Goal: Task Accomplishment & Management: Manage account settings

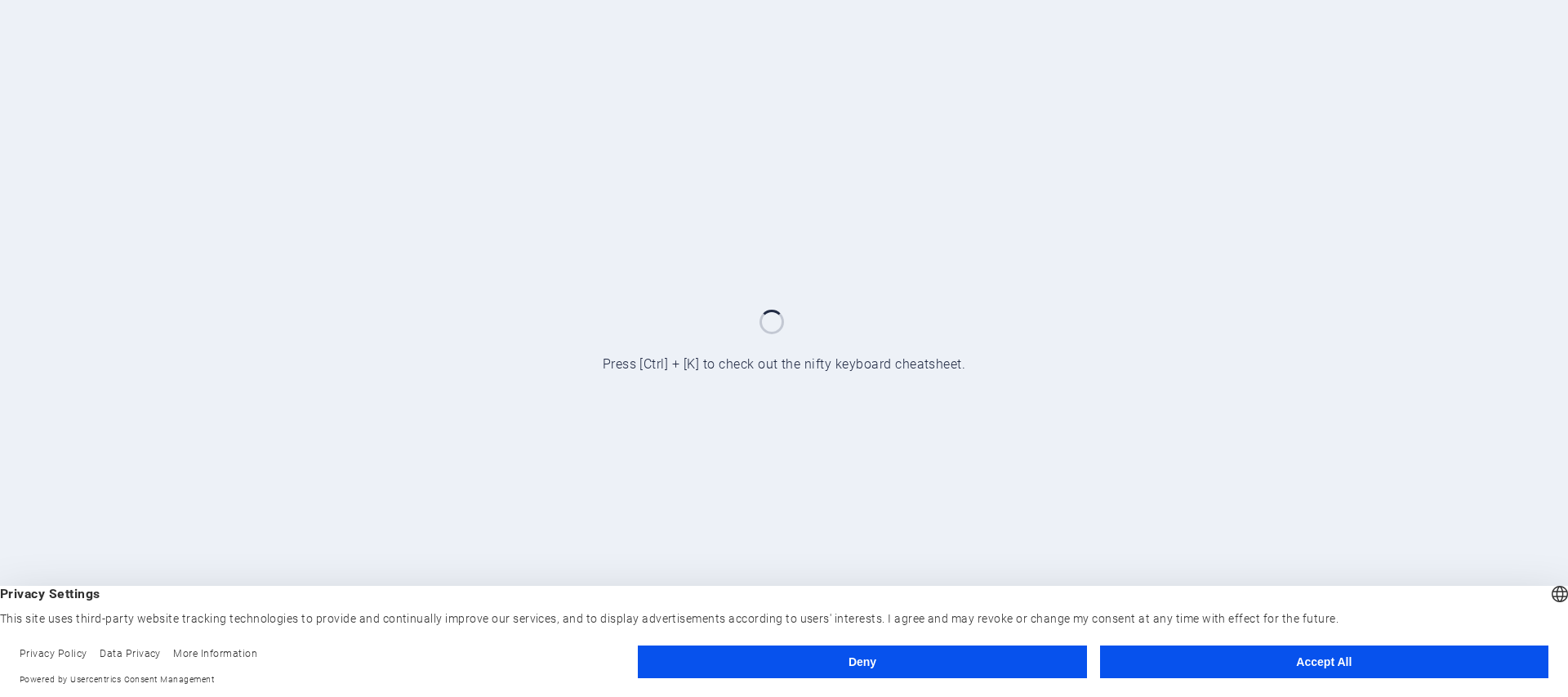
click at [1212, 668] on button "Accept All" at bounding box center [1324, 662] width 448 height 33
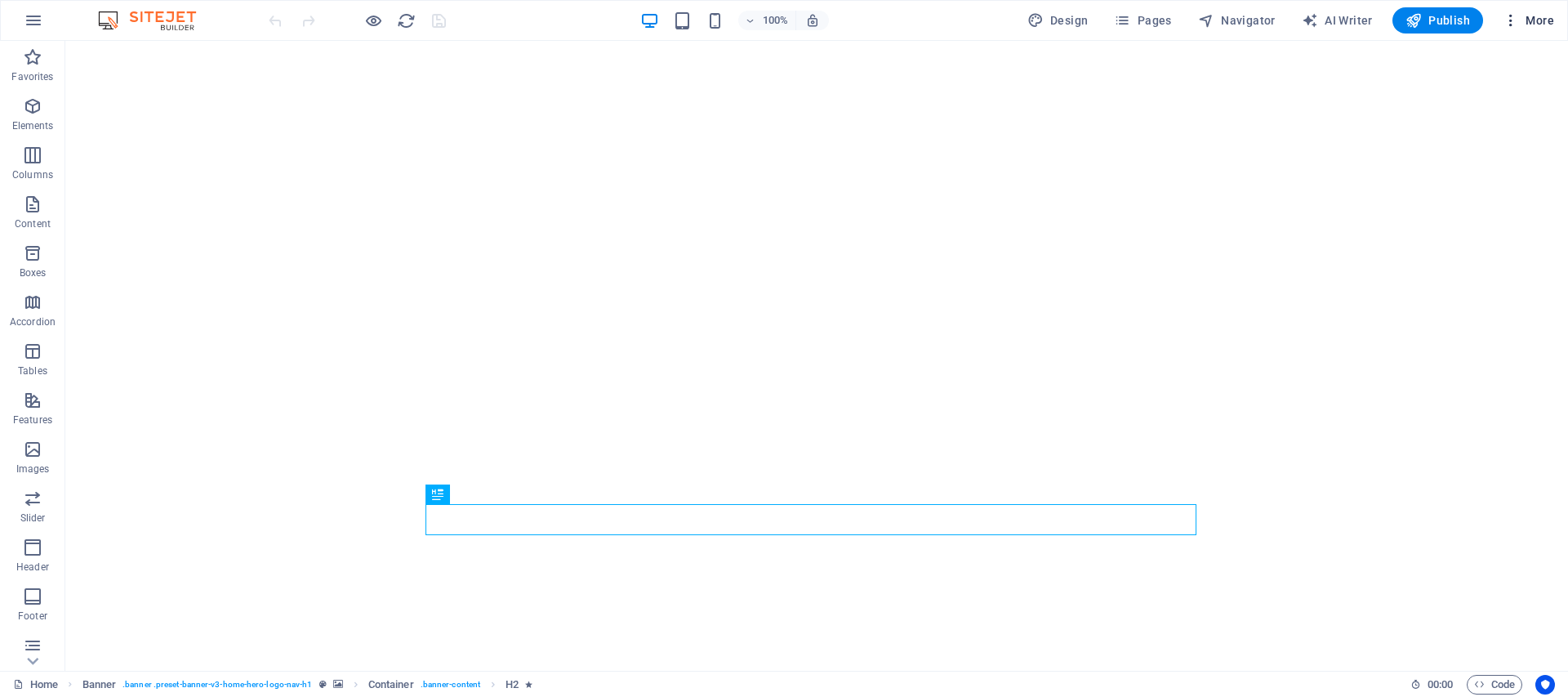
click at [1514, 15] on icon "button" at bounding box center [1510, 20] width 16 height 16
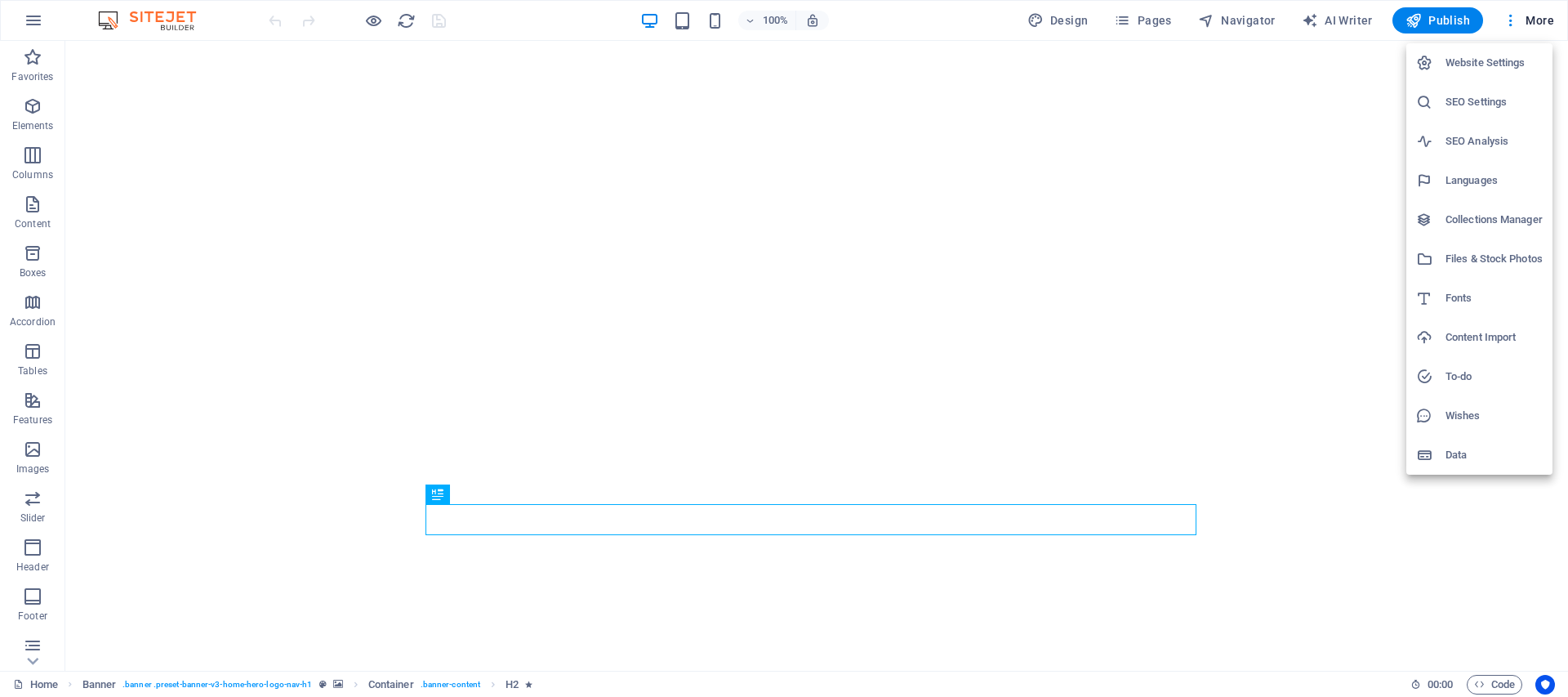
click at [1497, 51] on li "Website Settings" at bounding box center [1479, 62] width 146 height 39
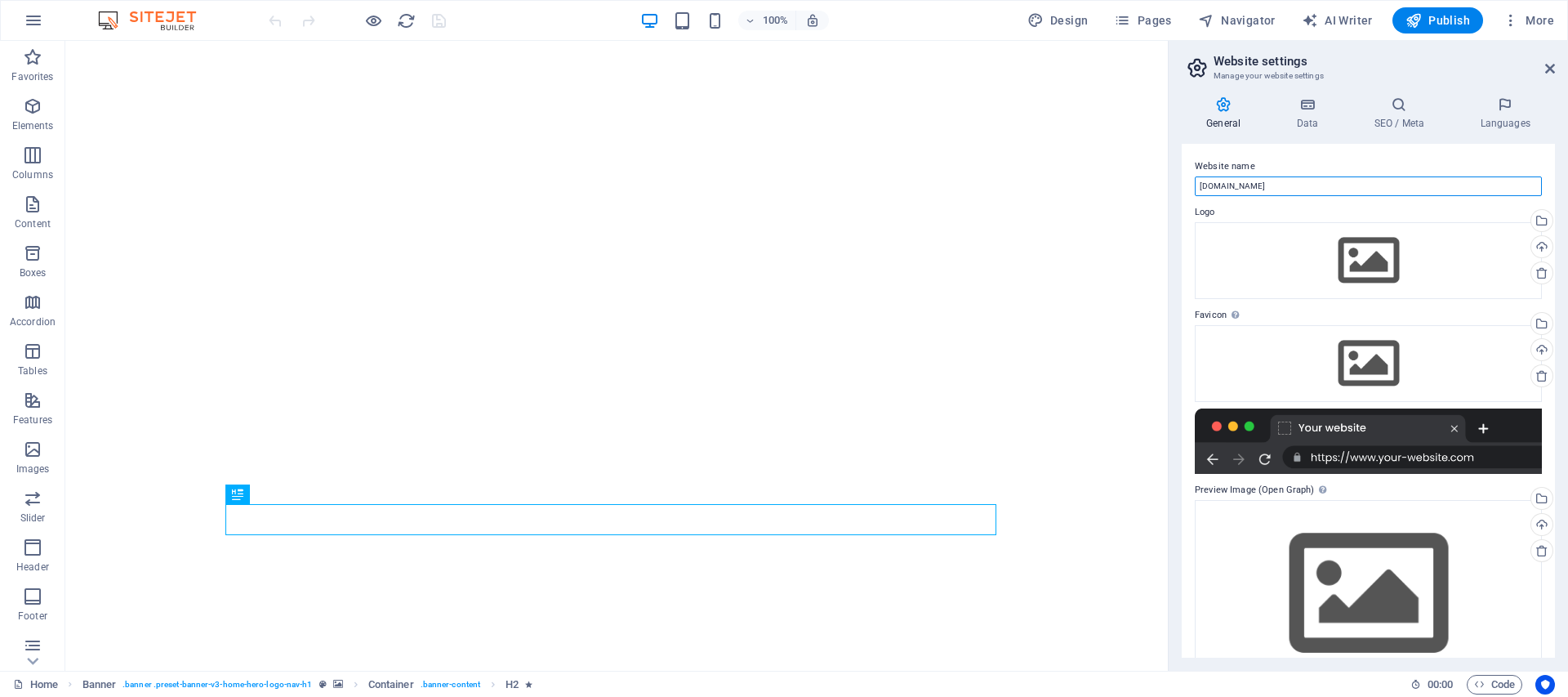
click at [1196, 181] on input "[DOMAIN_NAME]" at bounding box center [1369, 186] width 347 height 20
click at [1309, 101] on icon at bounding box center [1307, 105] width 71 height 16
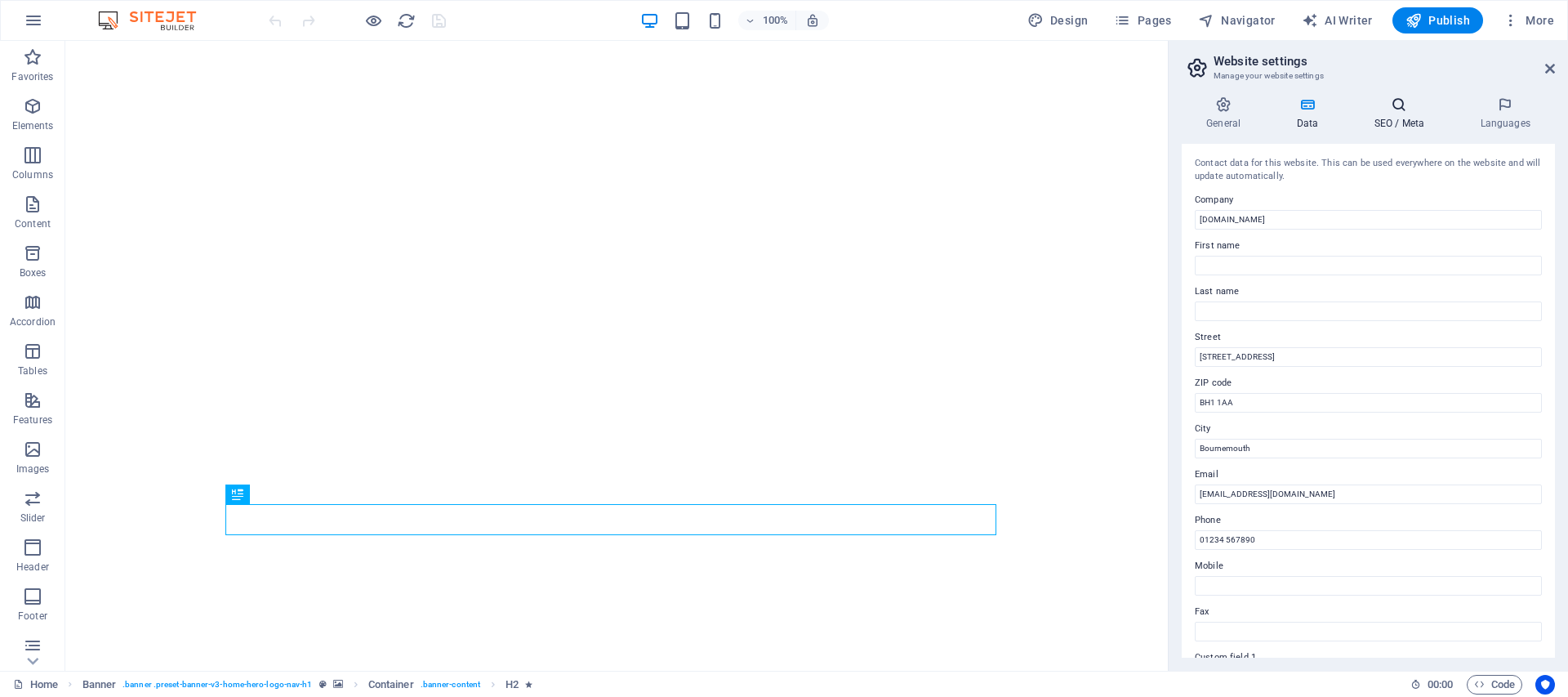
click at [1411, 124] on h4 "SEO / Meta" at bounding box center [1402, 114] width 106 height 35
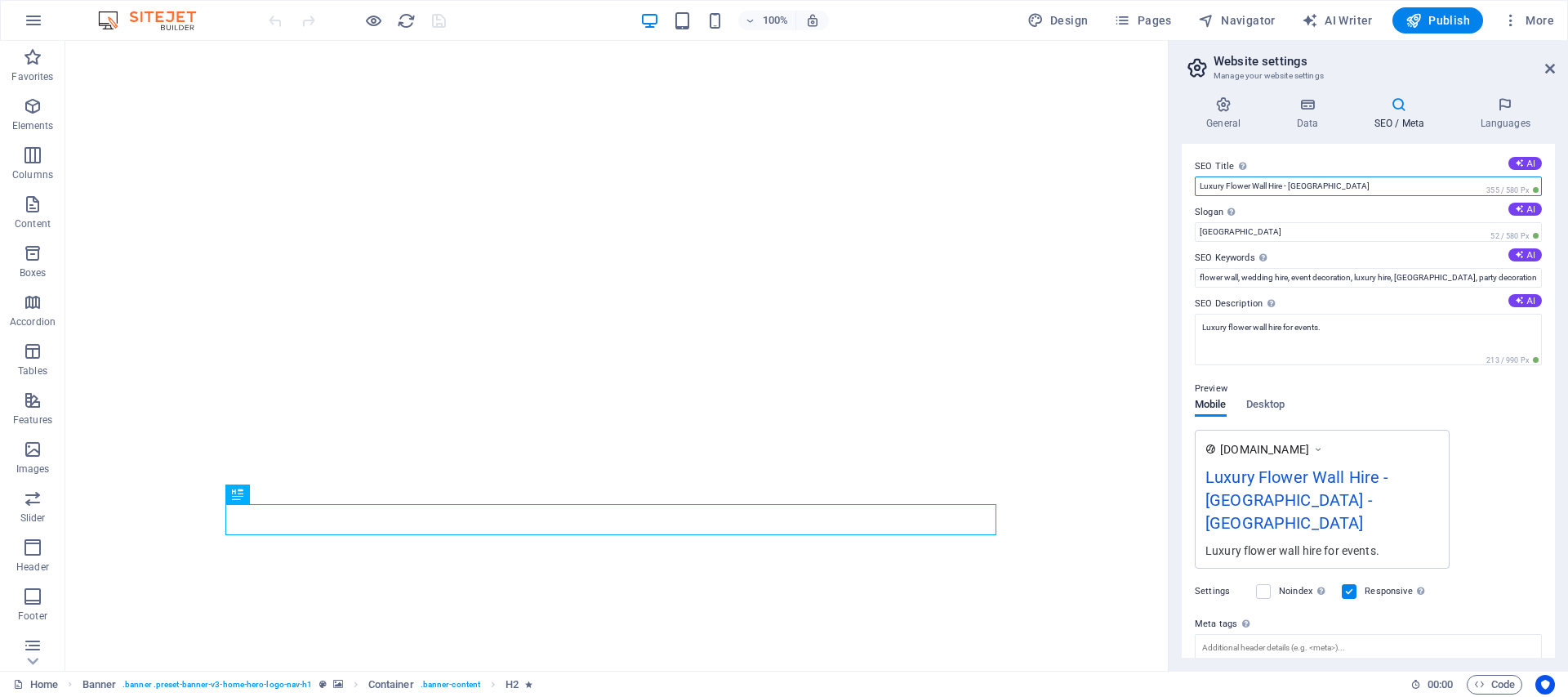
click at [1372, 188] on input "Luxury Flower Wall Hire - Bournemouth" at bounding box center [1369, 186] width 347 height 20
type input "Luxury Flower Wall Hire - Bournemouth"
click at [1283, 236] on input "Berlin" at bounding box center [1369, 231] width 347 height 20
drag, startPoint x: 1234, startPoint y: 231, endPoint x: 1186, endPoint y: 229, distance: 48.0
click at [1186, 229] on div "SEO Title The title of your website - make it something that stands out in sear…" at bounding box center [1369, 400] width 373 height 514
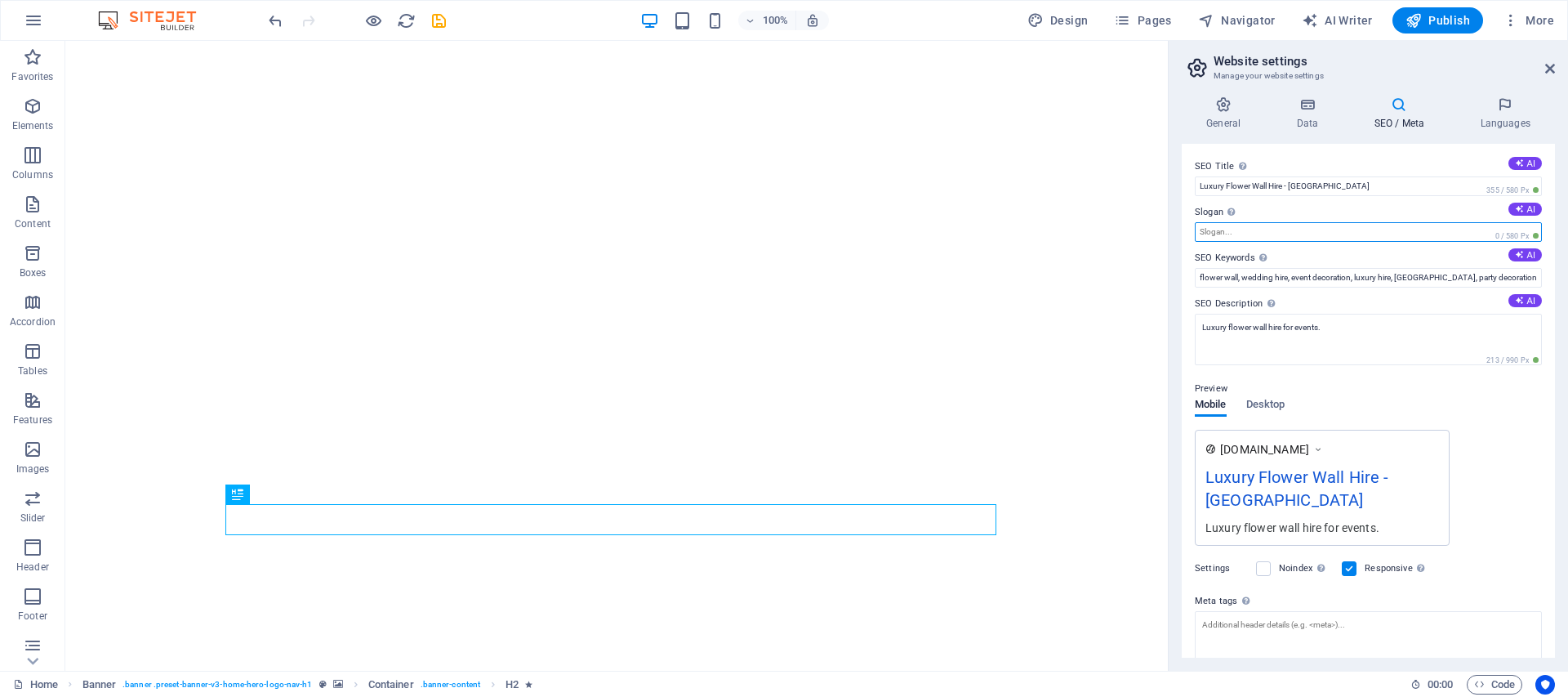
click at [1267, 240] on input "Slogan The slogan of your website. AI" at bounding box center [1369, 231] width 347 height 20
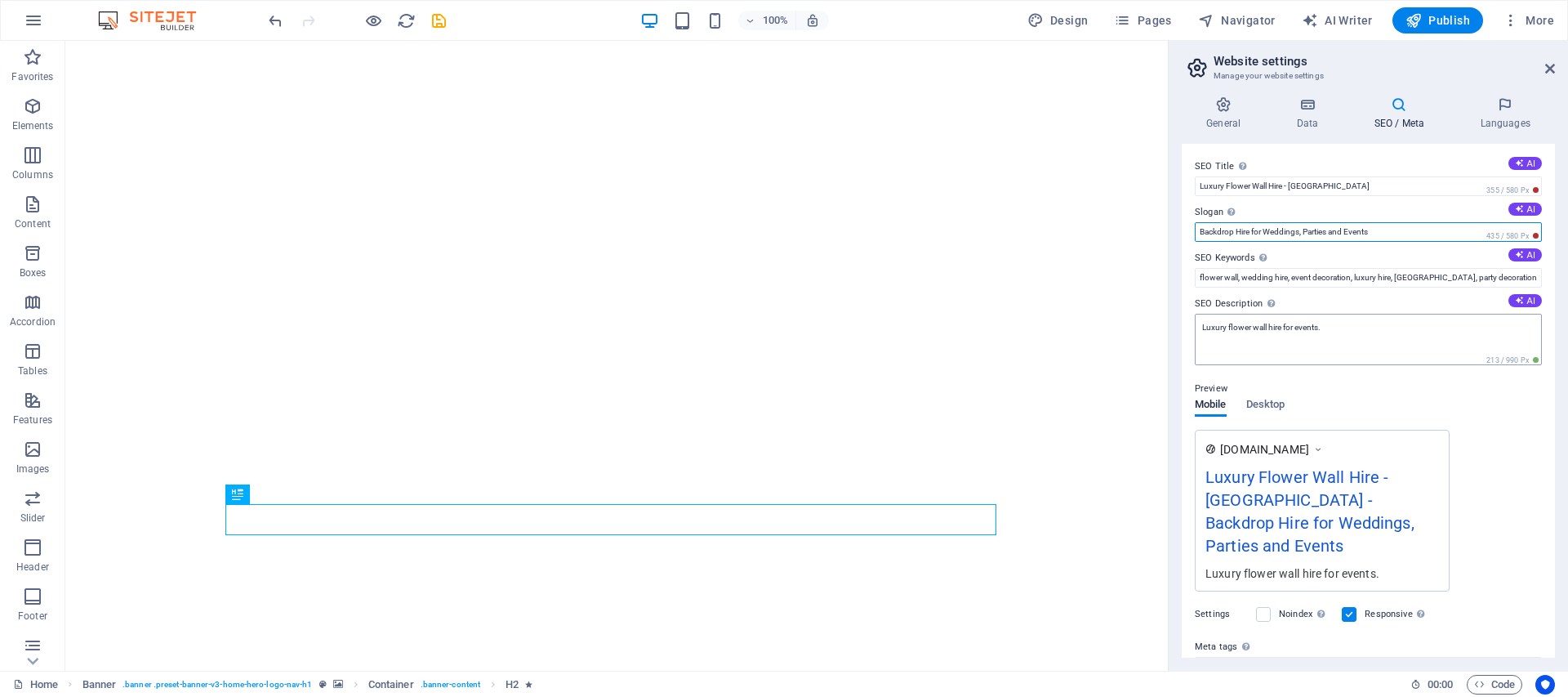
type input "Backdrop Hire for Weddings, Parties and Events"
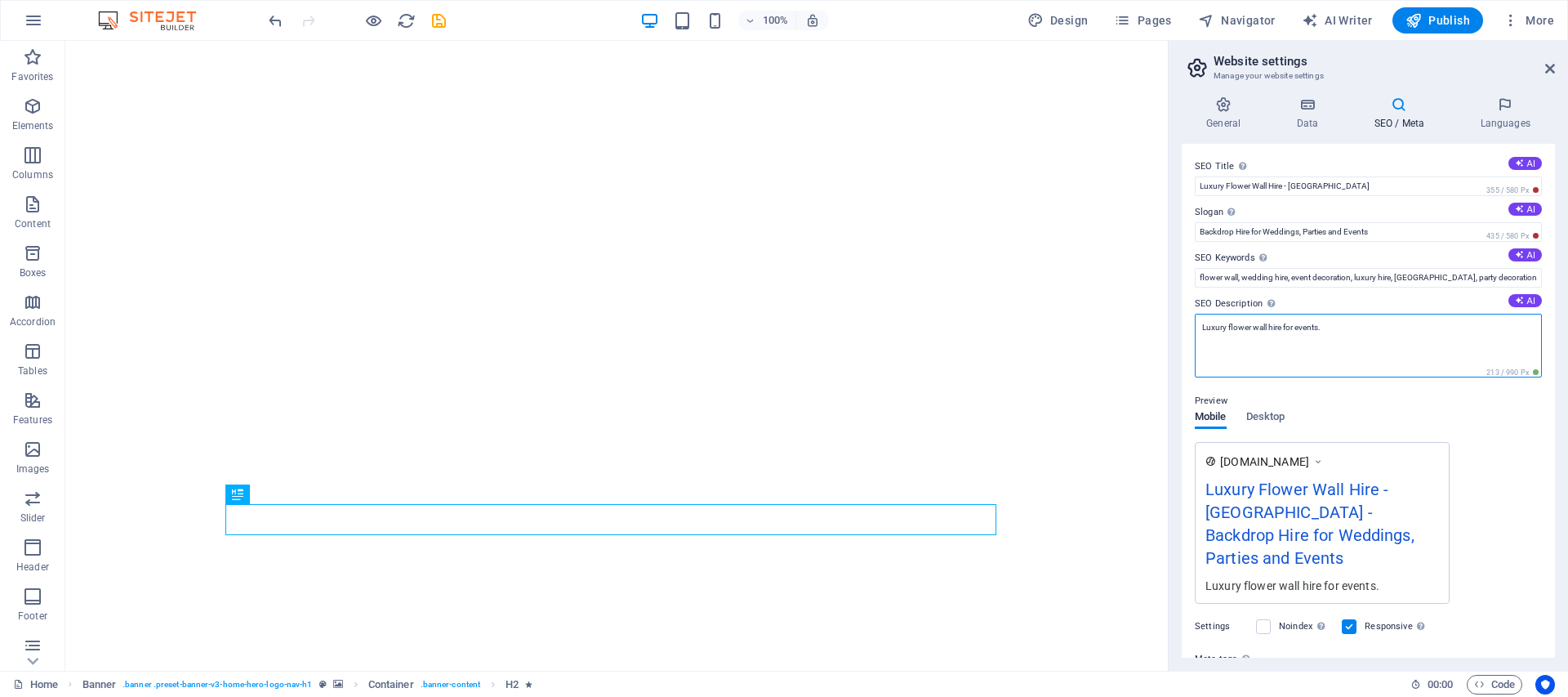
click at [1199, 329] on textarea "Luxury flower wall hire for events." at bounding box center [1369, 345] width 347 height 64
click at [1338, 327] on textarea "Luxury flower wall hire for events." at bounding box center [1369, 345] width 347 height 64
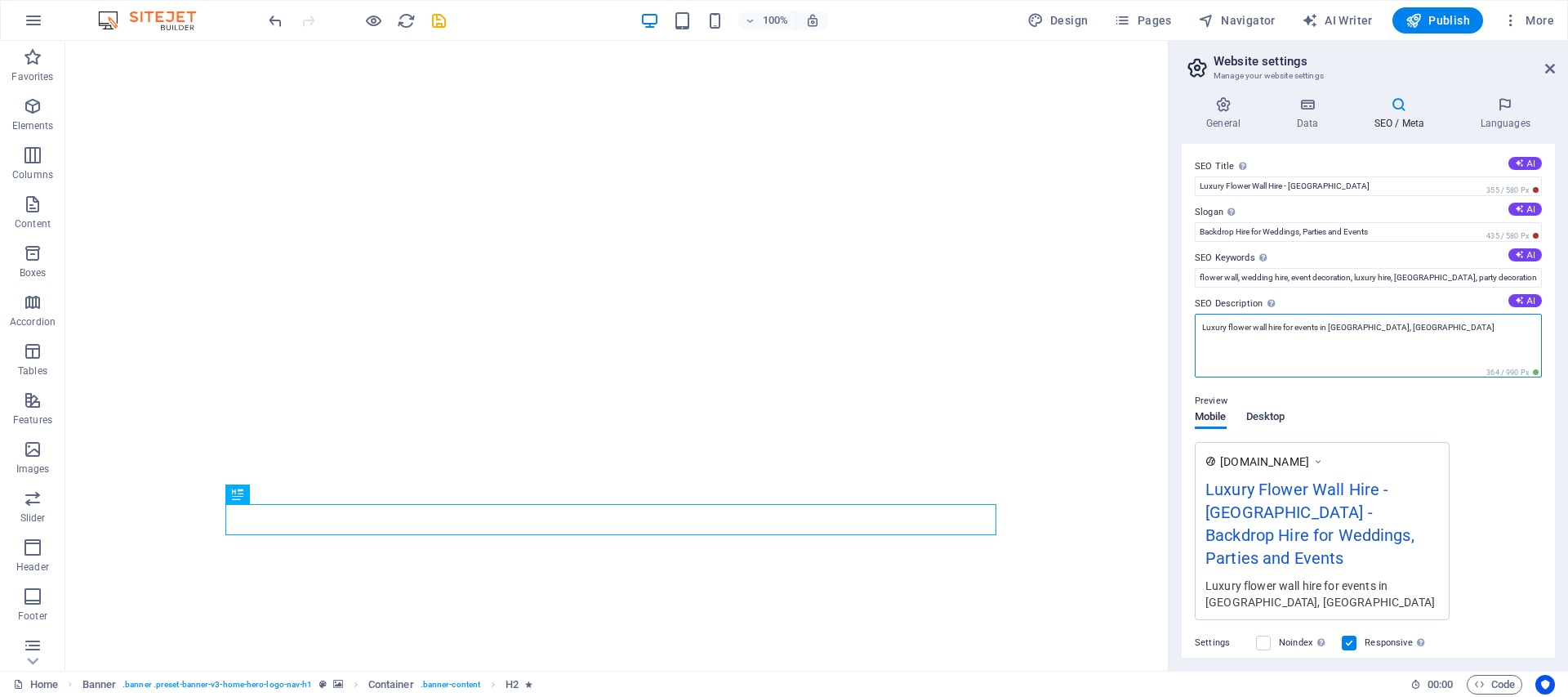
type textarea "Luxury flower wall hire for events in Bournemouth, Dorset"
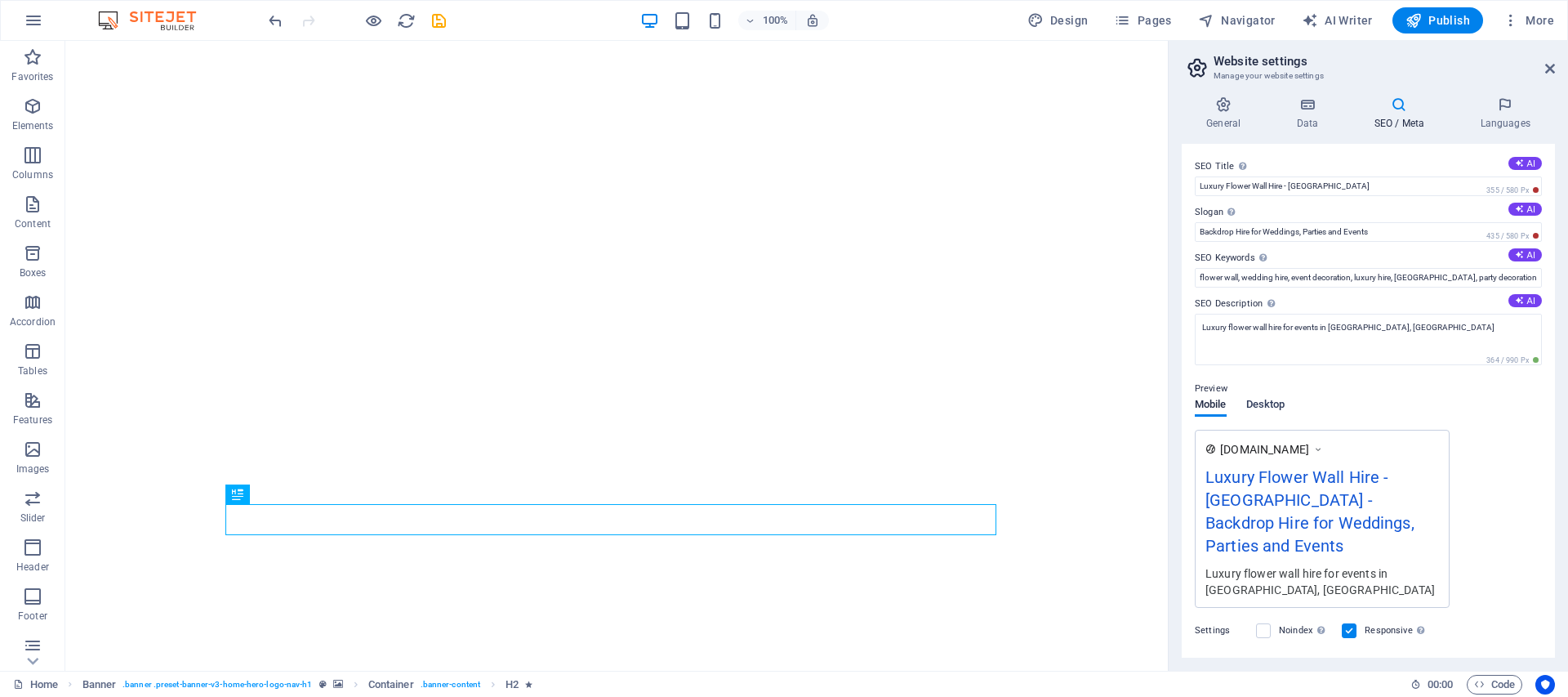
click at [1254, 415] on button "Desktop" at bounding box center [1265, 408] width 39 height 18
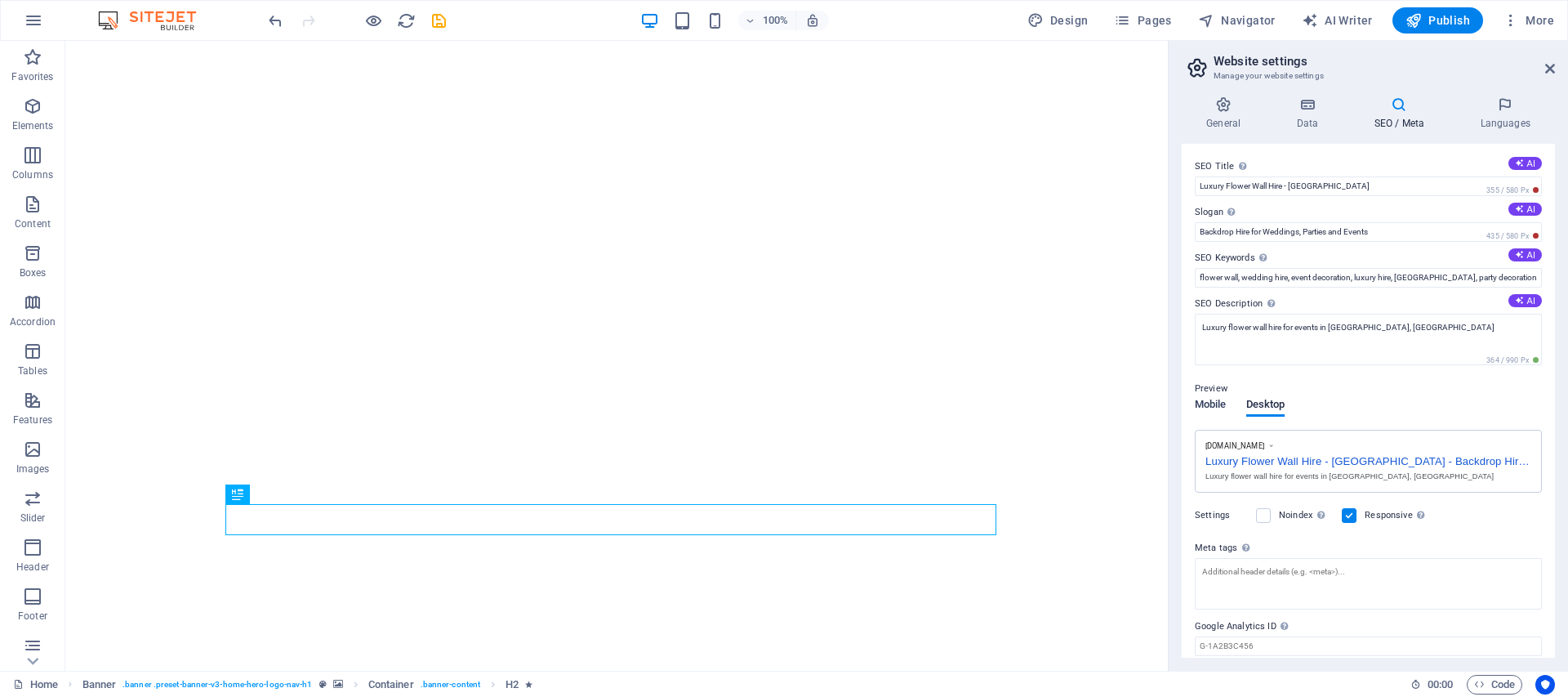
click at [1222, 408] on span "Mobile" at bounding box center [1211, 406] width 32 height 22
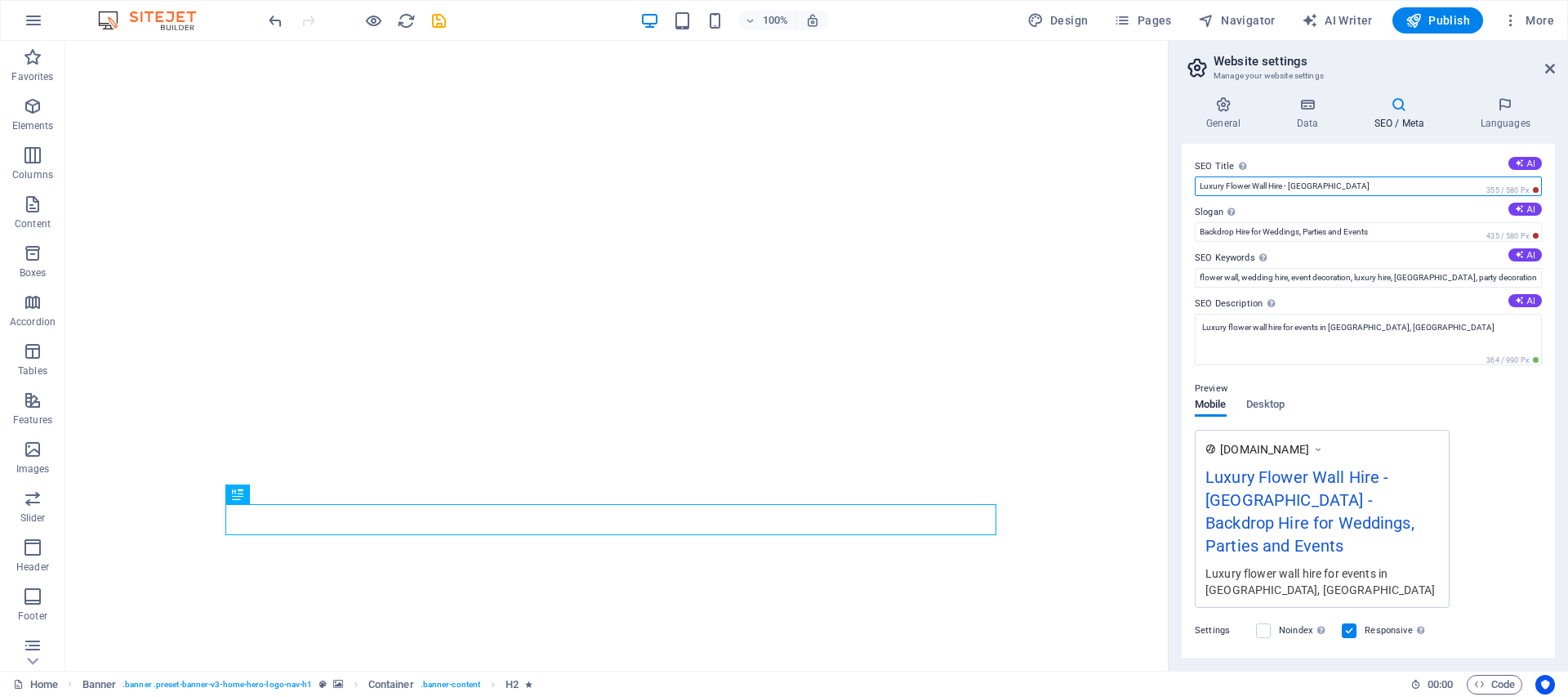
click at [1292, 185] on input "Luxury Flower Wall Hire - Bournemouth" at bounding box center [1369, 186] width 347 height 20
type input "Luxury Flower Wall Hire in Bournemouth"
click at [1483, 107] on icon at bounding box center [1505, 105] width 99 height 16
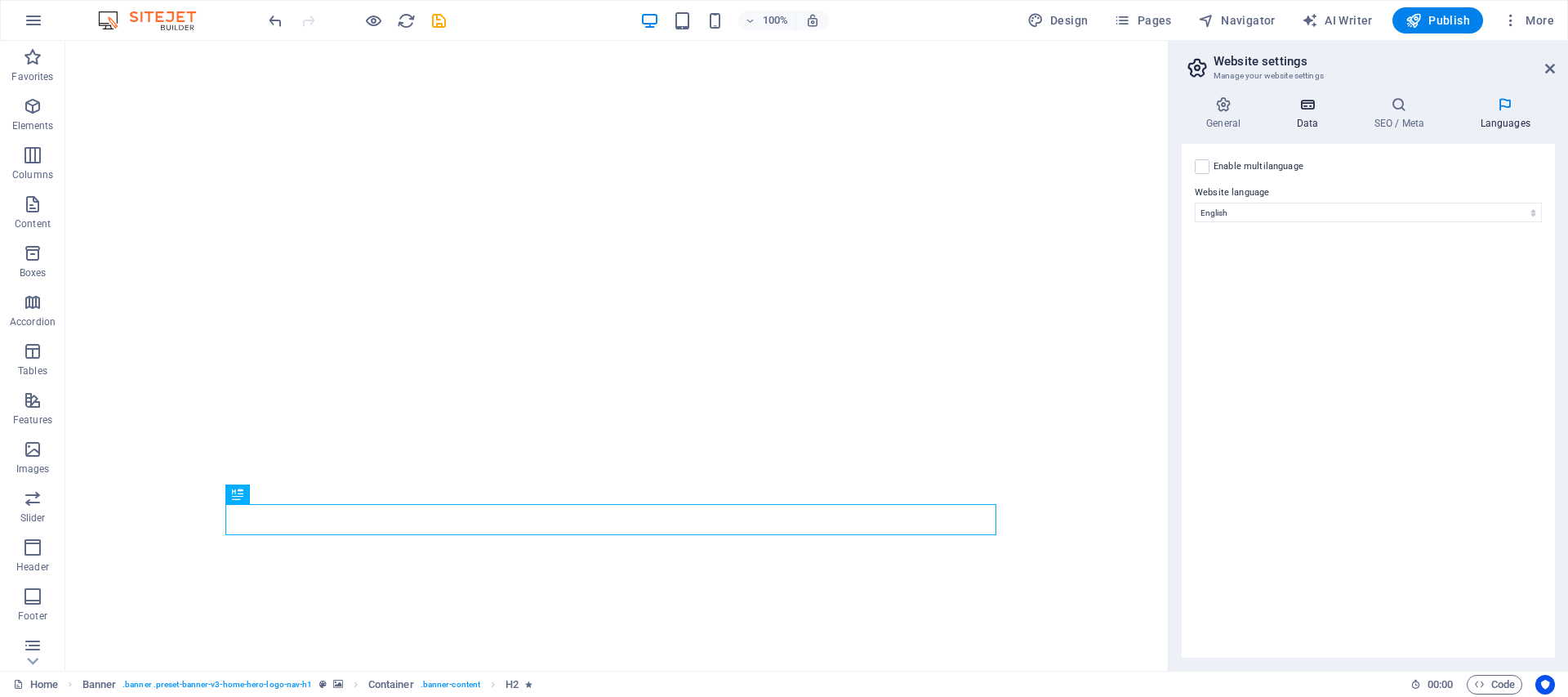
click at [1300, 115] on h4 "Data" at bounding box center [1311, 114] width 78 height 35
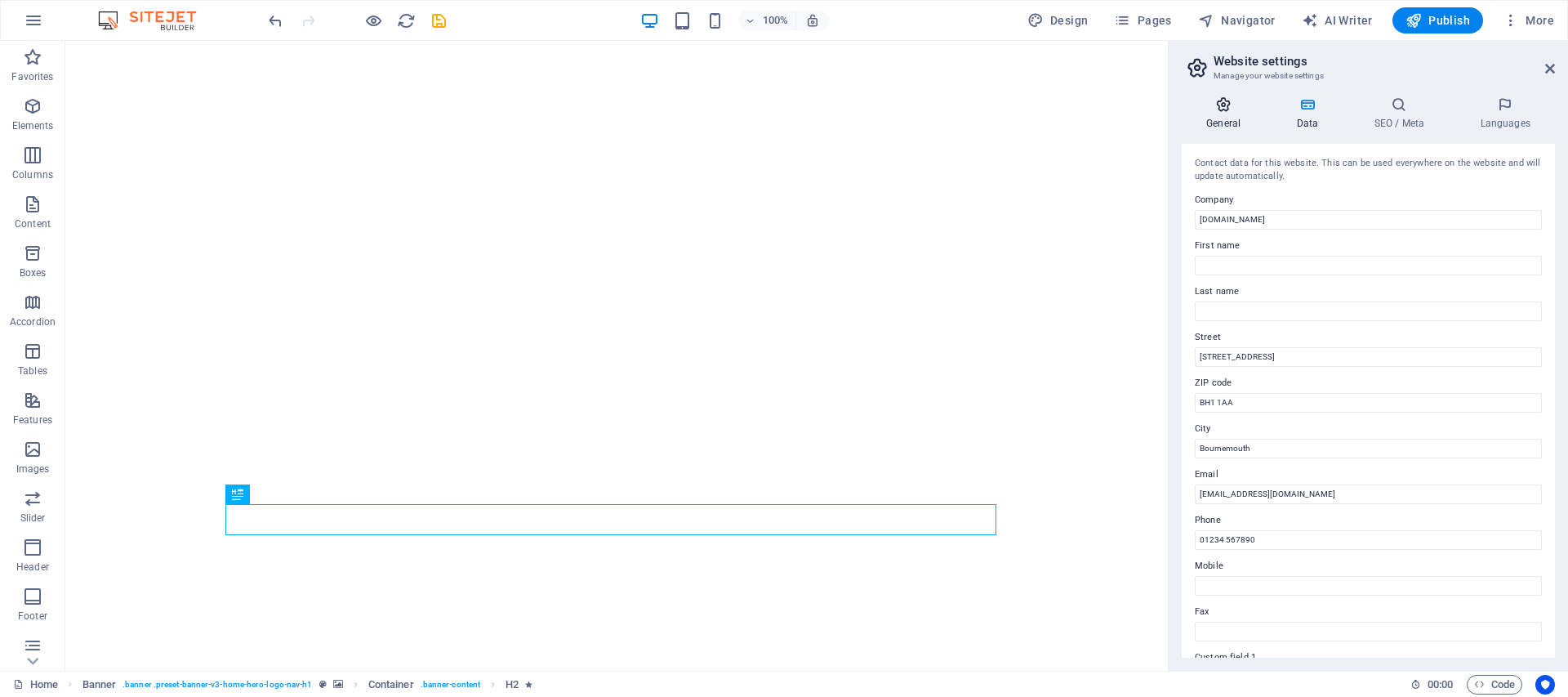
click at [1237, 105] on icon at bounding box center [1223, 105] width 83 height 16
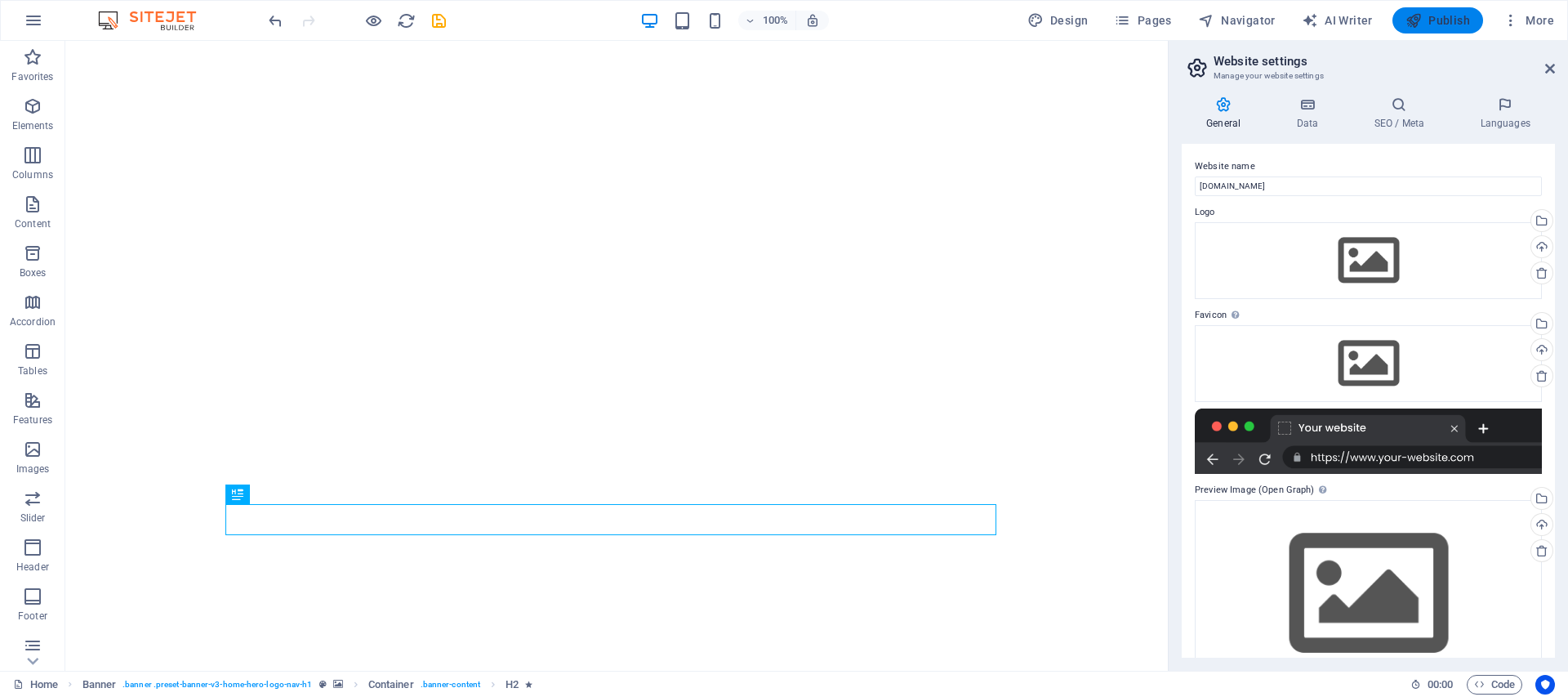
click at [1417, 24] on icon "button" at bounding box center [1413, 20] width 16 height 16
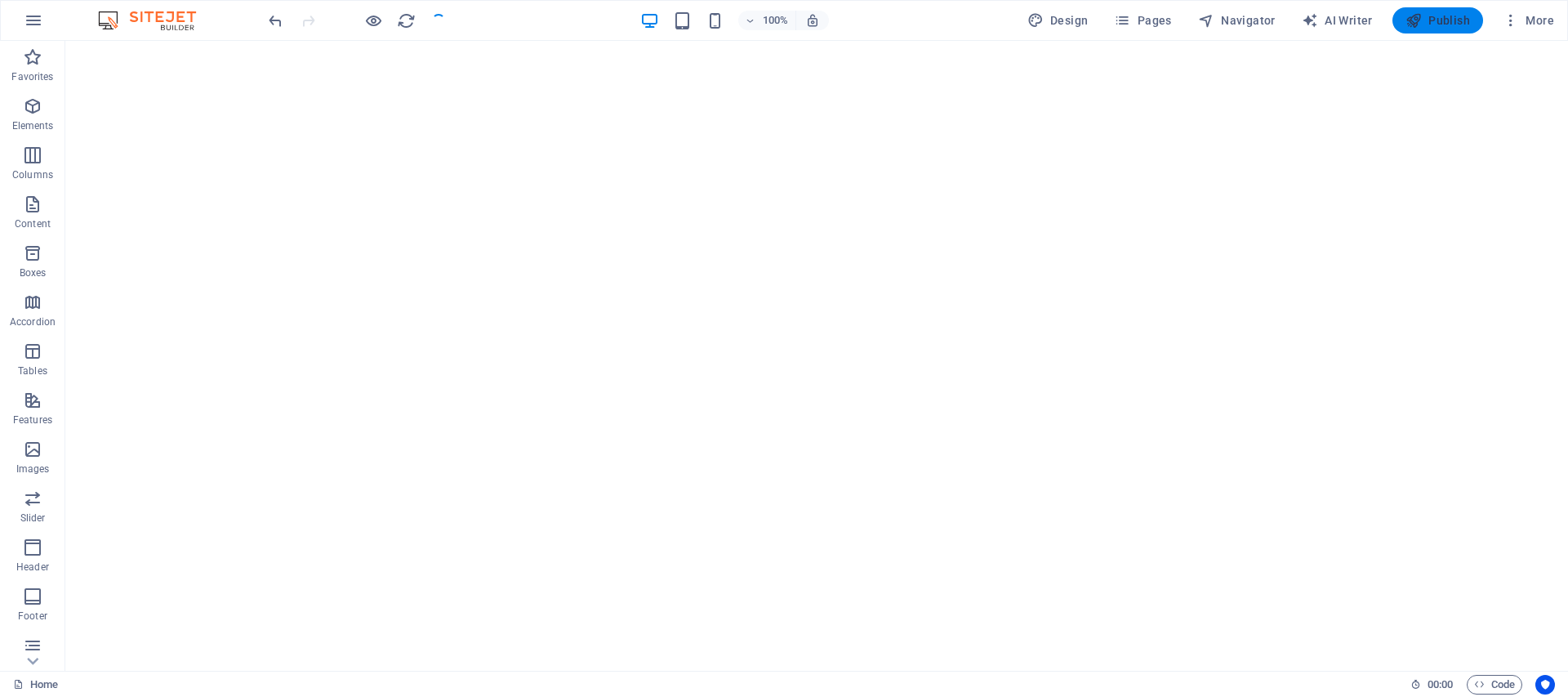
click at [1438, 14] on span "Publish" at bounding box center [1438, 20] width 65 height 16
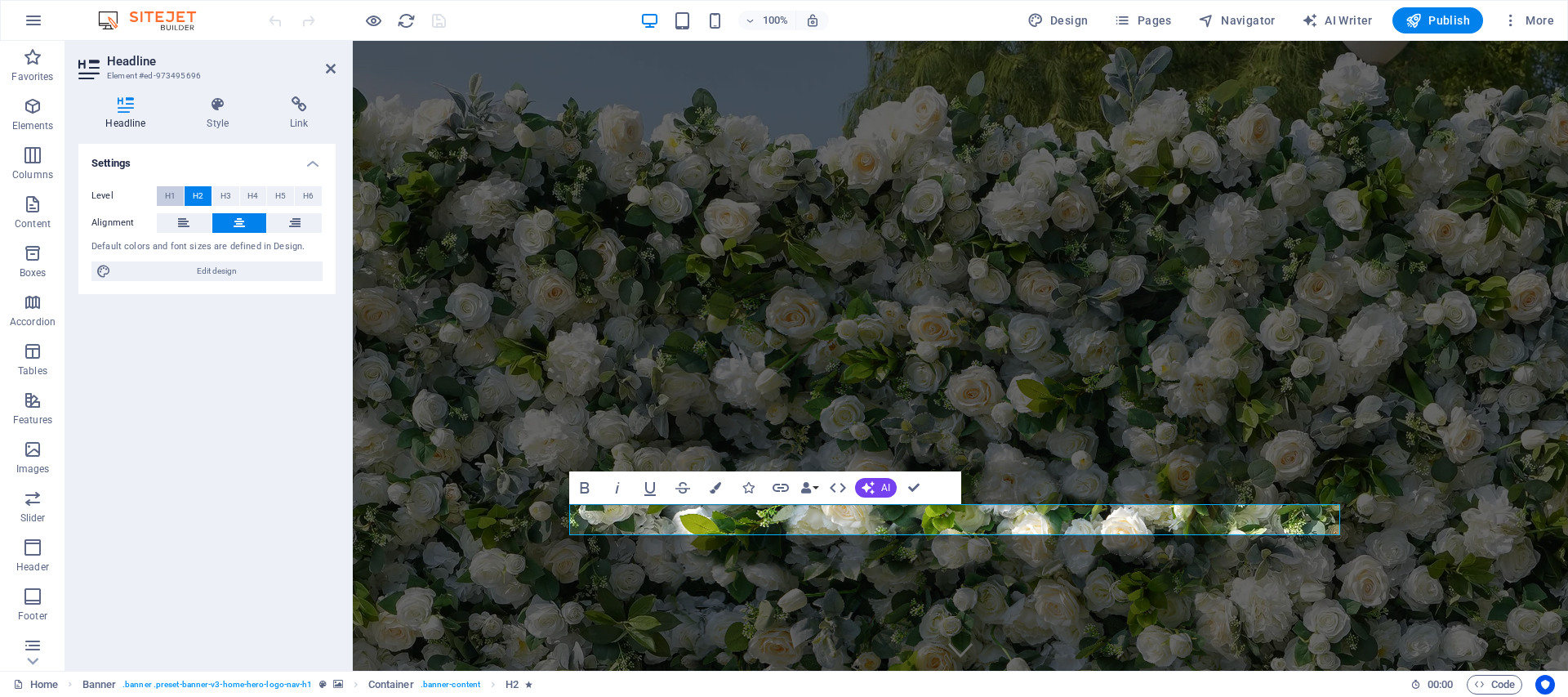
click at [178, 193] on button "H1" at bounding box center [170, 196] width 27 height 20
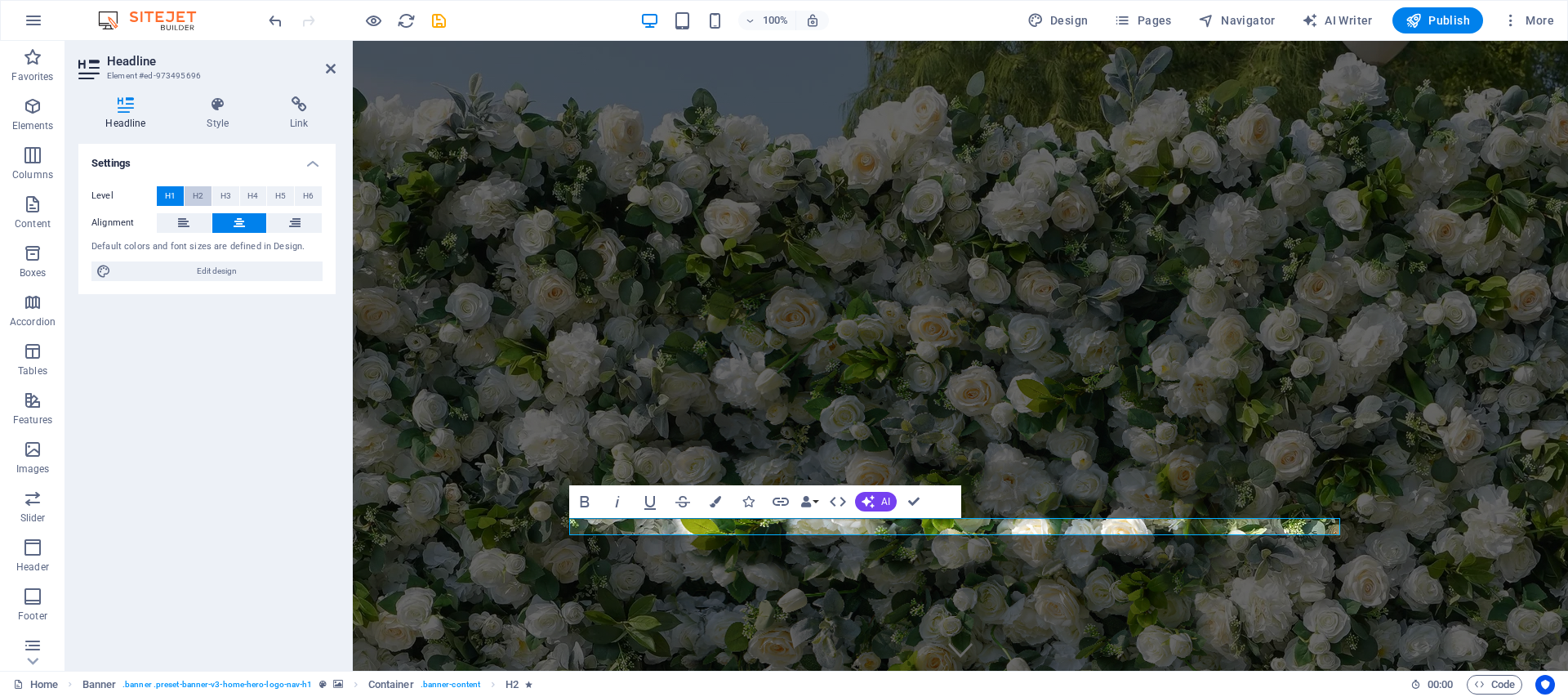
click at [194, 194] on span "H2" at bounding box center [198, 196] width 10 height 20
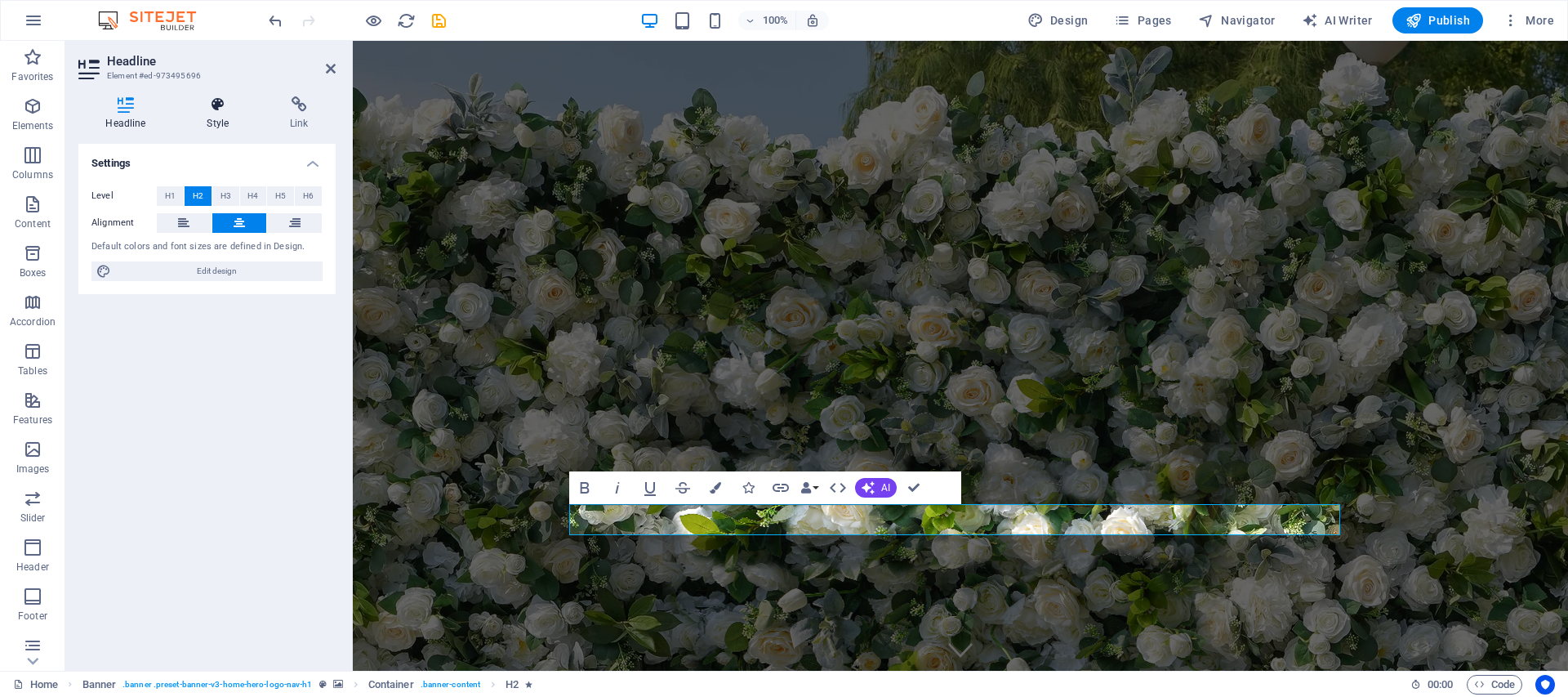
click at [237, 114] on h4 "Style" at bounding box center [221, 114] width 83 height 35
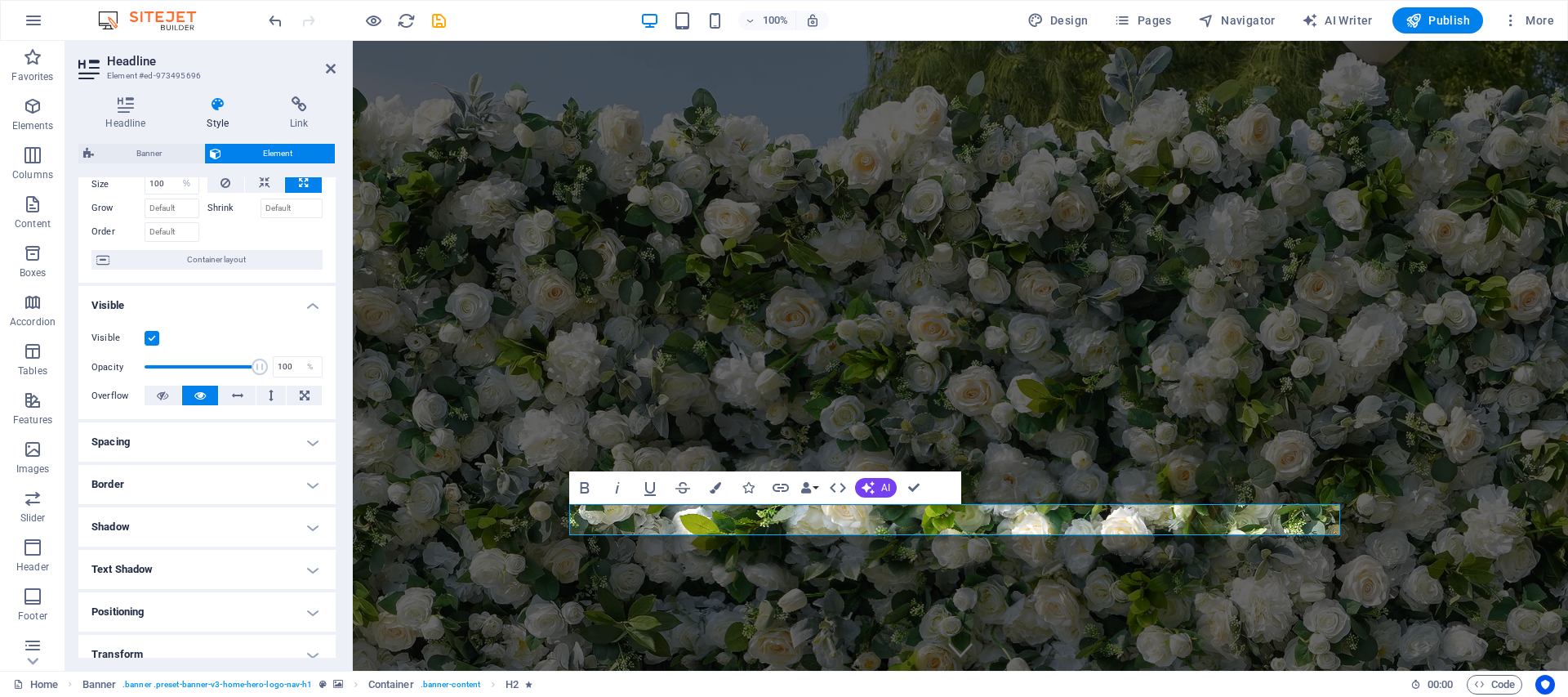
scroll to position [210, 0]
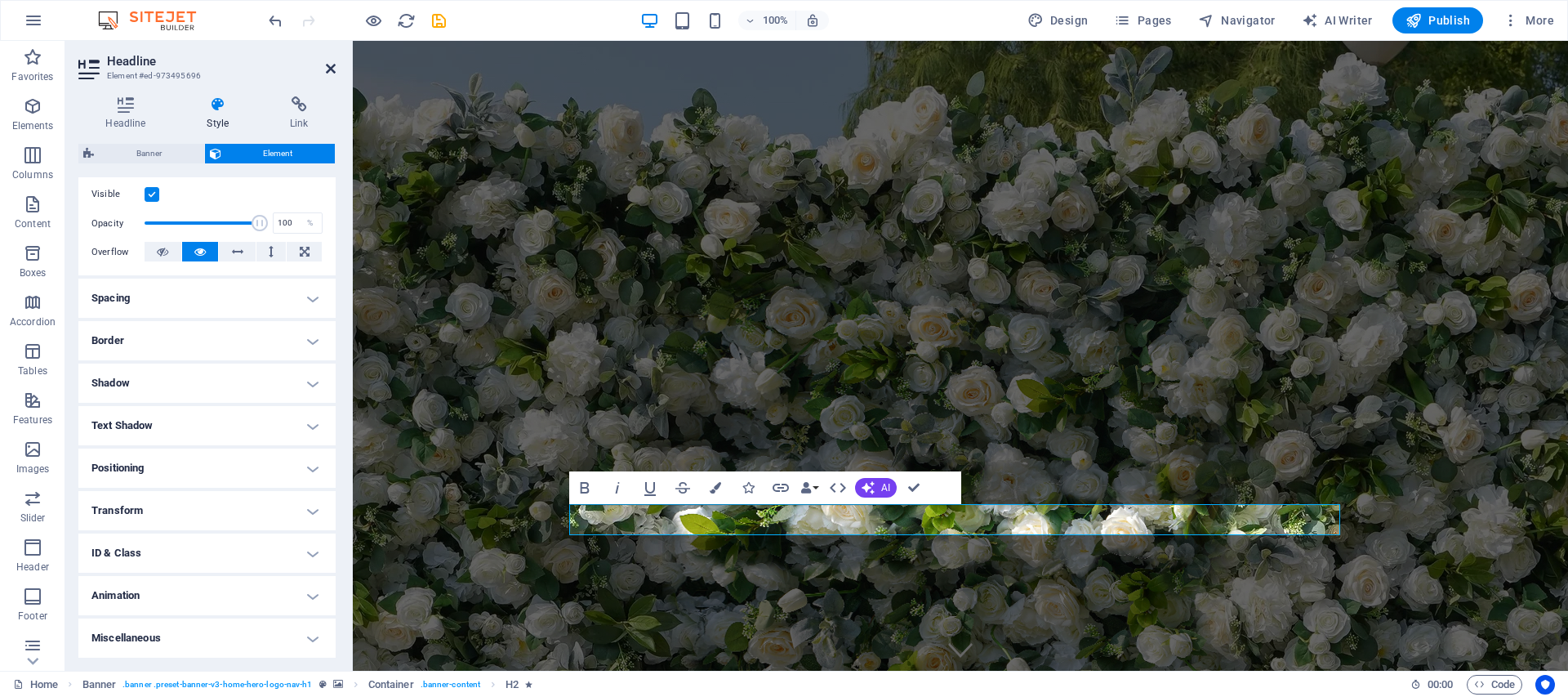
click at [329, 63] on icon at bounding box center [330, 68] width 9 height 13
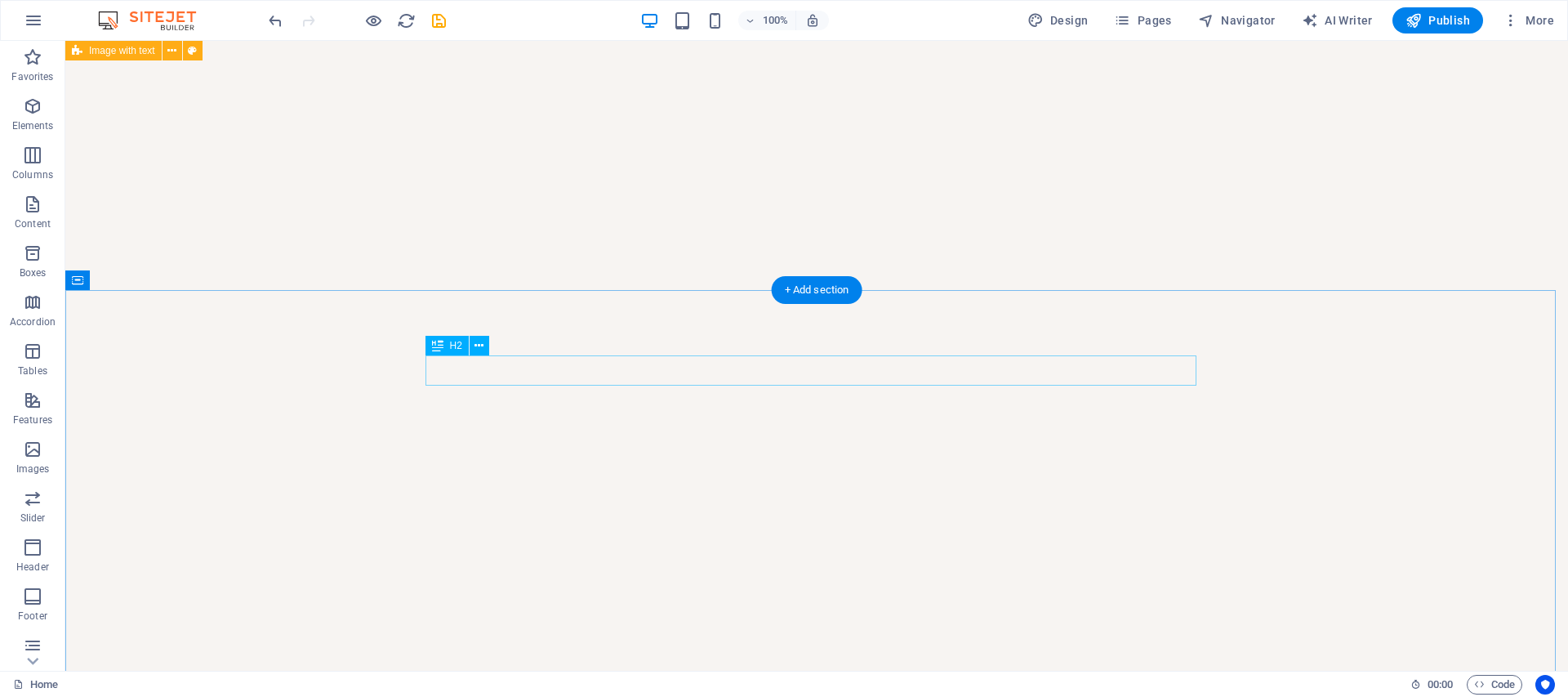
scroll to position [5344, 0]
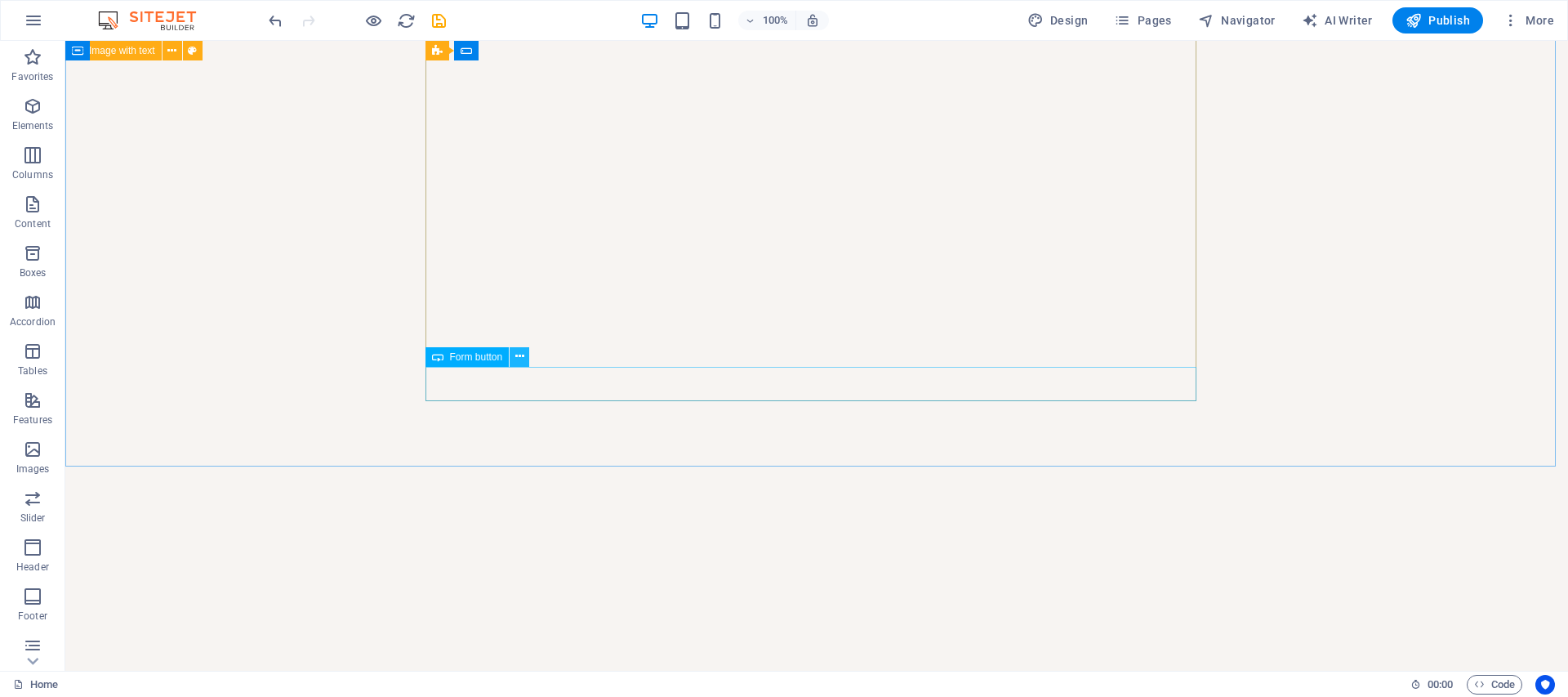
click at [521, 358] on icon at bounding box center [520, 357] width 9 height 17
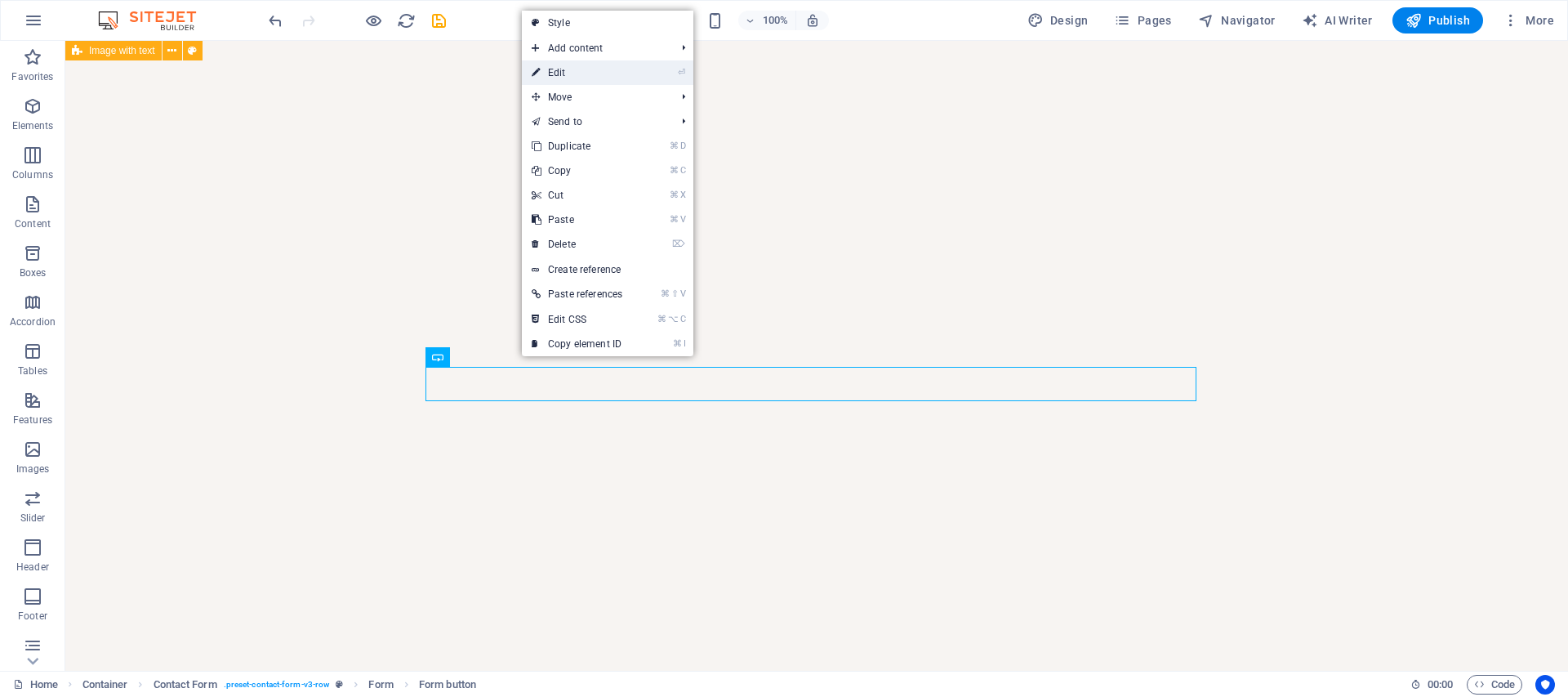
click at [566, 60] on link "⏎ Edit" at bounding box center [577, 73] width 111 height 24
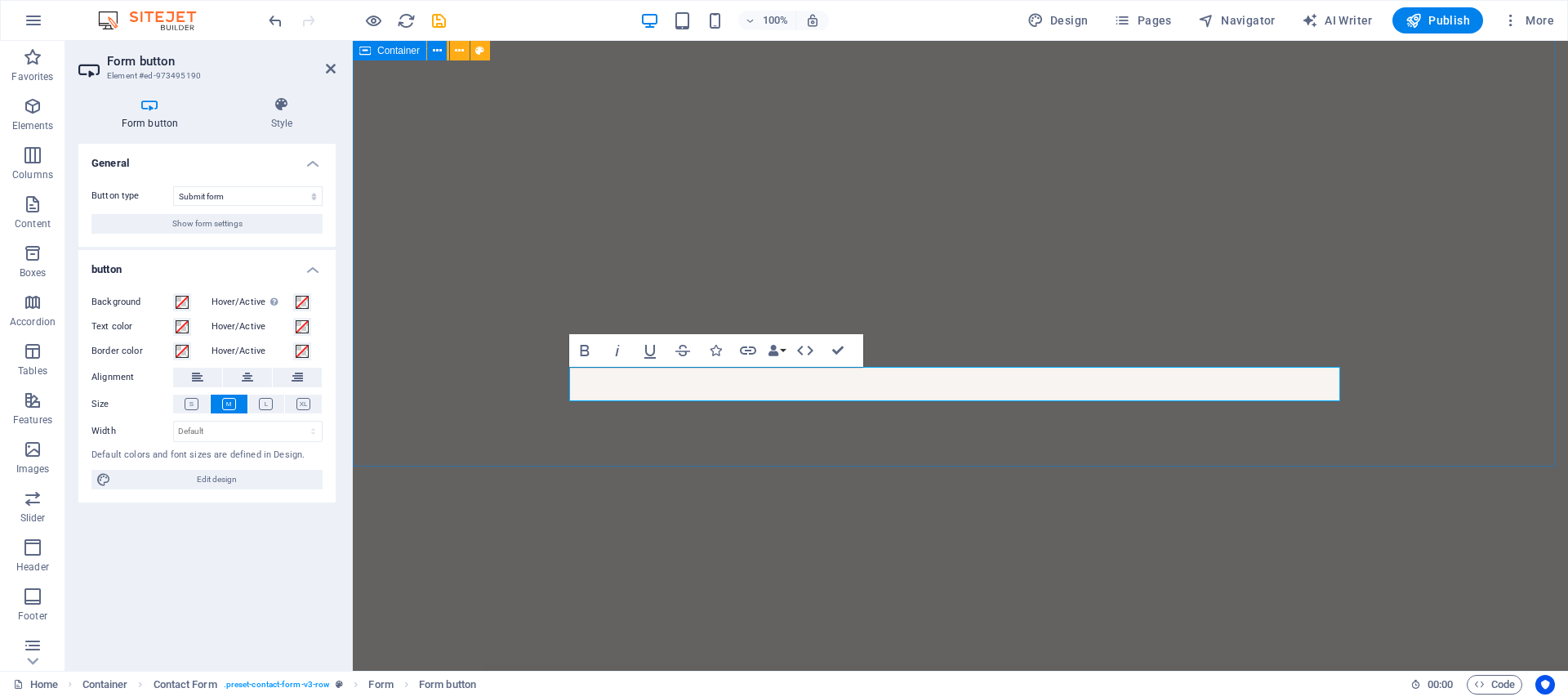
scroll to position [5272, 0]
click at [243, 224] on button "Show form settings" at bounding box center [207, 224] width 231 height 20
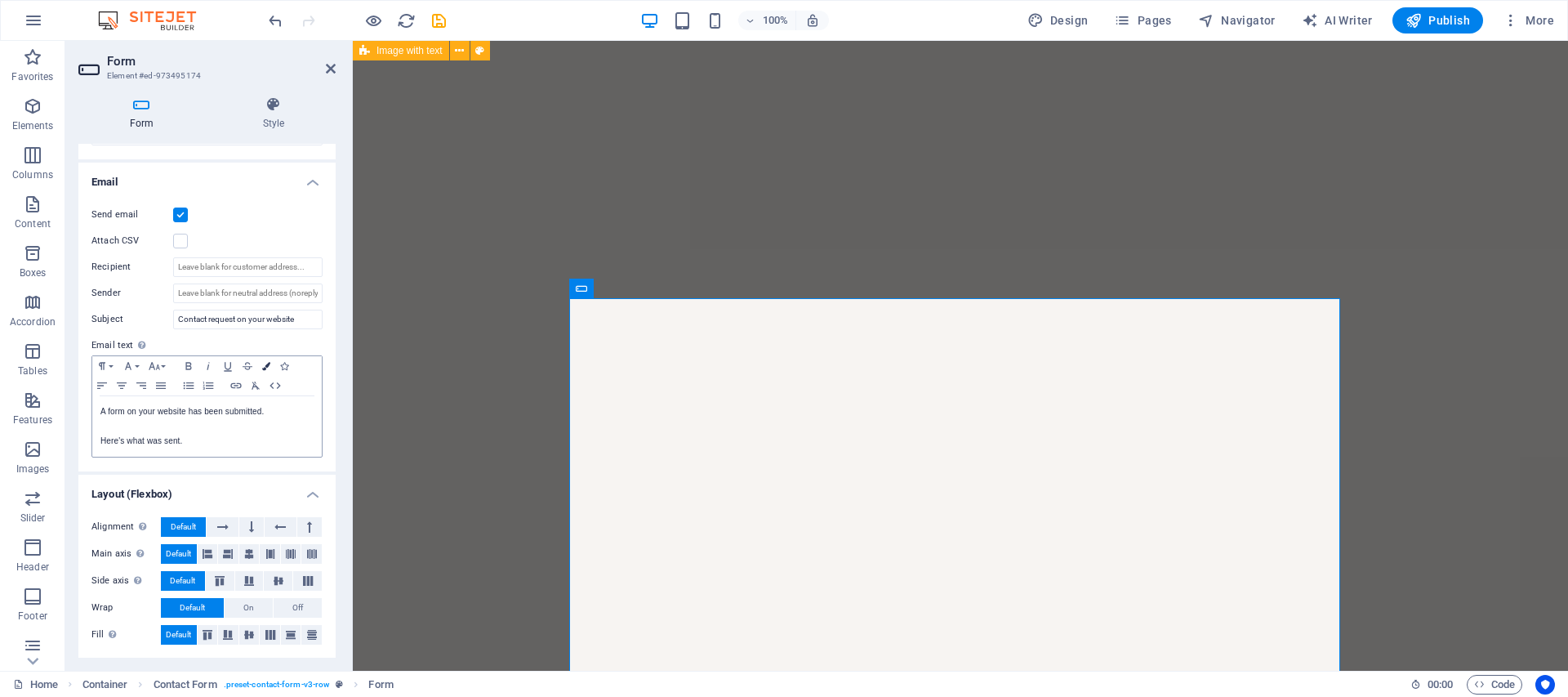
scroll to position [400, 0]
click at [178, 315] on input "Contact request on your website" at bounding box center [248, 319] width 149 height 20
drag, startPoint x: 656, startPoint y: 359, endPoint x: 368, endPoint y: 320, distance: 290.6
drag, startPoint x: 294, startPoint y: 319, endPoint x: 328, endPoint y: 320, distance: 34.0
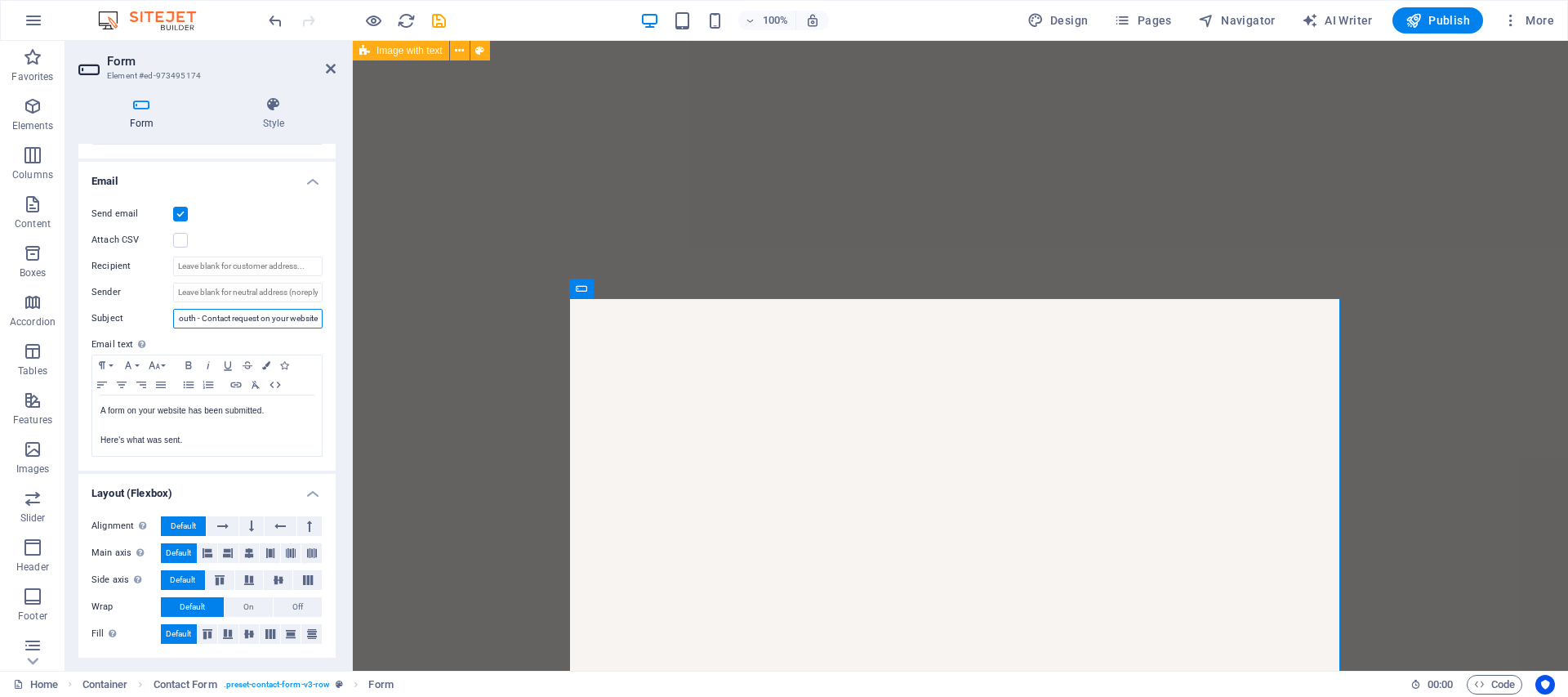
click at [328, 320] on div "Send email Attach CSV Recipient Sender Subject Flower Wall Bournemouth - Contac…" at bounding box center [207, 330] width 257 height 279
click at [273, 320] on input "Flower Wall Bournemouth - Contact request on your website" at bounding box center [248, 319] width 149 height 20
drag, startPoint x: 196, startPoint y: 316, endPoint x: 21, endPoint y: 278, distance: 179.1
click at [351, 319] on aside "Form Element #ed-973495174 Form Style General Title Define a name for the form.…" at bounding box center [209, 355] width 288 height 630
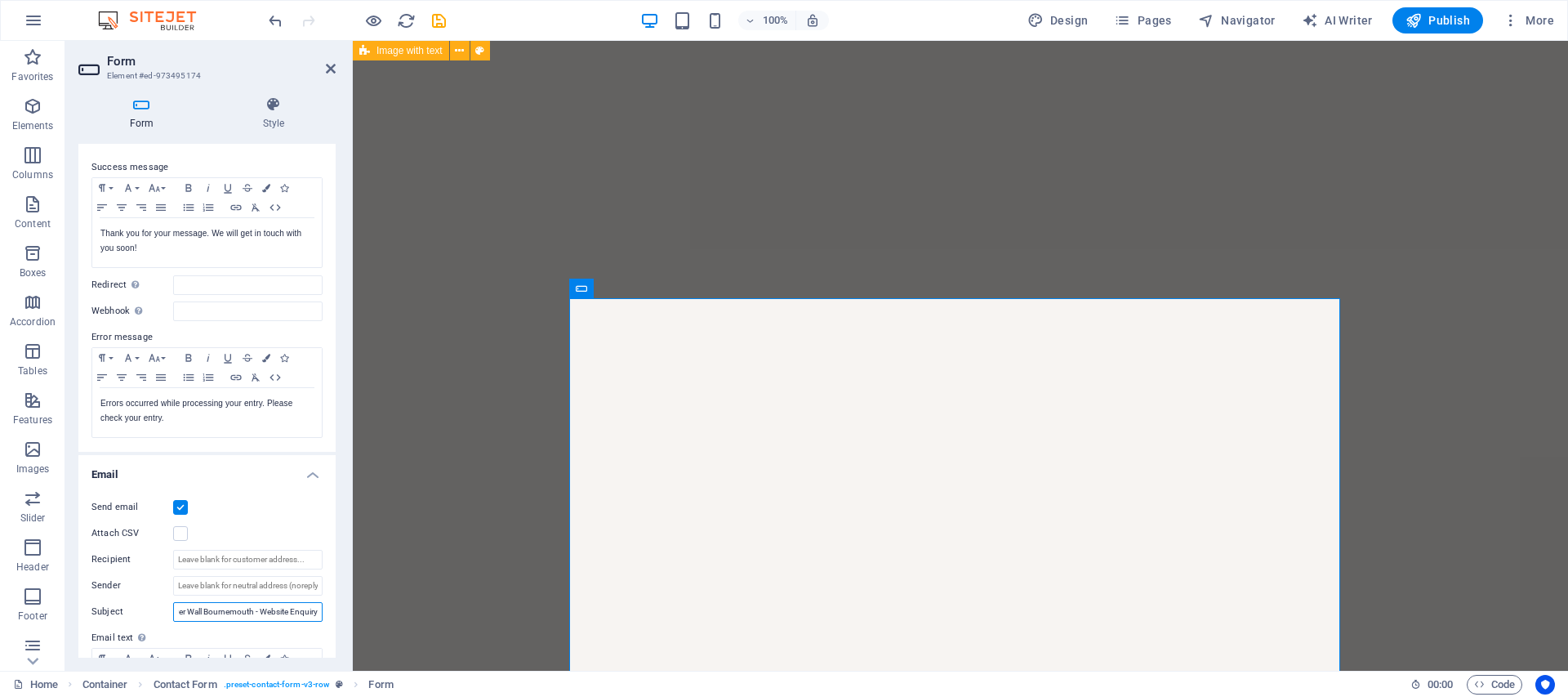
scroll to position [234, 0]
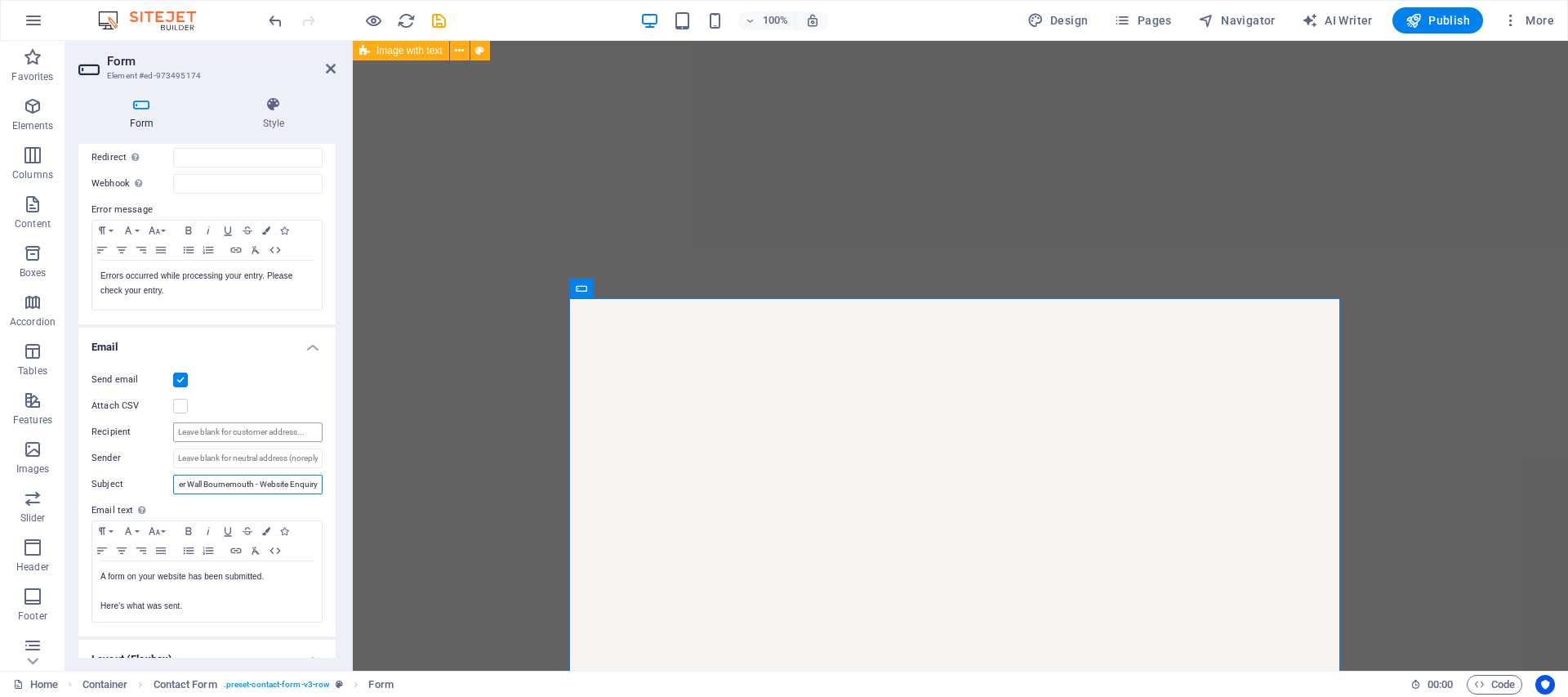
type input "Flower Wall Bournemouth - Website Enquiry"
click at [240, 432] on input "Recipient" at bounding box center [248, 432] width 149 height 20
type input "g"
click at [283, 453] on input "Sender" at bounding box center [248, 458] width 149 height 20
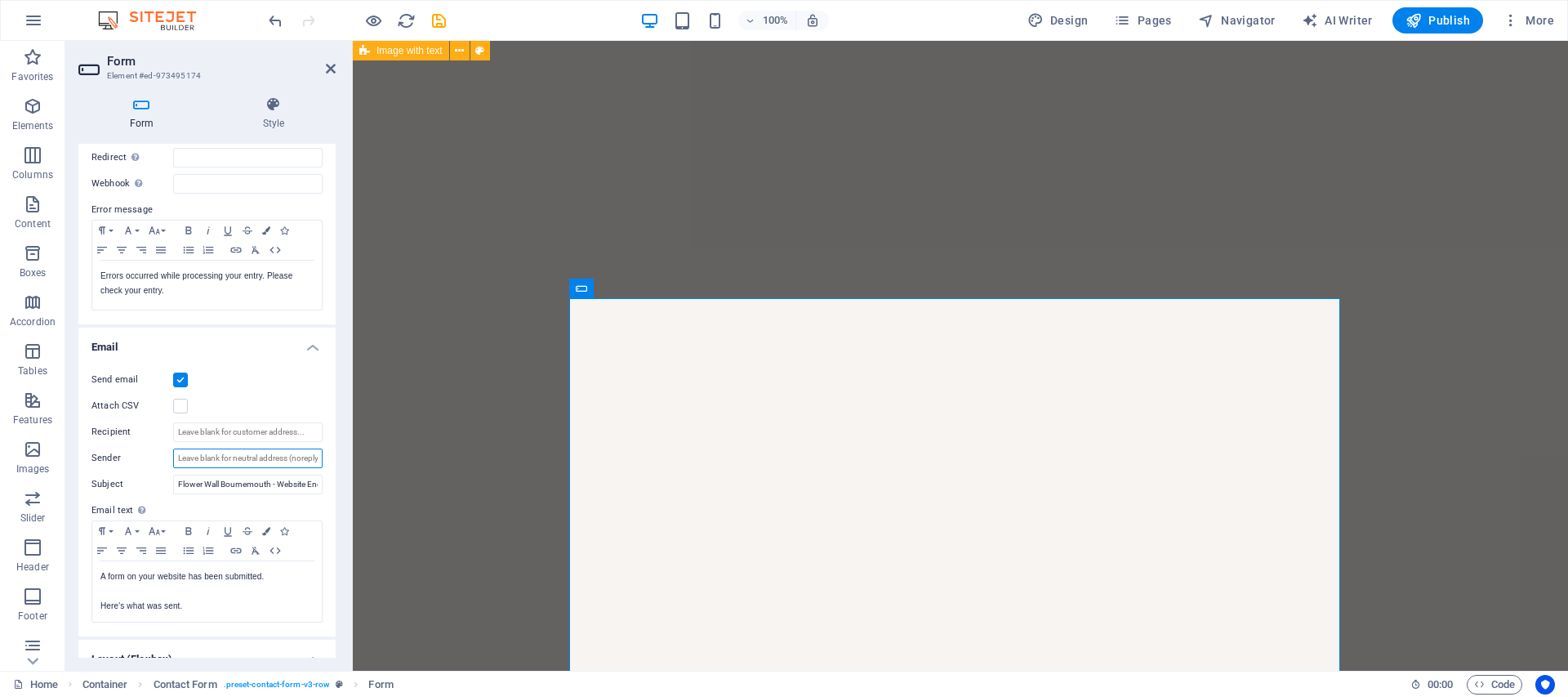
drag, startPoint x: 310, startPoint y: 458, endPoint x: 331, endPoint y: 461, distance: 21.2
click at [331, 461] on div "Send email Attach CSV Recipient Sender Subject Flower Wall Bournemouth - Websit…" at bounding box center [207, 496] width 257 height 279
drag, startPoint x: 384, startPoint y: 478, endPoint x: 508, endPoint y: 511, distance: 128.3
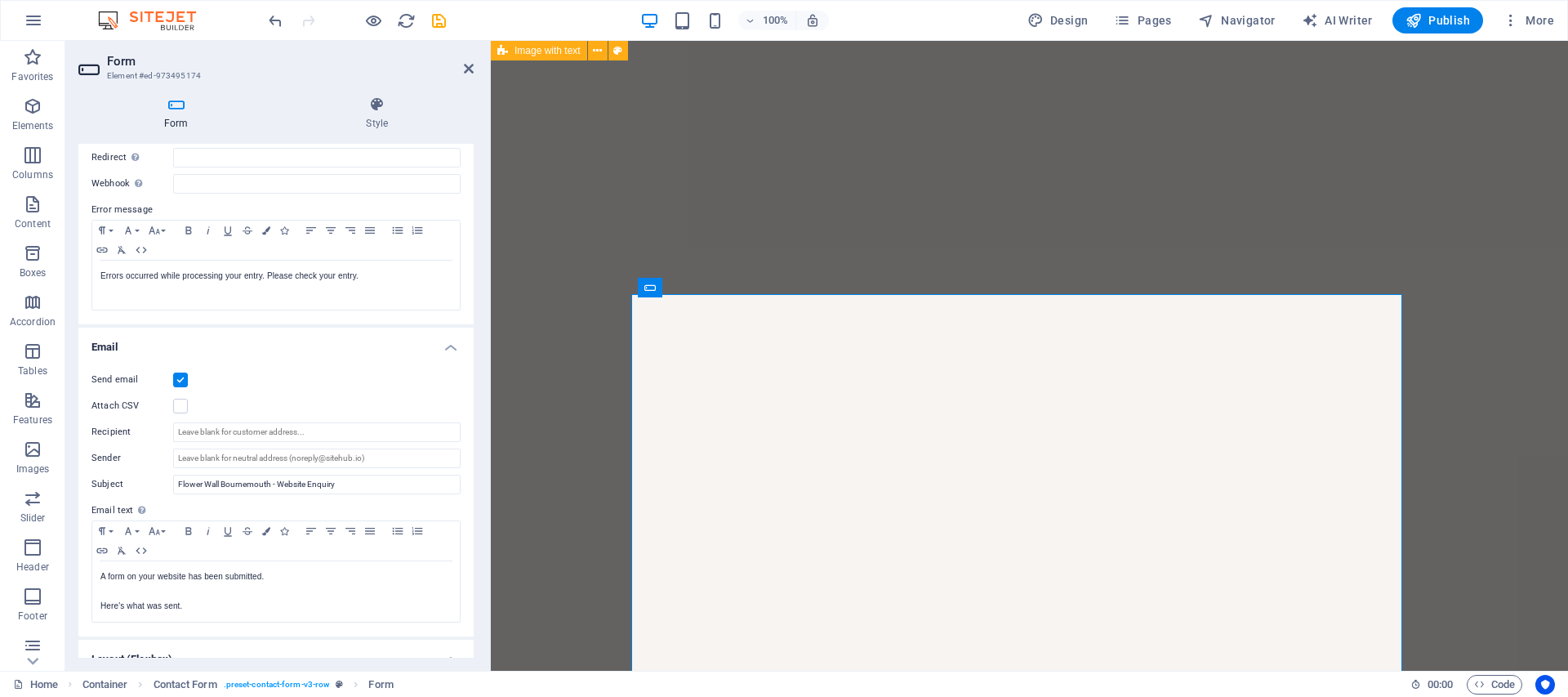
scroll to position [4940, 0]
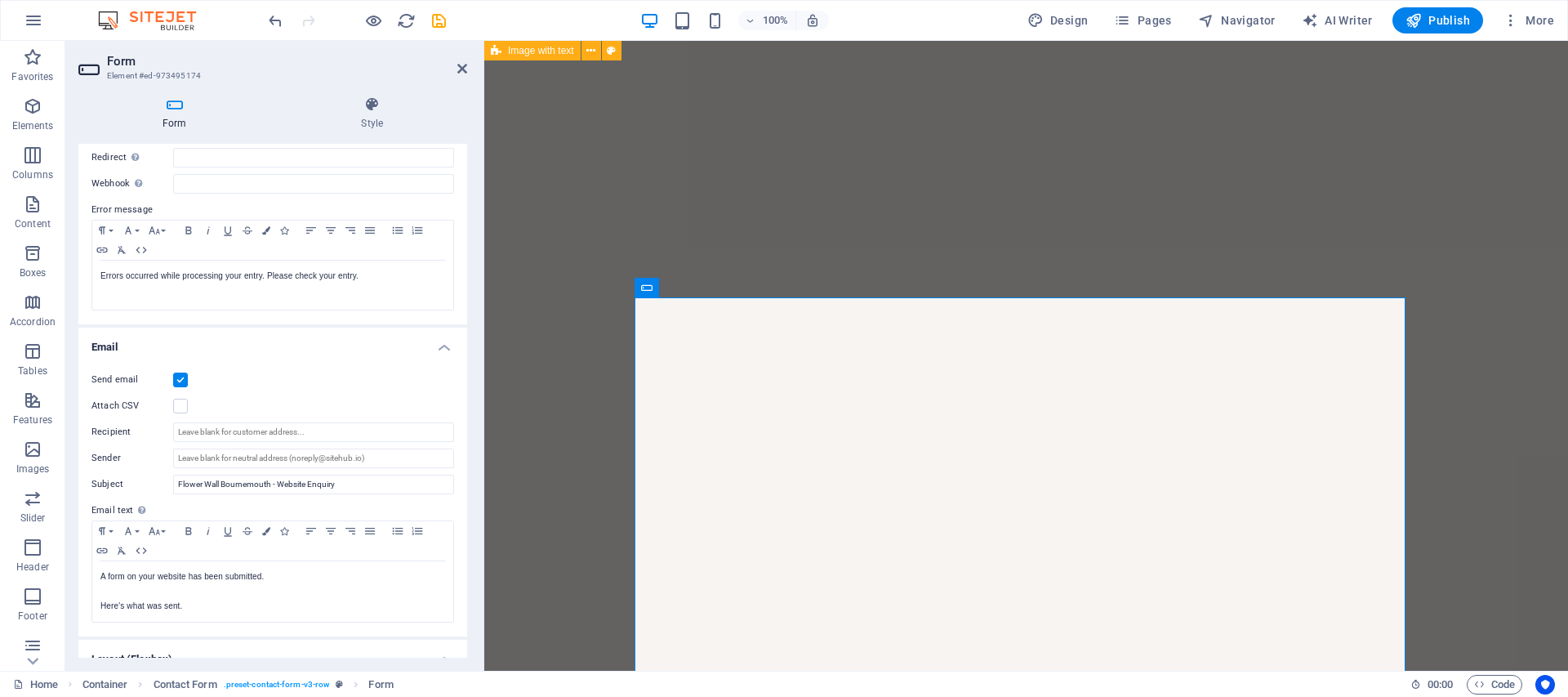
drag, startPoint x: 358, startPoint y: 464, endPoint x: 487, endPoint y: 472, distance: 129.2
click at [487, 472] on div "Form Element #ed-973495174 Form Style General Title Define a name for the form.…" at bounding box center [817, 355] width 1502 height 630
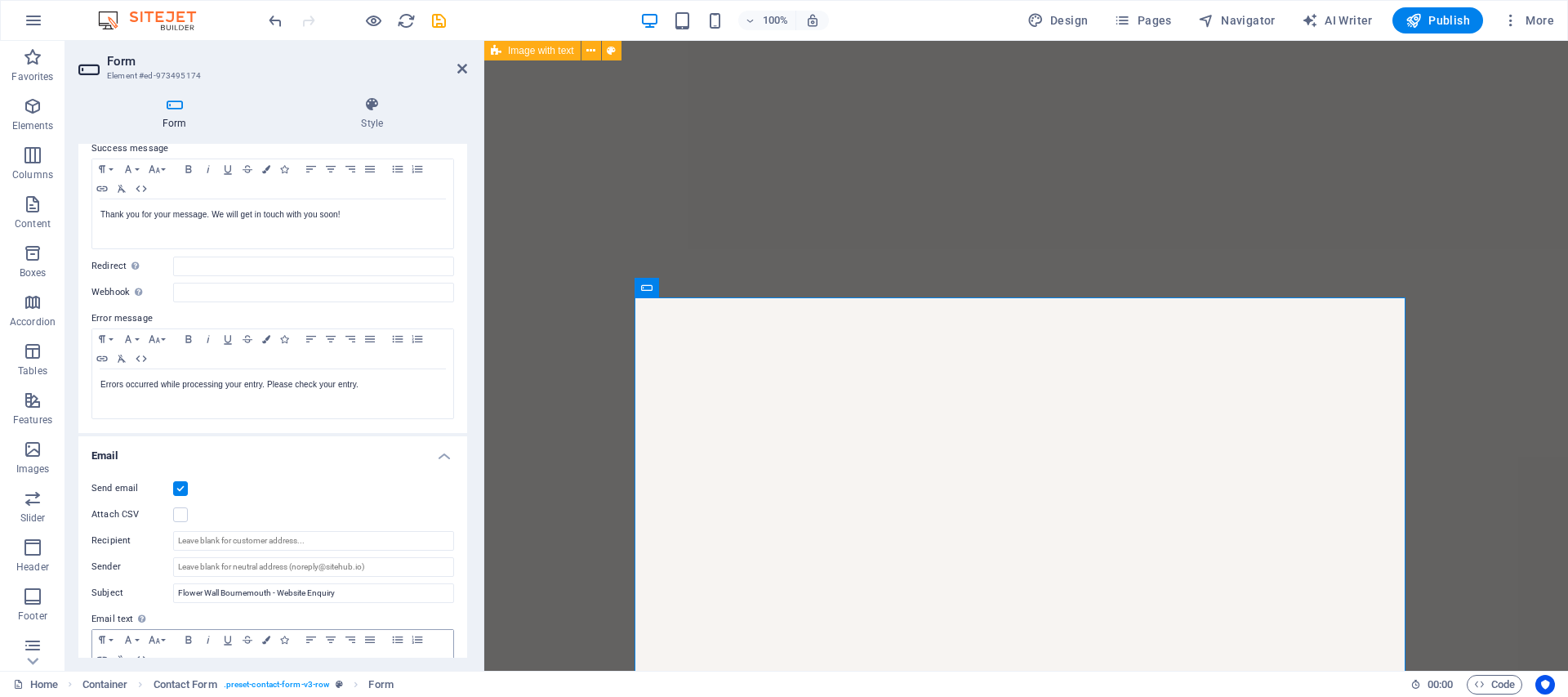
scroll to position [0, 0]
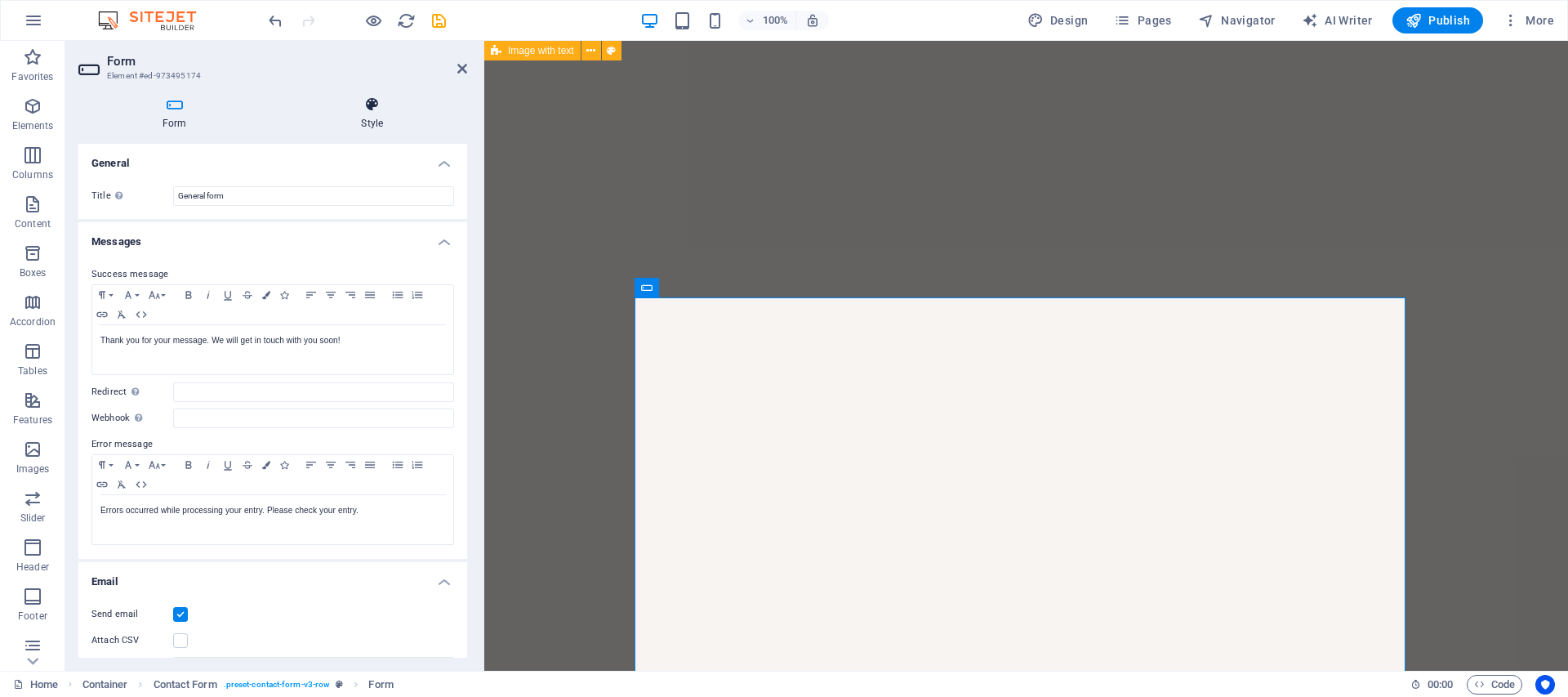
click at [352, 105] on icon at bounding box center [372, 105] width 190 height 16
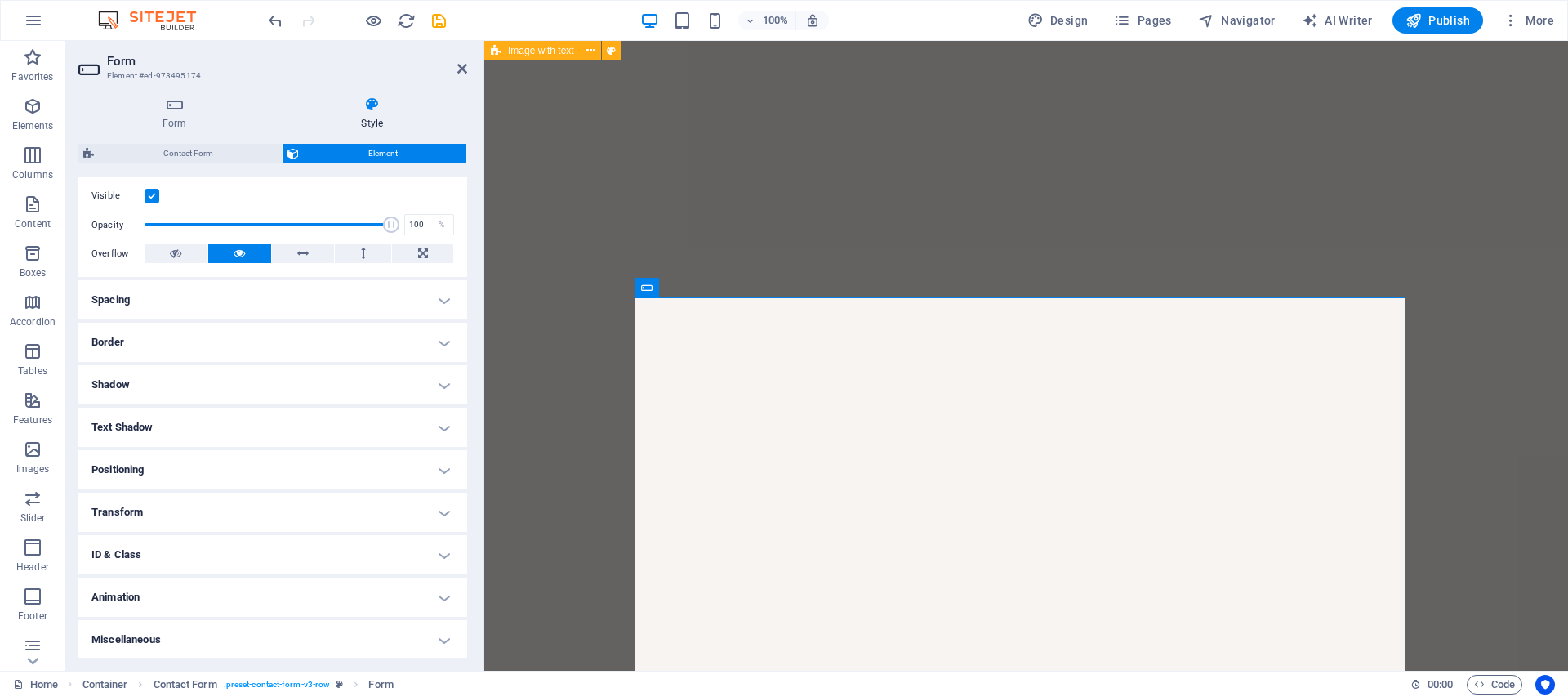
scroll to position [210, 0]
click at [157, 637] on h4 "Miscellaneous" at bounding box center [273, 637] width 389 height 39
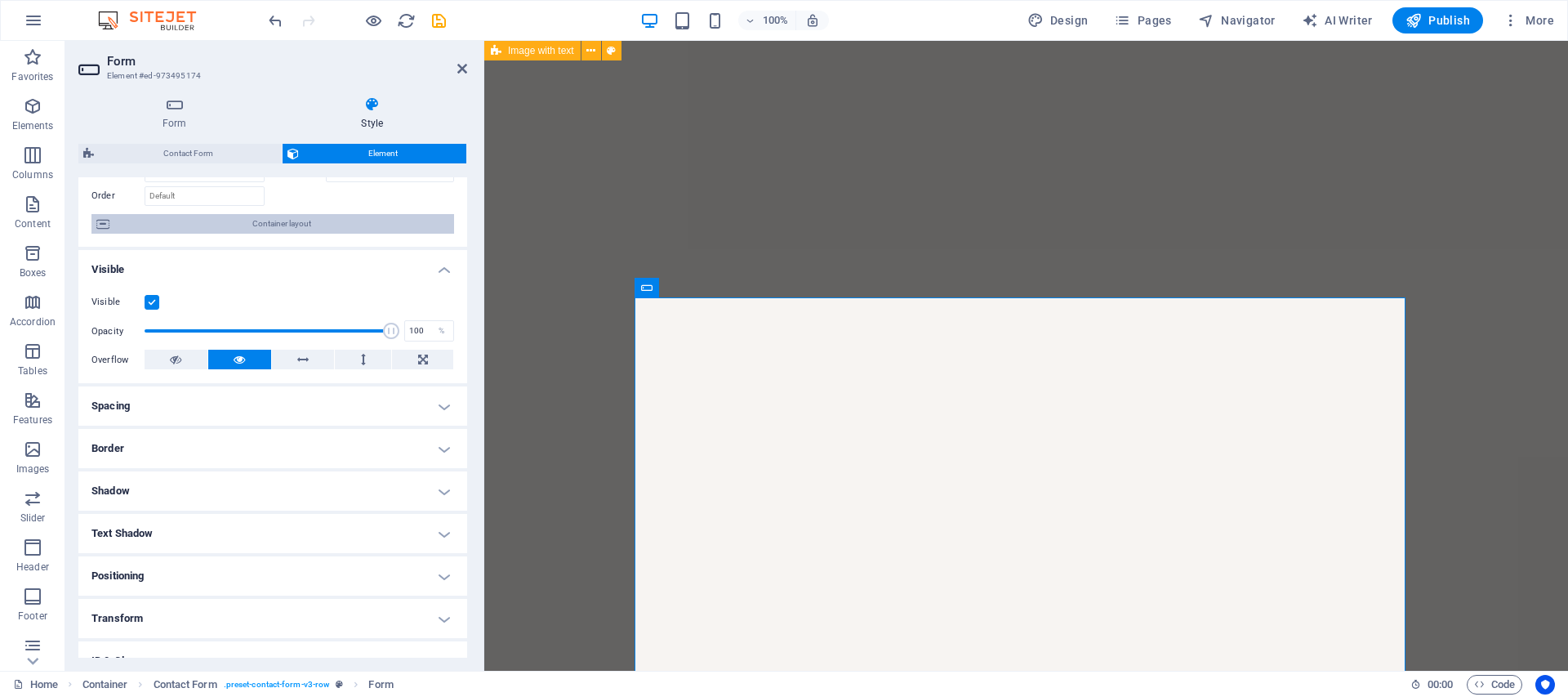
scroll to position [0, 0]
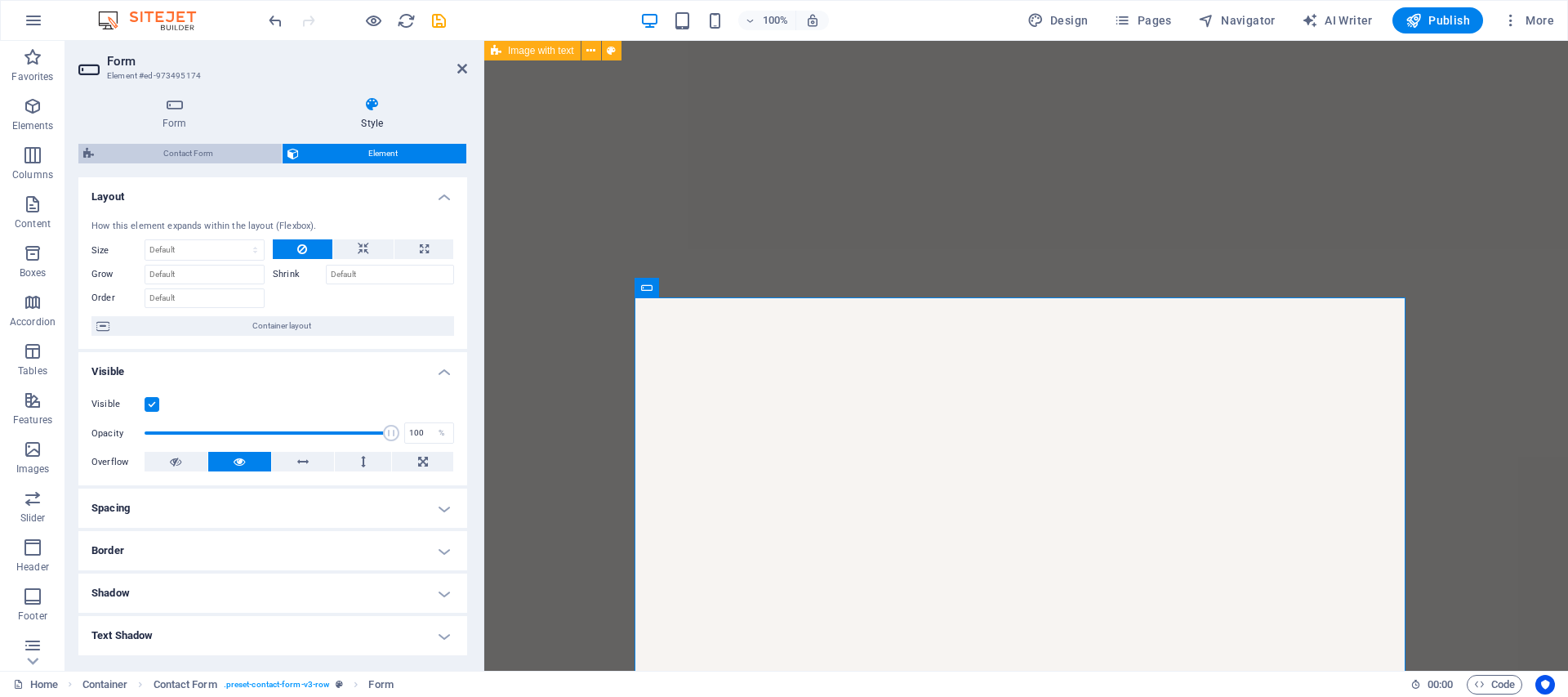
click at [195, 143] on span "Contact Form" at bounding box center [187, 153] width 178 height 20
select select "rem"
select select "preset-contact-form-v3-row"
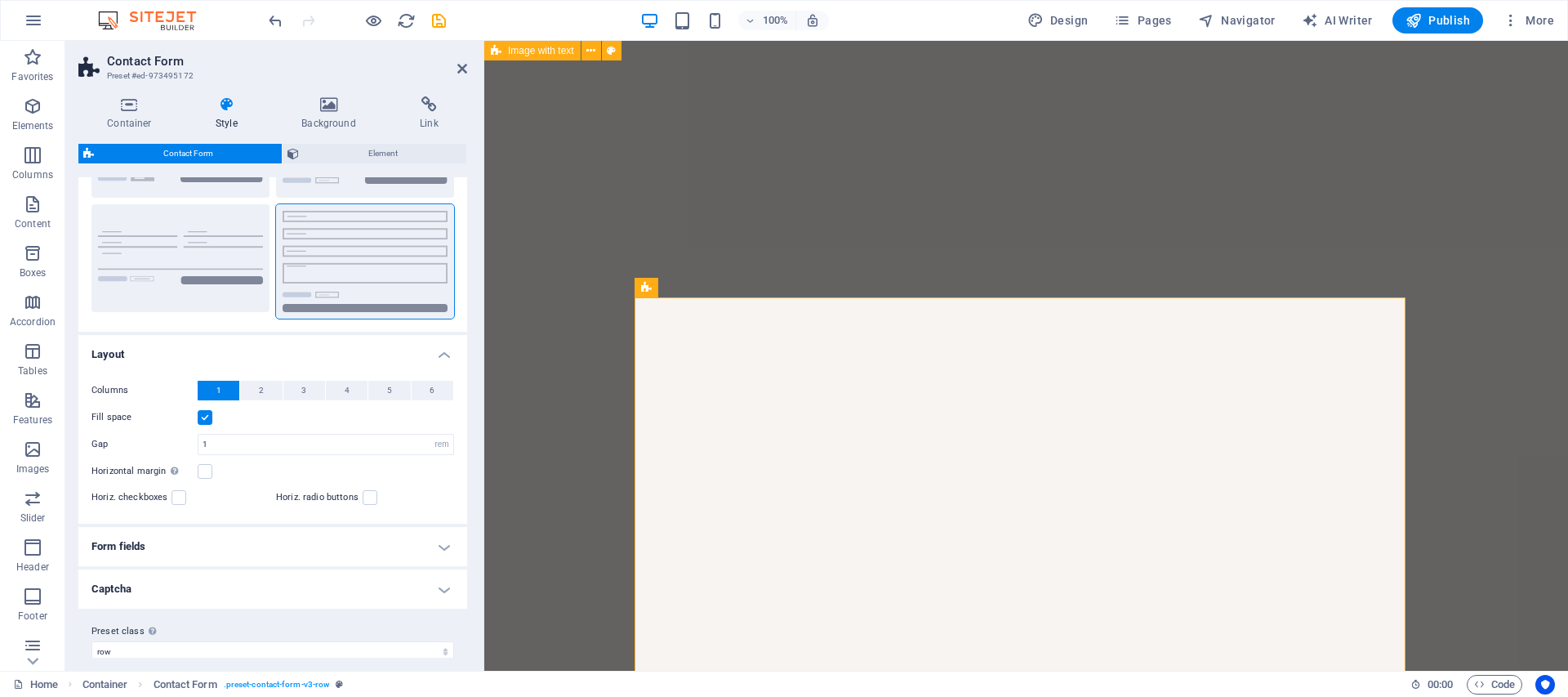
scroll to position [145, 0]
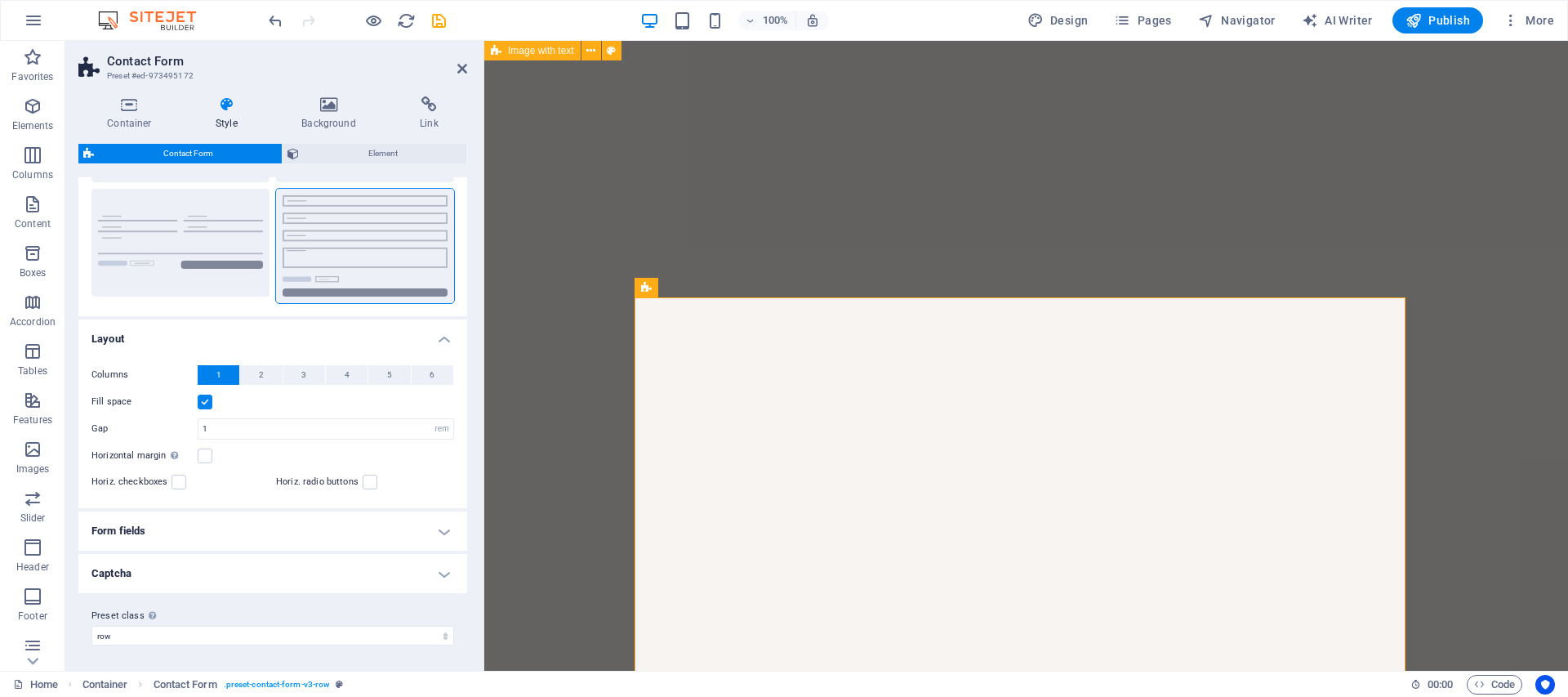
click at [299, 537] on h4 "Form fields" at bounding box center [273, 530] width 389 height 39
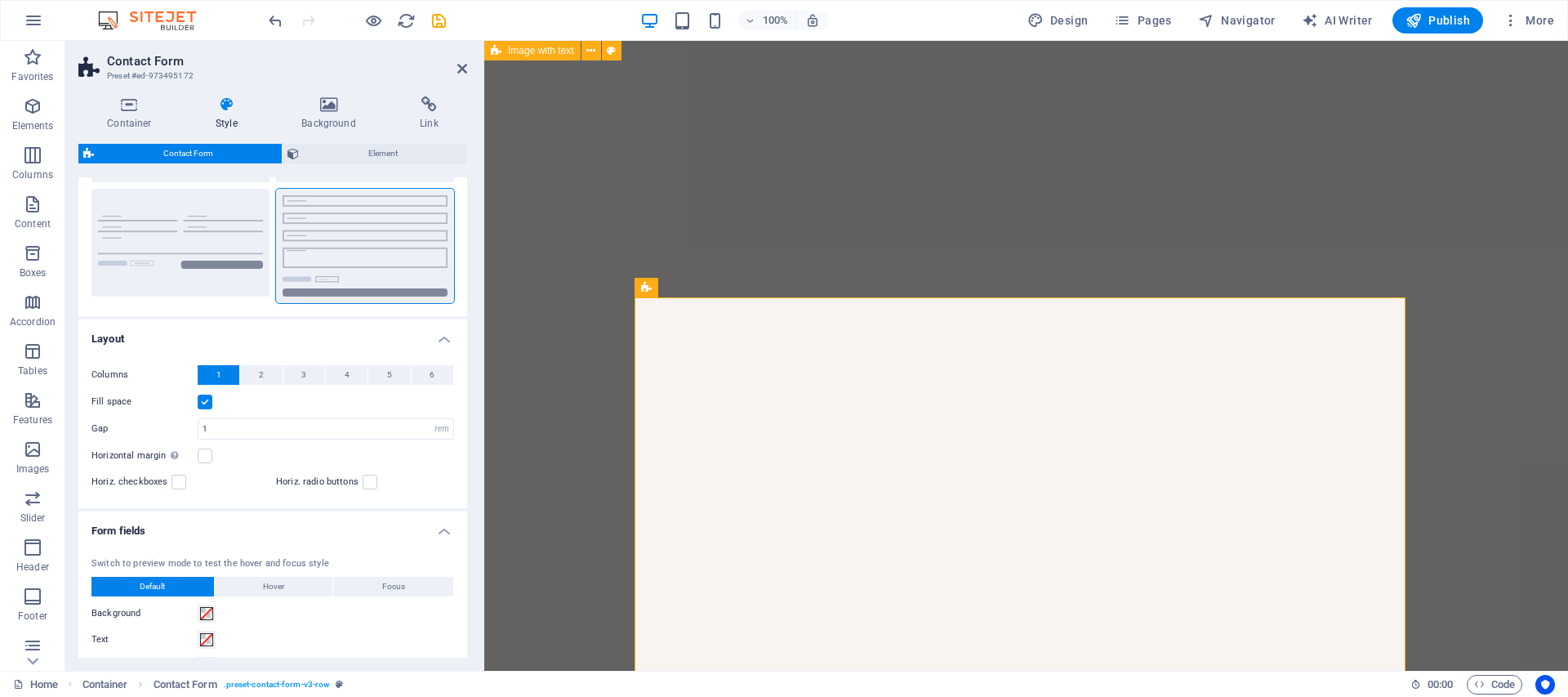
scroll to position [535, 0]
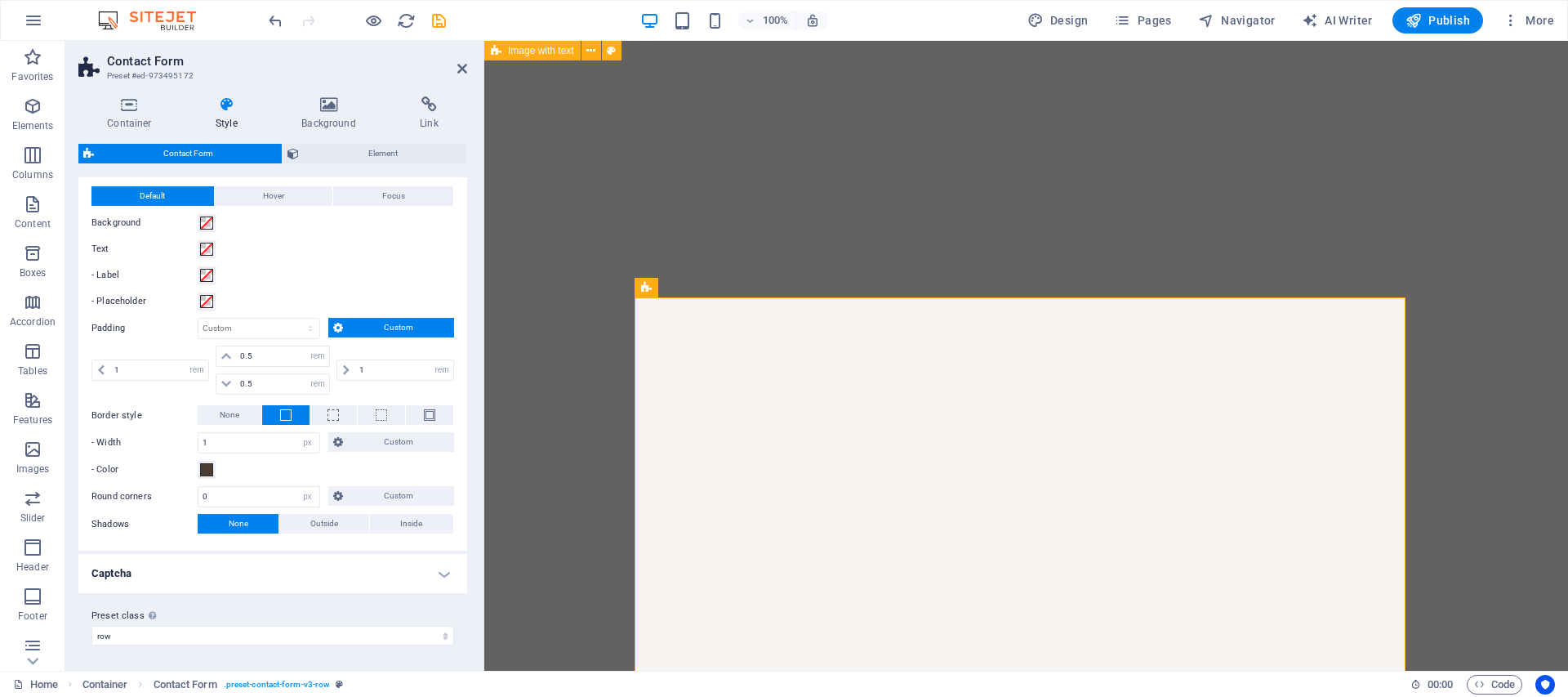
click at [269, 585] on h4 "Captcha" at bounding box center [273, 573] width 389 height 39
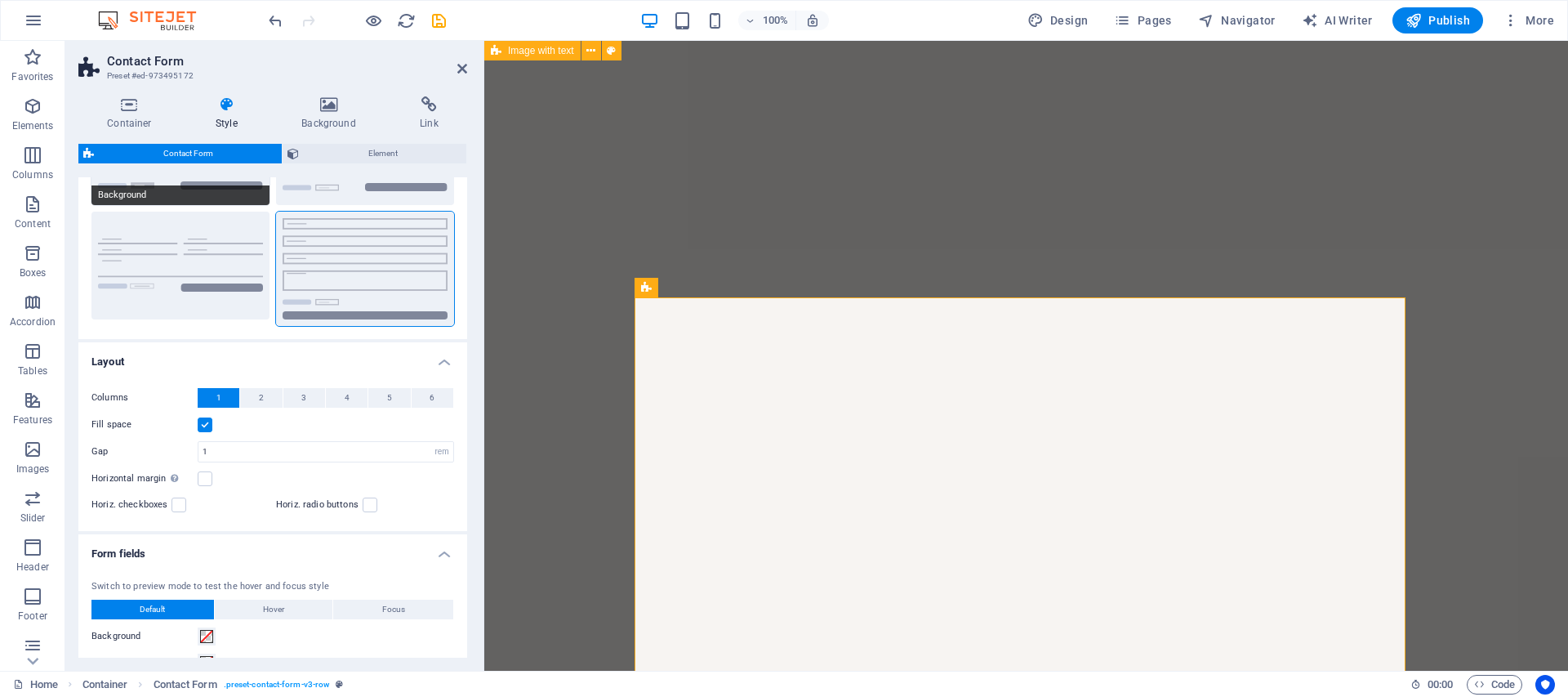
scroll to position [0, 0]
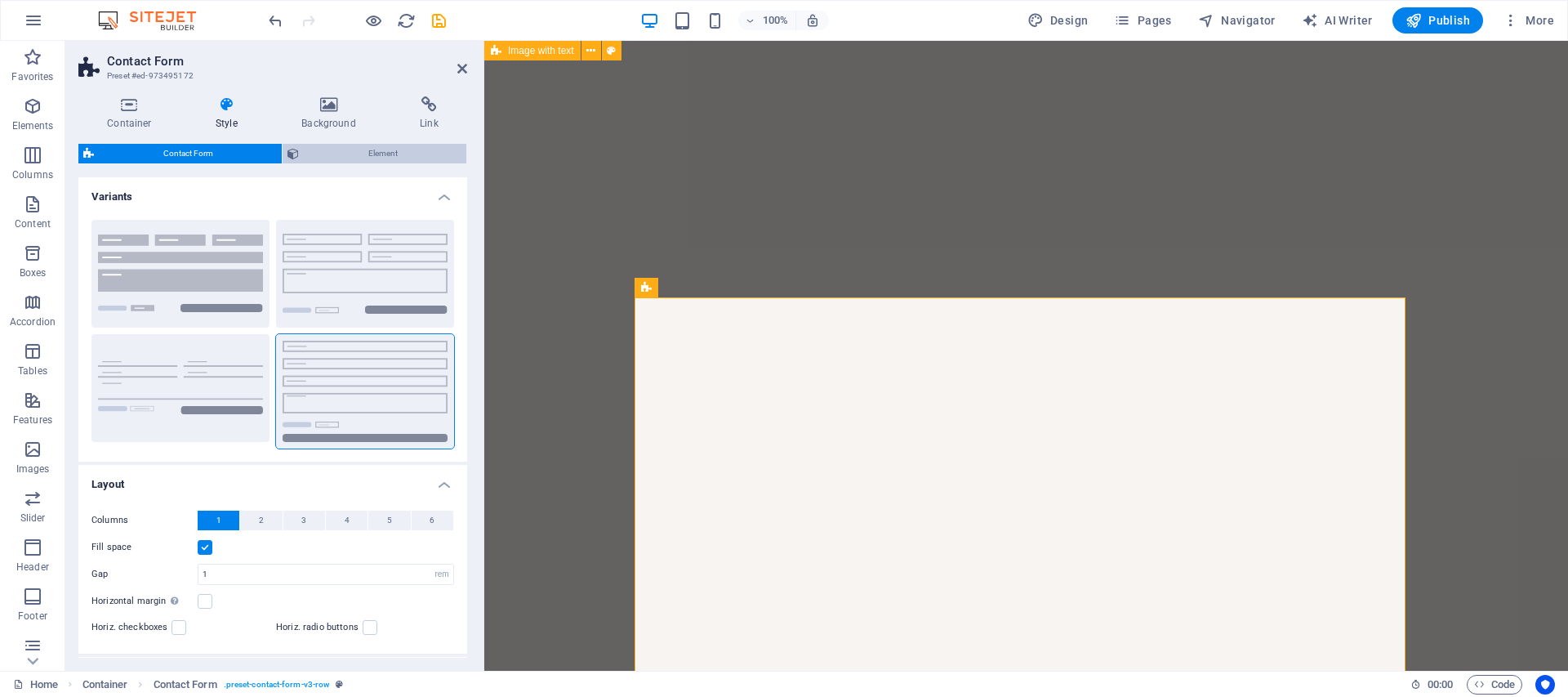
click at [369, 152] on span "Element" at bounding box center [383, 153] width 158 height 20
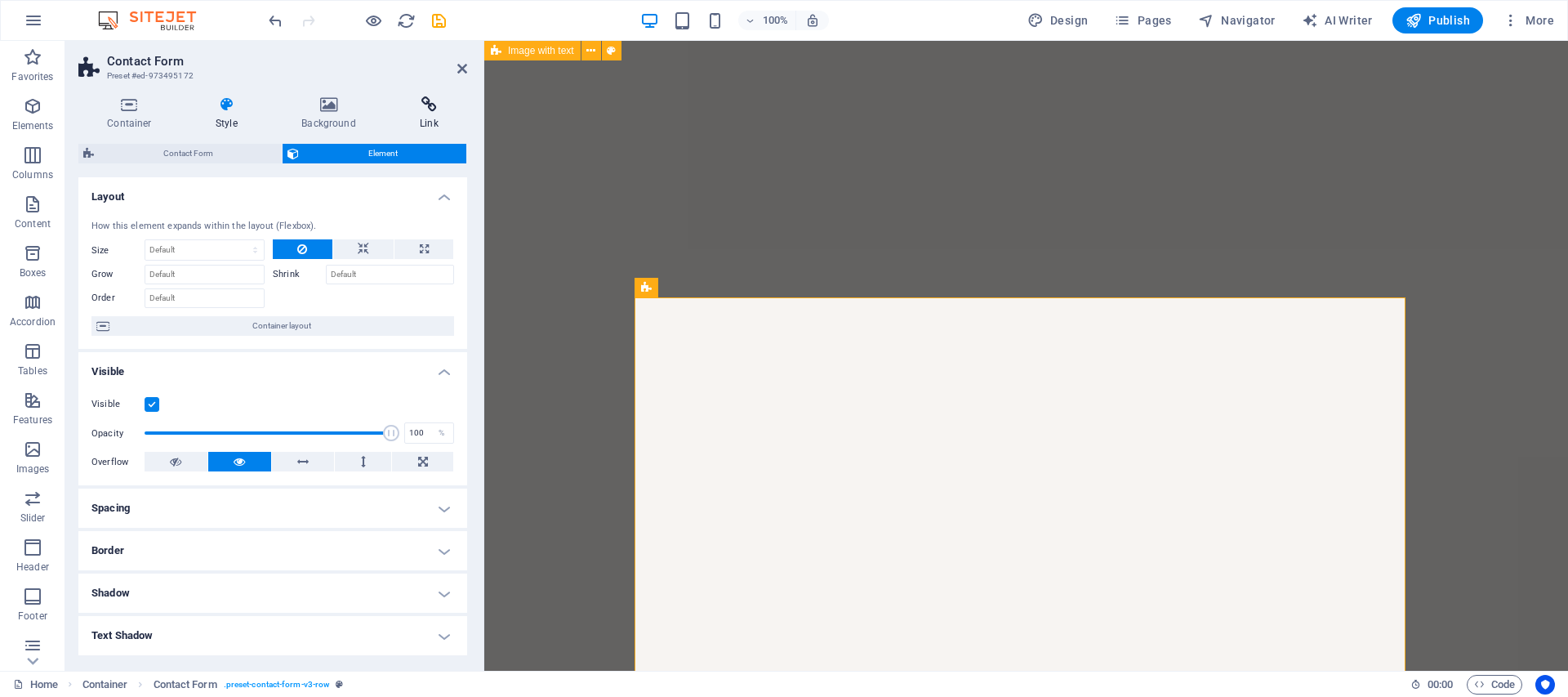
click at [408, 114] on h4 "Link" at bounding box center [429, 114] width 76 height 35
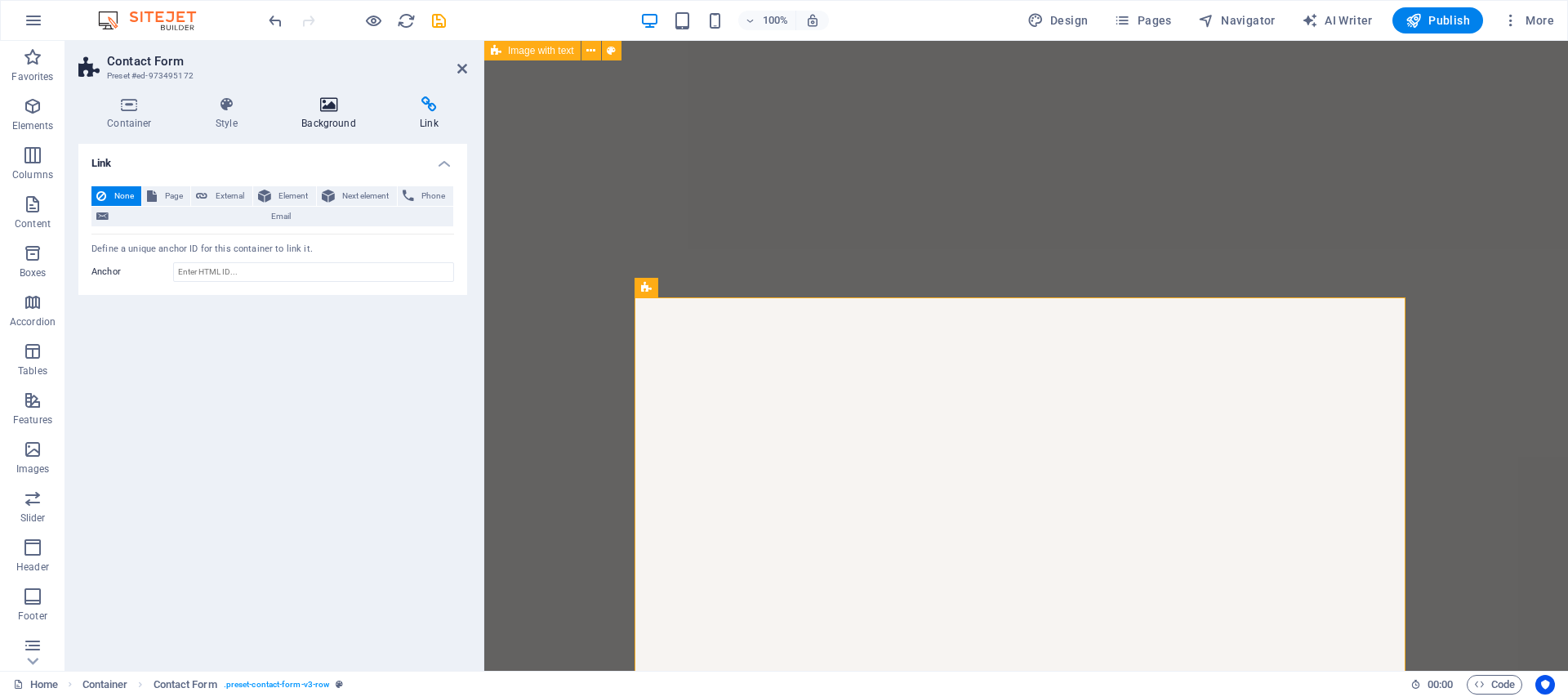
click at [333, 114] on h4 "Background" at bounding box center [332, 114] width 118 height 35
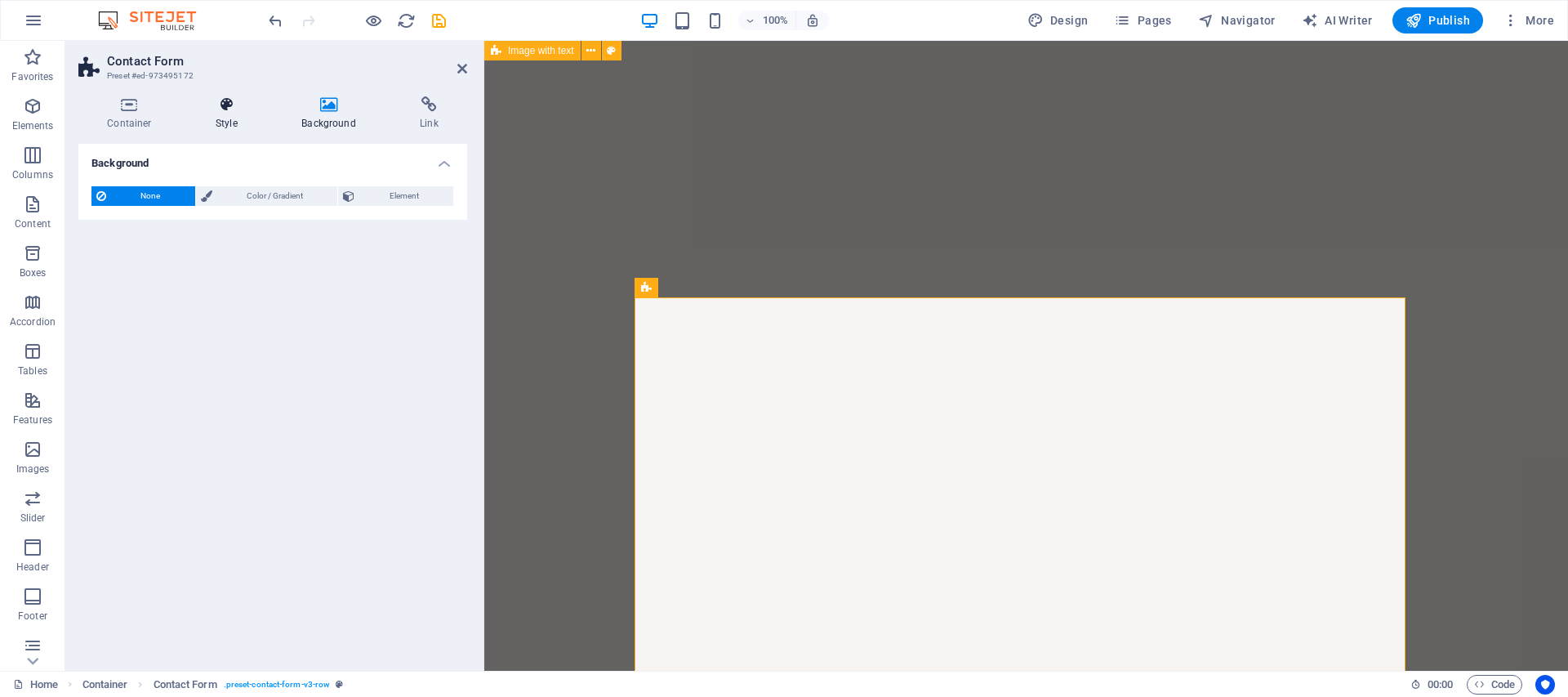
click at [218, 105] on icon at bounding box center [227, 105] width 79 height 16
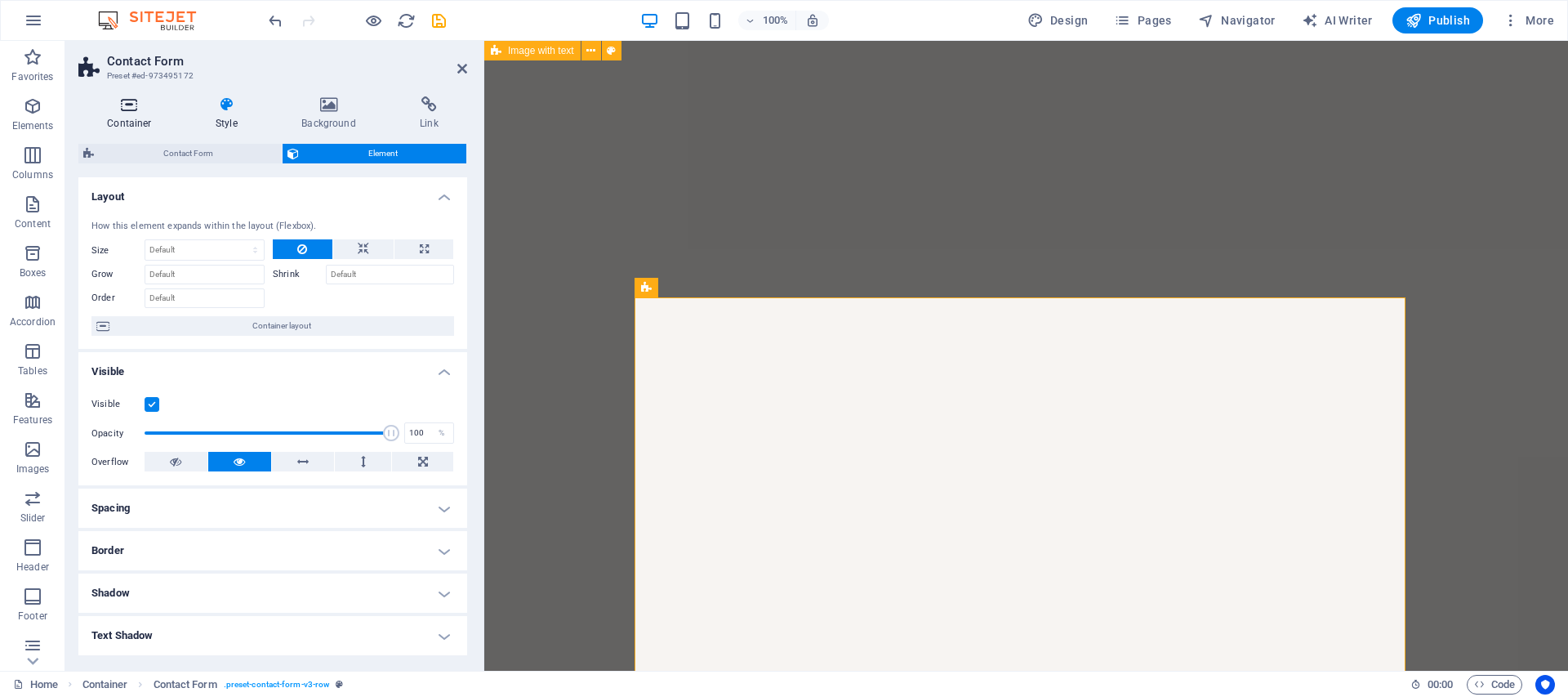
click at [136, 117] on h4 "Container" at bounding box center [133, 114] width 109 height 35
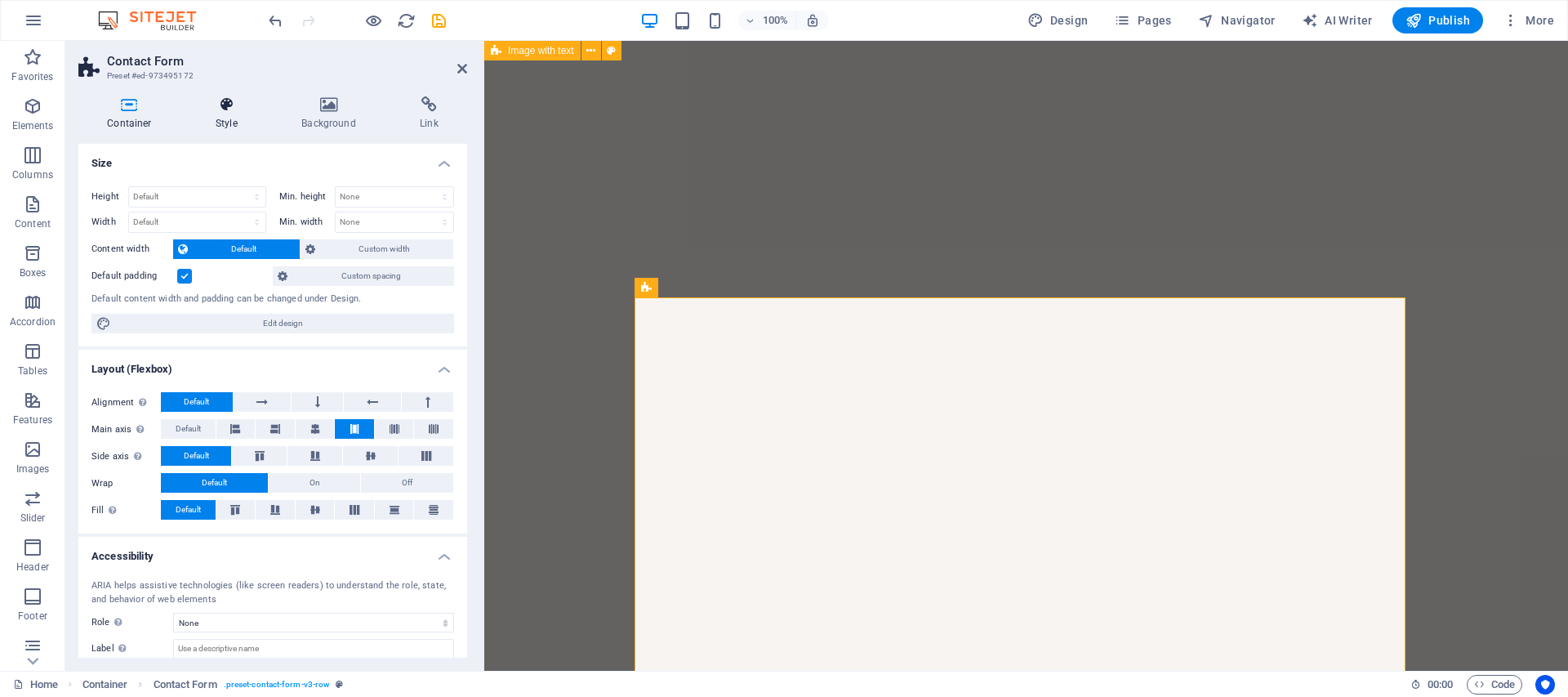
click at [226, 114] on h4 "Style" at bounding box center [230, 114] width 85 height 35
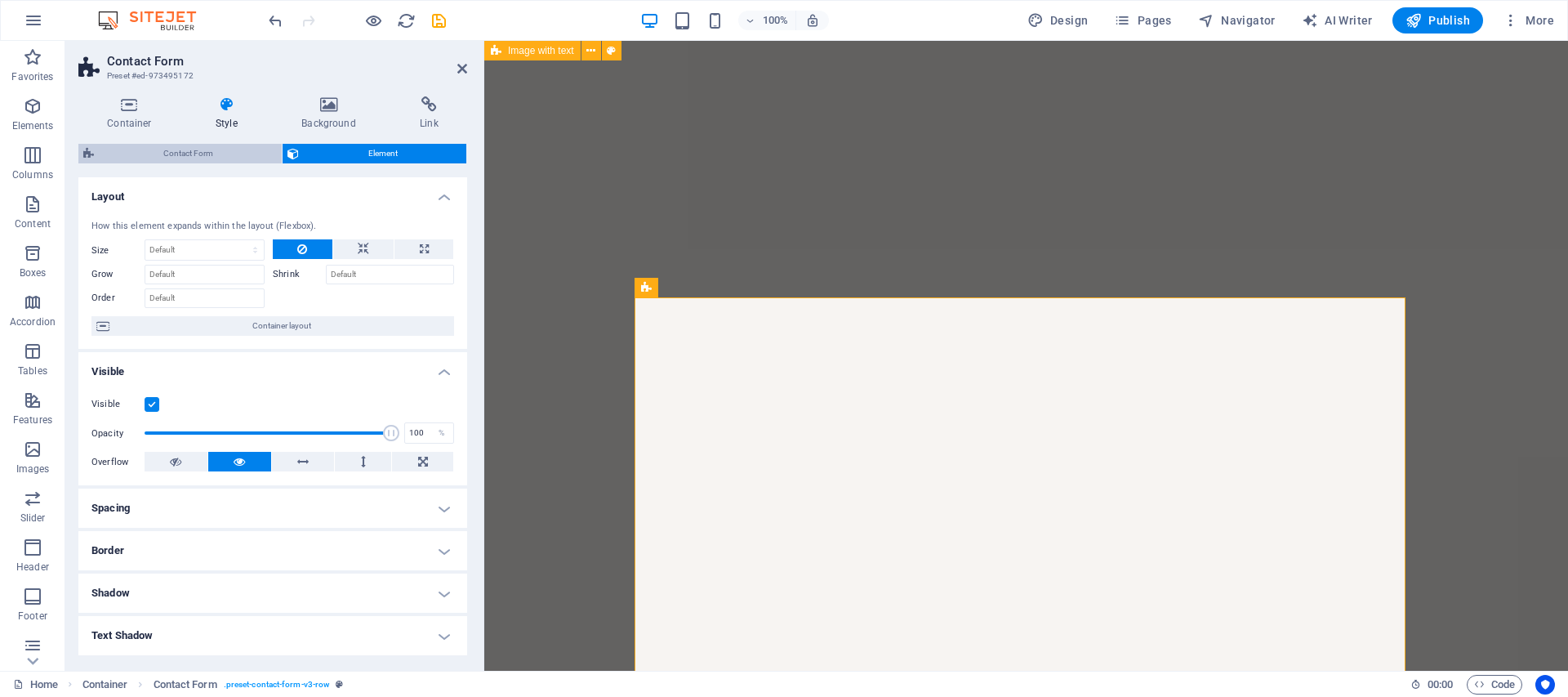
click at [160, 154] on span "Contact Form" at bounding box center [187, 153] width 178 height 20
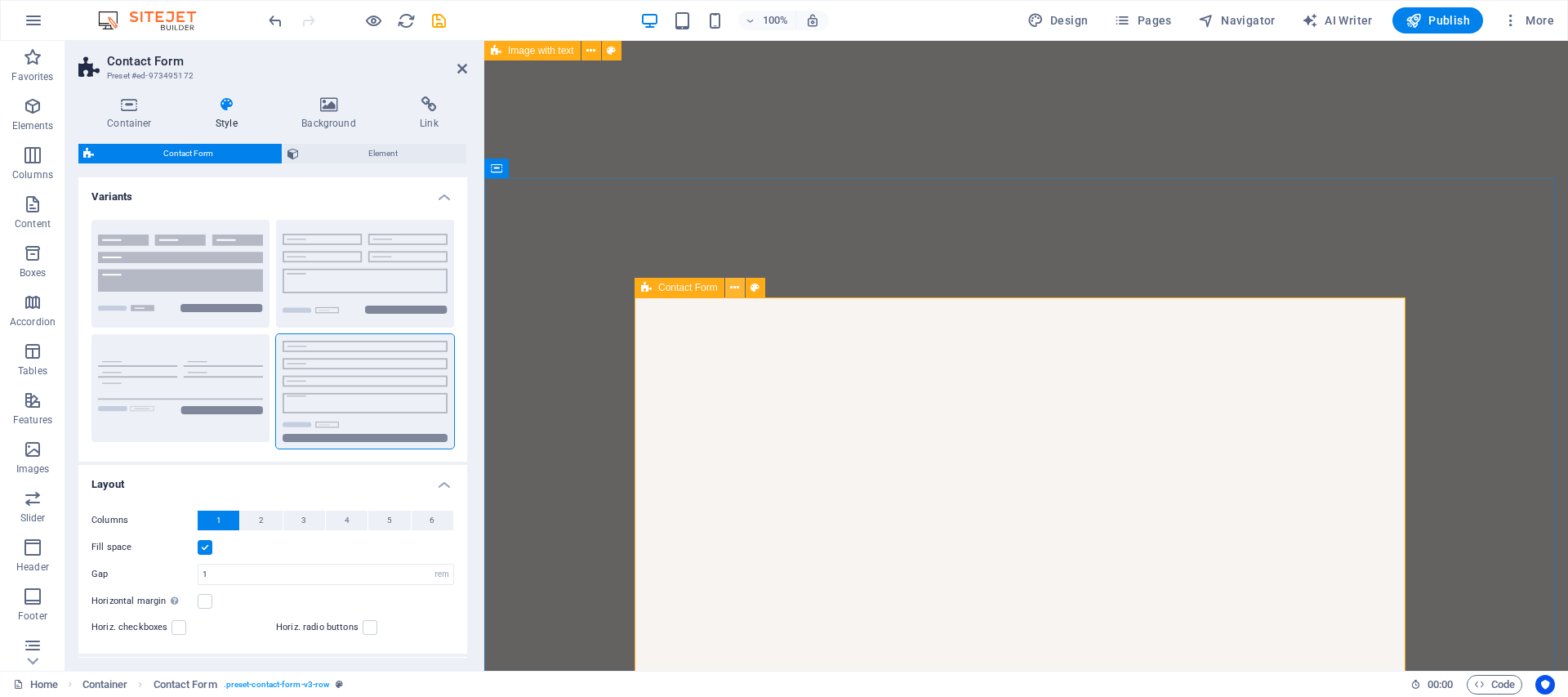
click at [736, 284] on icon at bounding box center [735, 288] width 9 height 17
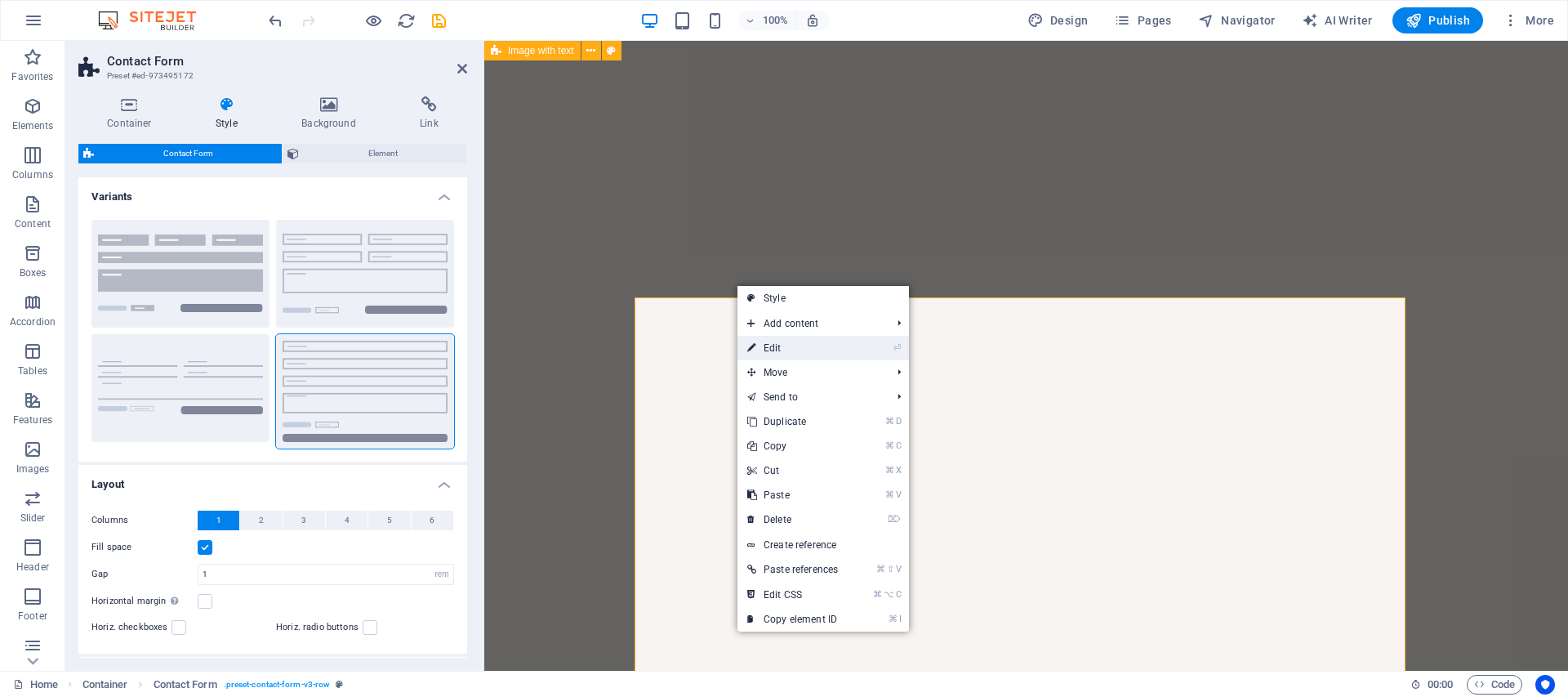
drag, startPoint x: 785, startPoint y: 348, endPoint x: 300, endPoint y: 307, distance: 486.7
click at [785, 348] on link "⏎ Edit" at bounding box center [793, 348] width 111 height 24
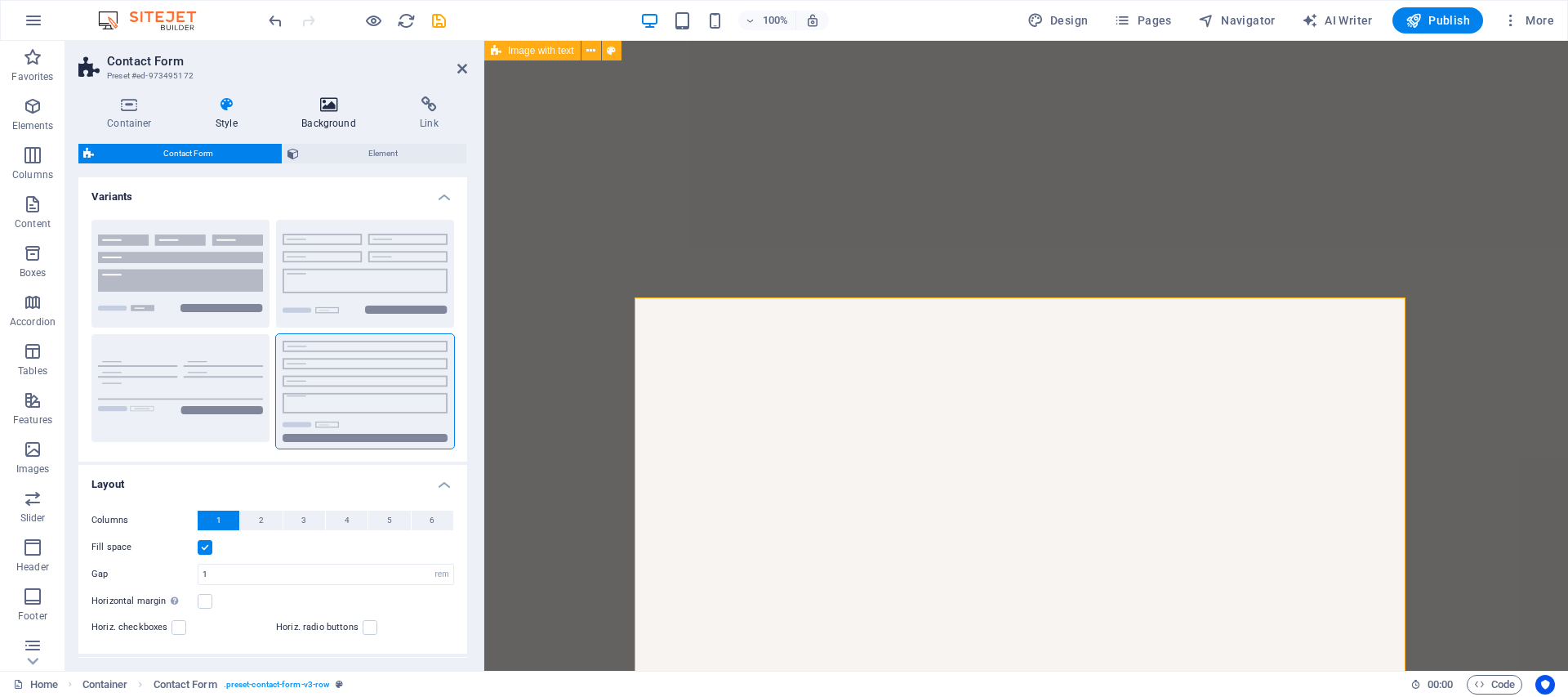
click at [364, 113] on h4 "Background" at bounding box center [332, 114] width 118 height 35
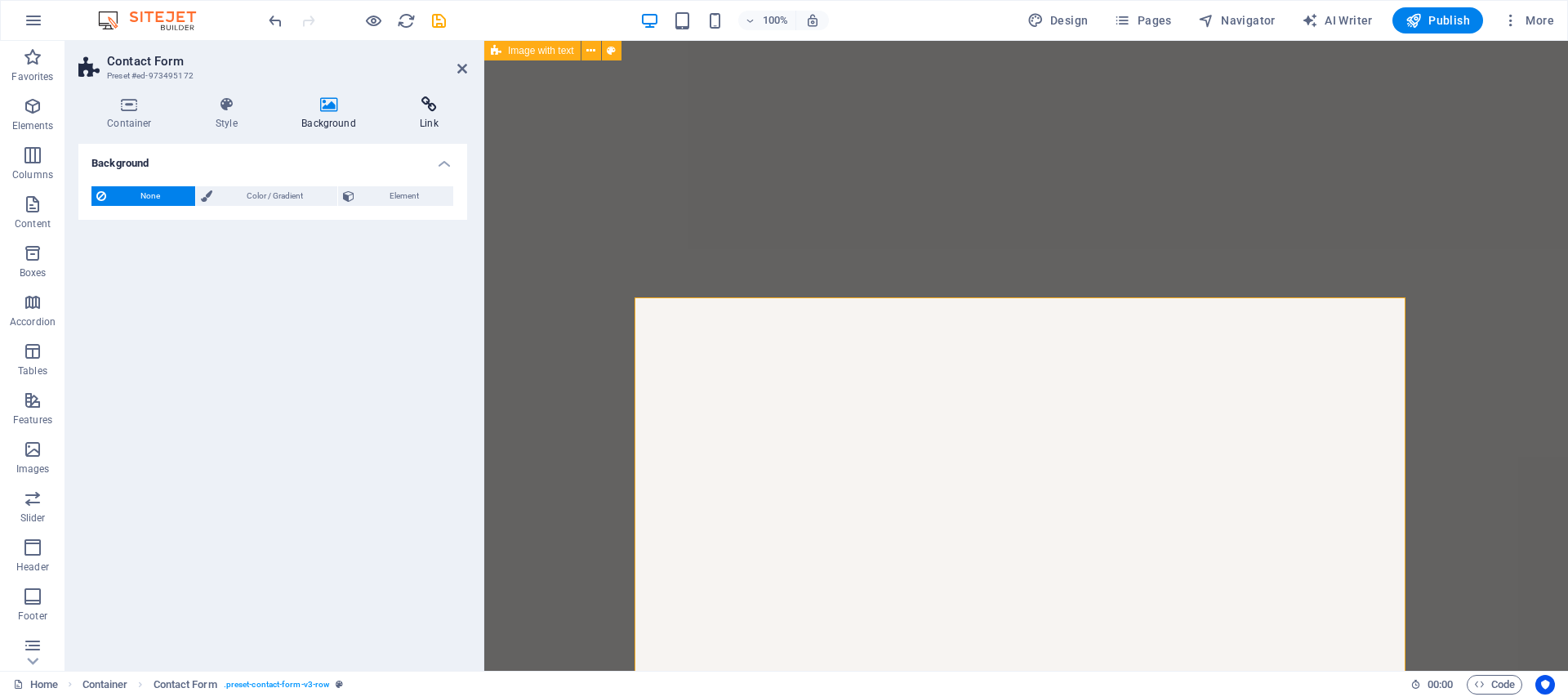
click at [412, 113] on h4 "Link" at bounding box center [429, 114] width 76 height 35
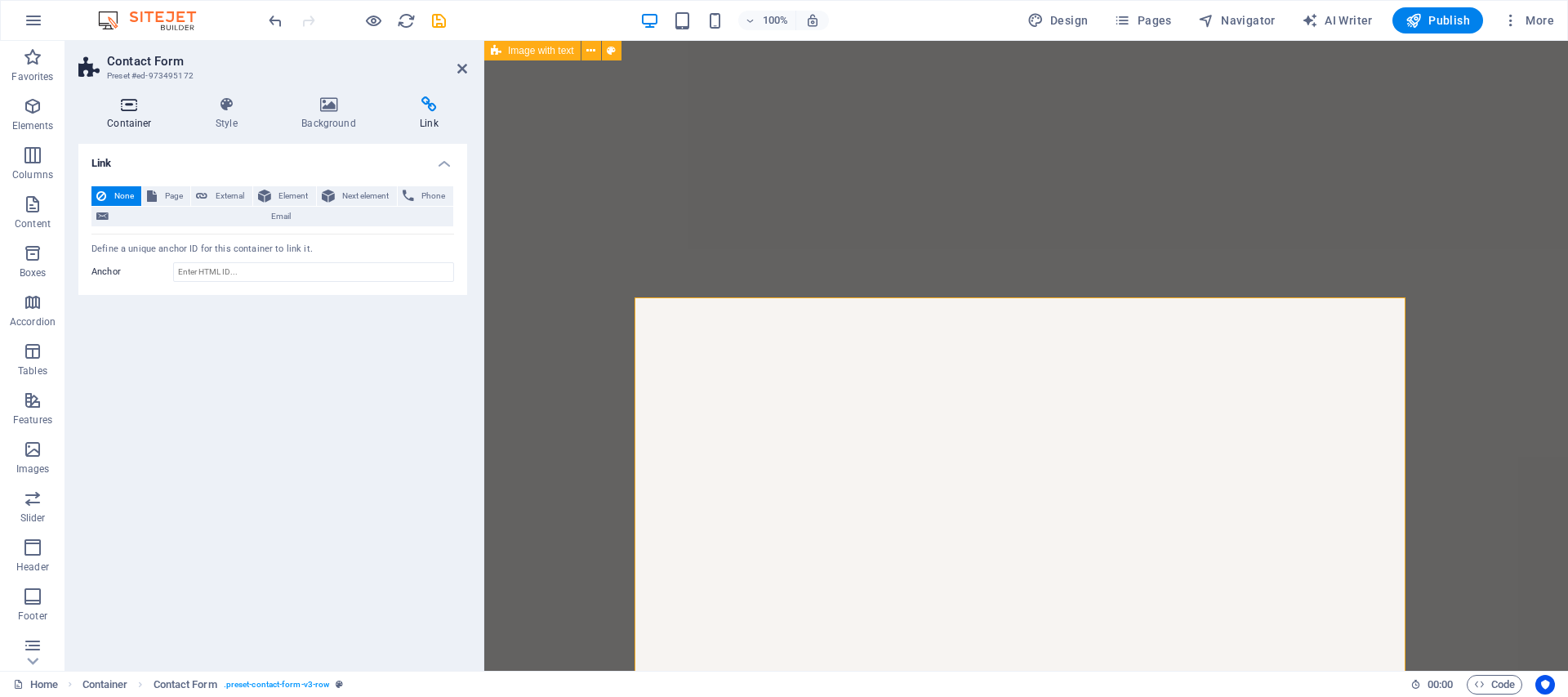
click at [131, 107] on icon at bounding box center [130, 105] width 102 height 16
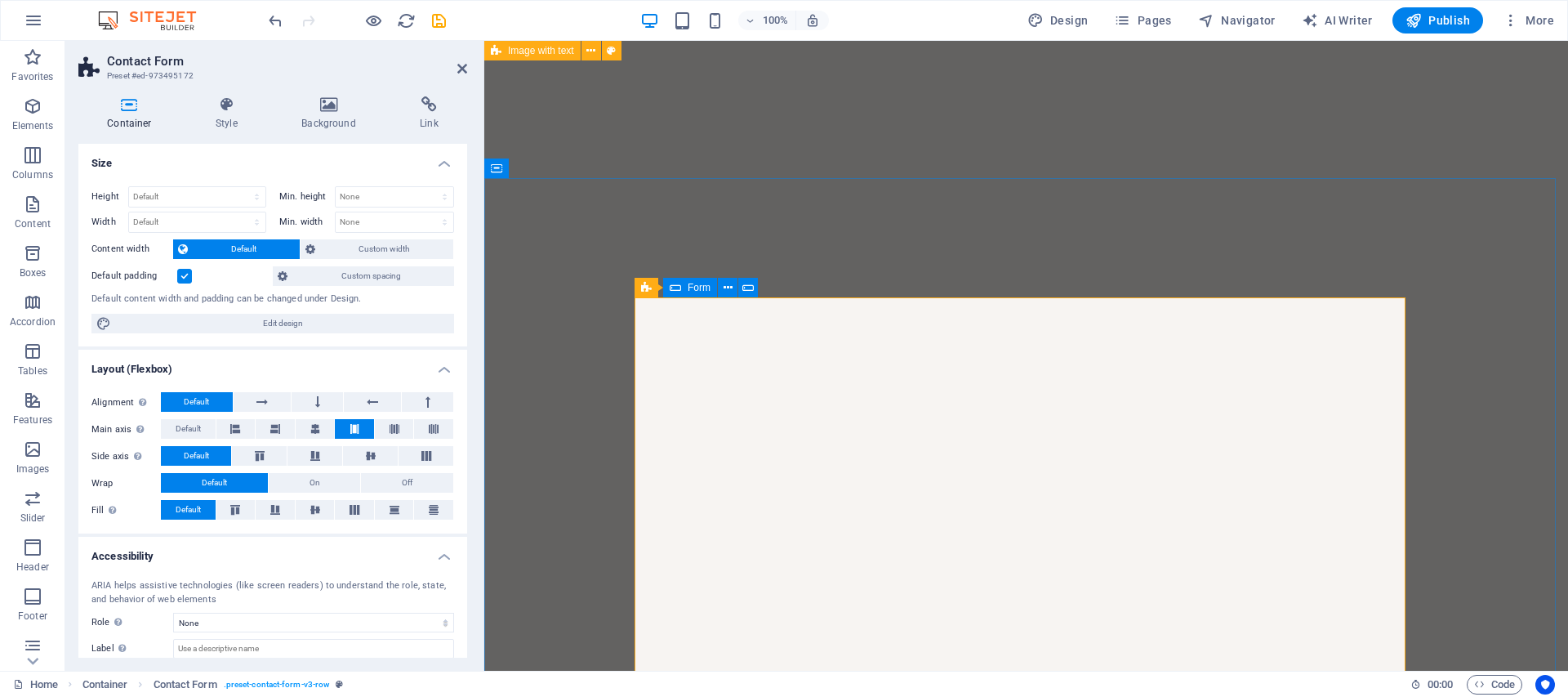
click at [705, 288] on span "Form" at bounding box center [699, 287] width 22 height 10
click at [642, 284] on icon at bounding box center [647, 288] width 10 height 20
click at [729, 289] on button at bounding box center [735, 288] width 20 height 20
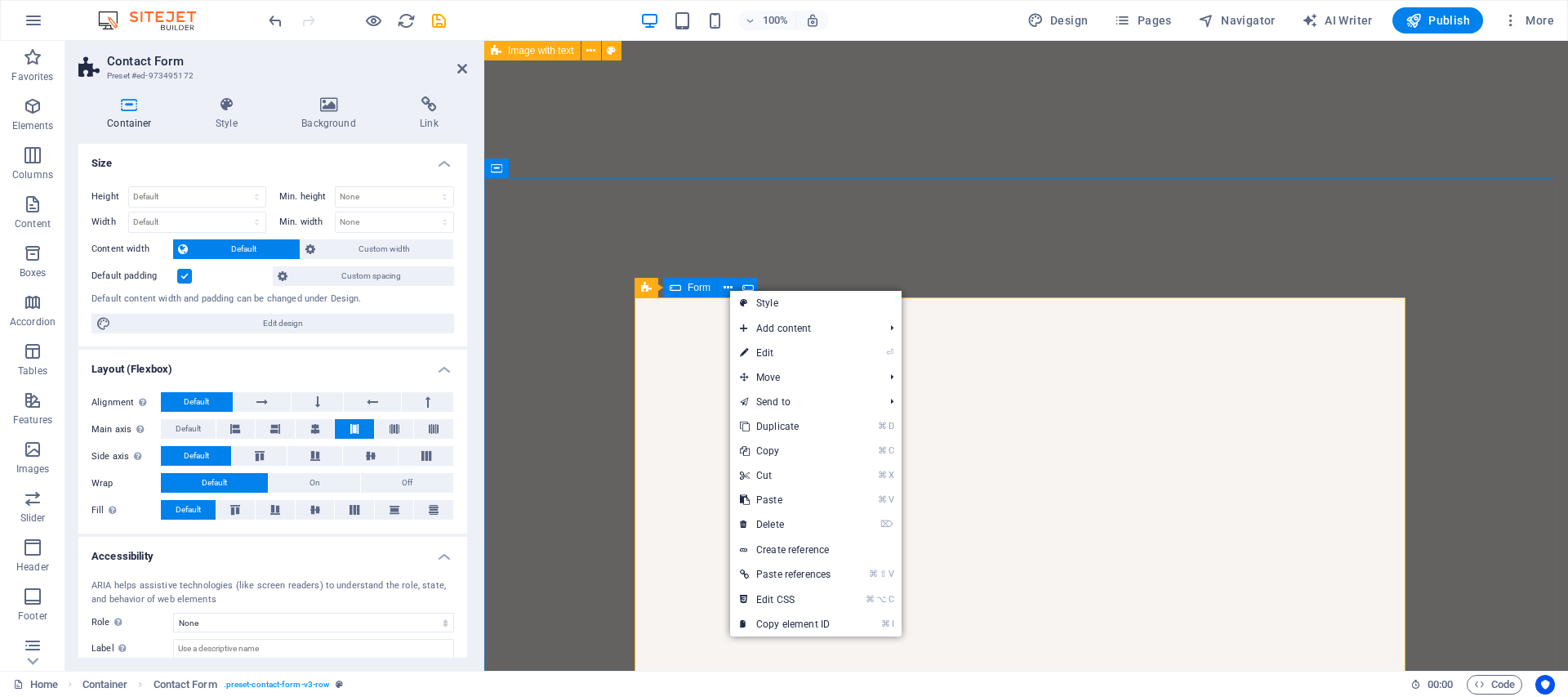
click at [680, 288] on icon at bounding box center [675, 288] width 11 height 20
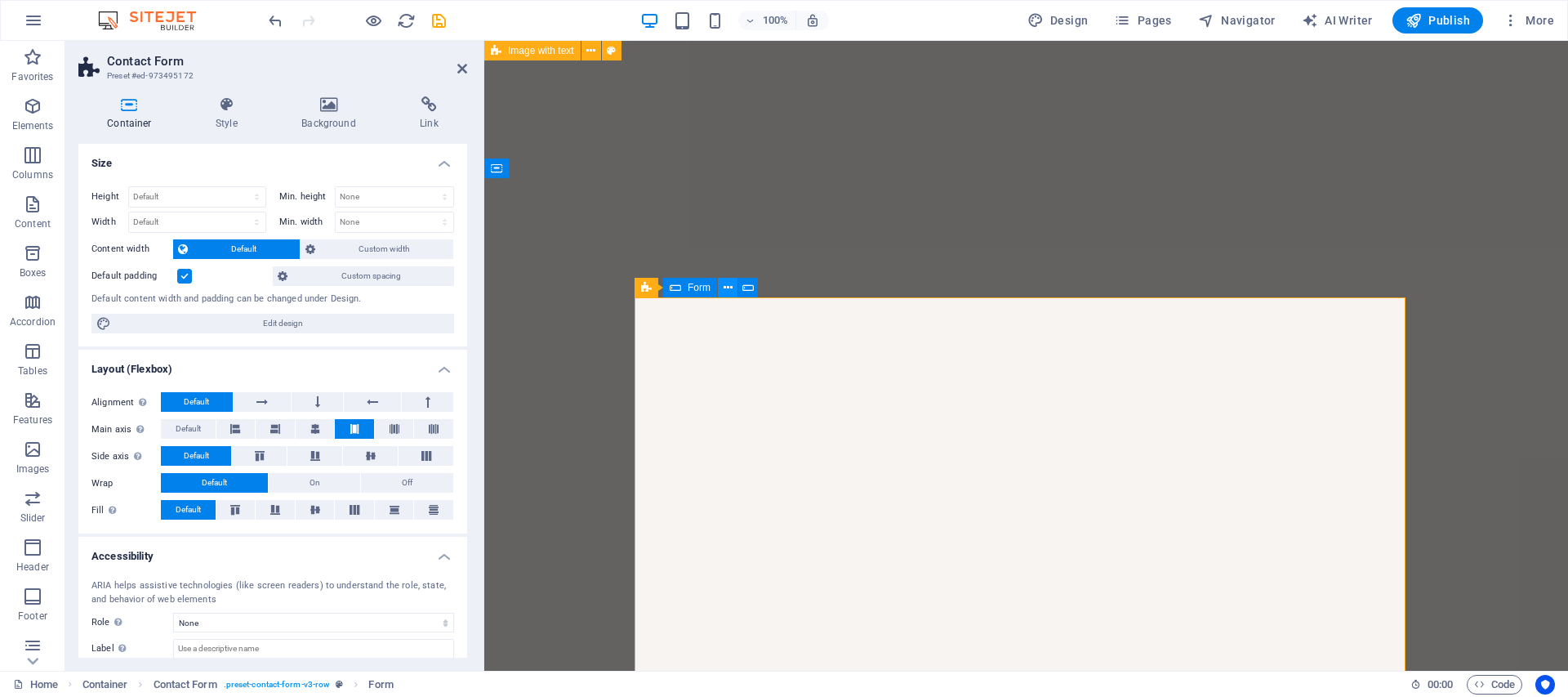
click at [724, 287] on icon at bounding box center [728, 288] width 9 height 17
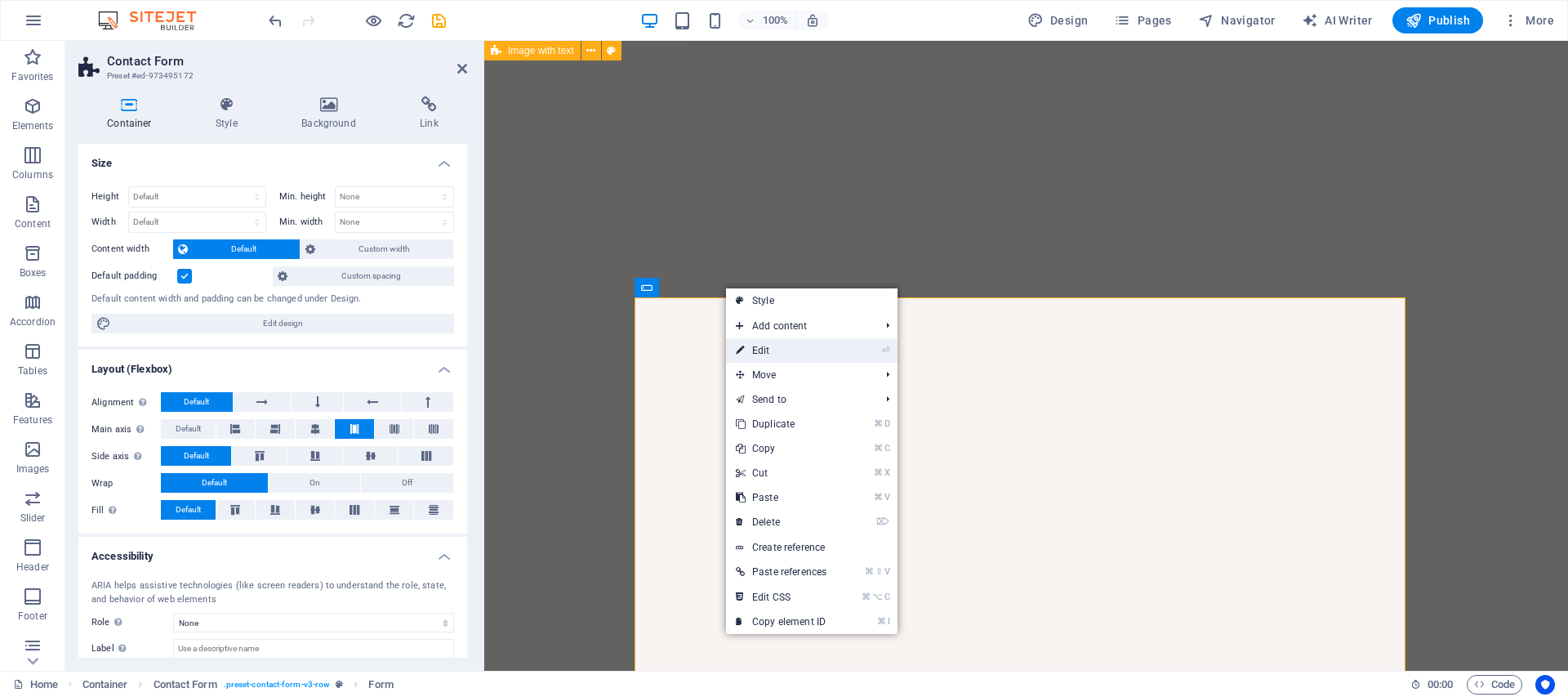
click at [749, 344] on link "⏎ Edit" at bounding box center [781, 351] width 111 height 24
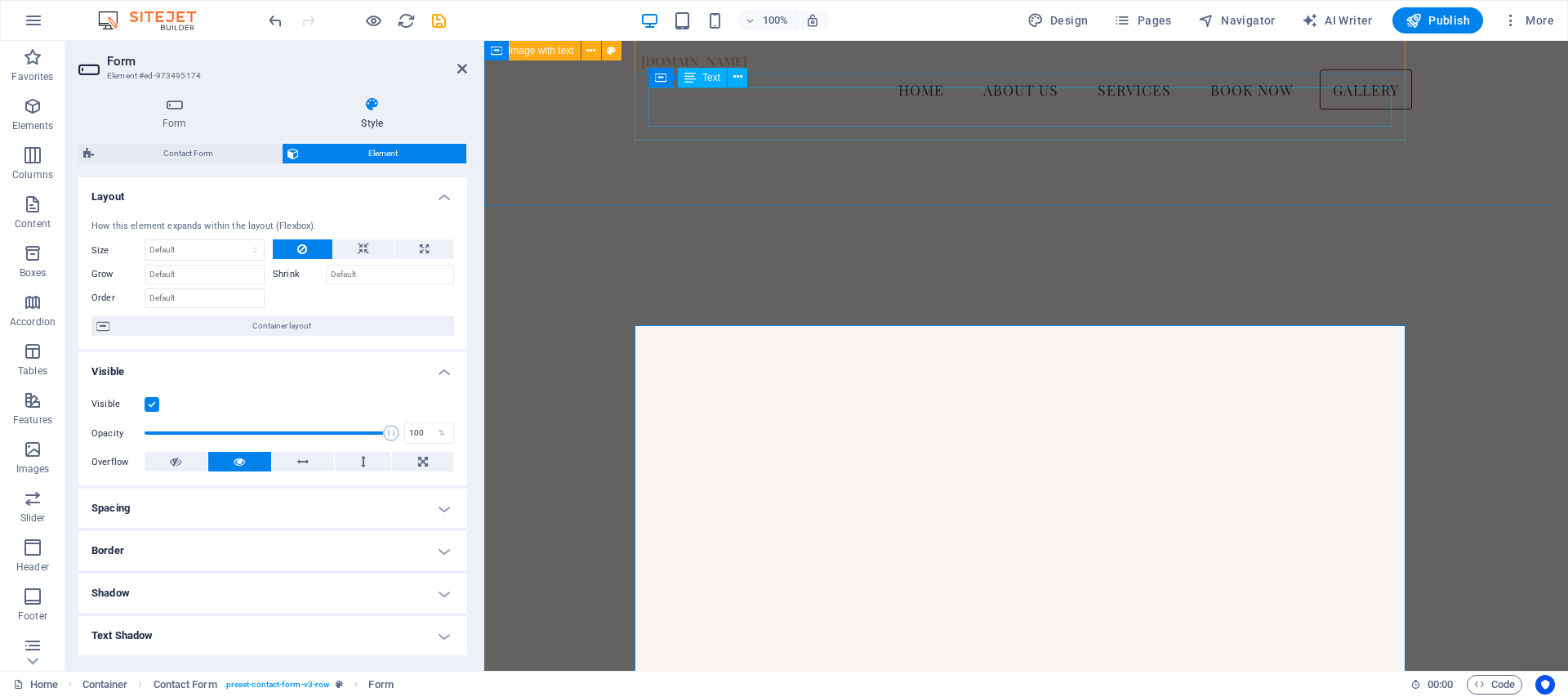
scroll to position [4732, 0]
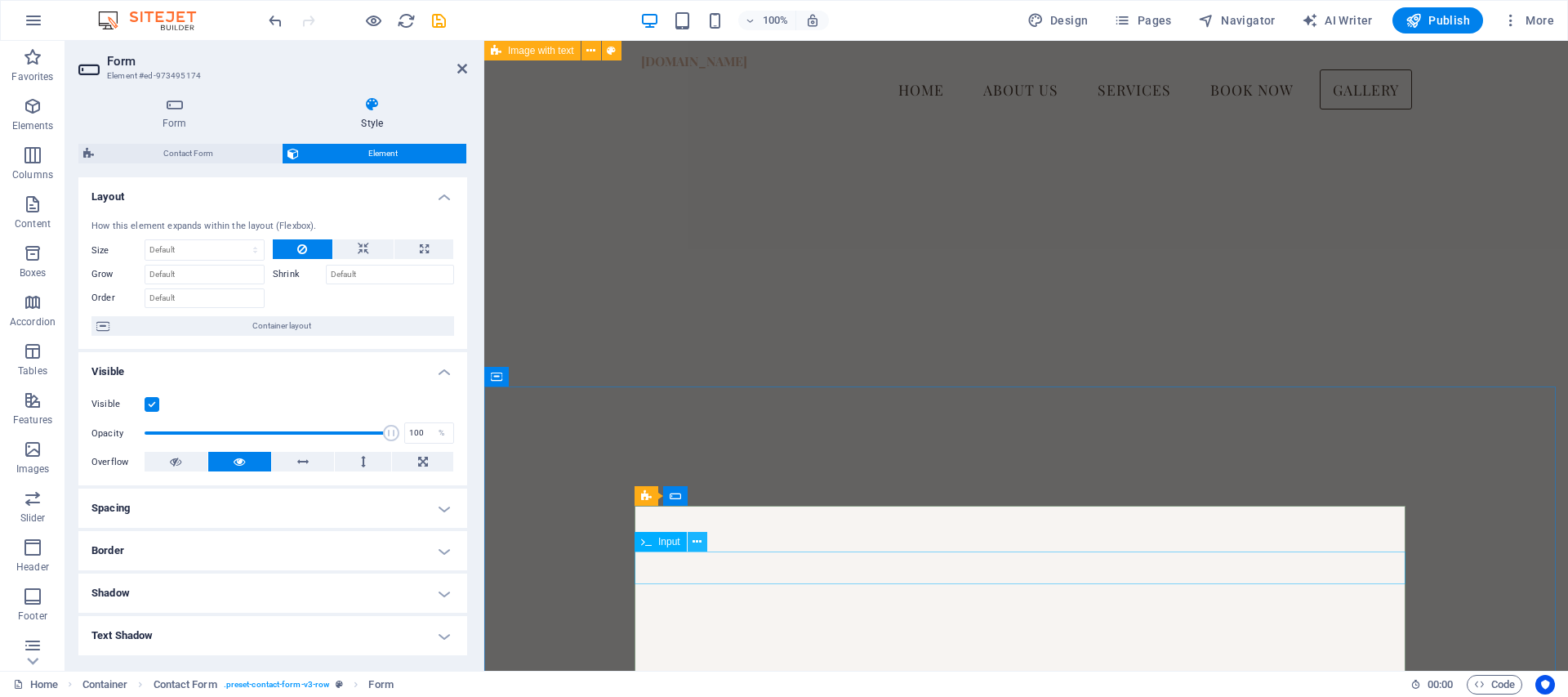
click at [698, 536] on icon at bounding box center [697, 542] width 9 height 17
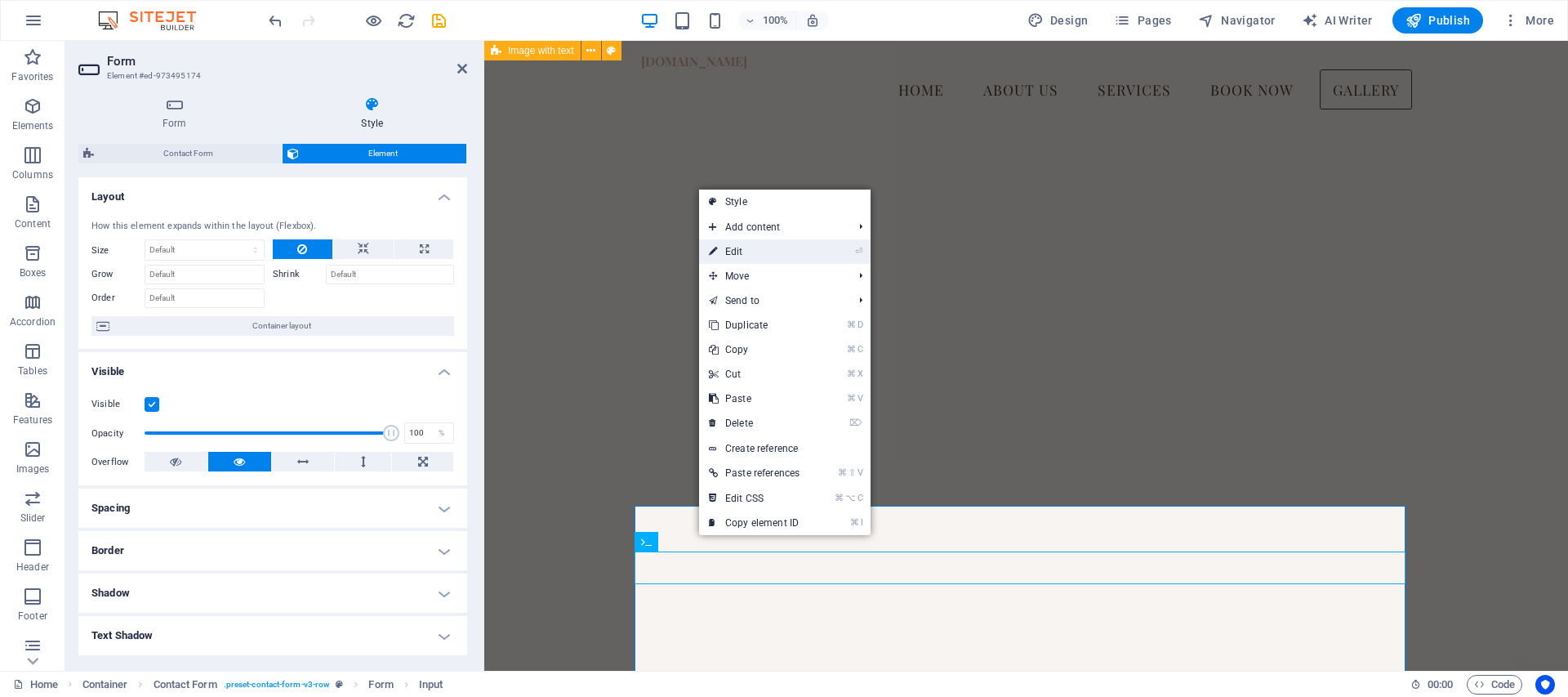
click at [736, 252] on link "⏎ Edit" at bounding box center [755, 251] width 111 height 24
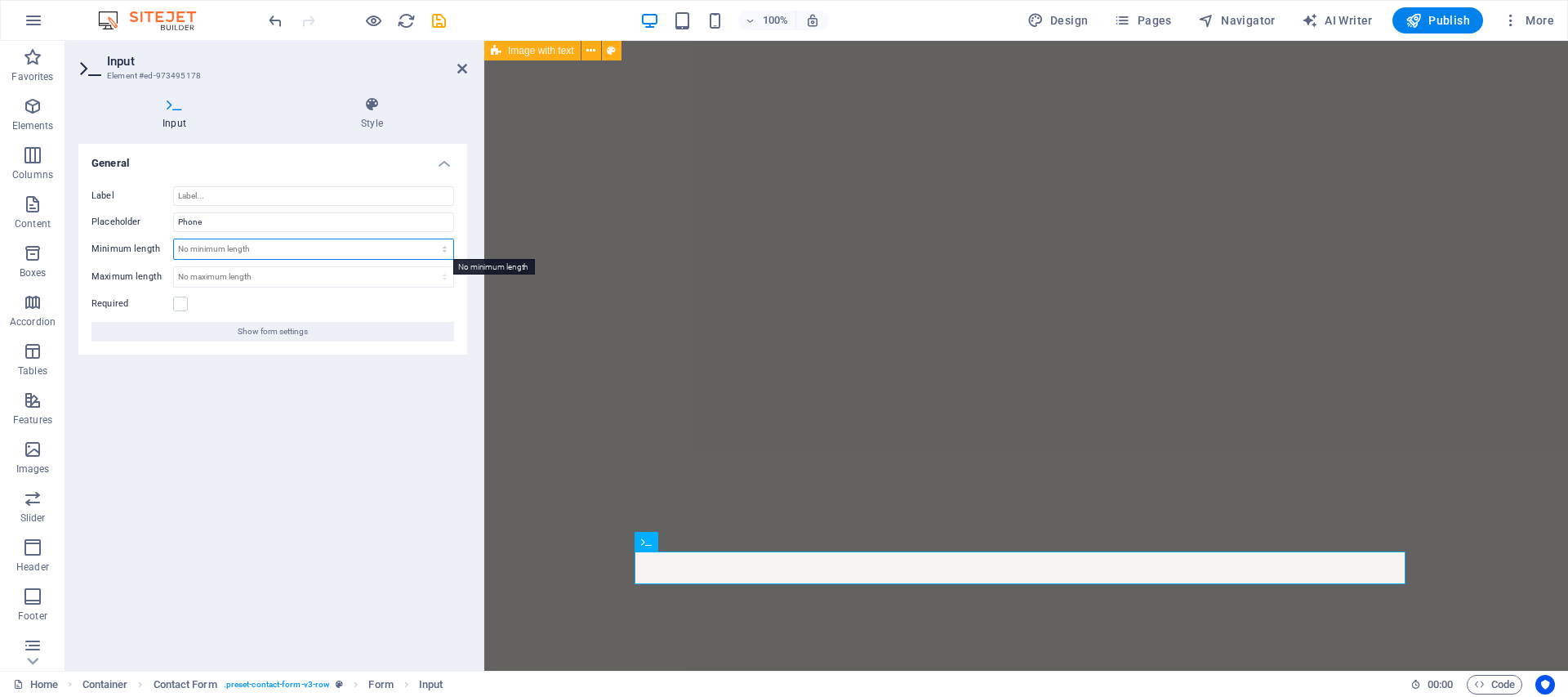
click at [281, 250] on select "No minimum length chars" at bounding box center [313, 249] width 279 height 20
click at [180, 300] on label at bounding box center [180, 303] width 15 height 15
click at [0, 0] on input "Required" at bounding box center [0, 0] width 0 height 0
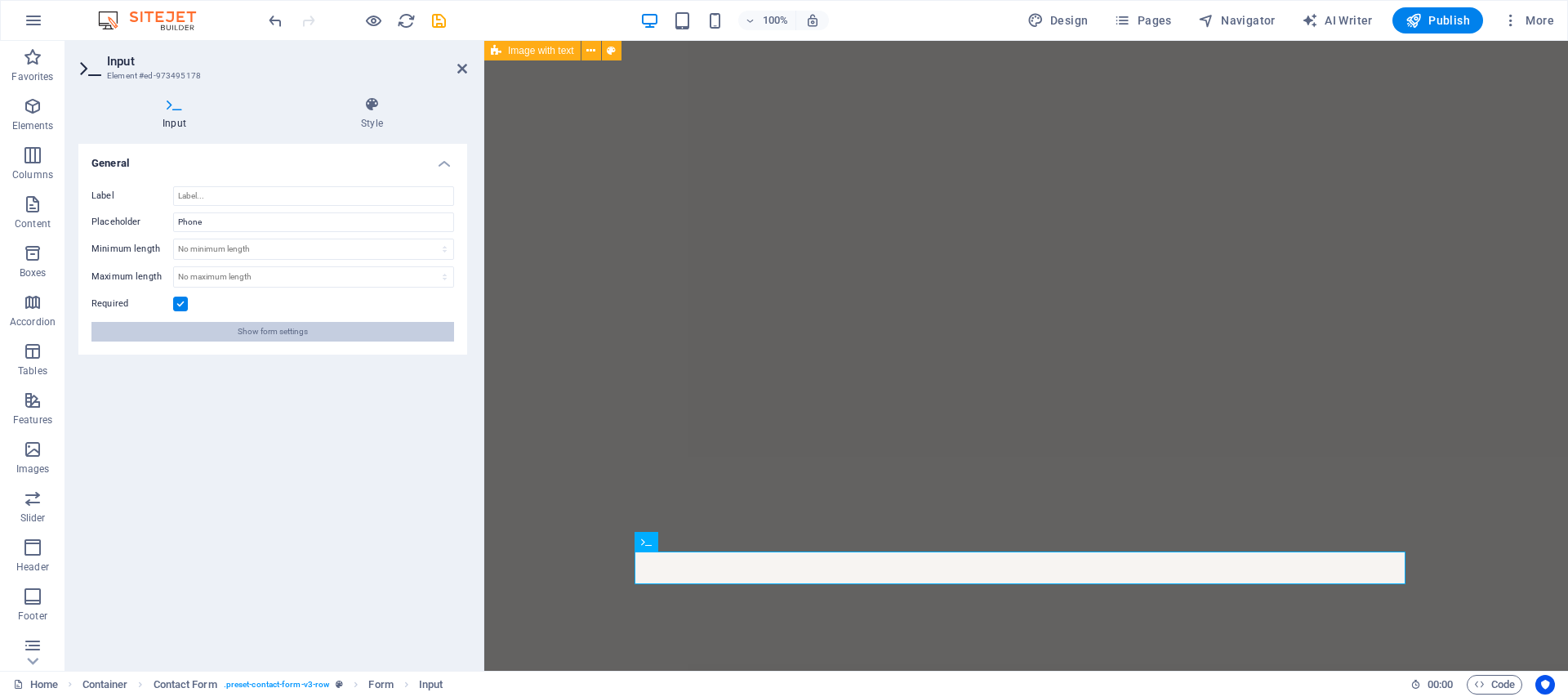
click at [246, 335] on span "Show form settings" at bounding box center [272, 332] width 70 height 20
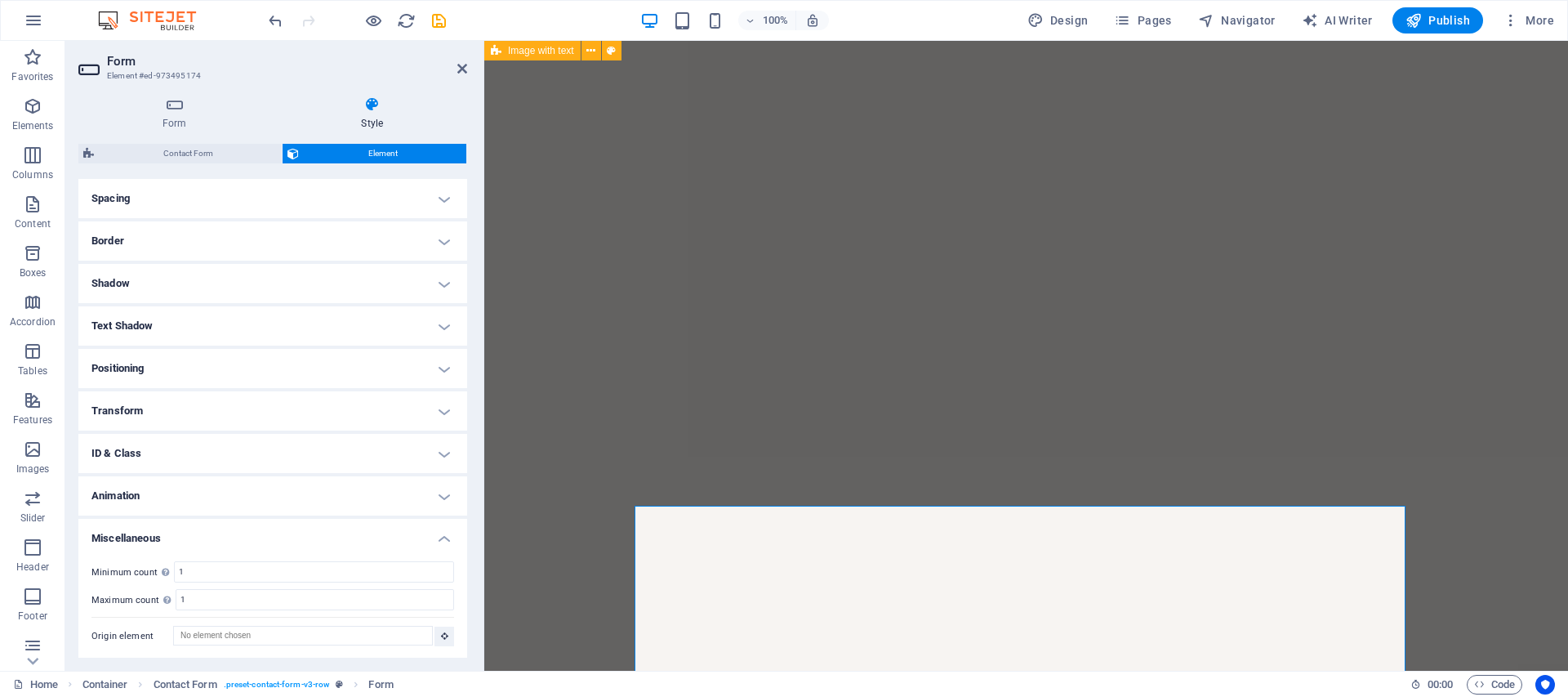
scroll to position [311, 0]
click at [438, 535] on h4 "Miscellaneous" at bounding box center [273, 532] width 389 height 29
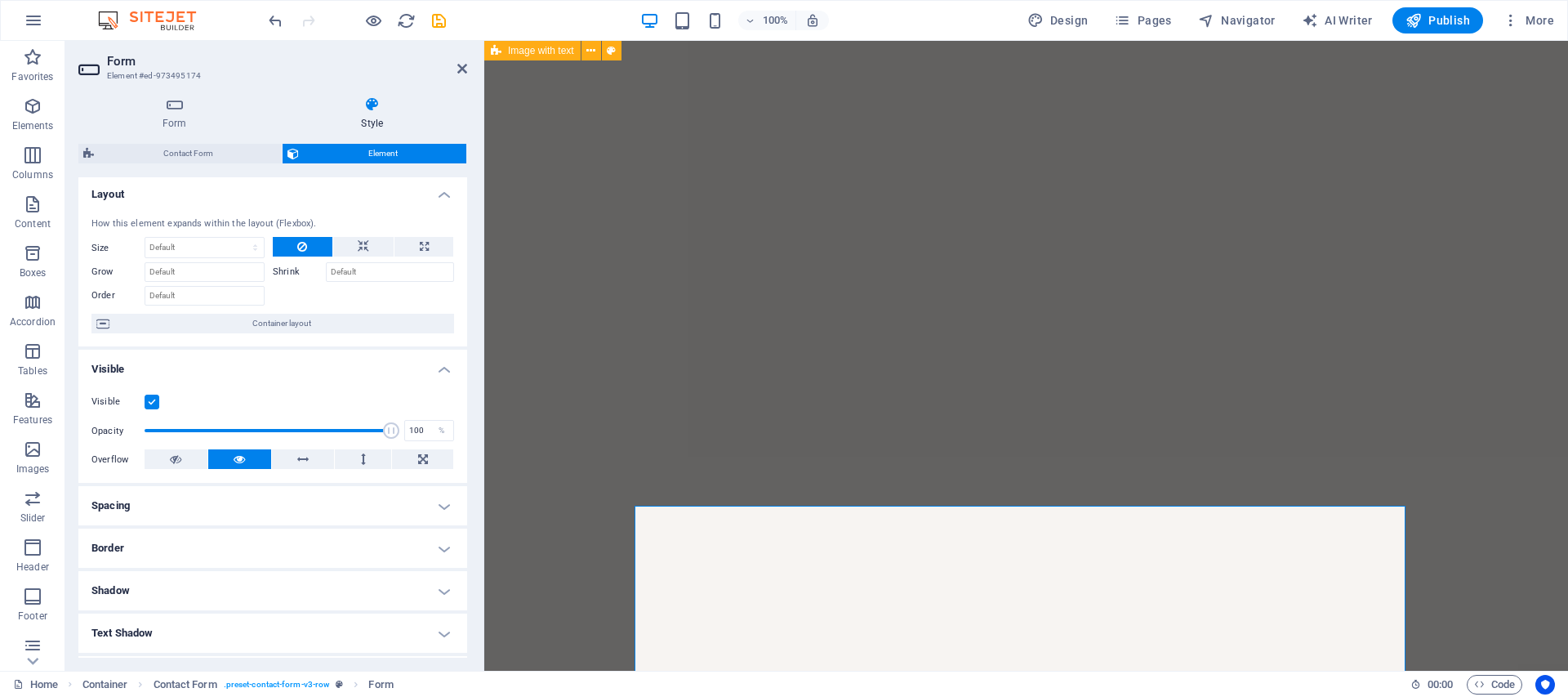
scroll to position [0, 0]
click at [185, 112] on icon at bounding box center [174, 105] width 192 height 16
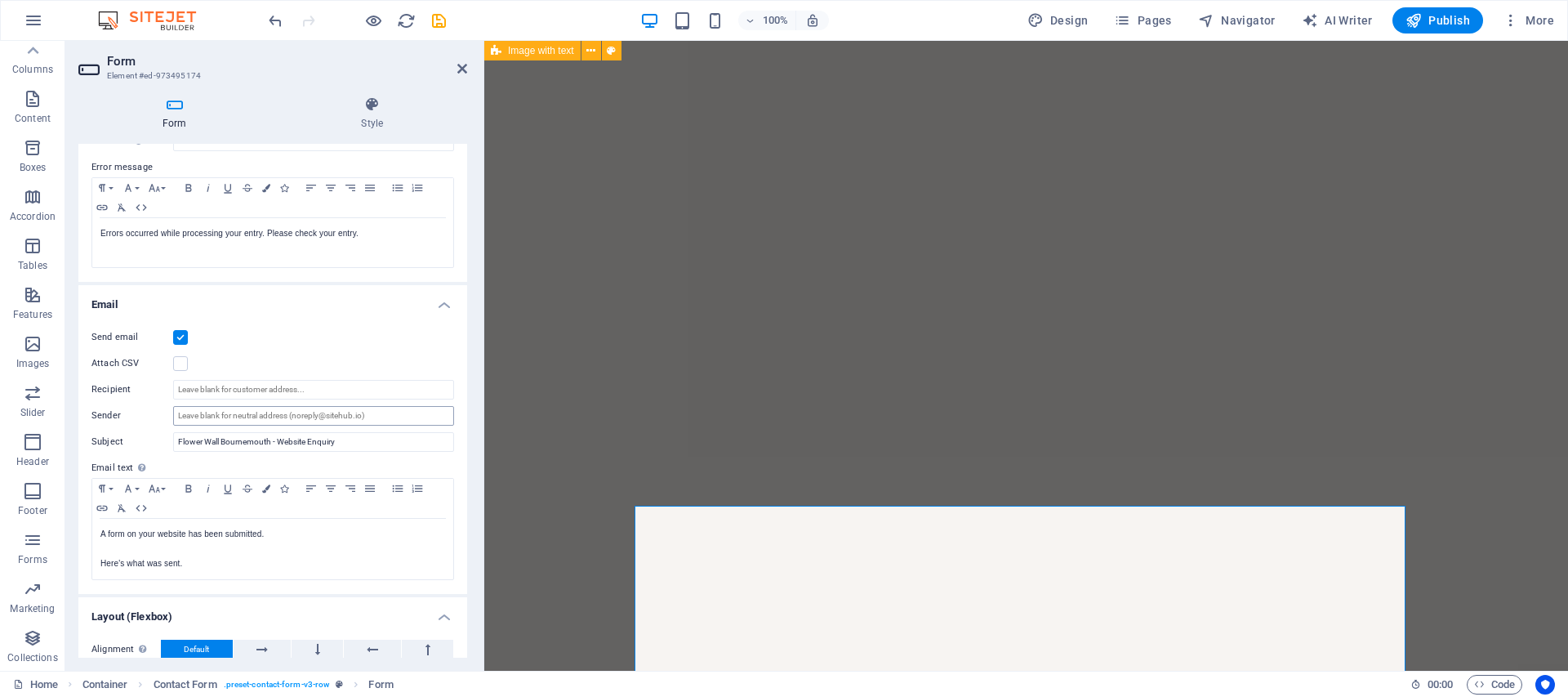
scroll to position [280, 0]
click at [221, 390] on input "Recipient" at bounding box center [313, 386] width 281 height 20
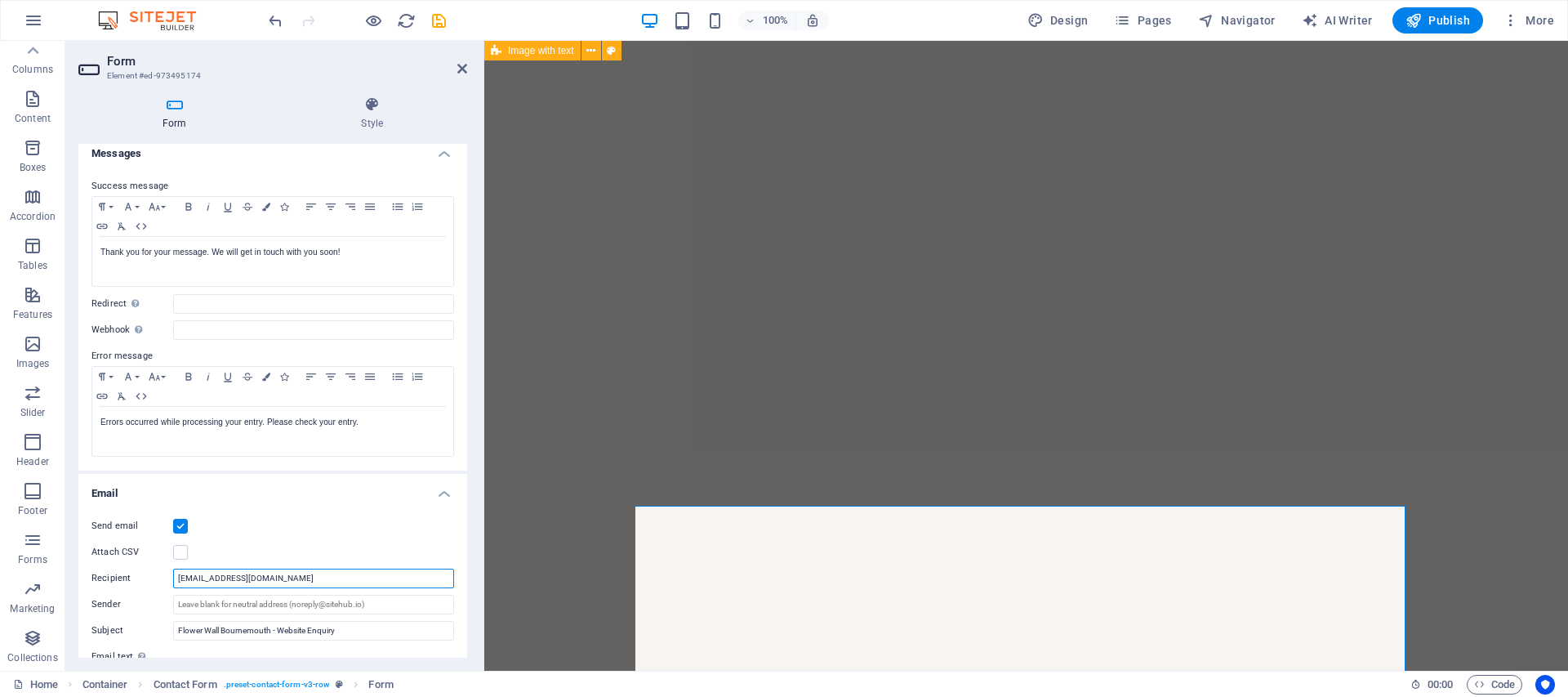
scroll to position [0, 0]
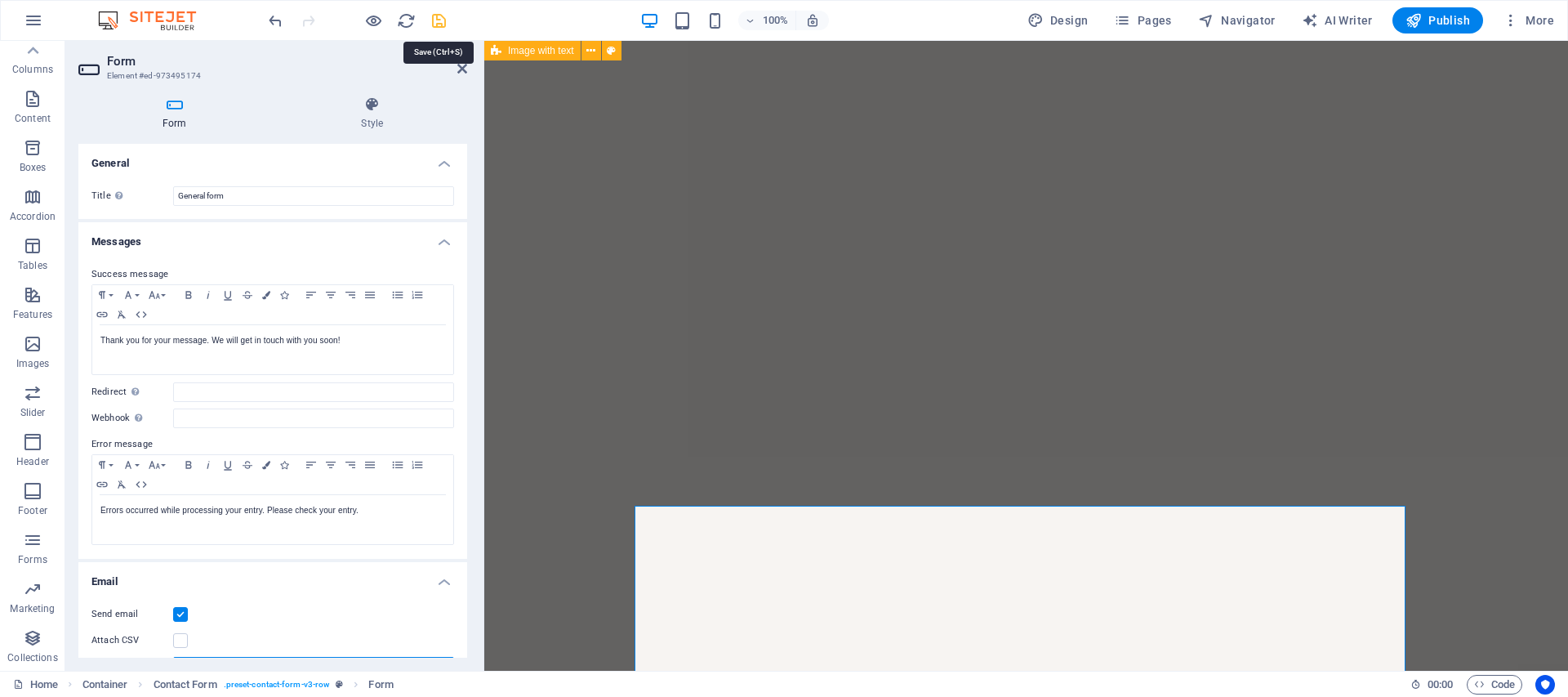
type input "info@photoboothbournemouth.co.uk"
click at [442, 16] on icon "save" at bounding box center [439, 21] width 19 height 19
checkbox input "false"
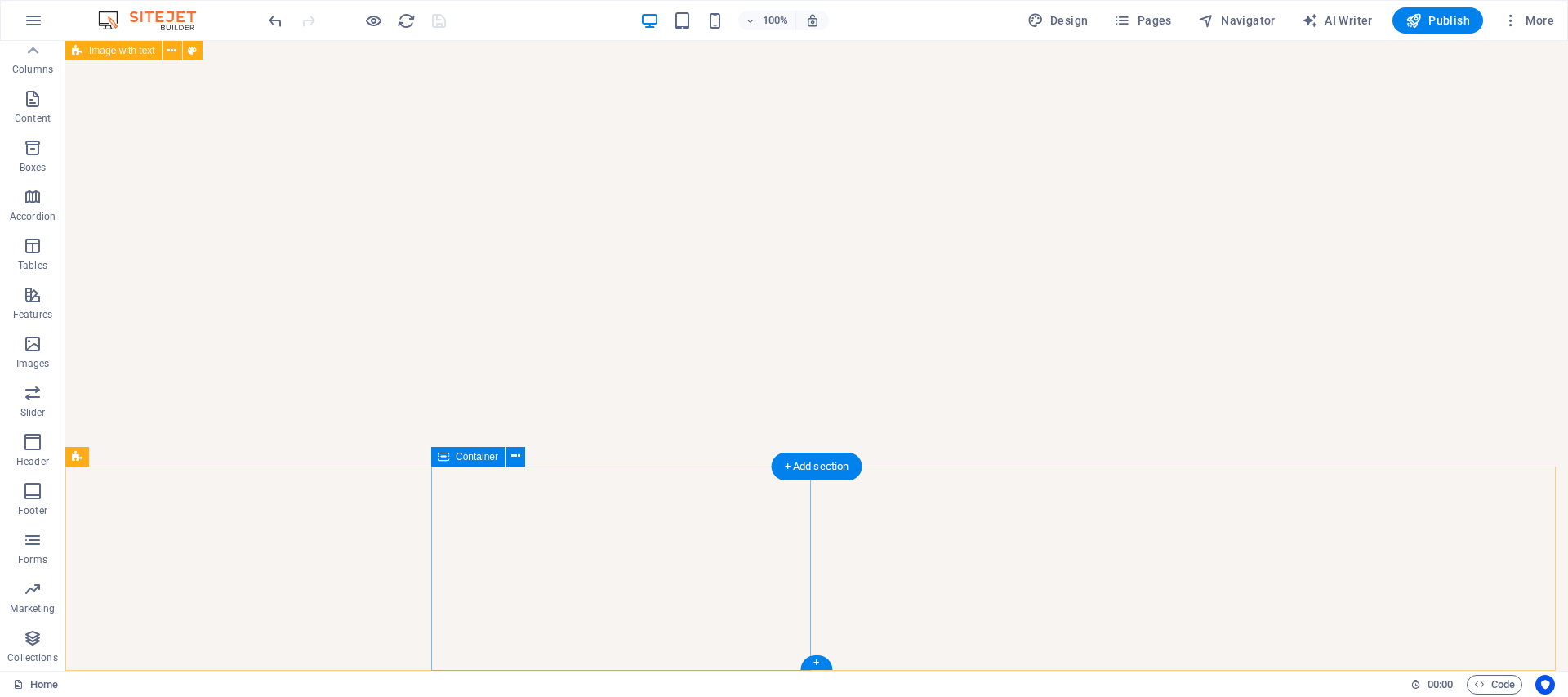
scroll to position [5344, 0]
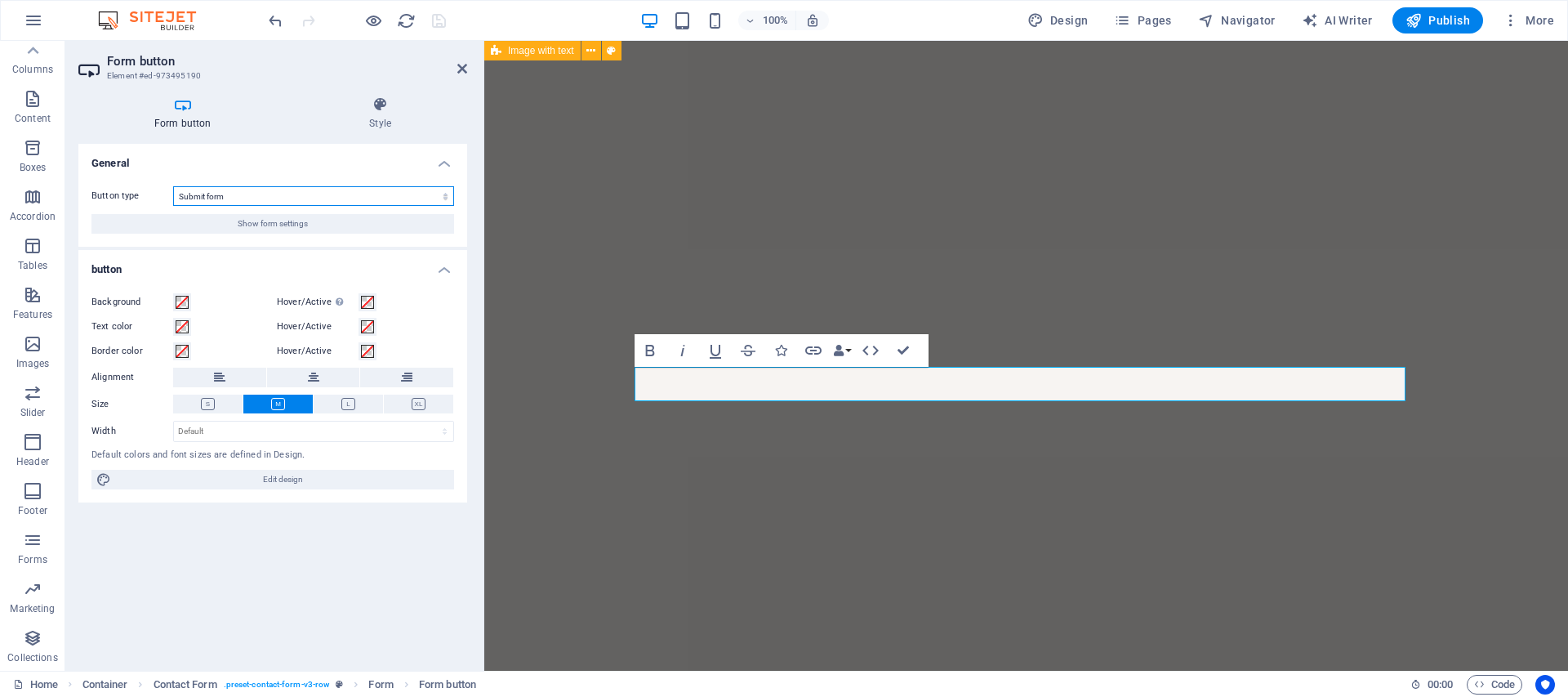
click at [301, 195] on select "Submit form Reset form No action" at bounding box center [313, 196] width 281 height 20
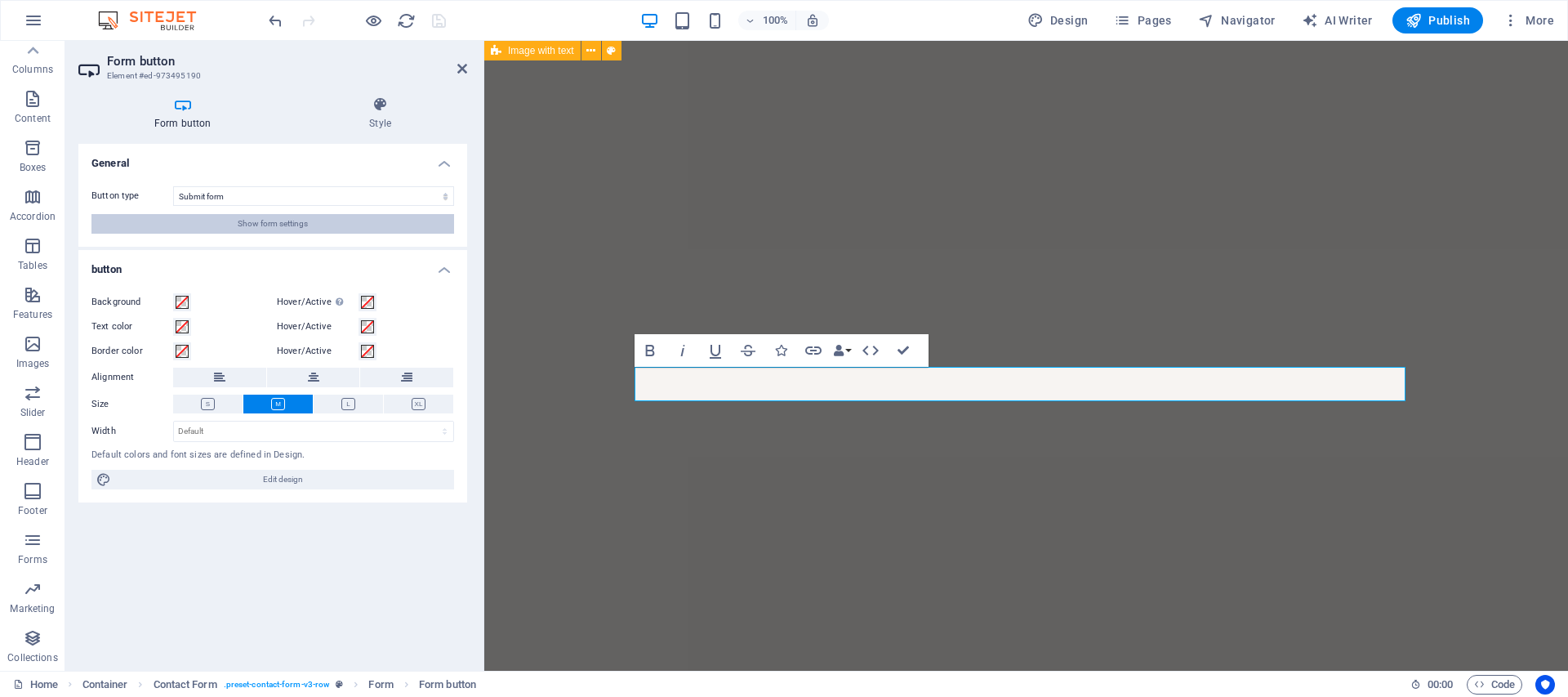
click at [305, 222] on span "Show form settings" at bounding box center [272, 224] width 70 height 20
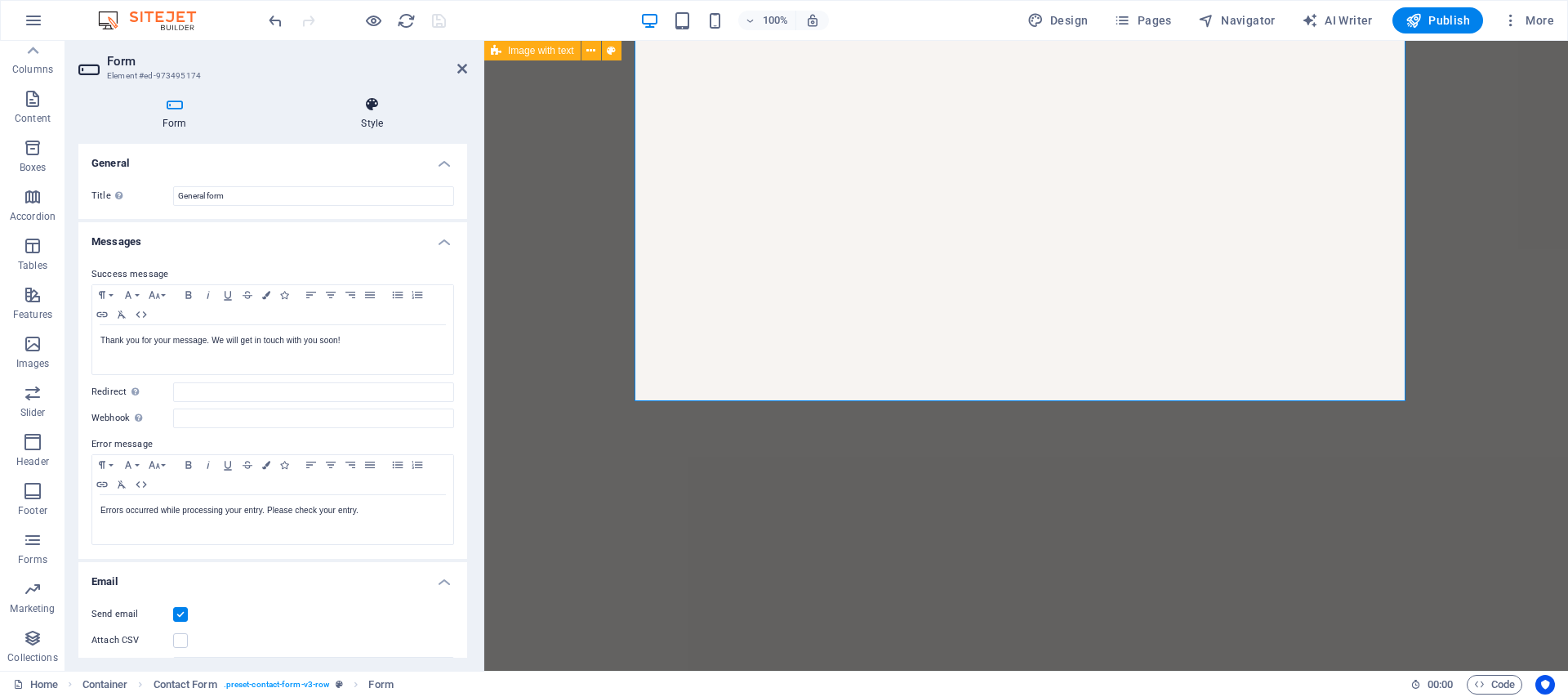
click at [345, 111] on icon at bounding box center [372, 105] width 190 height 16
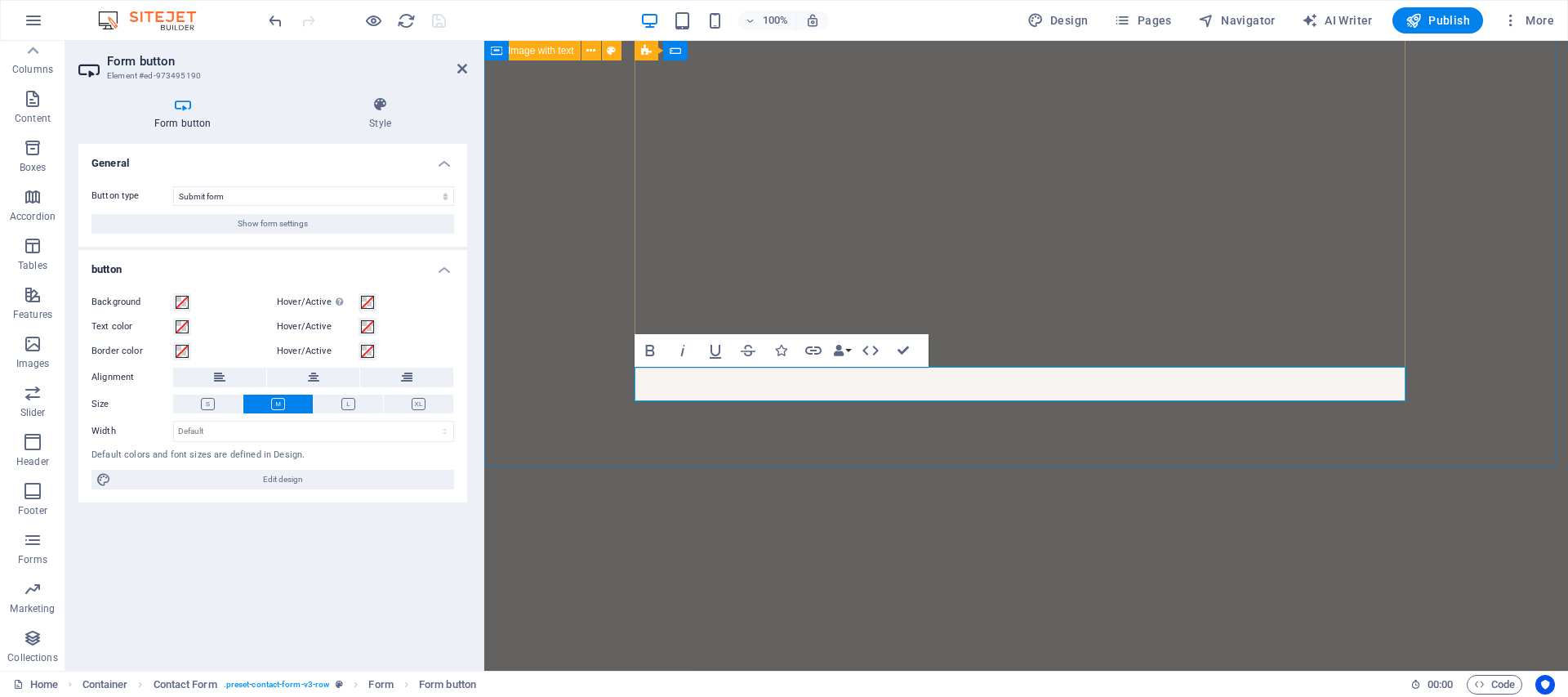
drag, startPoint x: 1090, startPoint y: 382, endPoint x: 1054, endPoint y: 383, distance: 36.0
type button "Submit"
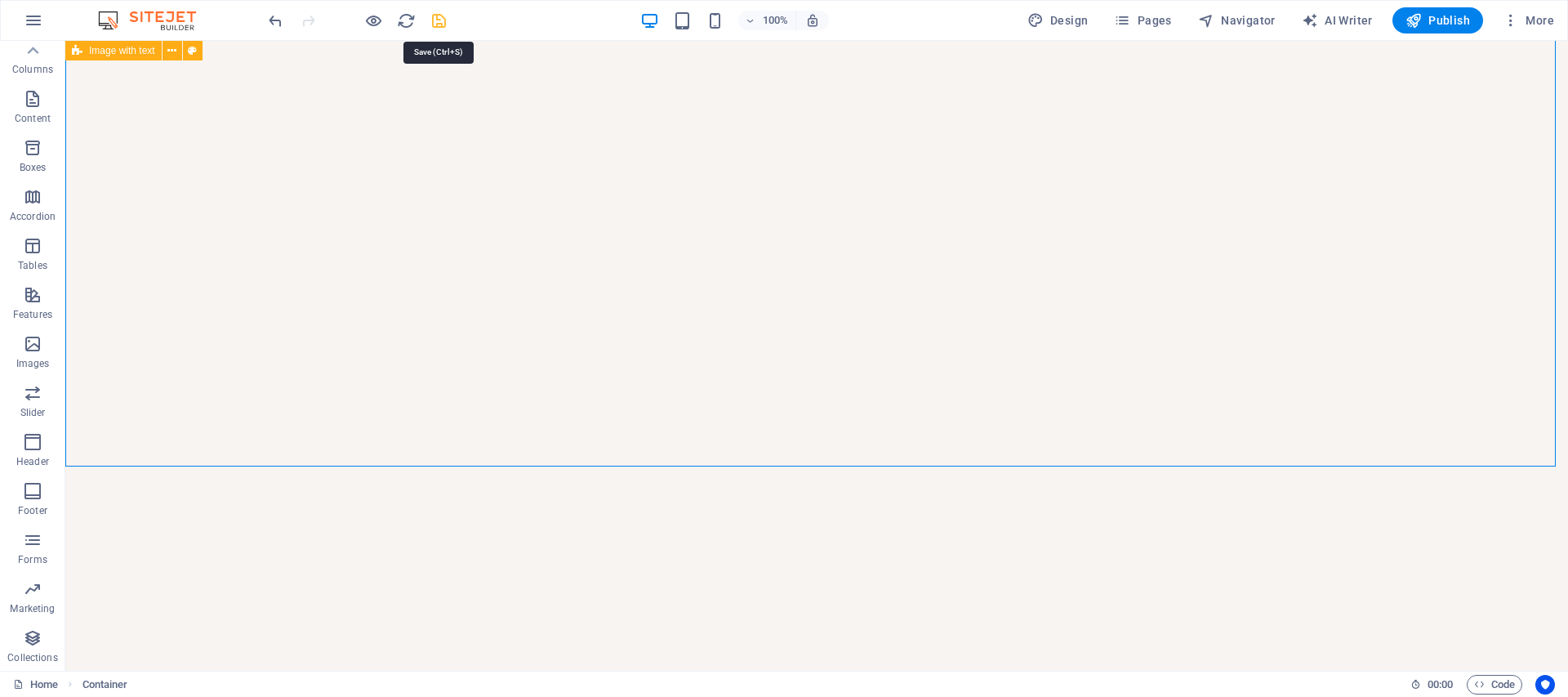
click at [440, 22] on icon "save" at bounding box center [439, 21] width 19 height 19
checkbox input "false"
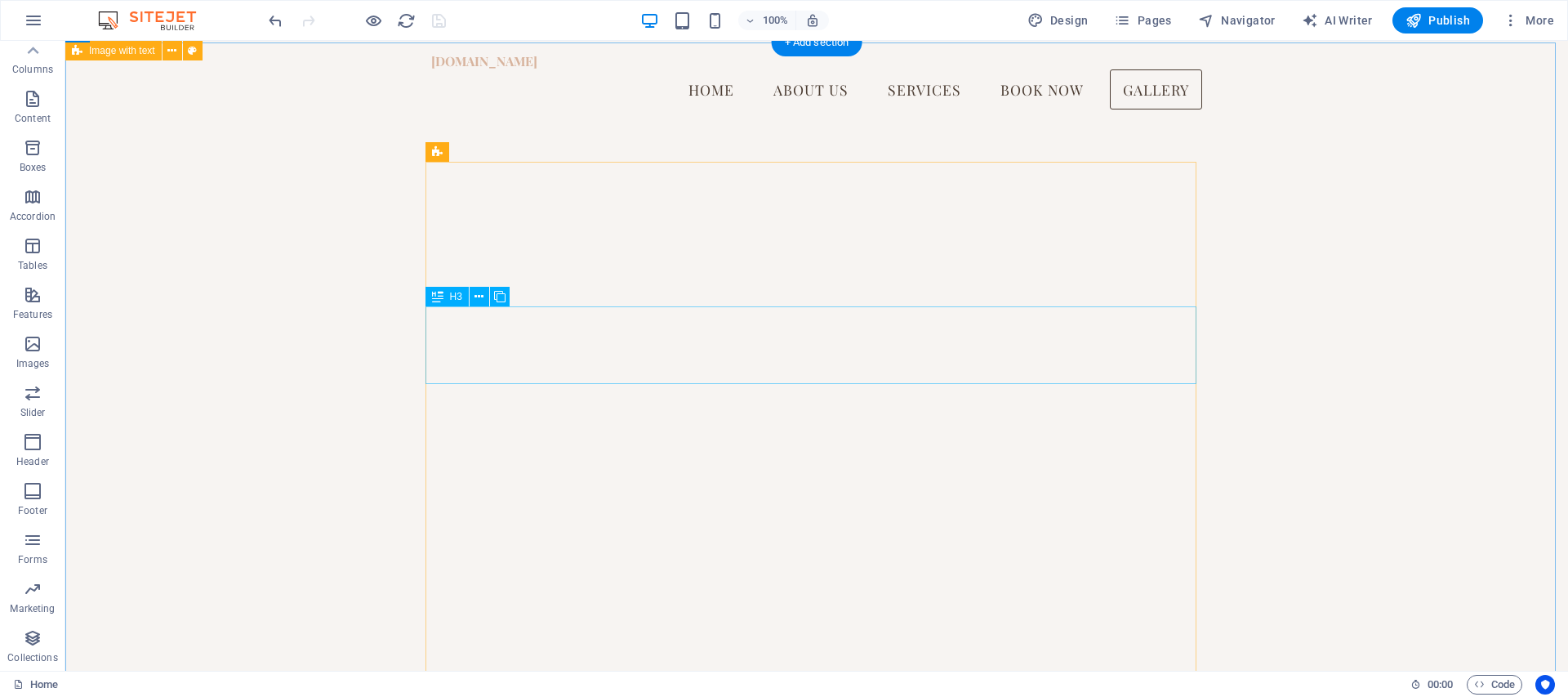
scroll to position [4121, 0]
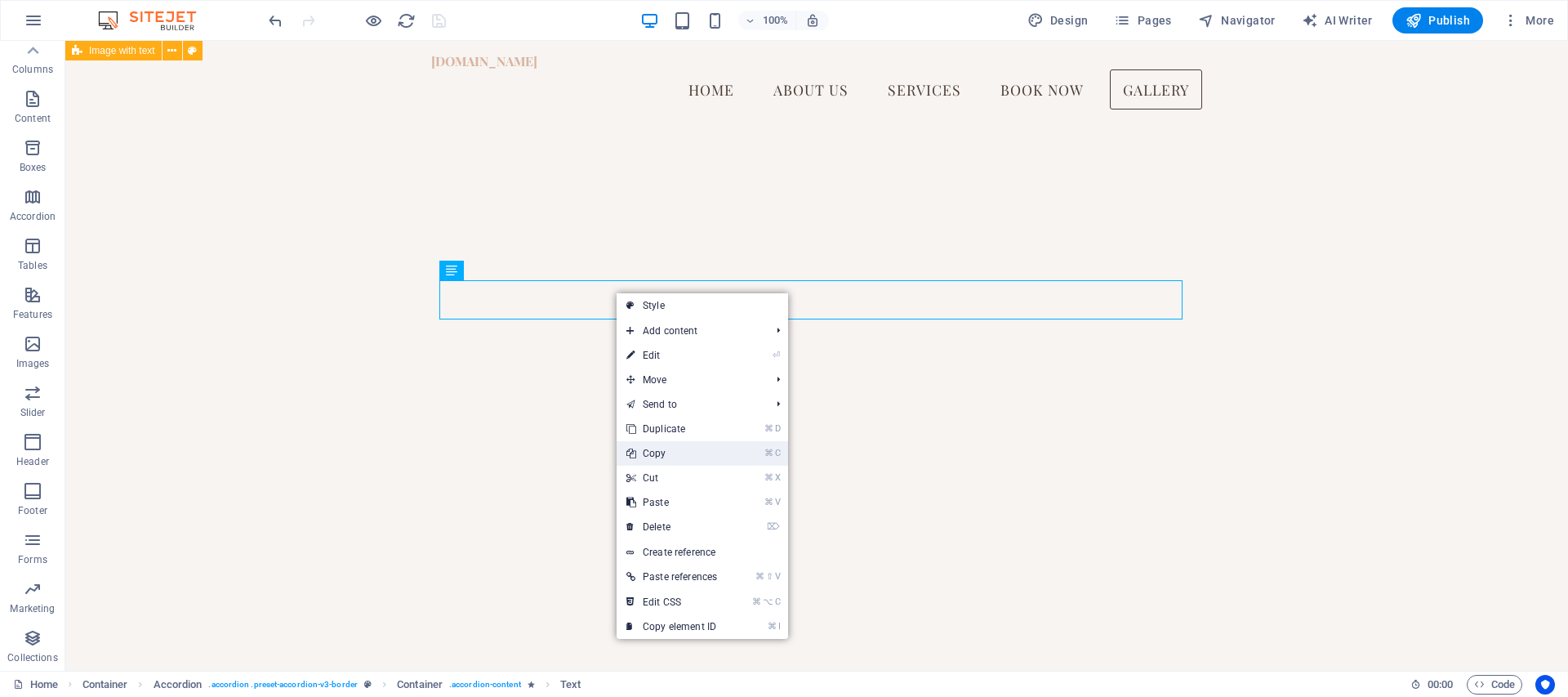
click at [629, 457] on icon at bounding box center [629, 453] width 8 height 24
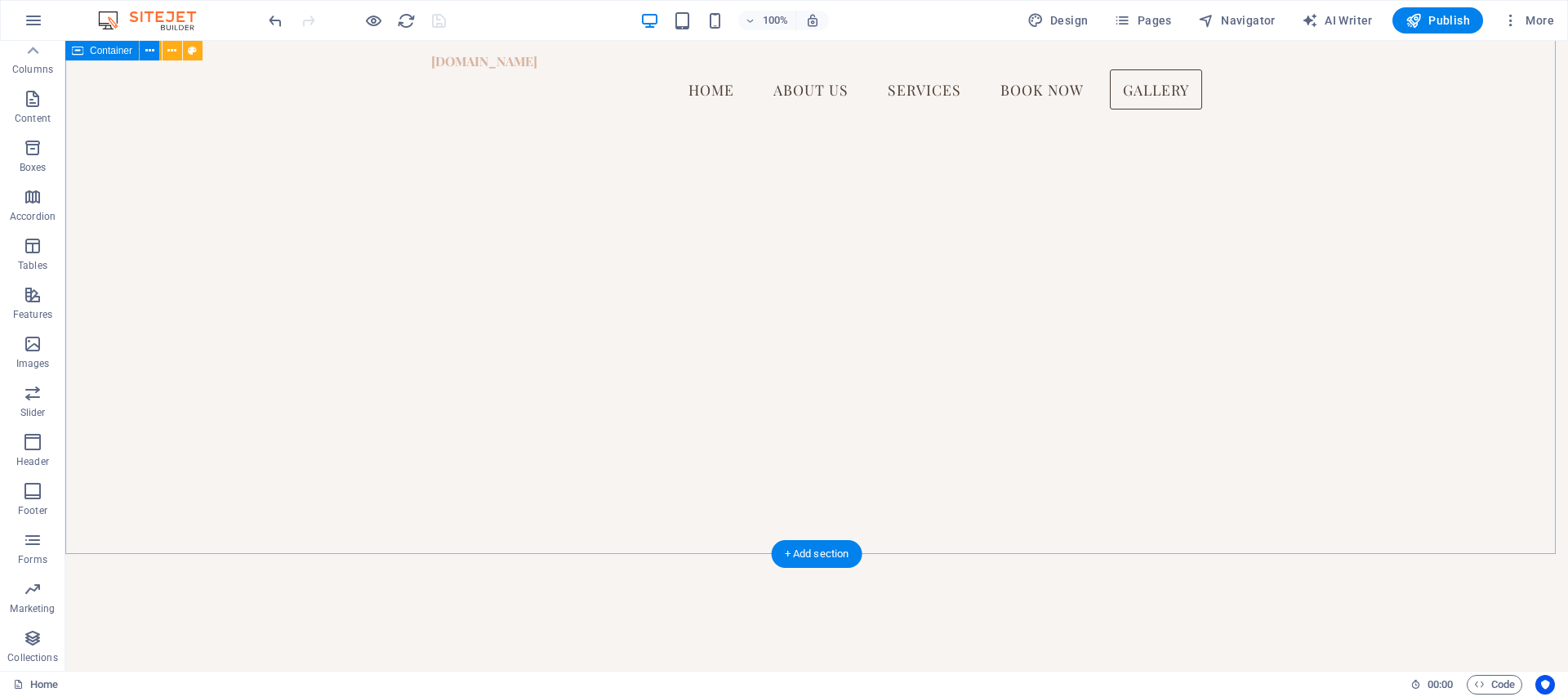
scroll to position [4924, 0]
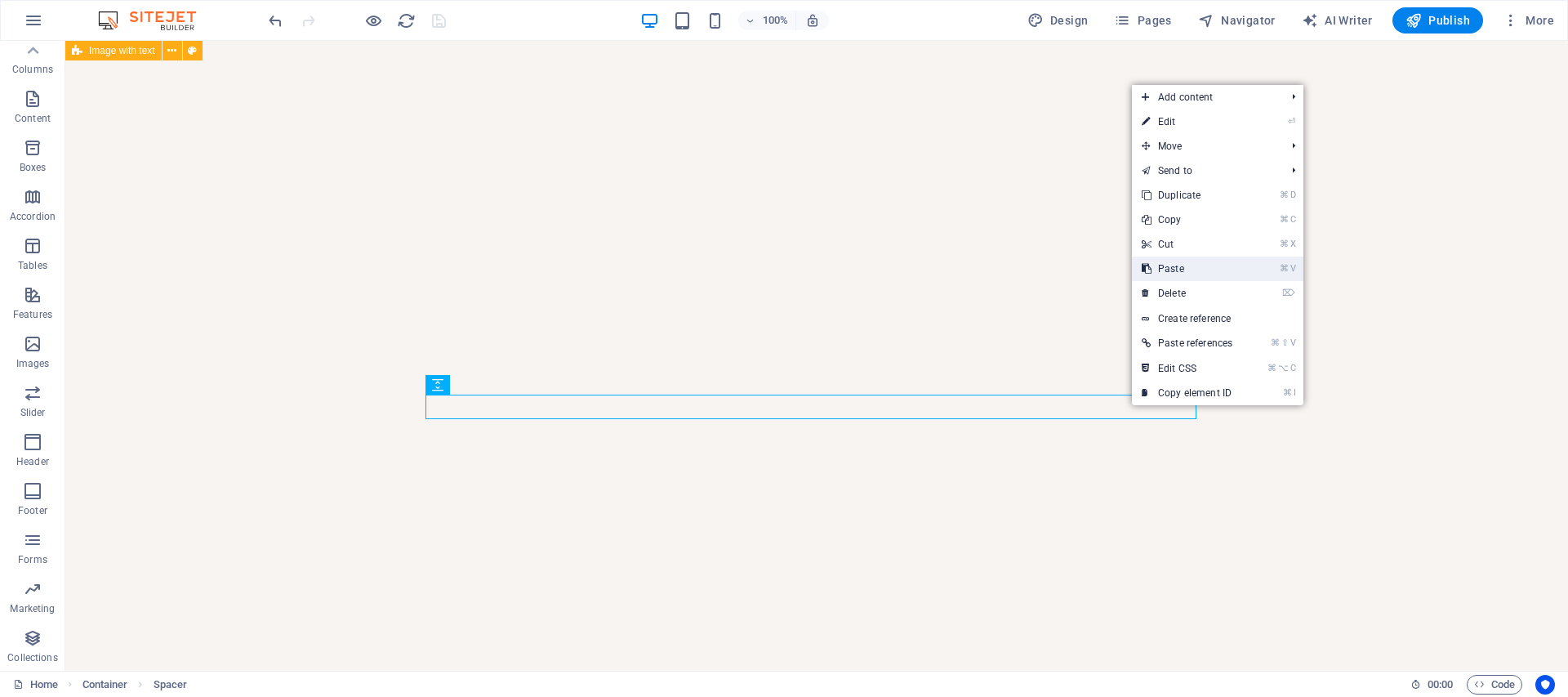
click at [1179, 273] on link "⌘ V Paste" at bounding box center [1187, 269] width 111 height 24
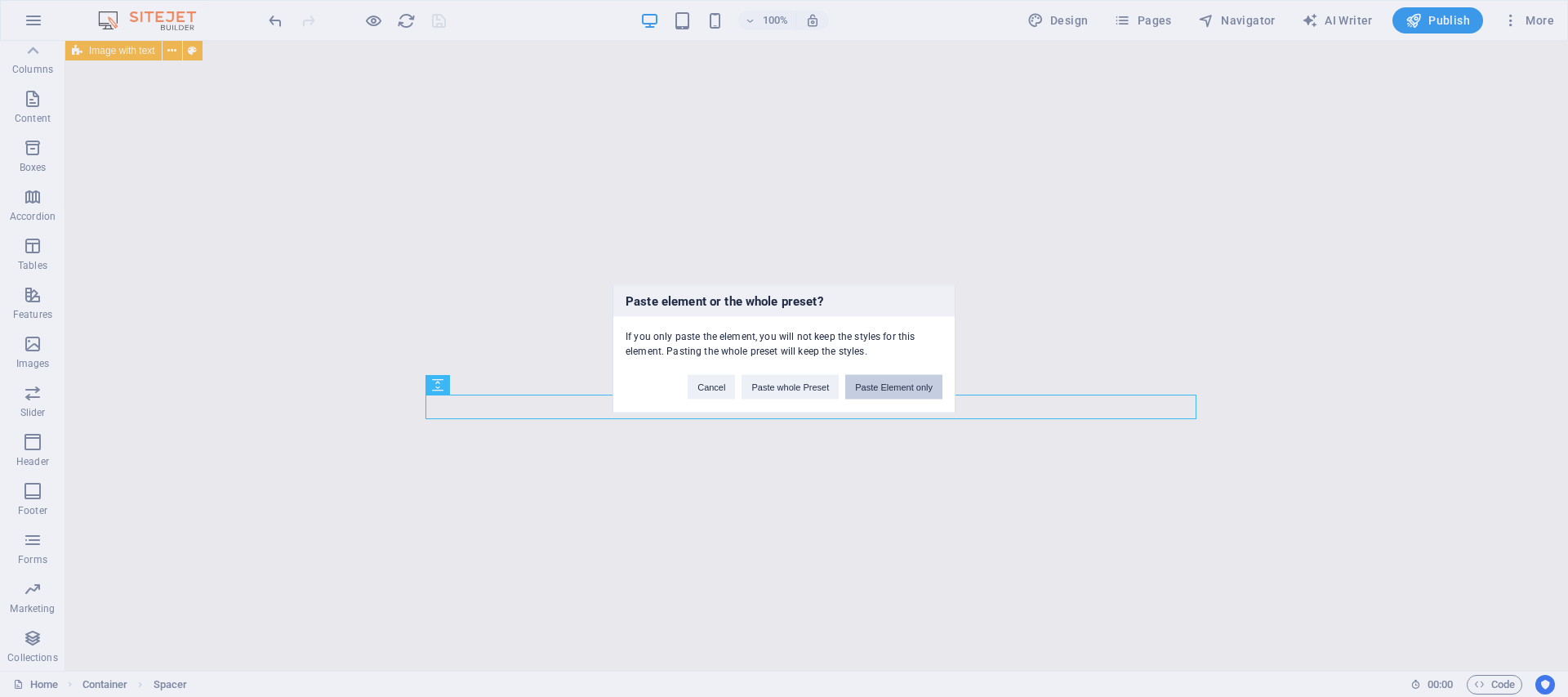
click at [876, 377] on button "Paste Element only" at bounding box center [894, 386] width 98 height 24
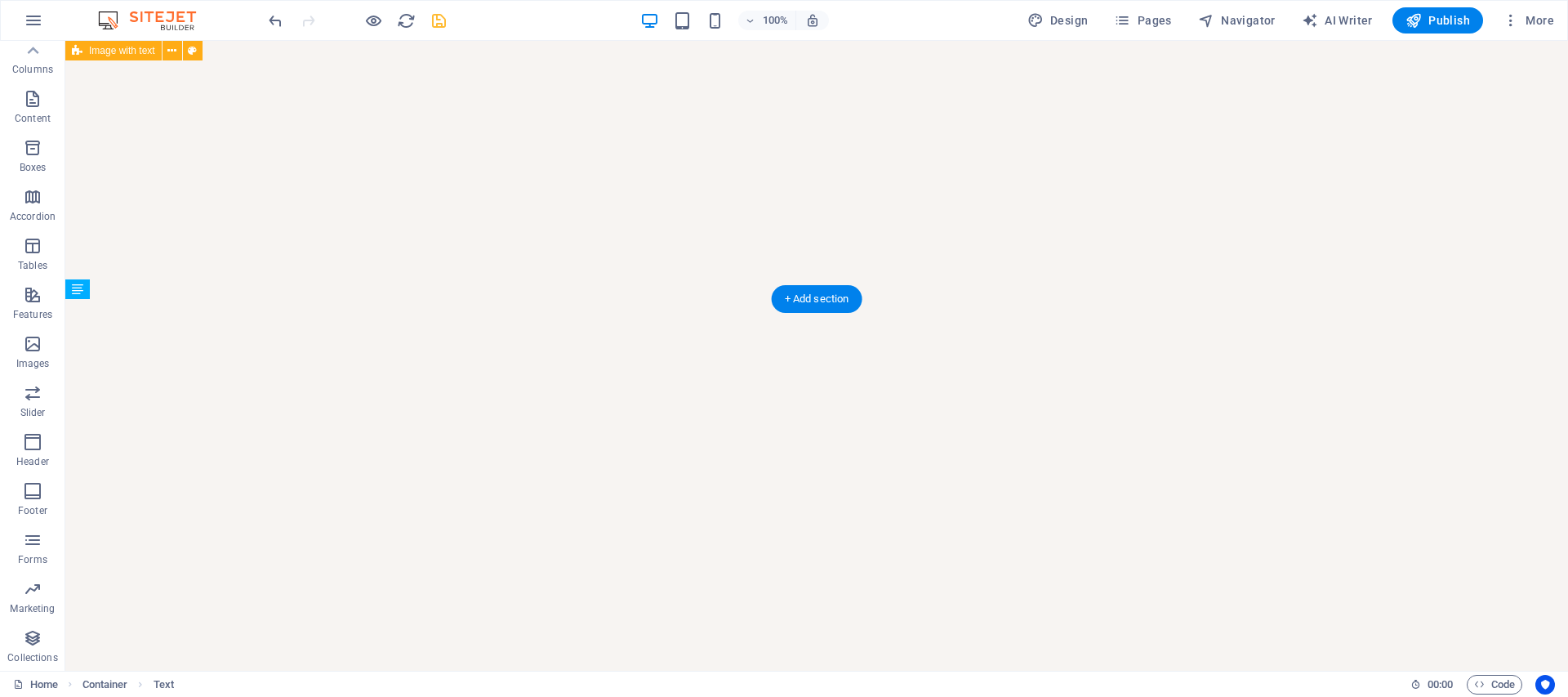
drag, startPoint x: 707, startPoint y: 432, endPoint x: 709, endPoint y: 396, distance: 36.1
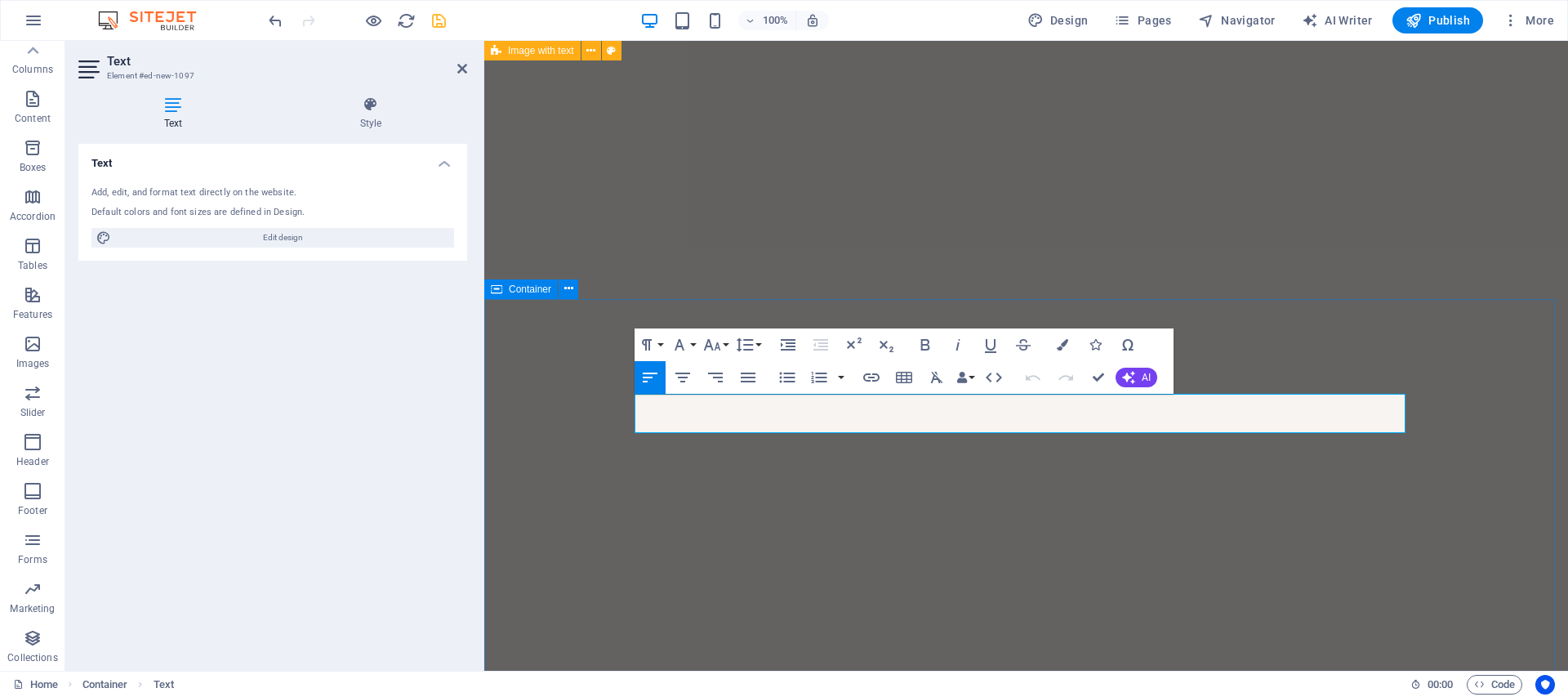
scroll to position [4819, 0]
drag, startPoint x: 804, startPoint y: 428, endPoint x: 1141, endPoint y: 421, distance: 337.1
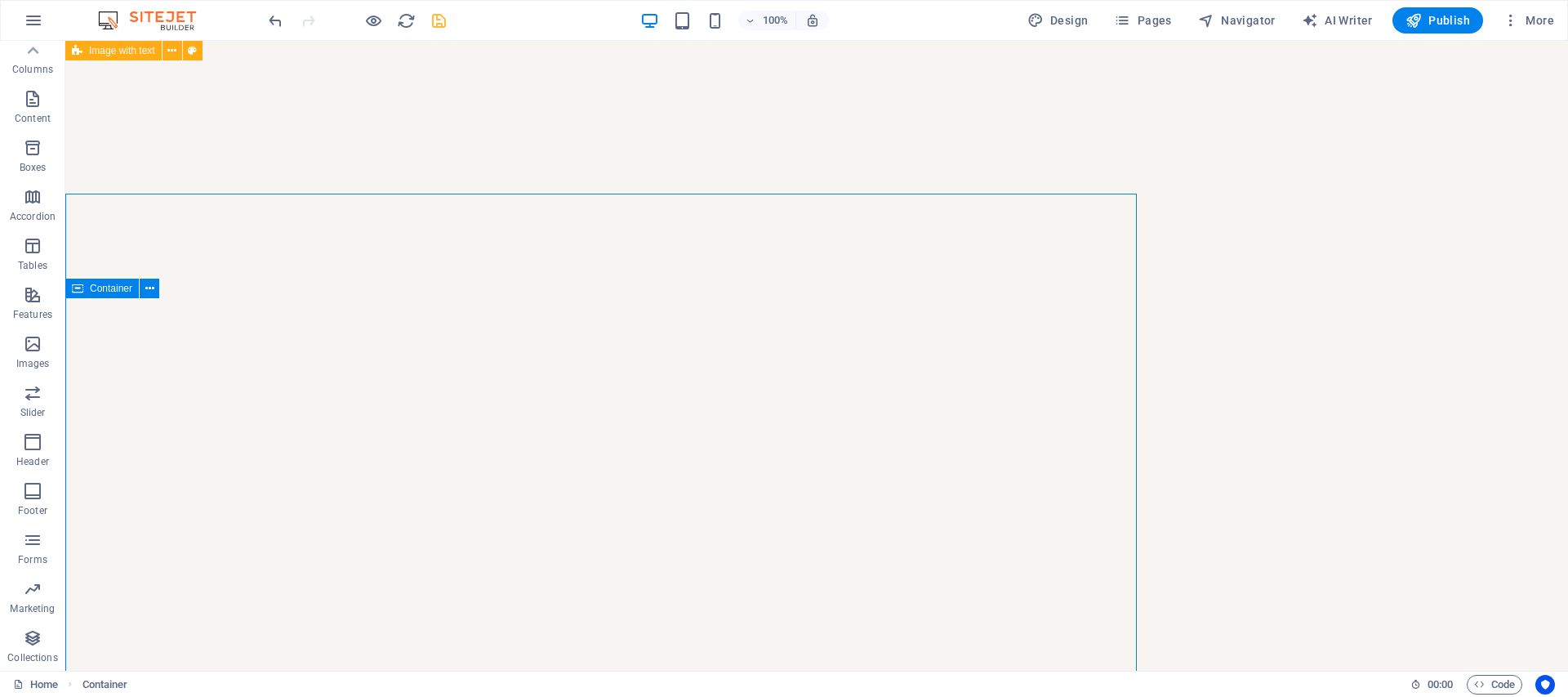
scroll to position [4925, 0]
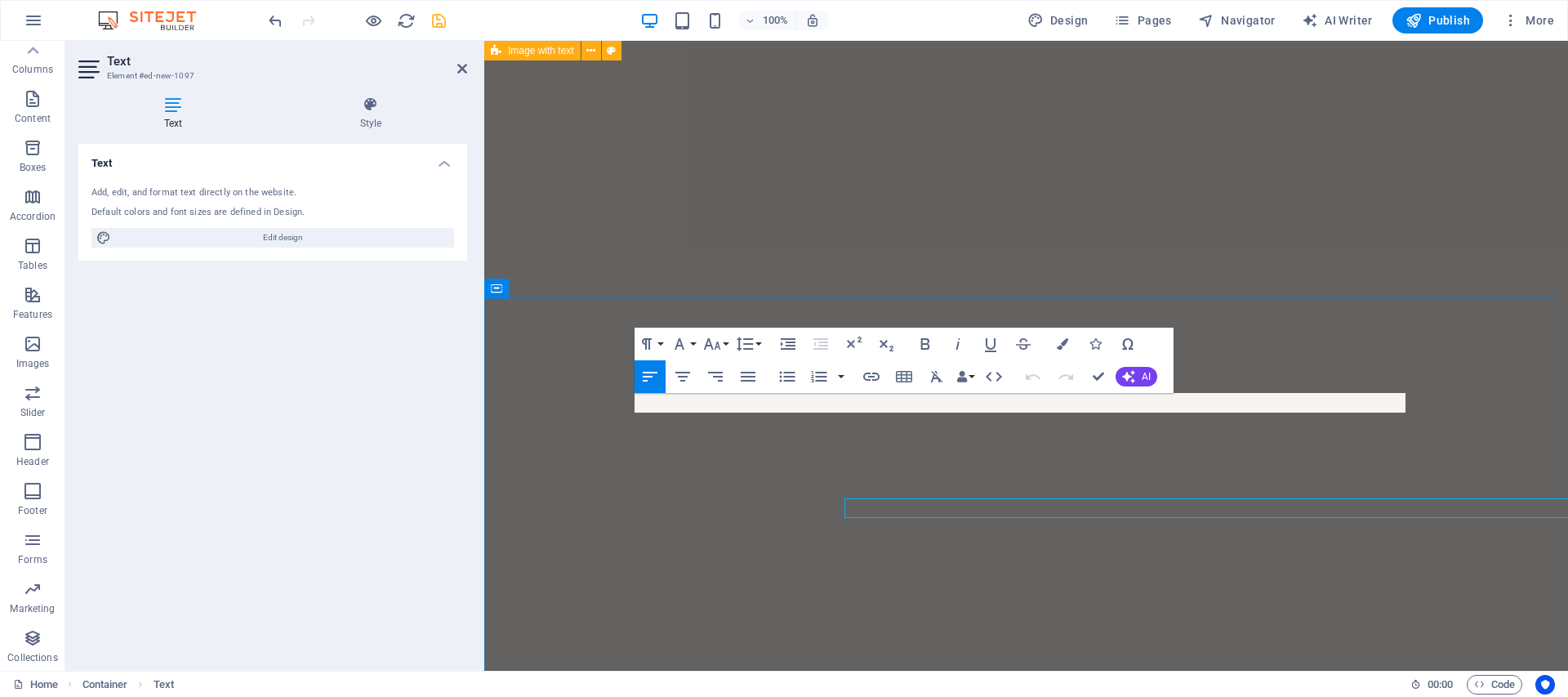
scroll to position [4820, 0]
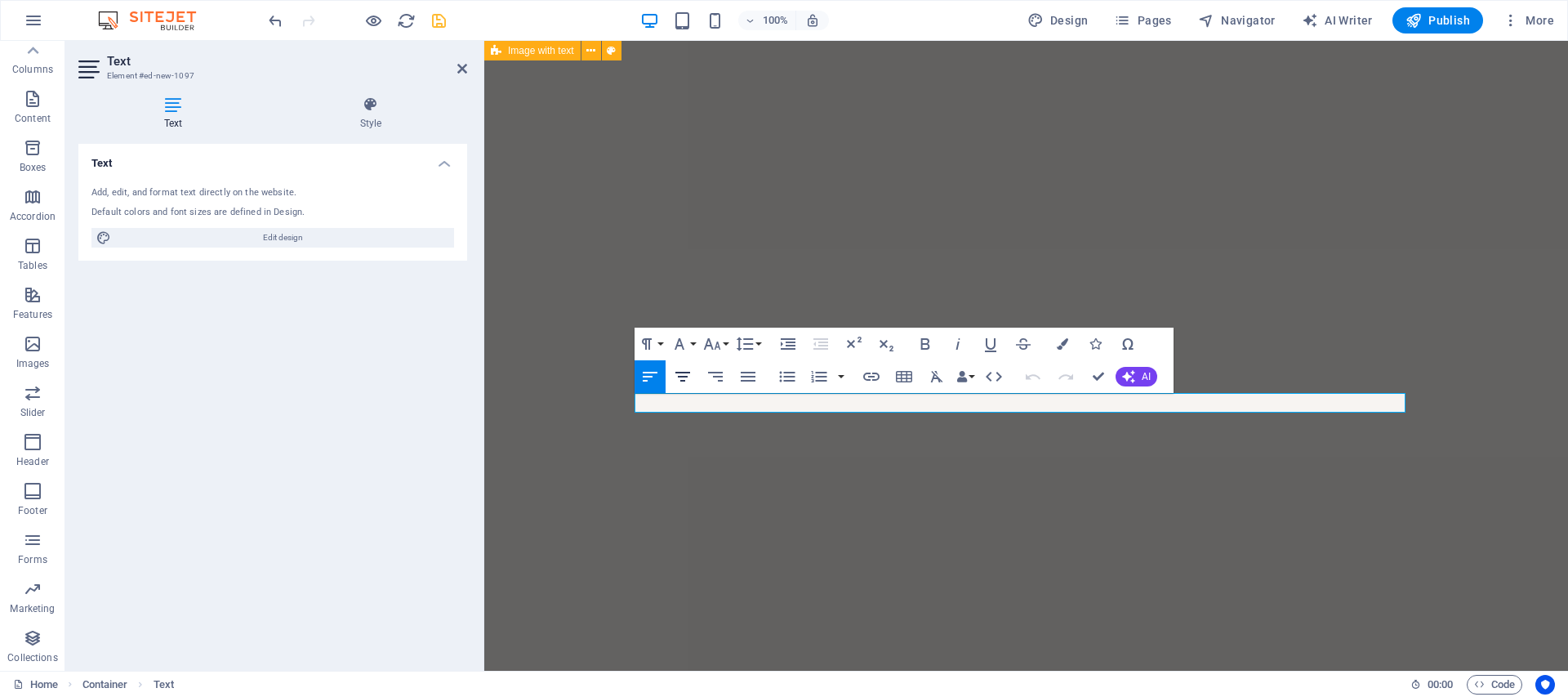
click at [681, 376] on icon "button" at bounding box center [682, 376] width 15 height 10
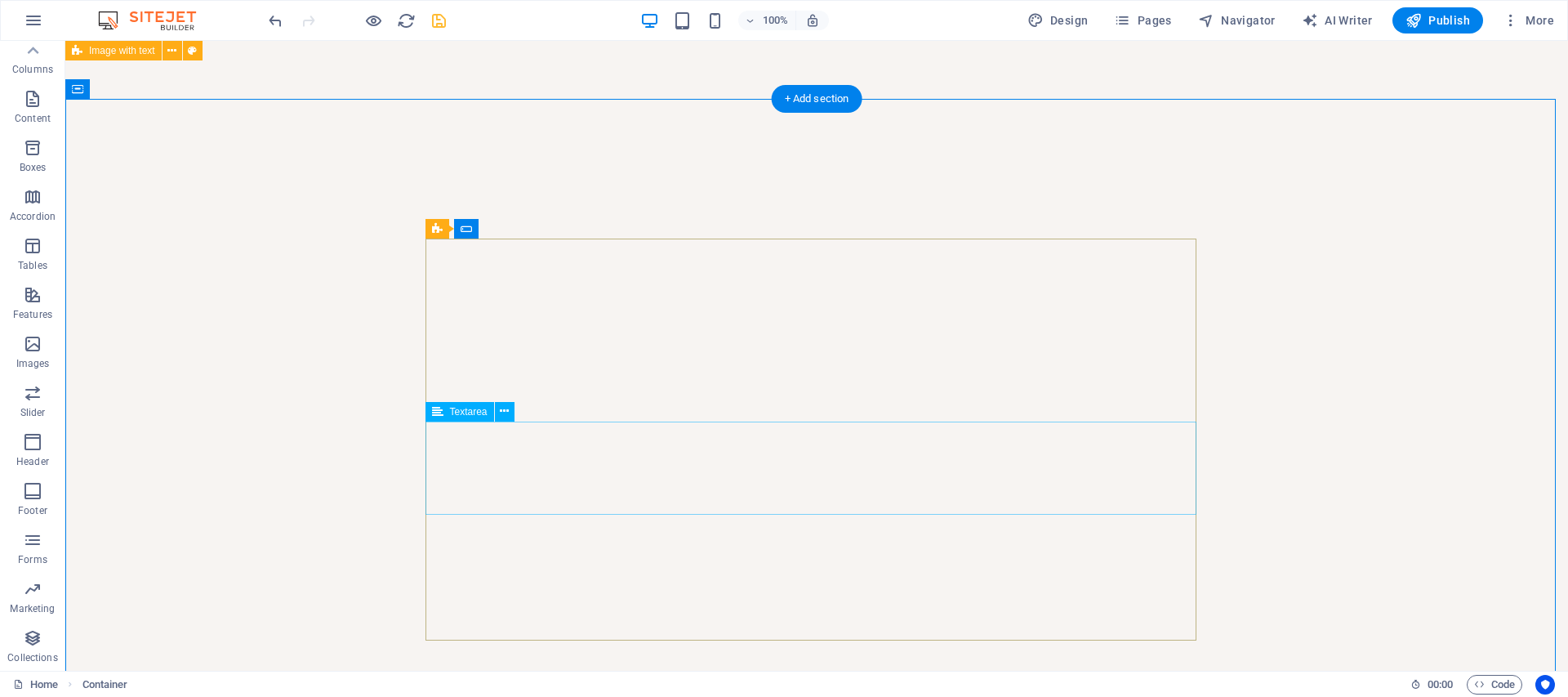
scroll to position [5364, 0]
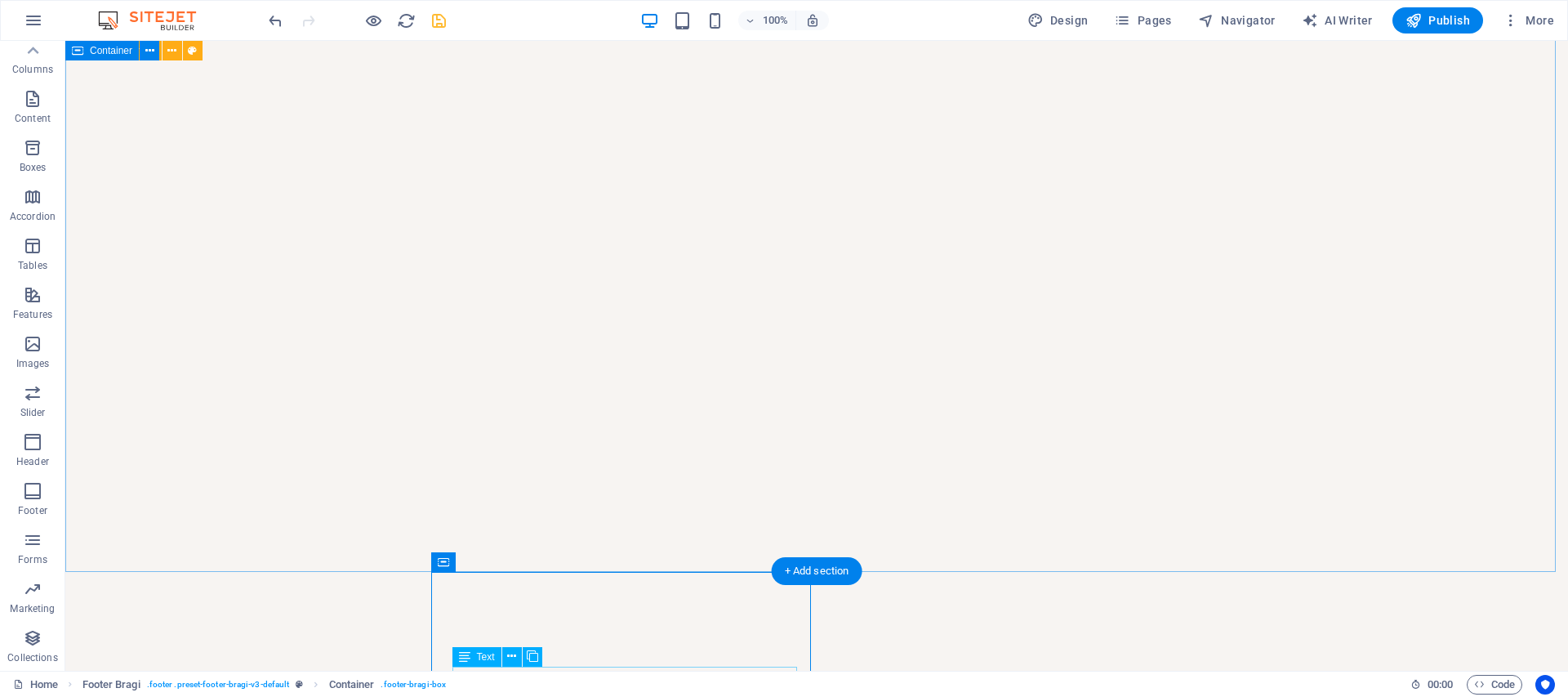
scroll to position [5364, 0]
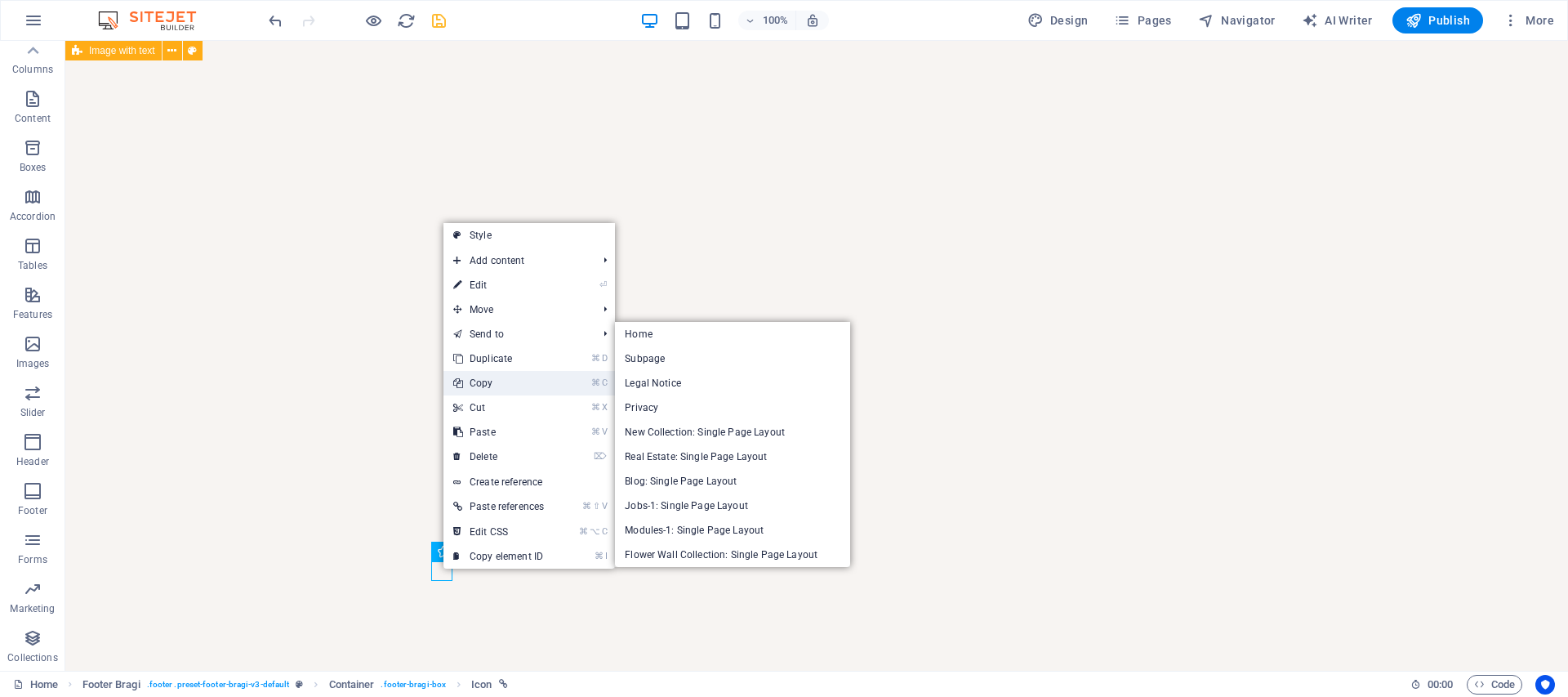
click at [484, 376] on link "⌘ C Copy" at bounding box center [499, 383] width 111 height 24
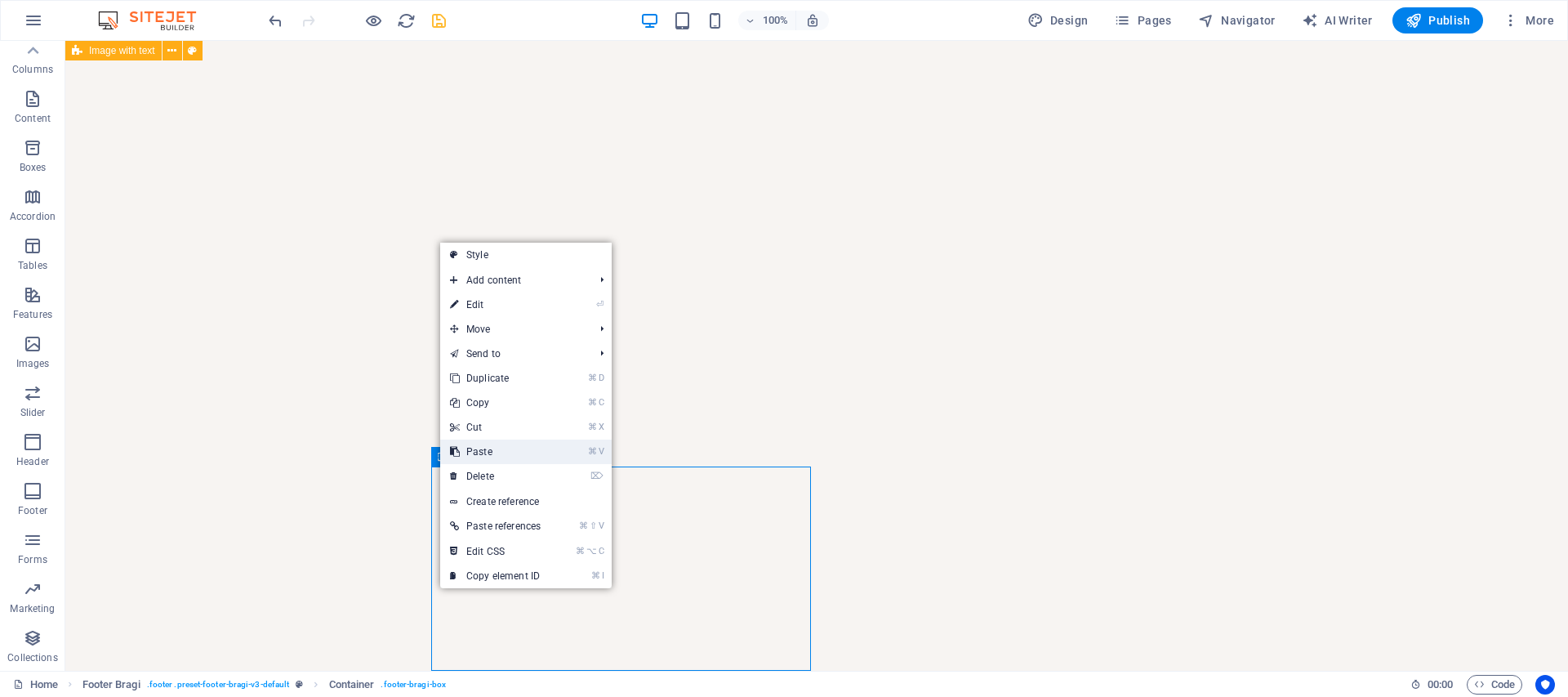
click at [480, 456] on link "⌘ V Paste" at bounding box center [496, 452] width 111 height 24
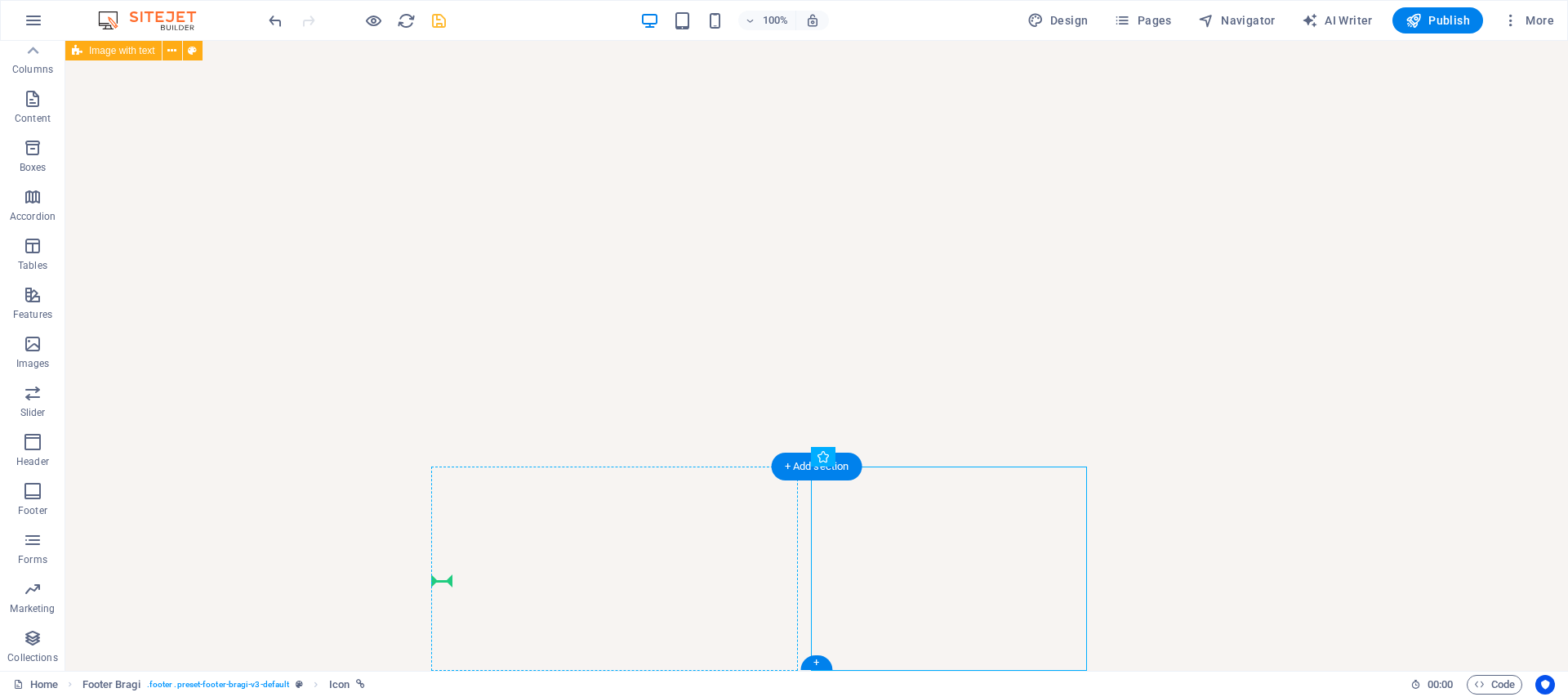
drag, startPoint x: 872, startPoint y: 511, endPoint x: 449, endPoint y: 575, distance: 427.8
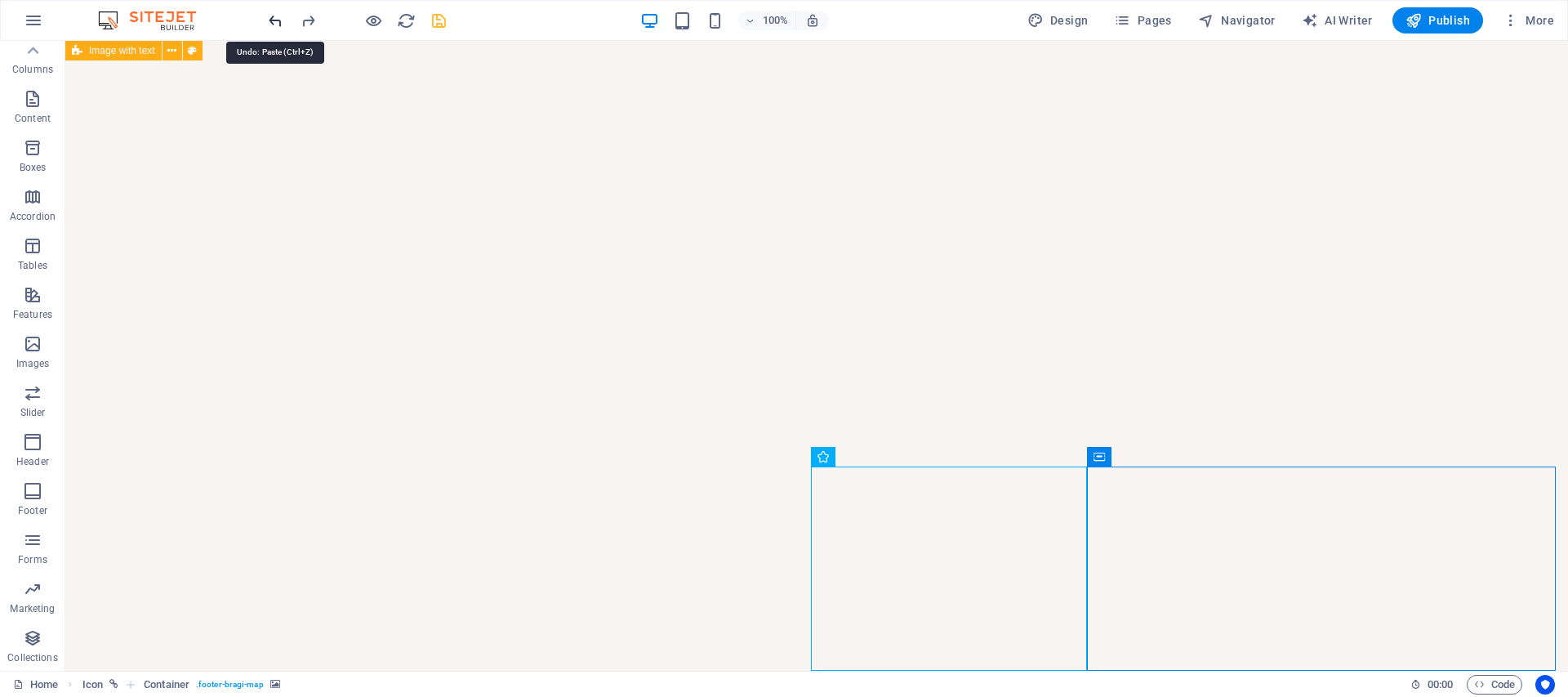
click at [270, 24] on icon "undo" at bounding box center [275, 21] width 19 height 19
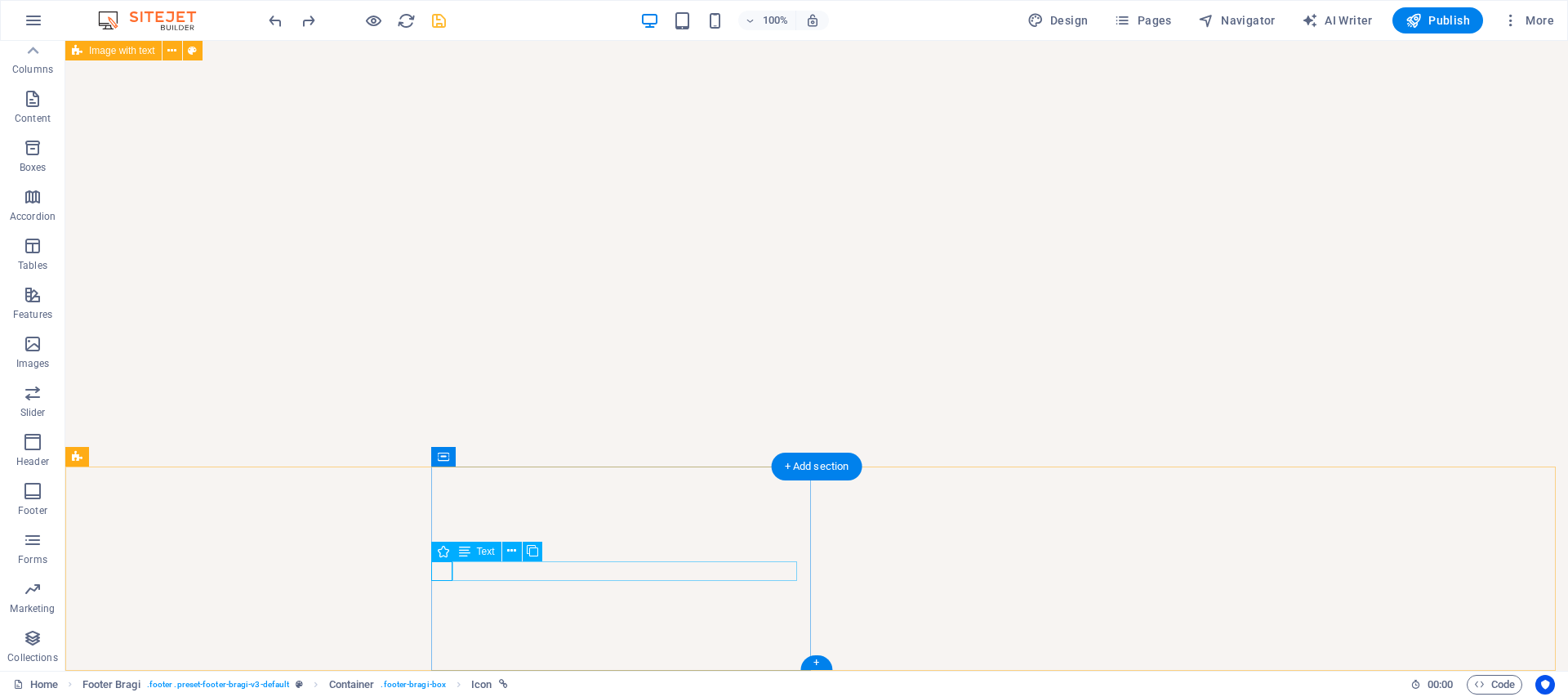
drag, startPoint x: 642, startPoint y: 572, endPoint x: 563, endPoint y: 573, distance: 79.0
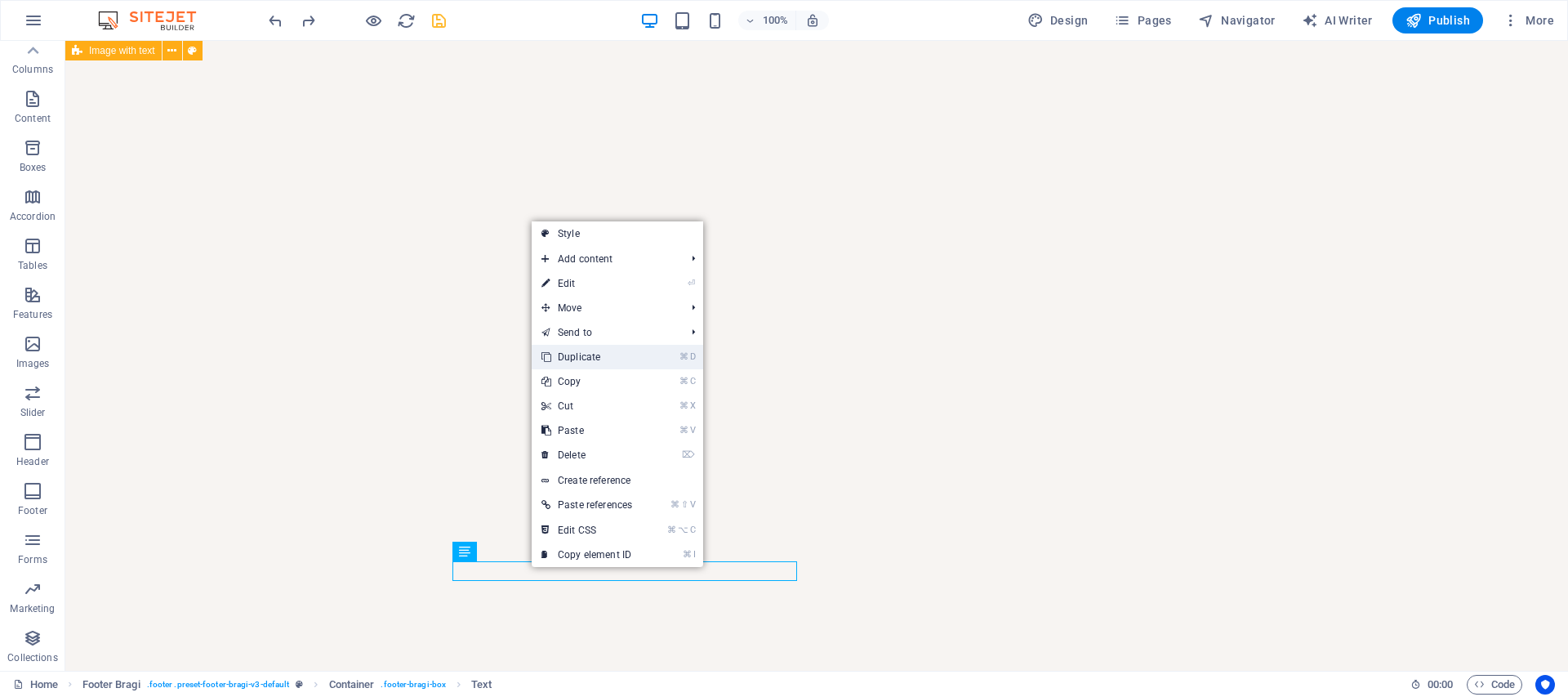
click at [579, 361] on link "⌘ D Duplicate" at bounding box center [587, 357] width 111 height 24
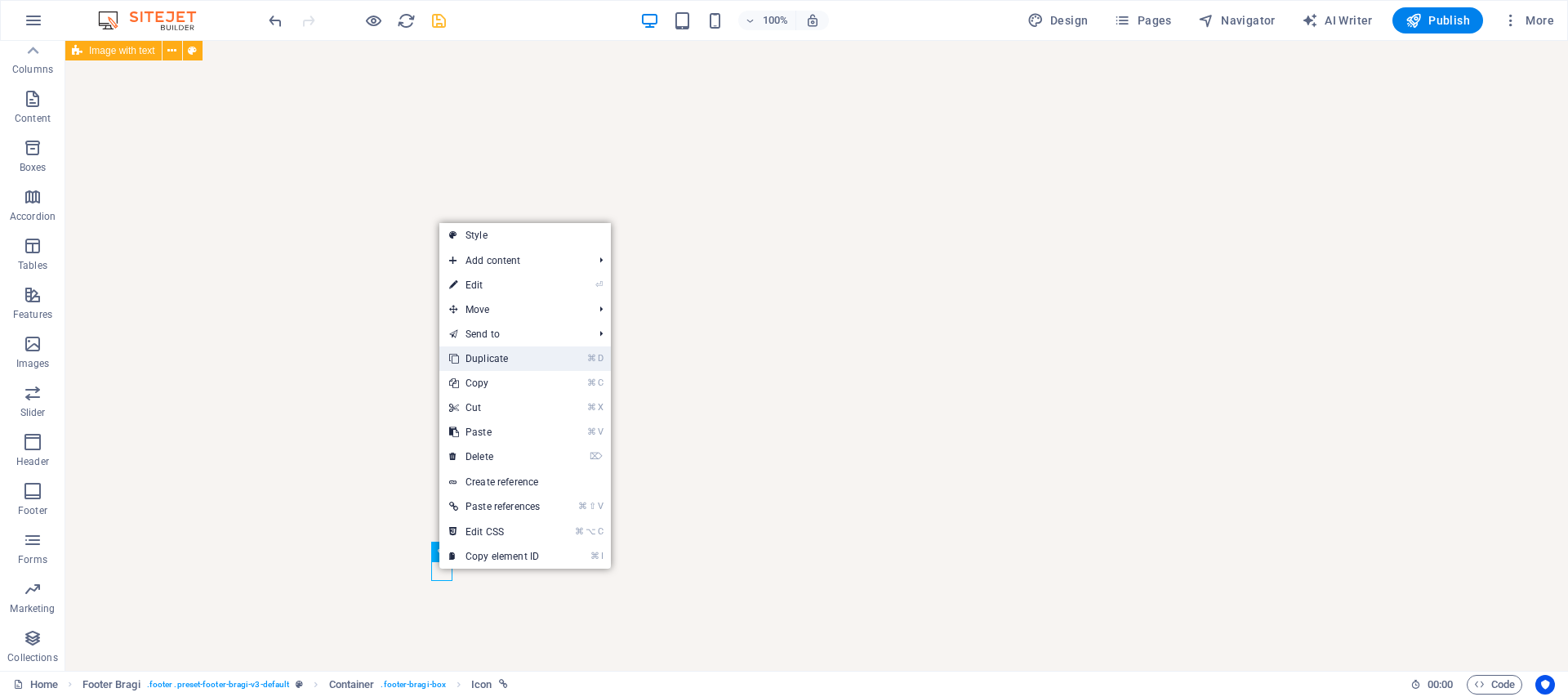
click at [528, 368] on link "⌘ D Duplicate" at bounding box center [495, 358] width 111 height 24
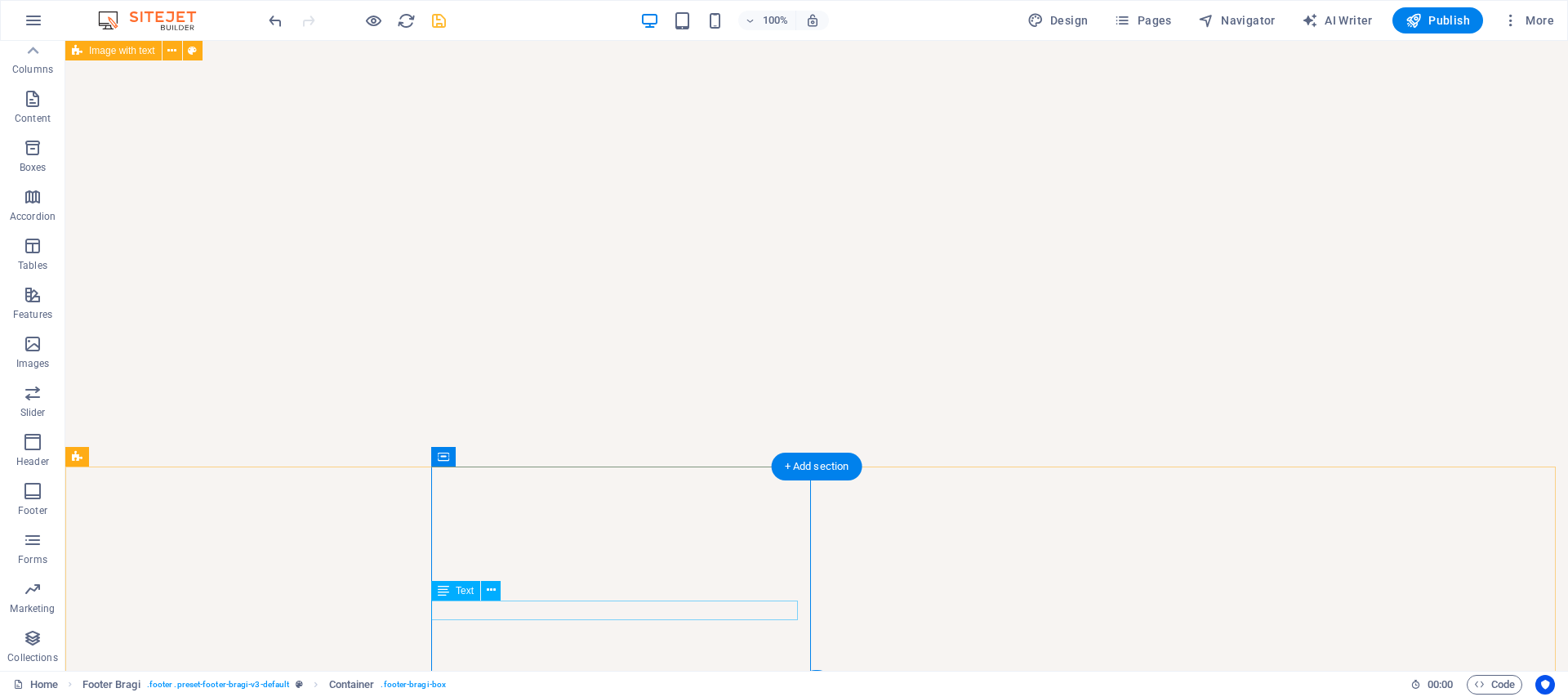
select select "xMidYMid"
select select "px"
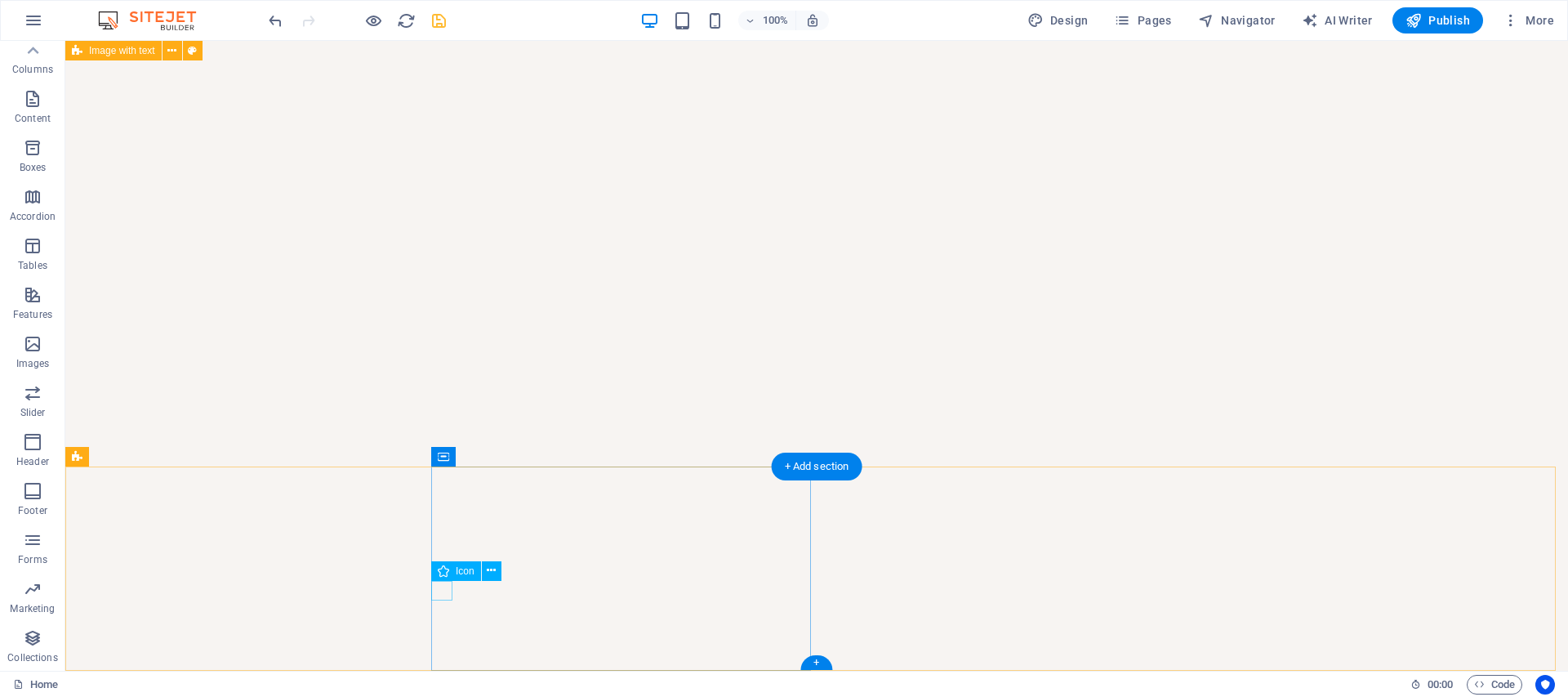
select select "px"
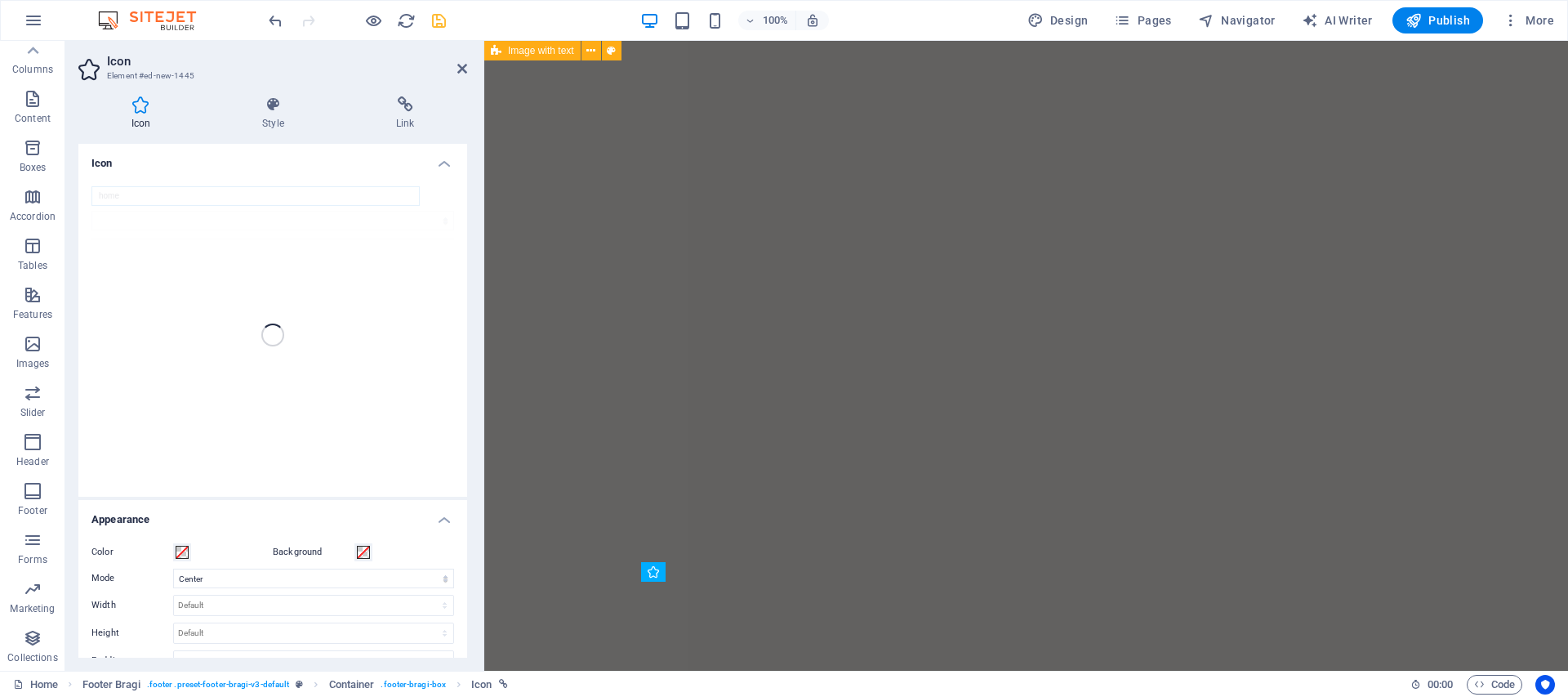
scroll to position [5258, 0]
click at [222, 201] on div "home" at bounding box center [273, 335] width 389 height 324
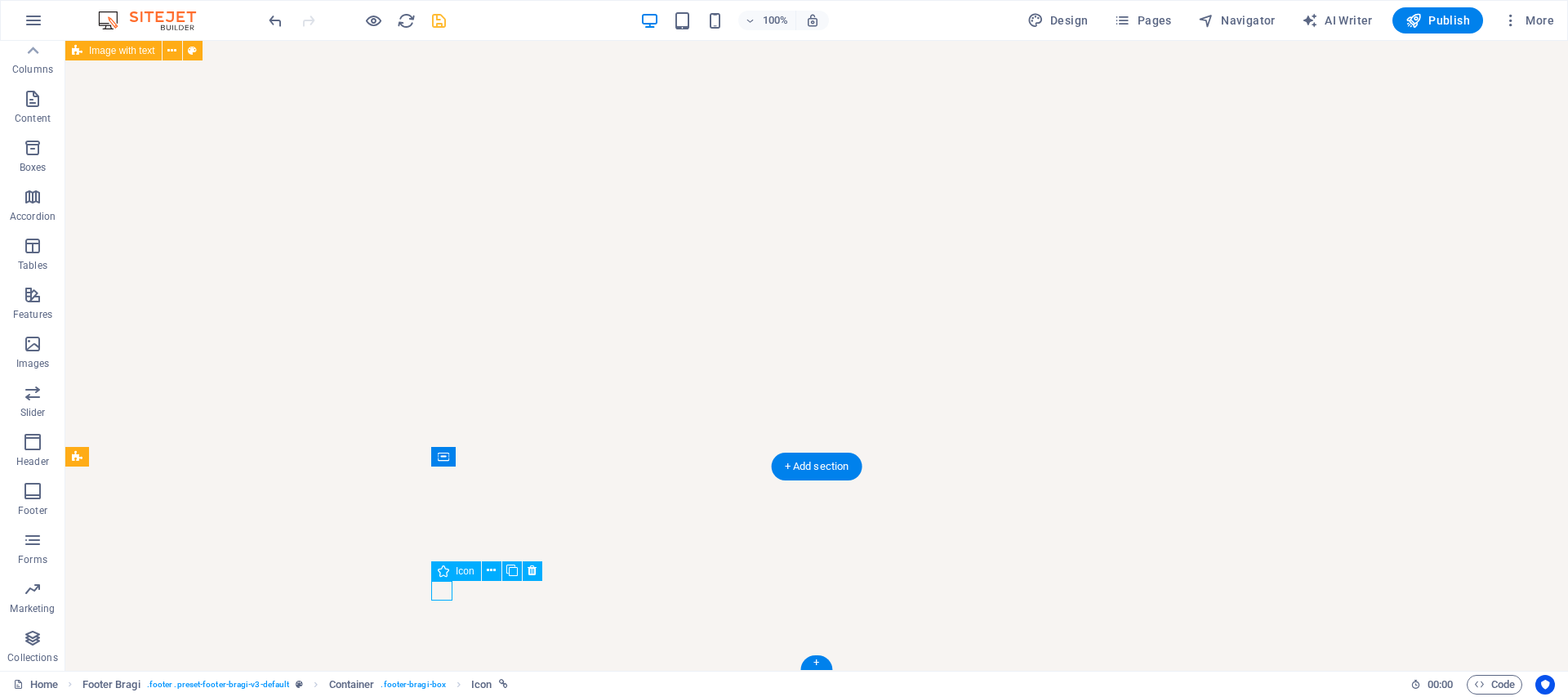
select select "xMidYMid"
select select "px"
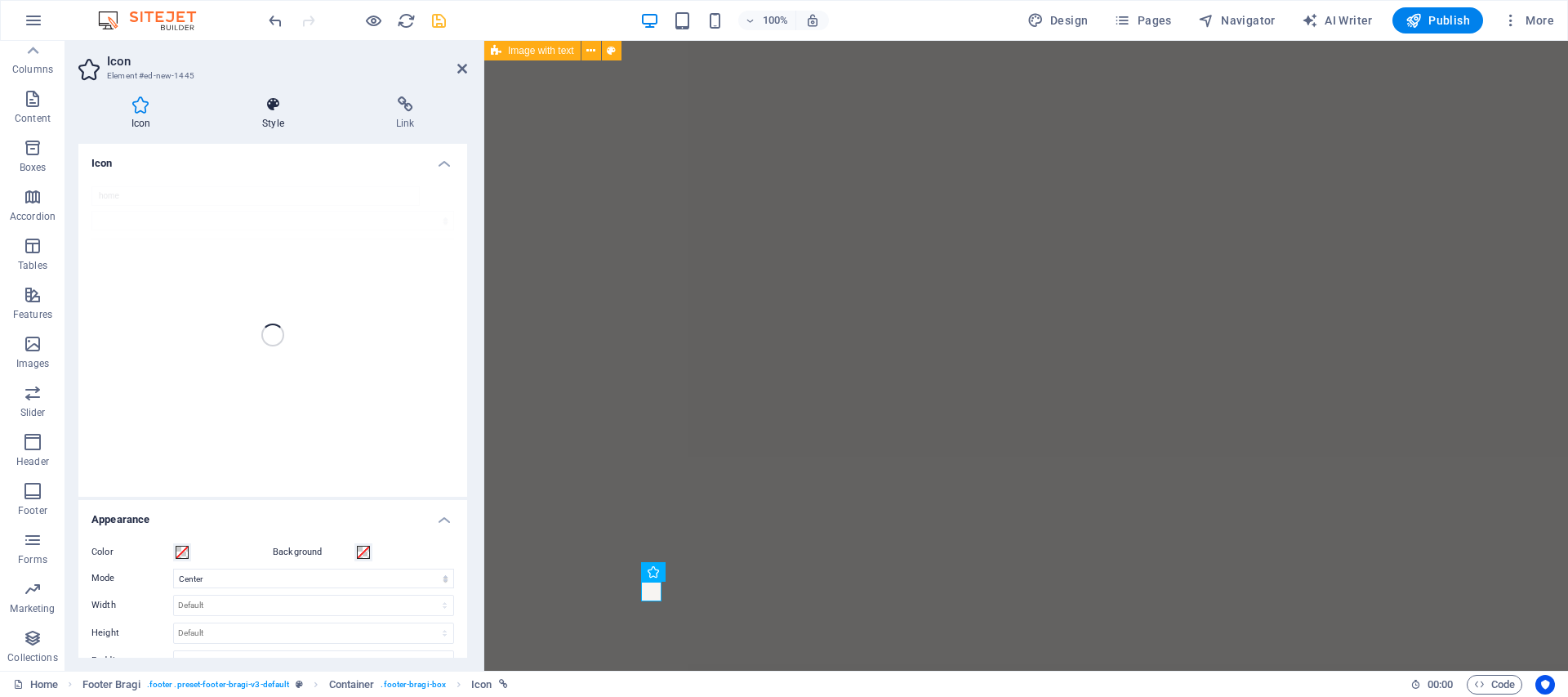
click at [272, 100] on icon at bounding box center [274, 105] width 128 height 16
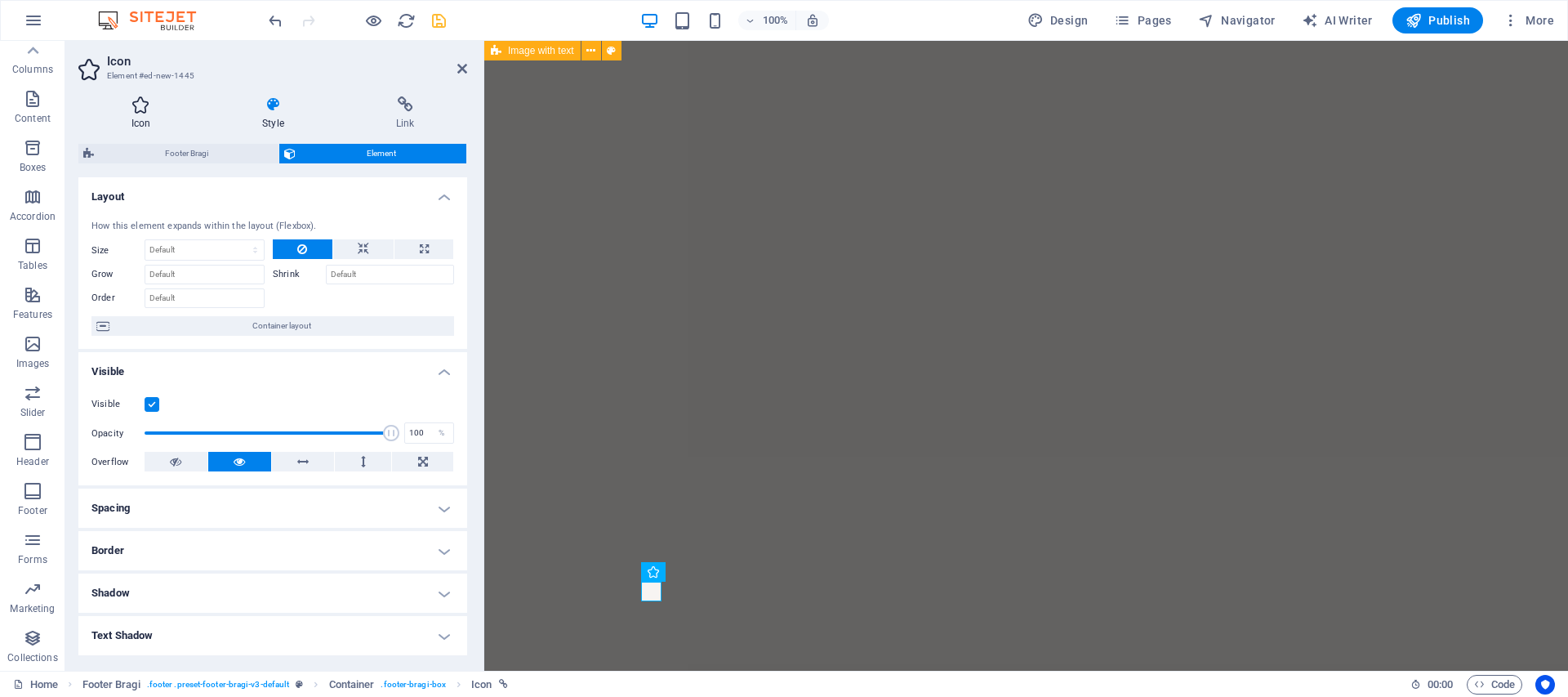
click at [149, 98] on icon at bounding box center [141, 105] width 125 height 16
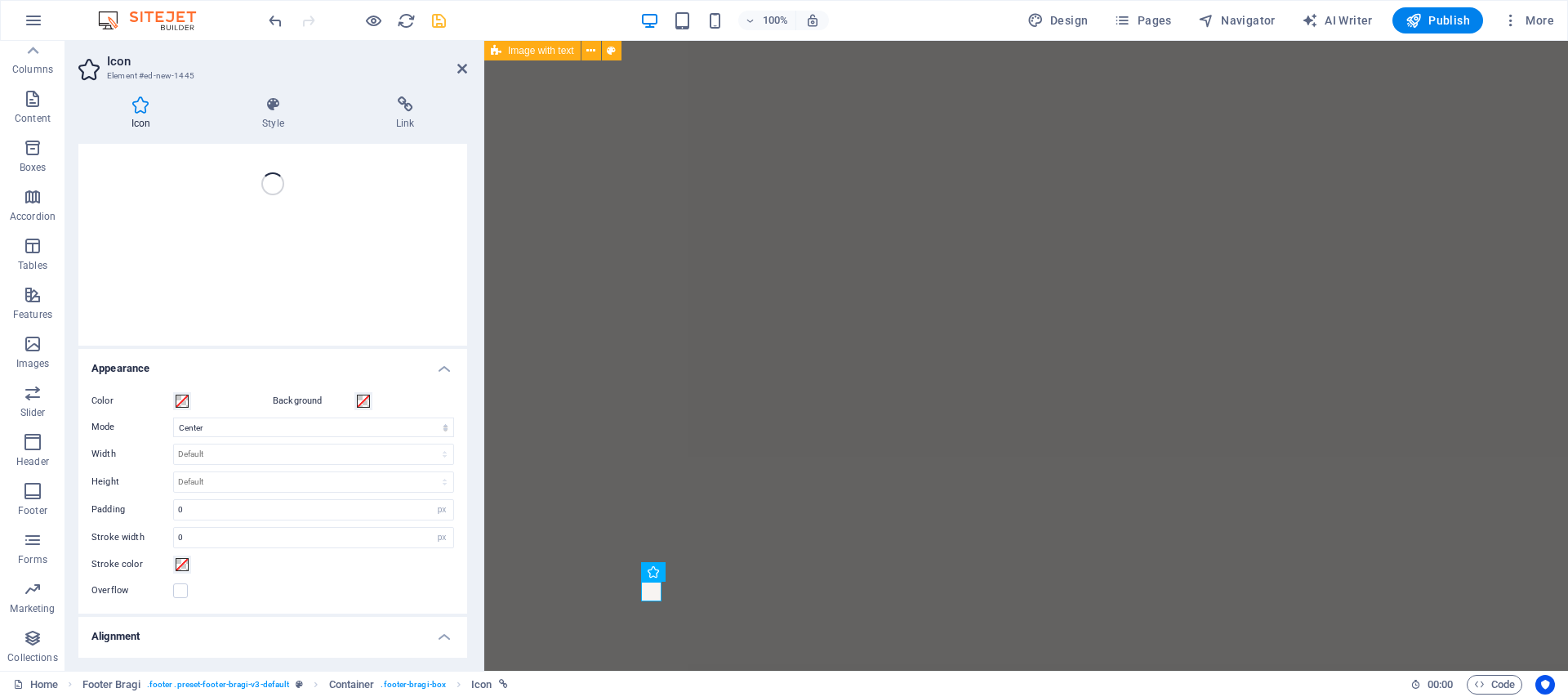
scroll to position [0, 0]
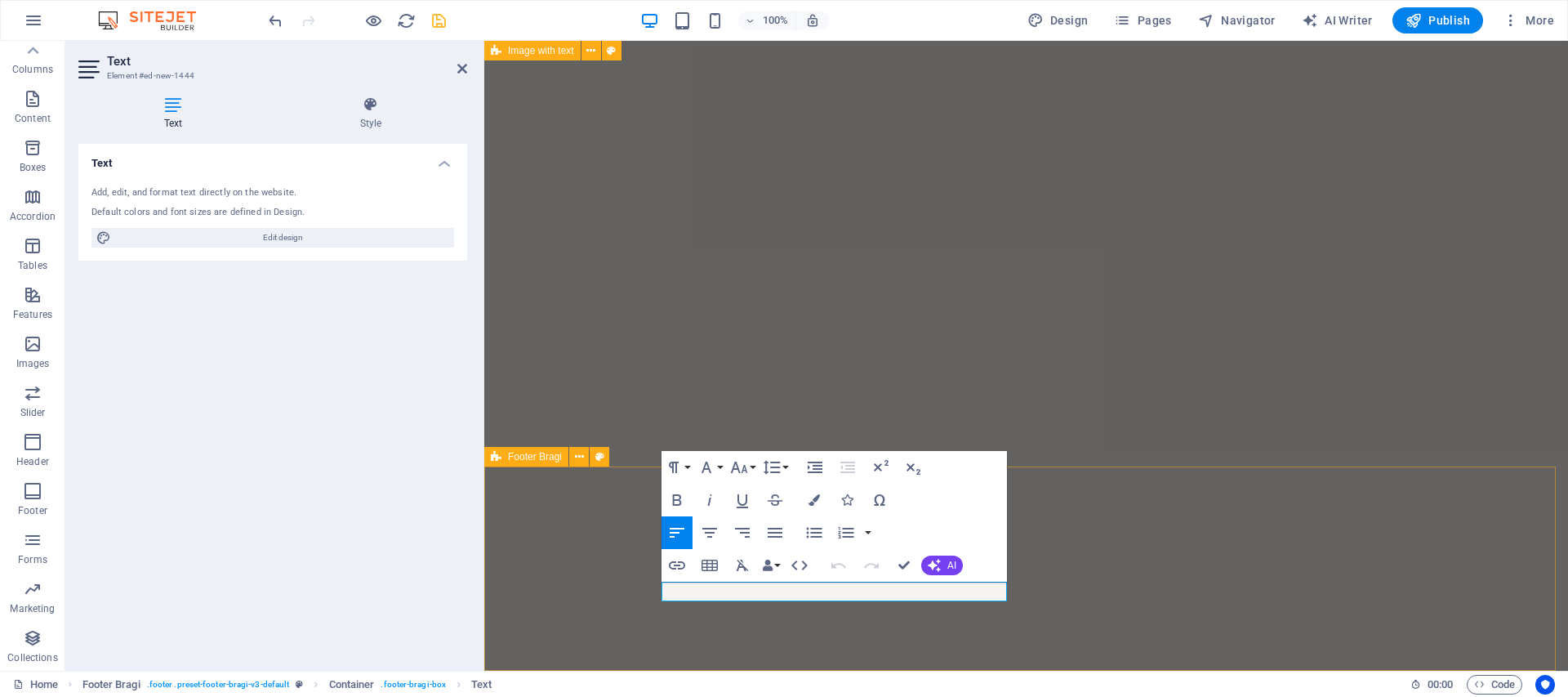
scroll to position [5258, 0]
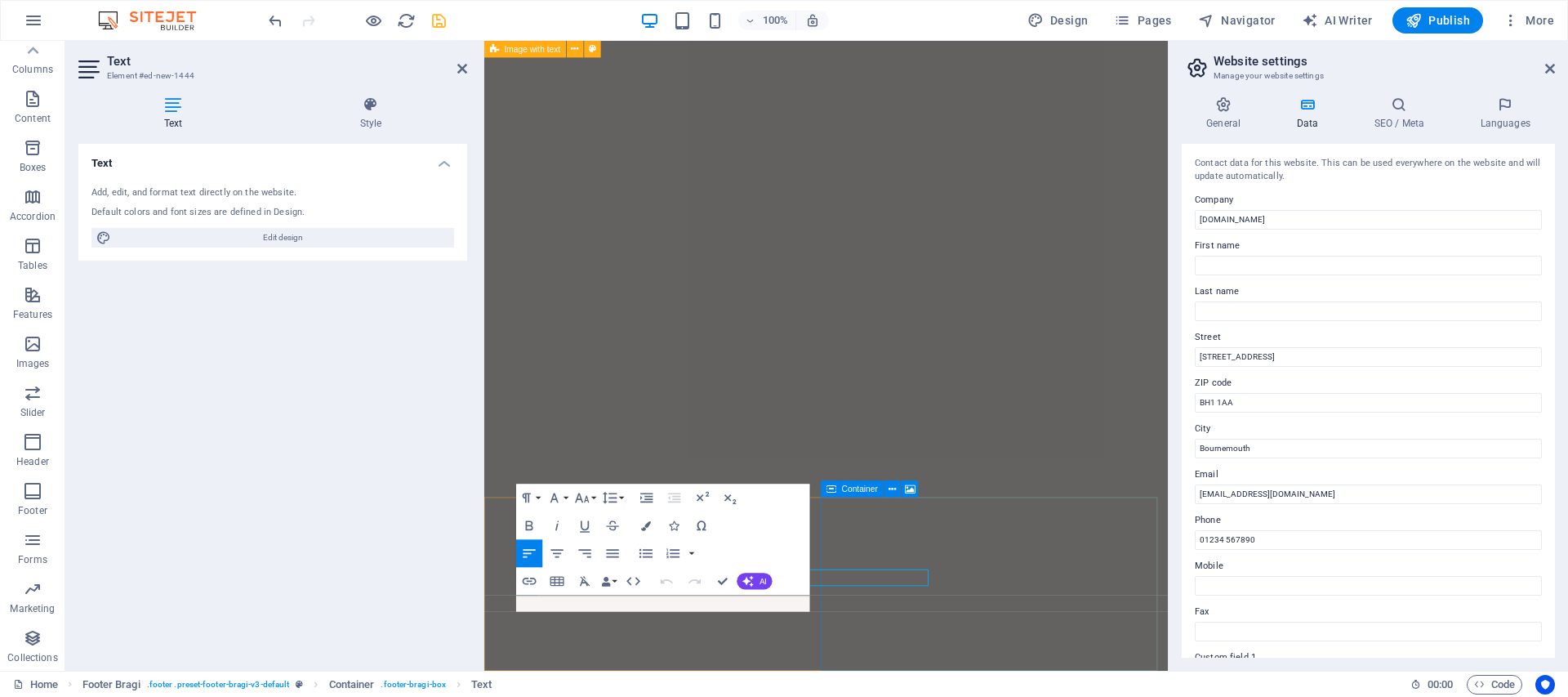
scroll to position [5177, 0]
drag, startPoint x: 703, startPoint y: 691, endPoint x: 531, endPoint y: 672, distance: 173.0
drag, startPoint x: 560, startPoint y: 708, endPoint x: 491, endPoint y: 686, distance: 72.4
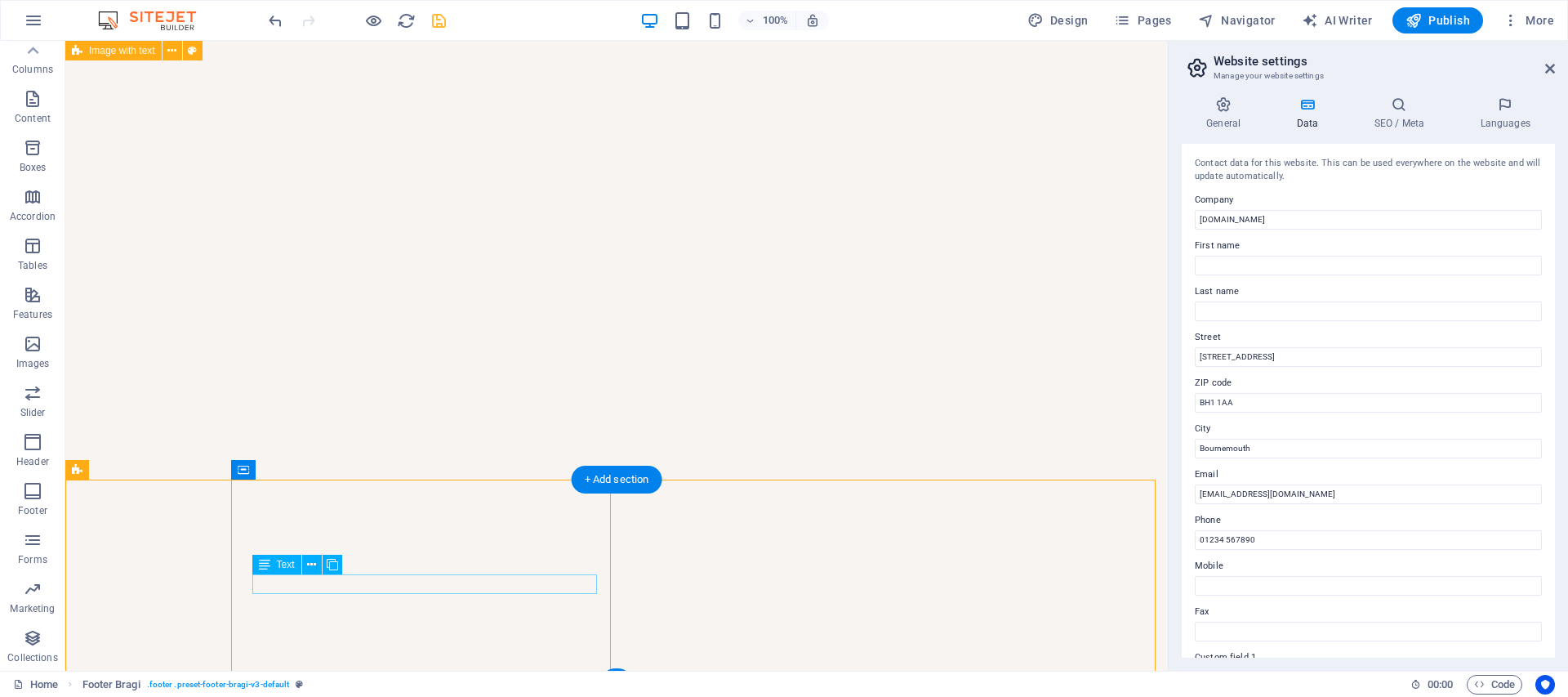
scroll to position [5262, 0]
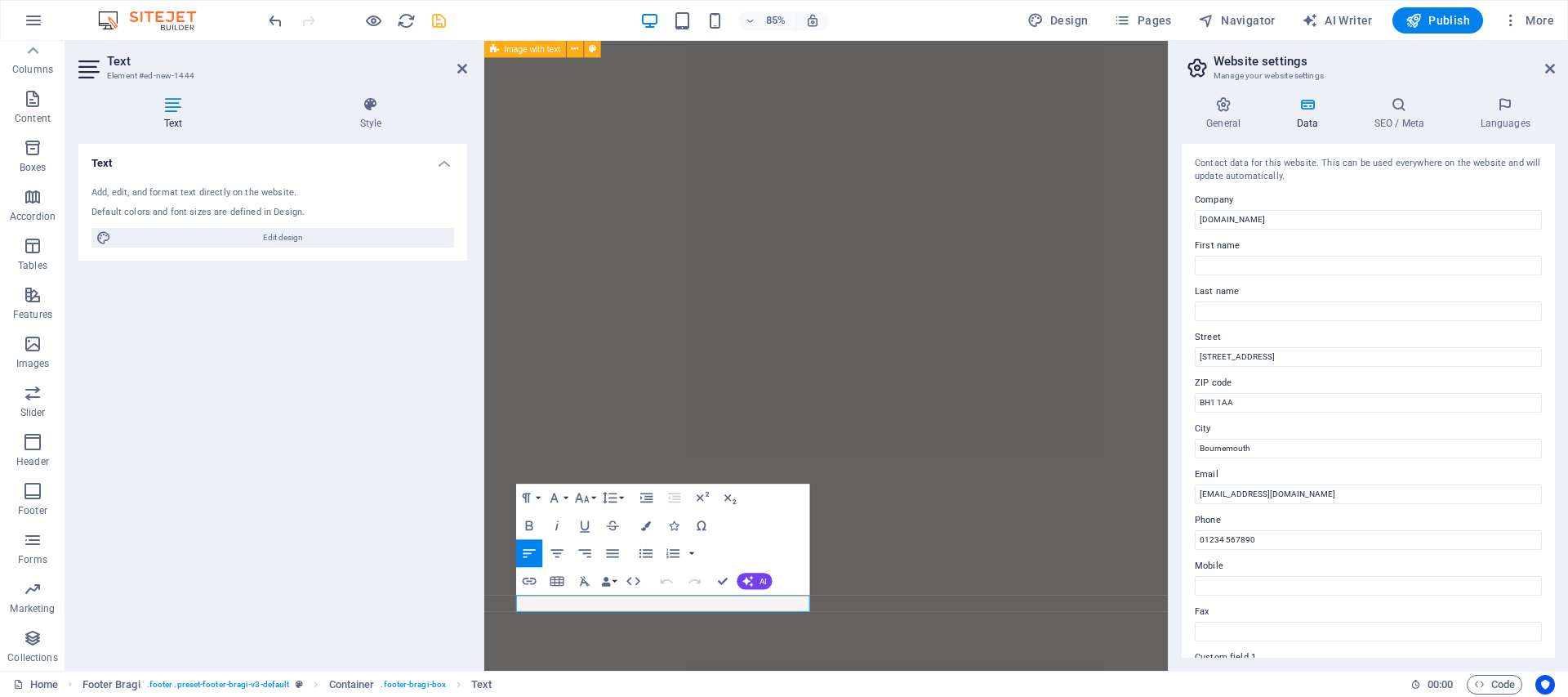
drag, startPoint x: 821, startPoint y: 700, endPoint x: 442, endPoint y: 667, distance: 380.4
copy link "[DOMAIN_NAME][URL]"
click at [522, 580] on icon "button" at bounding box center [528, 580] width 16 height 16
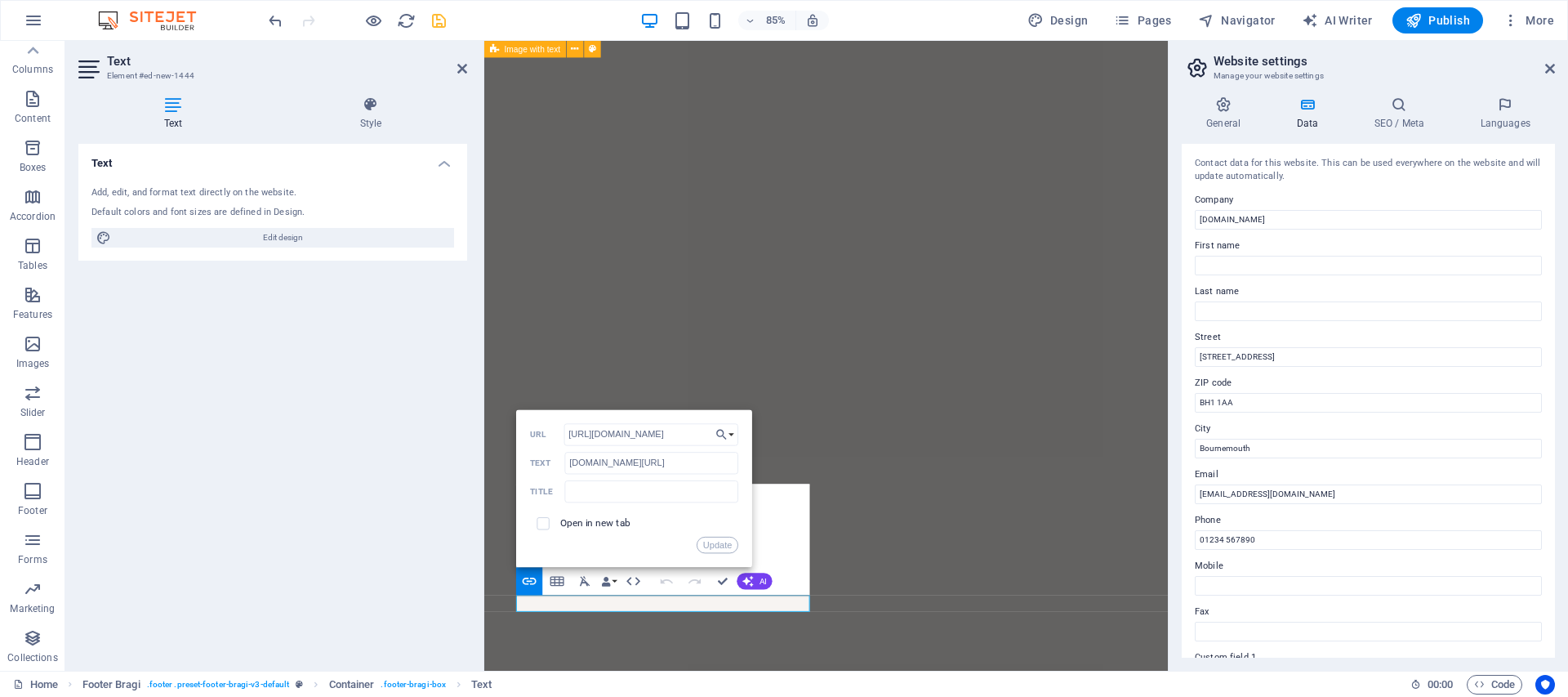
scroll to position [0, 77]
click at [617, 438] on input "https://www.instagram.com/flowerwallbournemouth/" at bounding box center [651, 434] width 174 height 22
drag, startPoint x: 612, startPoint y: 435, endPoint x: 535, endPoint y: 423, distance: 77.9
click at [535, 423] on div "https://www.instagram.com/flowerwallbournemouth/ URL" at bounding box center [634, 434] width 208 height 22
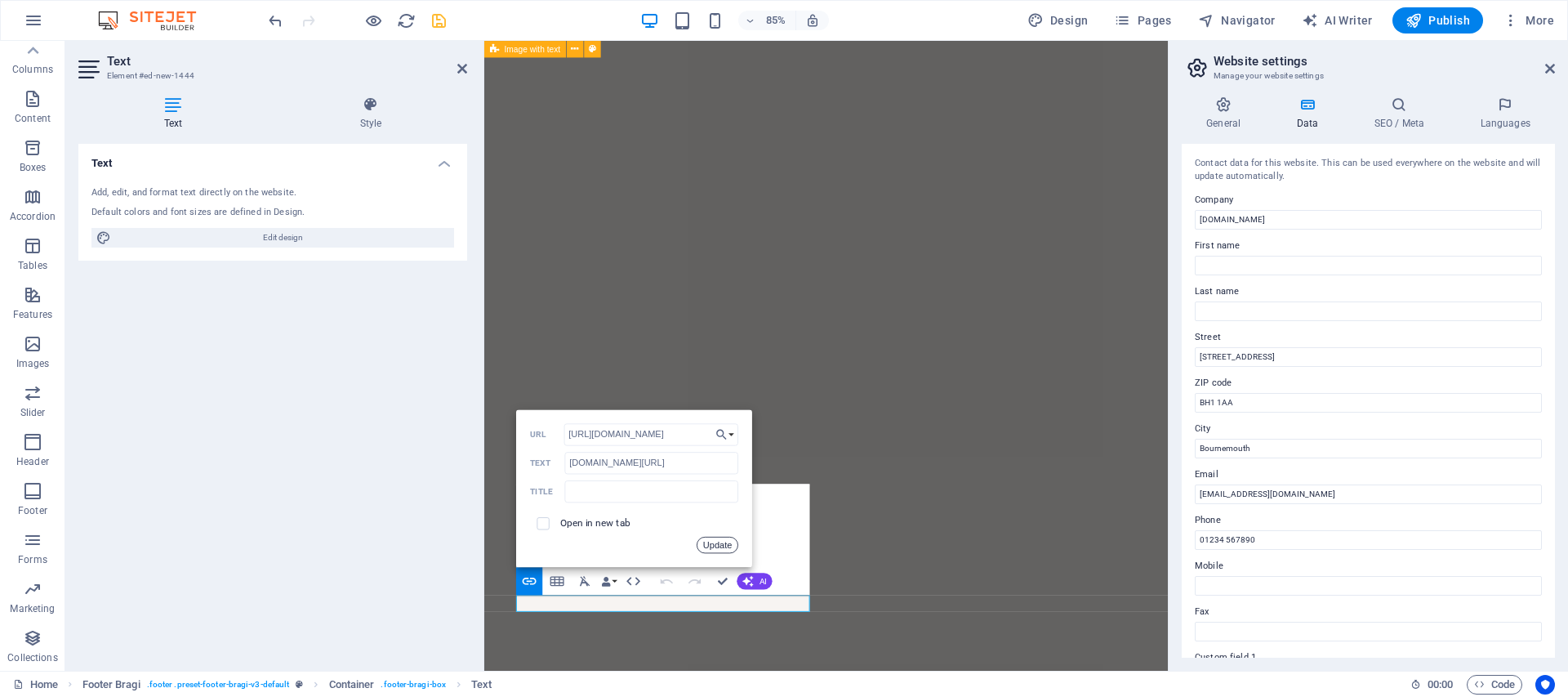
click at [712, 540] on button "Update" at bounding box center [718, 544] width 41 height 16
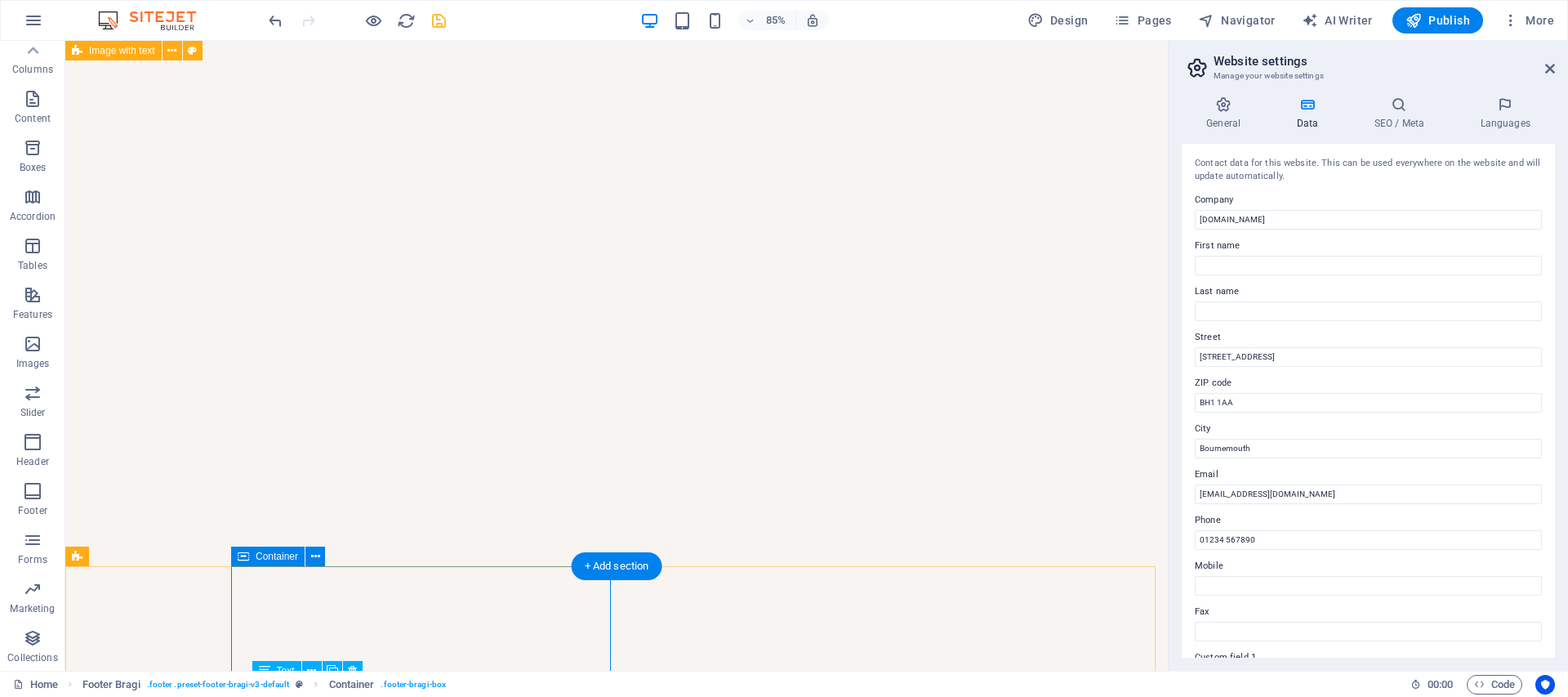
scroll to position [5262, 0]
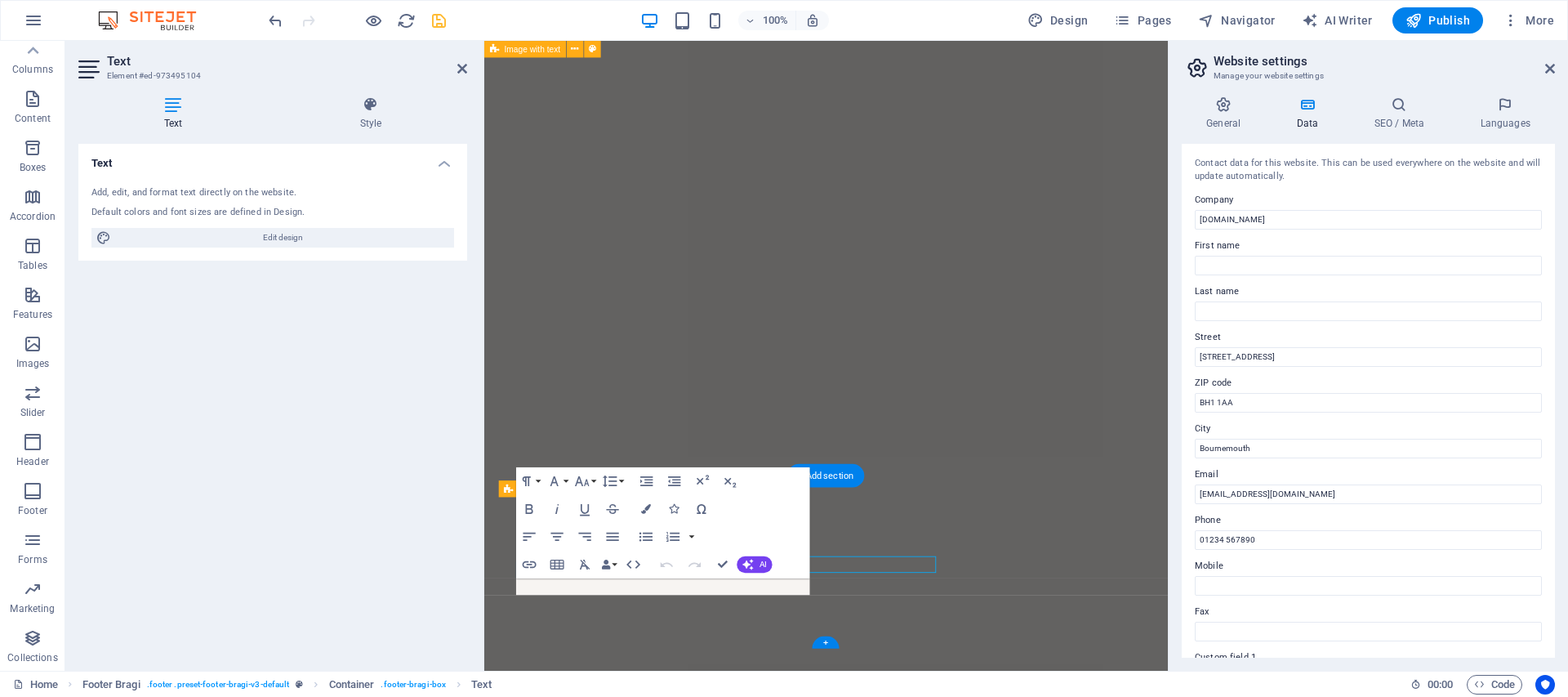
scroll to position [5177, 0]
click at [1198, 222] on input "flowerwallbournemouth.co.uk" at bounding box center [1369, 219] width 347 height 20
type input "[DOMAIN_NAME]"
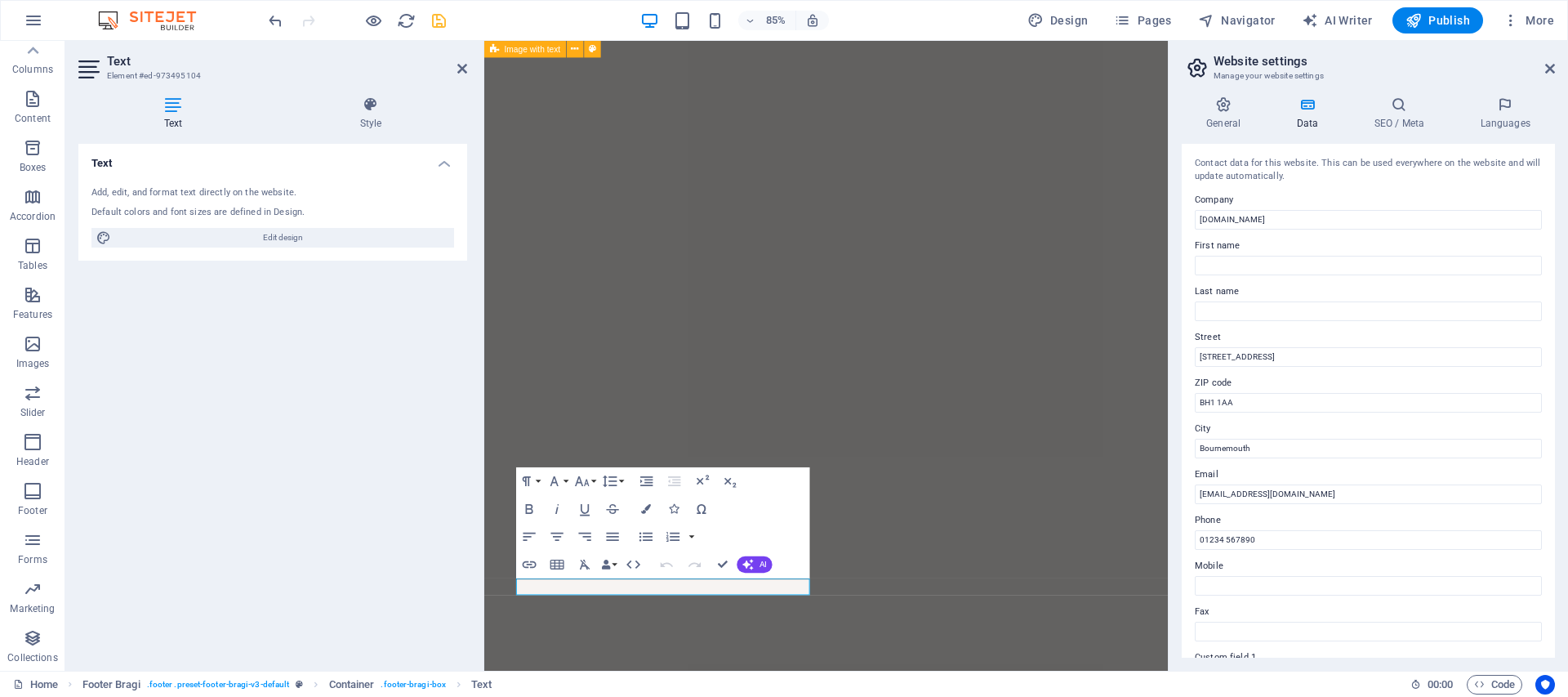
click at [425, 541] on div "Text Add, edit, and format text directly on the website. Default colors and fon…" at bounding box center [273, 400] width 389 height 514
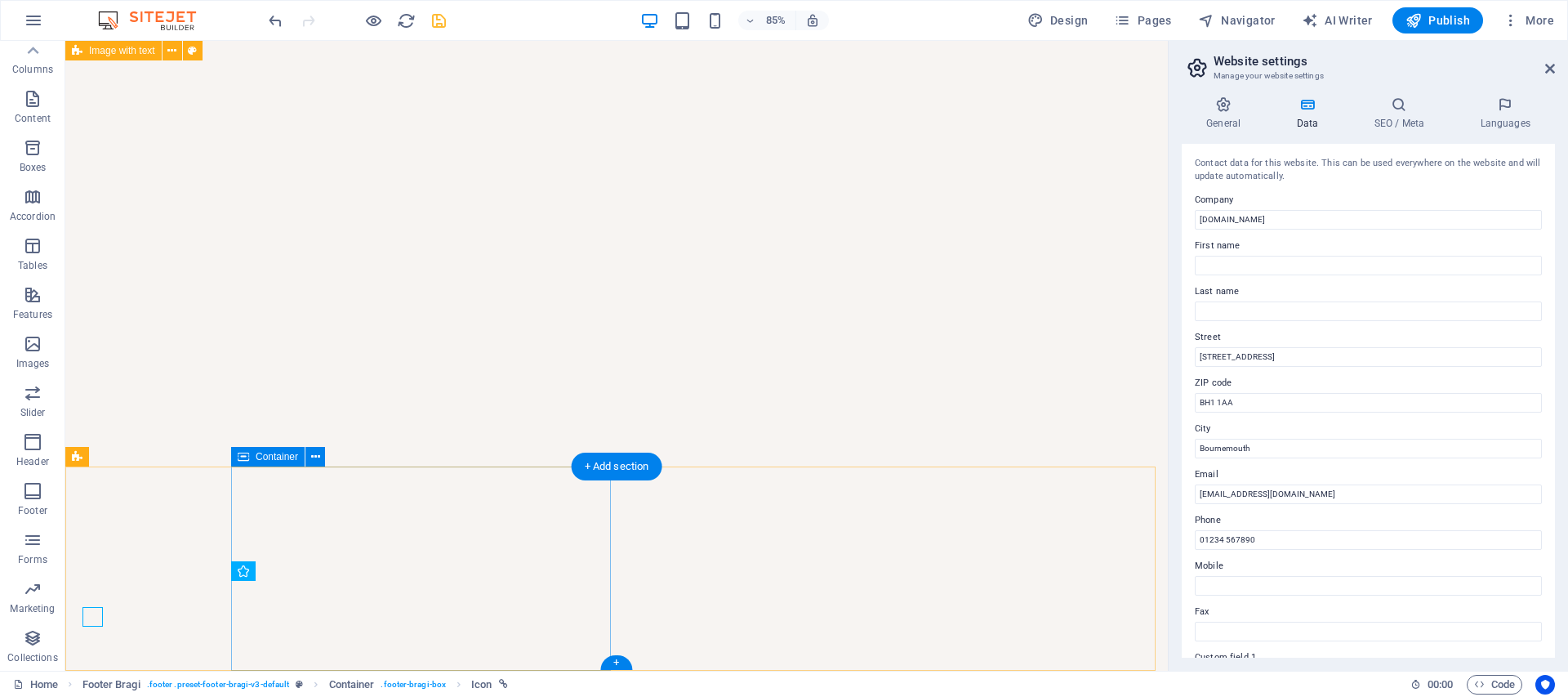
scroll to position [5262, 0]
select select "xMidYMid"
select select "px"
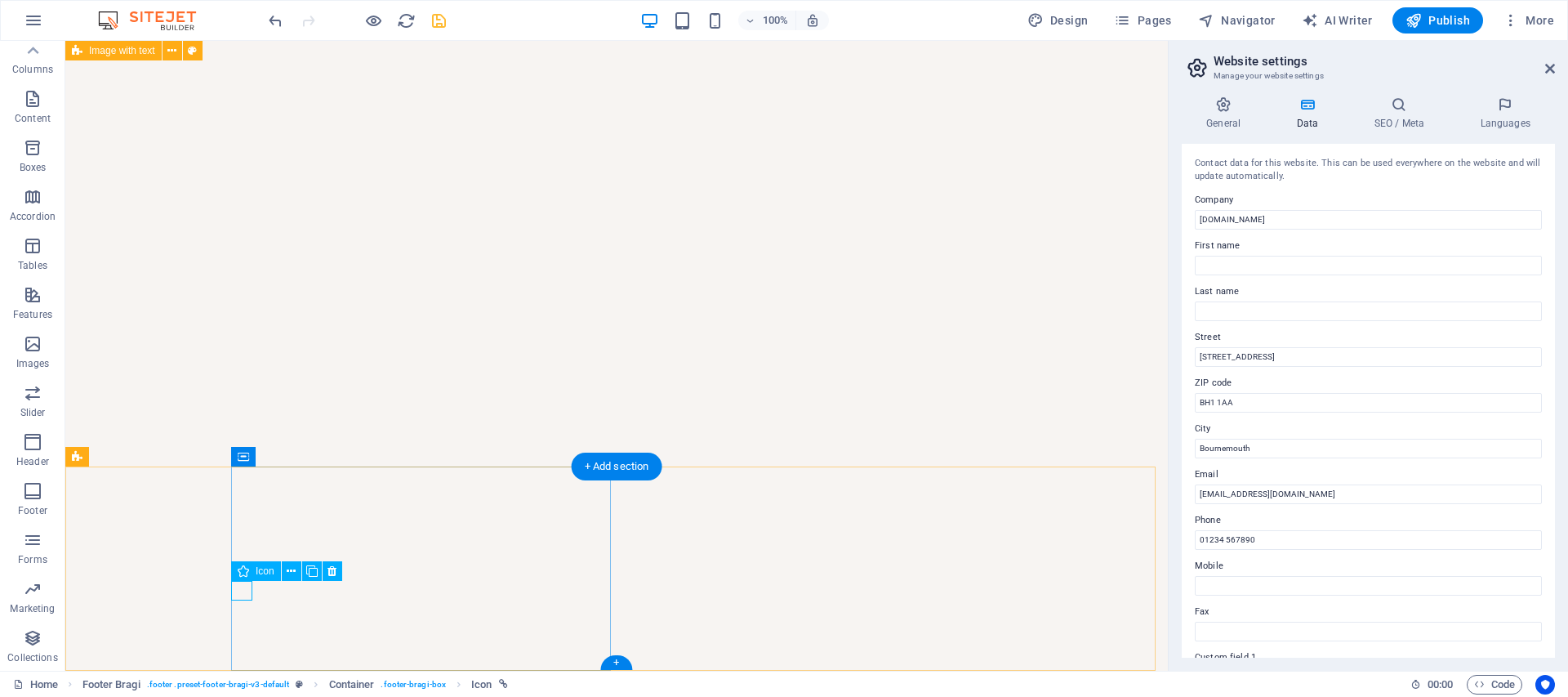
select select "px"
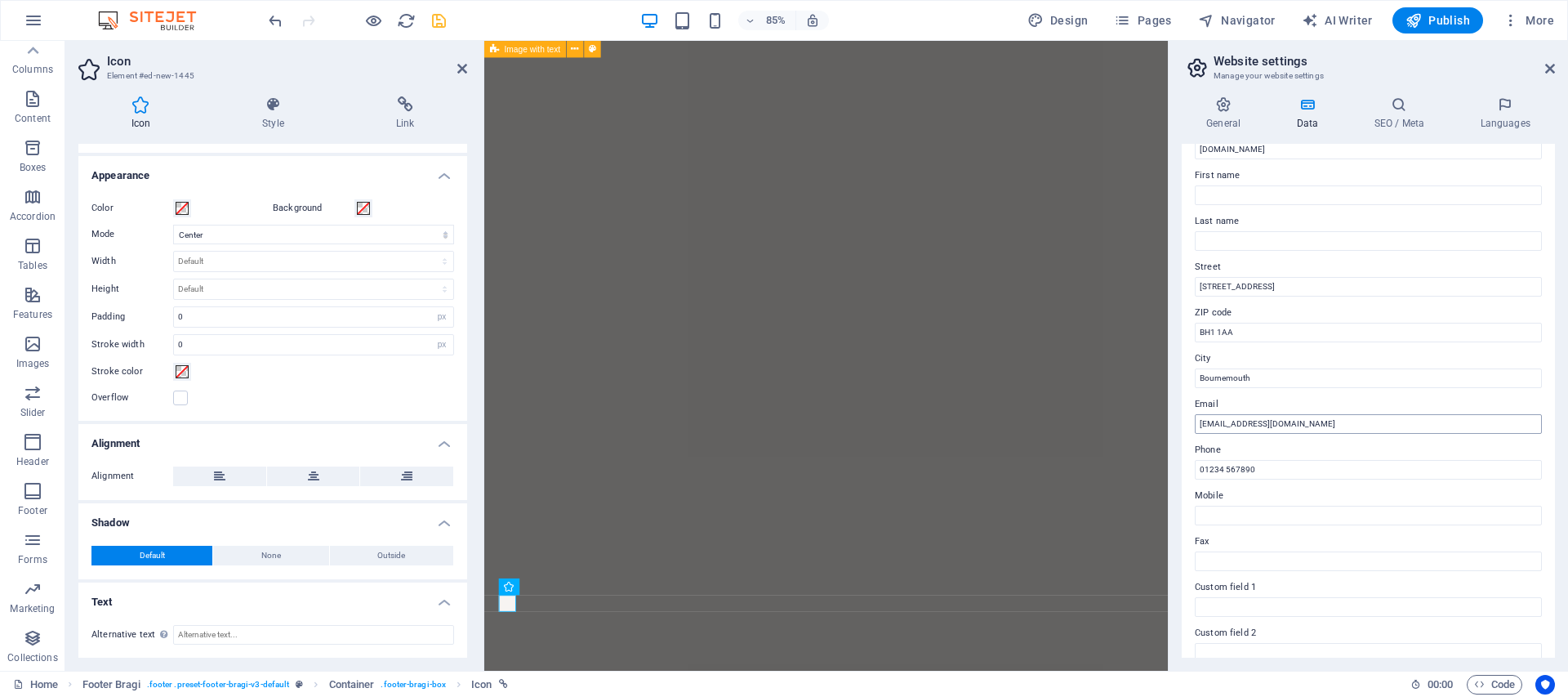
scroll to position [110, 0]
drag, startPoint x: 1258, startPoint y: 425, endPoint x: 1185, endPoint y: 422, distance: 73.1
click at [1185, 422] on div "Contact data for this website. This can be used everywhere on the website and w…" at bounding box center [1369, 400] width 373 height 514
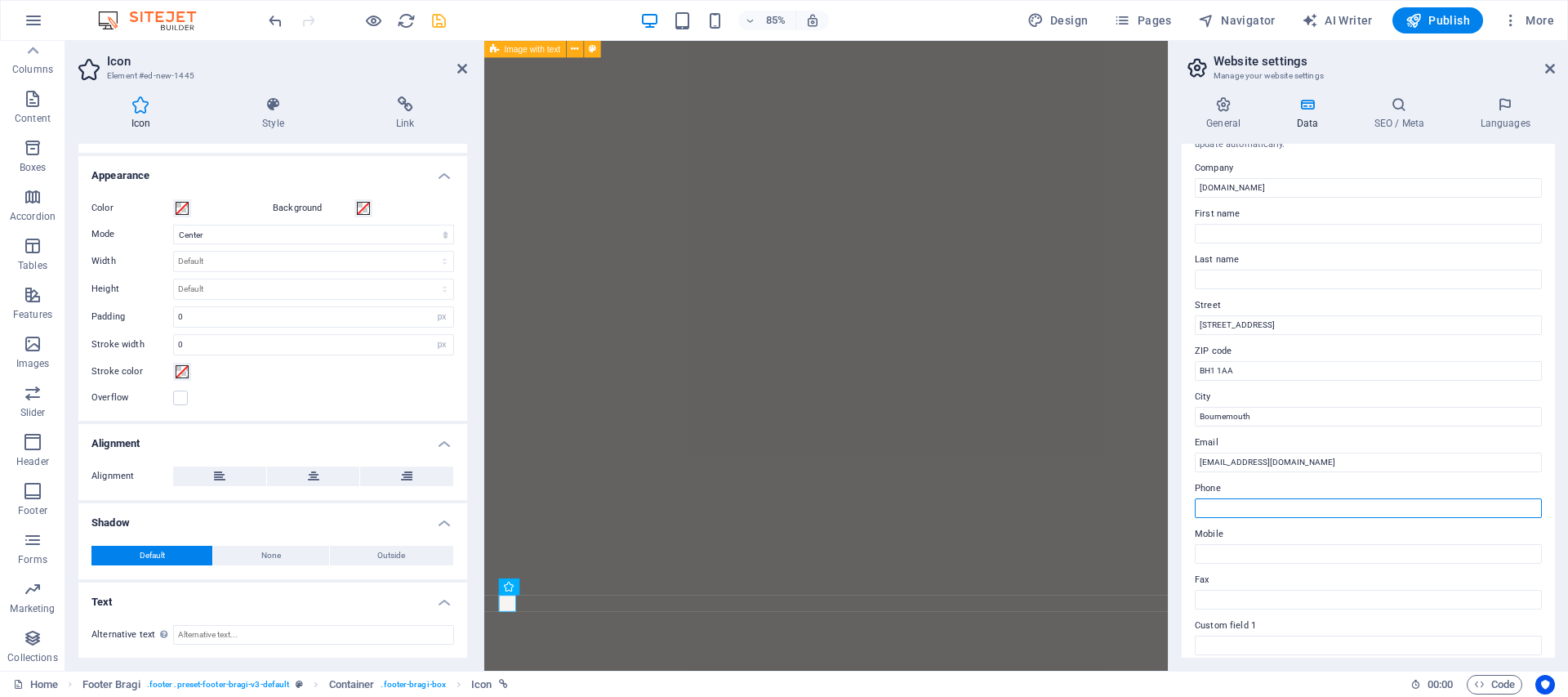
scroll to position [0, 0]
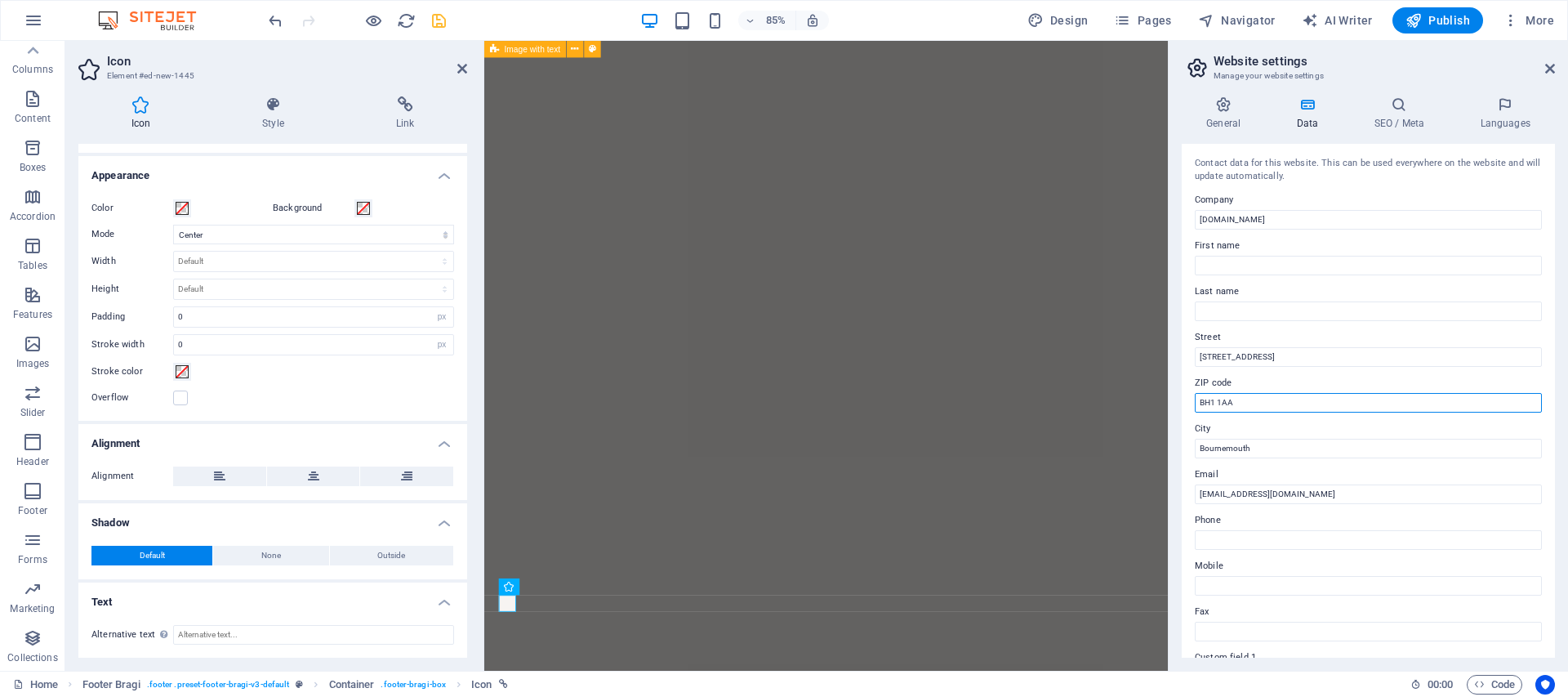
drag, startPoint x: 1708, startPoint y: 443, endPoint x: 1223, endPoint y: 438, distance: 485.0
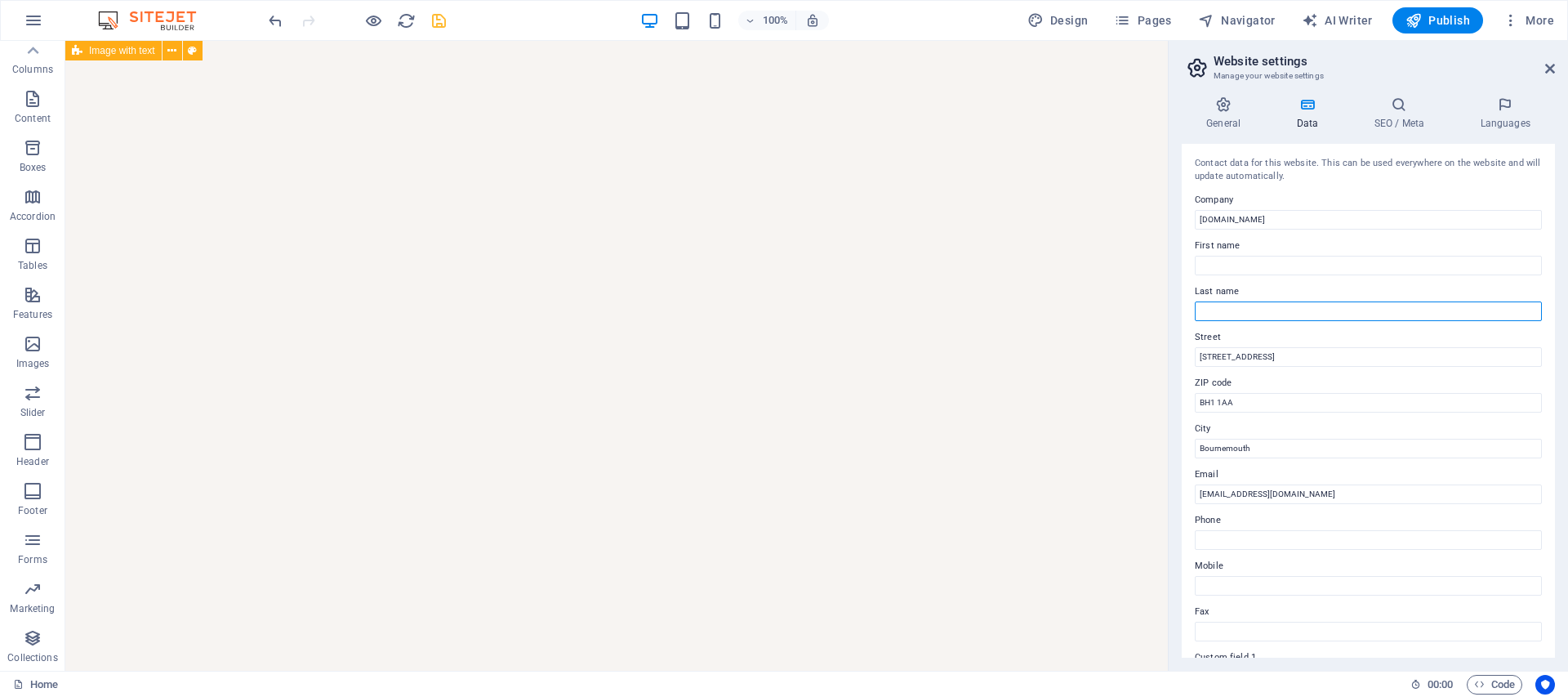
click at [1242, 311] on input "Last name" at bounding box center [1369, 311] width 347 height 20
type input "e"
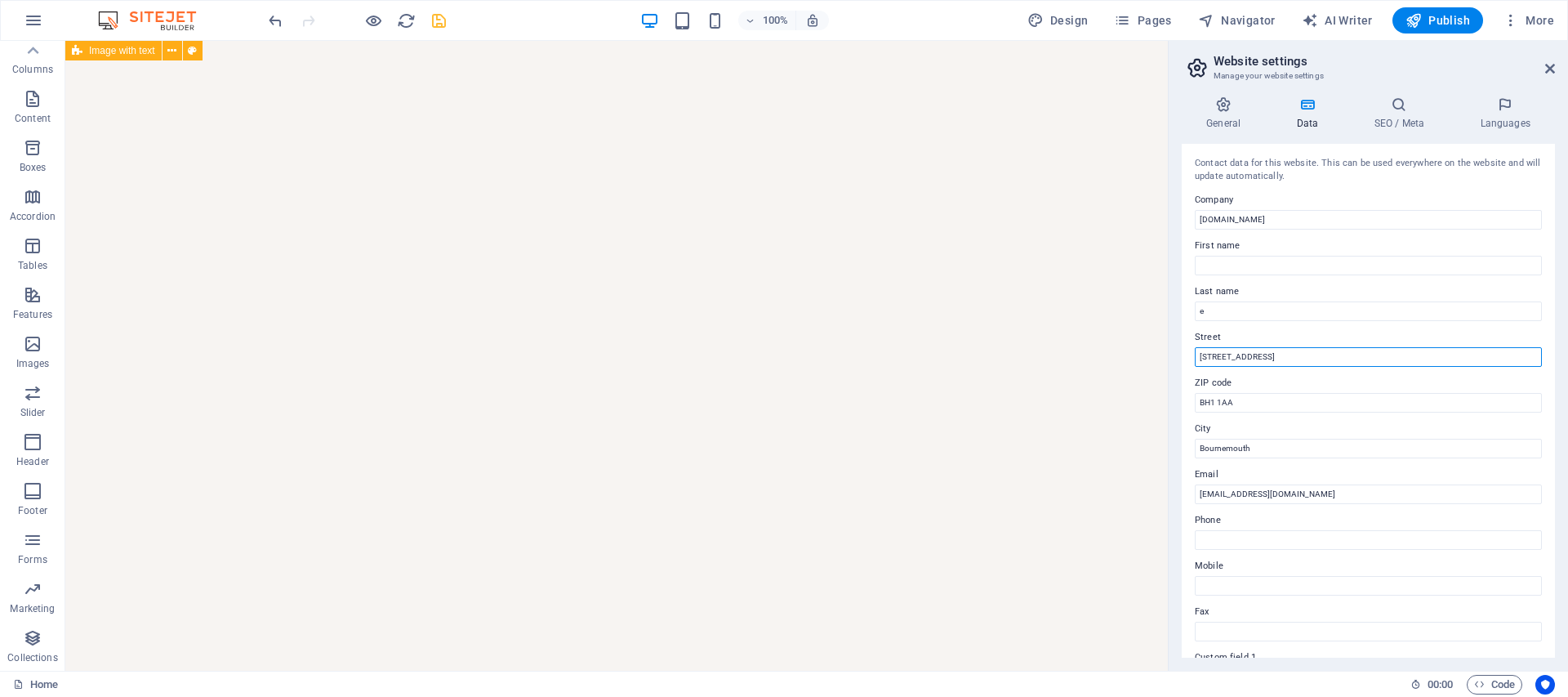
click at [1214, 363] on input "123 Floral Ave" at bounding box center [1369, 357] width 347 height 20
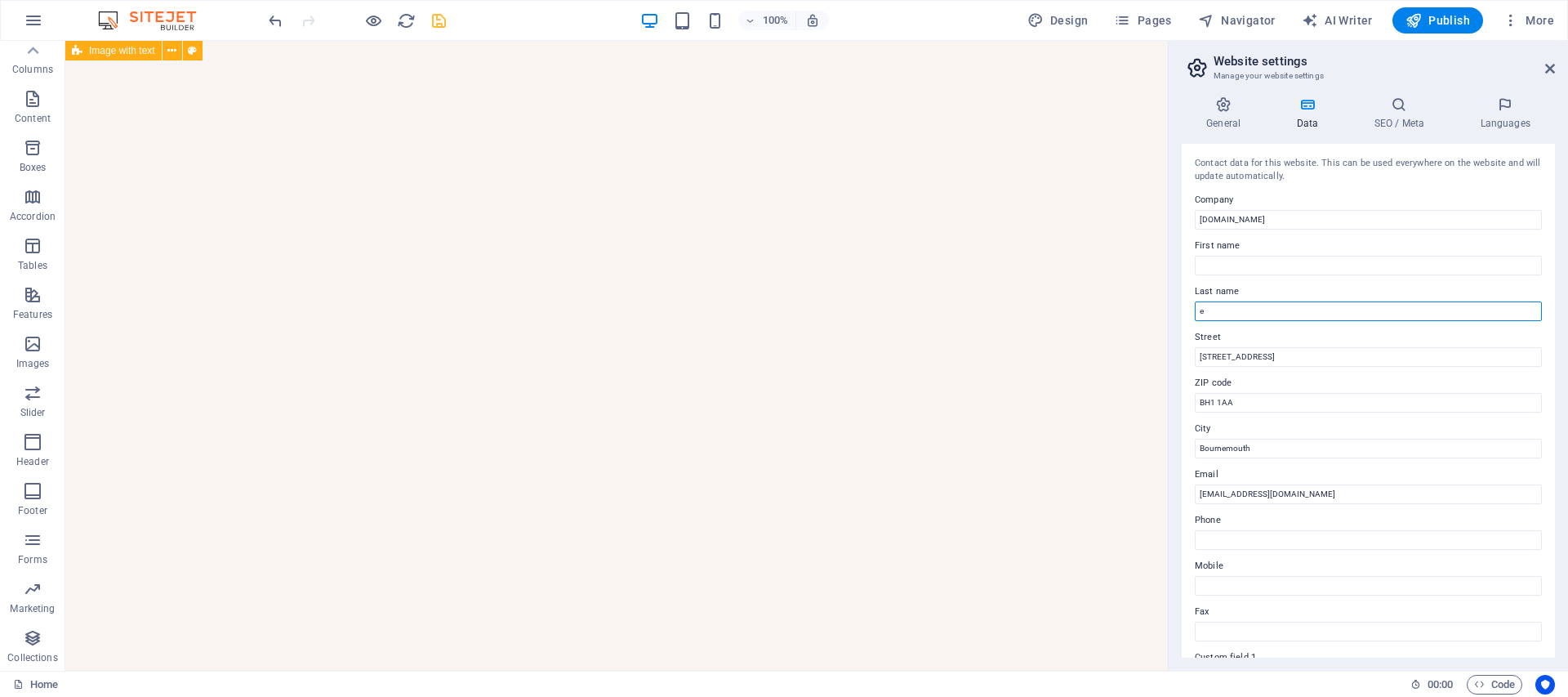
drag, startPoint x: 1314, startPoint y: 354, endPoint x: 1137, endPoint y: 301, distance: 184.8
click at [275, 18] on icon "undo" at bounding box center [275, 21] width 19 height 19
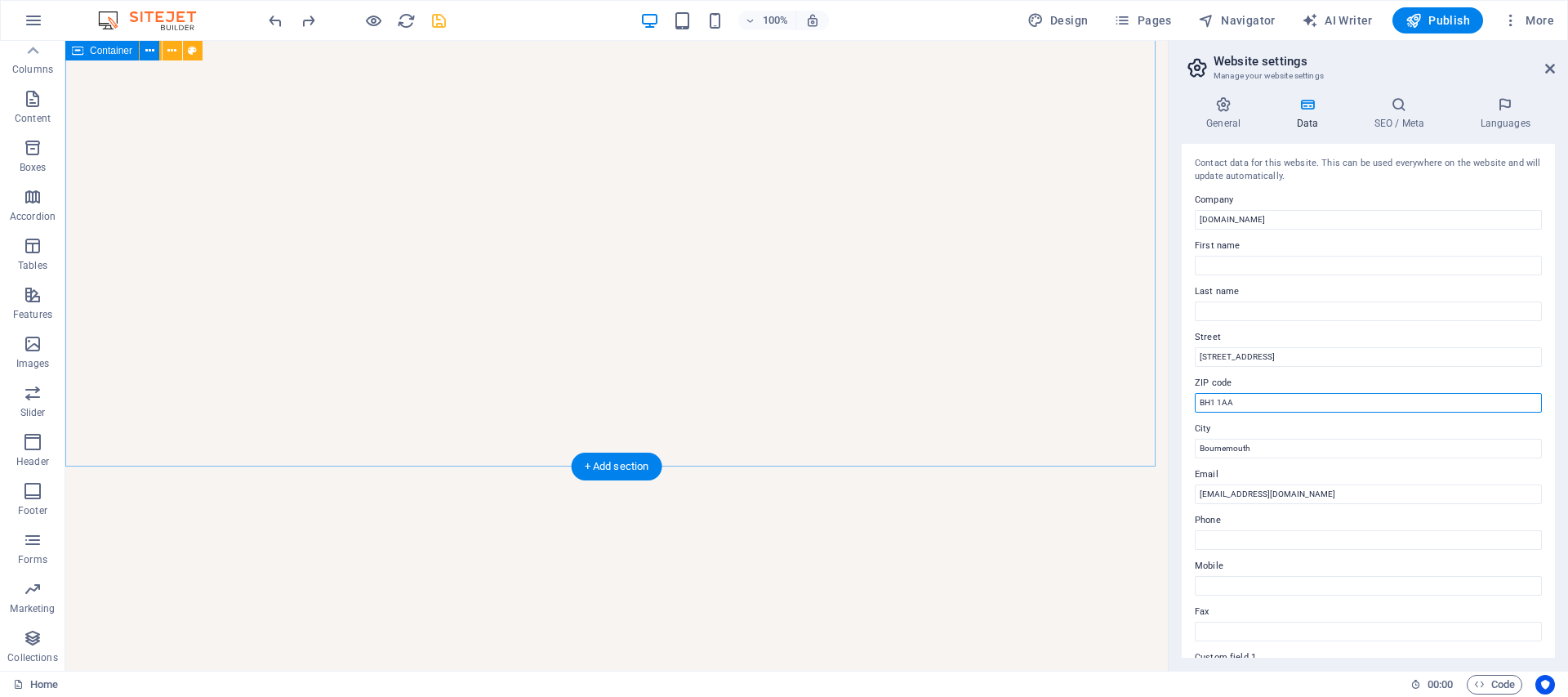
drag, startPoint x: 1326, startPoint y: 445, endPoint x: 1140, endPoint y: 400, distance: 191.4
click at [1314, 393] on input "BH1 1AA" at bounding box center [1369, 402] width 347 height 20
type input "B"
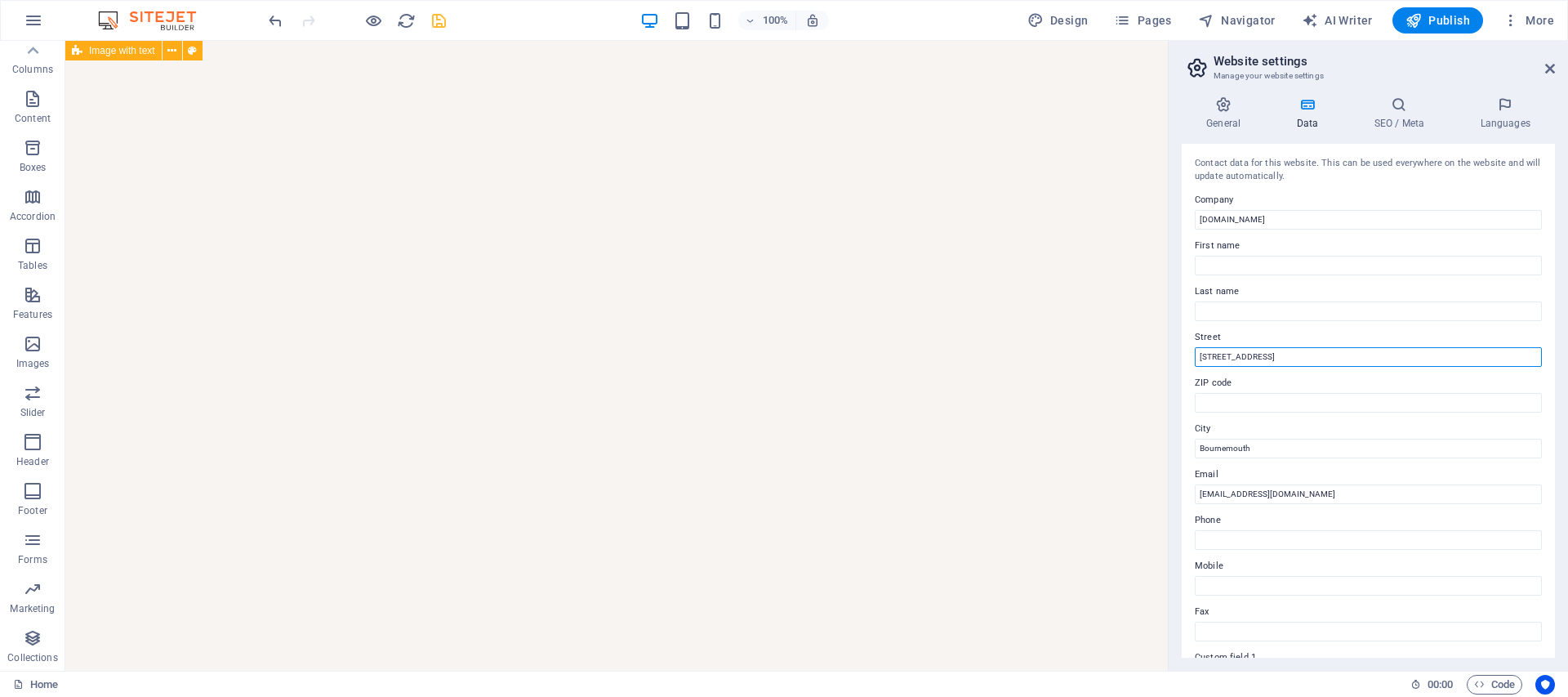
click at [1288, 358] on input "123 Floral Ave" at bounding box center [1369, 357] width 347 height 20
type input "1"
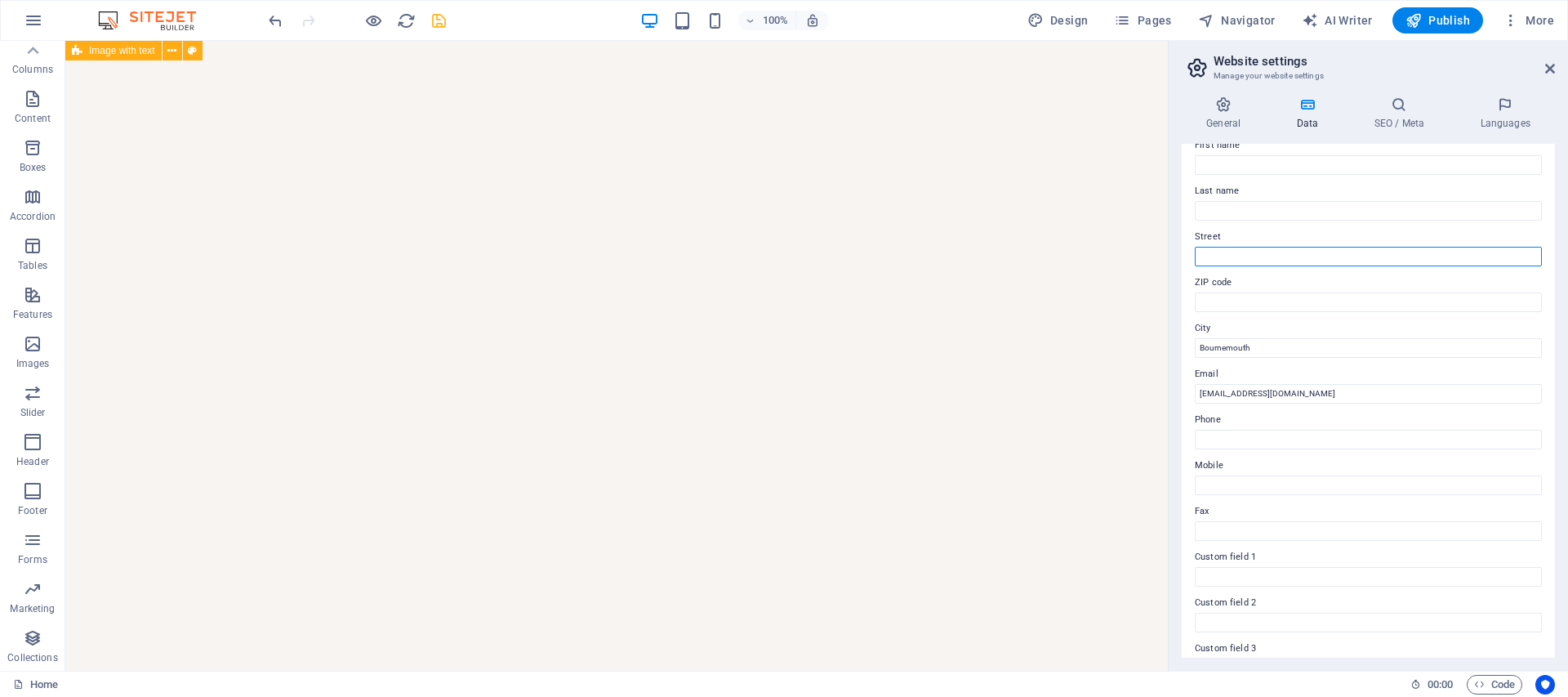
scroll to position [0, 0]
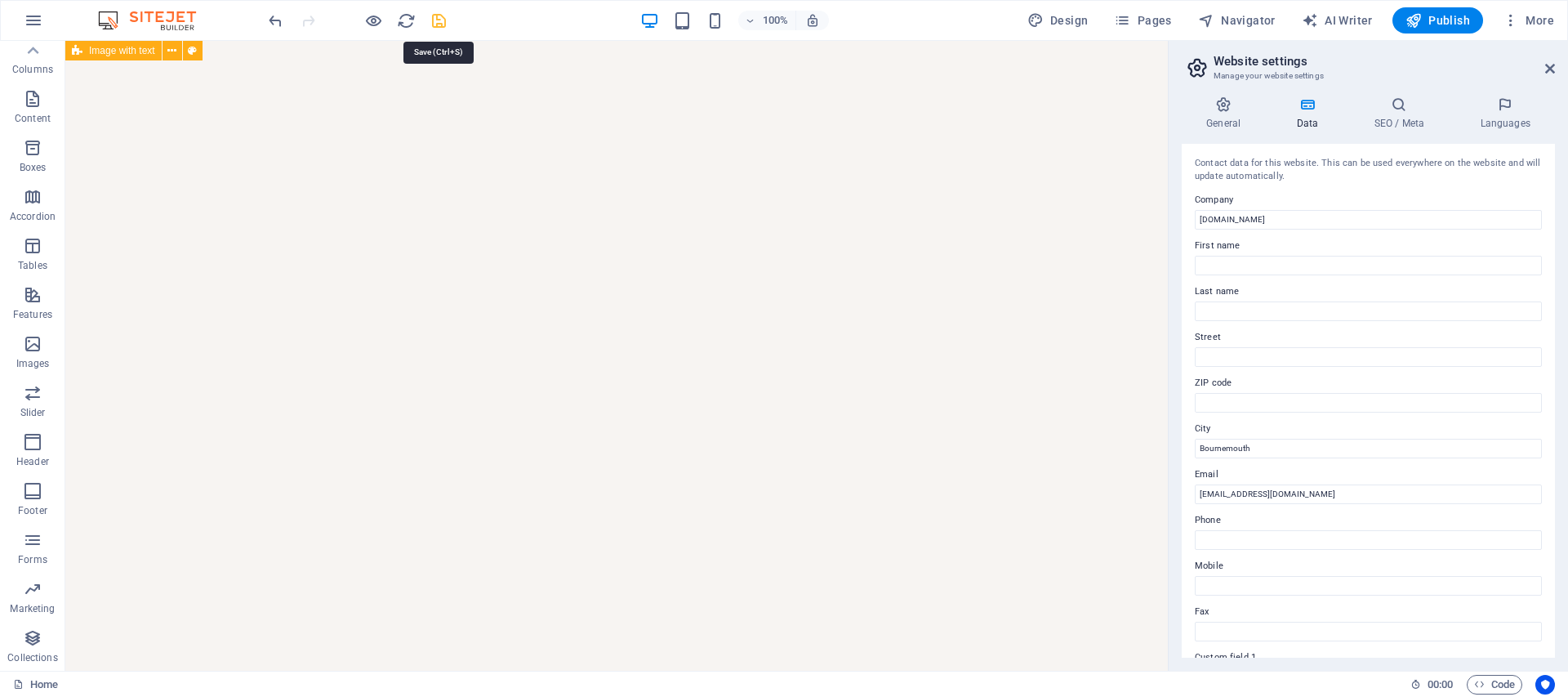
click at [437, 25] on icon "save" at bounding box center [439, 21] width 19 height 19
checkbox input "false"
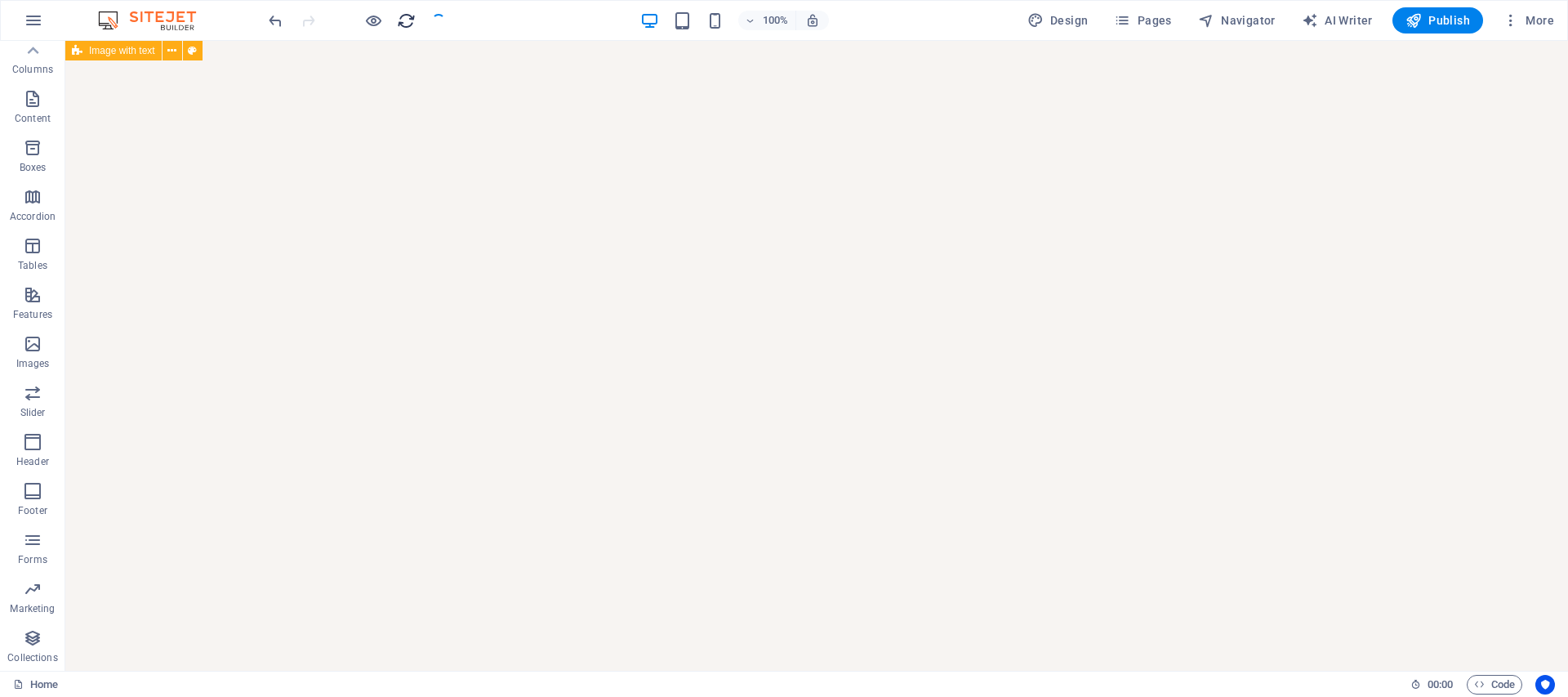
scroll to position [5364, 0]
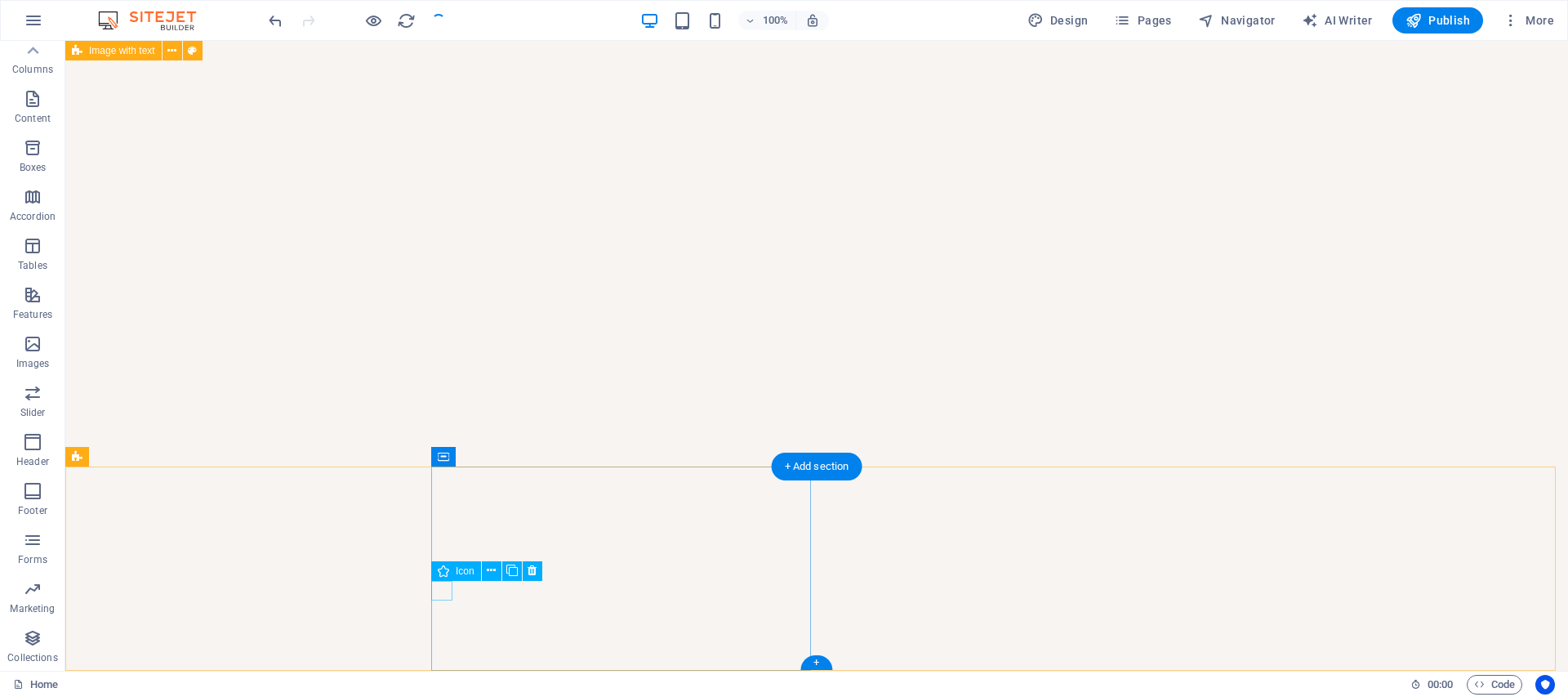
click at [485, 567] on button at bounding box center [491, 571] width 20 height 20
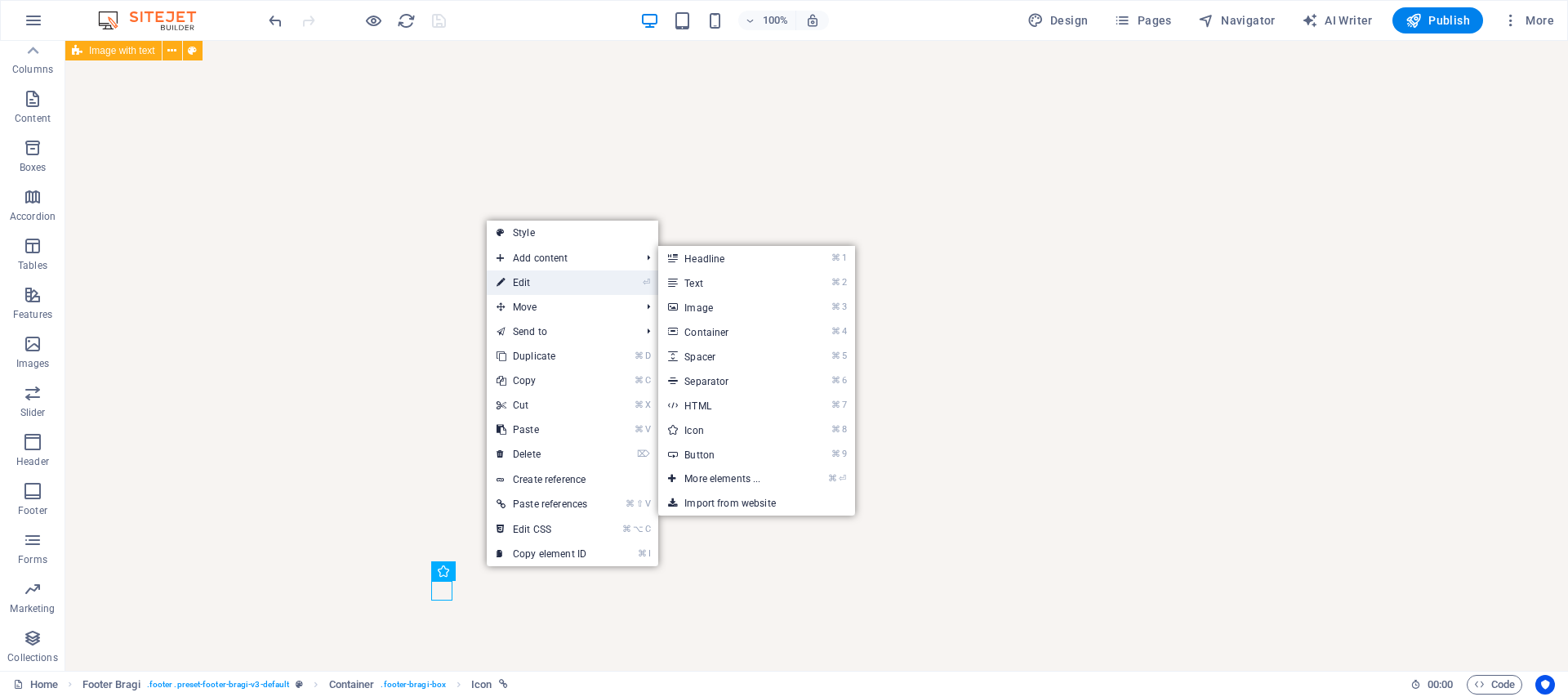
click at [535, 280] on link "⏎ Edit" at bounding box center [542, 282] width 111 height 24
select select "xMidYMid"
select select "px"
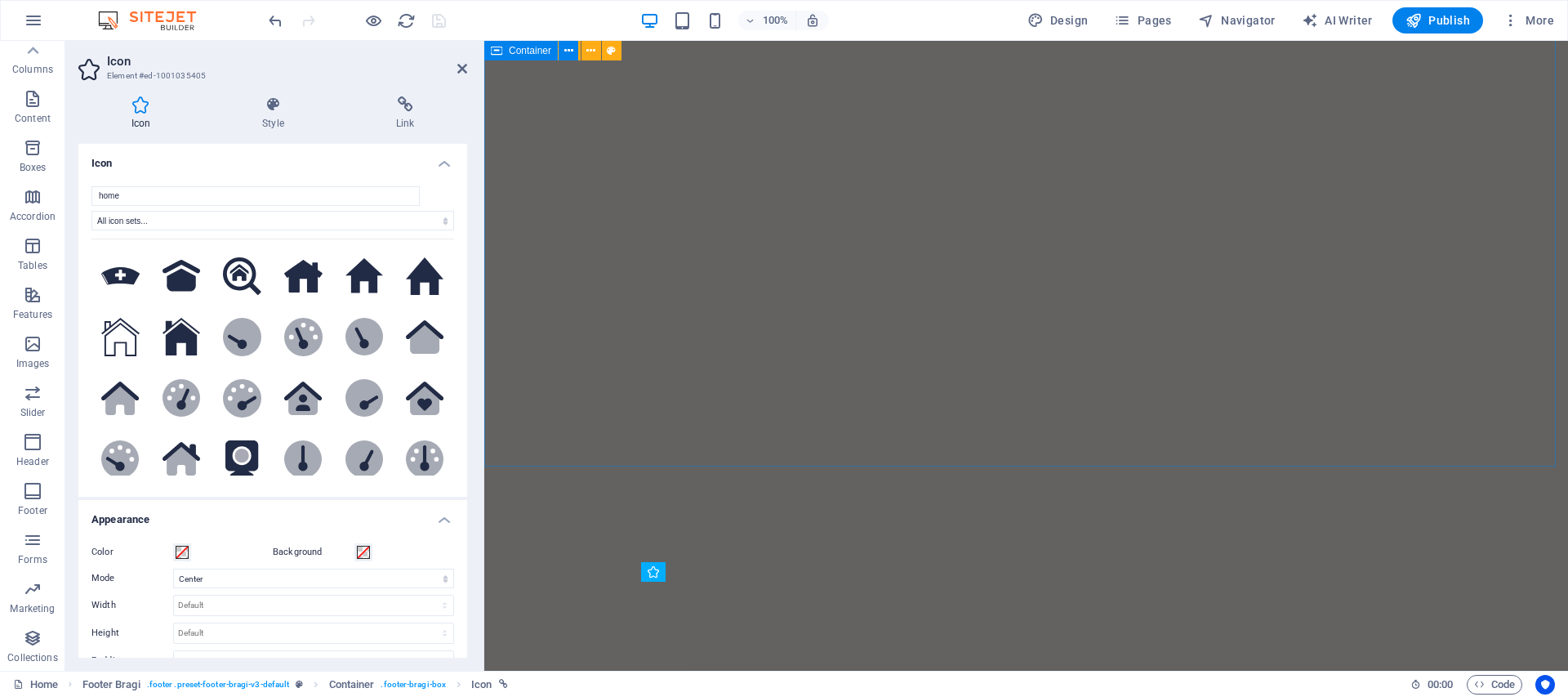
scroll to position [5258, 0]
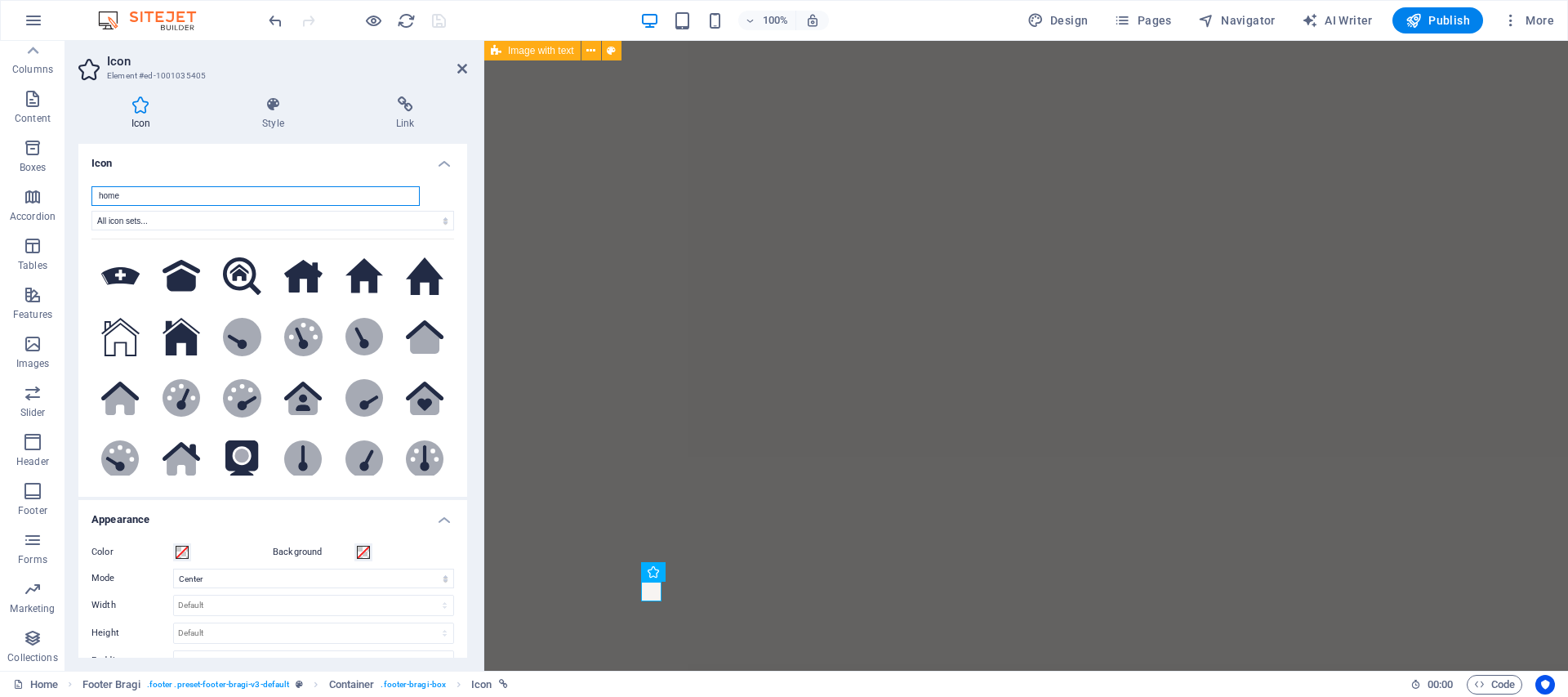
click at [127, 187] on input "home" at bounding box center [256, 196] width 328 height 20
click at [131, 219] on select "All icon sets... IcoFont Ionicons FontAwesome Brands FontAwesome Duotone FontAw…" at bounding box center [273, 220] width 363 height 20
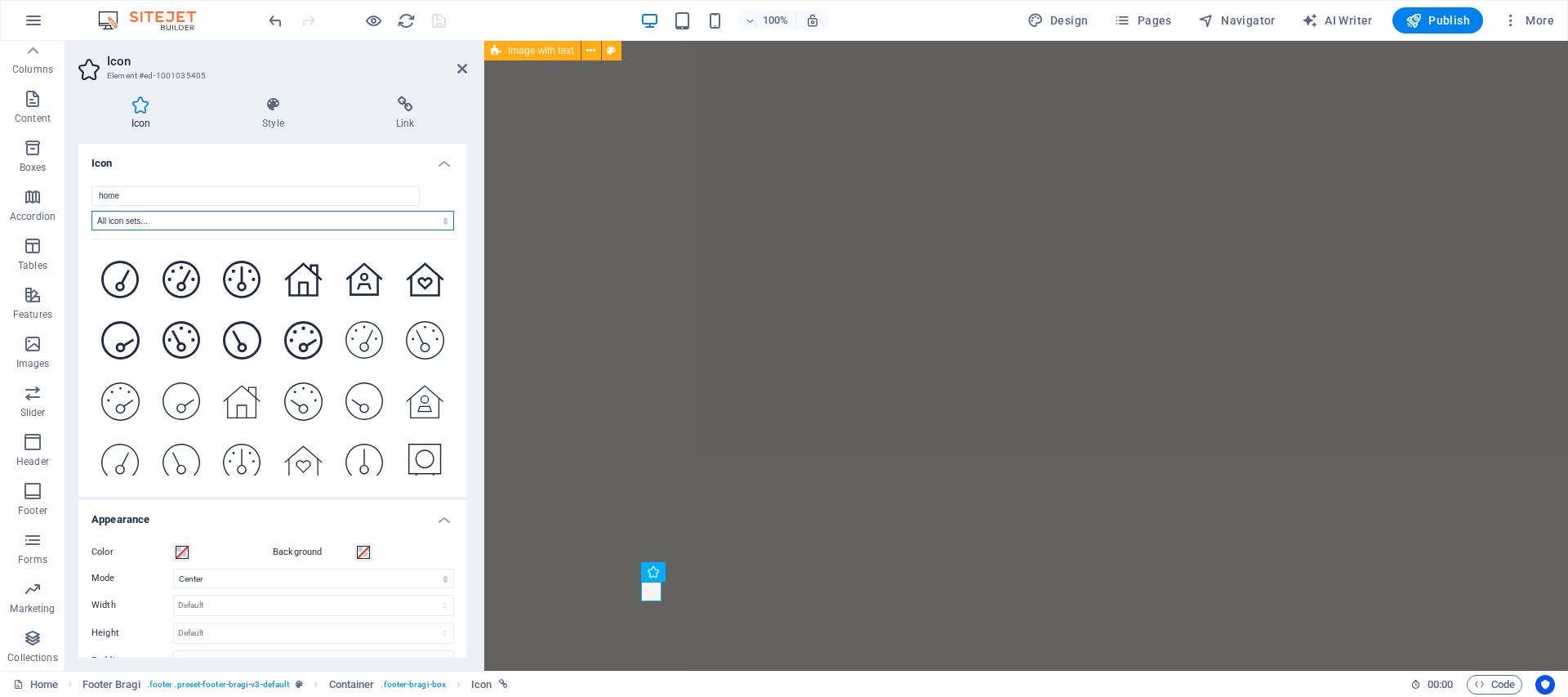
scroll to position [1327, 0]
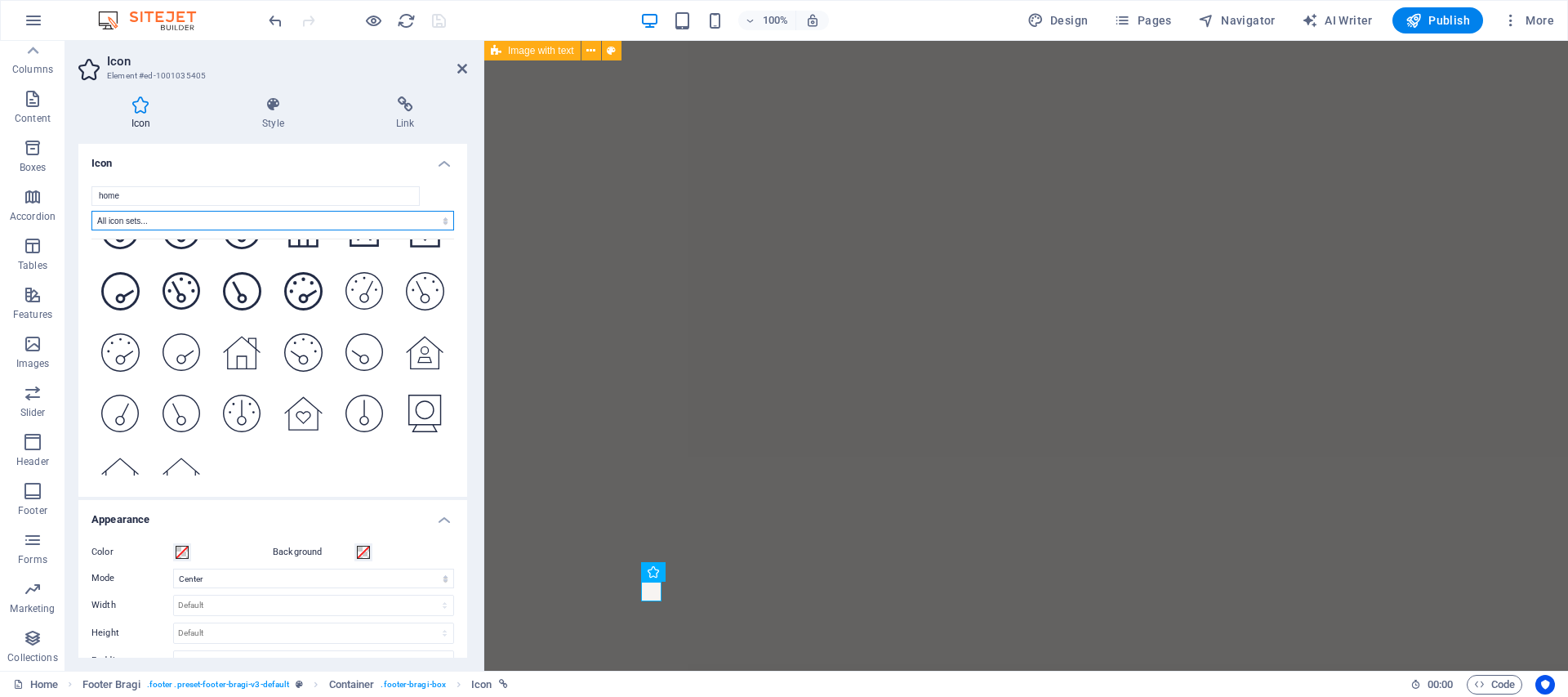
click at [174, 226] on select "All icon sets... IcoFont Ionicons FontAwesome Brands FontAwesome Duotone FontAw…" at bounding box center [273, 220] width 363 height 20
click at [92, 211] on select "All icon sets... IcoFont Ionicons FontAwesome Brands FontAwesome Duotone FontAw…" at bounding box center [273, 220] width 363 height 20
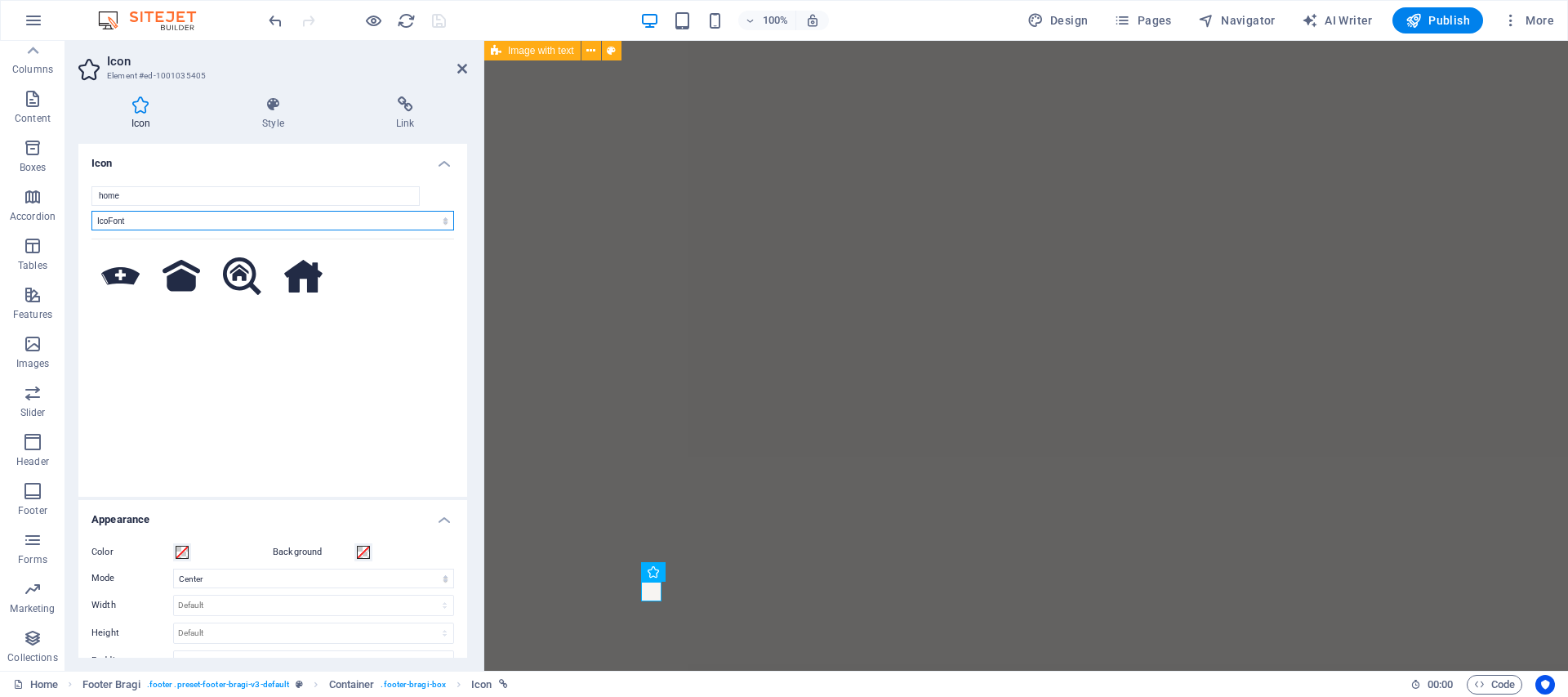
scroll to position [0, 0]
click at [174, 224] on select "All icon sets... IcoFont Ionicons FontAwesome Brands FontAwesome Duotone FontAw…" at bounding box center [273, 220] width 363 height 20
click at [92, 211] on select "All icon sets... IcoFont Ionicons FontAwesome Brands FontAwesome Duotone FontAw…" at bounding box center [273, 220] width 363 height 20
click at [176, 224] on select "All icon sets... IcoFont Ionicons FontAwesome Brands FontAwesome Duotone FontAw…" at bounding box center [273, 220] width 363 height 20
select select "font-awesome-thin"
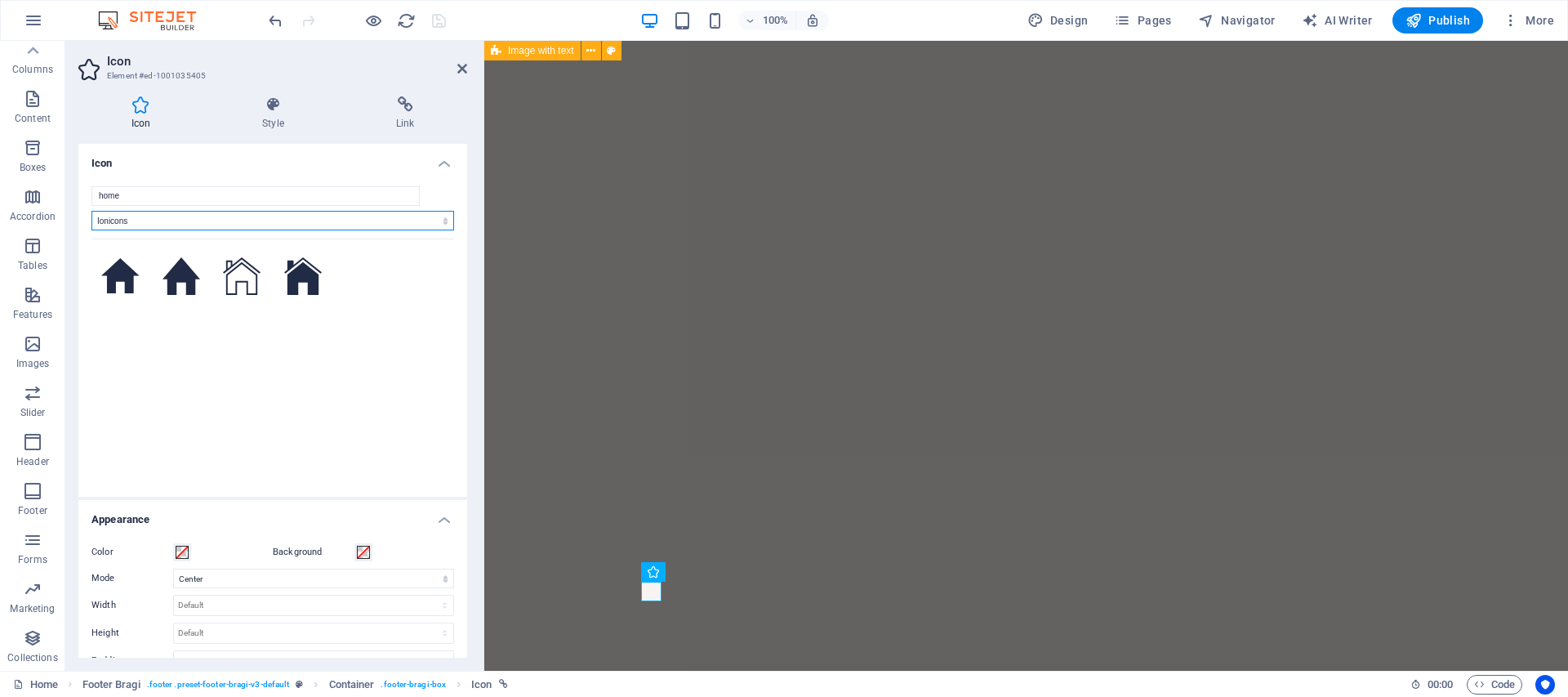
click at [92, 211] on select "All icon sets... IcoFont Ionicons FontAwesome Brands FontAwesome Duotone FontAw…" at bounding box center [273, 220] width 363 height 20
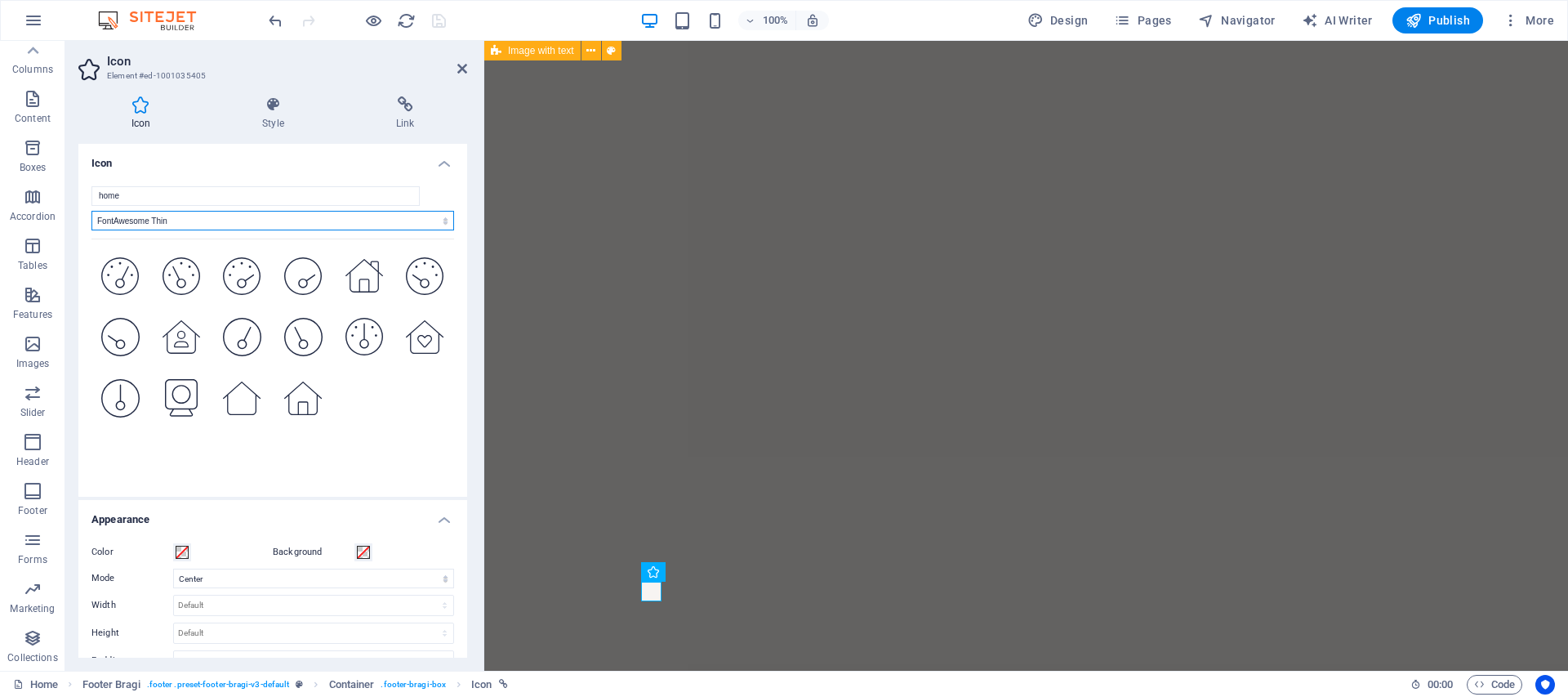
click at [204, 212] on select "All icon sets... IcoFont Ionicons FontAwesome Brands FontAwesome Duotone FontAw…" at bounding box center [273, 220] width 363 height 20
drag, startPoint x: 176, startPoint y: 196, endPoint x: 104, endPoint y: 187, distance: 72.6
click at [104, 187] on input "home" at bounding box center [256, 196] width 328 height 20
type input "h"
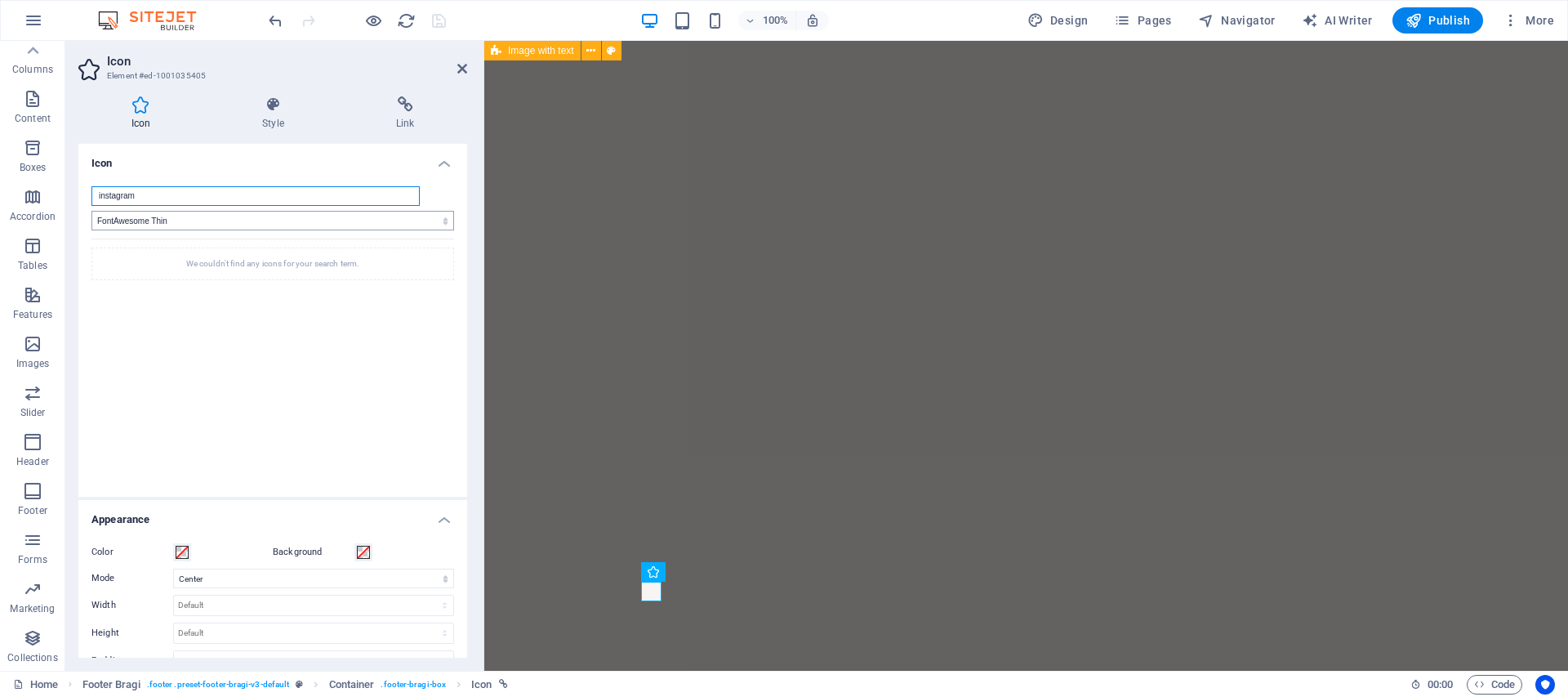
type input "instagram"
click at [250, 218] on select "All icon sets... IcoFont Ionicons FontAwesome Brands FontAwesome Duotone FontAw…" at bounding box center [273, 220] width 363 height 20
select select
click at [92, 211] on select "All icon sets... IcoFont Ionicons FontAwesome Brands FontAwesome Duotone FontAw…" at bounding box center [273, 220] width 363 height 20
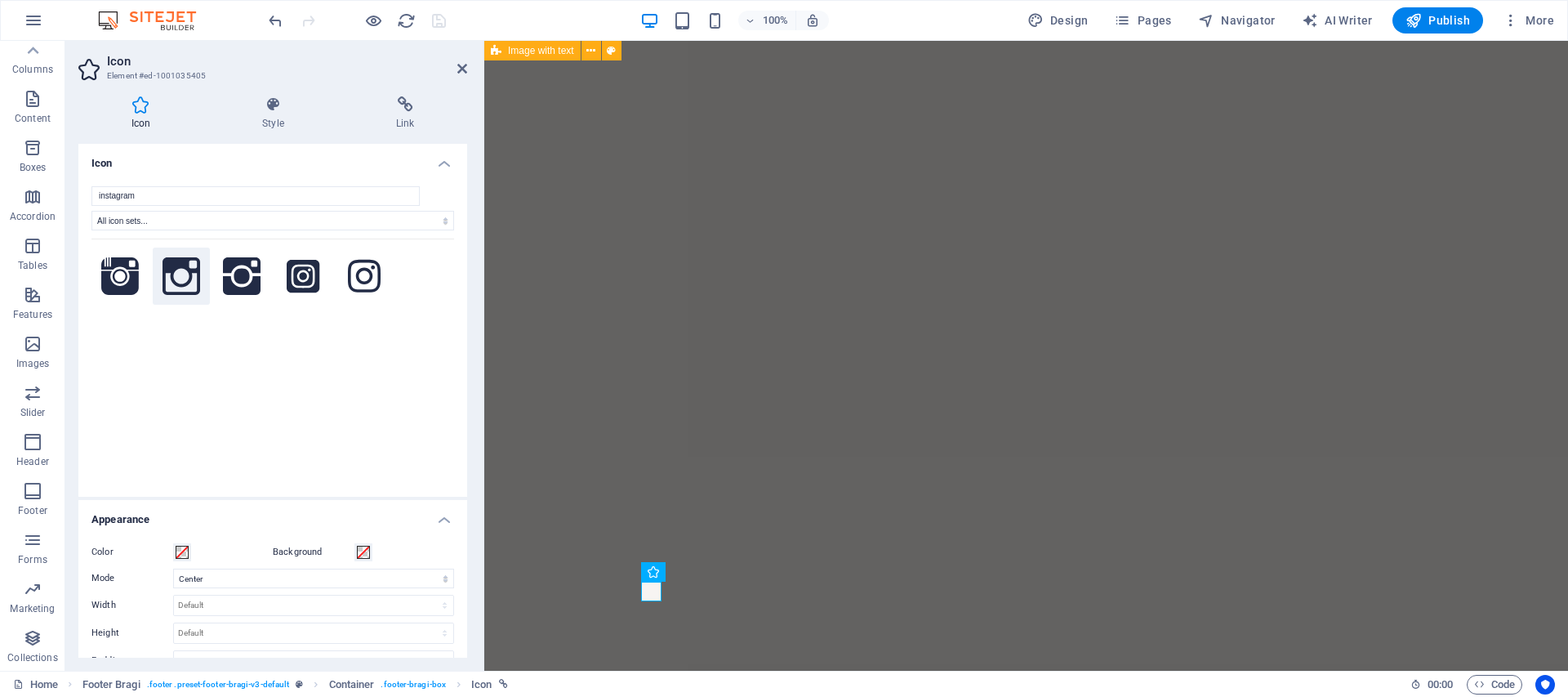
click at [163, 269] on icon at bounding box center [181, 276] width 38 height 38
click at [307, 290] on icon at bounding box center [303, 276] width 34 height 34
click at [376, 264] on icon at bounding box center [364, 276] width 34 height 34
click at [159, 258] on button at bounding box center [181, 276] width 58 height 58
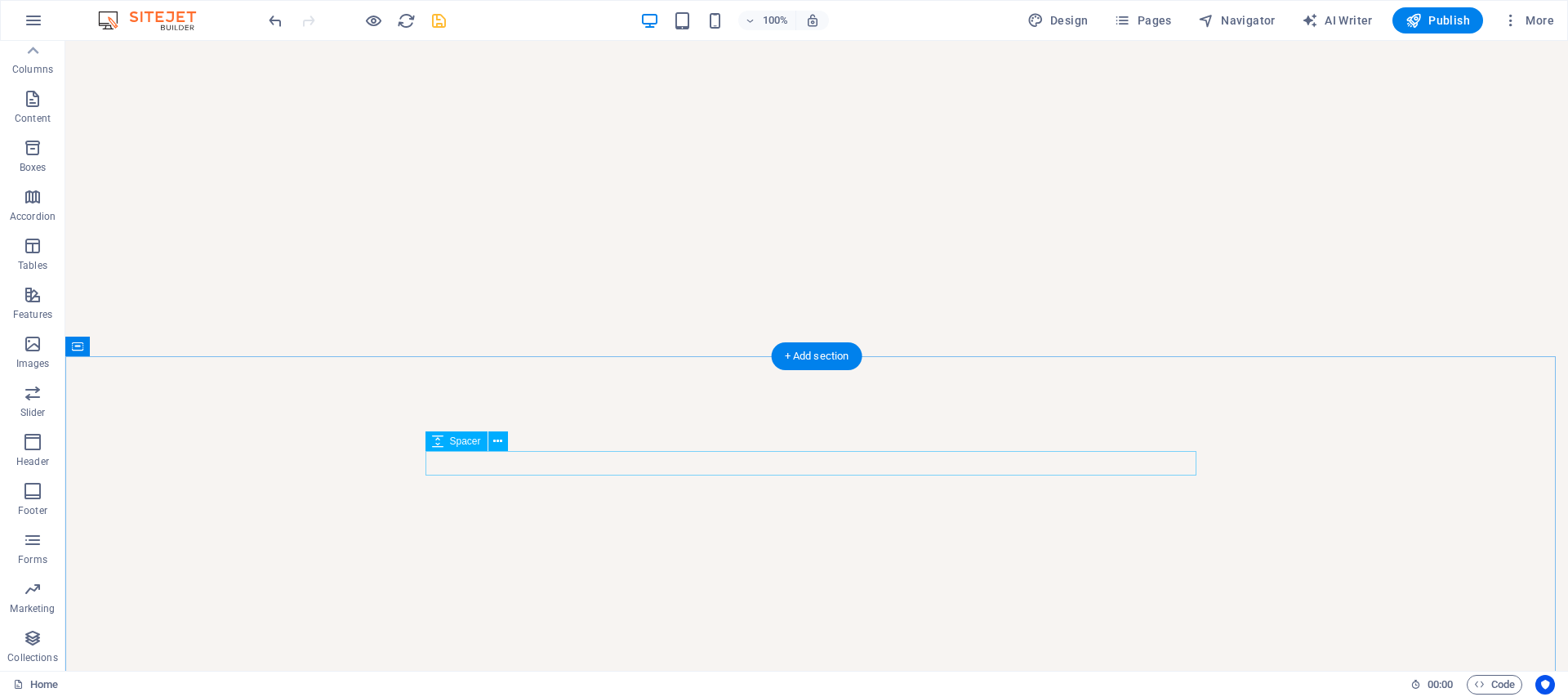
scroll to position [3872, 0]
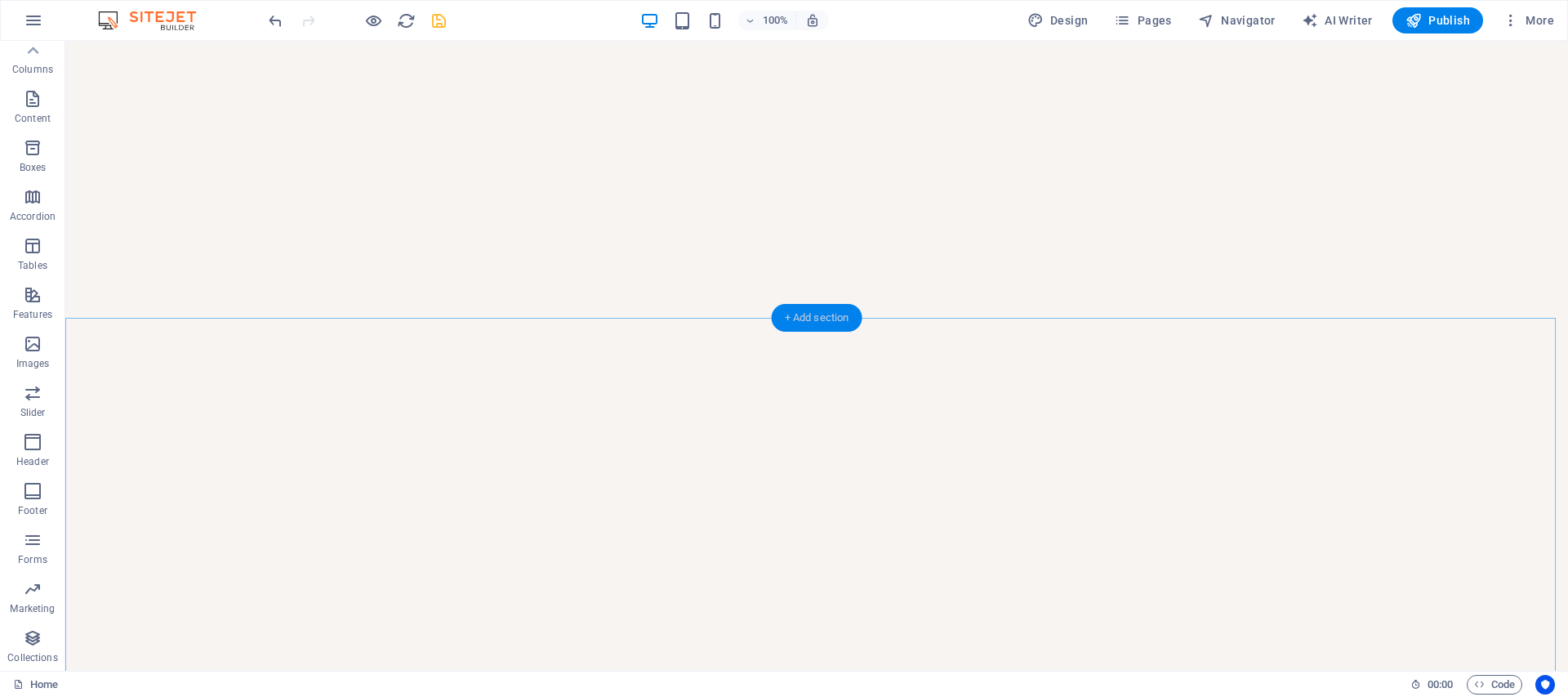
click at [797, 320] on div "+ Add section" at bounding box center [817, 318] width 91 height 28
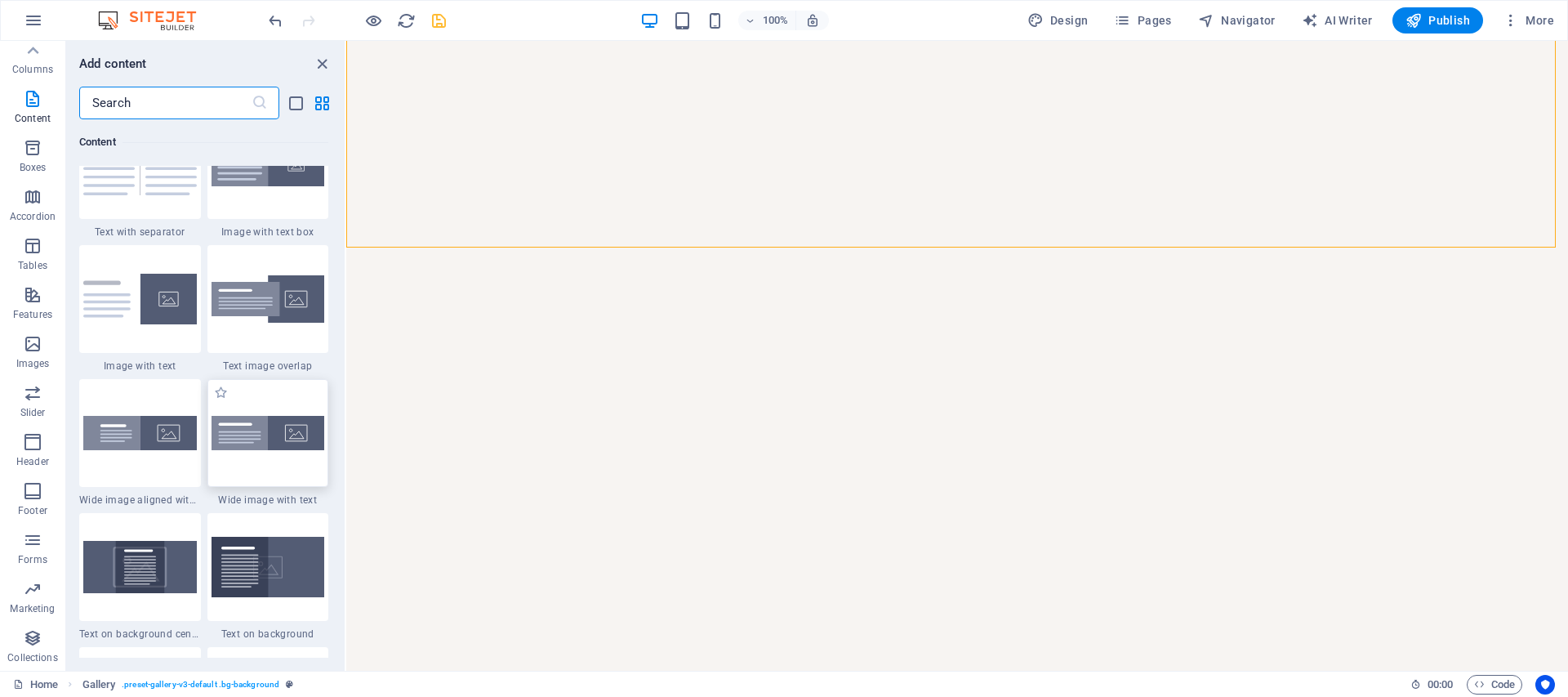
scroll to position [2893, 0]
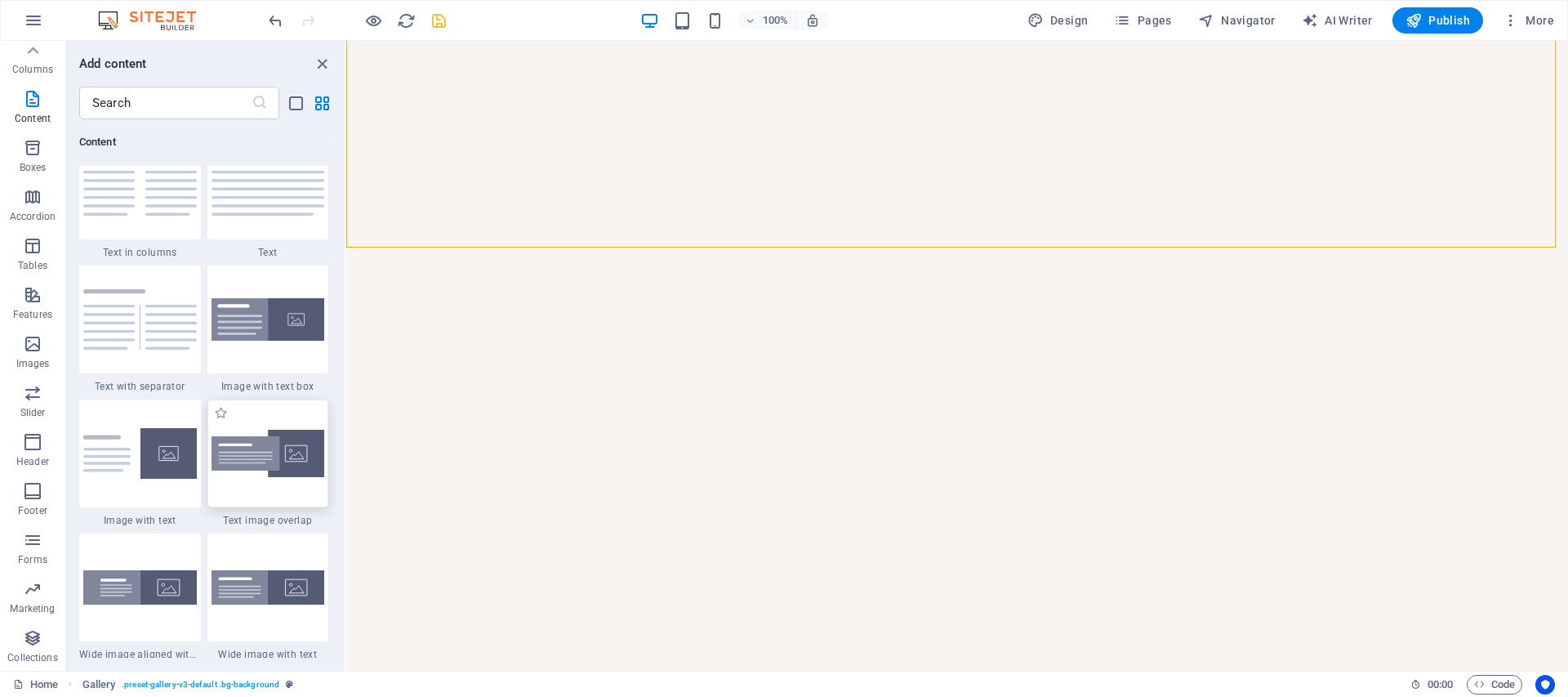
click at [256, 470] on img at bounding box center [268, 454] width 113 height 48
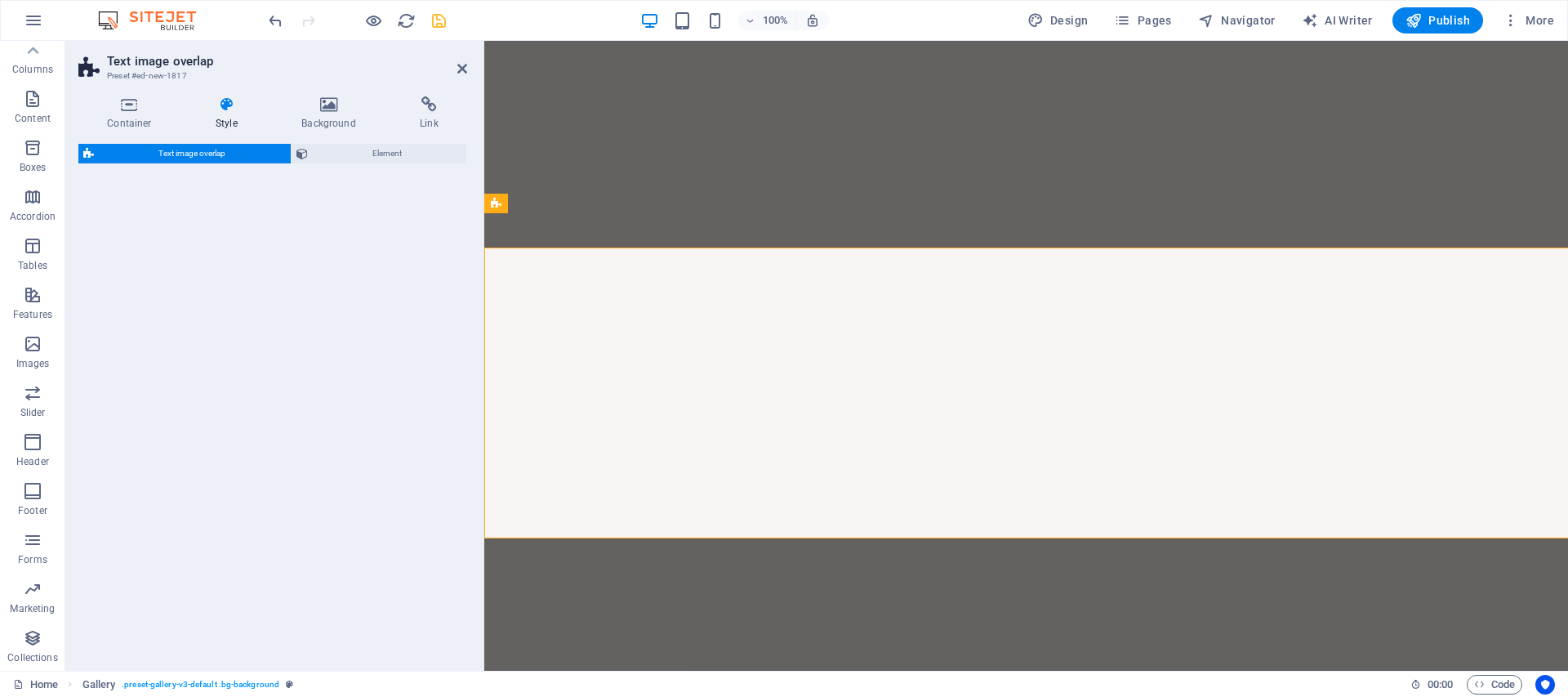
select select "rem"
select select "px"
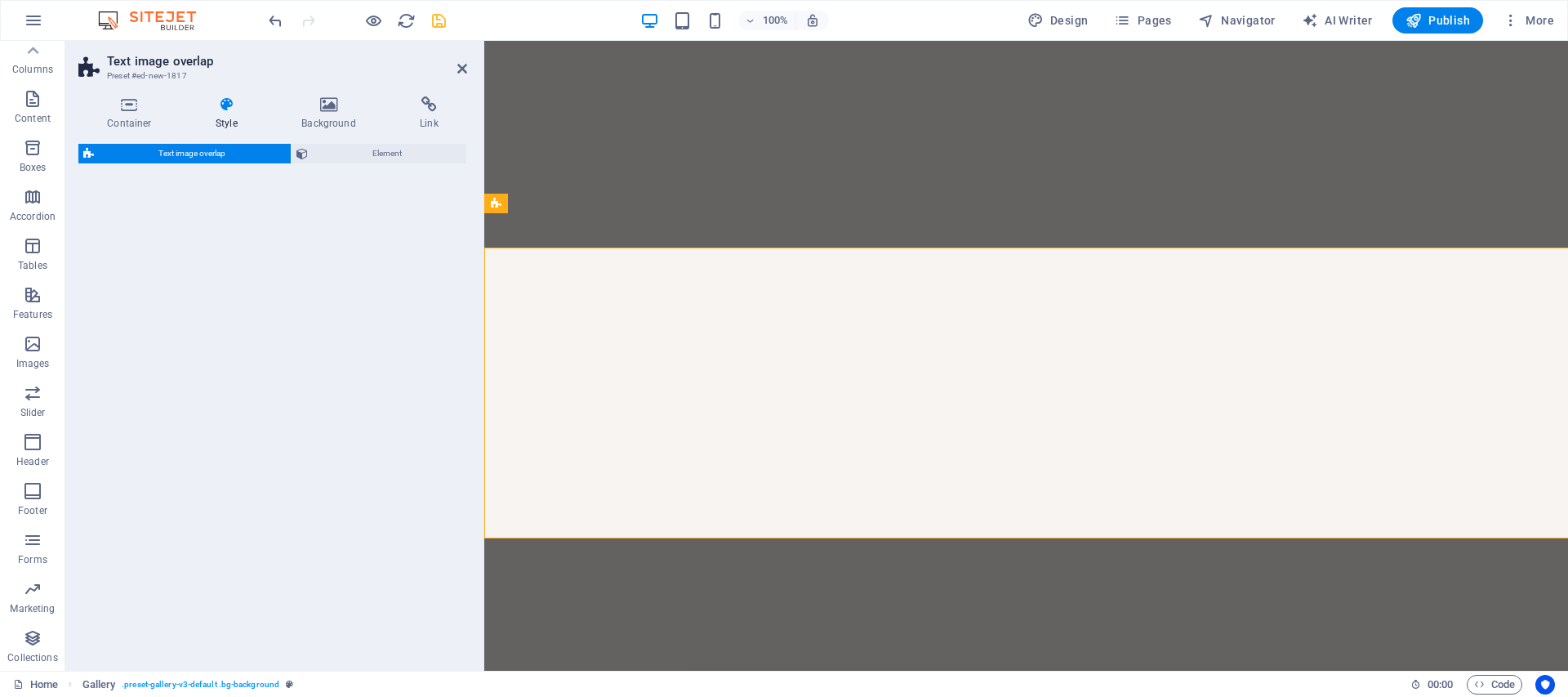
select select "px"
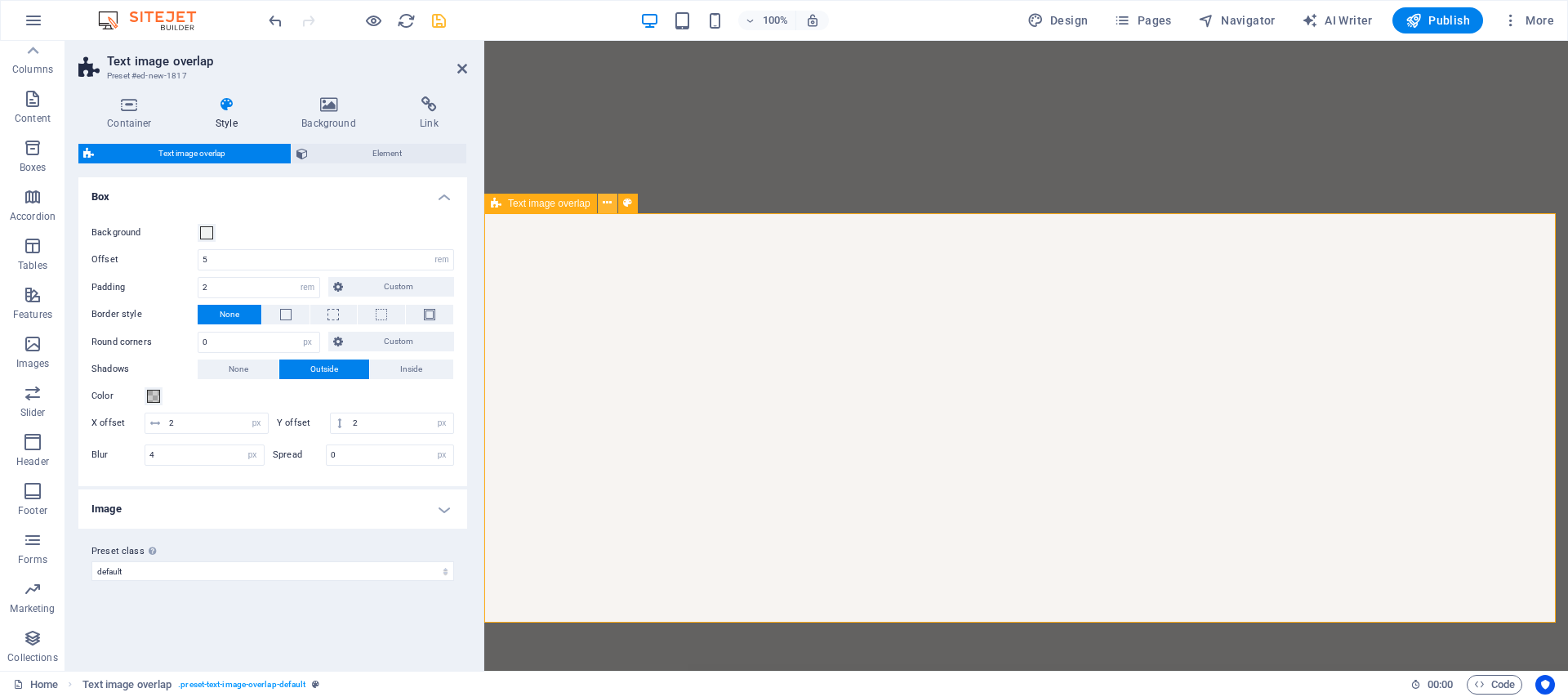
click at [611, 204] on icon at bounding box center [607, 203] width 9 height 17
click at [603, 206] on icon at bounding box center [607, 203] width 9 height 17
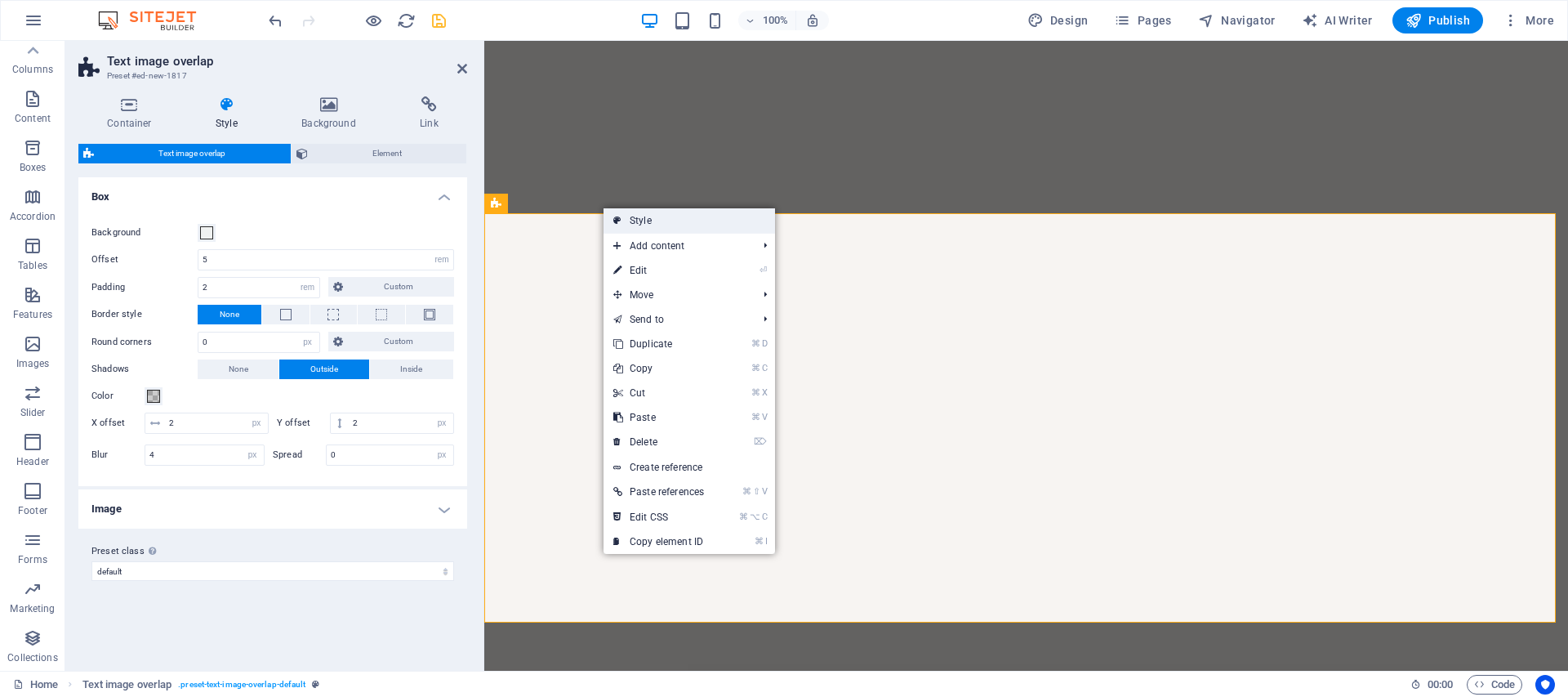
click at [628, 219] on link "Style" at bounding box center [689, 220] width 172 height 24
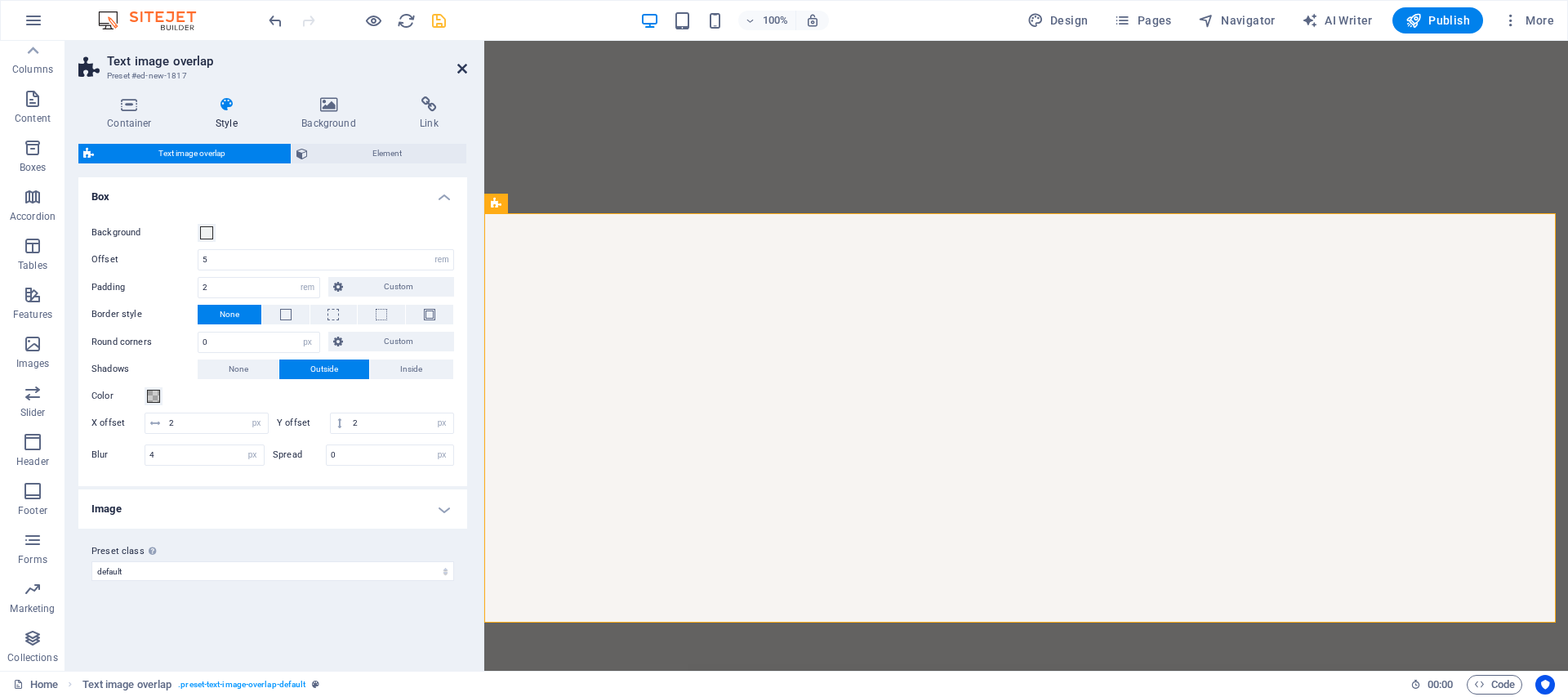
drag, startPoint x: 459, startPoint y: 73, endPoint x: 386, endPoint y: 32, distance: 83.7
click at [459, 73] on icon at bounding box center [462, 68] width 9 height 13
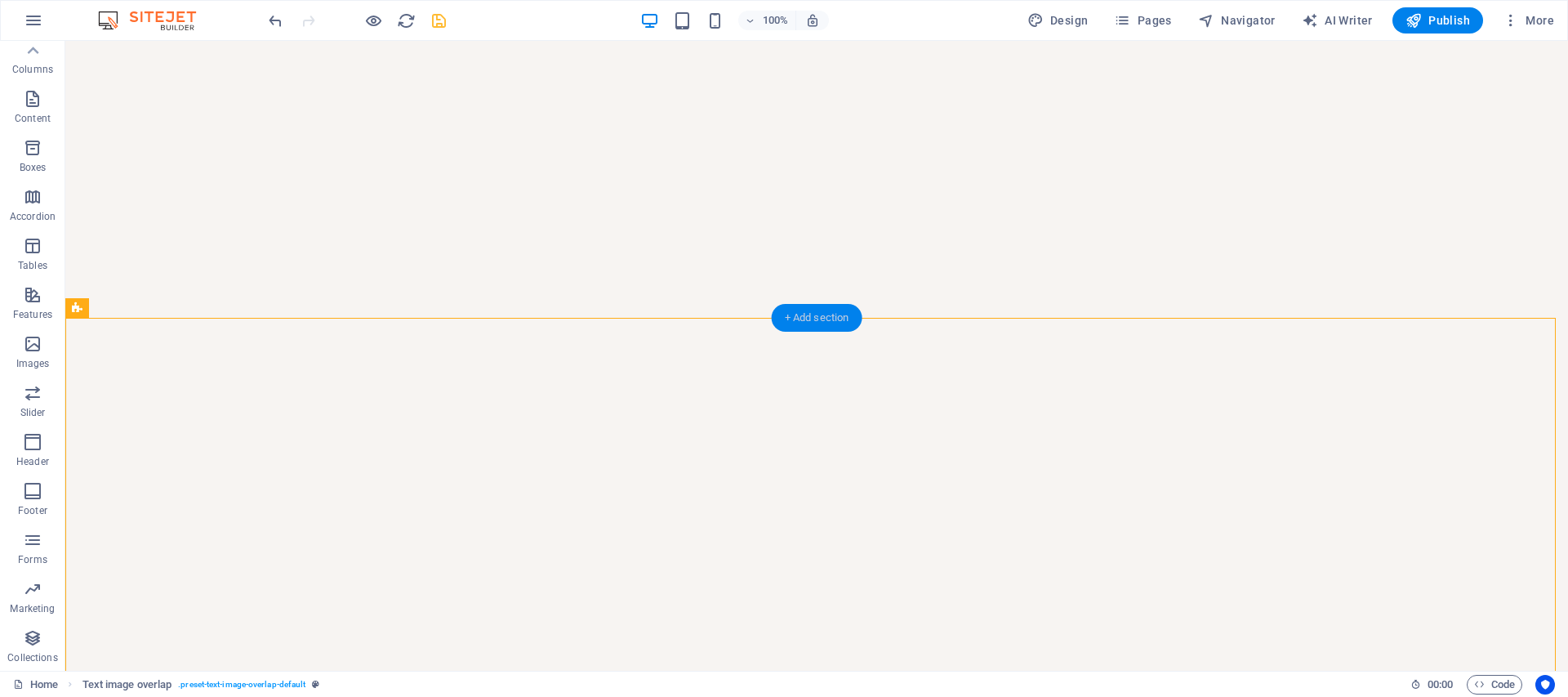
click at [806, 304] on div "+ Add section" at bounding box center [817, 318] width 91 height 28
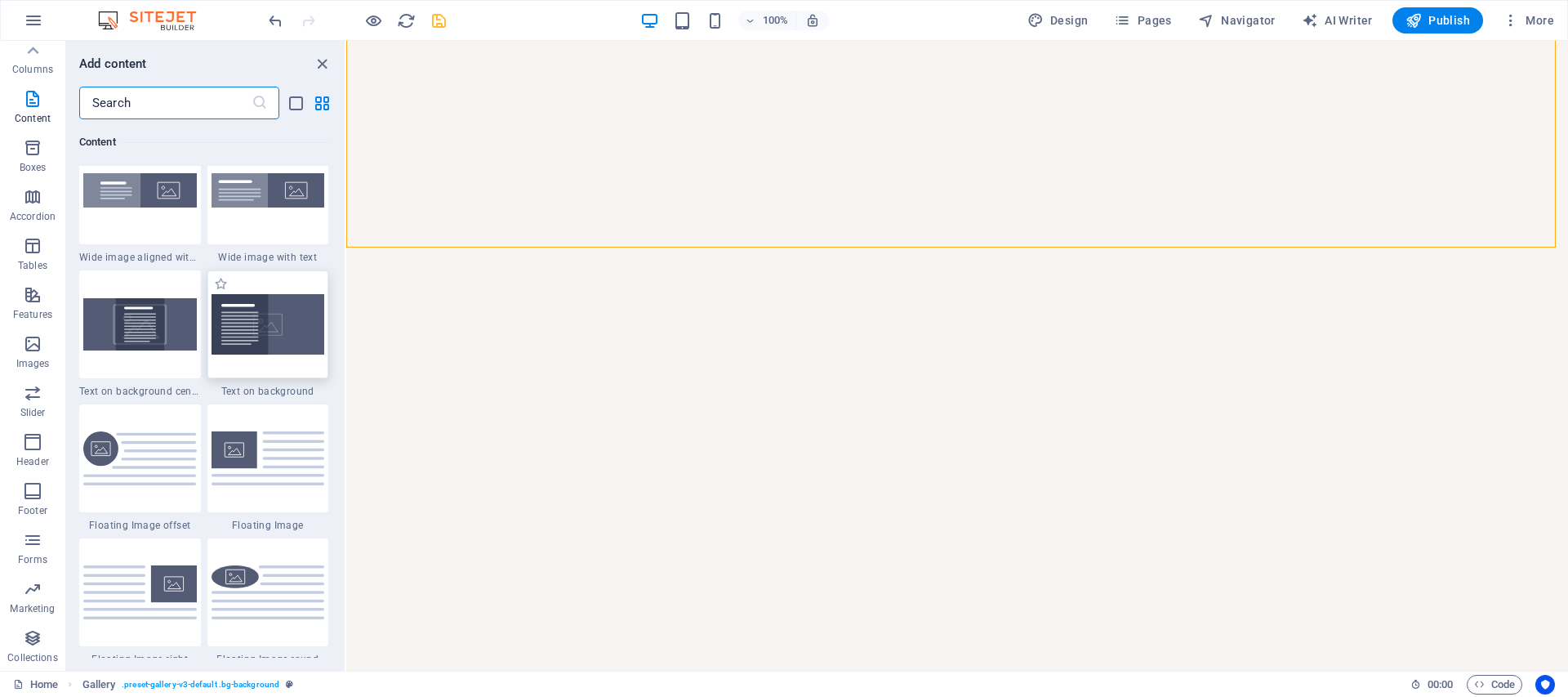
scroll to position [3082, 0]
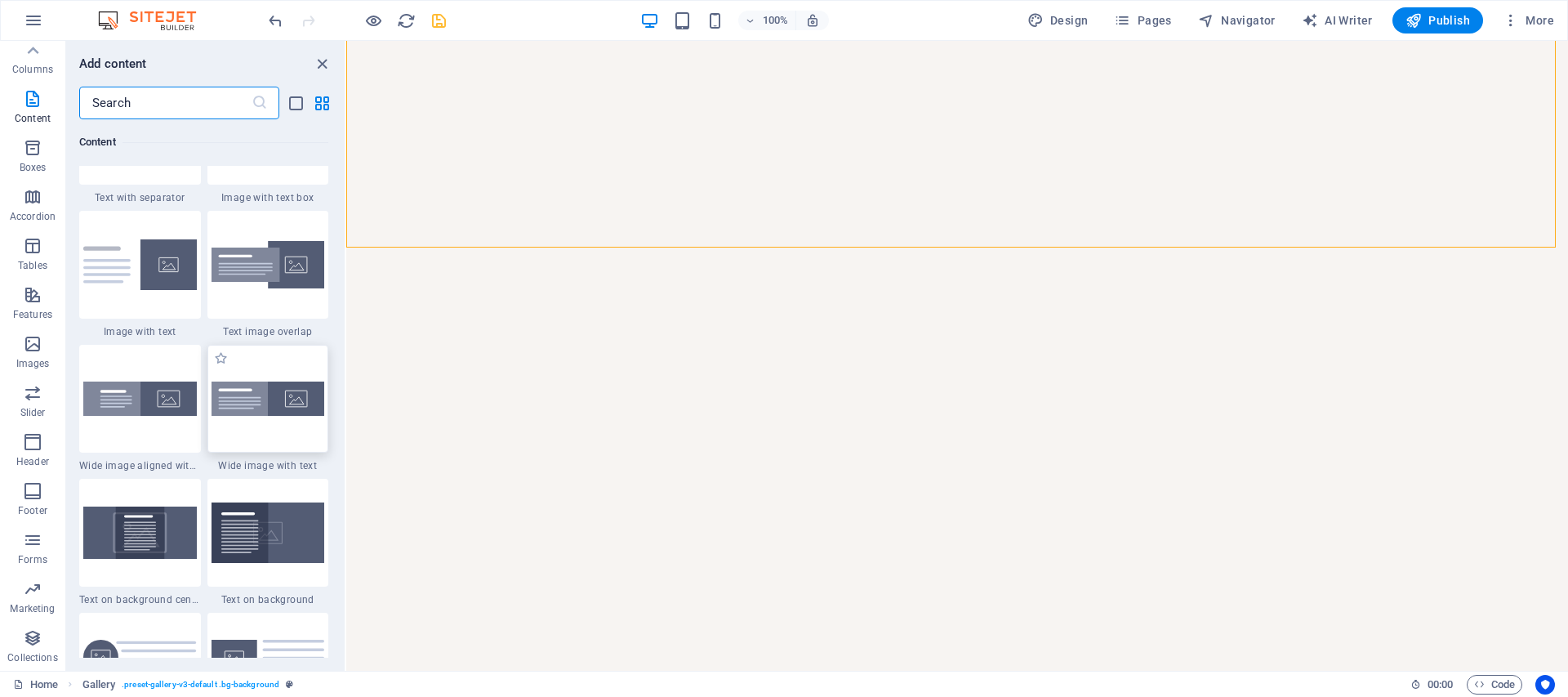
click at [257, 403] on img at bounding box center [268, 399] width 113 height 35
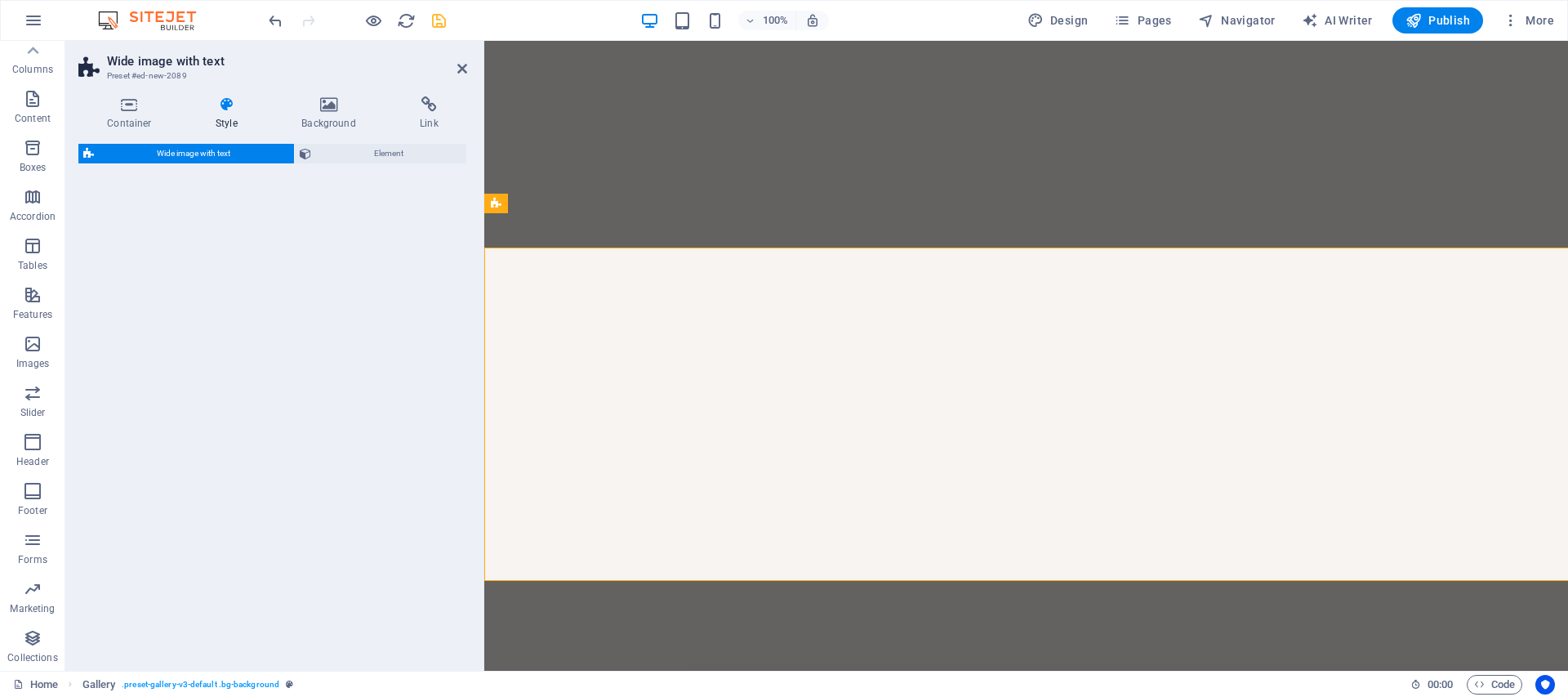
select select "%"
select select "rem"
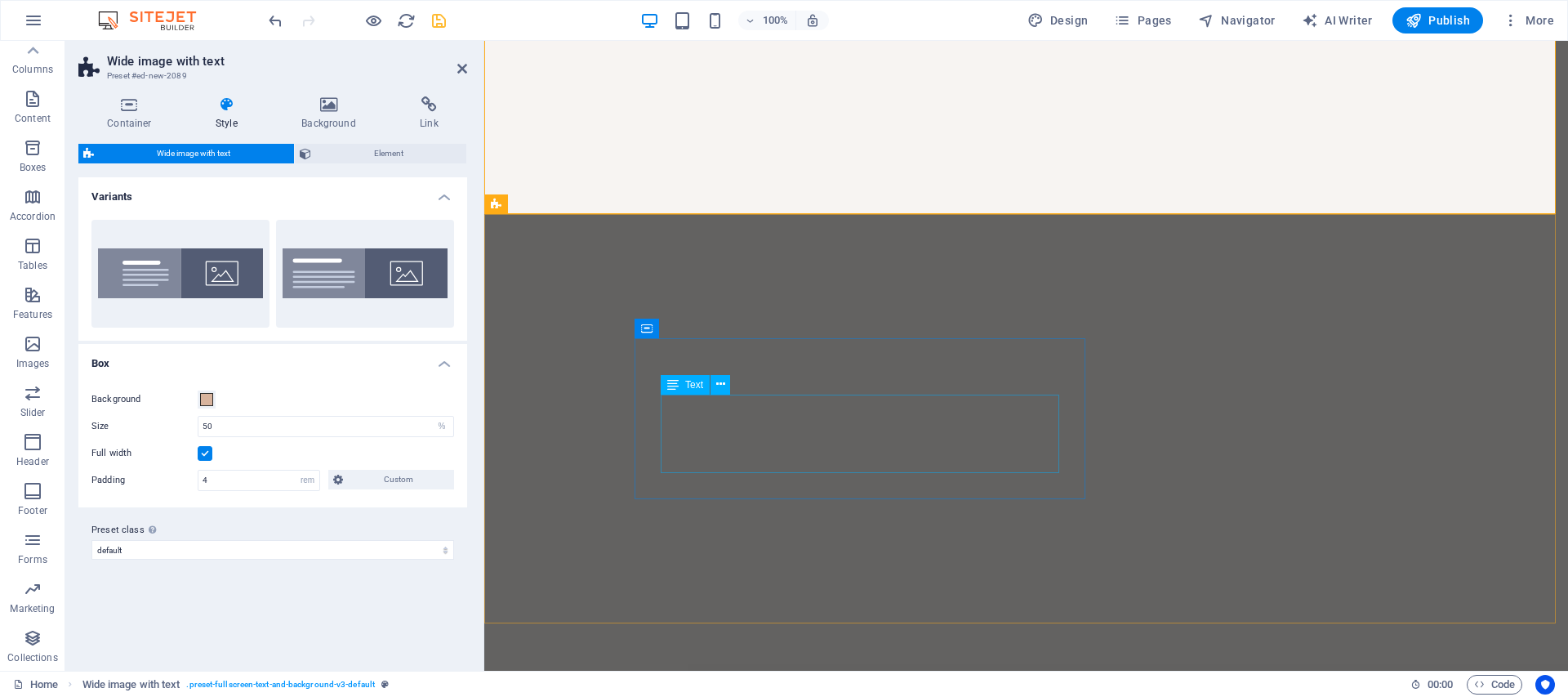
scroll to position [4116, 0]
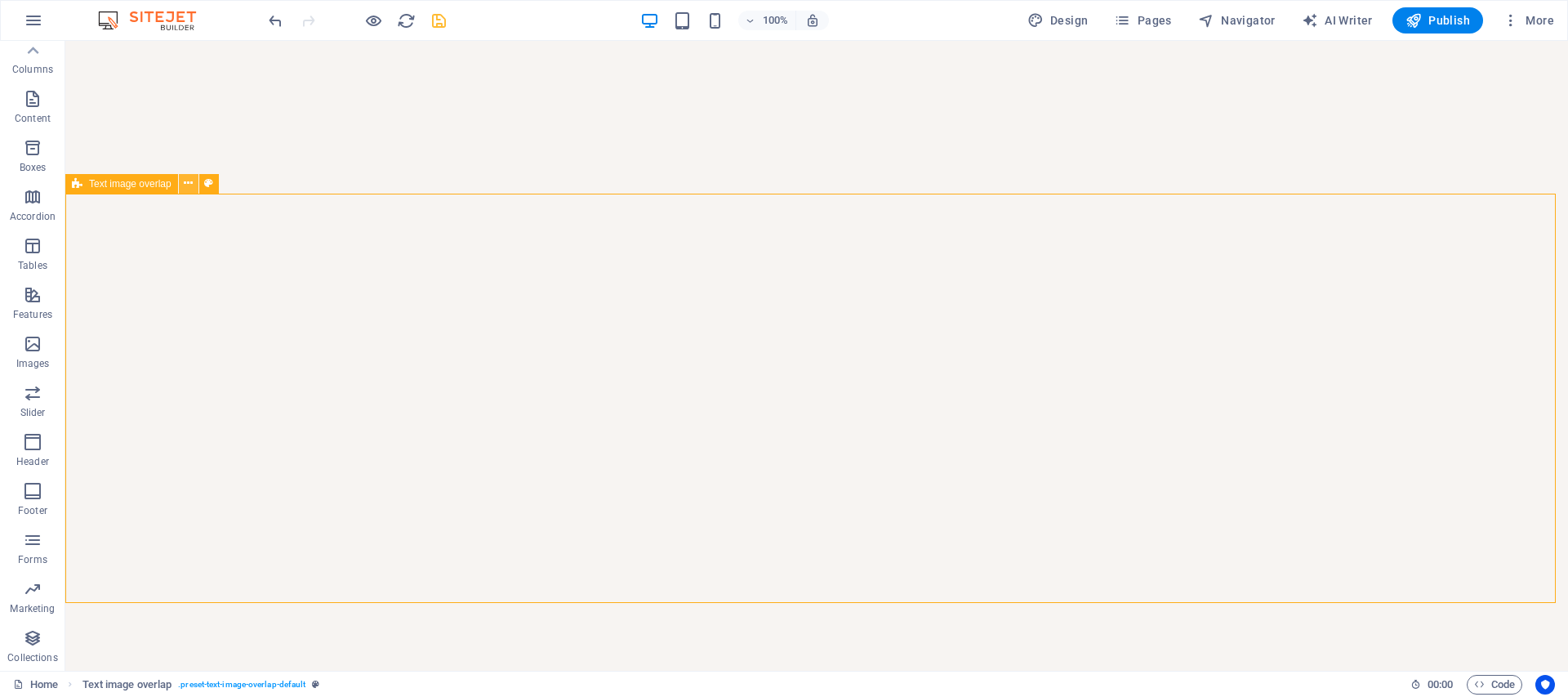
click at [192, 181] on icon at bounding box center [188, 183] width 9 height 17
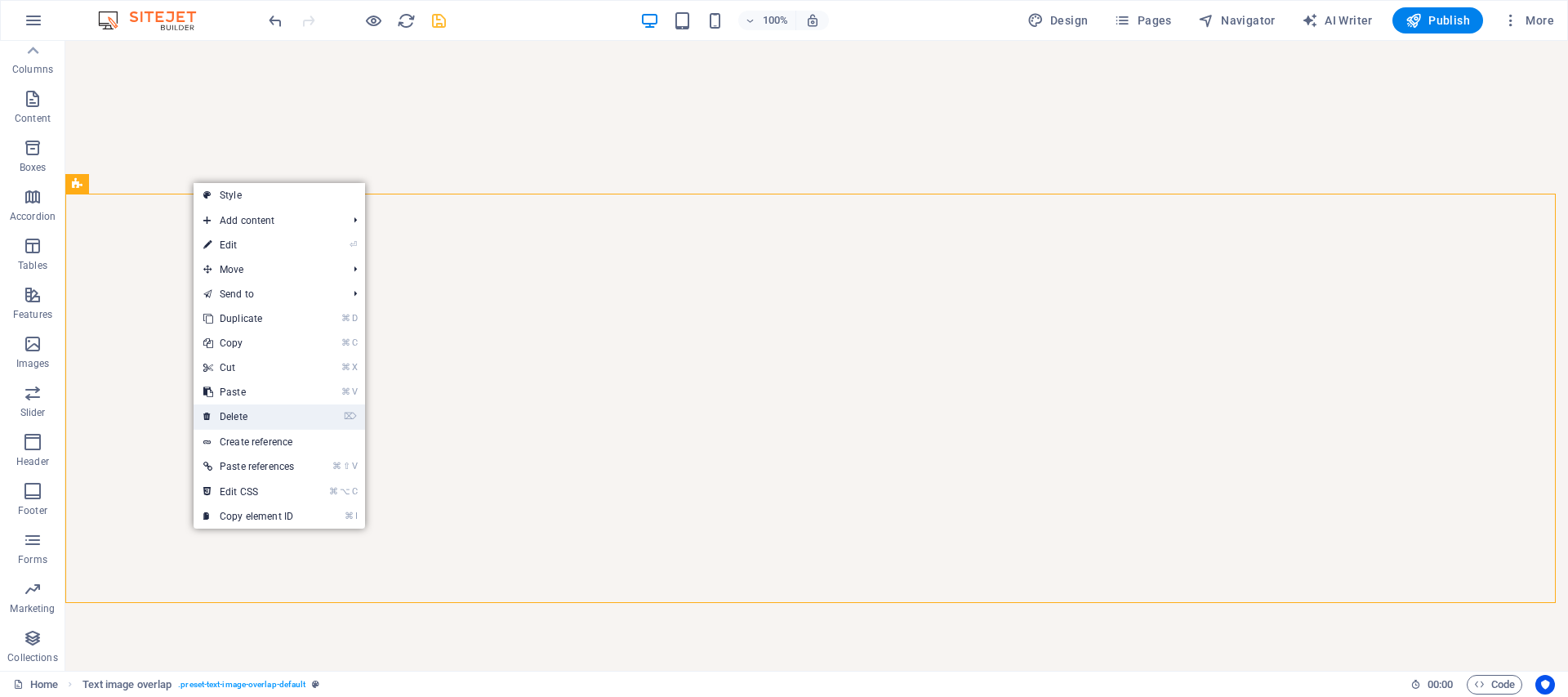
click at [234, 421] on link "⌦ Delete" at bounding box center [249, 416] width 111 height 24
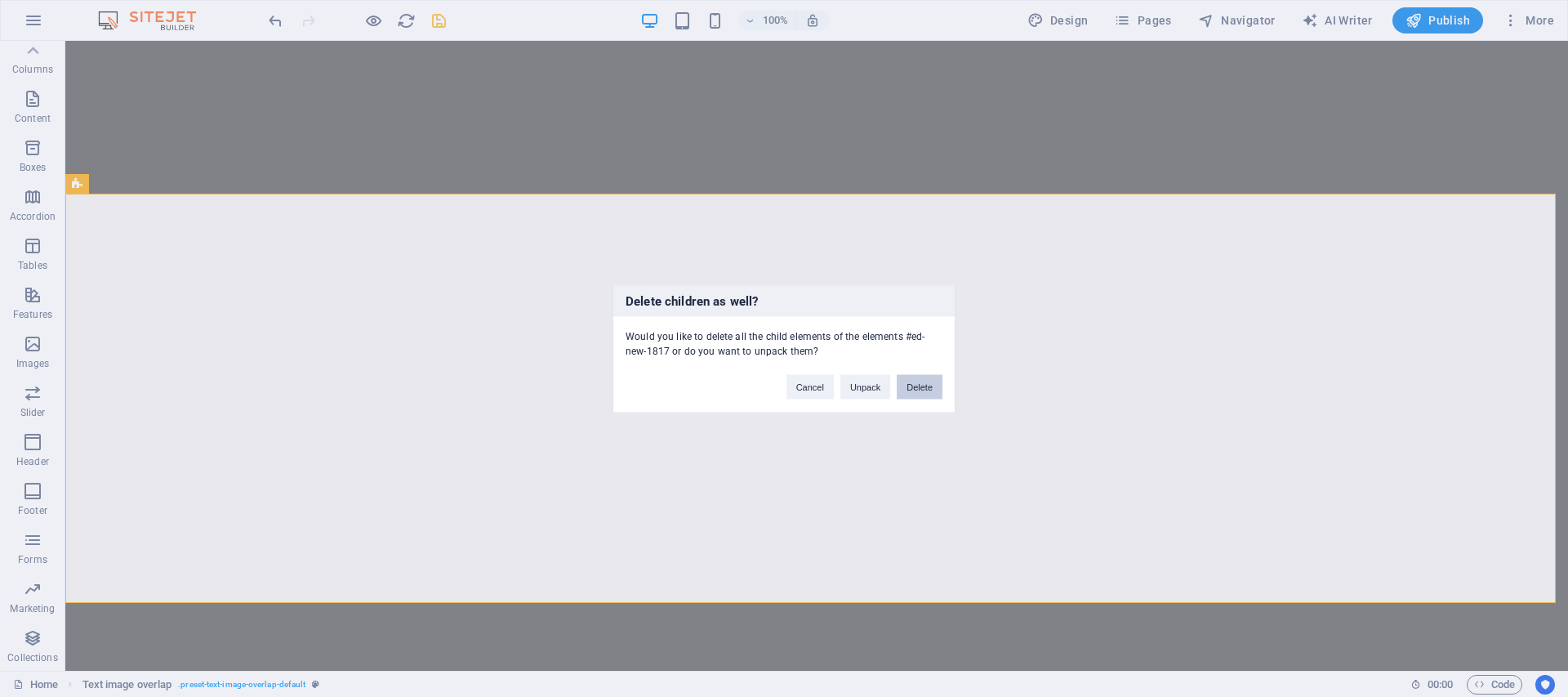
click at [912, 389] on button "Delete" at bounding box center [920, 386] width 46 height 24
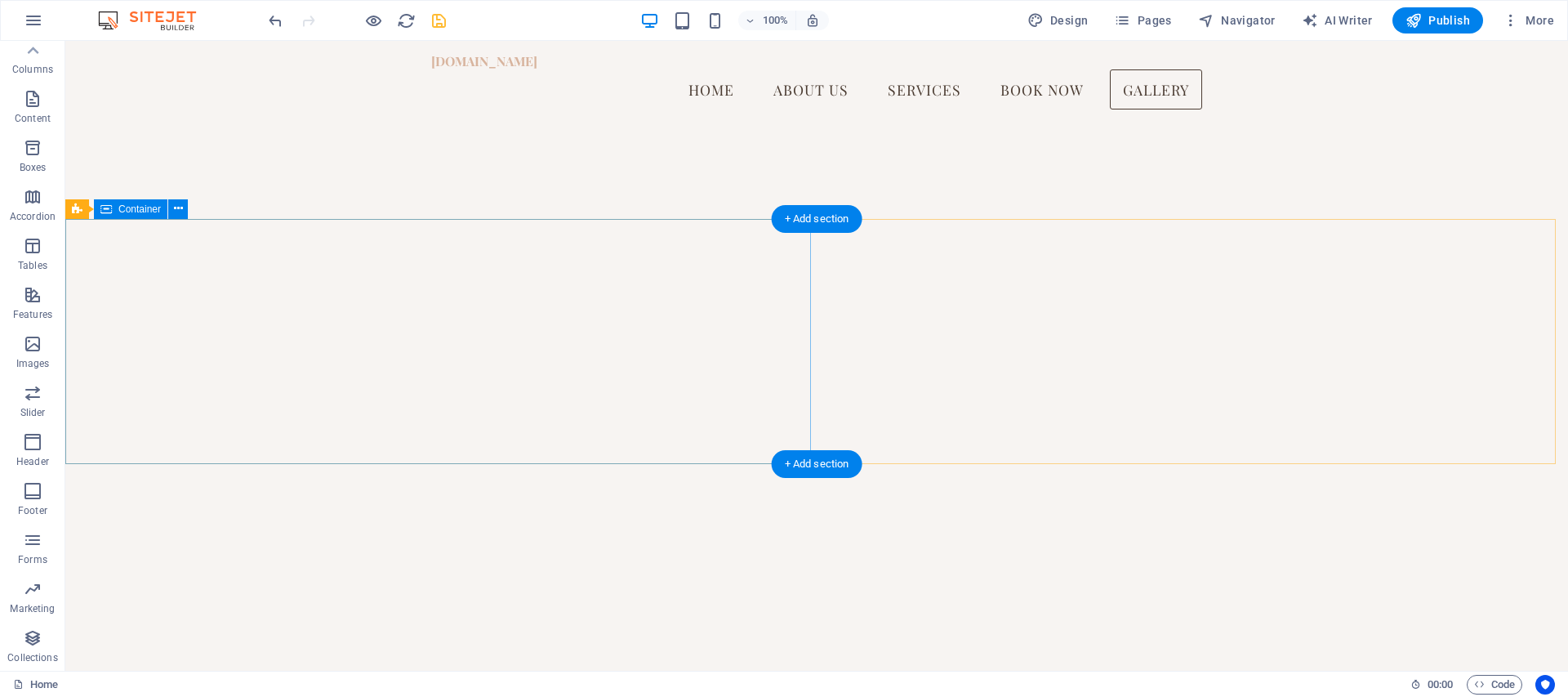
scroll to position [3753, 0]
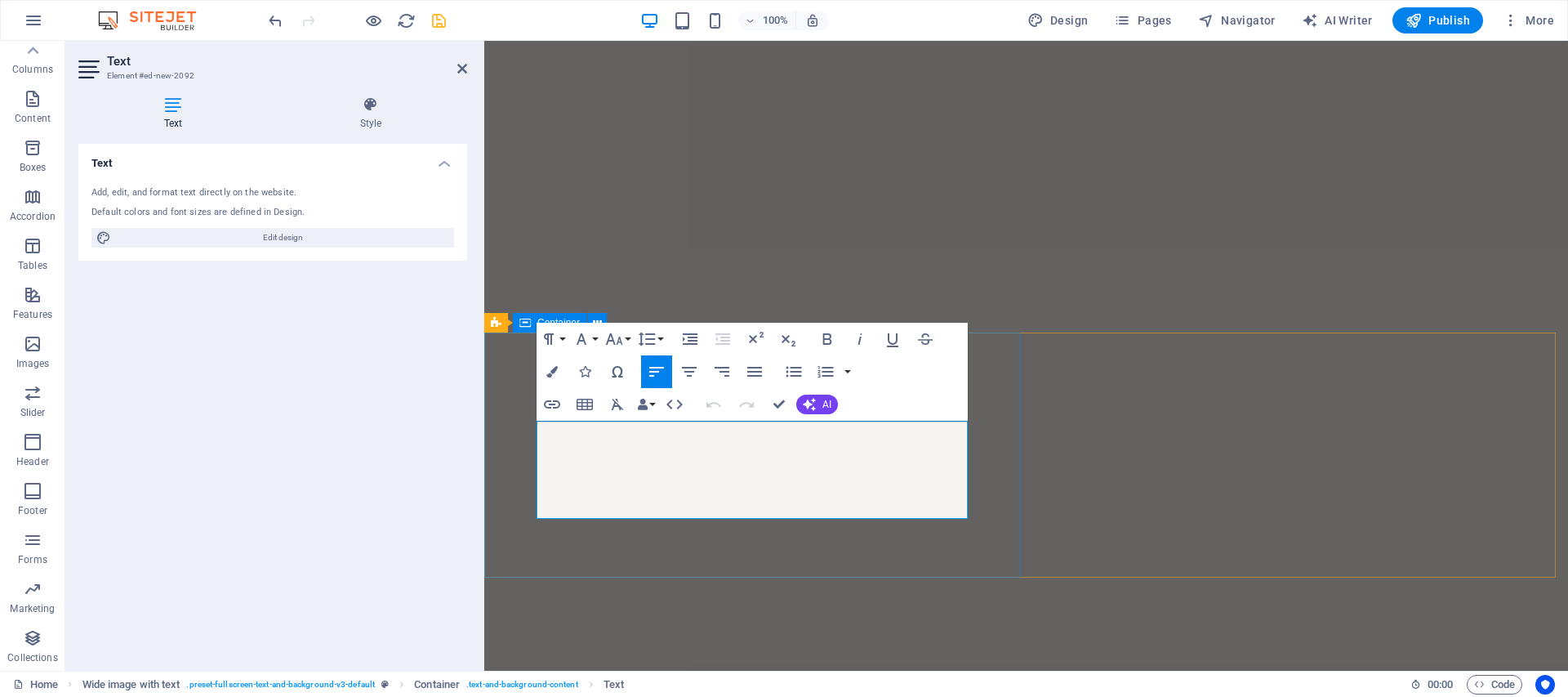
drag, startPoint x: 745, startPoint y: 493, endPoint x: 513, endPoint y: 415, distance: 244.8
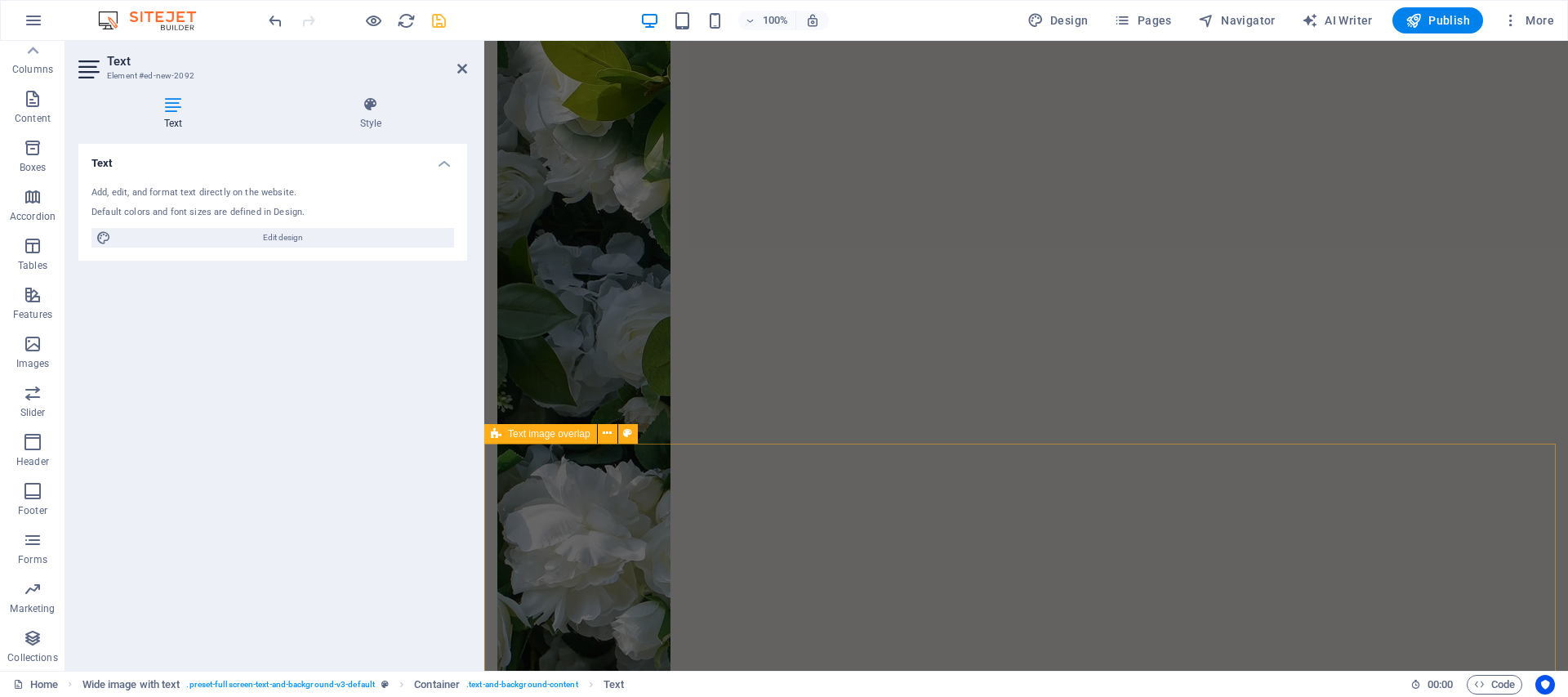
scroll to position [3667, 0]
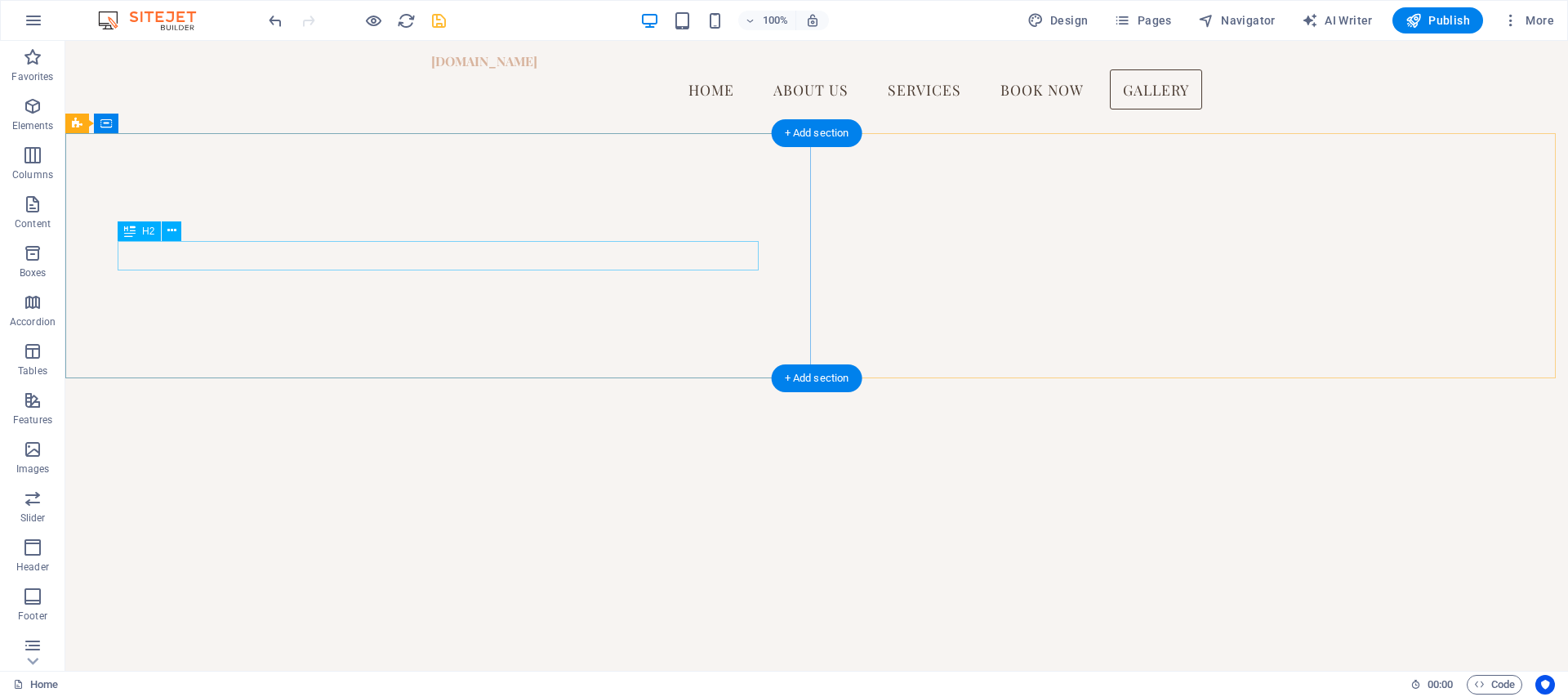
scroll to position [3993, 0]
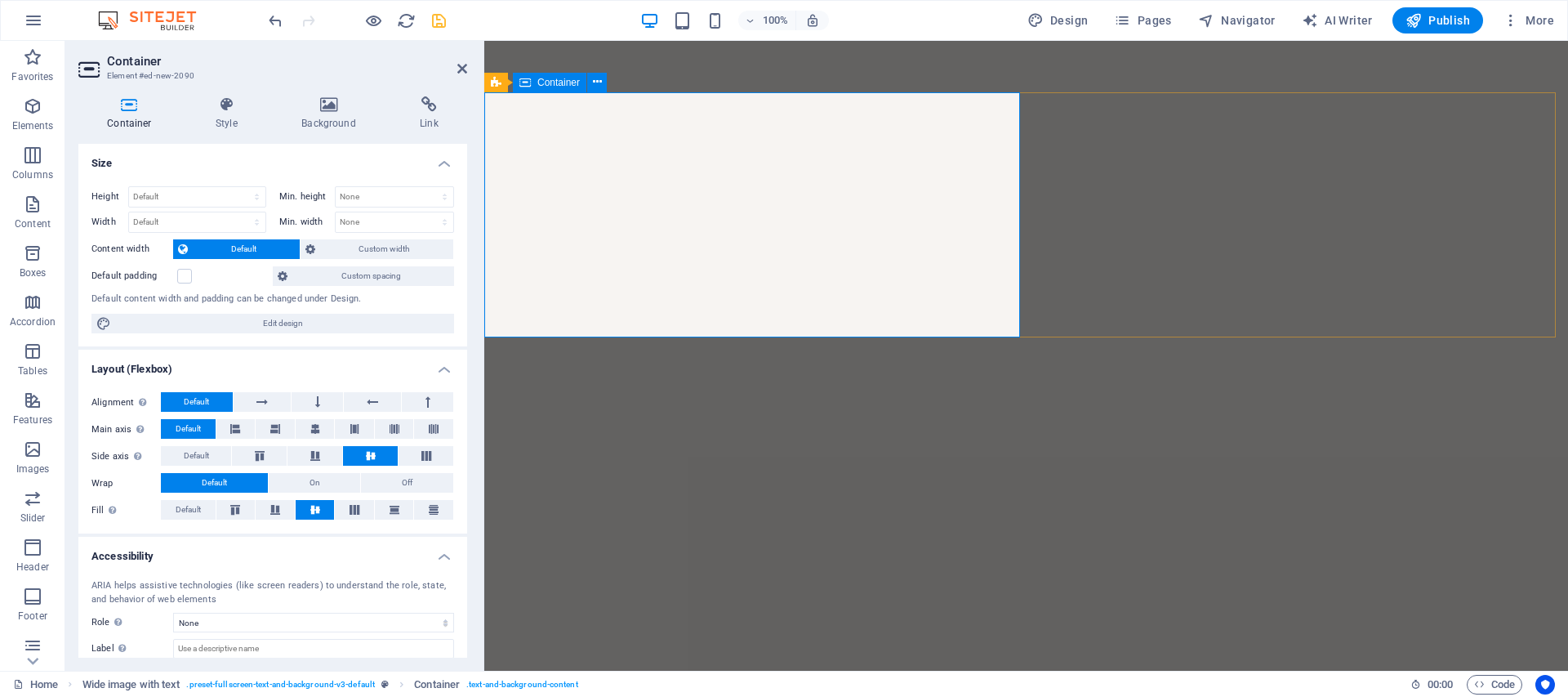
click at [270, 16] on icon "undo" at bounding box center [275, 21] width 19 height 19
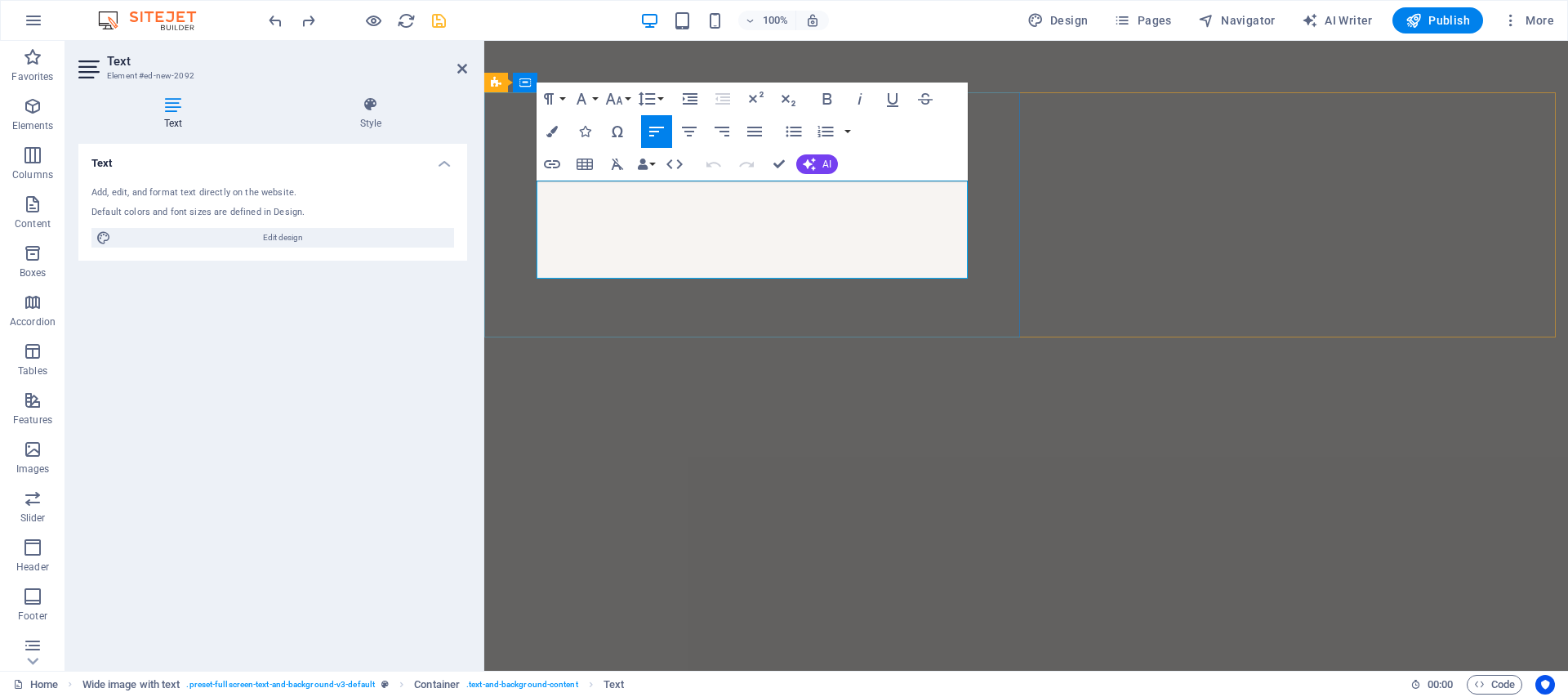
drag, startPoint x: 789, startPoint y: 270, endPoint x: 545, endPoint y: 193, distance: 255.9
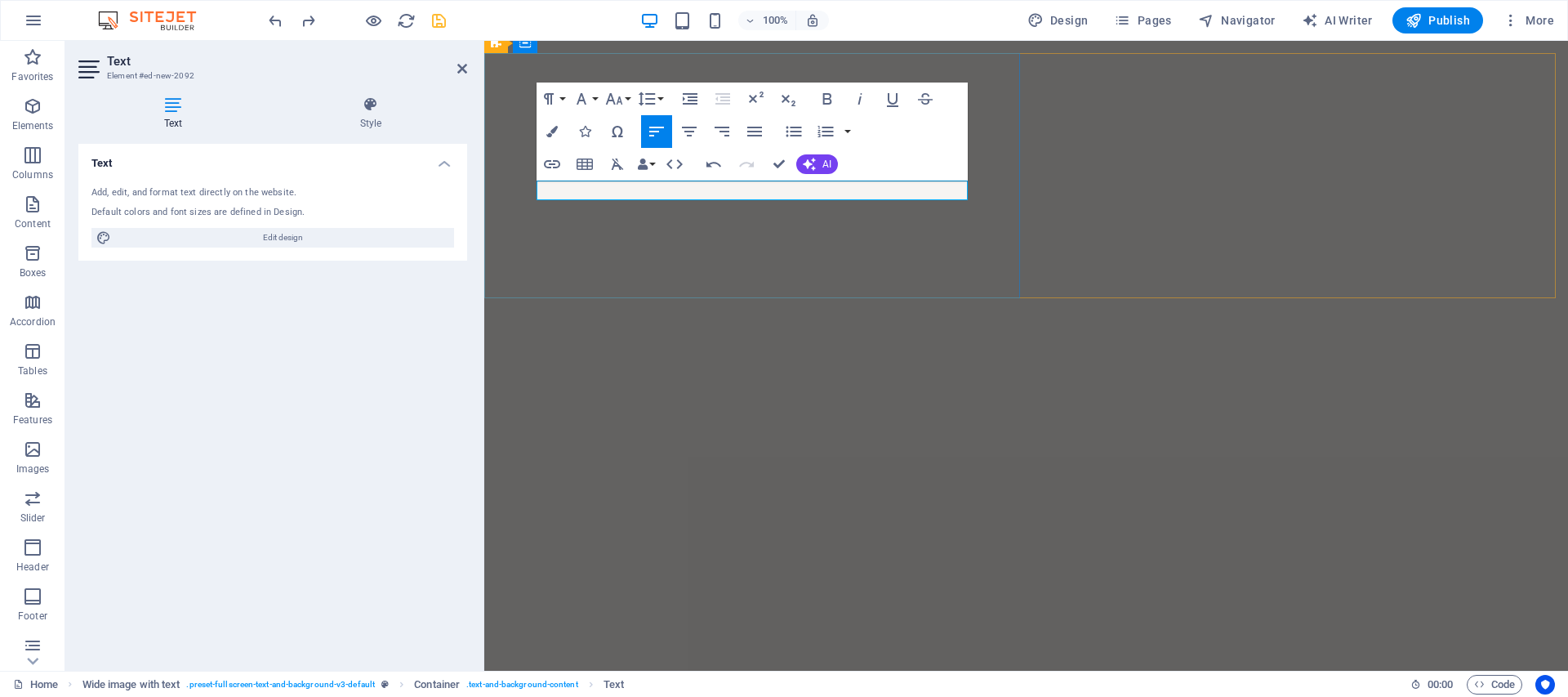
scroll to position [4023, 0]
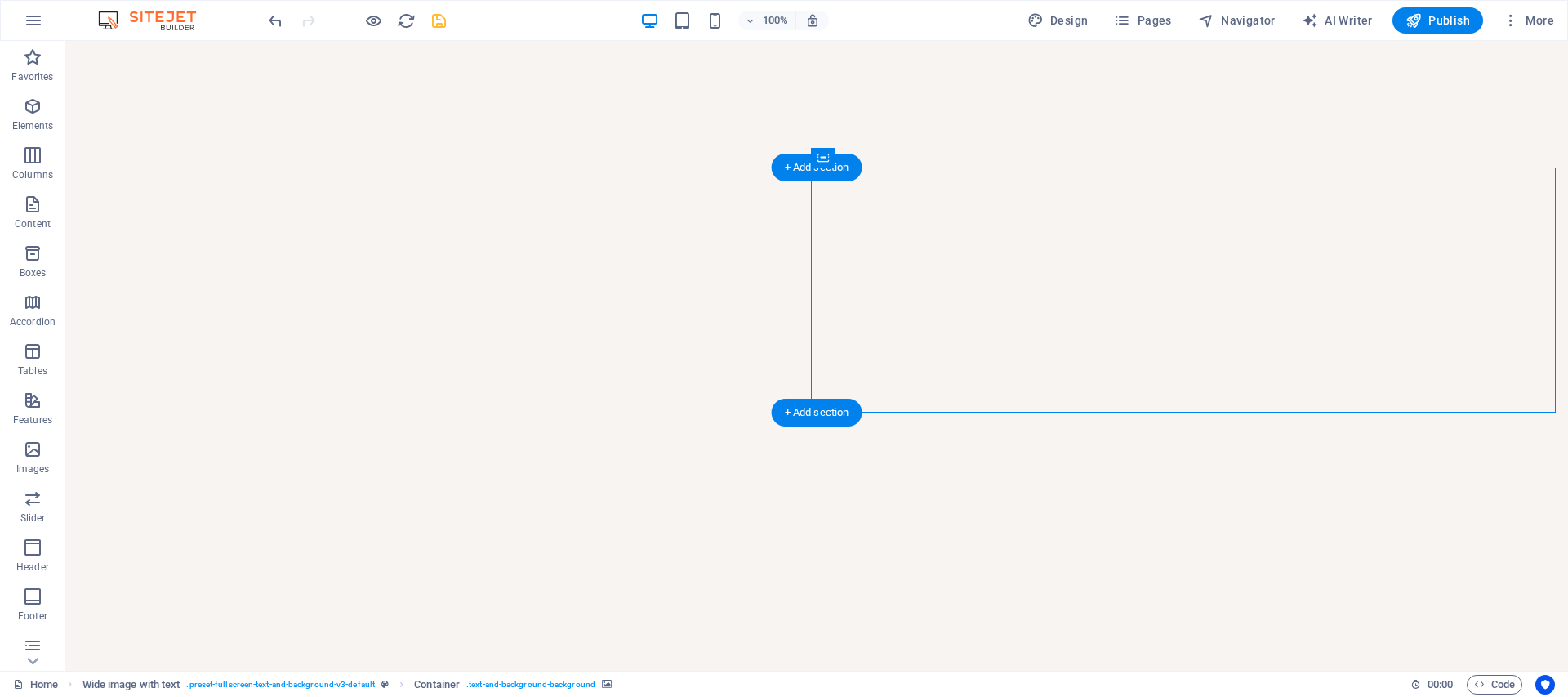
select select "px"
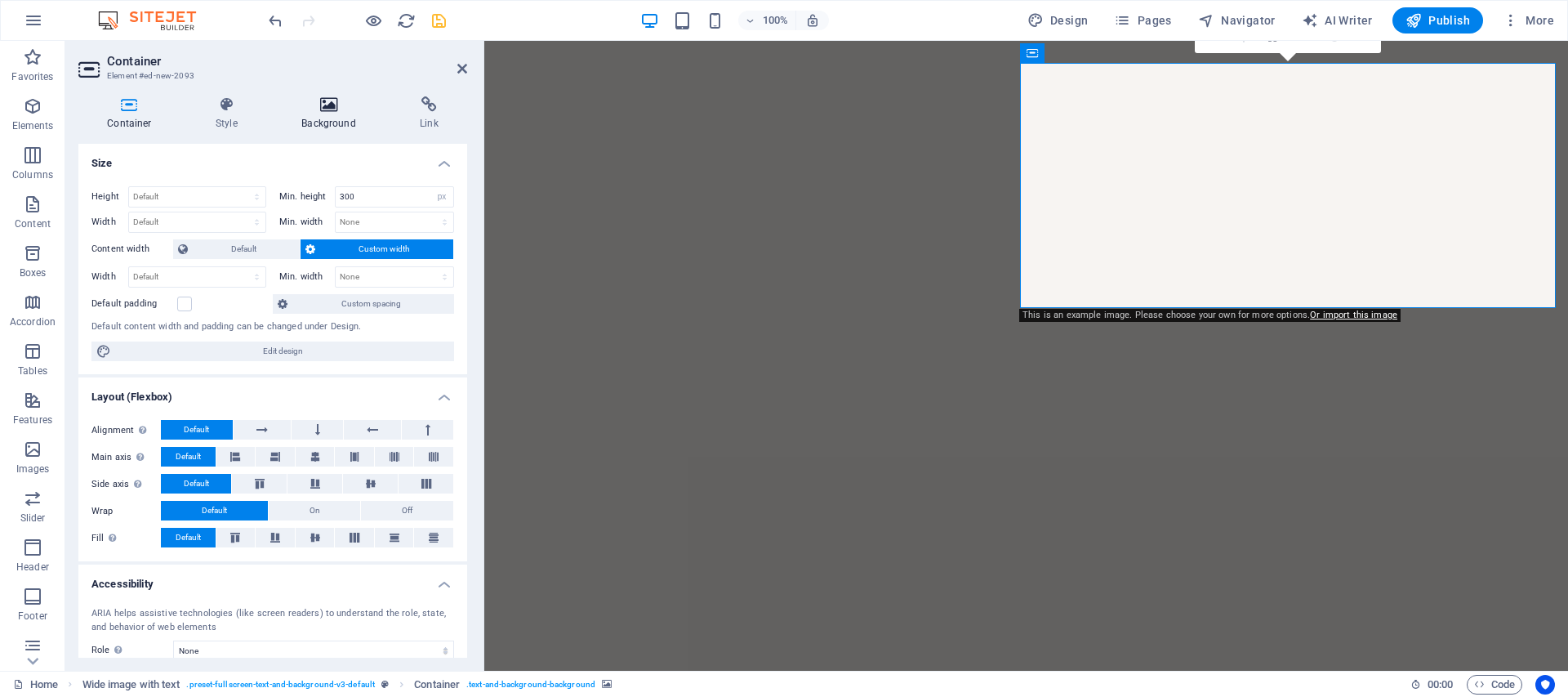
click at [317, 113] on h4 "Background" at bounding box center [332, 114] width 118 height 35
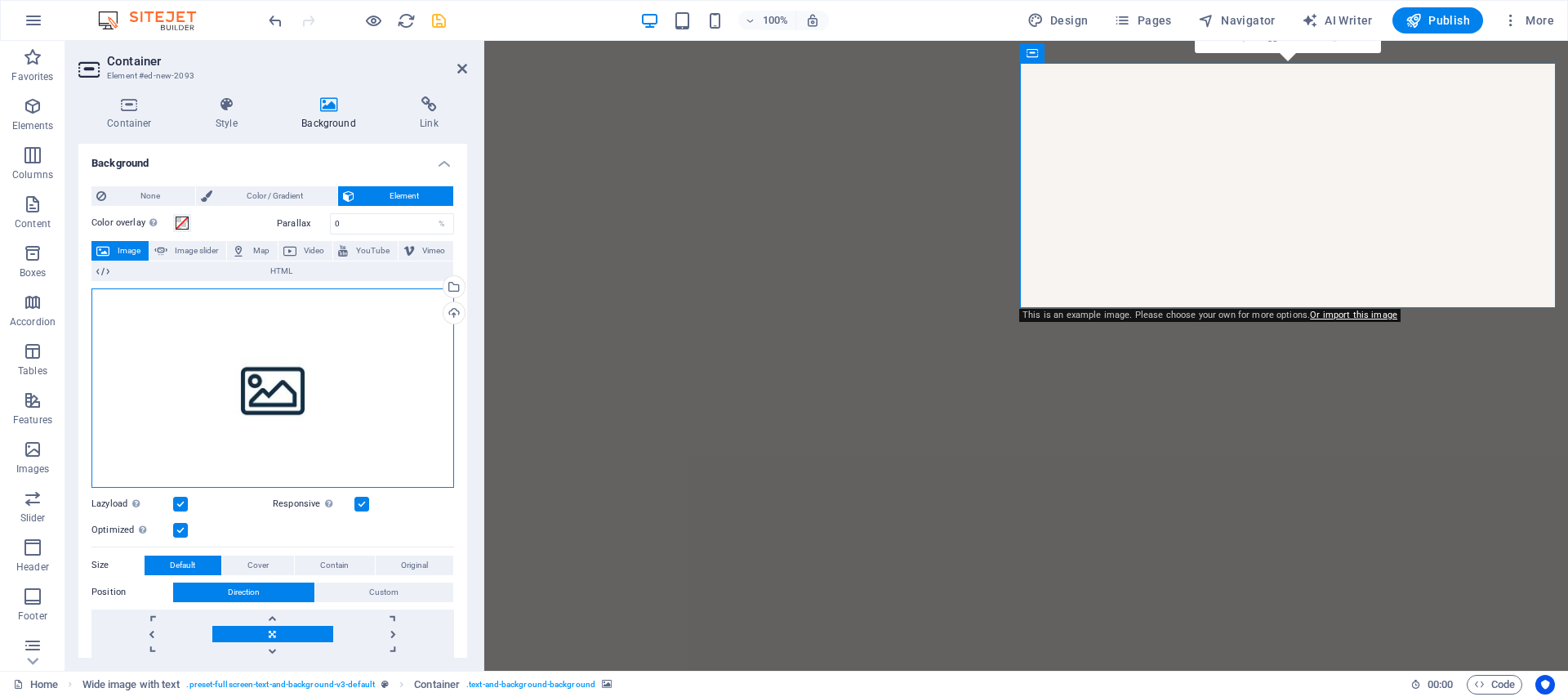
click at [299, 390] on div "Drag files here, click to choose files or select files from Files or our free s…" at bounding box center [273, 388] width 363 height 200
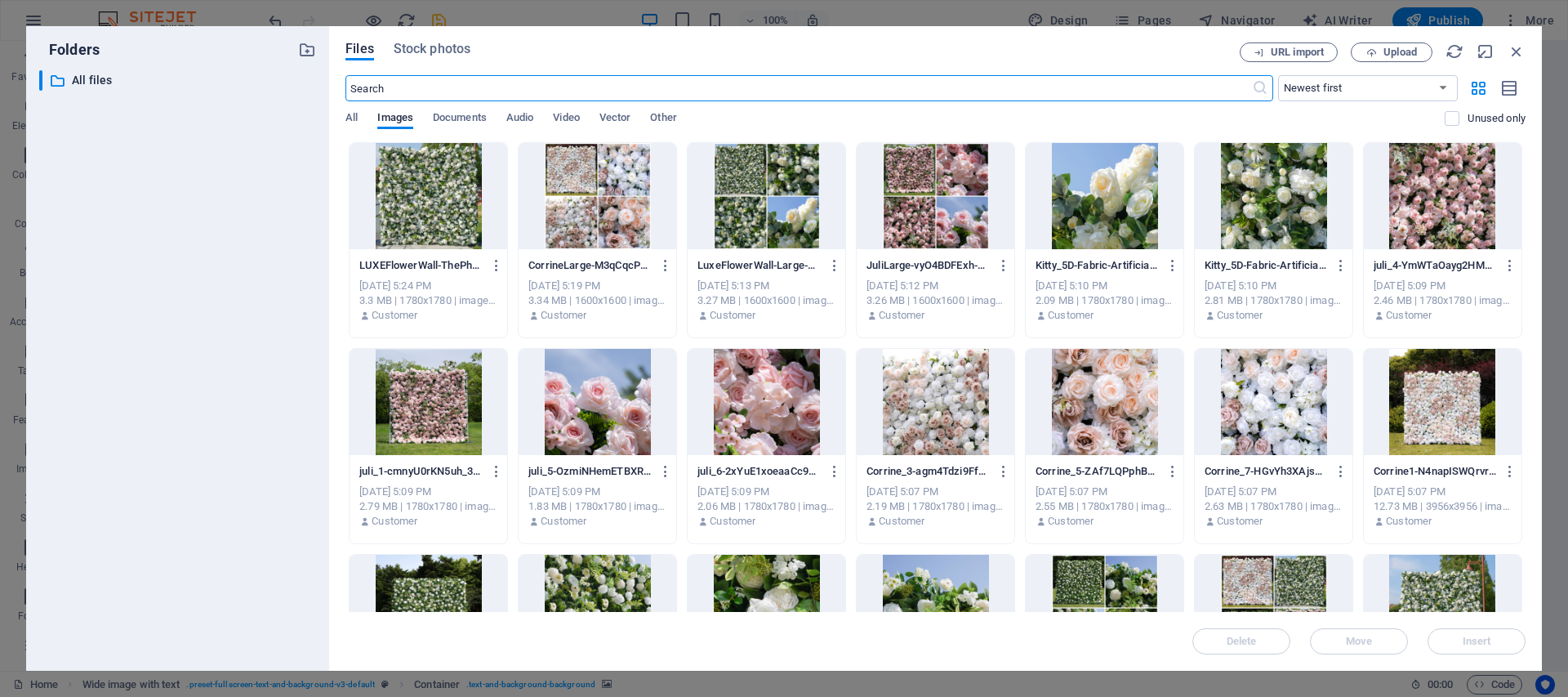
scroll to position [4122, 0]
click at [1389, 55] on span "Upload" at bounding box center [1400, 52] width 34 height 10
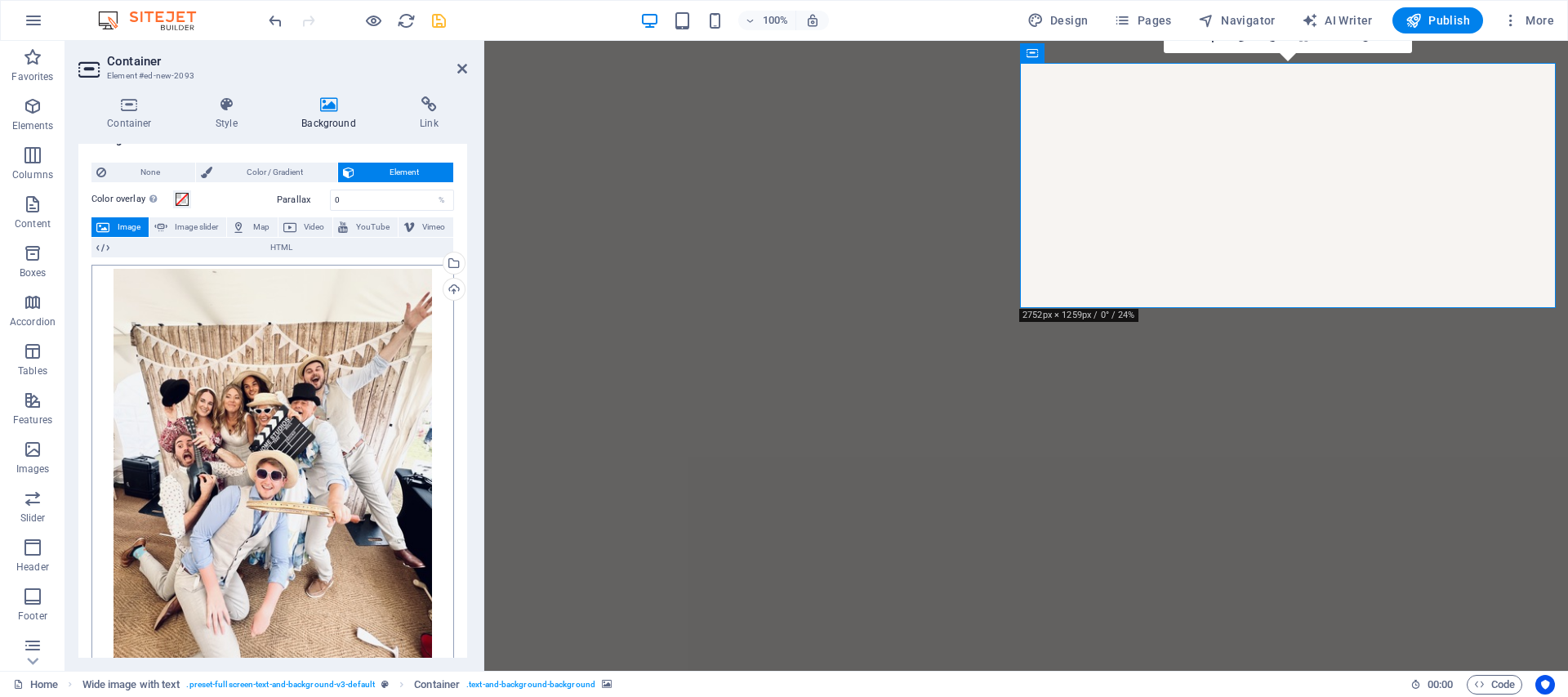
scroll to position [0, 0]
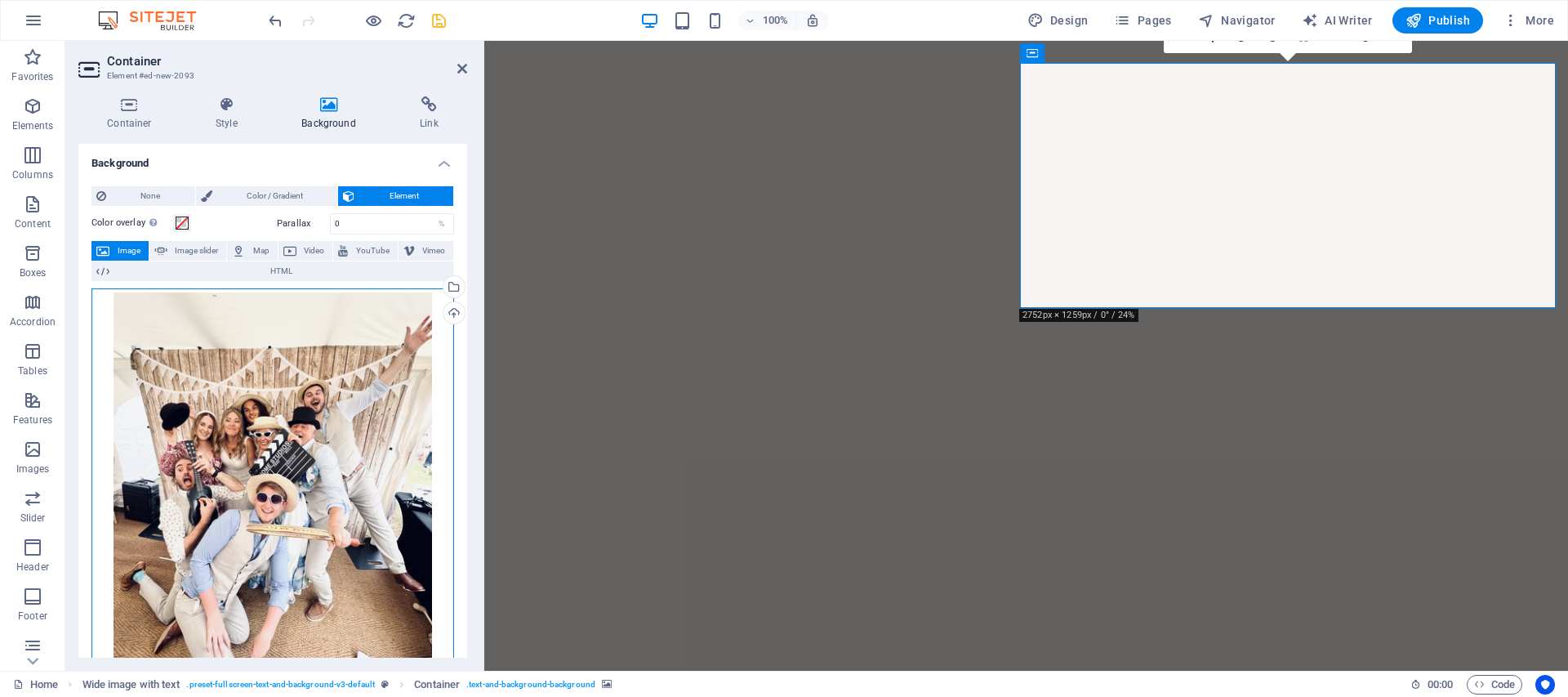
click at [322, 406] on div "Drag files here, click to choose files or select files from Files or our free s…" at bounding box center [273, 502] width 363 height 428
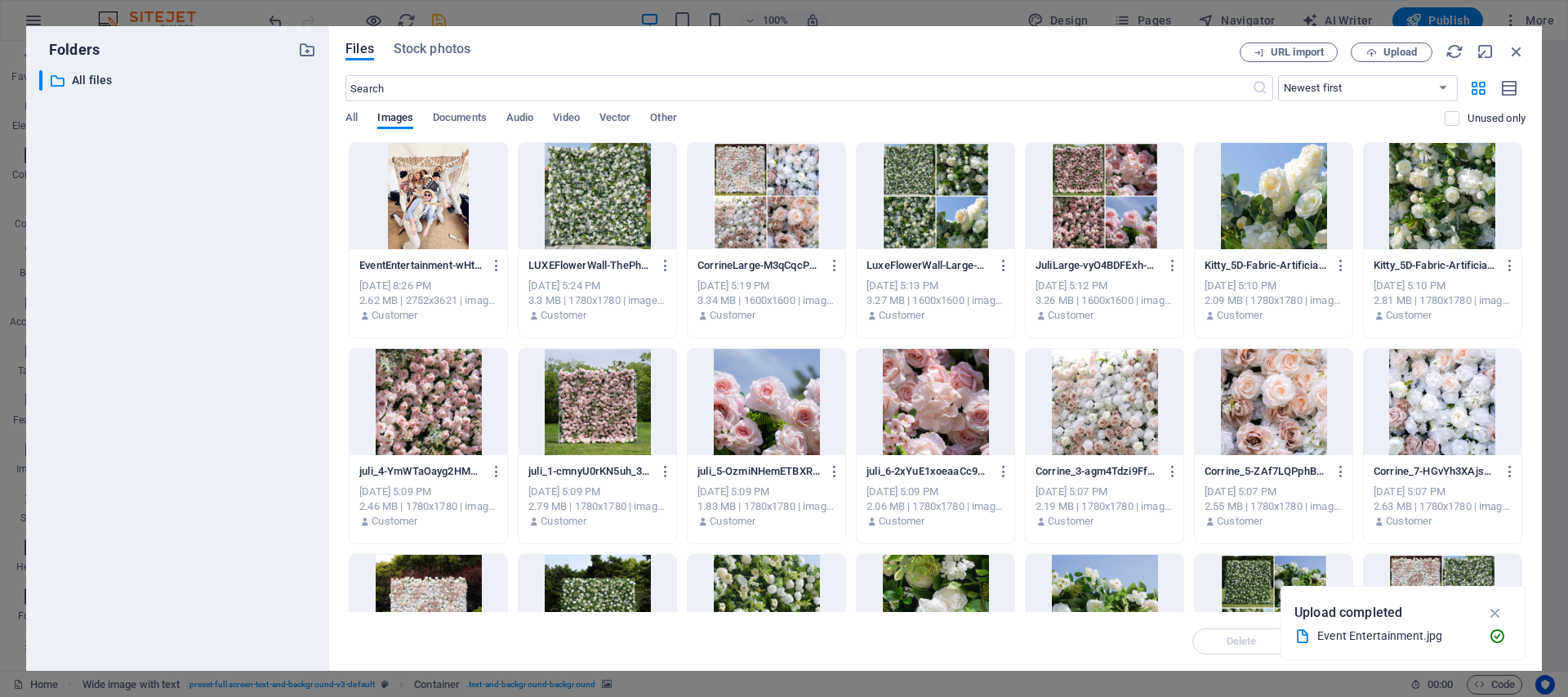
scroll to position [4122, 0]
click at [422, 215] on div at bounding box center [428, 196] width 158 height 106
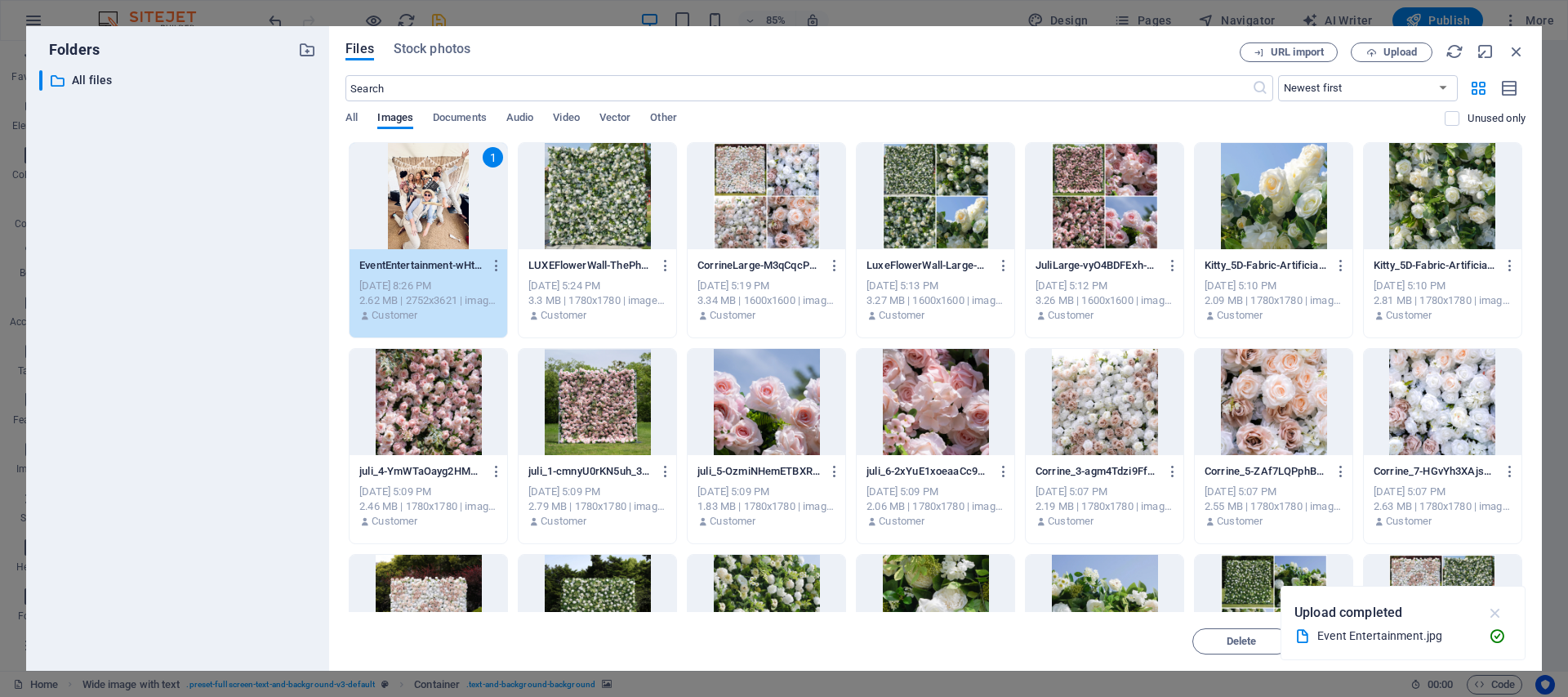
click at [1487, 610] on icon "button" at bounding box center [1495, 612] width 19 height 18
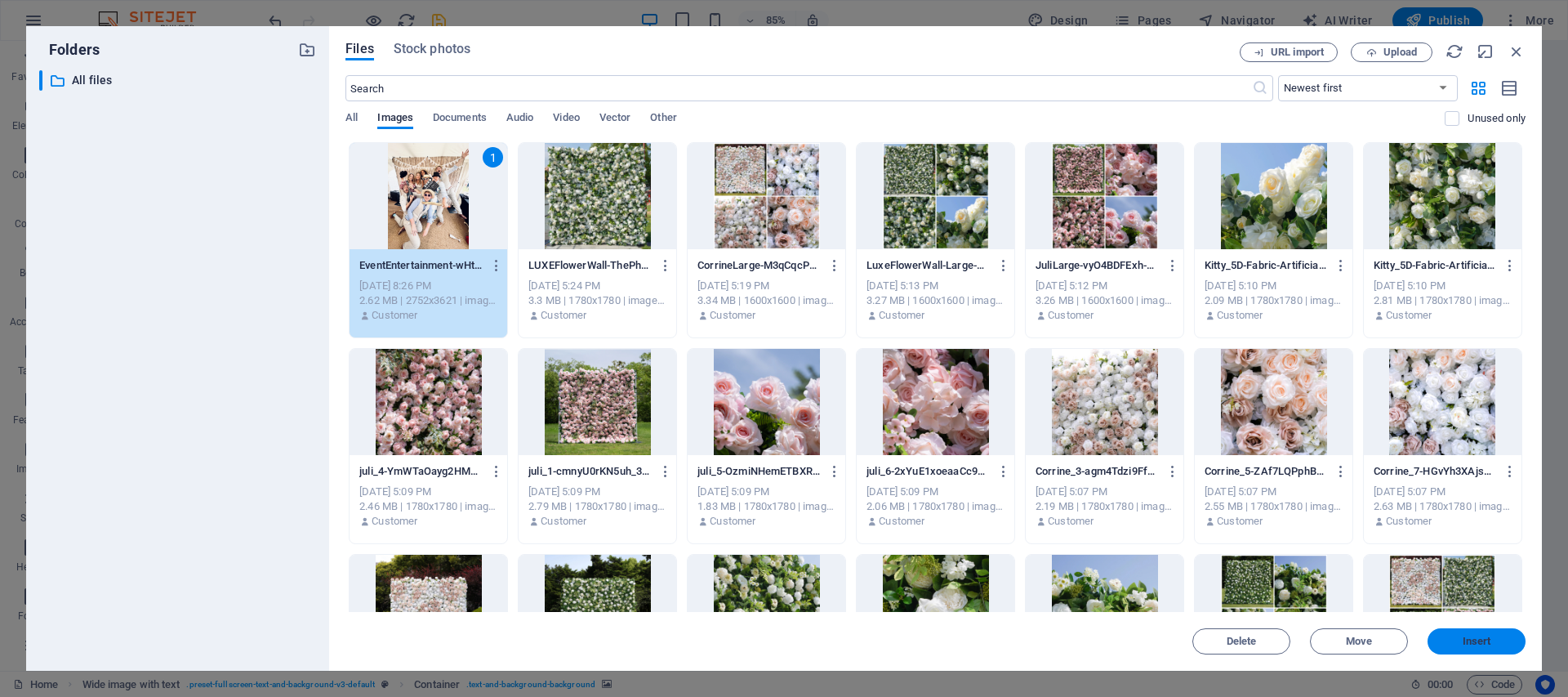
click at [1467, 642] on span "Insert" at bounding box center [1476, 641] width 28 height 10
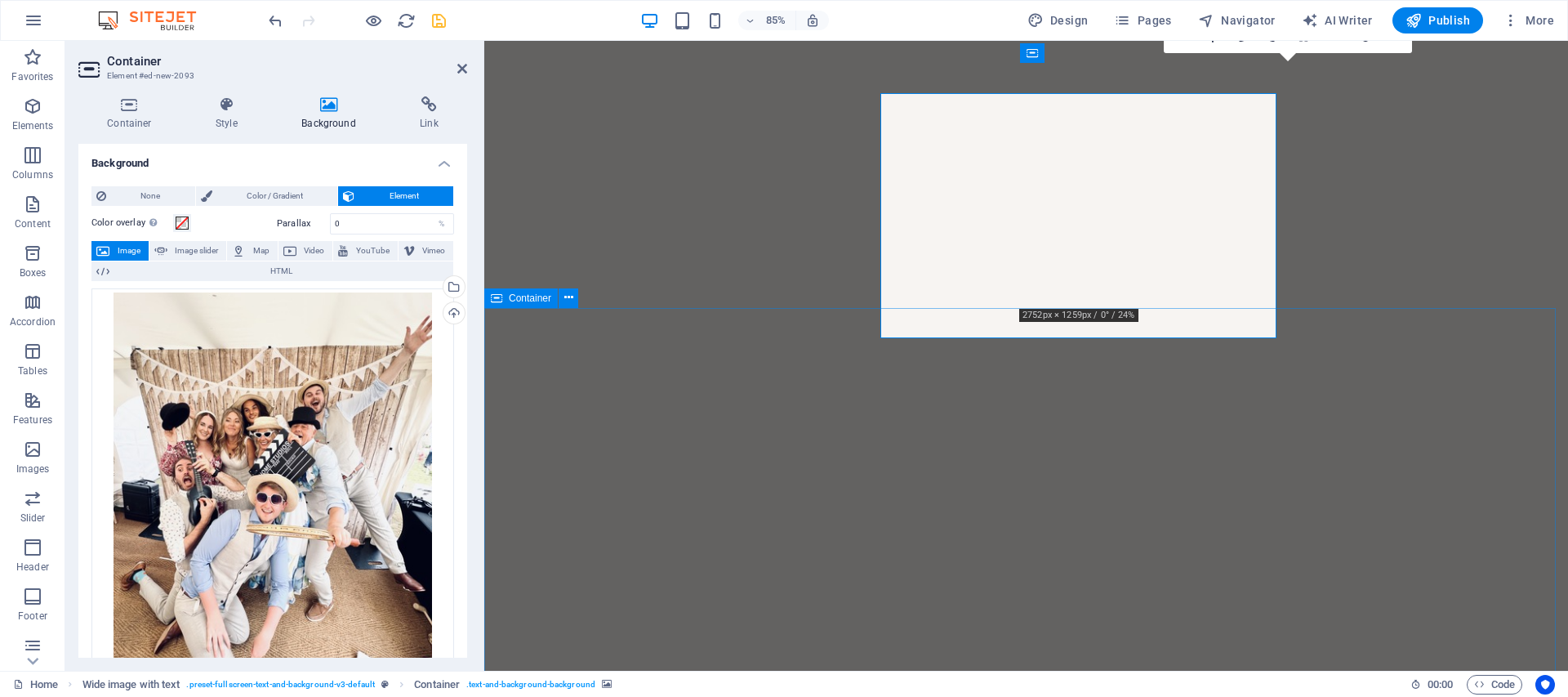
scroll to position [4023, 0]
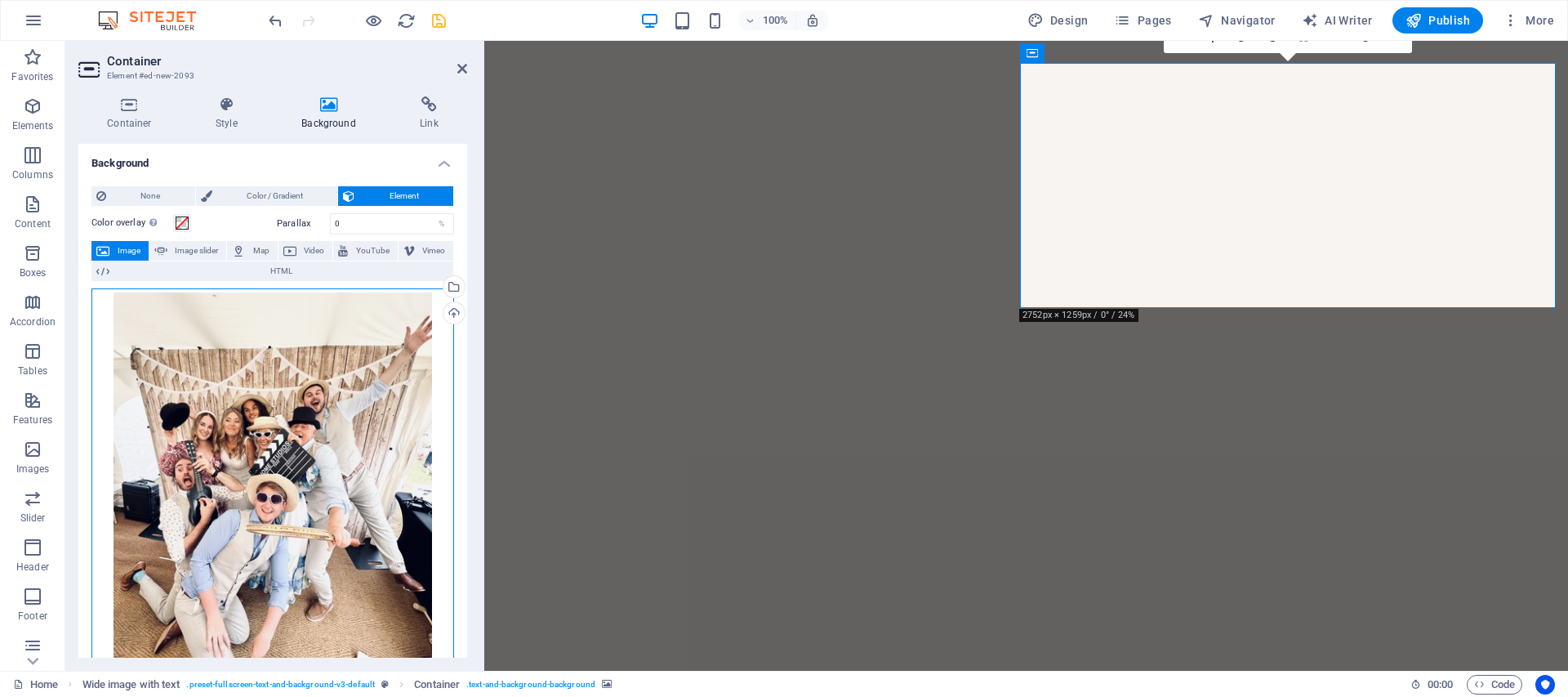
click at [206, 365] on div "Drag files here, click to choose files or select files from Files or our free s…" at bounding box center [273, 502] width 363 height 428
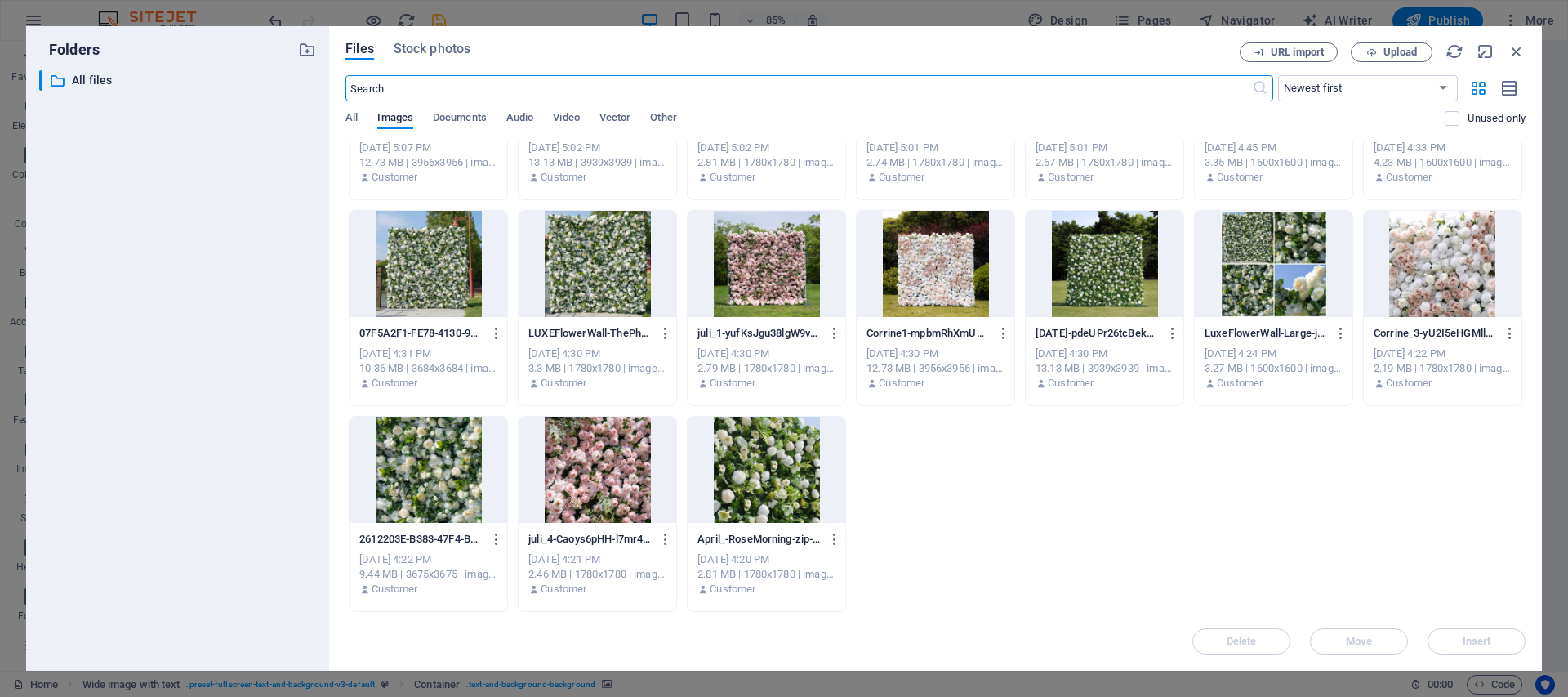
scroll to position [0, 0]
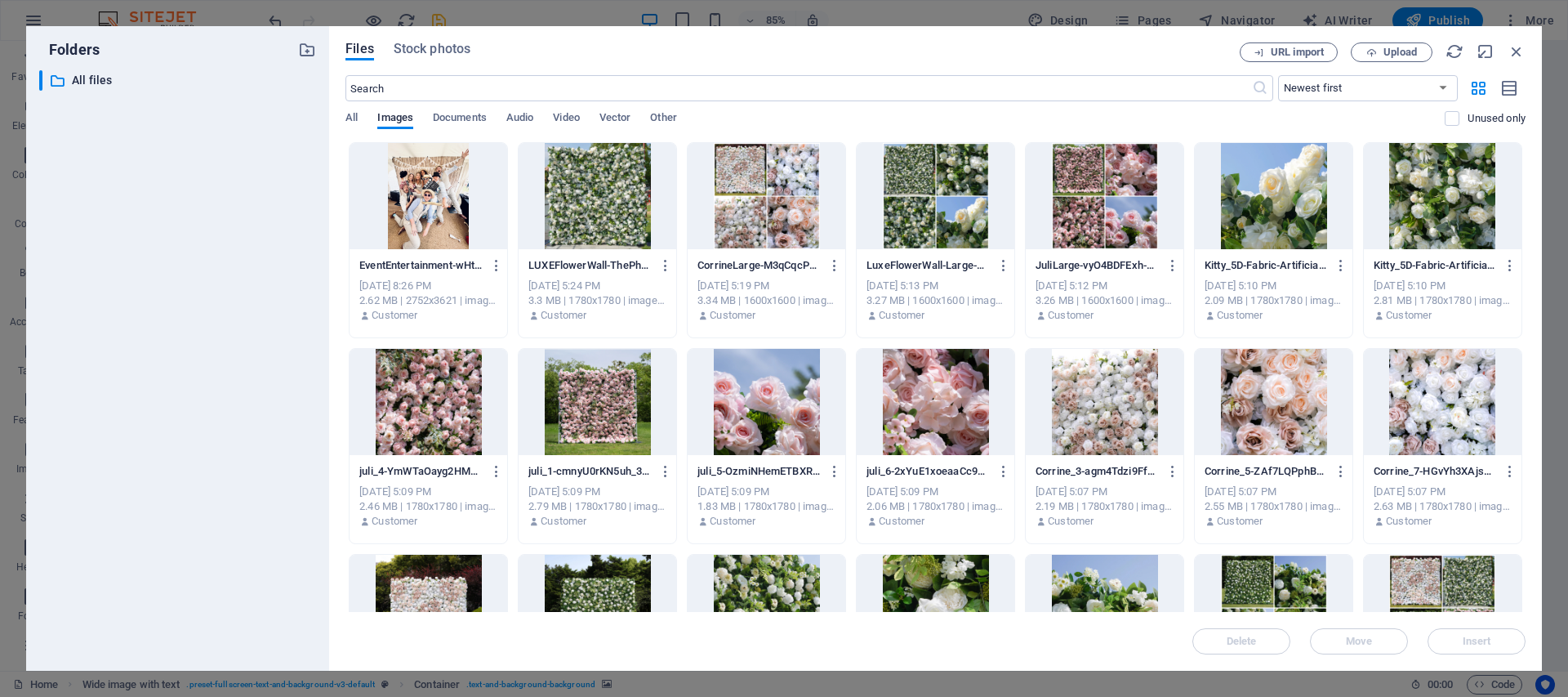
click at [397, 204] on div at bounding box center [428, 196] width 158 height 106
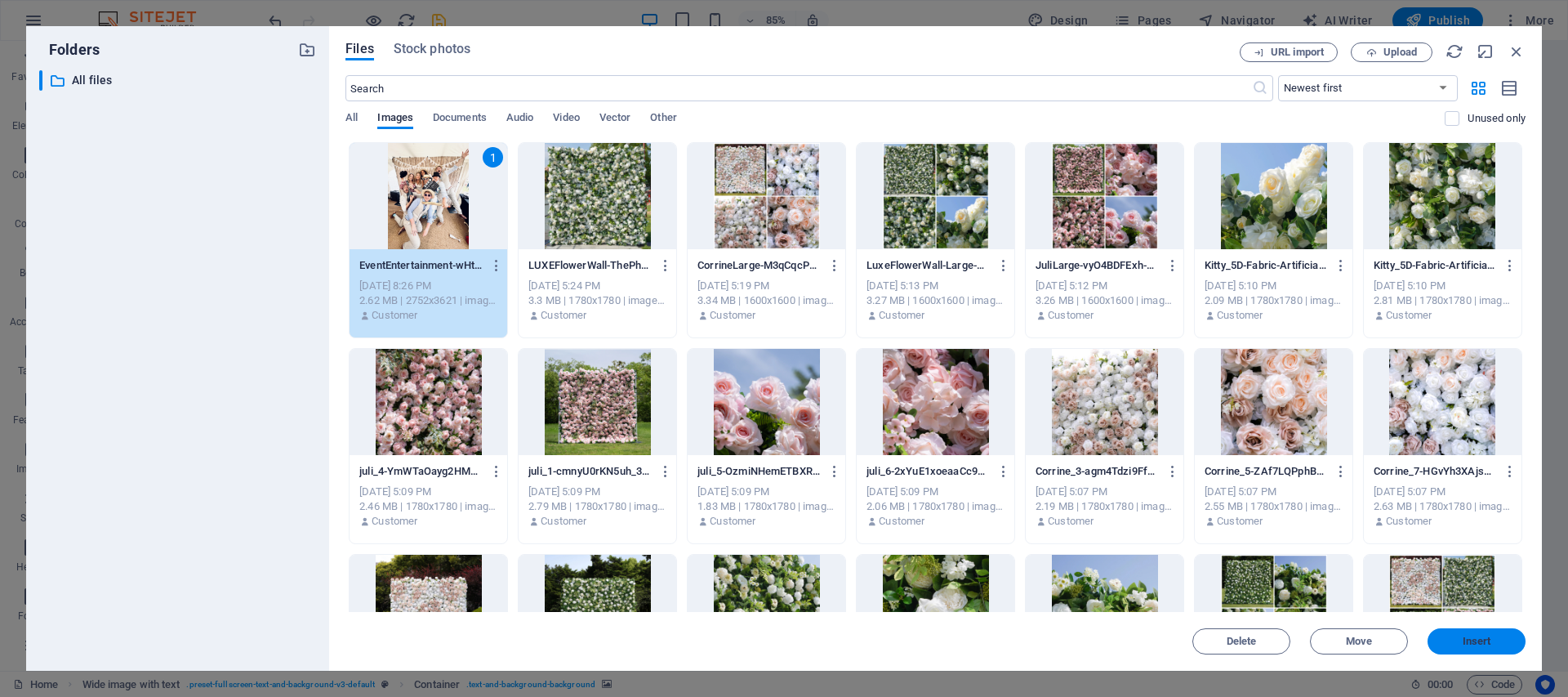
click at [1447, 633] on button "Insert" at bounding box center [1476, 641] width 98 height 26
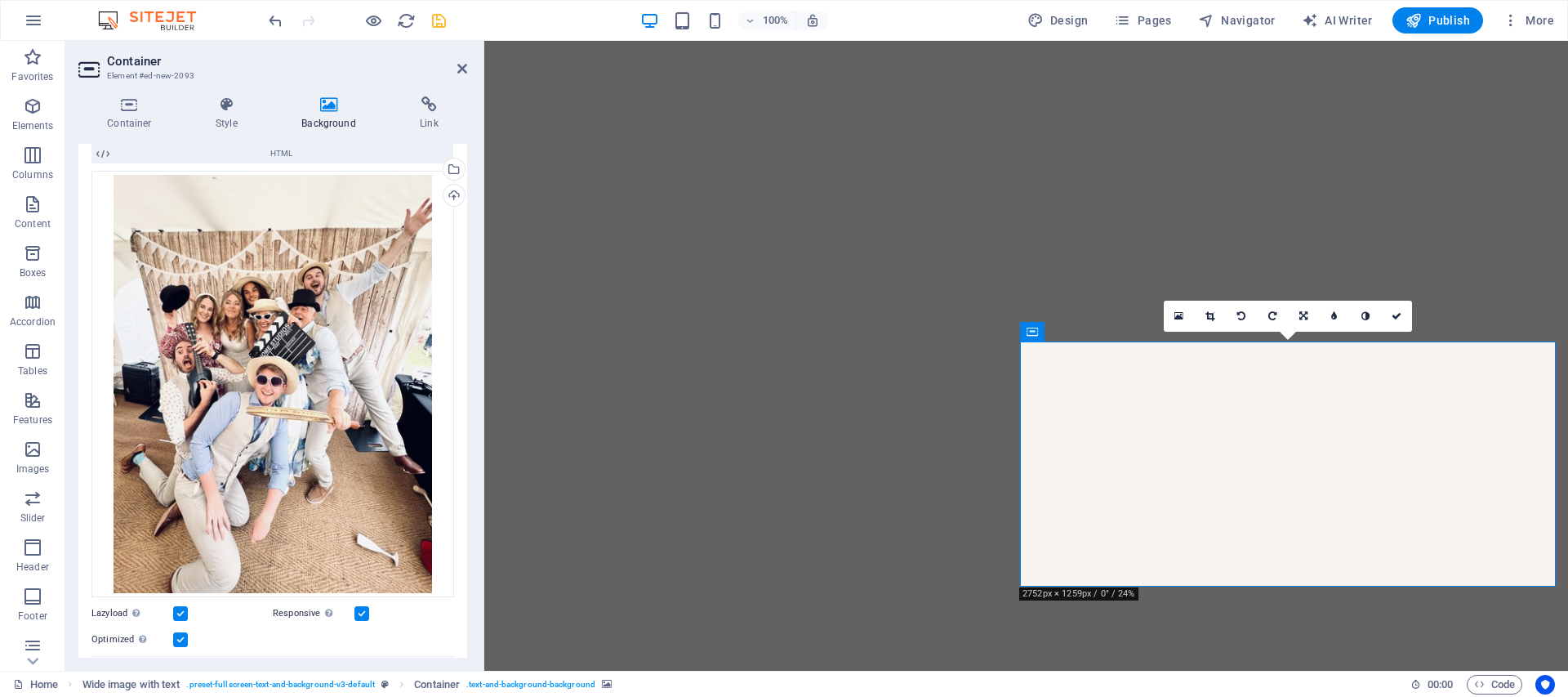
scroll to position [136, 0]
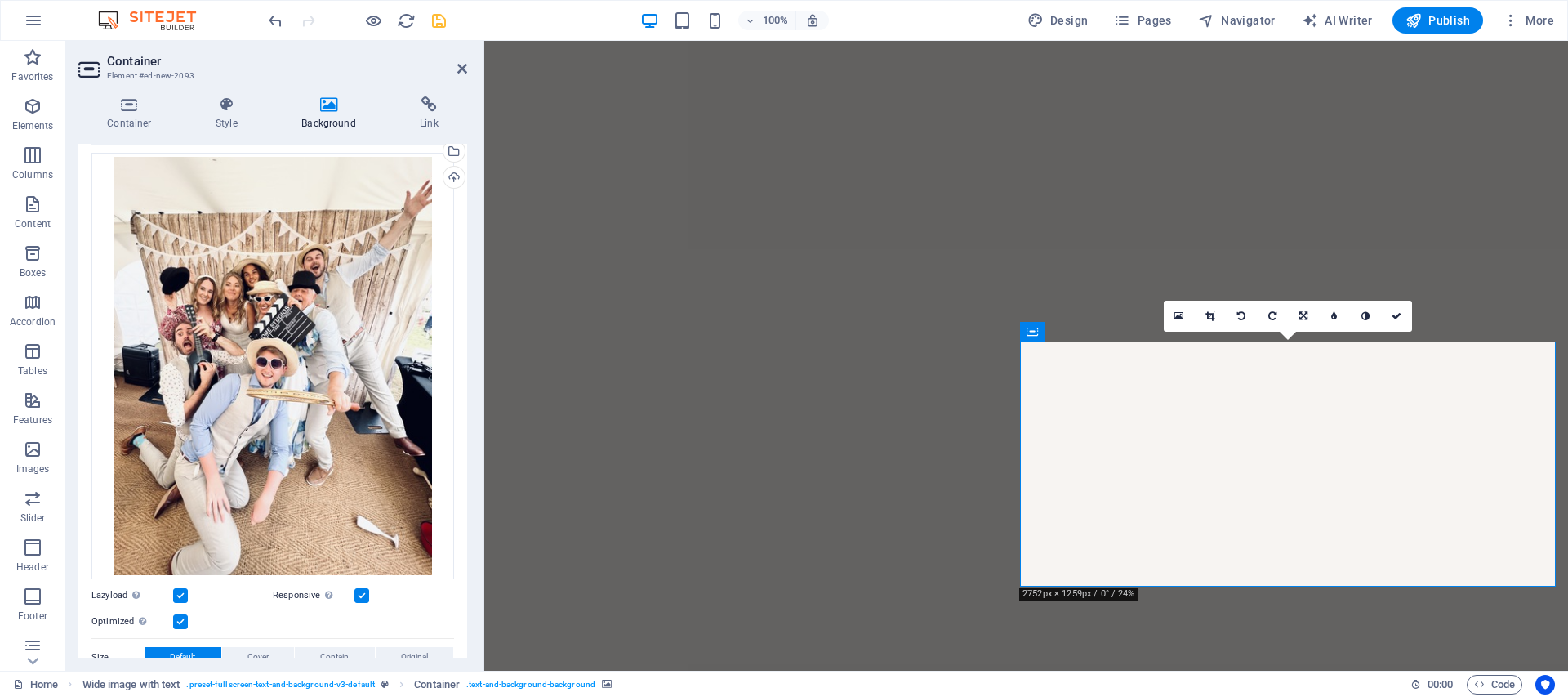
click at [270, 696] on link at bounding box center [273, 709] width 121 height 16
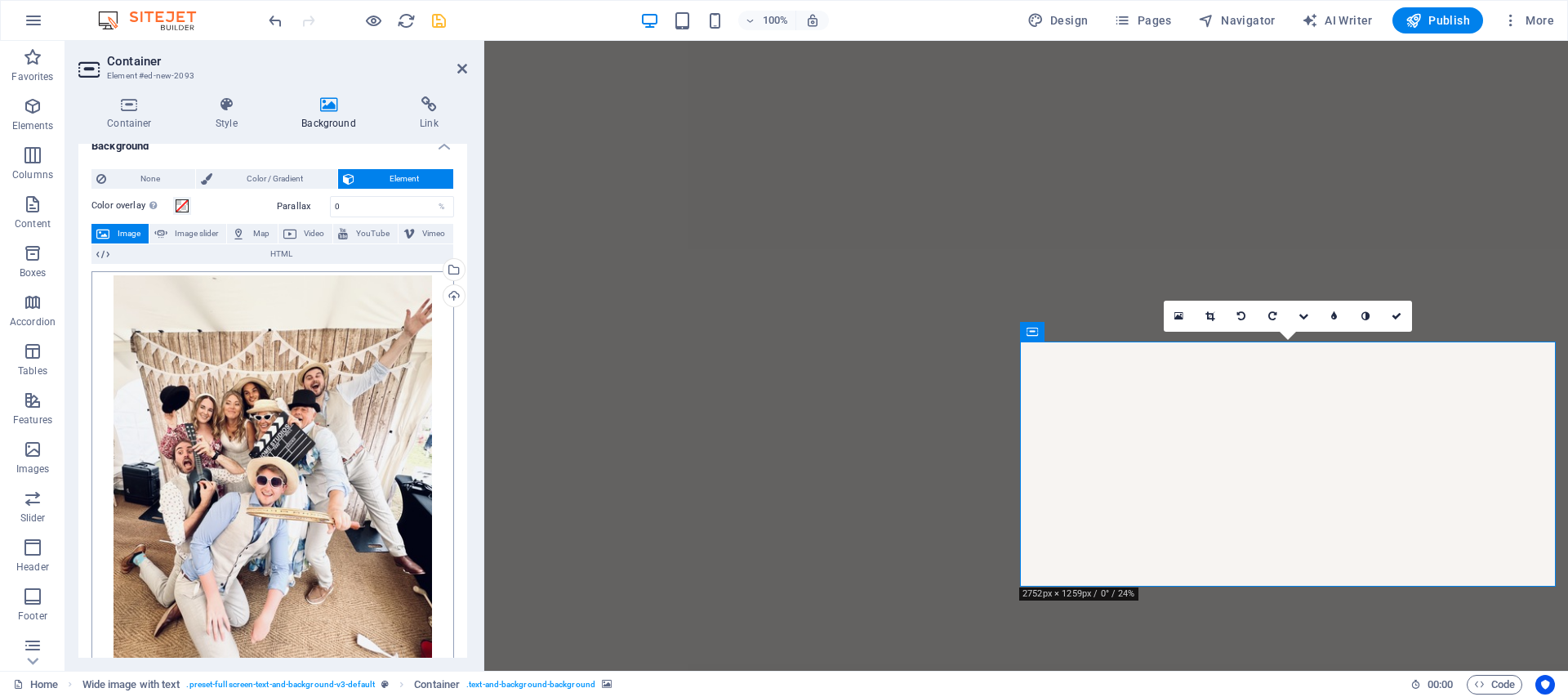
scroll to position [0, 0]
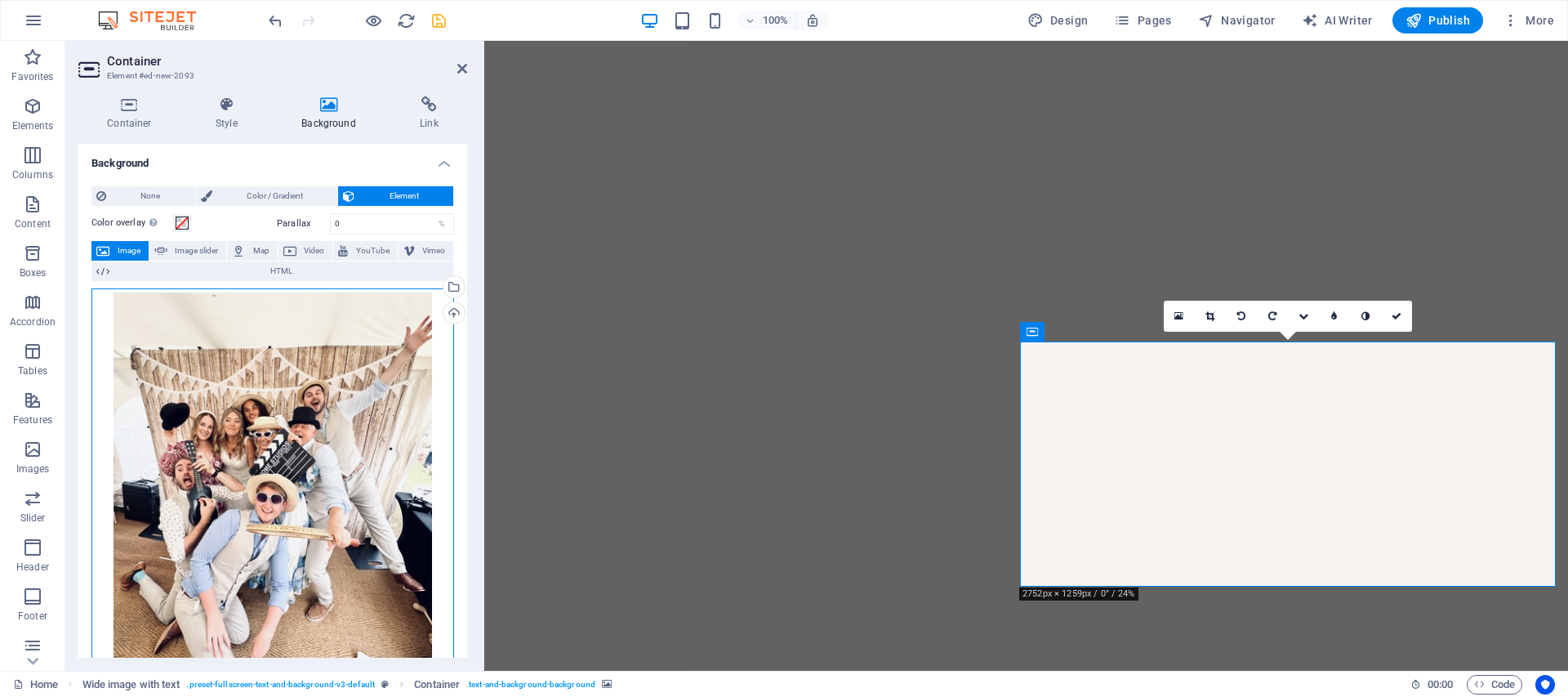
click at [262, 495] on div "Drag files here, click to choose files or select files from Files or our free s…" at bounding box center [273, 502] width 363 height 428
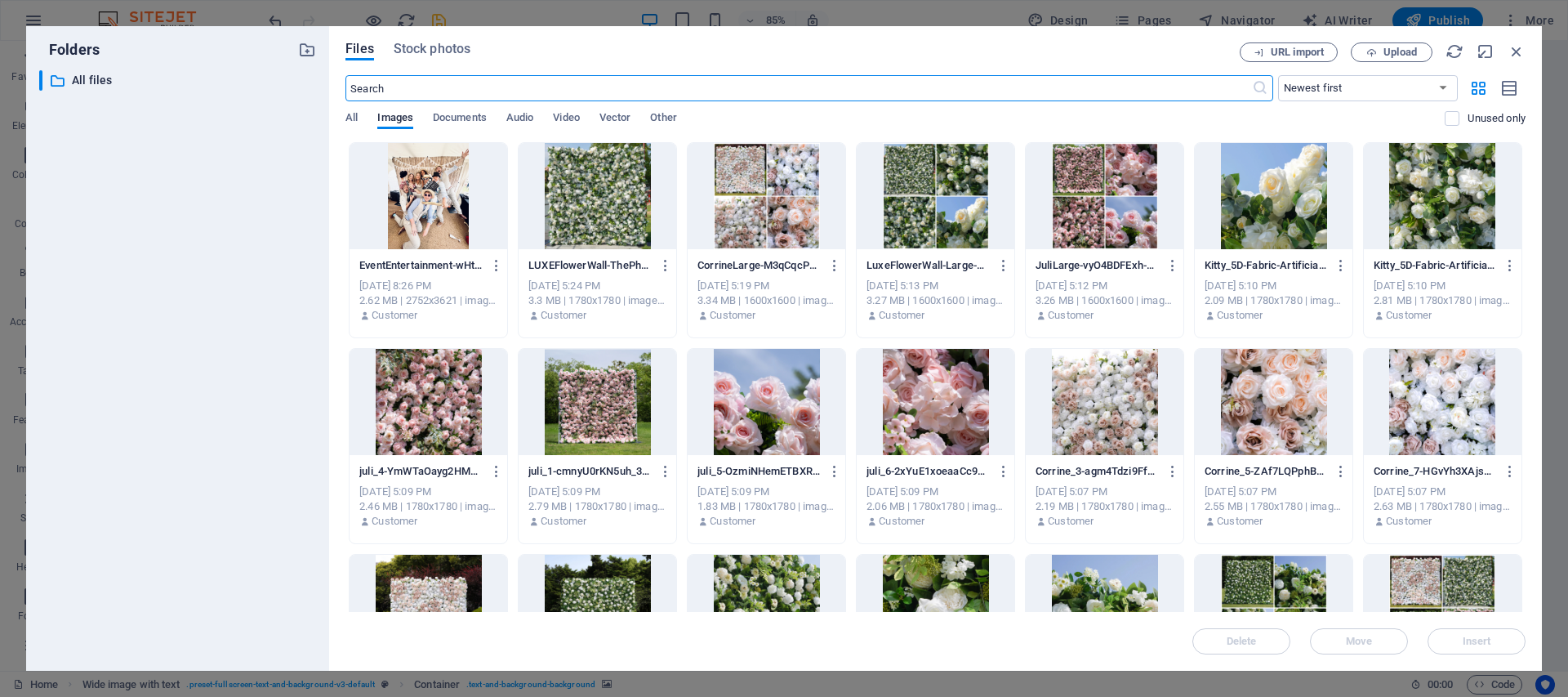
click at [417, 222] on div at bounding box center [428, 196] width 158 height 106
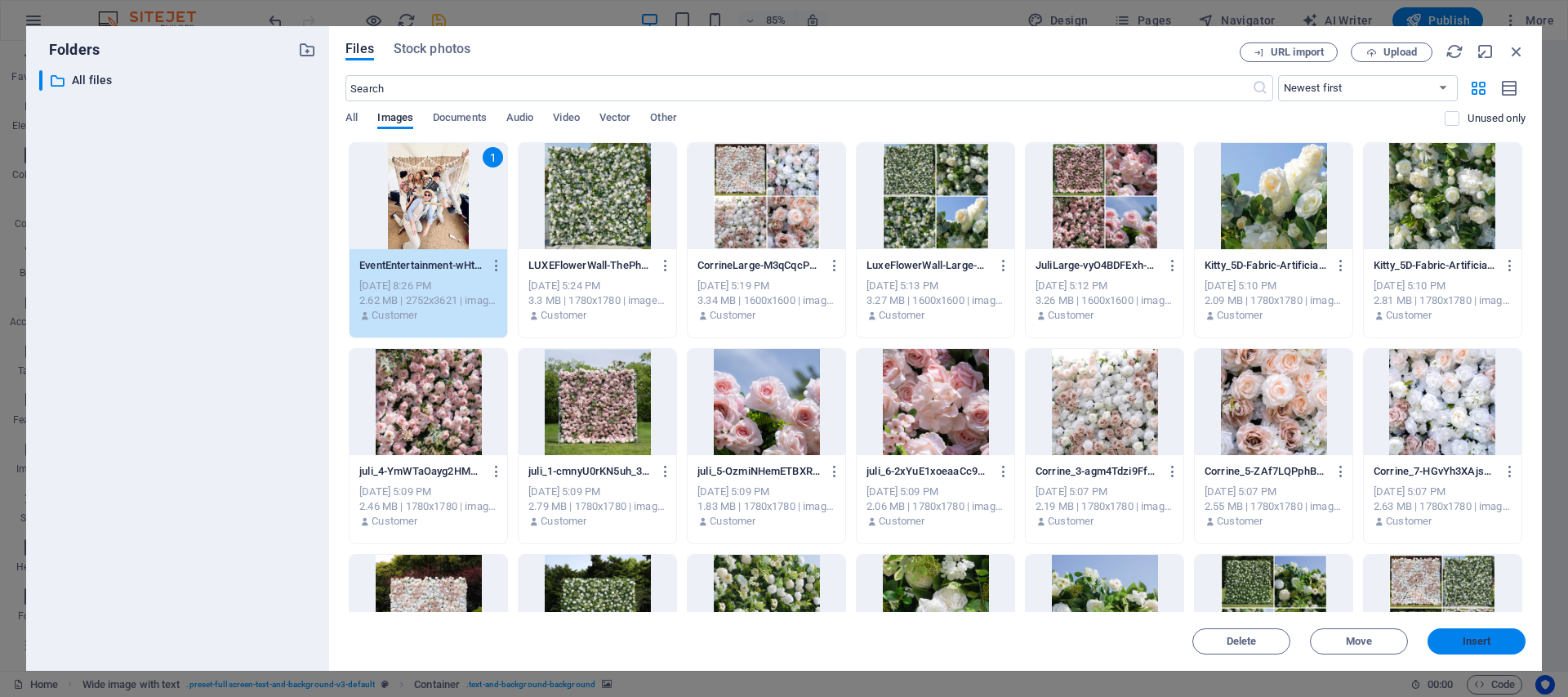
click at [1516, 642] on span "Insert" at bounding box center [1476, 641] width 85 height 10
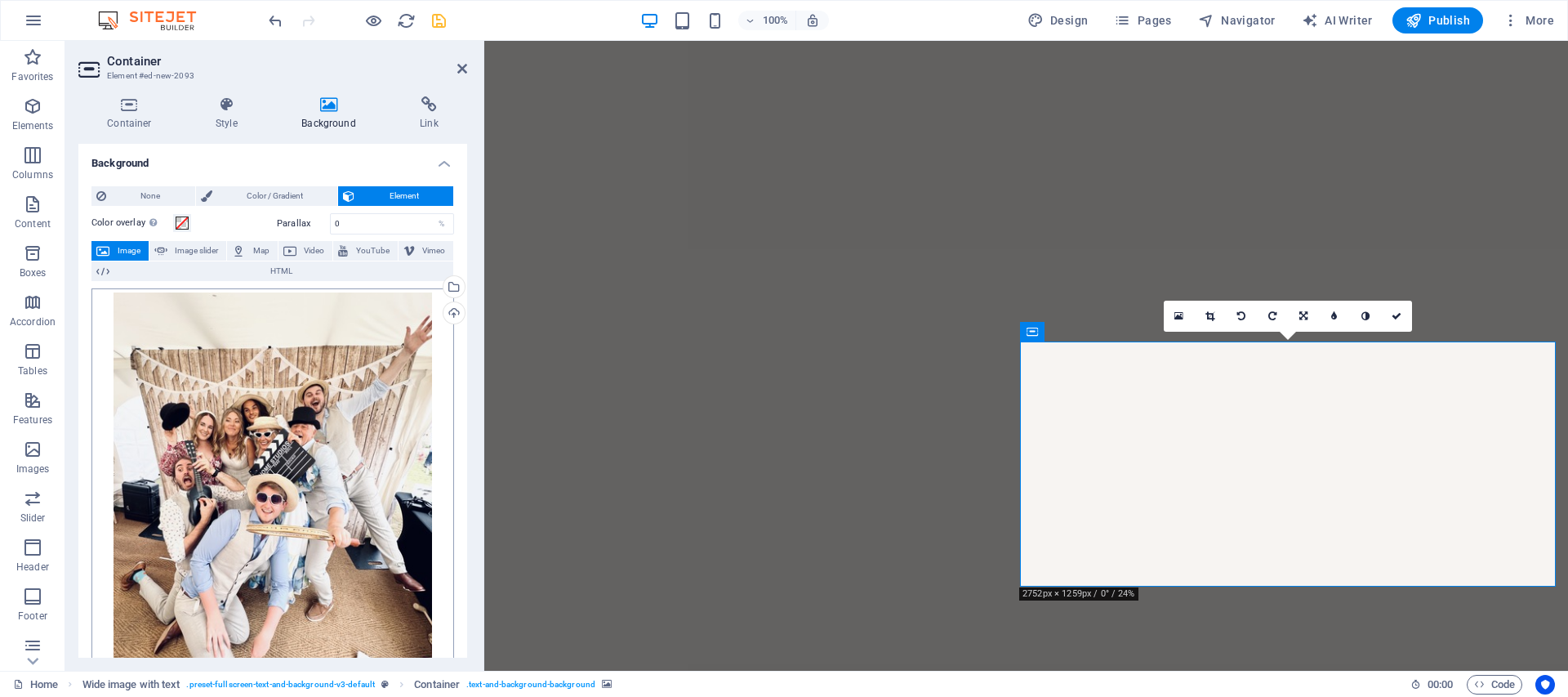
scroll to position [385, 0]
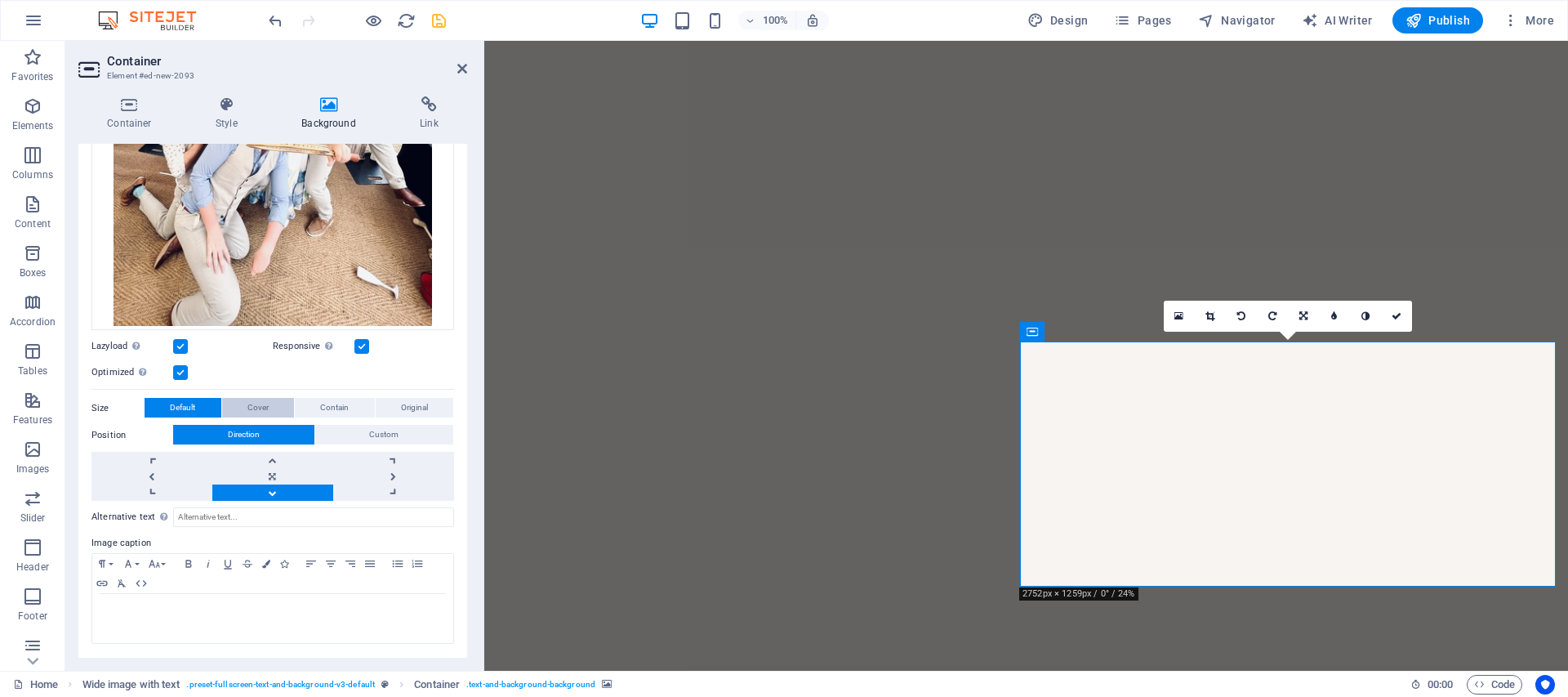
click at [265, 402] on span "Cover" at bounding box center [258, 408] width 22 height 20
click at [354, 403] on button "Contain" at bounding box center [334, 408] width 80 height 20
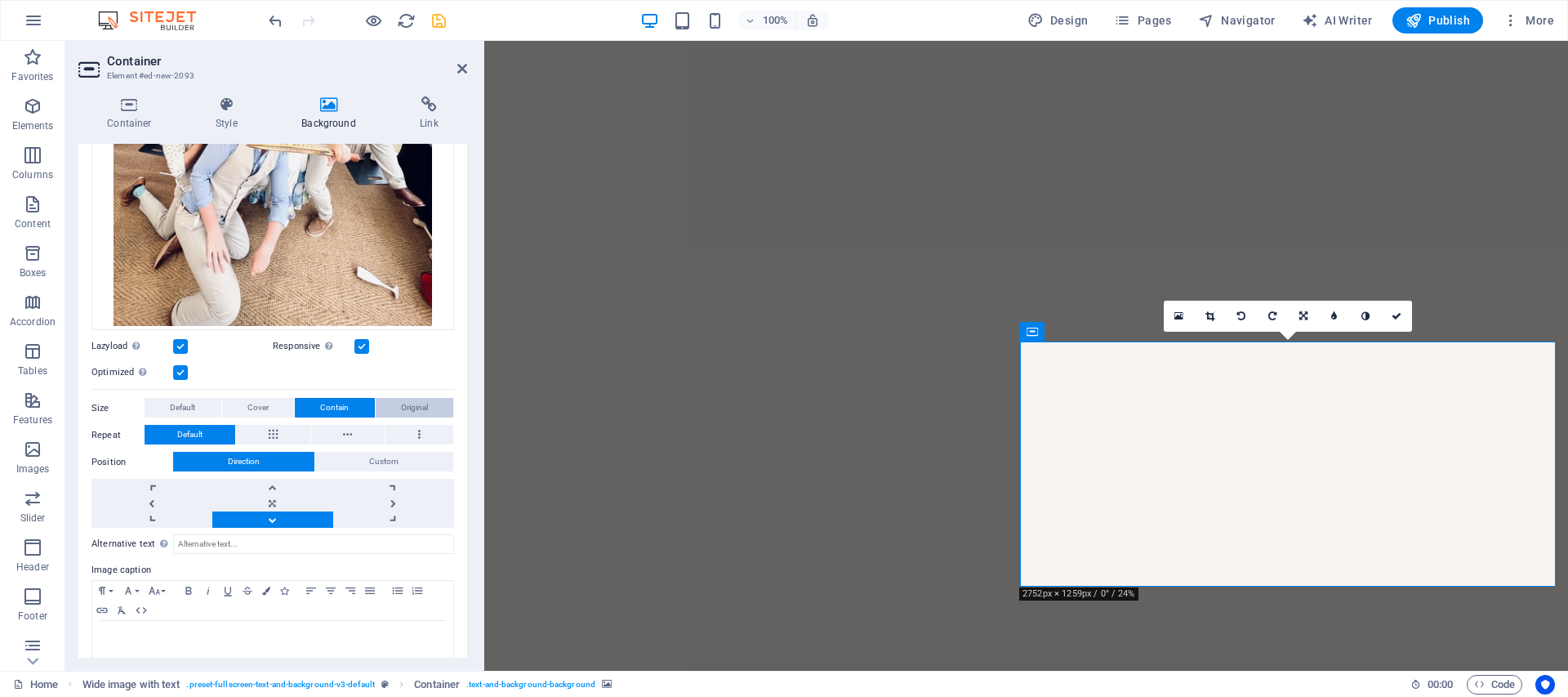
click at [427, 411] on button "Original" at bounding box center [414, 408] width 79 height 20
click at [244, 406] on button "Cover" at bounding box center [258, 408] width 73 height 20
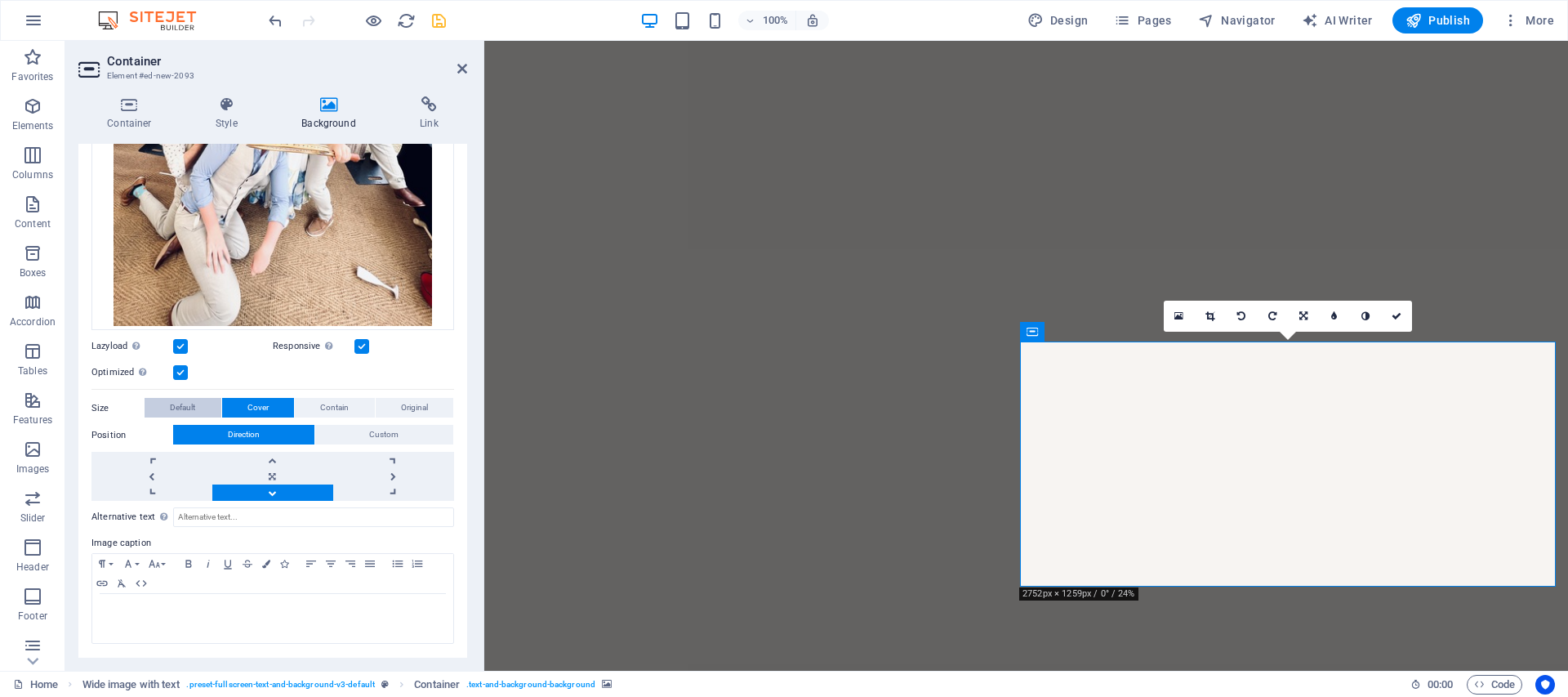
click at [201, 404] on button "Default" at bounding box center [182, 408] width 77 height 20
click at [262, 476] on link at bounding box center [273, 476] width 121 height 16
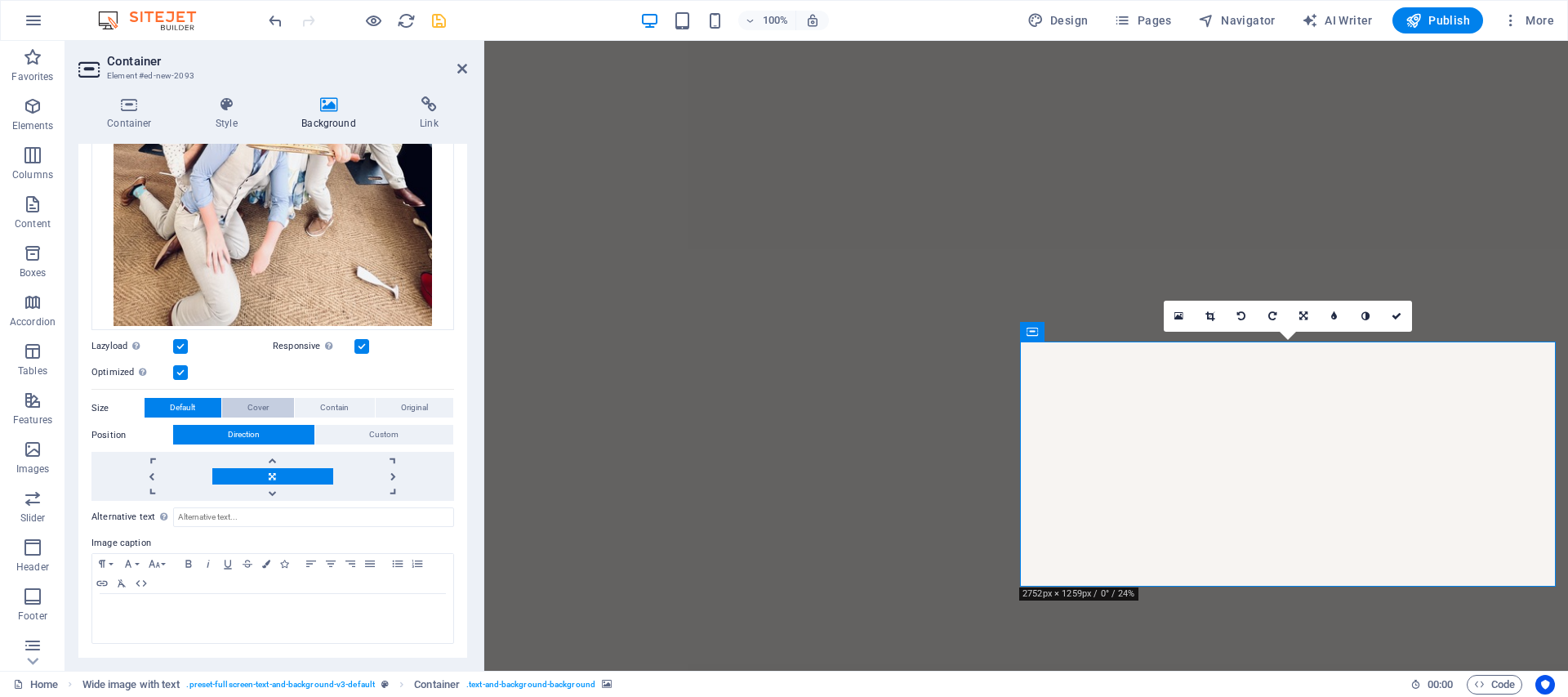
click at [249, 402] on span "Cover" at bounding box center [258, 408] width 22 height 20
click at [328, 415] on span "Contain" at bounding box center [334, 408] width 28 height 20
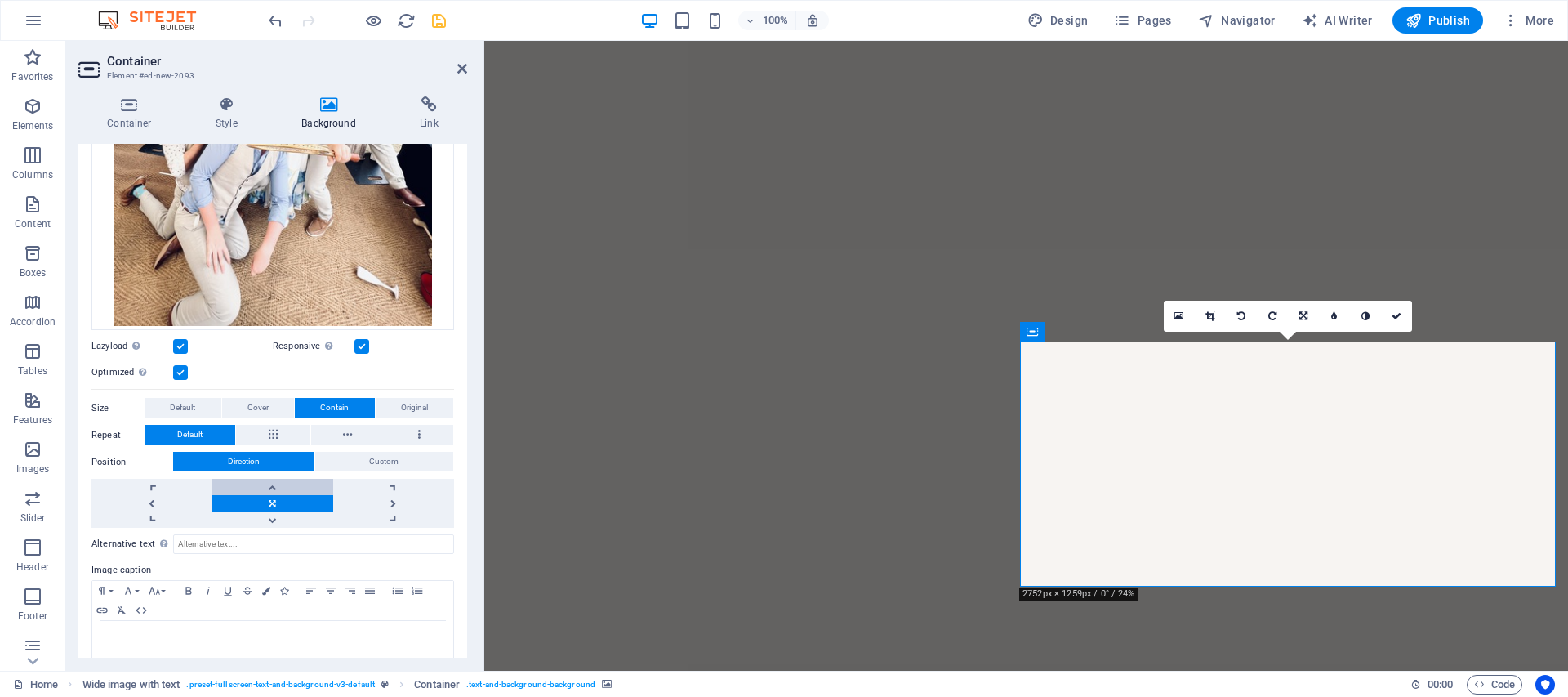
click at [269, 491] on link at bounding box center [273, 486] width 121 height 16
click at [427, 409] on button "Original" at bounding box center [414, 408] width 79 height 20
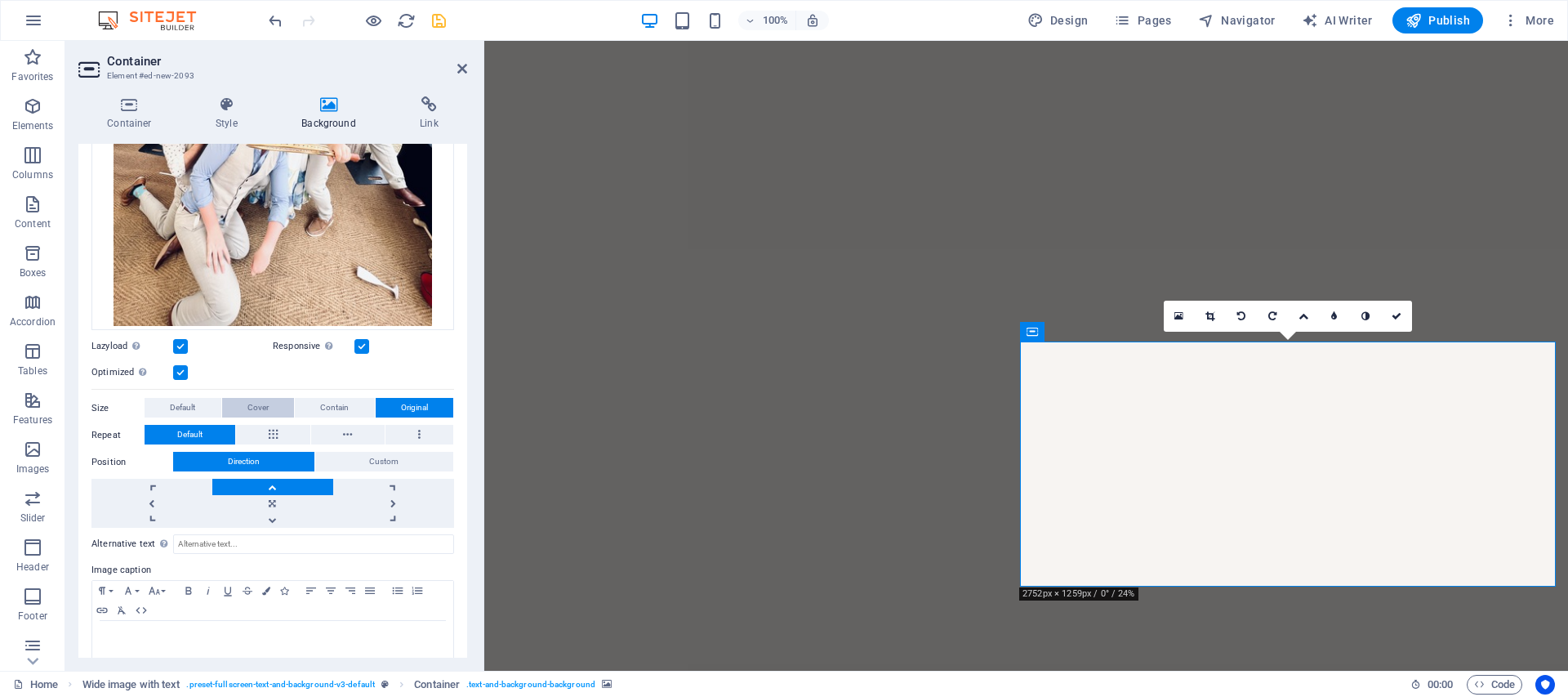
click at [262, 411] on span "Cover" at bounding box center [258, 408] width 22 height 20
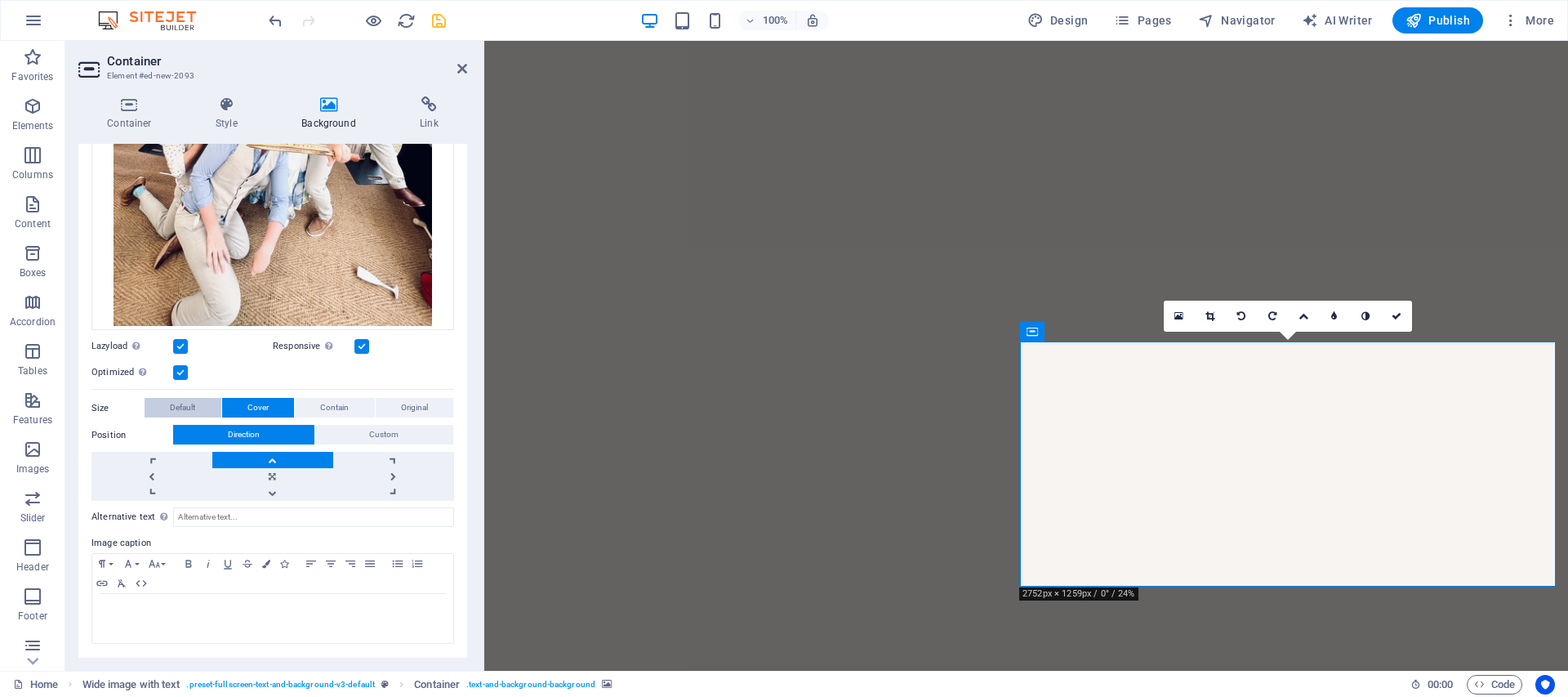
click at [200, 399] on button "Default" at bounding box center [182, 408] width 77 height 20
click at [259, 415] on span "Cover" at bounding box center [258, 408] width 22 height 20
click at [309, 406] on button "Contain" at bounding box center [334, 408] width 80 height 20
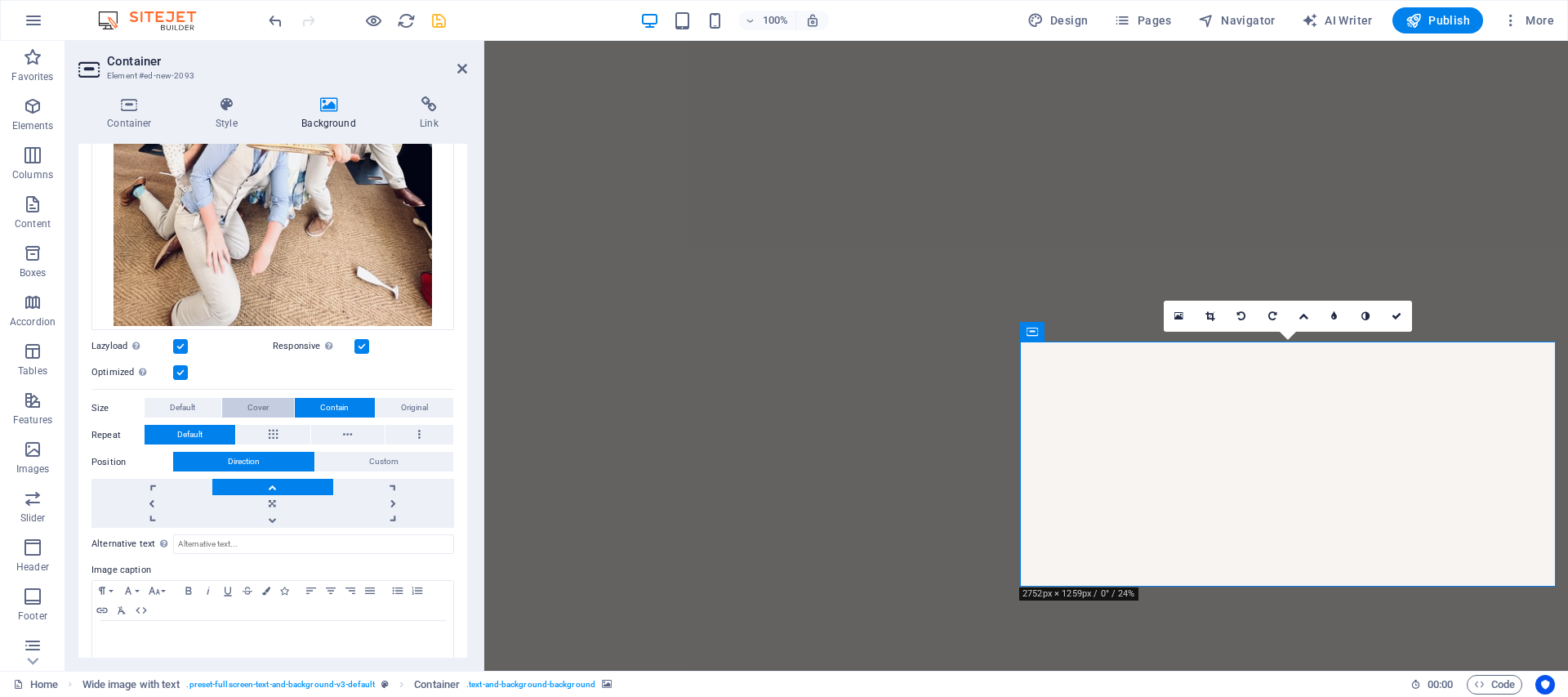
click at [278, 404] on button "Cover" at bounding box center [258, 408] width 73 height 20
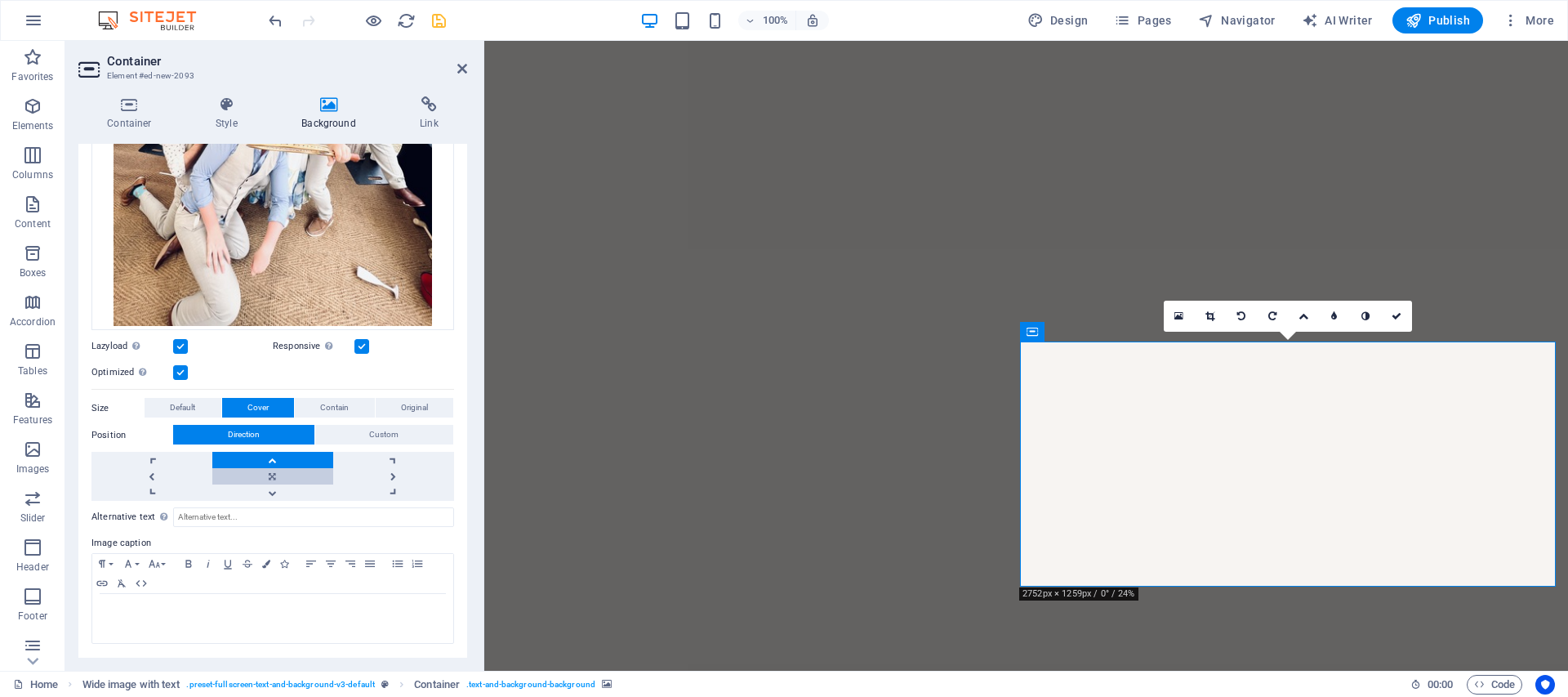
click at [253, 478] on link at bounding box center [273, 476] width 121 height 16
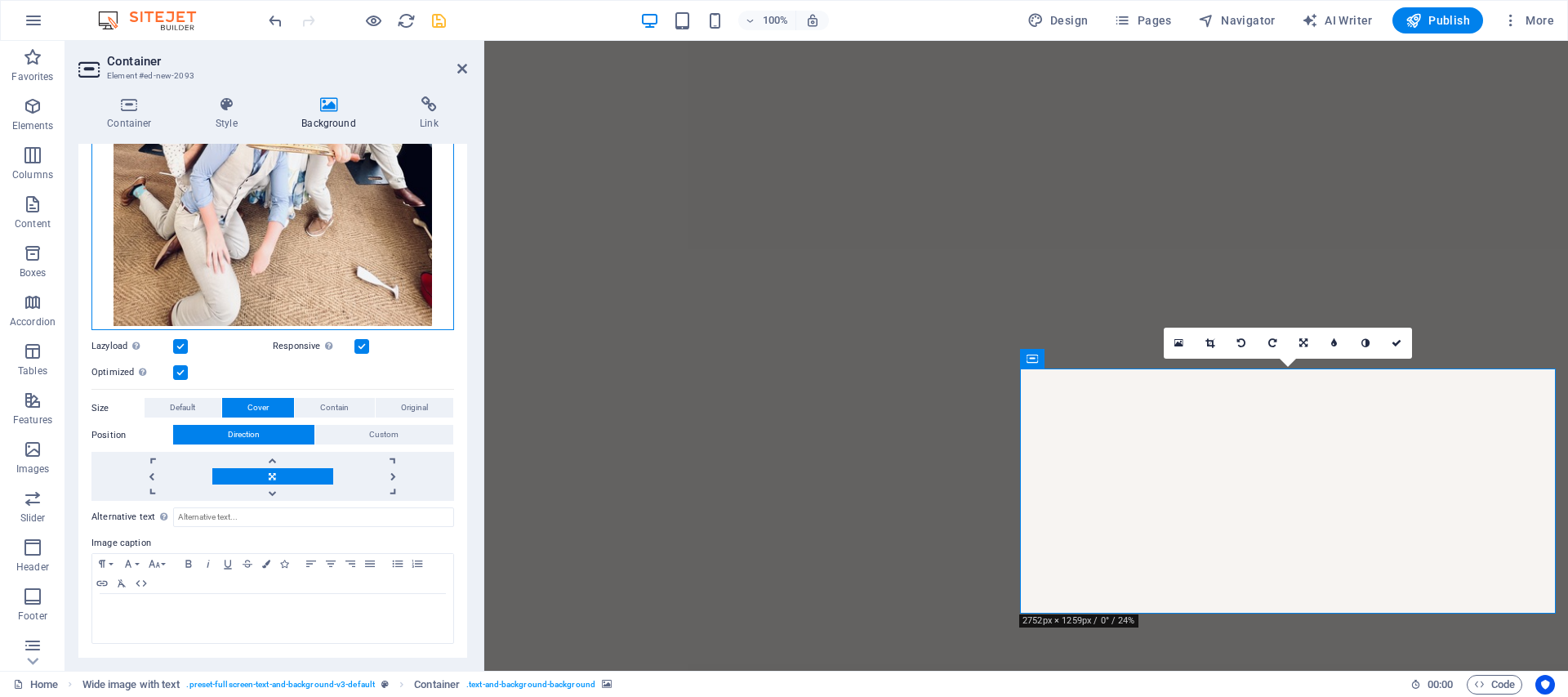
click at [206, 187] on div "Drag files here, click to choose files or select files from Files or our free s…" at bounding box center [273, 117] width 363 height 428
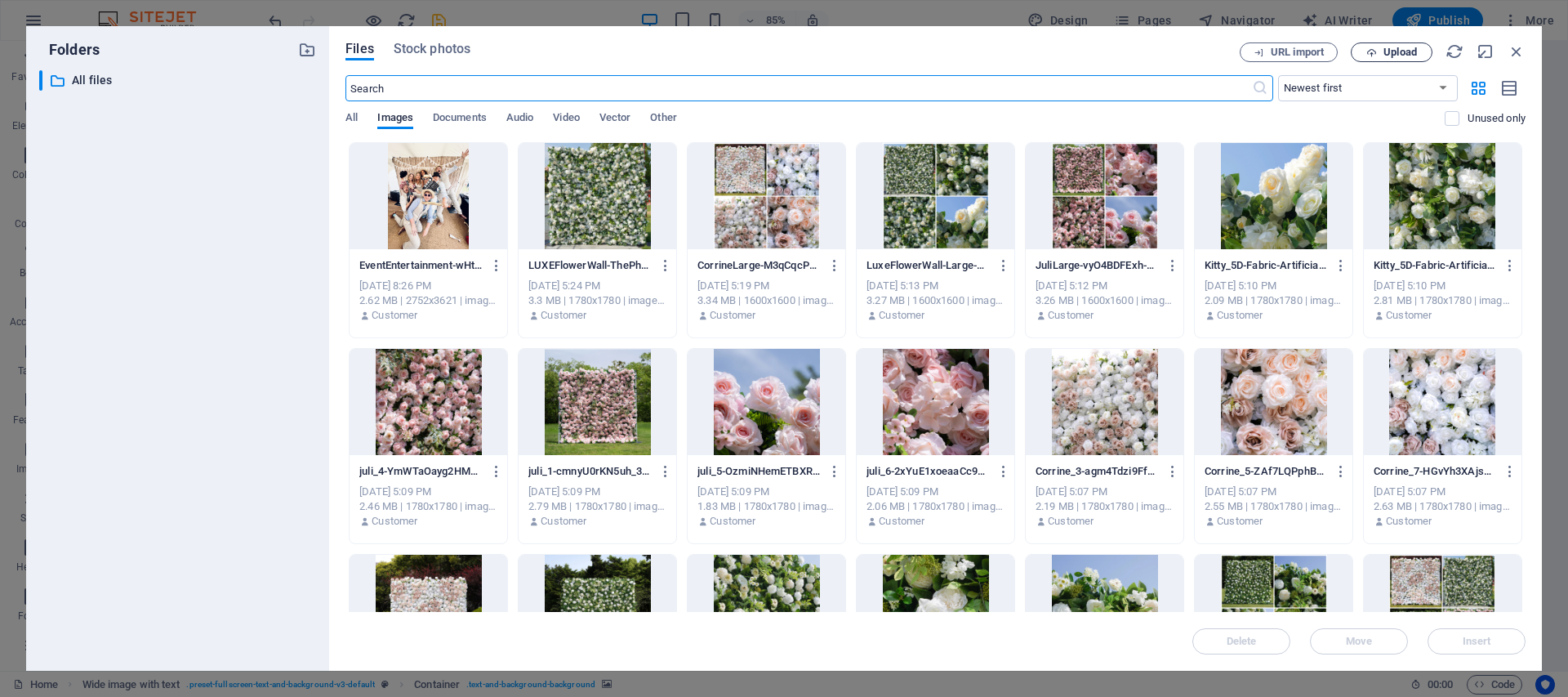
click at [1423, 56] on span "Upload" at bounding box center [1392, 53] width 67 height 10
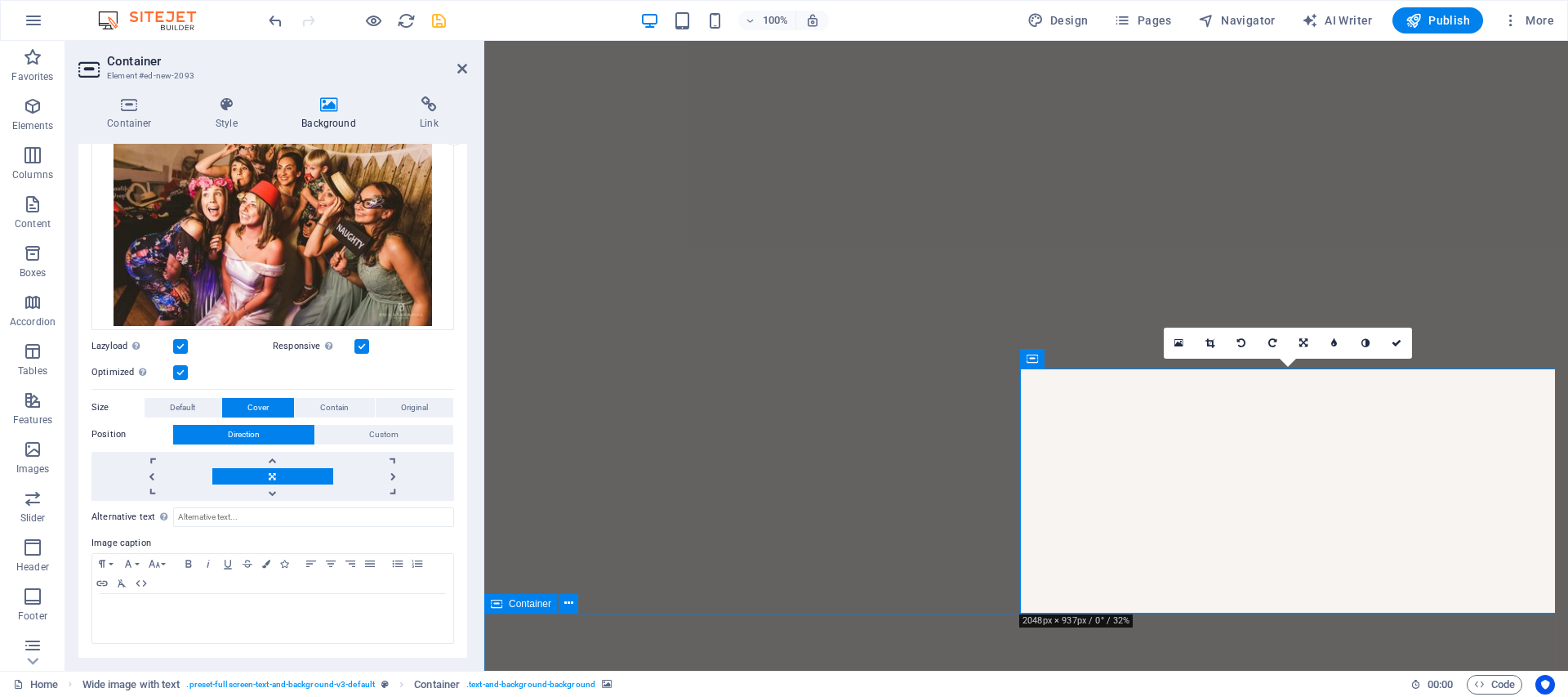
scroll to position [179, 0]
click at [293, 466] on link at bounding box center [273, 459] width 121 height 16
click at [277, 478] on link at bounding box center [273, 476] width 121 height 16
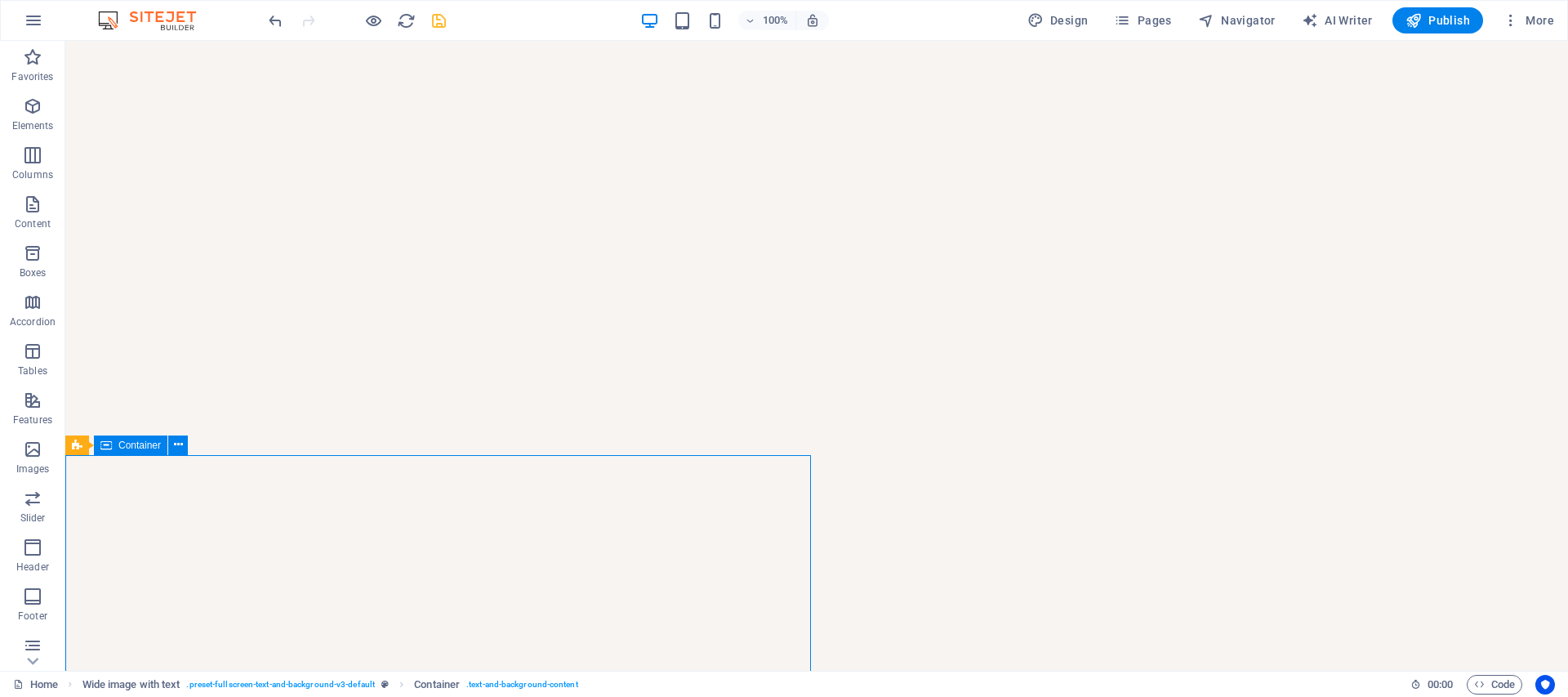
scroll to position [3994, 0]
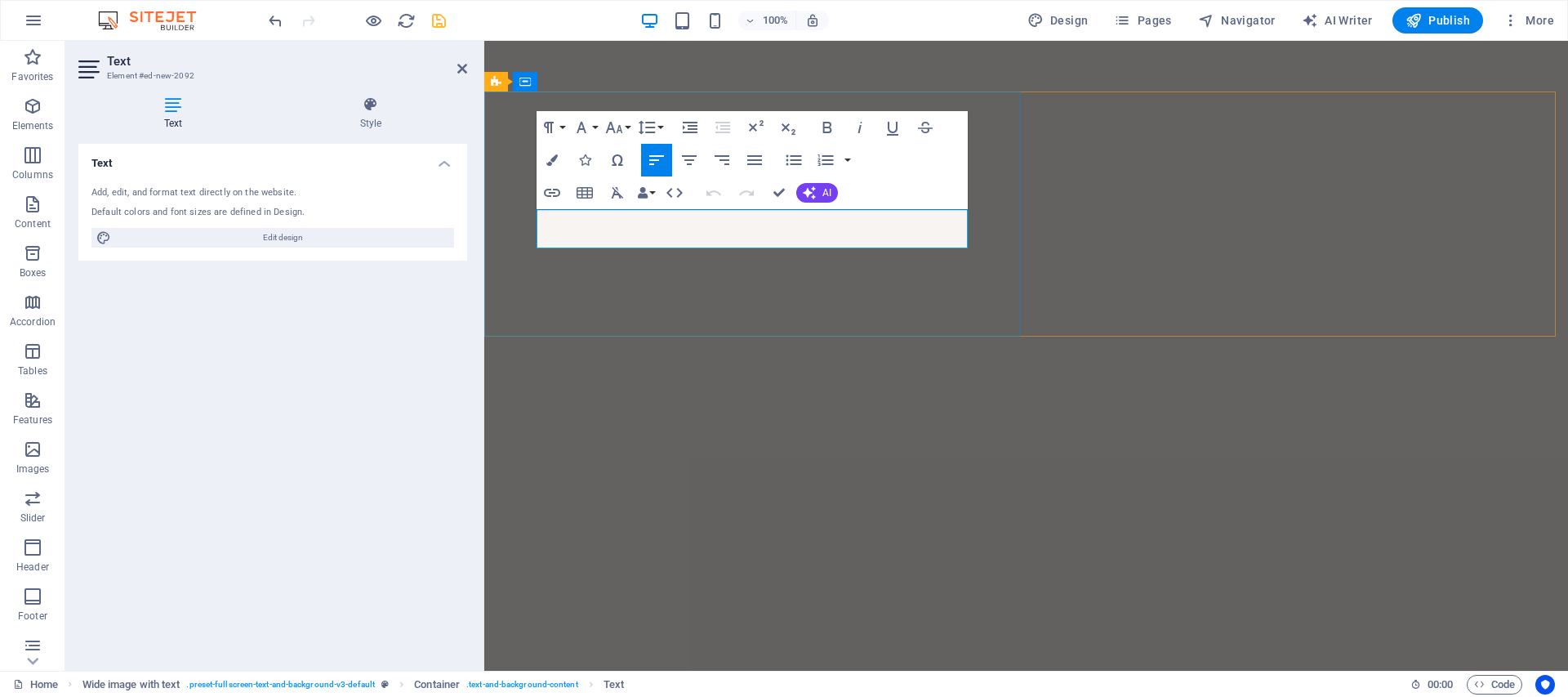
click at [404, 381] on div "Text Add, edit, and format text directly on the website. Default colors and fon…" at bounding box center [273, 400] width 389 height 514
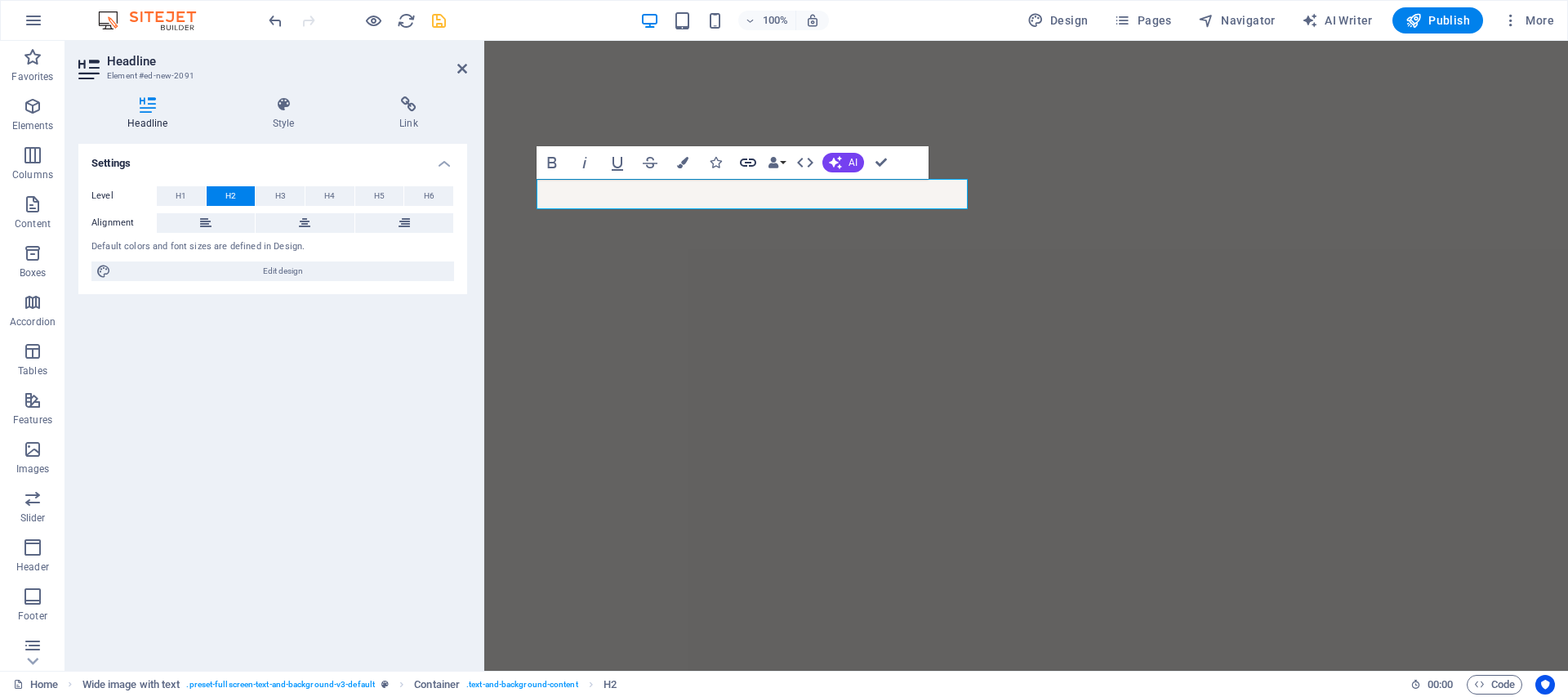
click at [749, 162] on icon "button" at bounding box center [748, 162] width 16 height 8
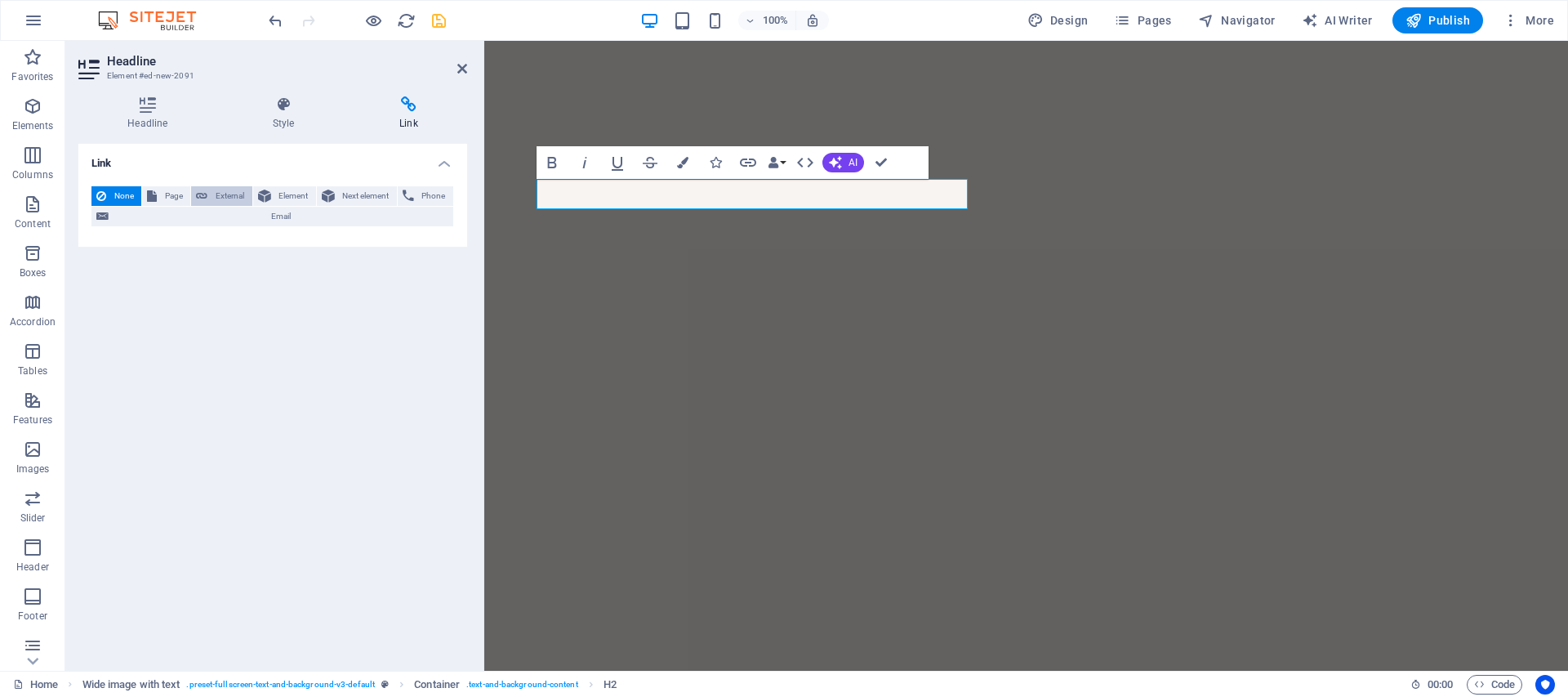
click at [232, 195] on span "External" at bounding box center [230, 196] width 35 height 20
select select "blank"
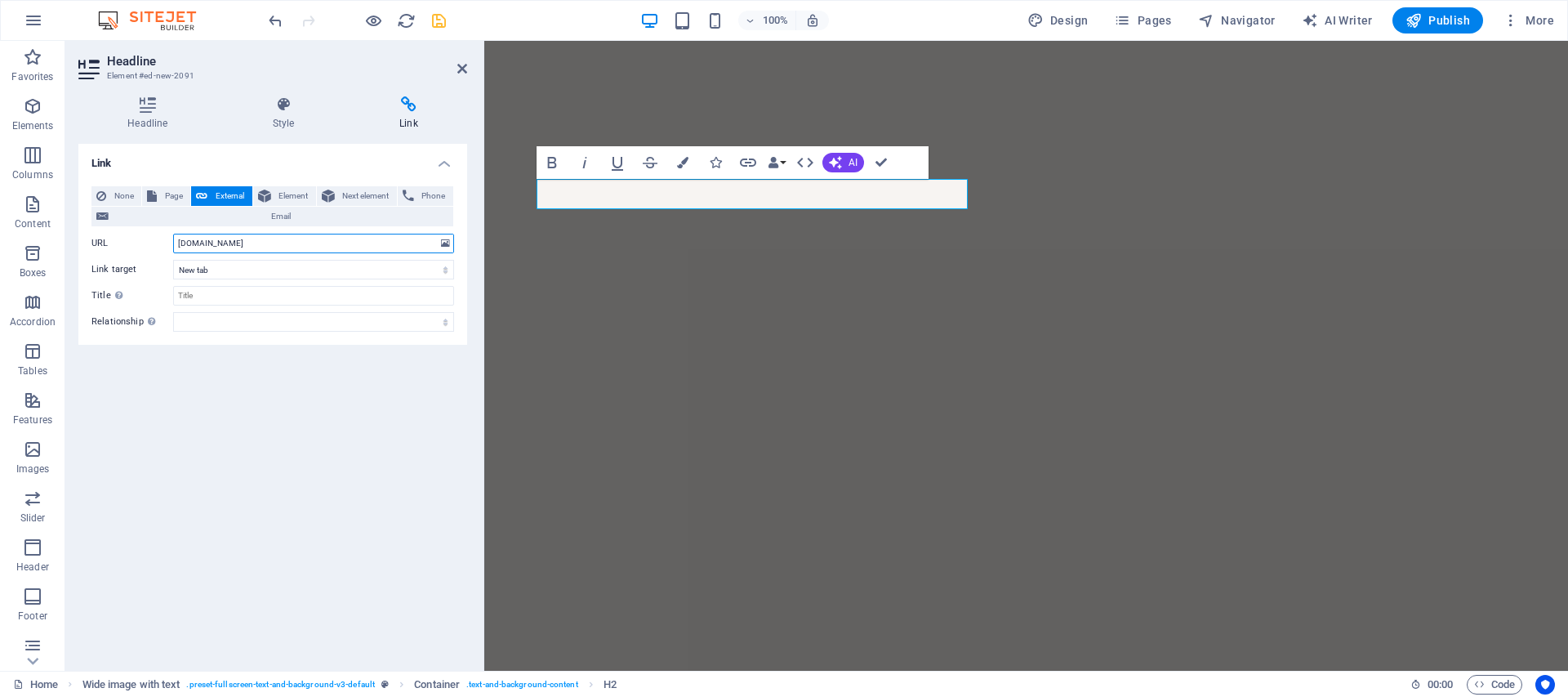
type input "[DOMAIN_NAME]"
click at [396, 453] on div "Link None Page External Element Next element Phone Email Page Home Subpage Lega…" at bounding box center [273, 400] width 389 height 514
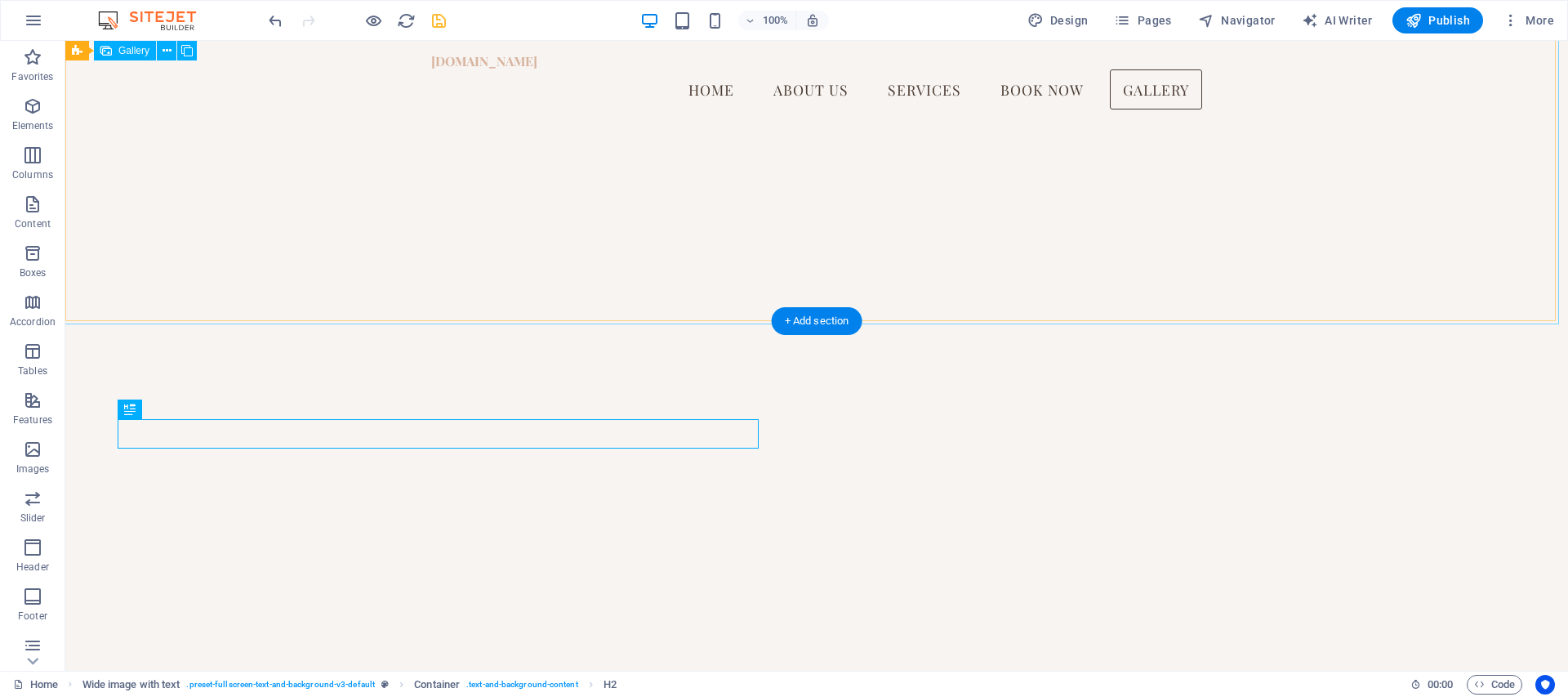
scroll to position [3819, 0]
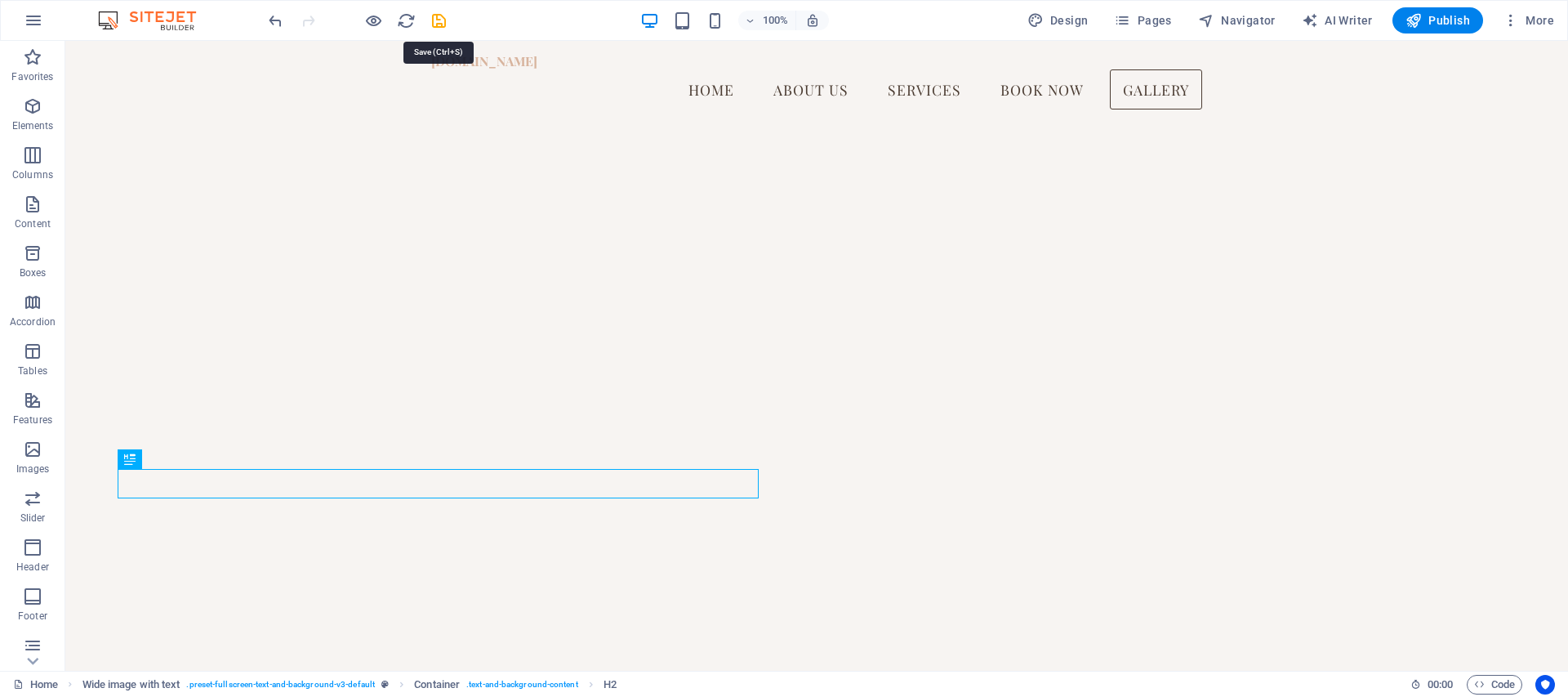
click at [439, 16] on icon "save" at bounding box center [439, 21] width 19 height 19
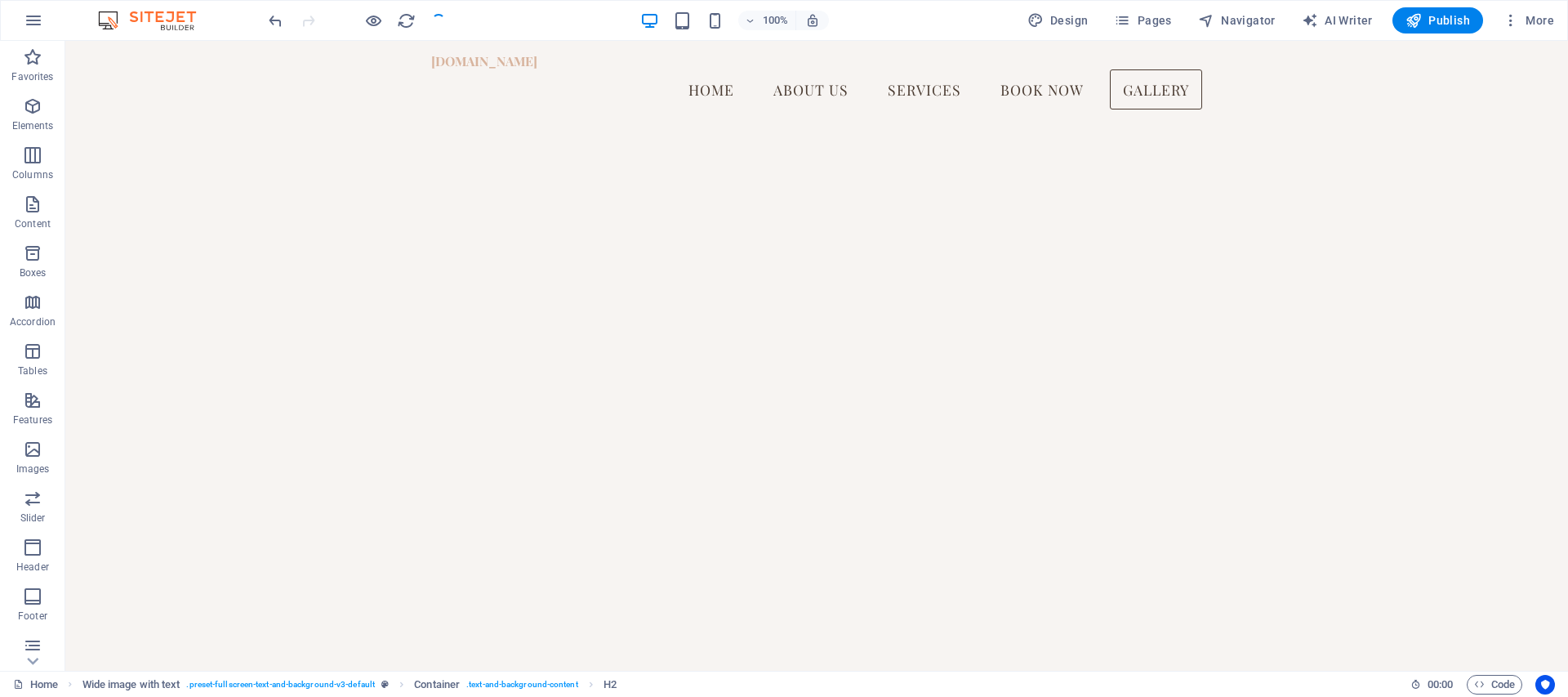
checkbox input "false"
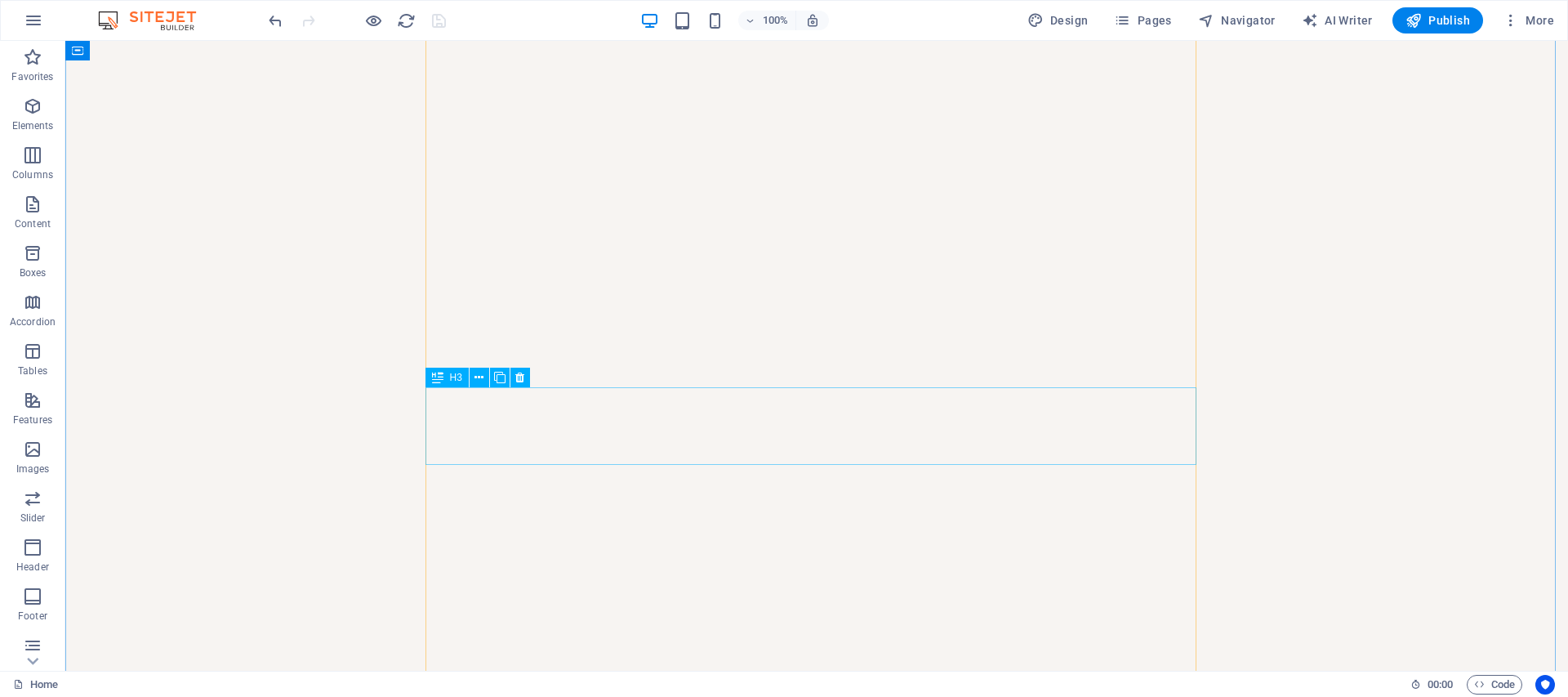
scroll to position [4638, 0]
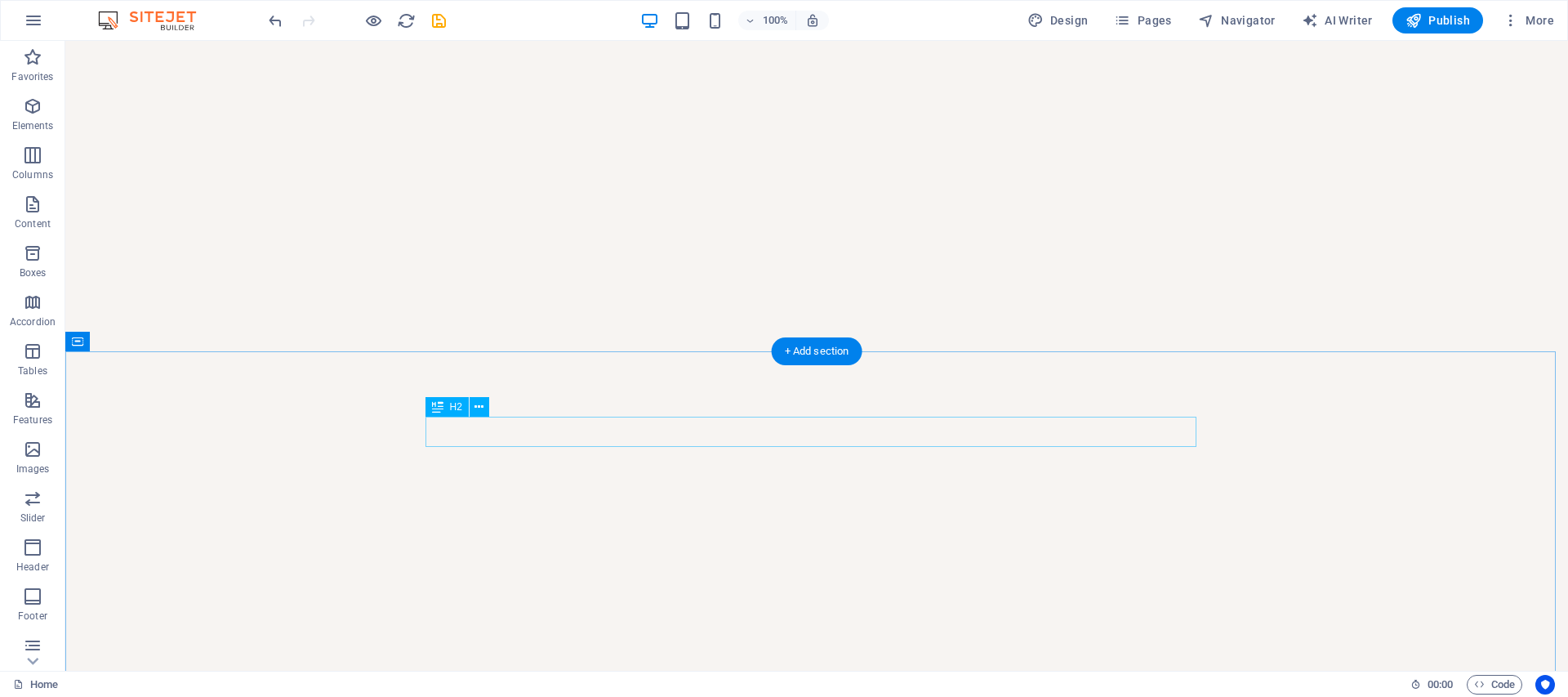
scroll to position [5608, 0]
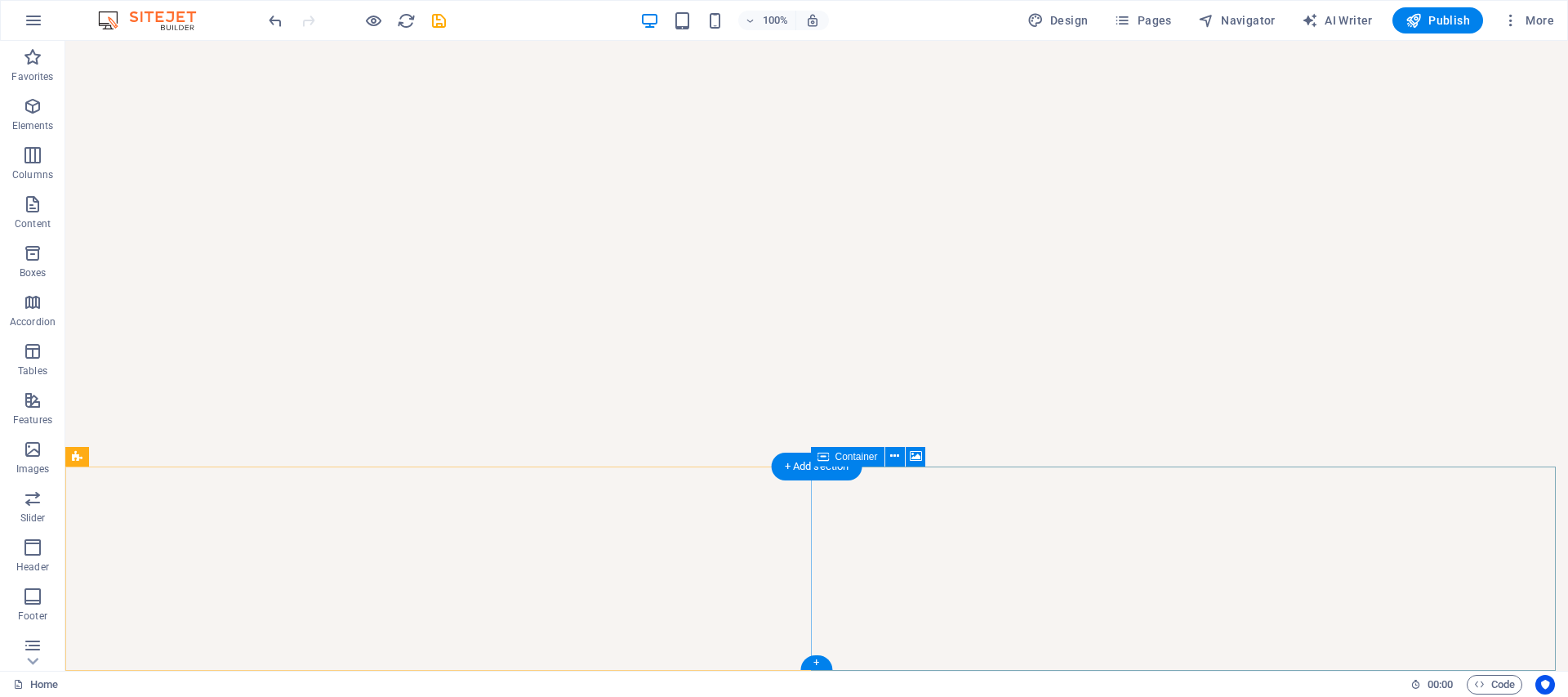
click at [893, 459] on icon at bounding box center [895, 456] width 9 height 17
click at [896, 460] on icon at bounding box center [895, 456] width 9 height 17
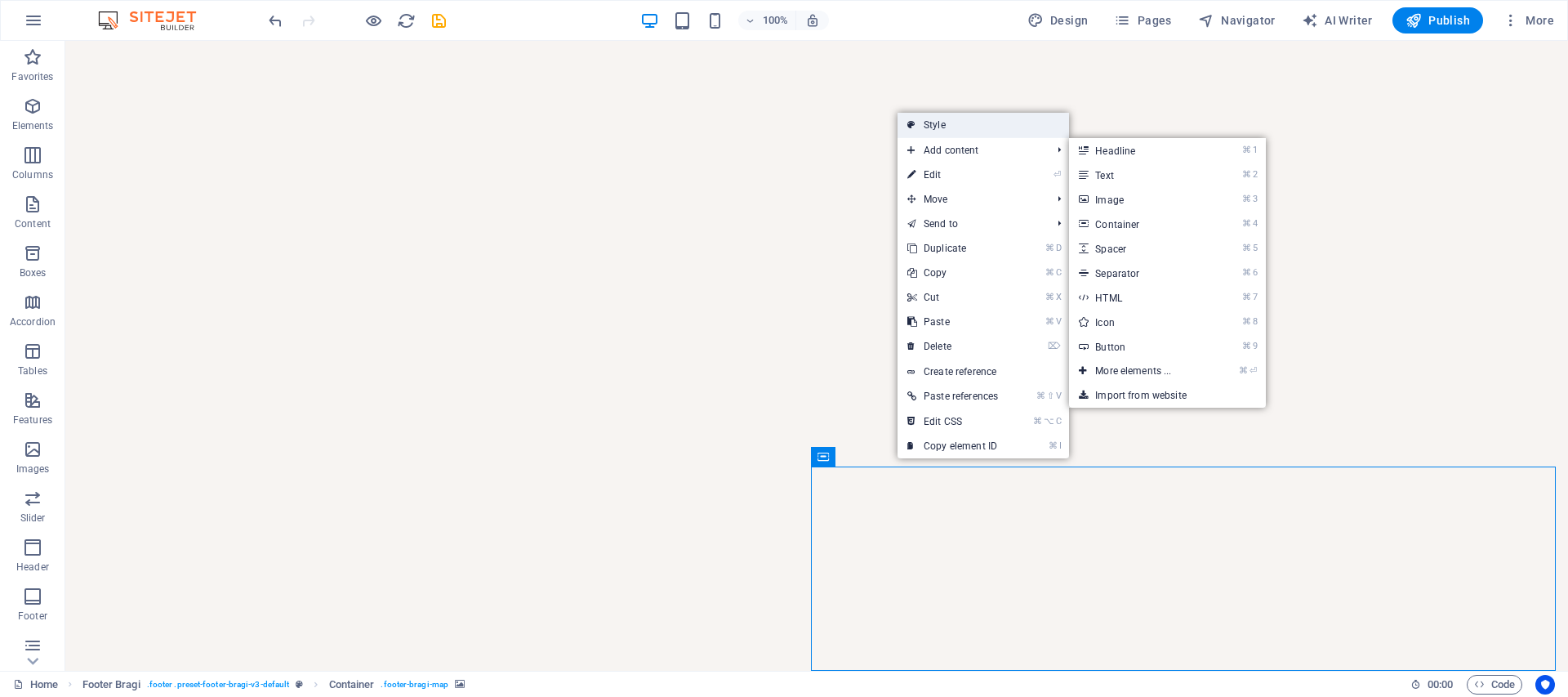
click at [933, 131] on link "Style" at bounding box center [983, 125] width 172 height 24
select select "%"
select select "rem"
select select "px"
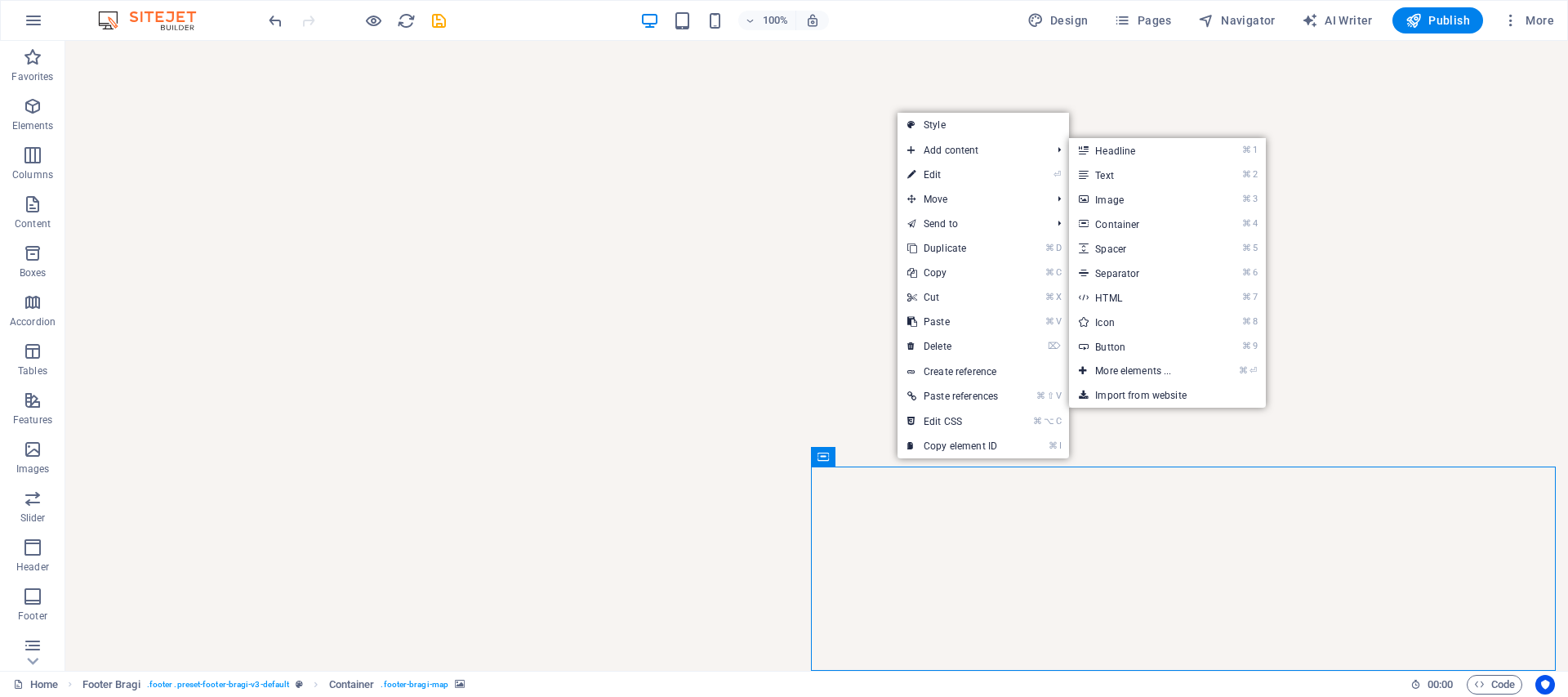
select select "rem"
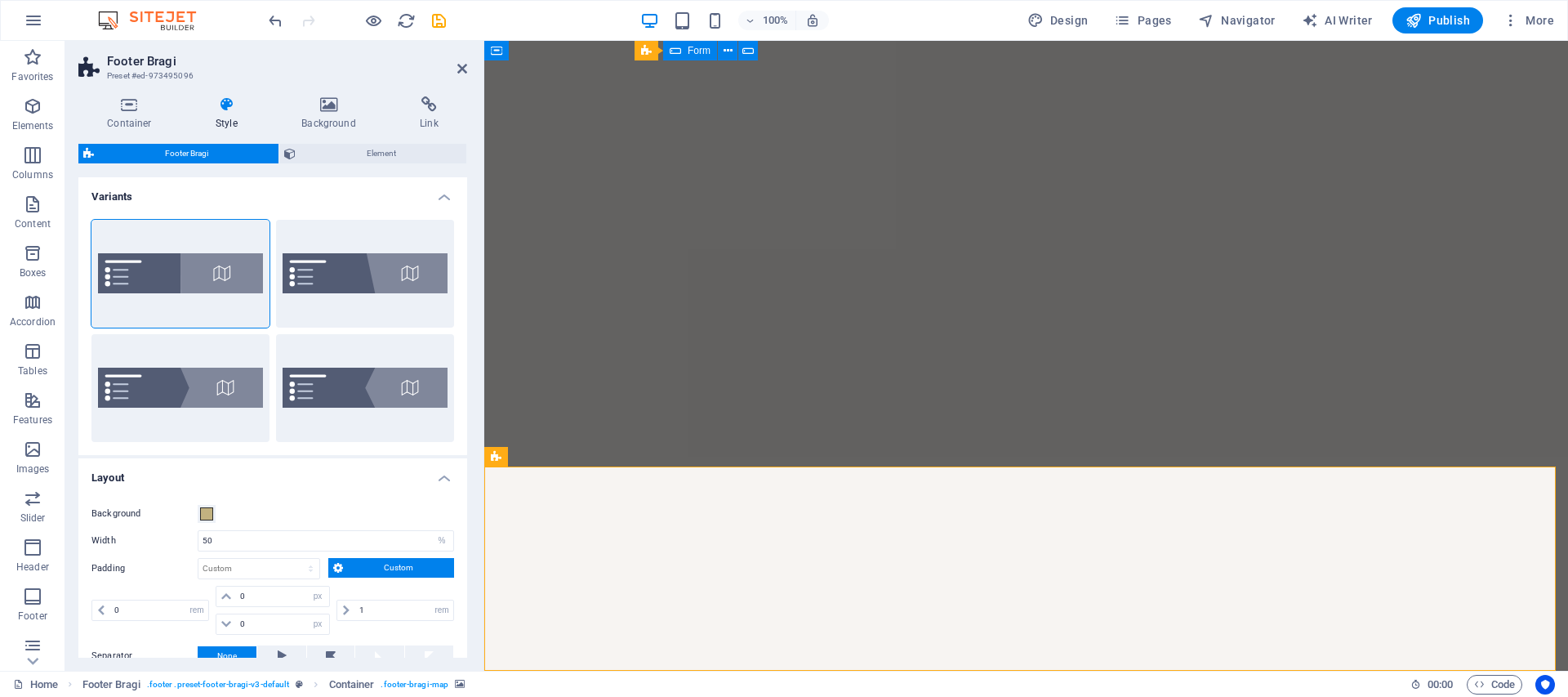
scroll to position [5503, 0]
click at [129, 123] on h4 "Container" at bounding box center [133, 114] width 109 height 35
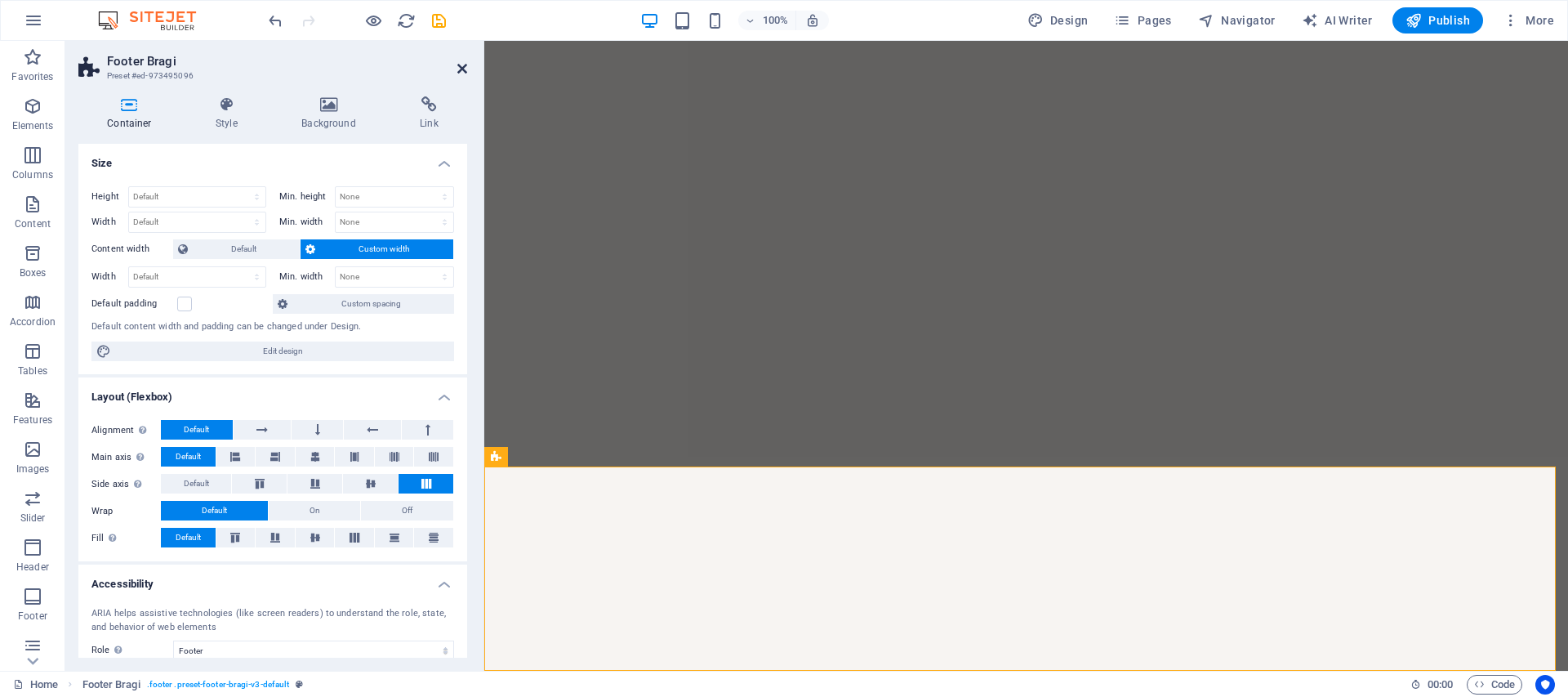
click at [463, 70] on icon at bounding box center [462, 68] width 9 height 13
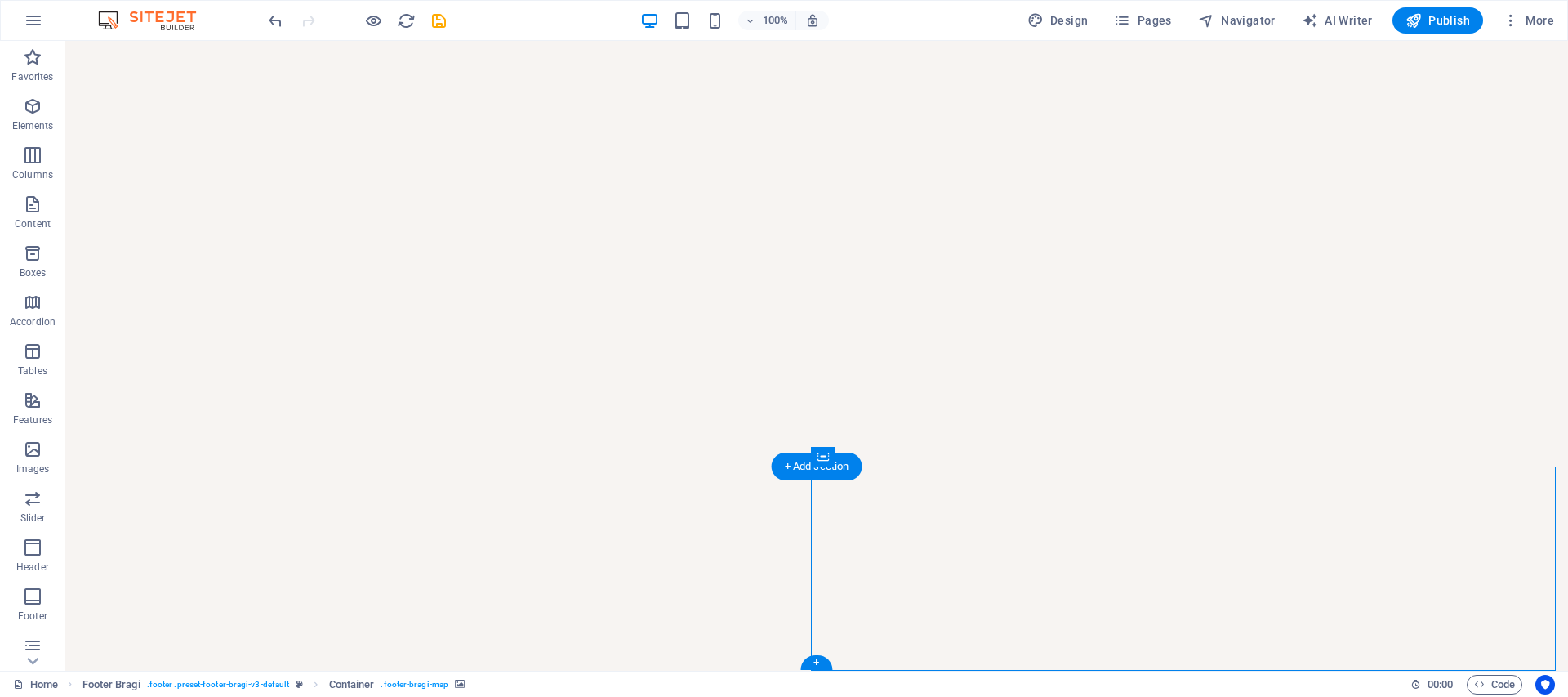
select select "px"
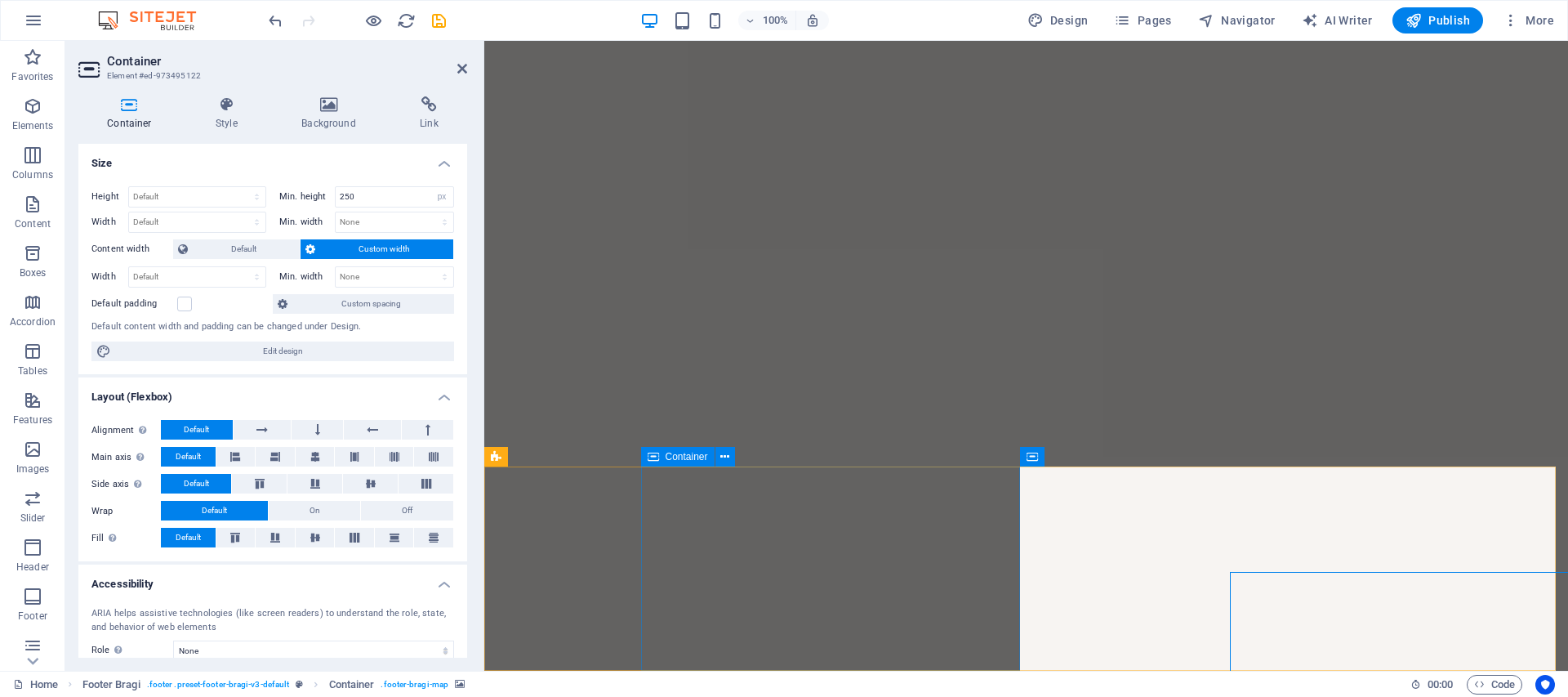
scroll to position [5503, 0]
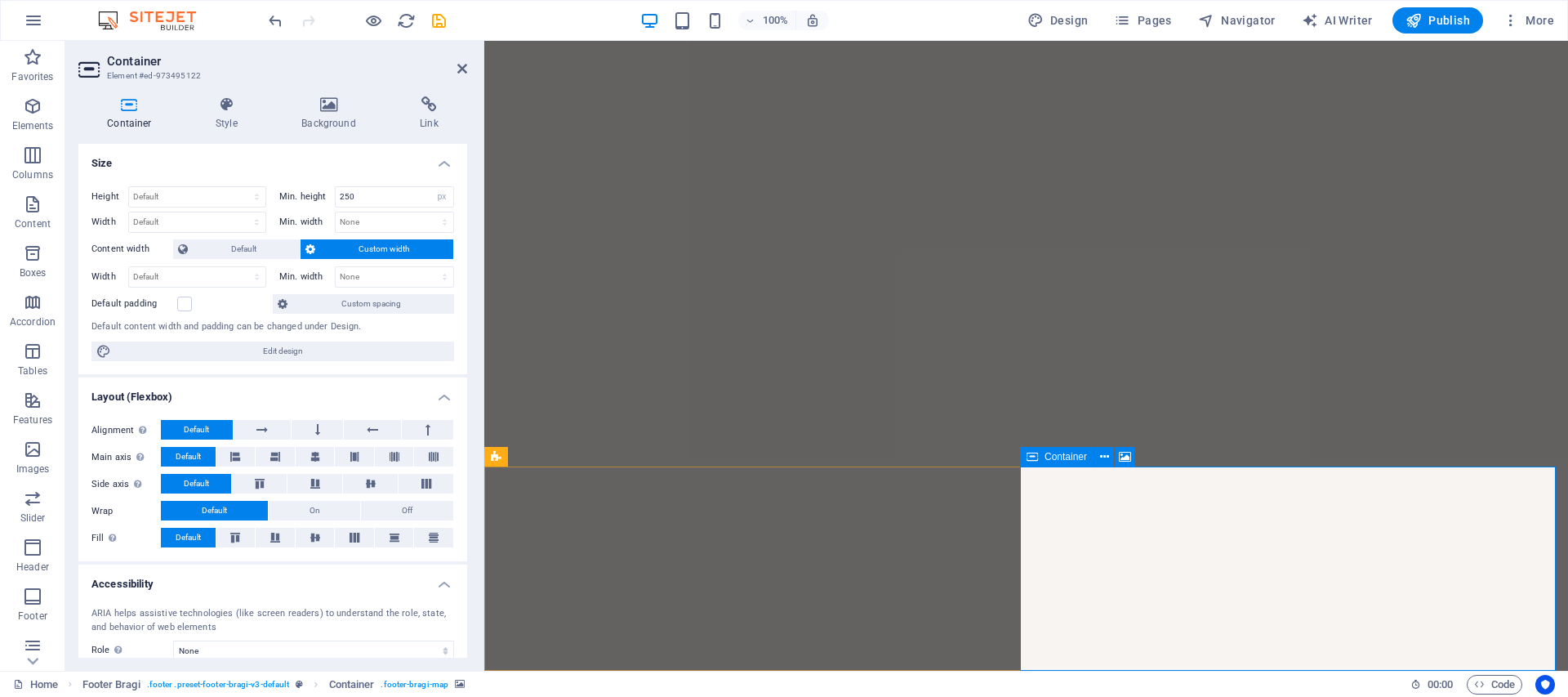
click at [531, 459] on span "Footer Bragi" at bounding box center [534, 456] width 54 height 10
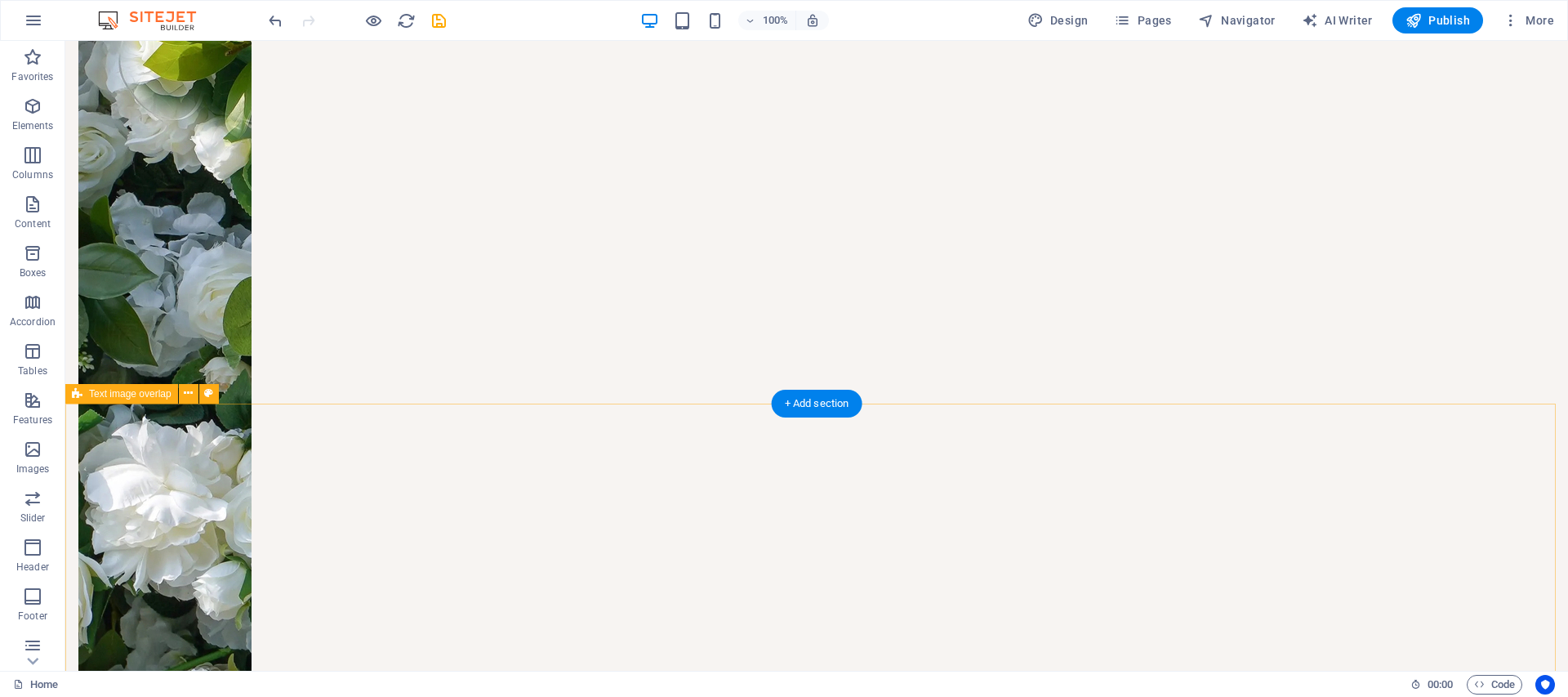
scroll to position [3404, 0]
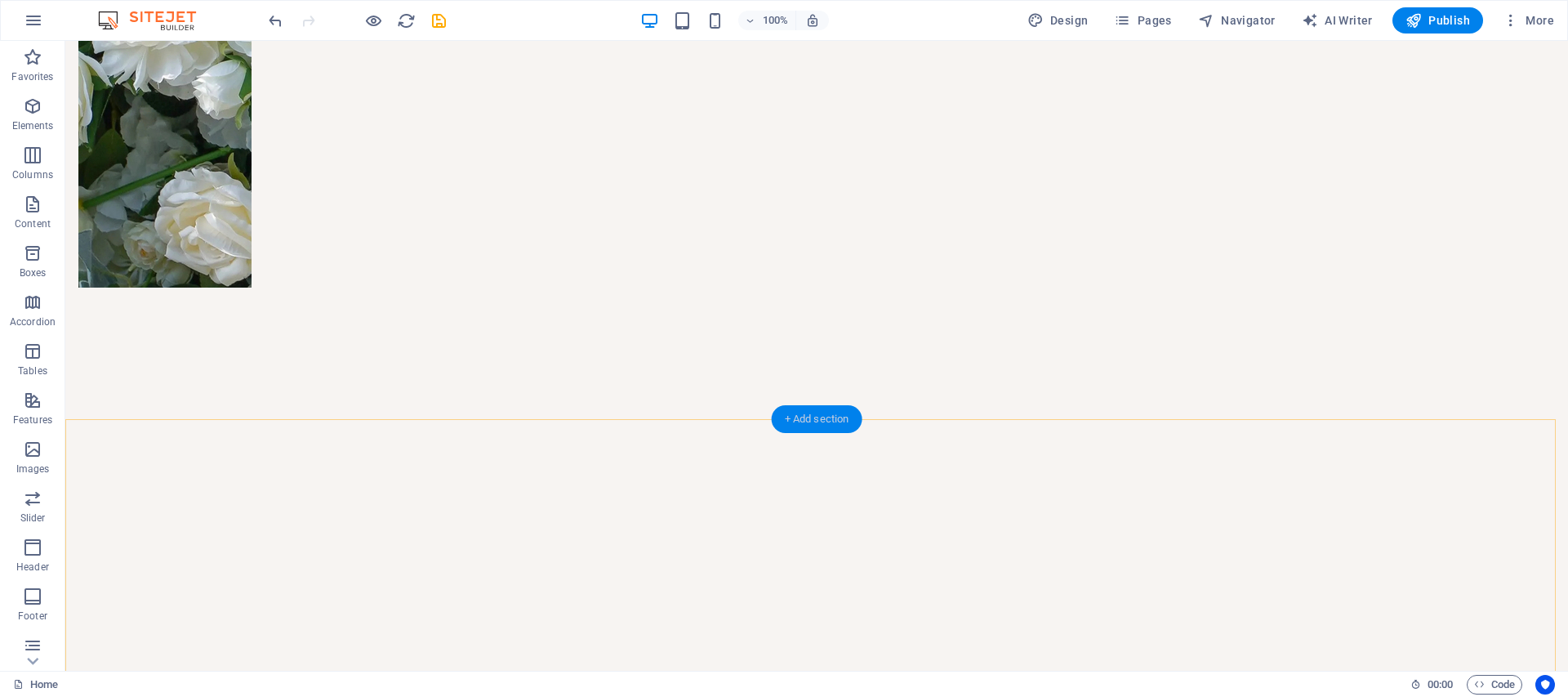
click at [796, 413] on div "+ Add section" at bounding box center [817, 419] width 91 height 28
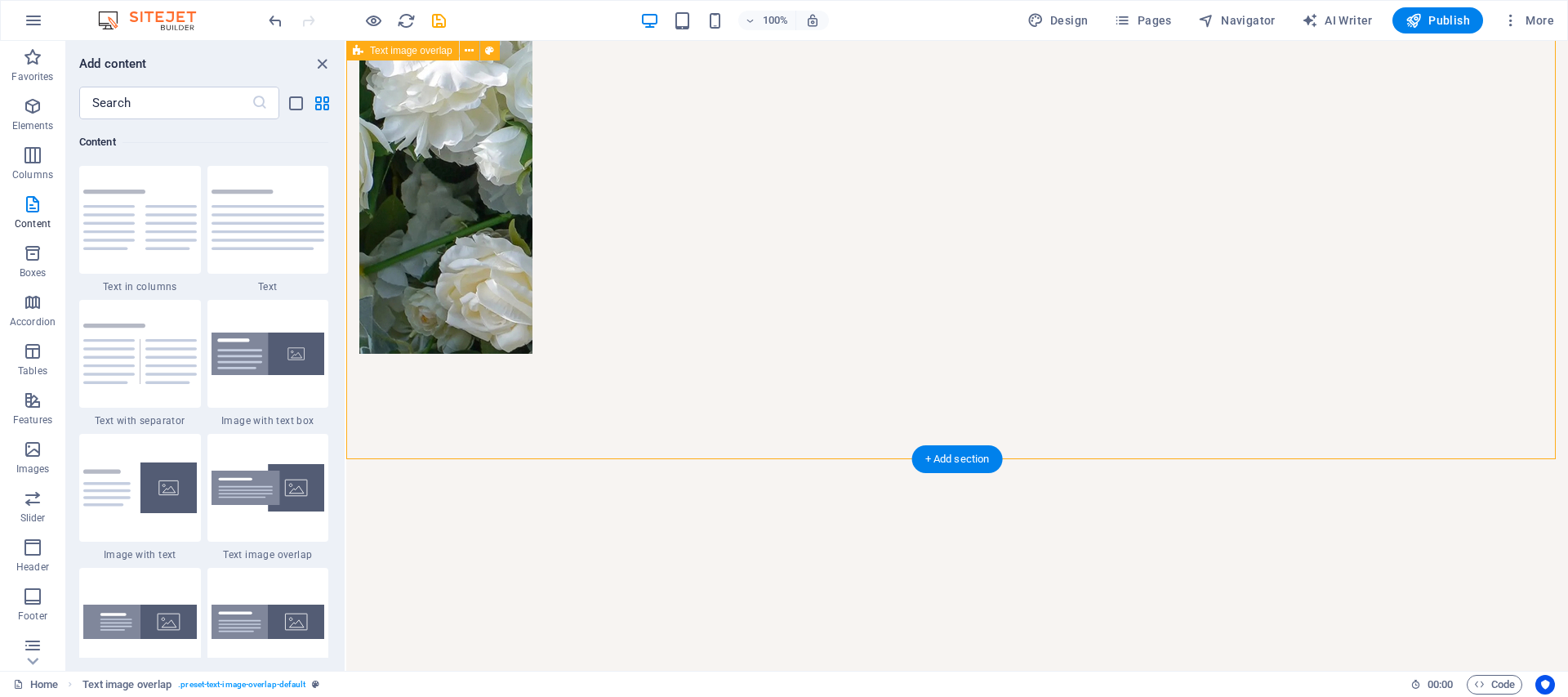
scroll to position [3209, 0]
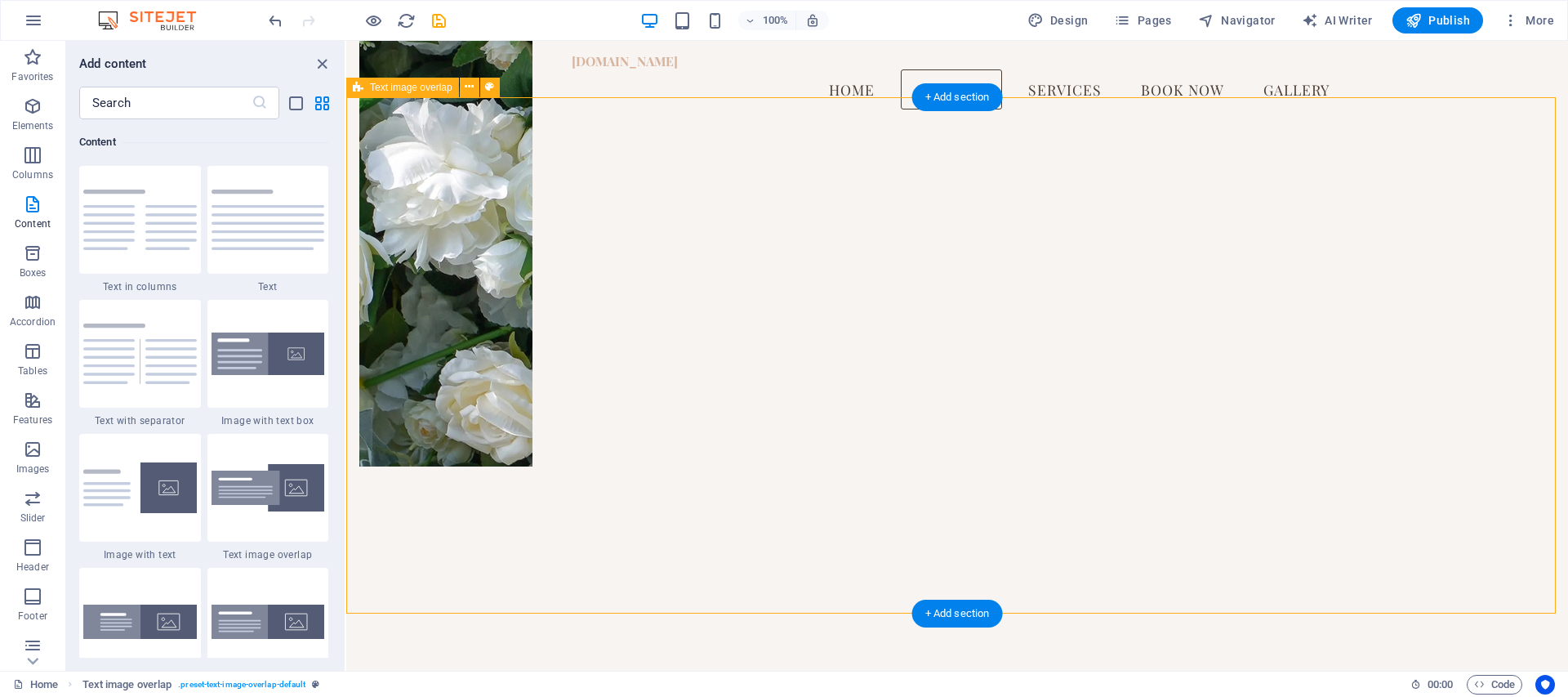
click at [467, 87] on icon at bounding box center [469, 87] width 9 height 17
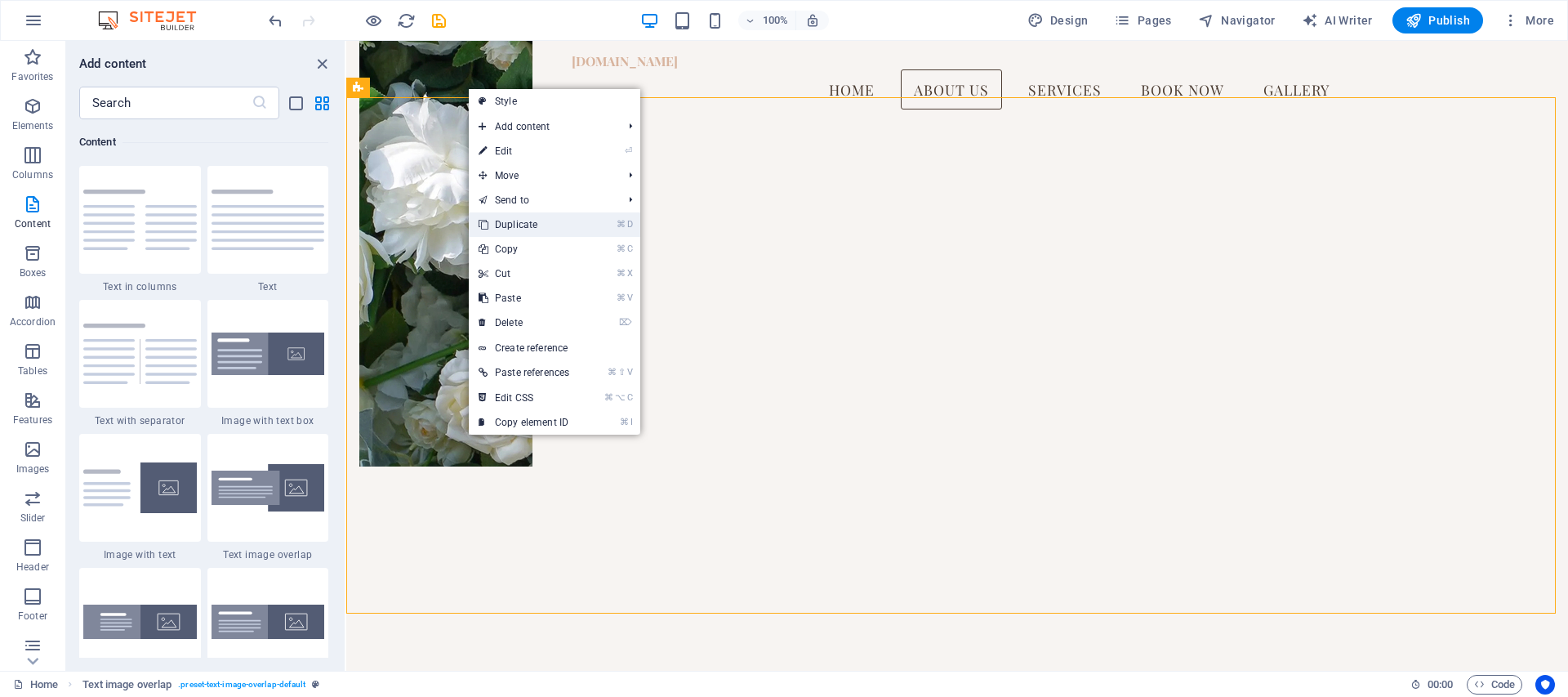
click at [519, 215] on link "⌘ D Duplicate" at bounding box center [524, 225] width 111 height 24
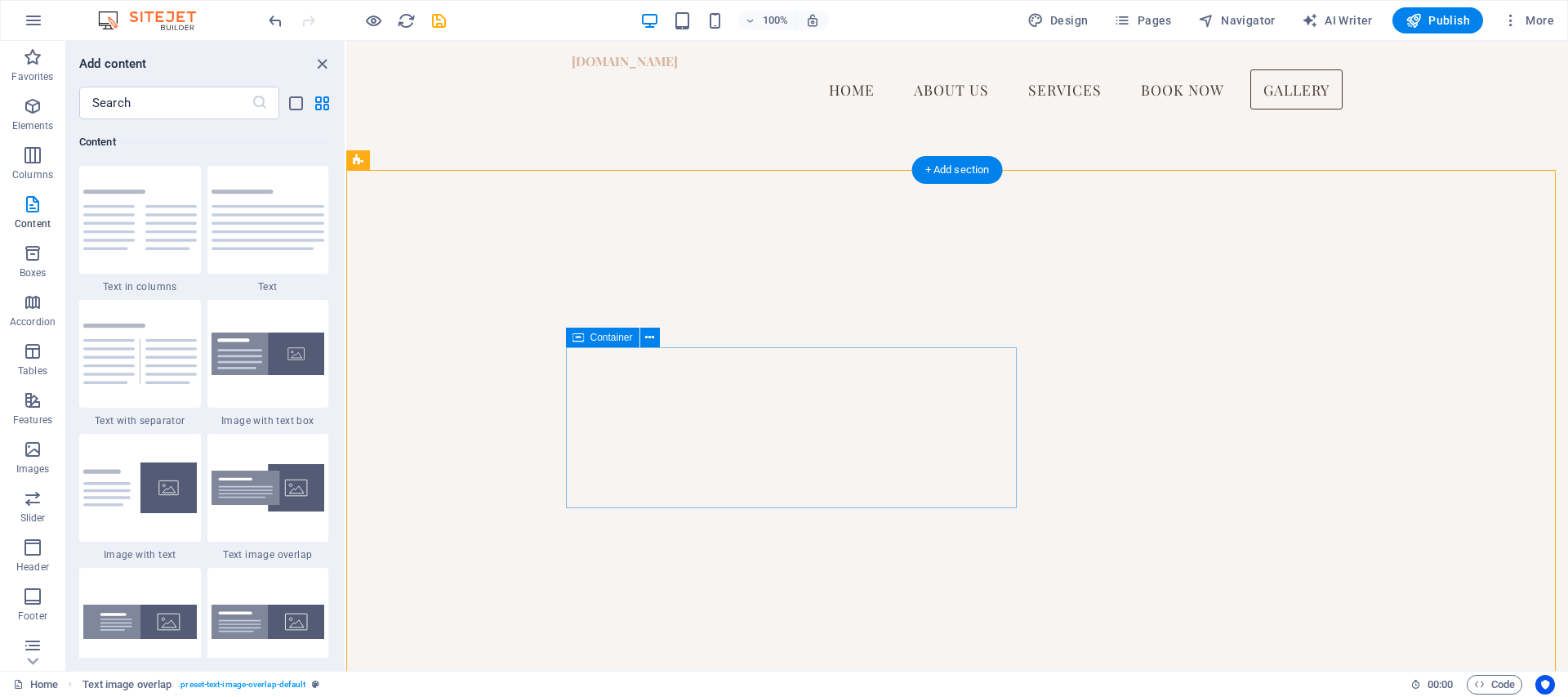
scroll to position [3652, 0]
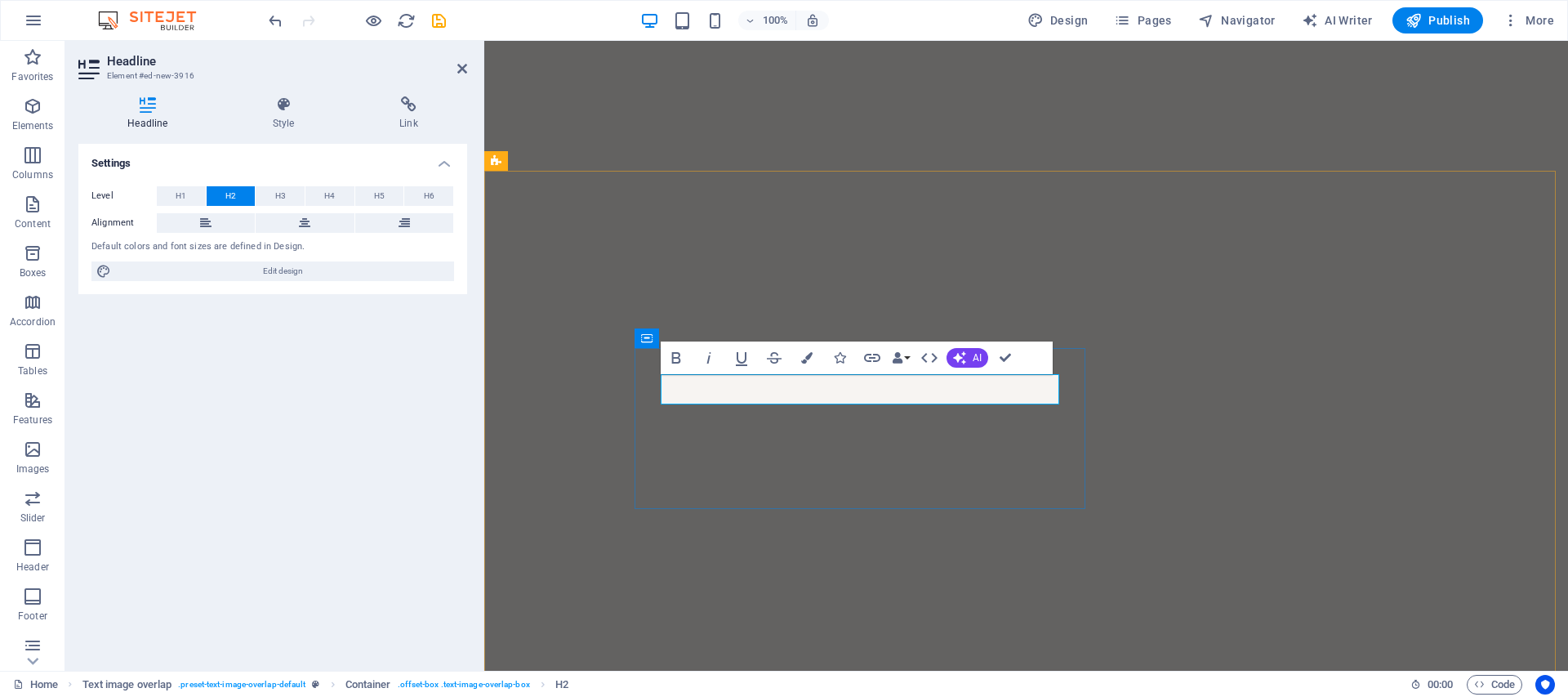
drag, startPoint x: 819, startPoint y: 390, endPoint x: 654, endPoint y: 379, distance: 165.4
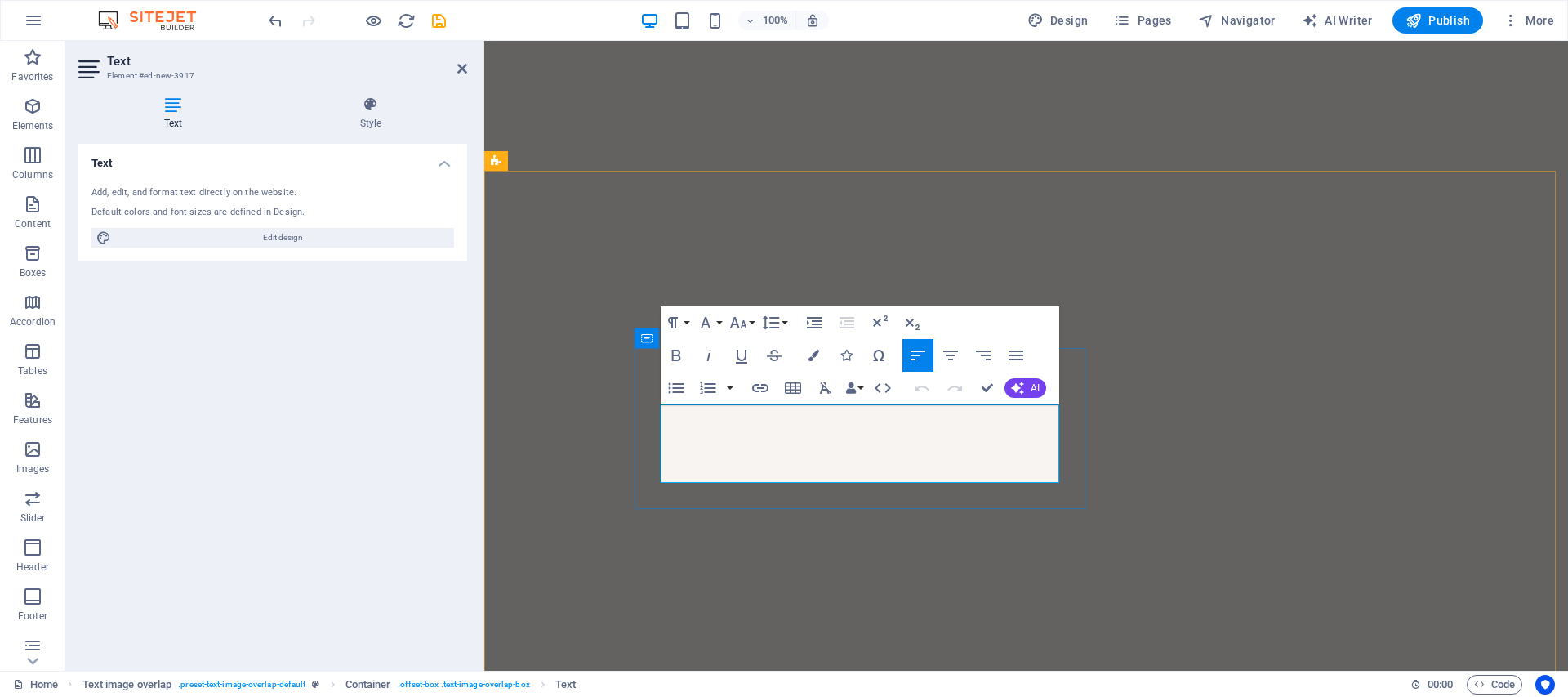
drag, startPoint x: 812, startPoint y: 467, endPoint x: 727, endPoint y: 435, distance: 90.8
drag, startPoint x: 812, startPoint y: 464, endPoint x: 648, endPoint y: 412, distance: 172.0
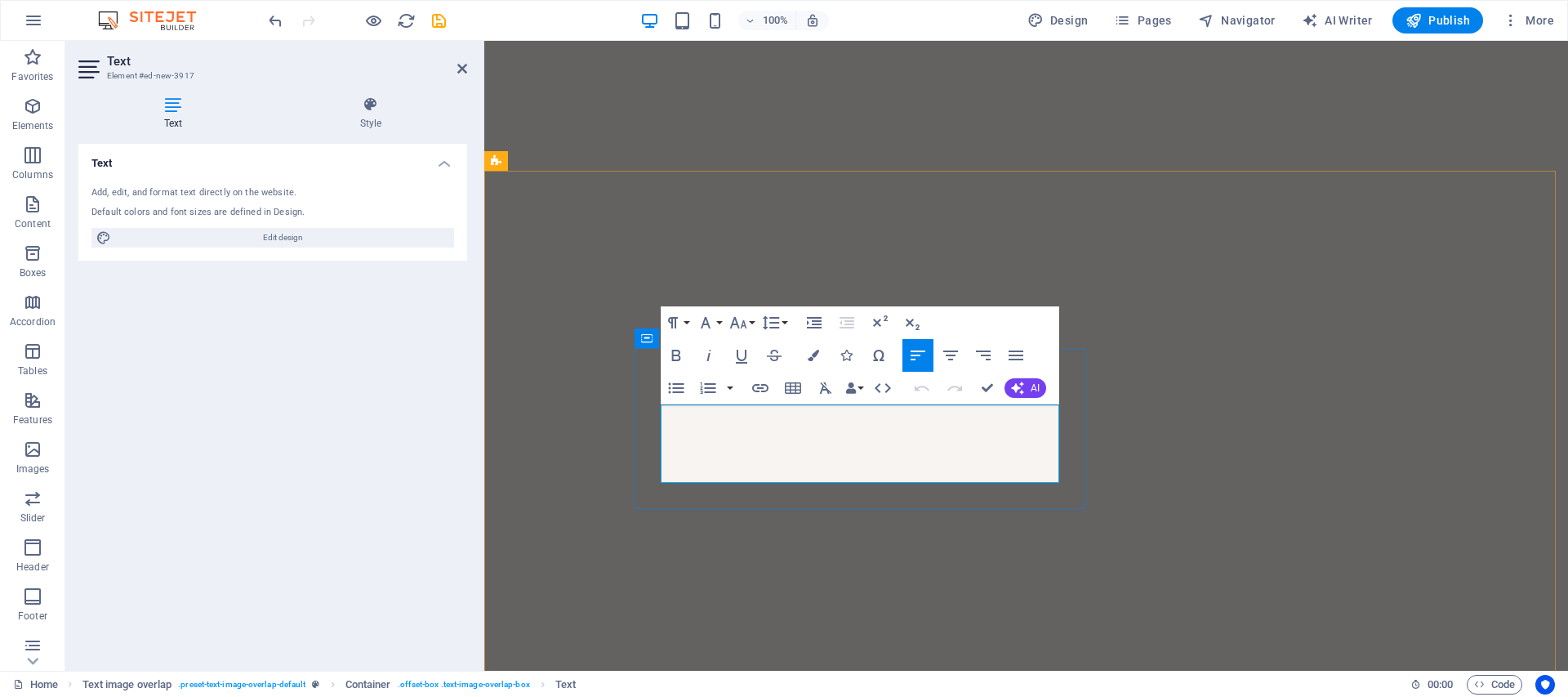
scroll to position [3681, 0]
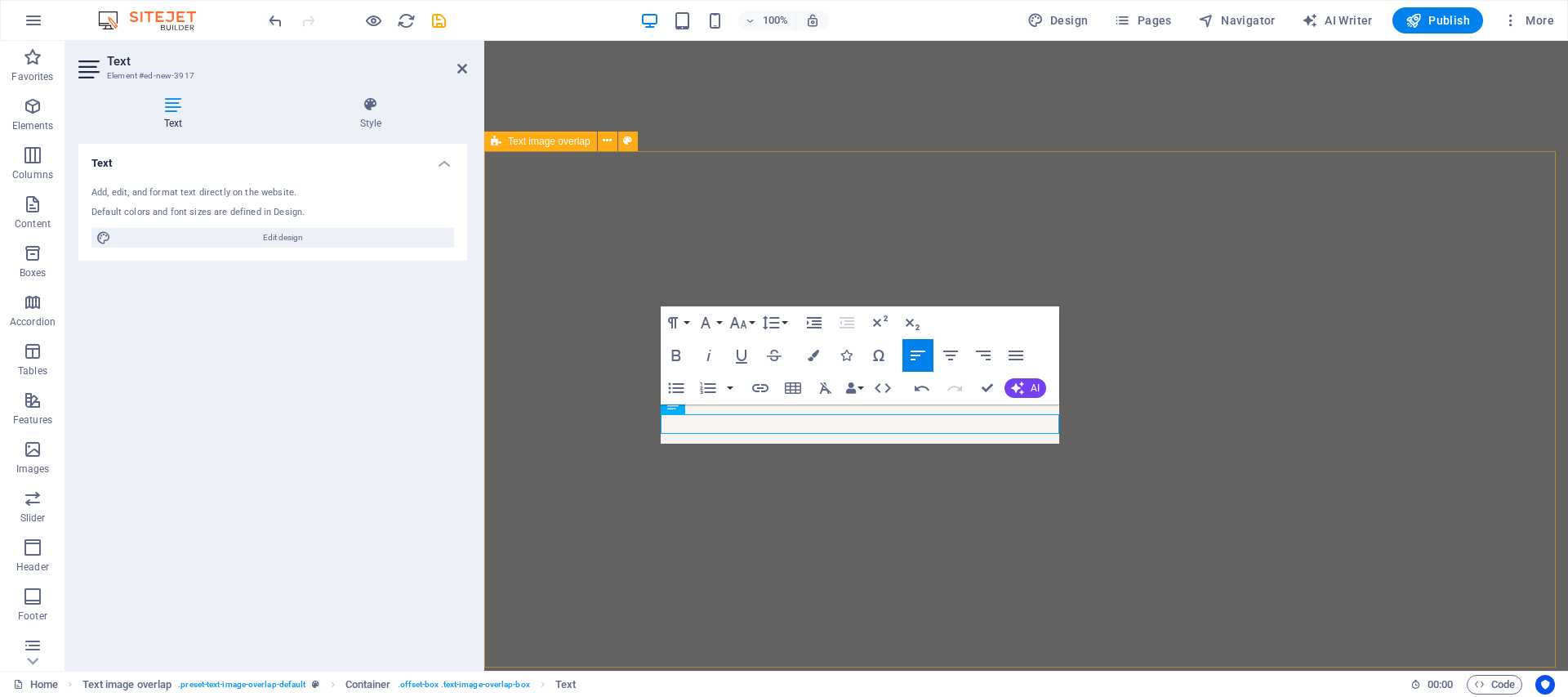
scroll to position [3672, 0]
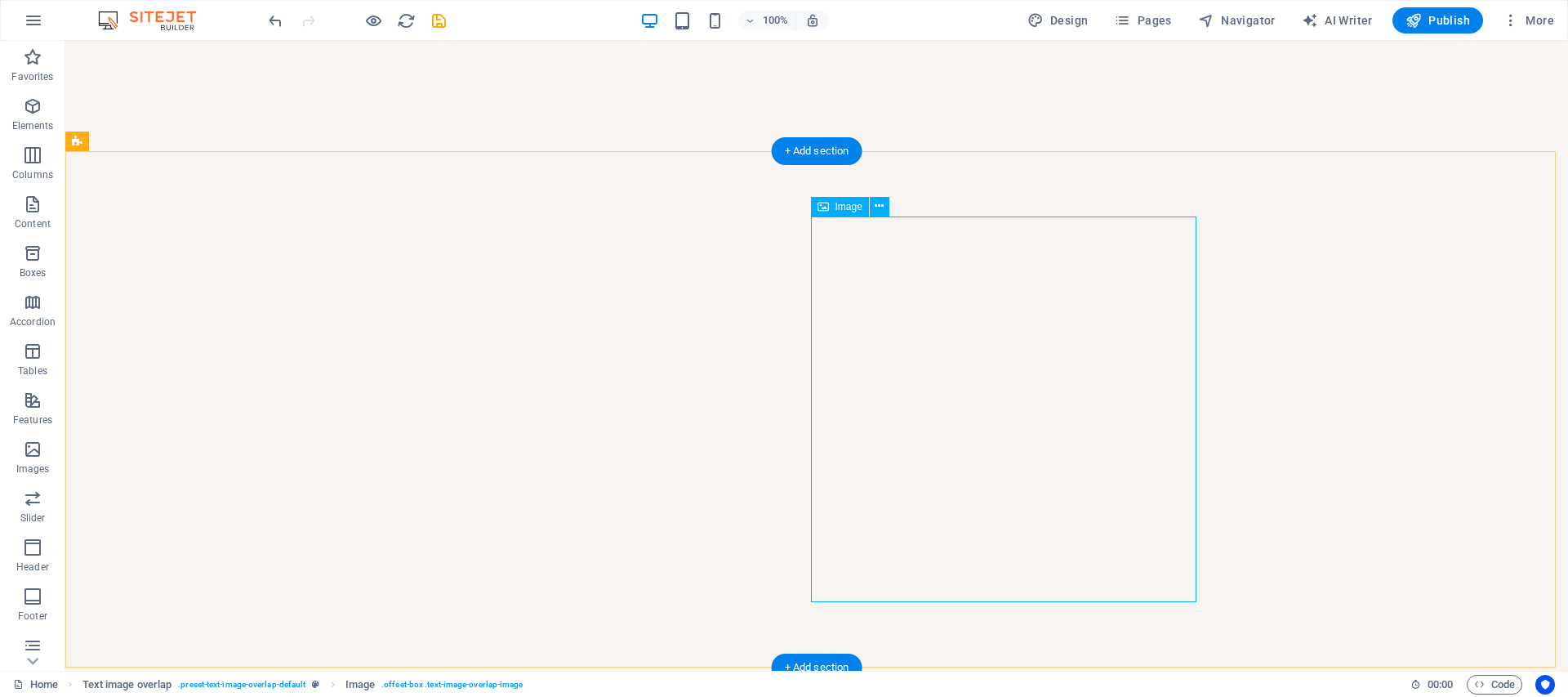
click at [882, 207] on icon at bounding box center [879, 206] width 9 height 17
select select "%"
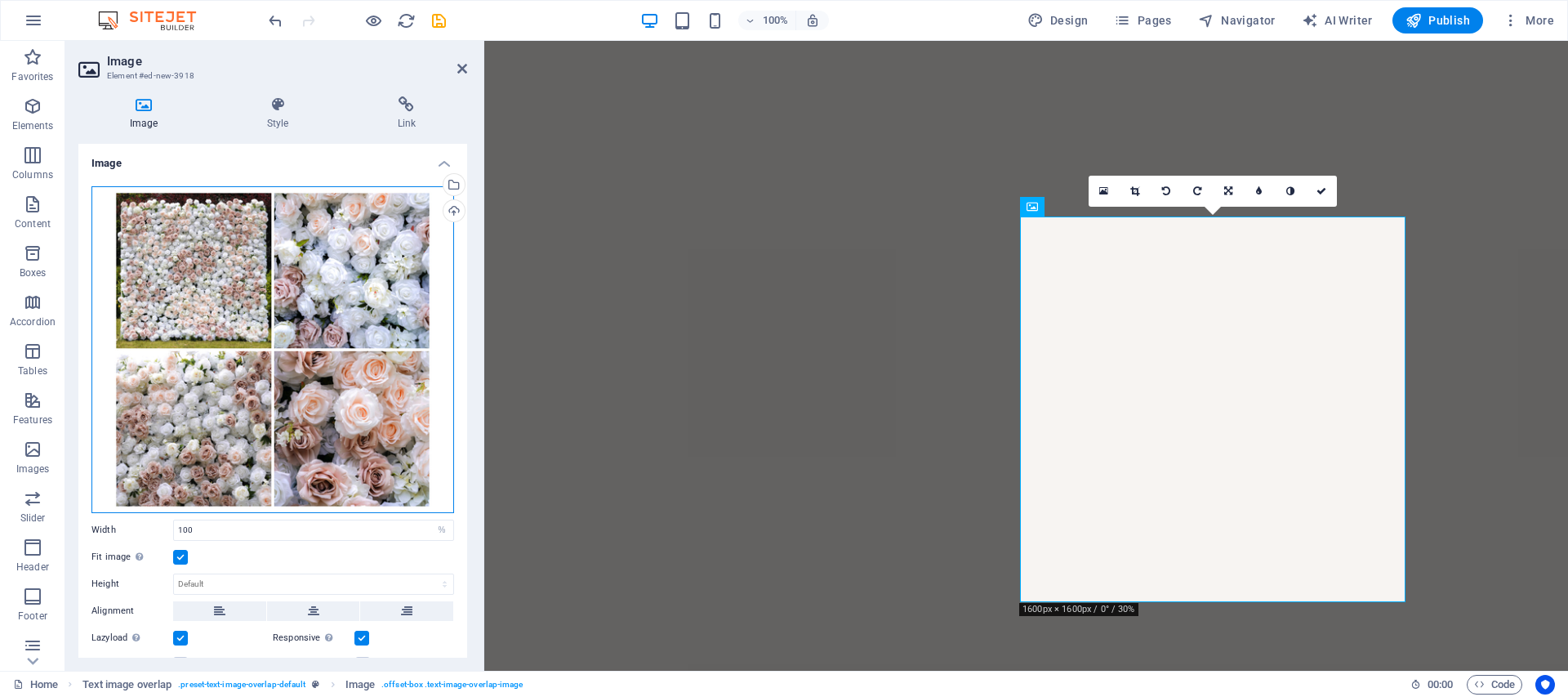
click at [353, 279] on div "Drag files here, click to choose files or select files from Files or our free s…" at bounding box center [273, 350] width 363 height 326
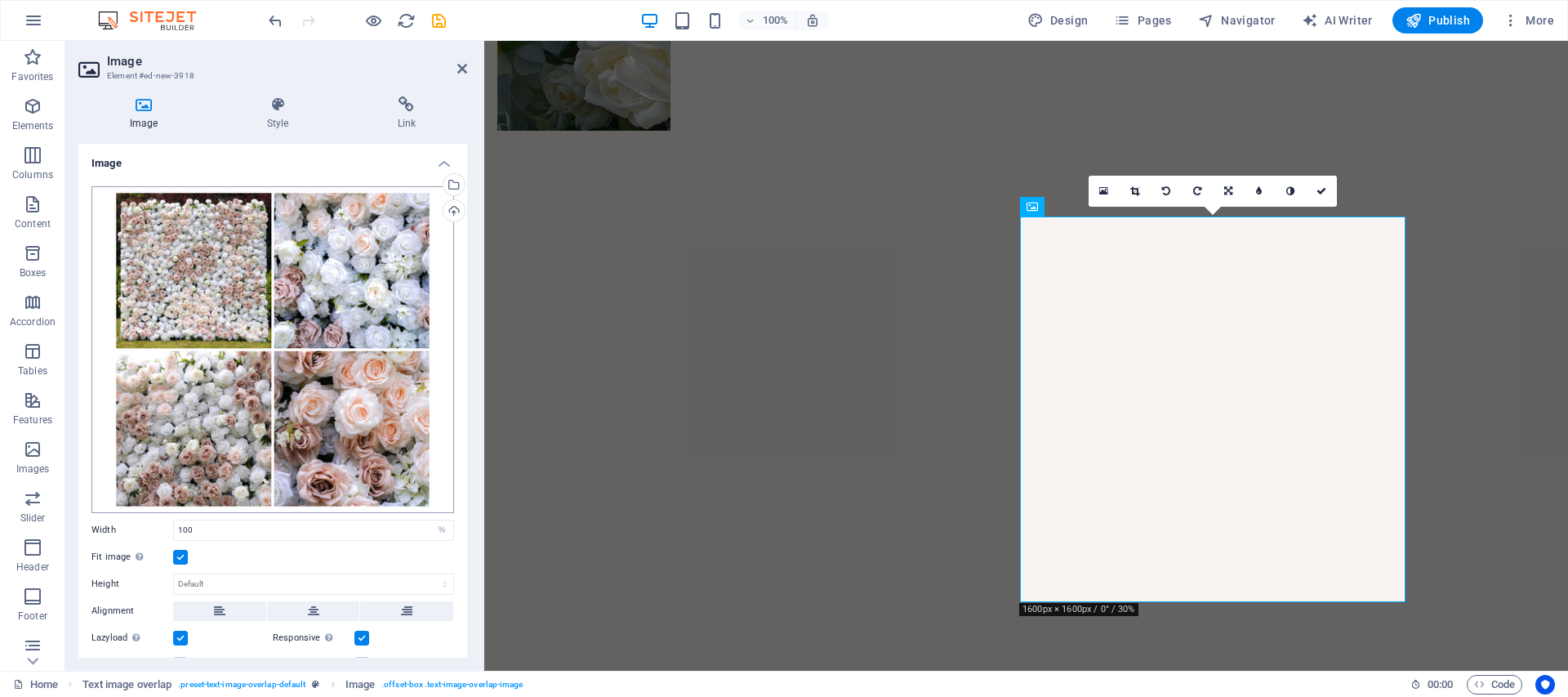
scroll to position [3773, 0]
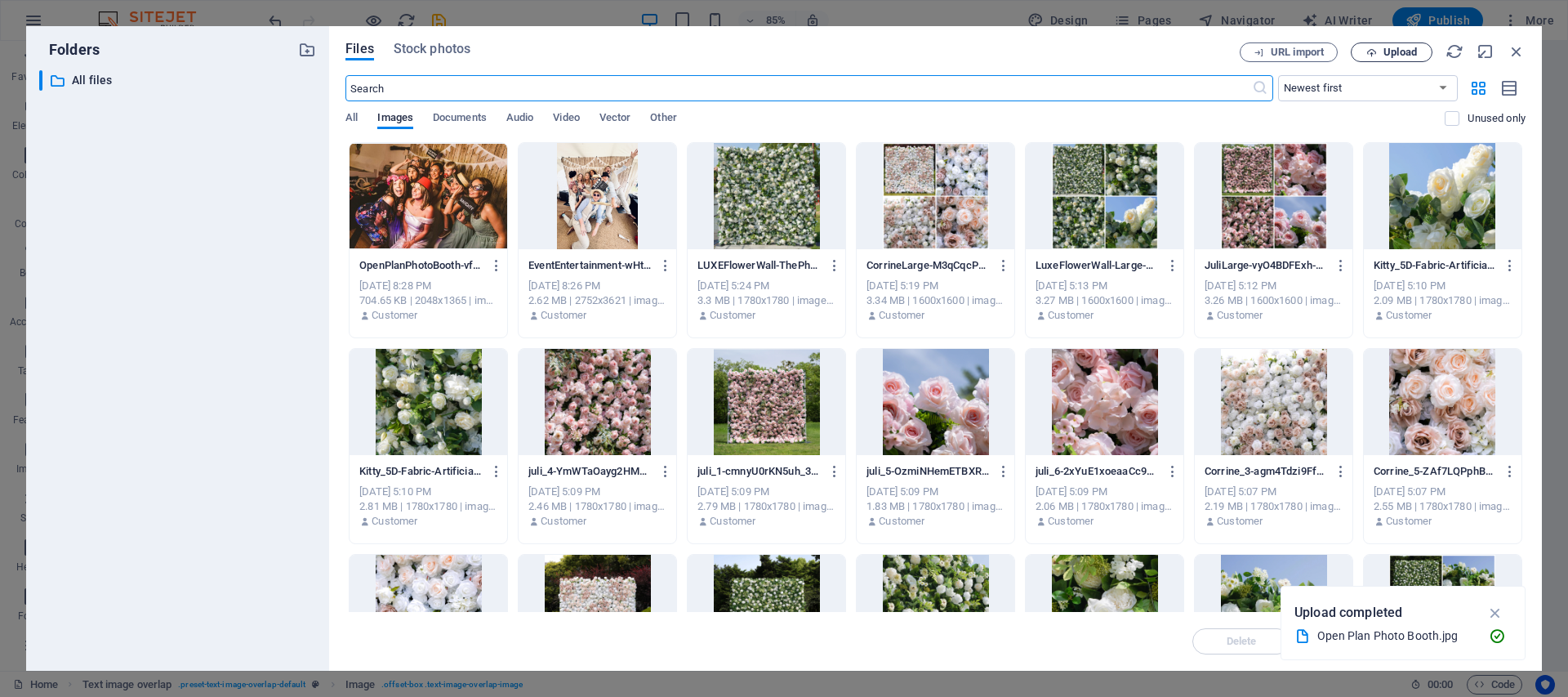
click at [1407, 53] on span "Upload" at bounding box center [1400, 52] width 34 height 10
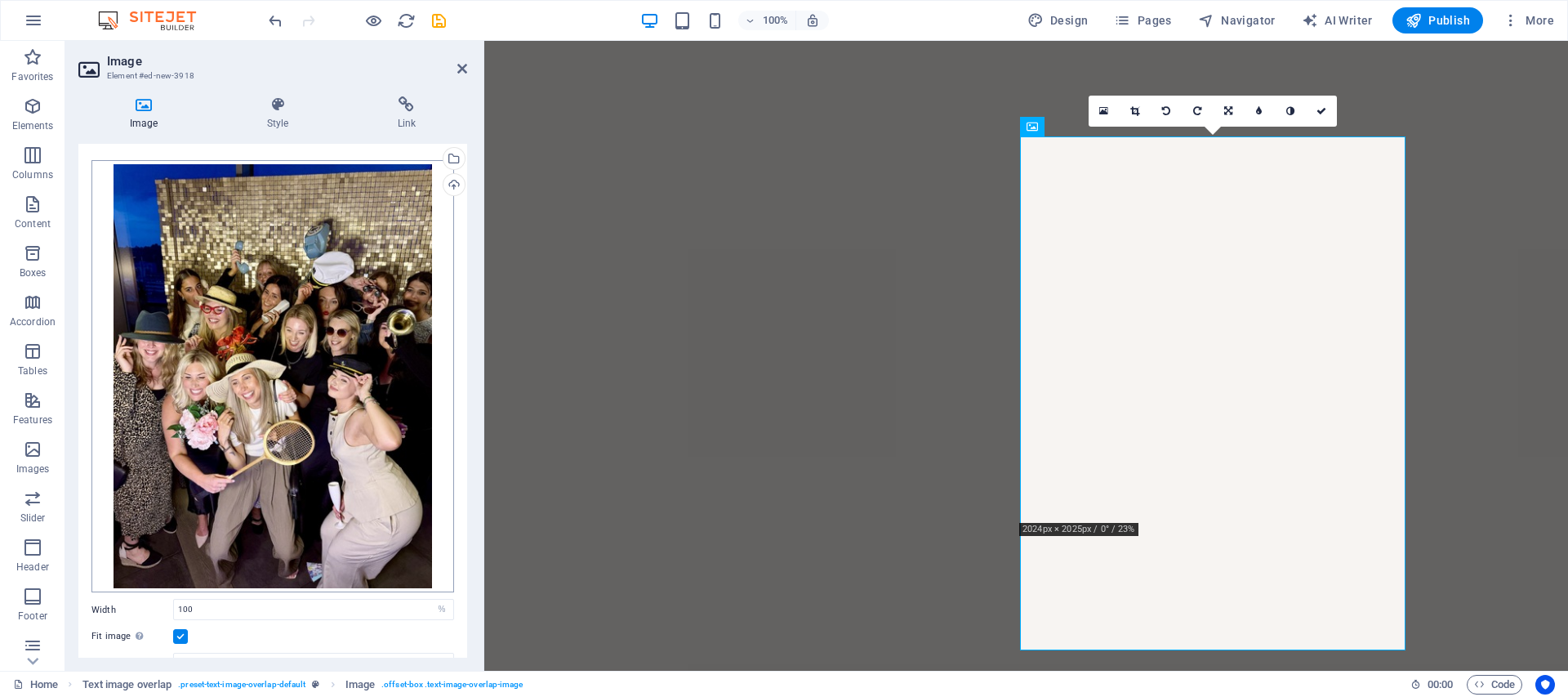
scroll to position [0, 0]
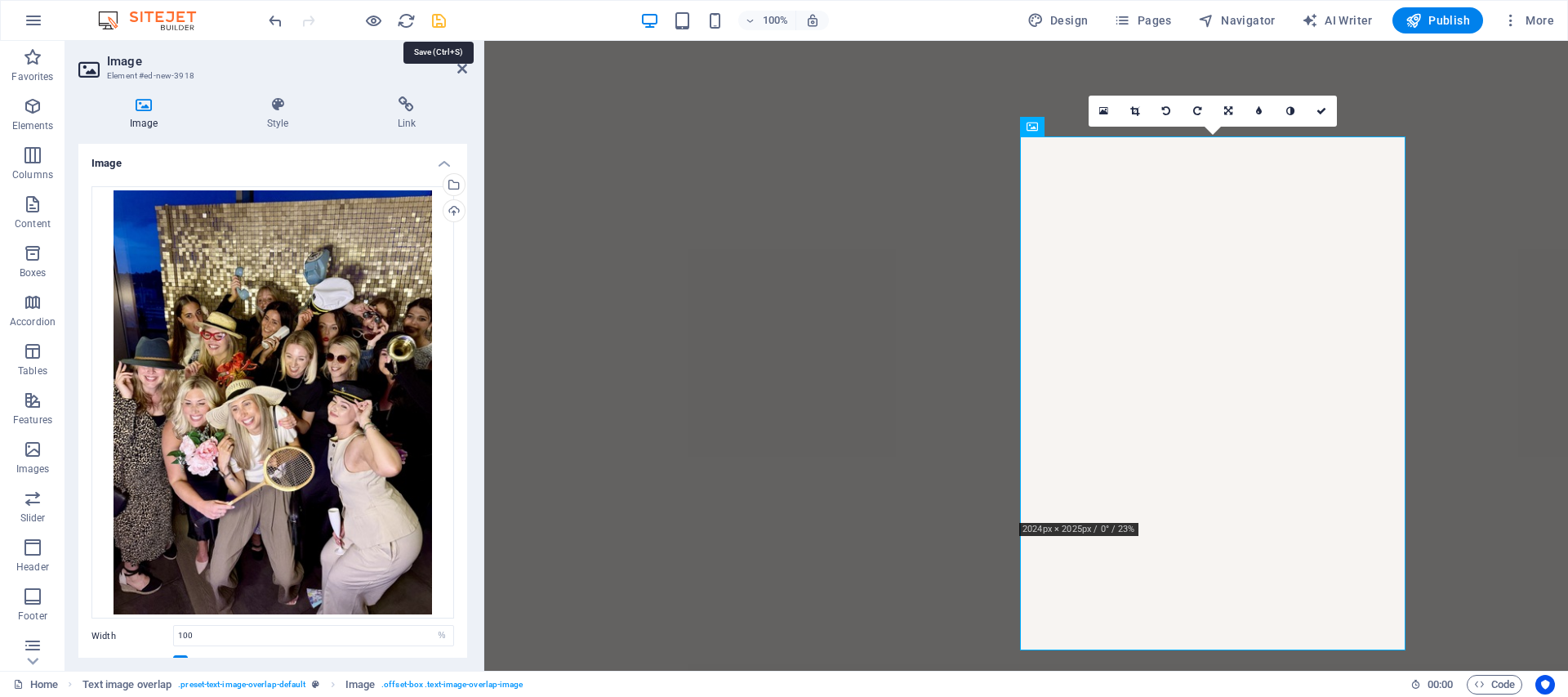
click at [439, 22] on icon "save" at bounding box center [439, 21] width 19 height 19
checkbox input "false"
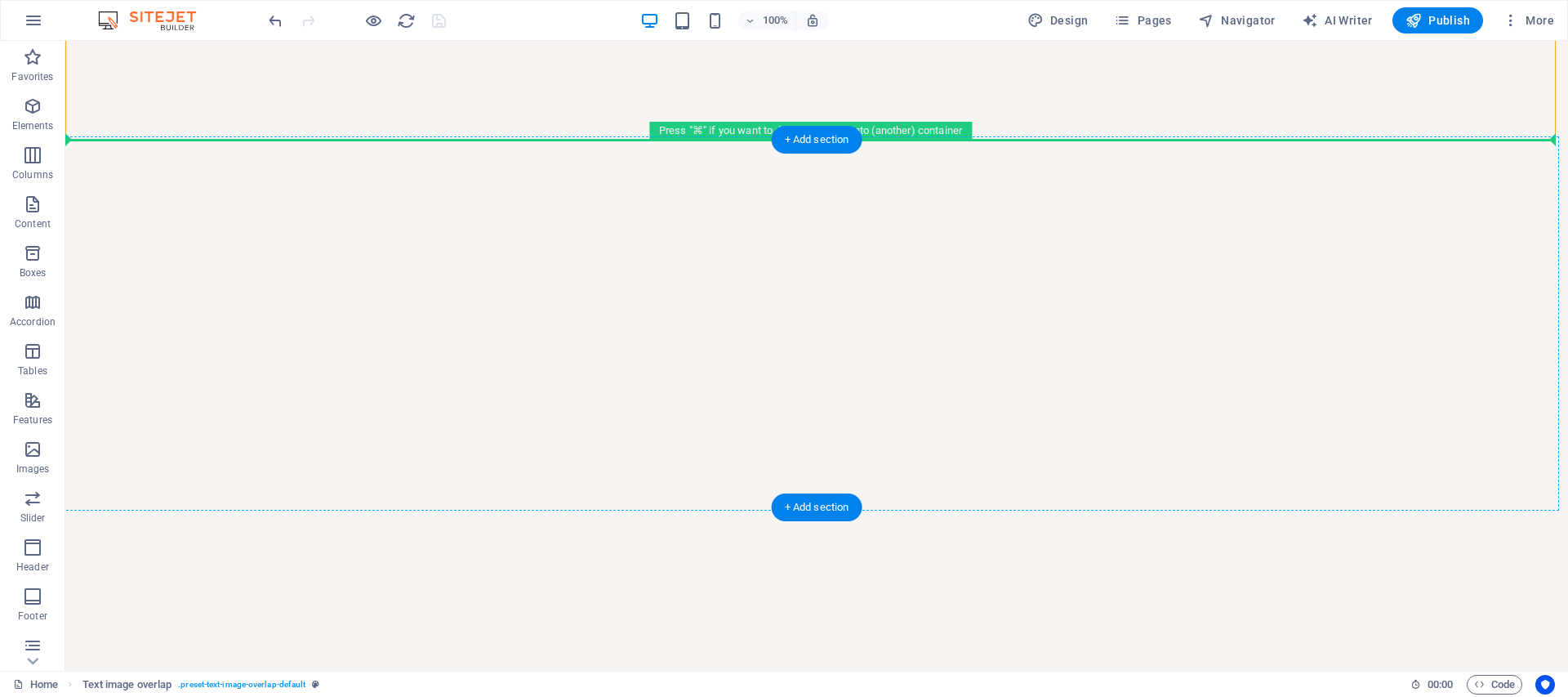
scroll to position [4327, 0]
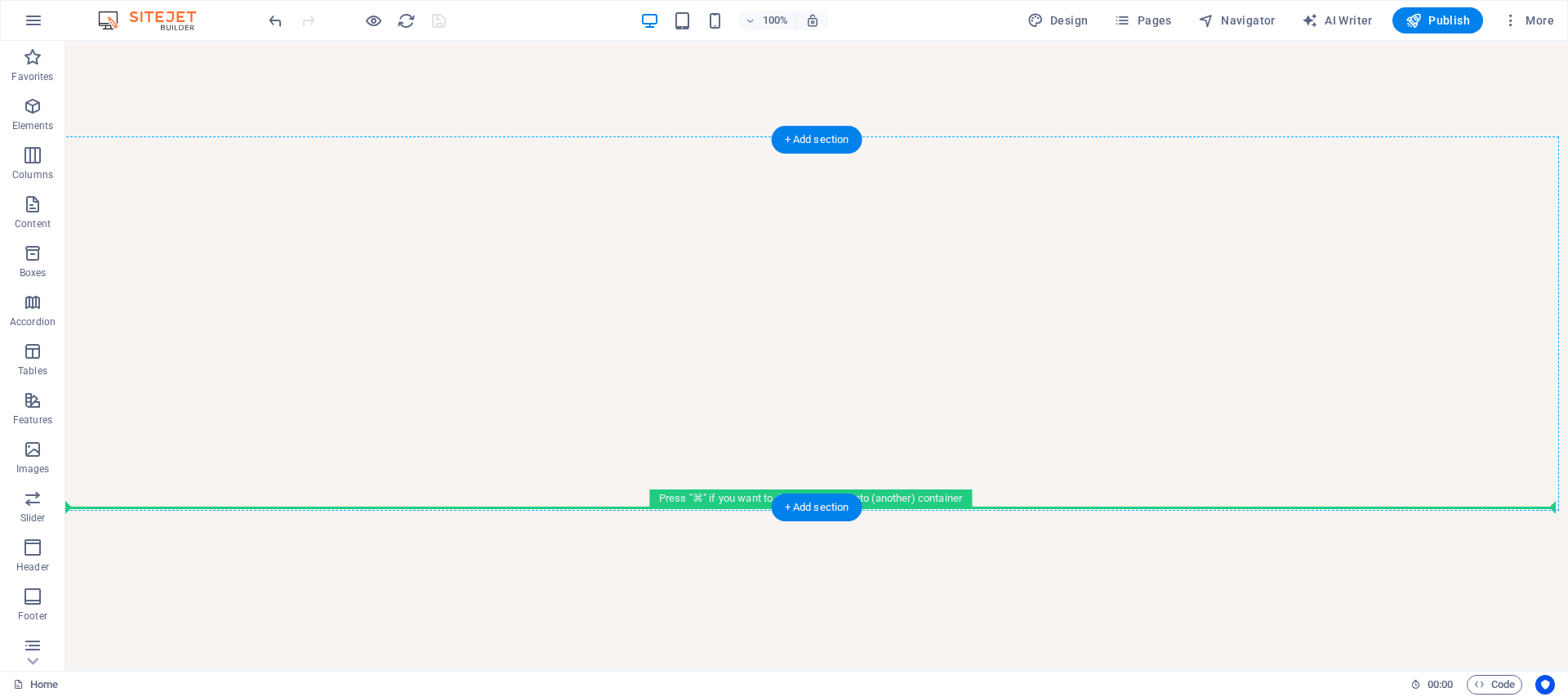
drag, startPoint x: 174, startPoint y: 262, endPoint x: 464, endPoint y: 504, distance: 377.7
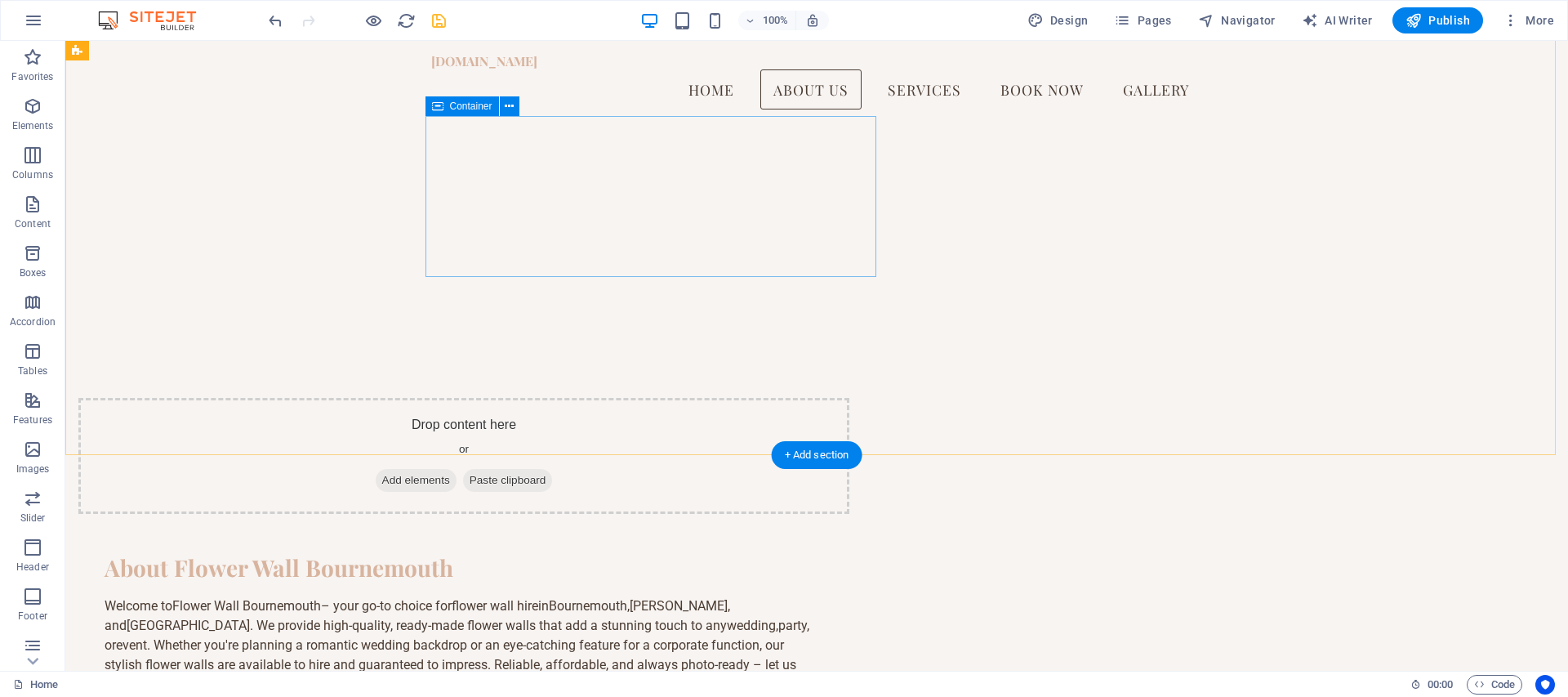
scroll to position [496, 0]
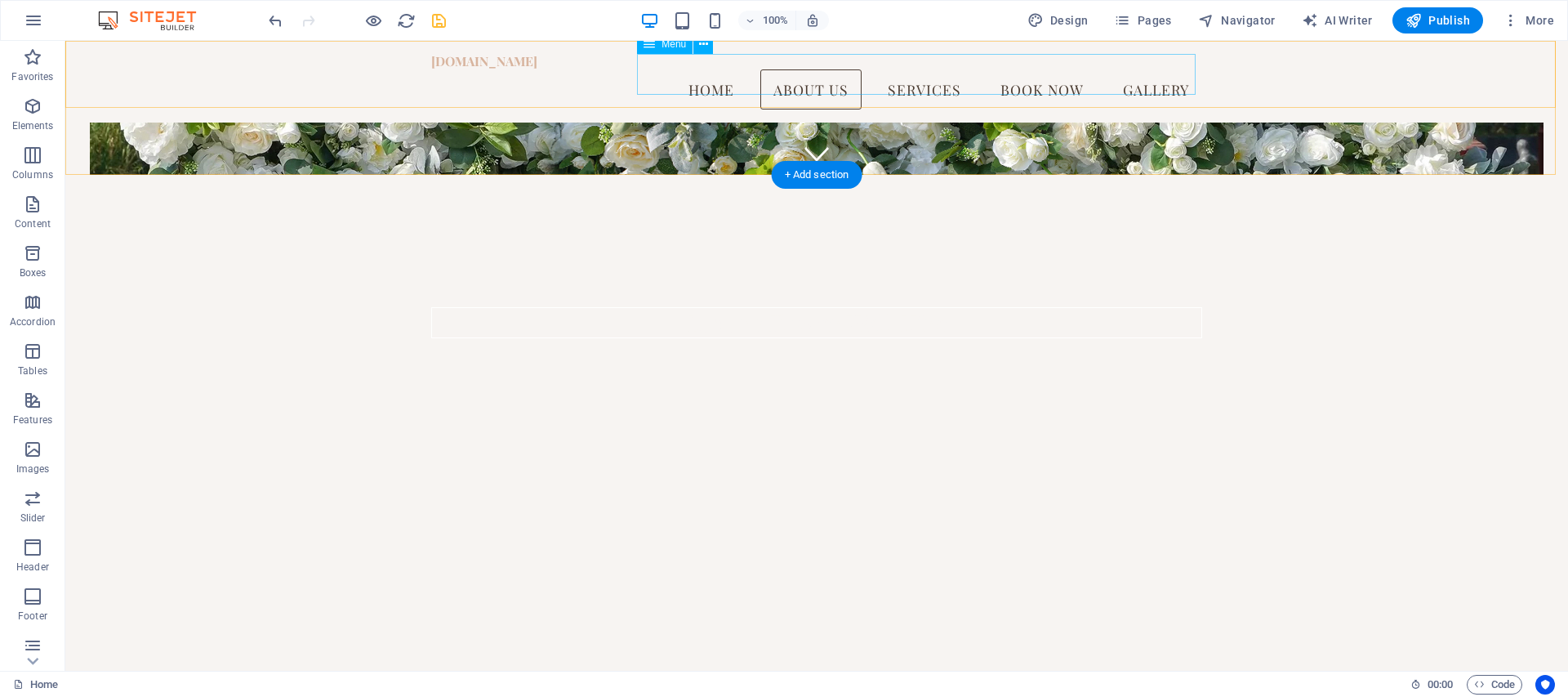
click at [1016, 73] on nav "Home About Us Services Book Now Gallery" at bounding box center [816, 89] width 771 height 41
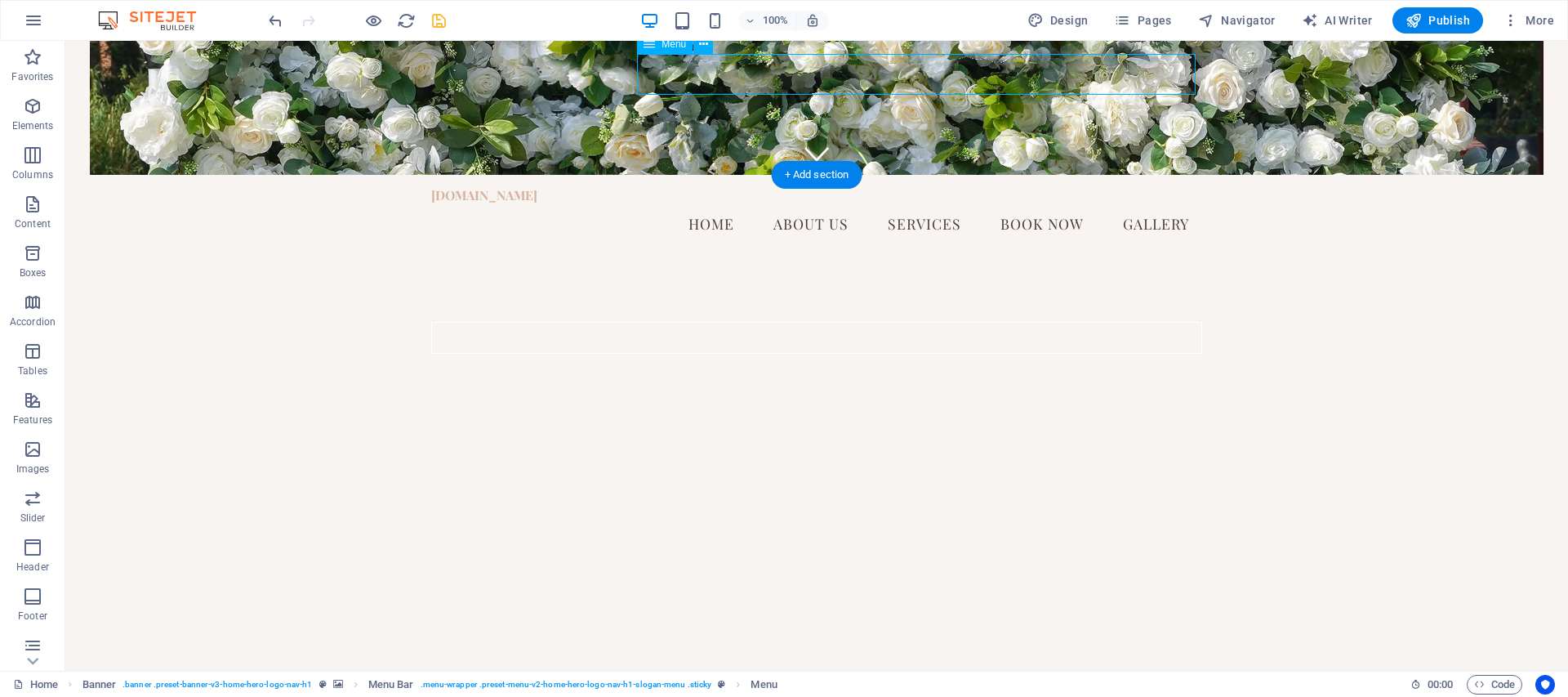
scroll to position [0, 0]
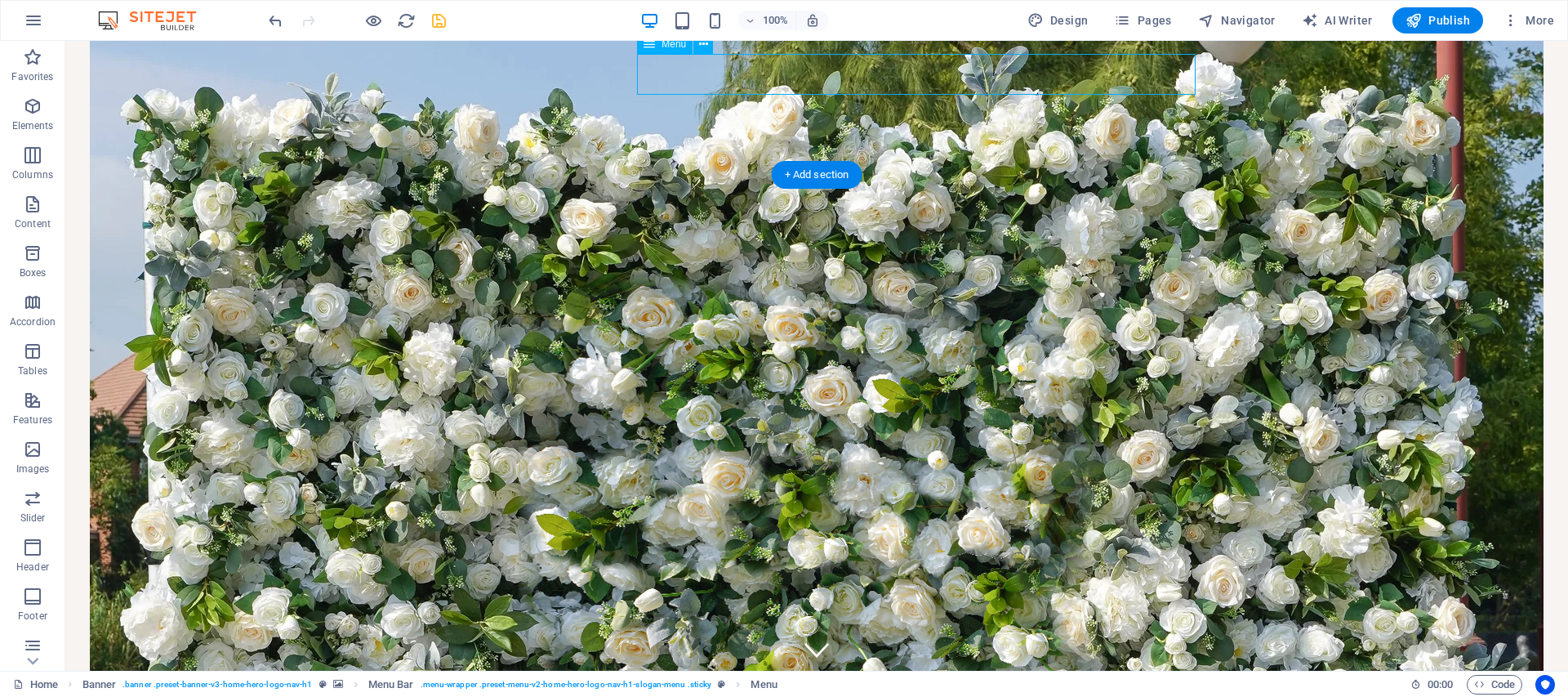
select select
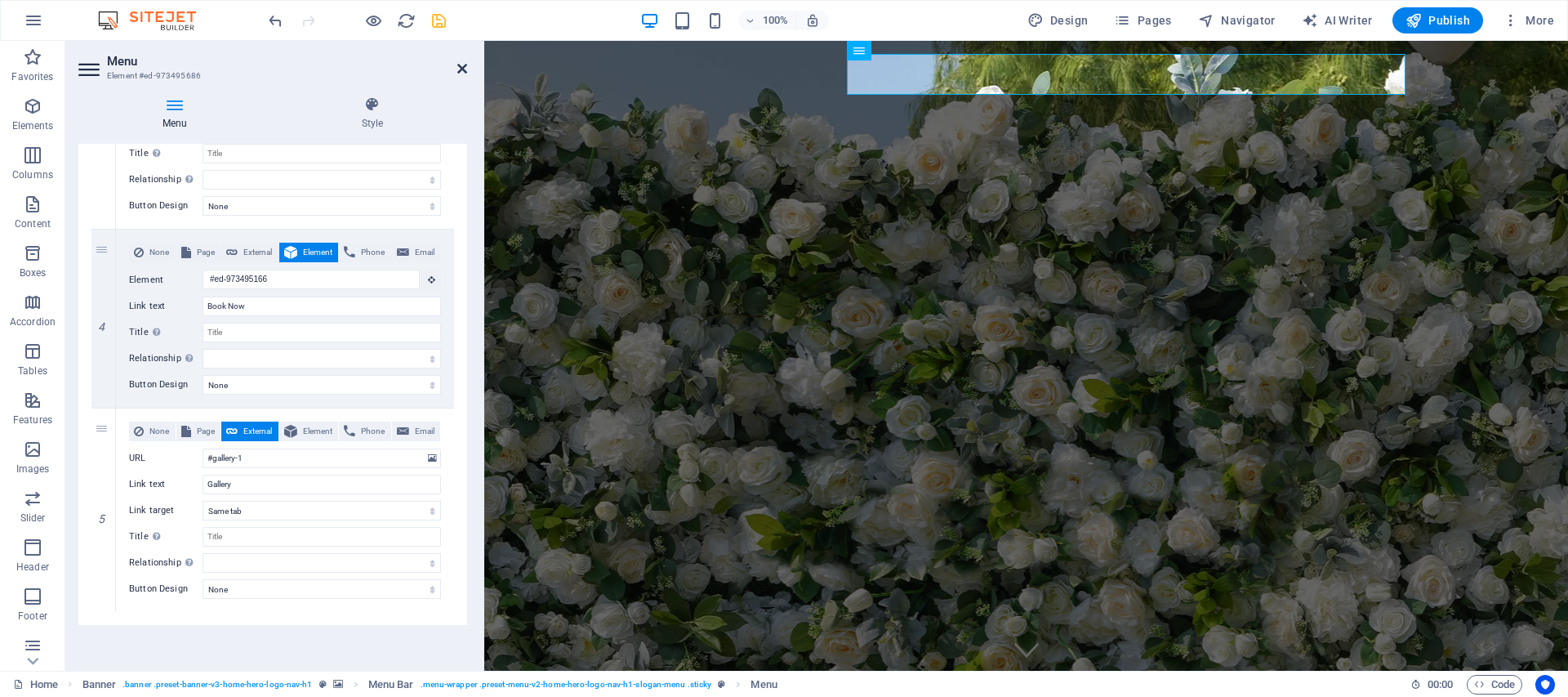
click at [460, 73] on icon at bounding box center [462, 68] width 9 height 13
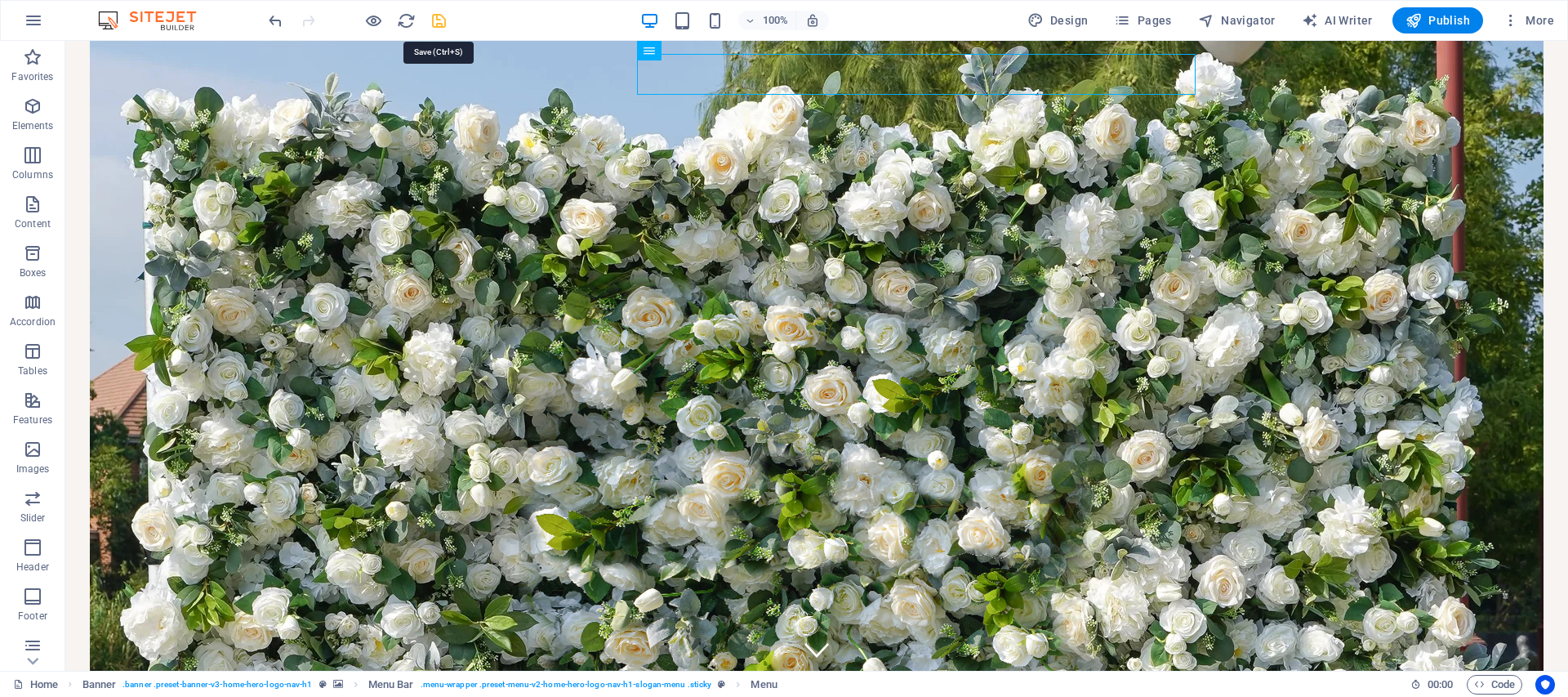
click at [444, 25] on icon "save" at bounding box center [439, 21] width 19 height 19
checkbox input "false"
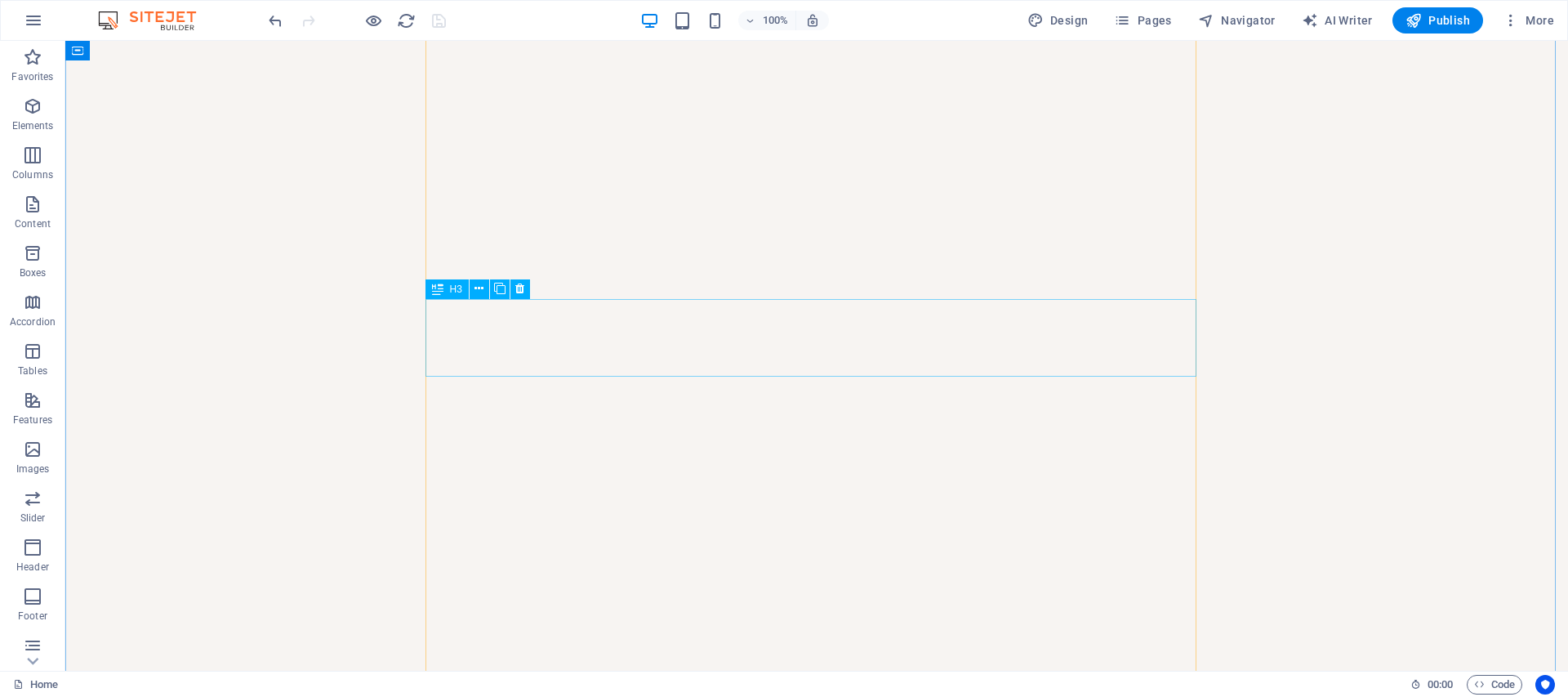
scroll to position [5404, 0]
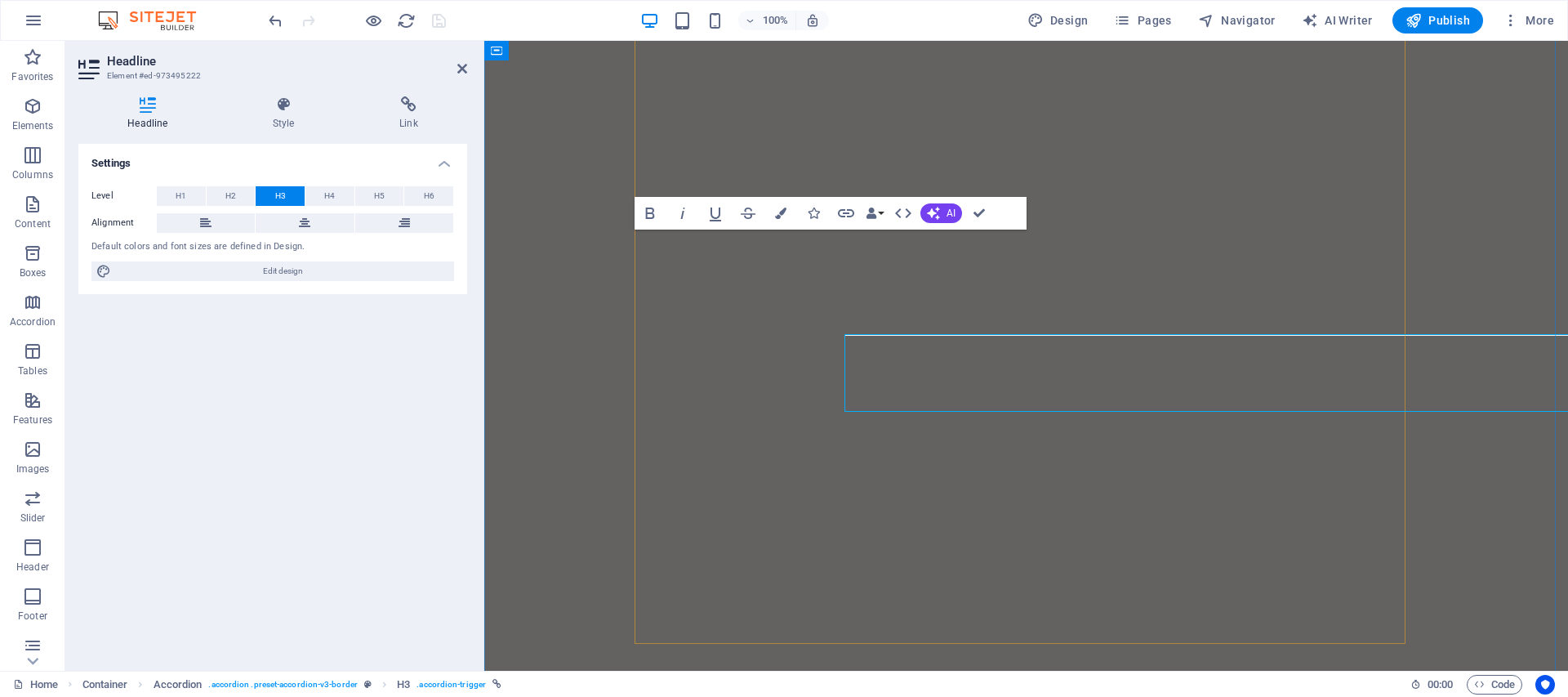
scroll to position [5300, 0]
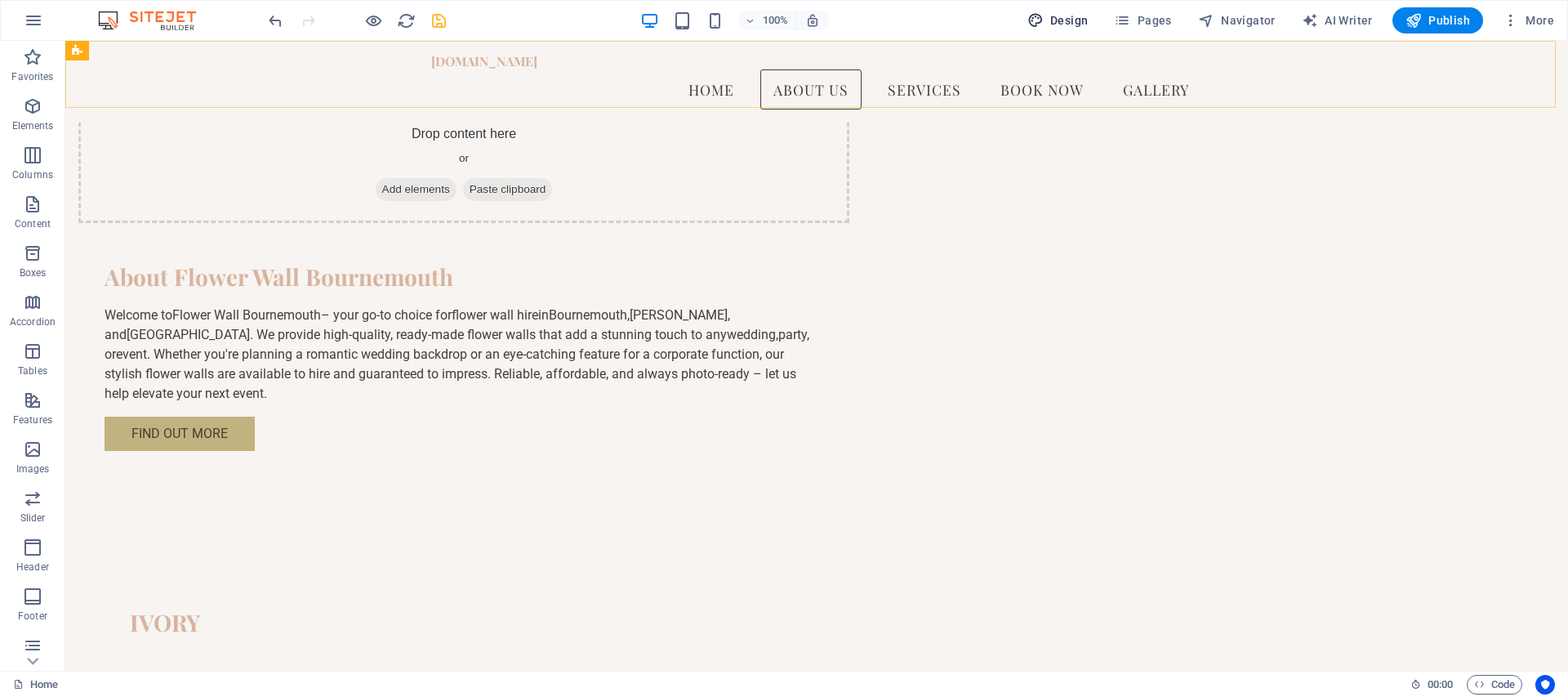
scroll to position [0, 0]
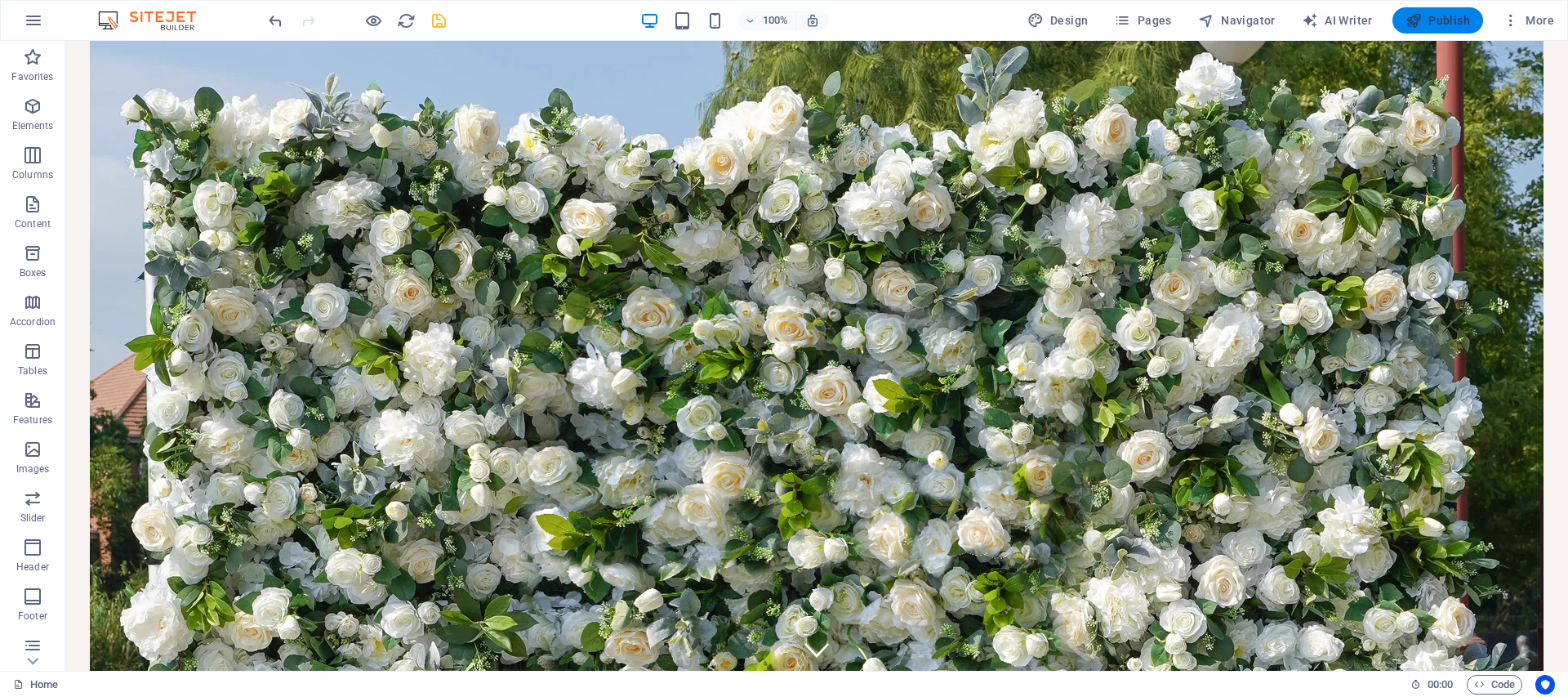
click at [1419, 16] on icon "button" at bounding box center [1413, 20] width 16 height 16
checkbox input "false"
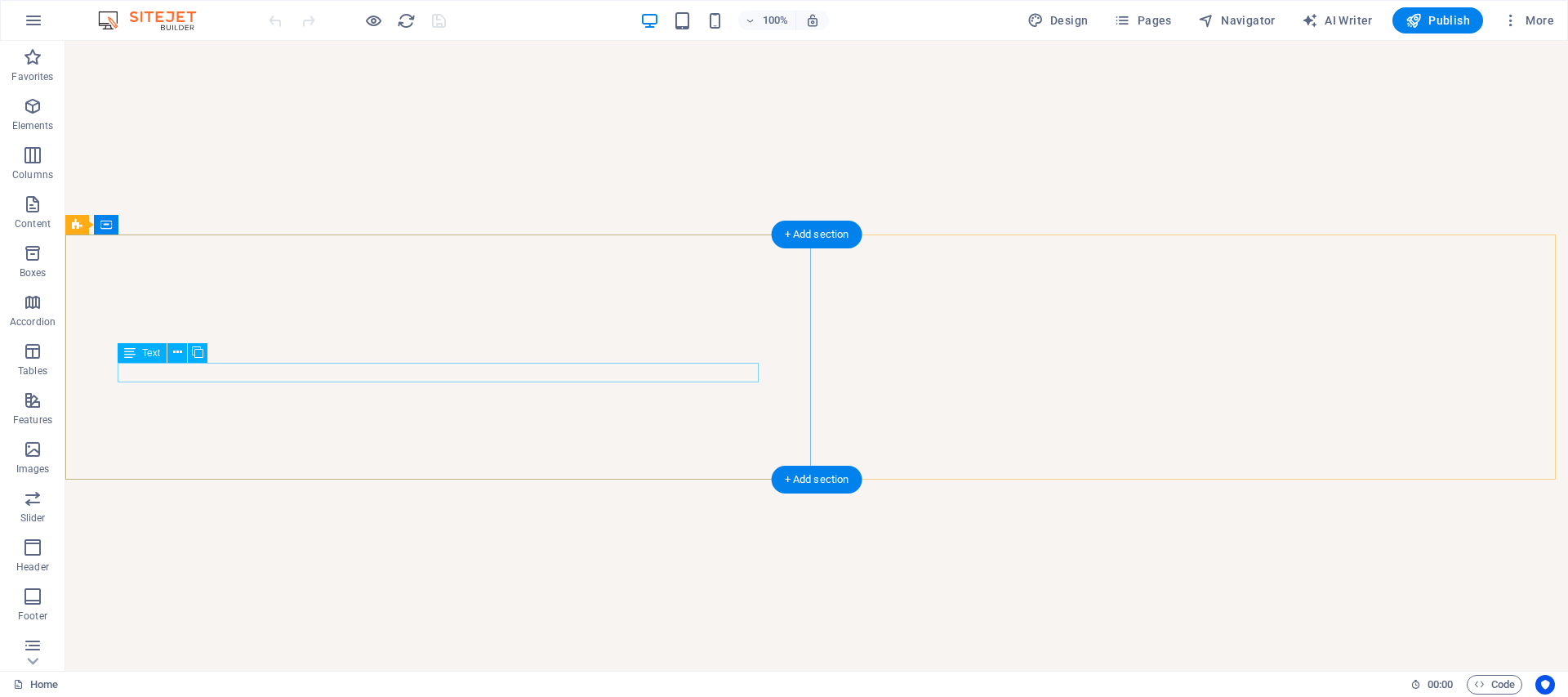
scroll to position [4602, 0]
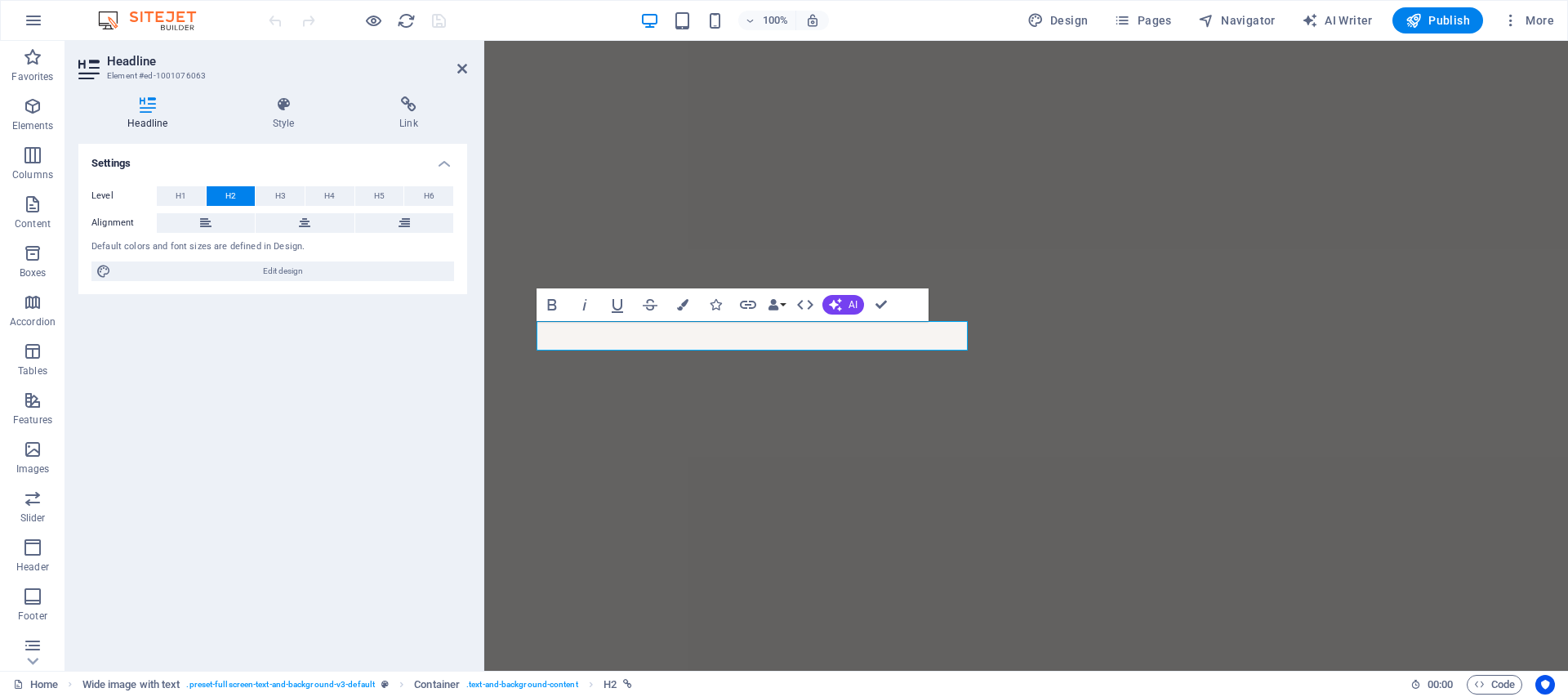
scroll to position [4497, 0]
click at [413, 101] on icon at bounding box center [408, 105] width 117 height 16
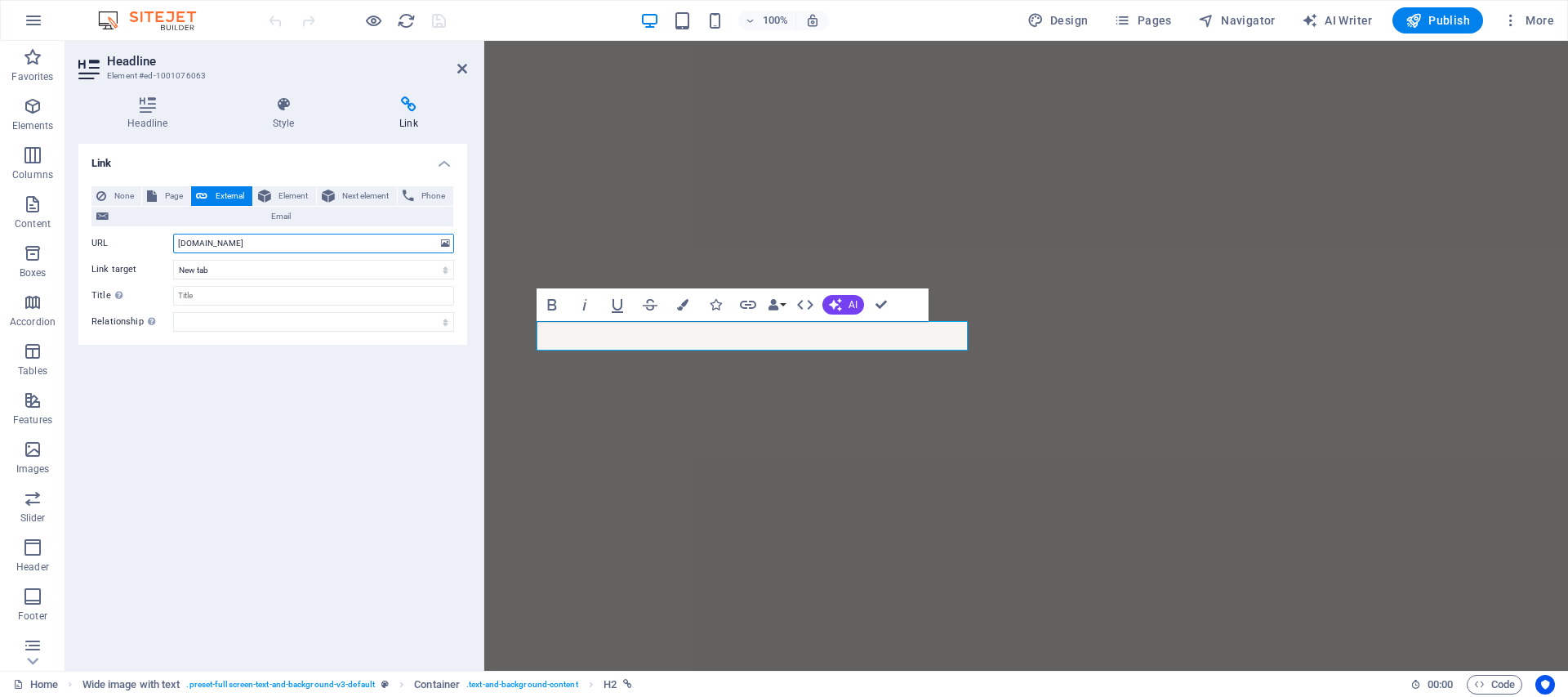
click at [179, 244] on input "[DOMAIN_NAME]" at bounding box center [313, 244] width 281 height 20
type input "[URL][DOMAIN_NAME]"
click at [441, 15] on icon "save" at bounding box center [439, 21] width 19 height 19
checkbox input "false"
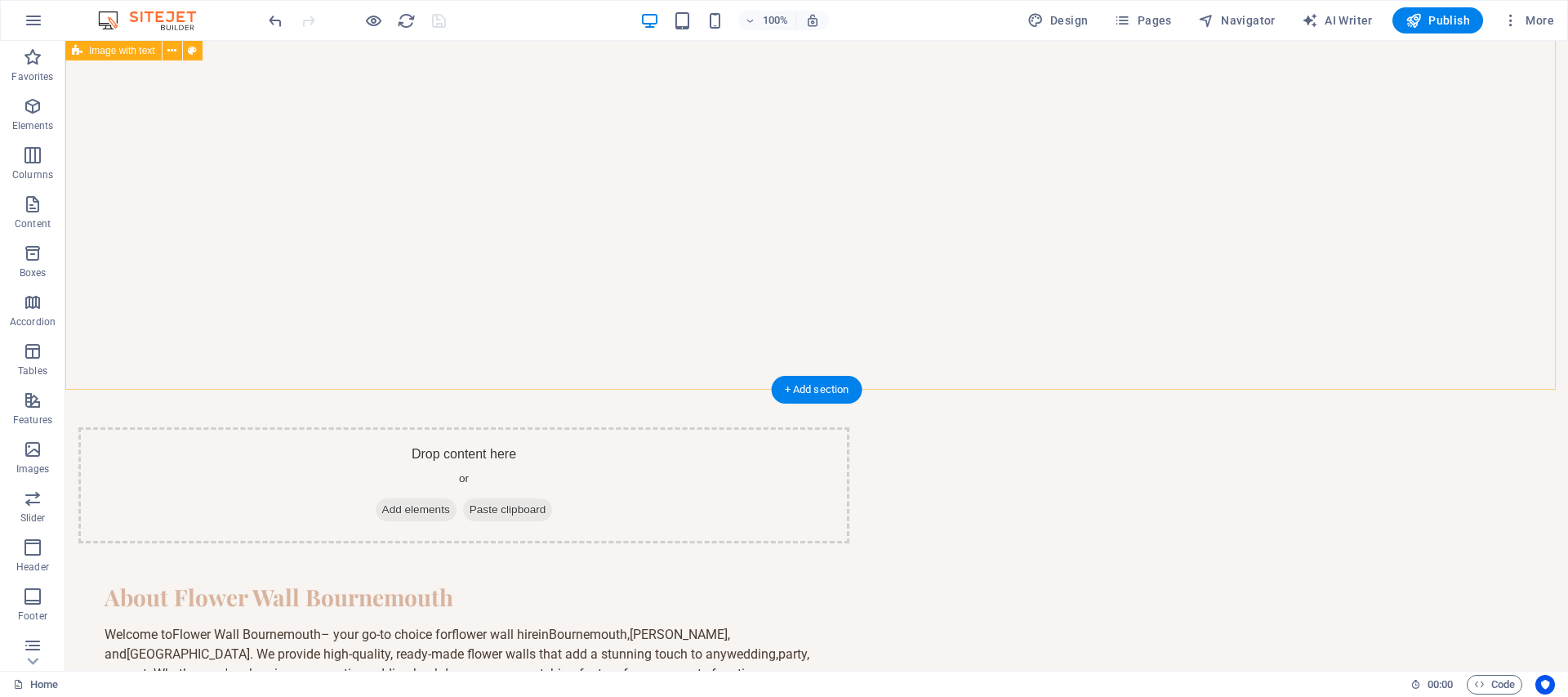
scroll to position [1143, 0]
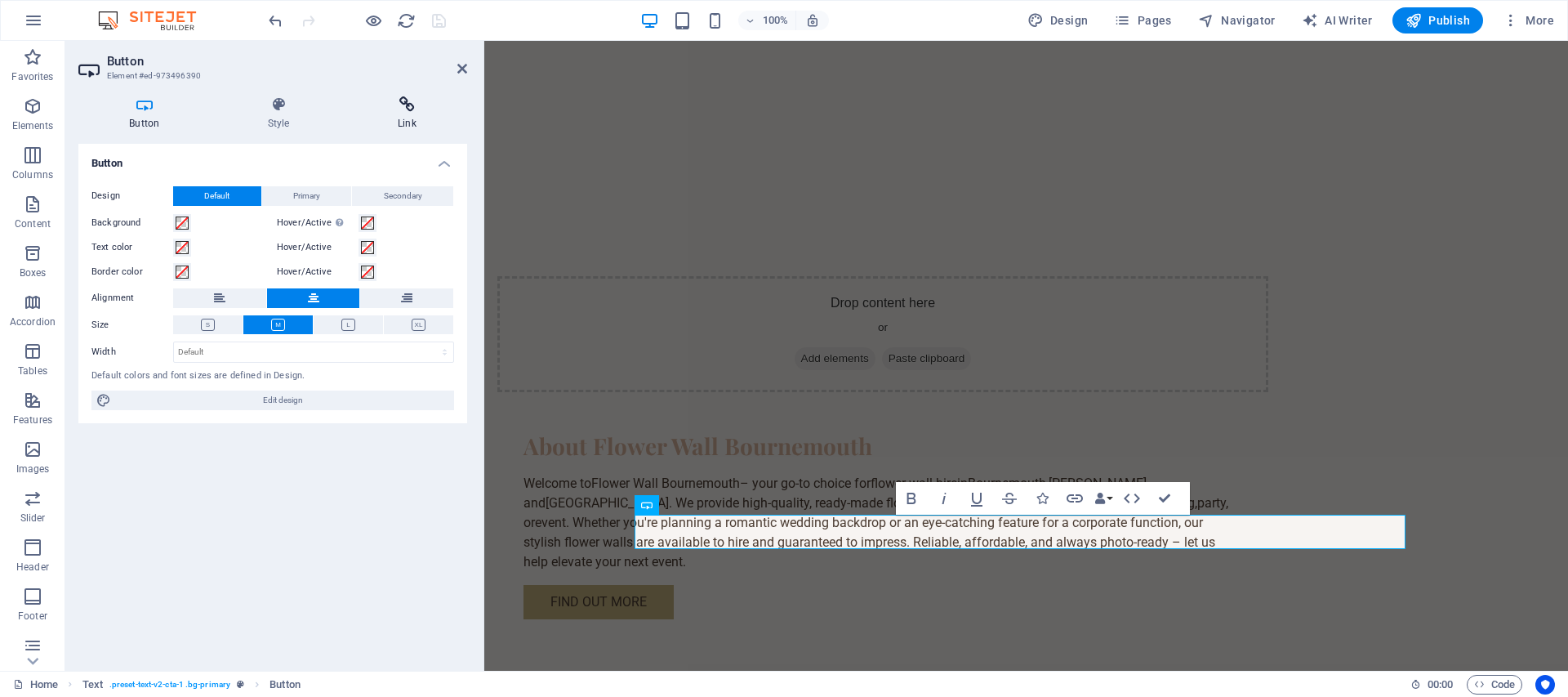
click at [394, 102] on icon at bounding box center [407, 105] width 120 height 16
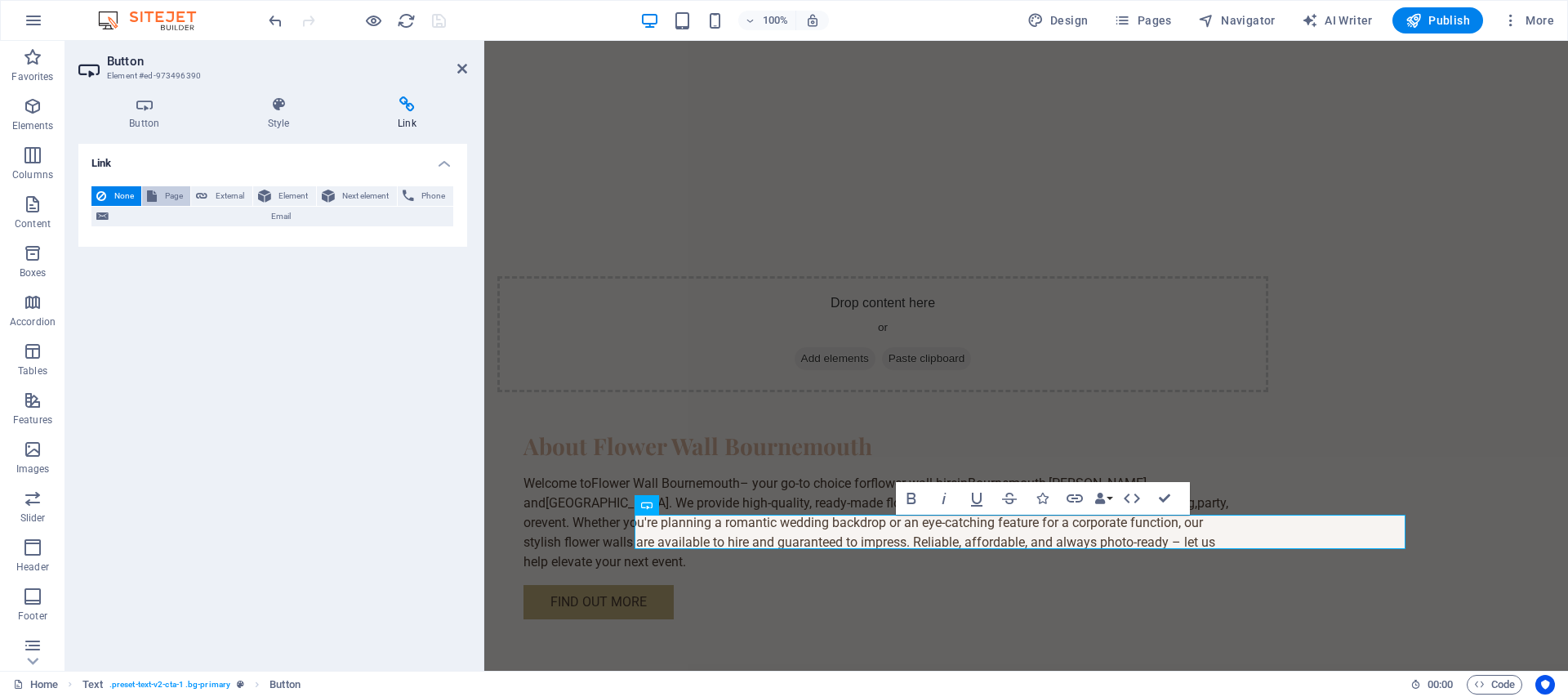
click at [161, 193] on span "Page" at bounding box center [173, 196] width 23 height 20
select select
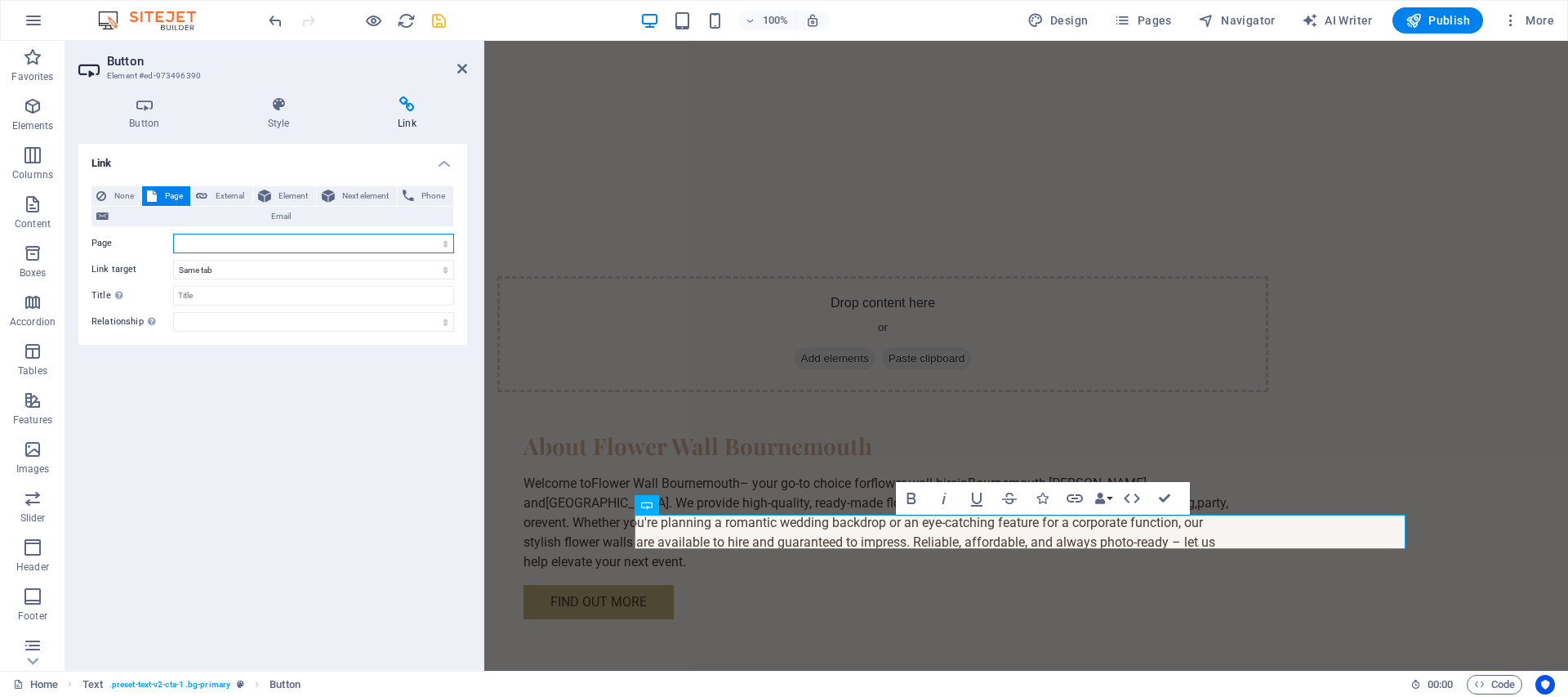
click at [287, 244] on select "Home Subpage Legal Notice Privacy" at bounding box center [313, 244] width 281 height 20
click at [201, 270] on select "New tab Same tab Overlay" at bounding box center [313, 269] width 281 height 20
click at [296, 196] on span "Element" at bounding box center [294, 196] width 35 height 20
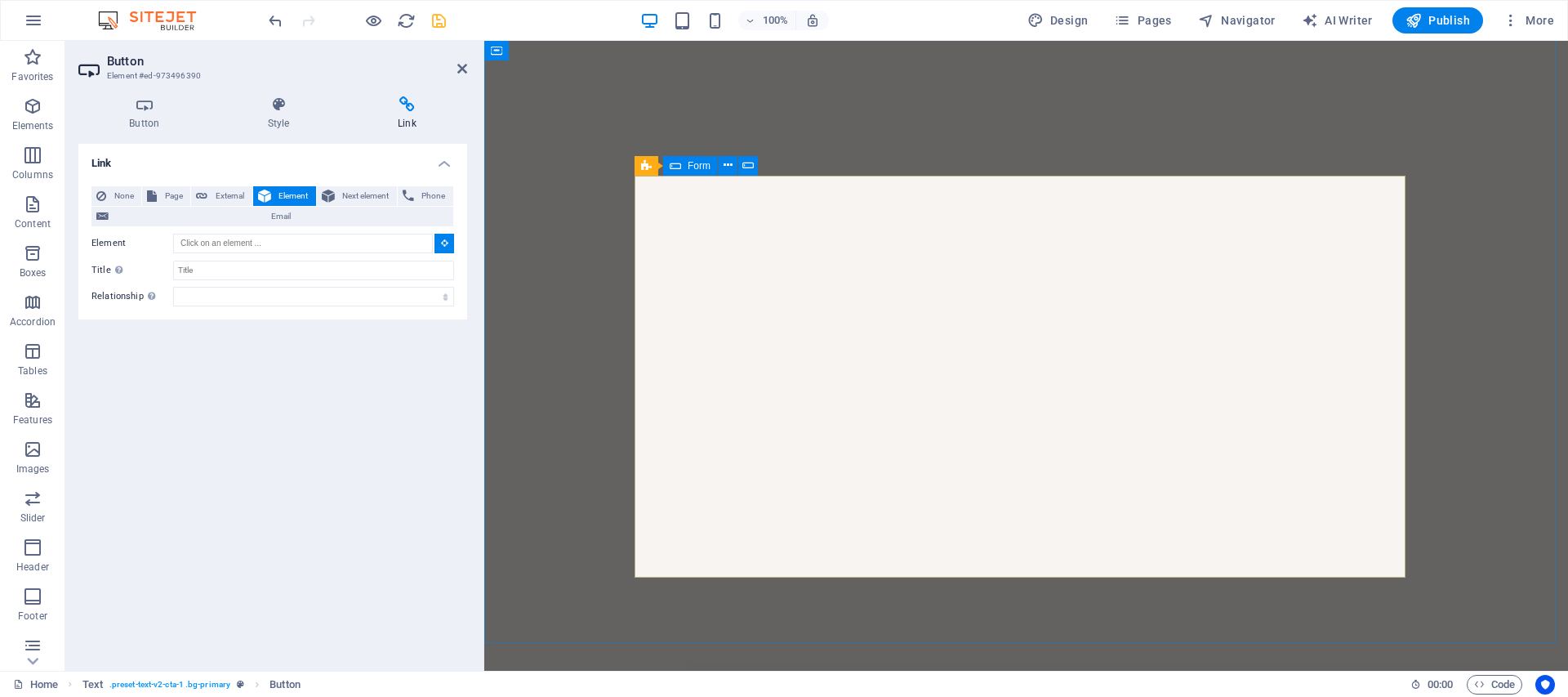
scroll to position [5838, 0]
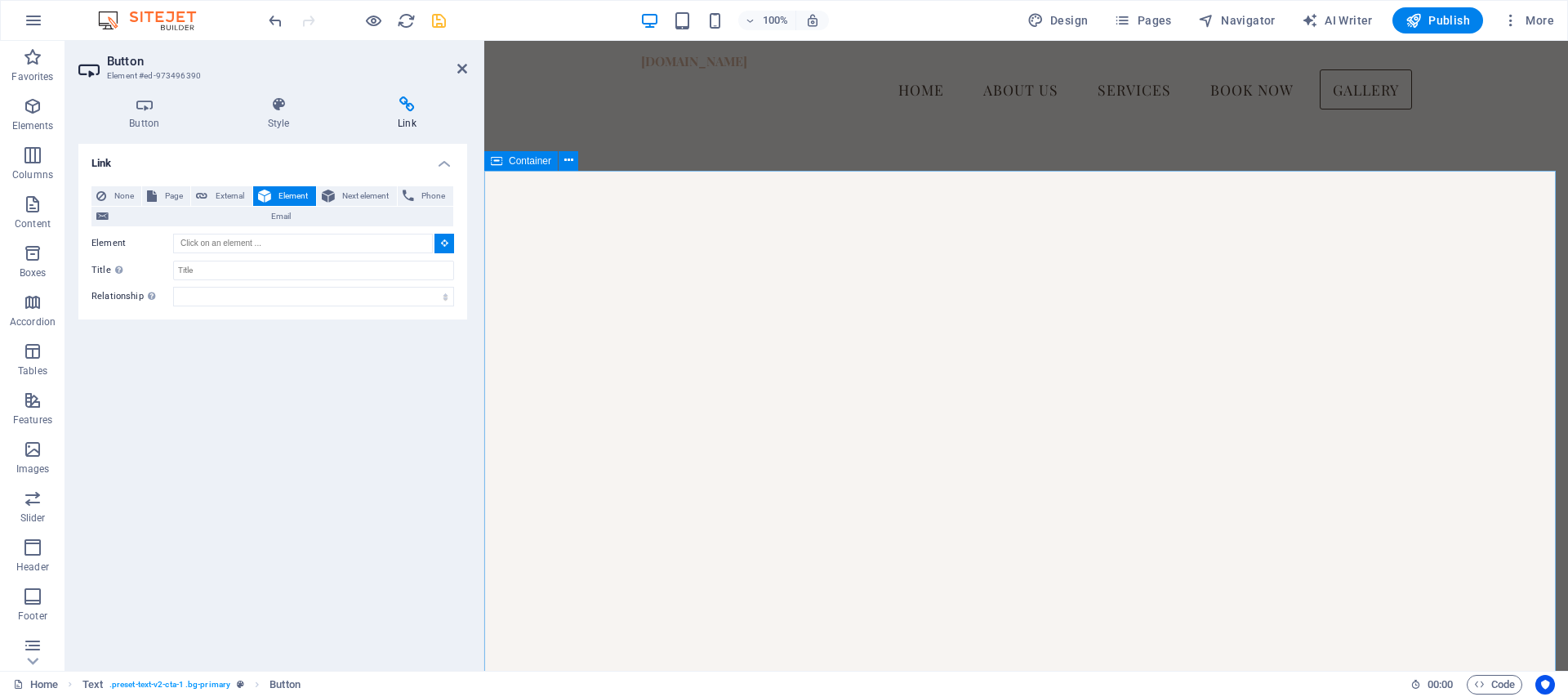
type input "#ed-973495166"
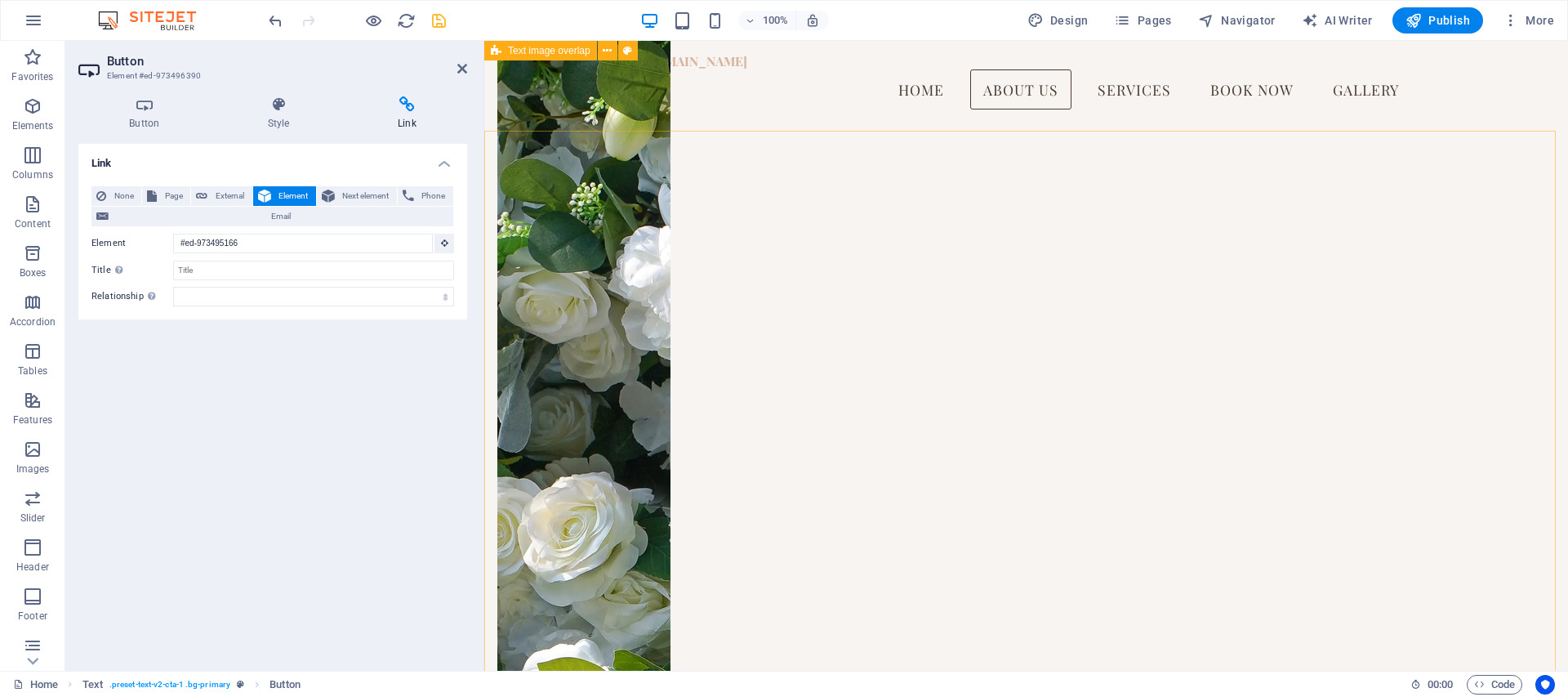
scroll to position [1319, 0]
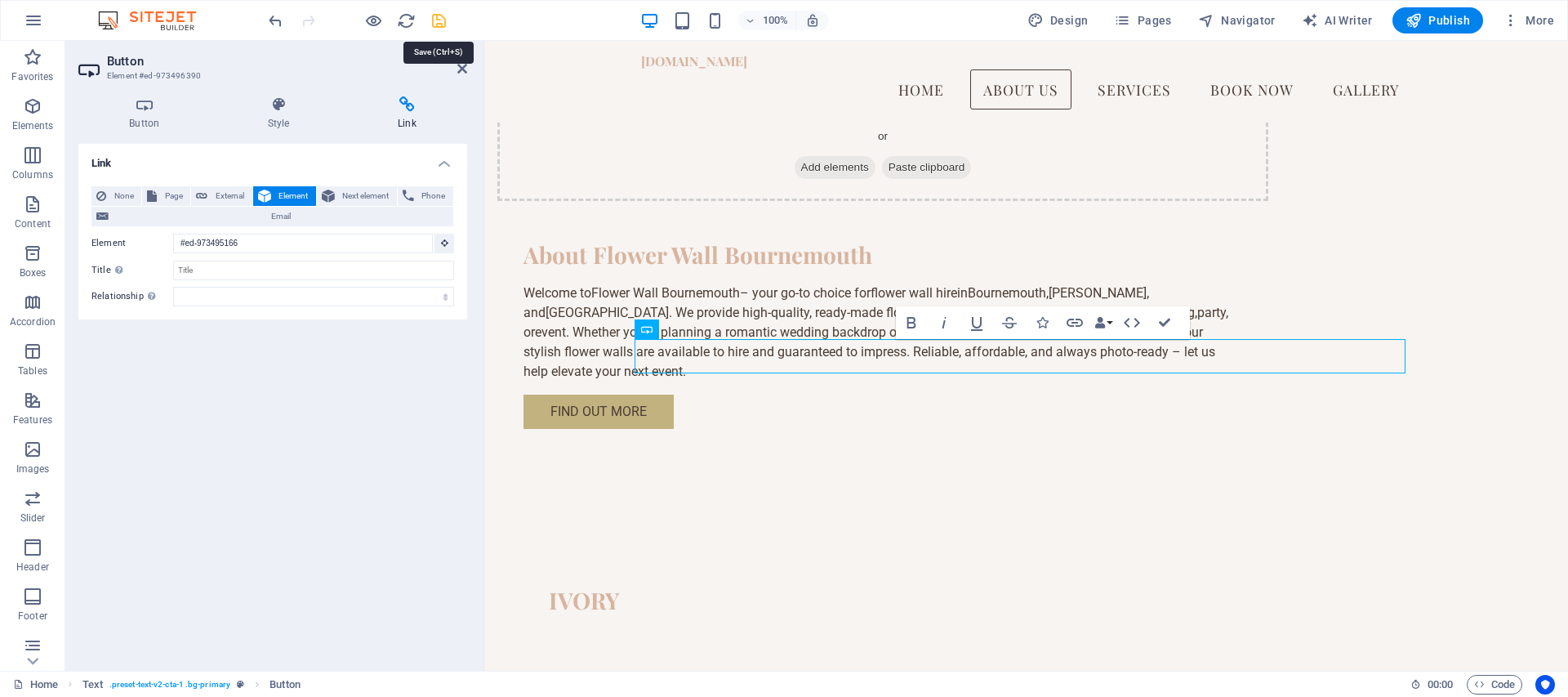
click at [430, 25] on icon "save" at bounding box center [439, 21] width 19 height 19
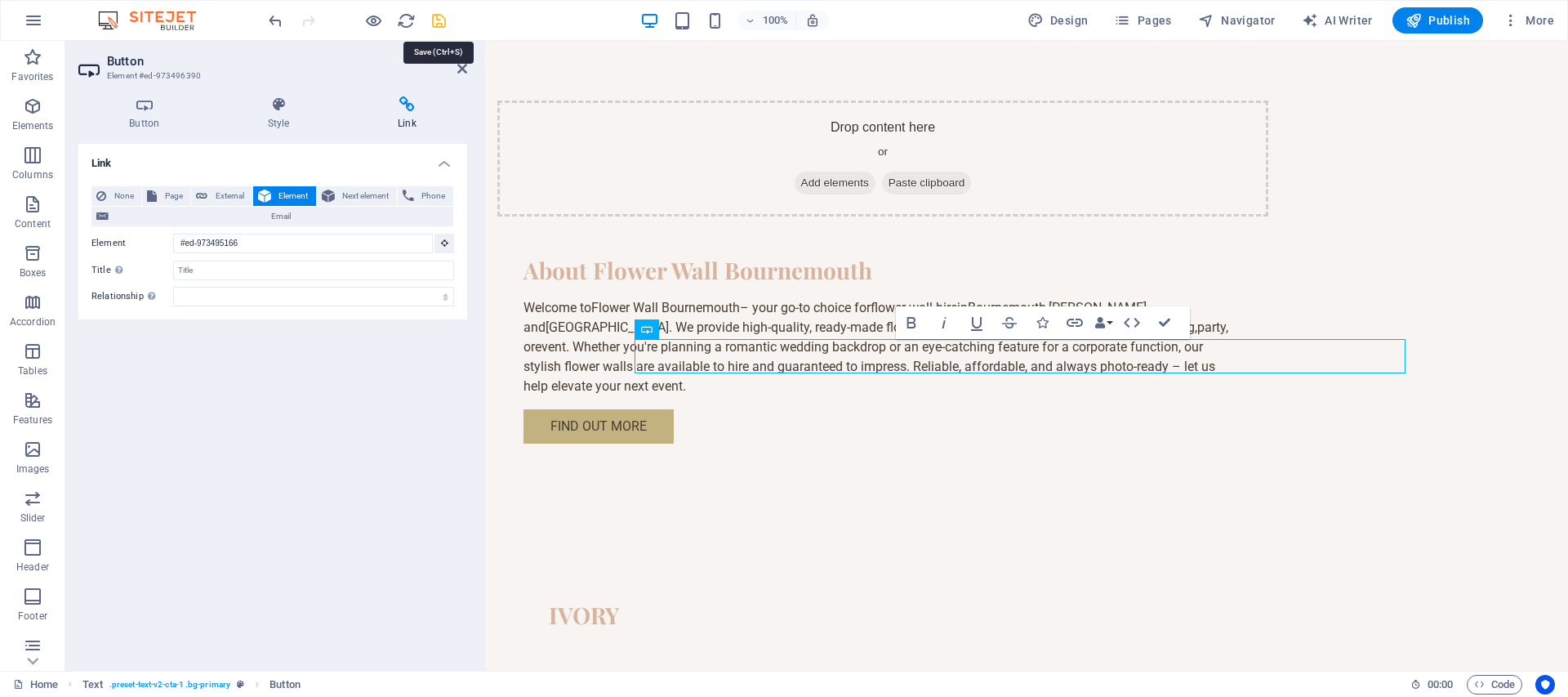
checkbox input "false"
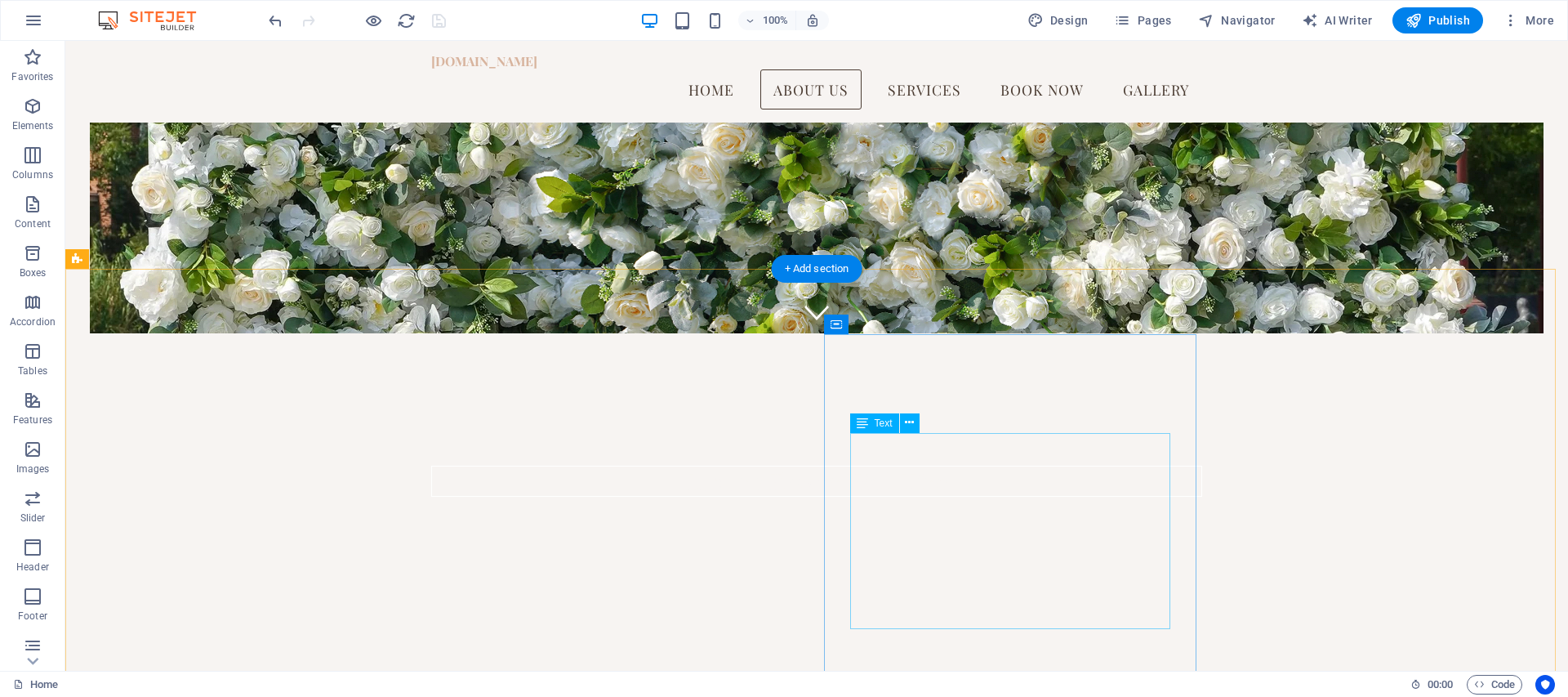
scroll to position [296, 0]
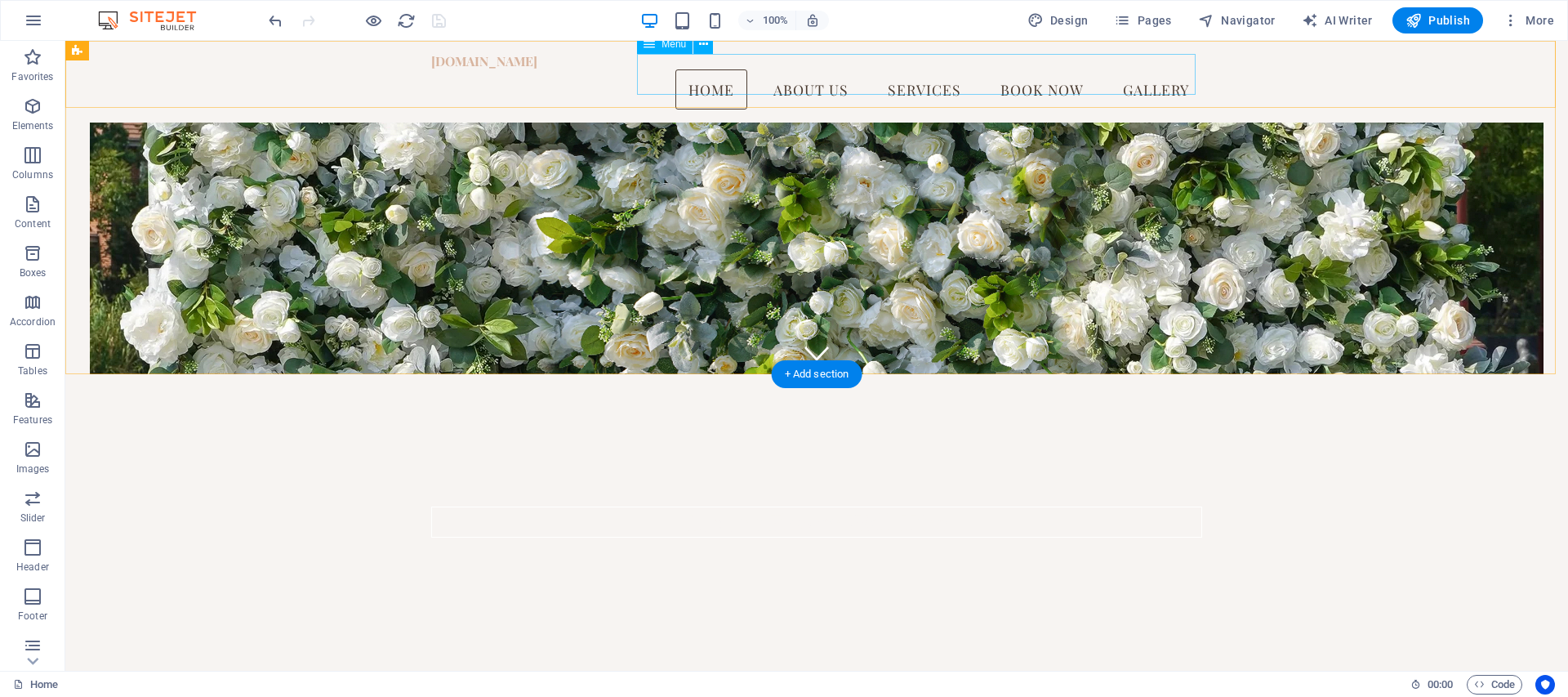
click at [1009, 74] on nav "Home About Us Services Book Now Gallery" at bounding box center [816, 89] width 771 height 41
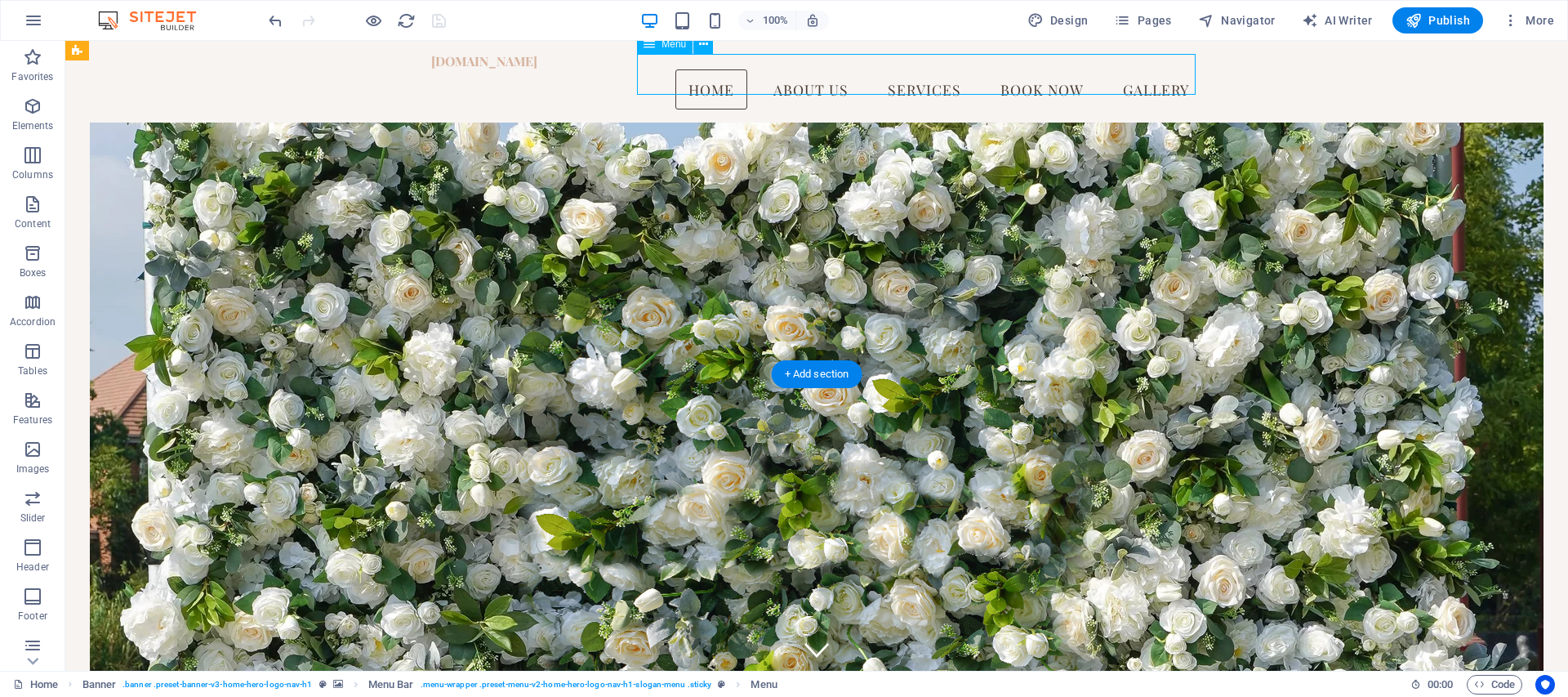
select select
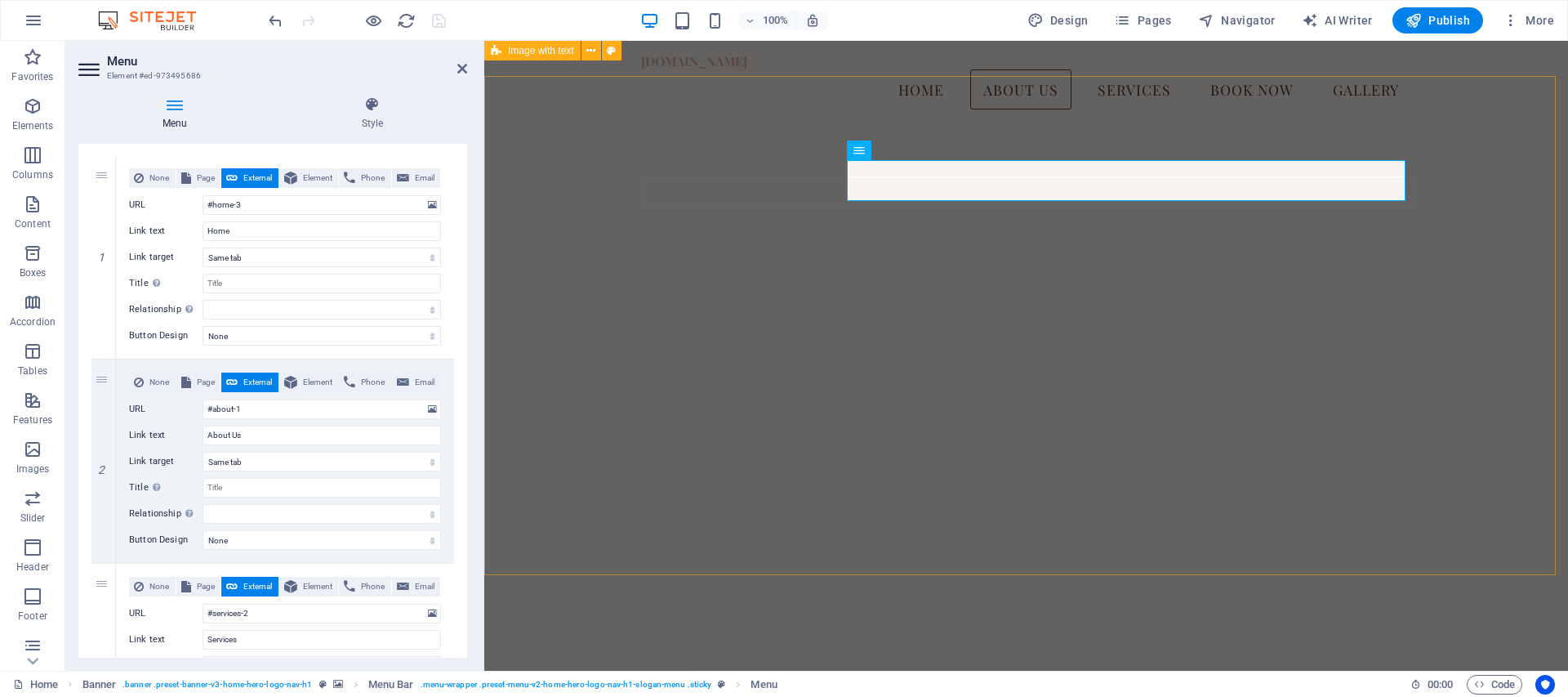
scroll to position [594, 0]
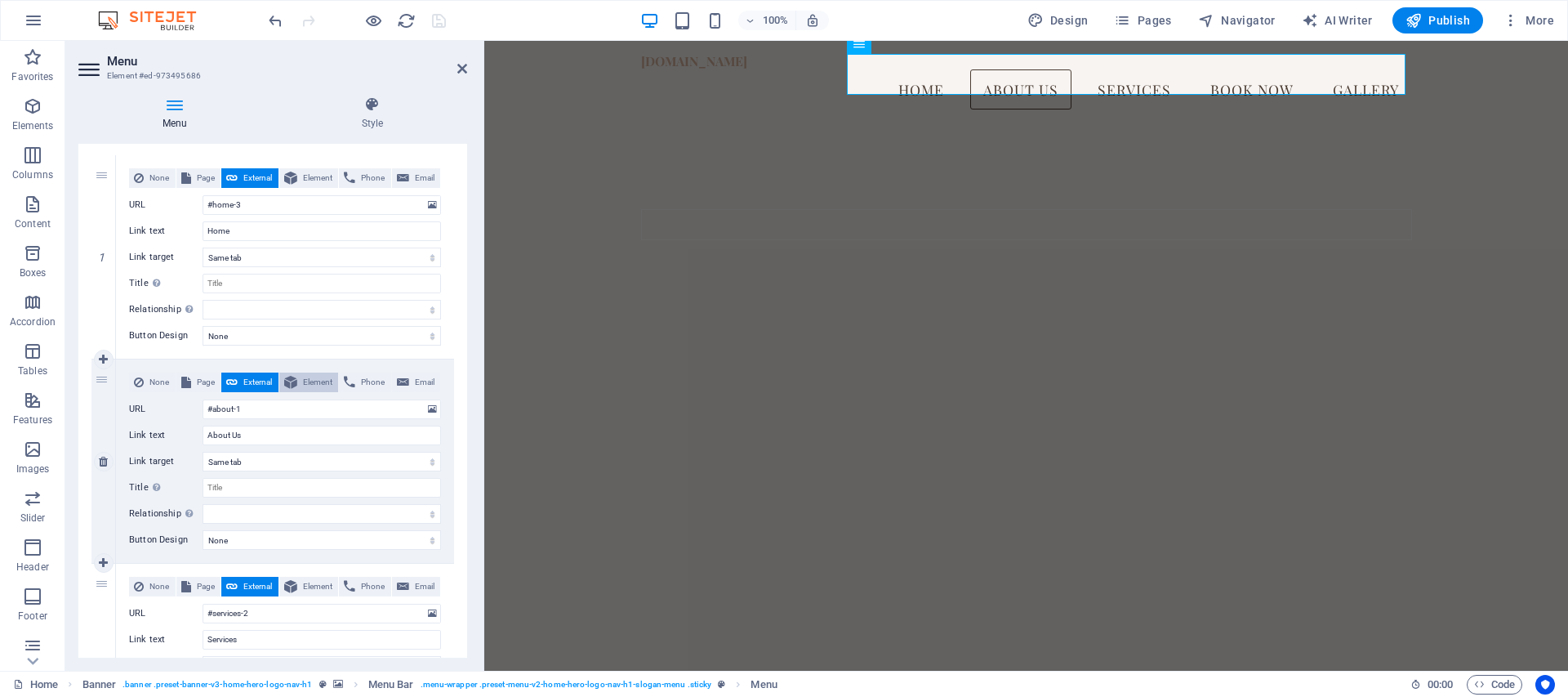
click at [311, 383] on span "Element" at bounding box center [318, 382] width 32 height 20
select select
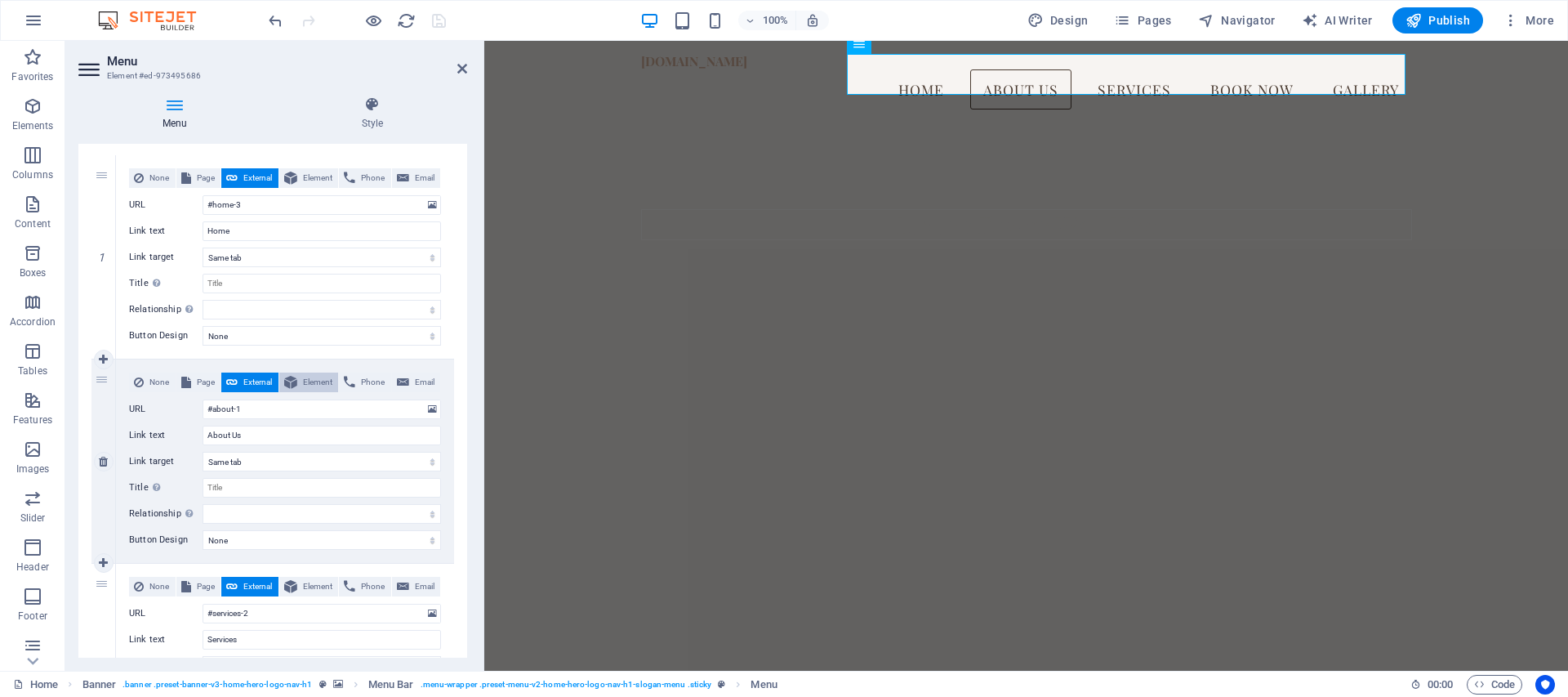
select select
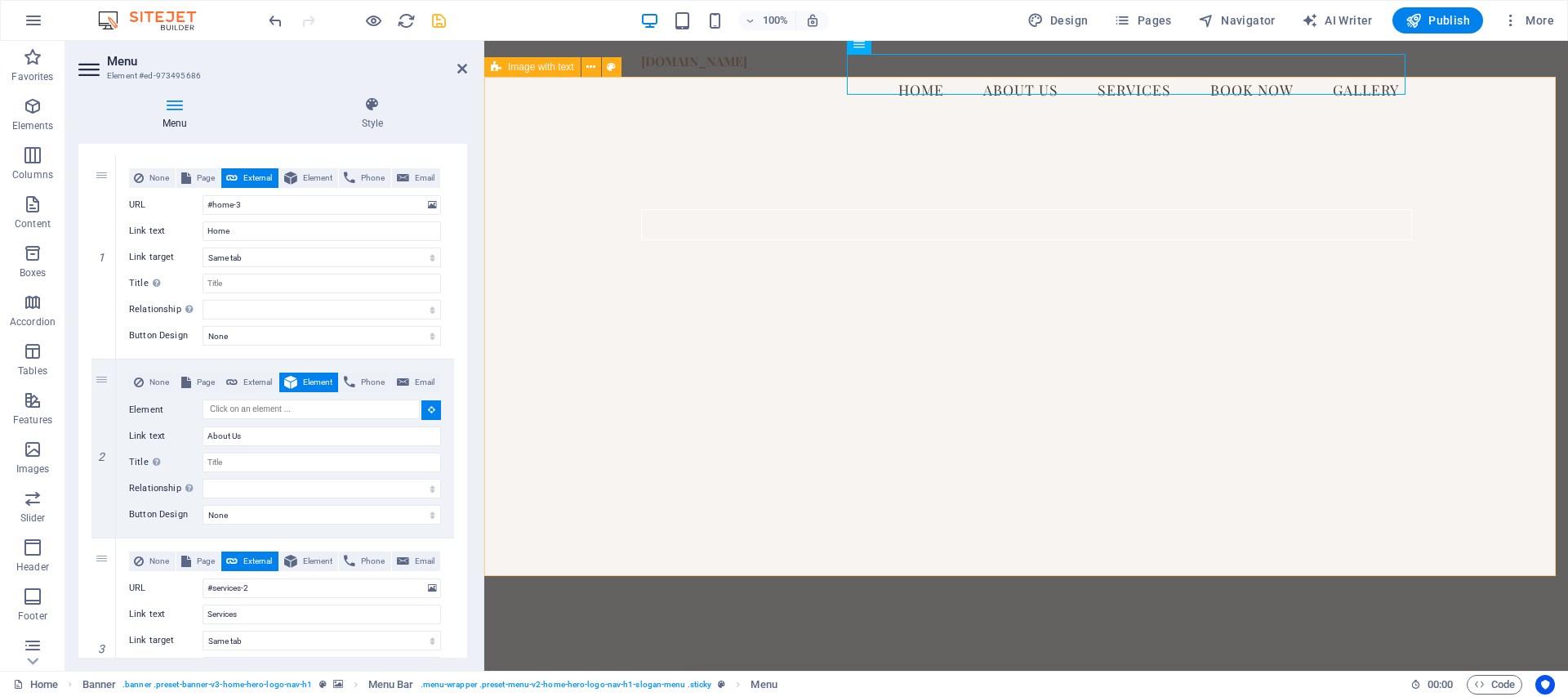
select select
type input "#ed-973494772"
select select
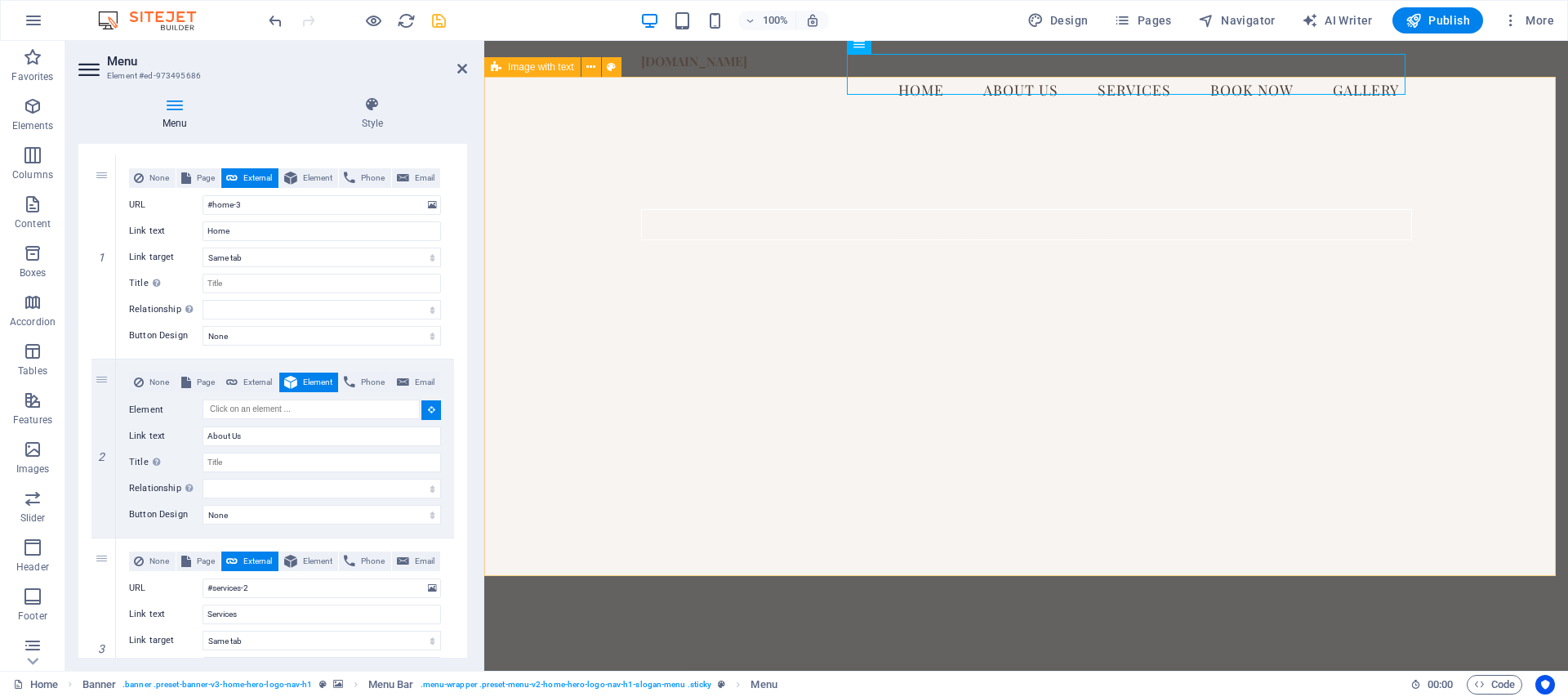
select select
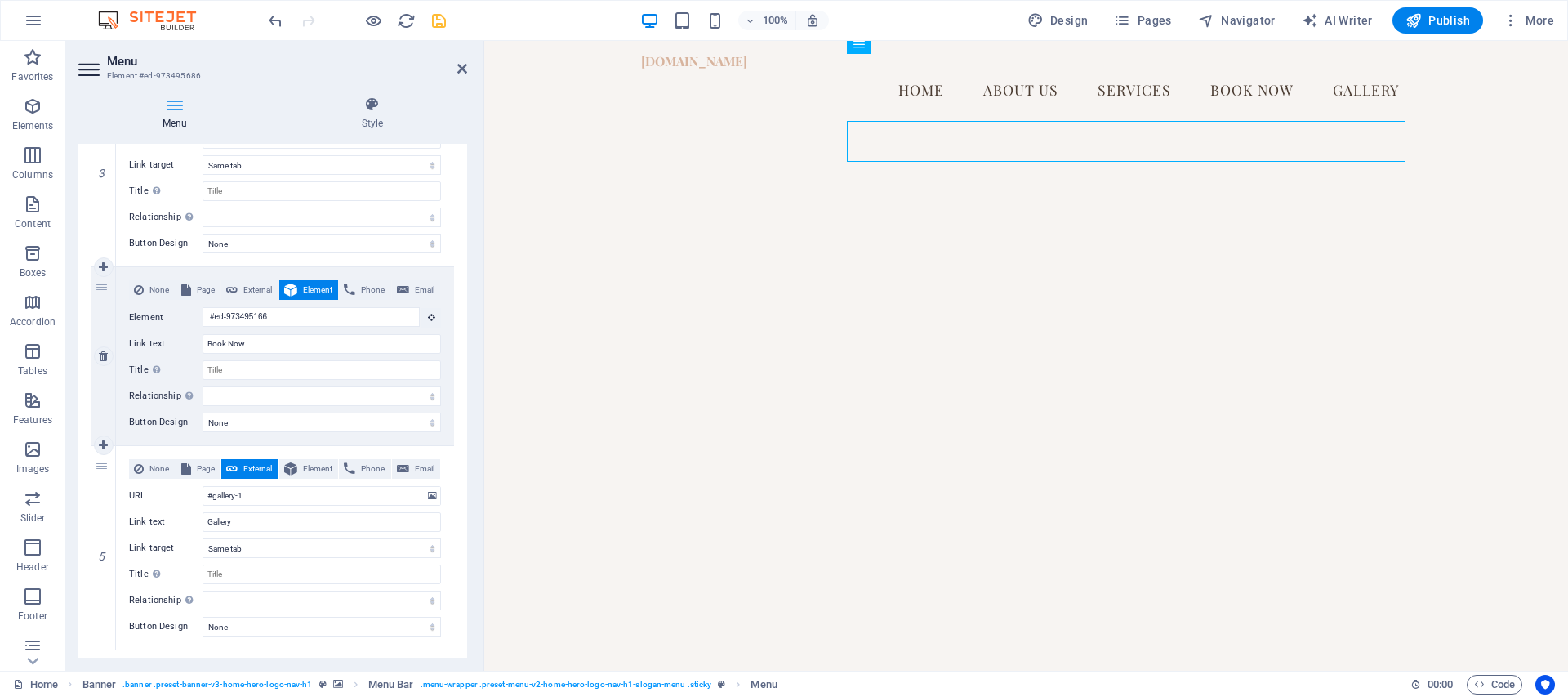
scroll to position [643, 0]
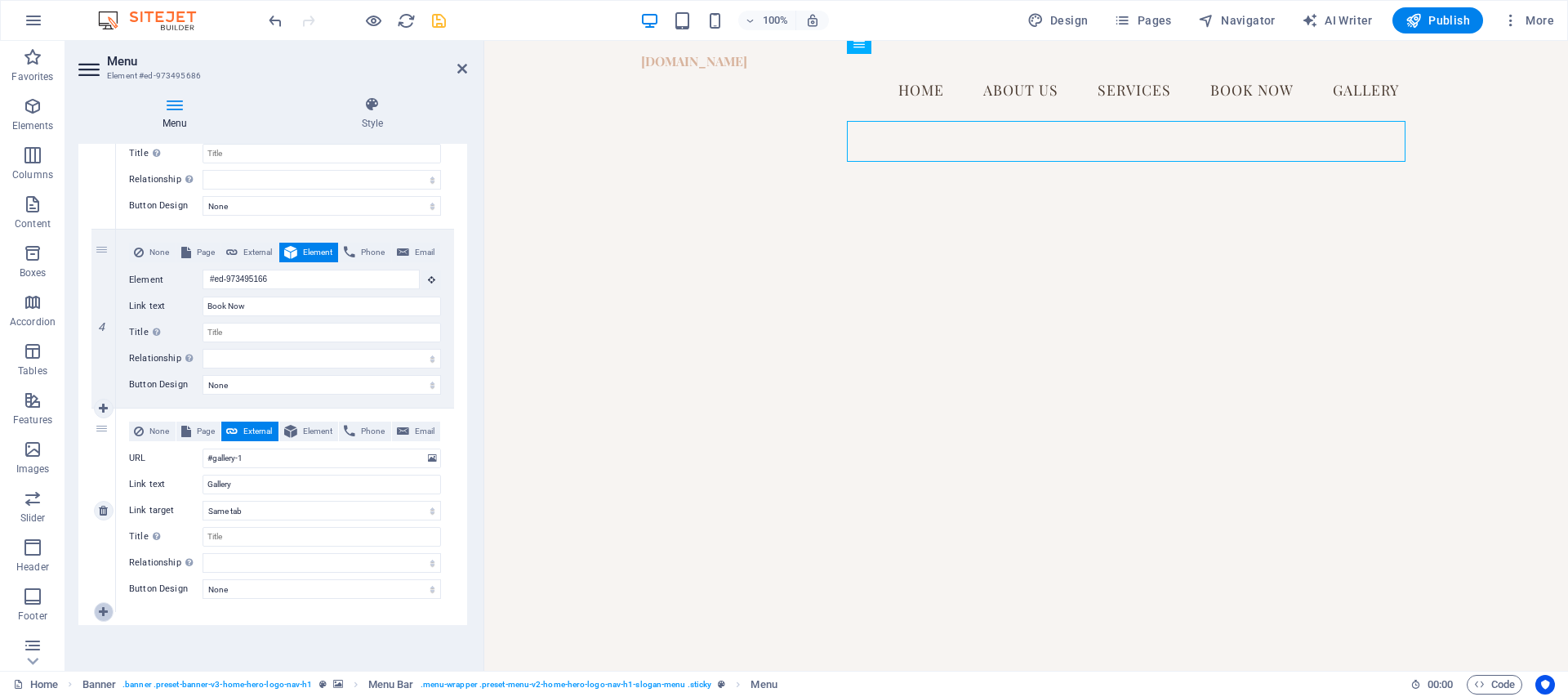
click at [101, 610] on icon at bounding box center [103, 611] width 9 height 11
select select
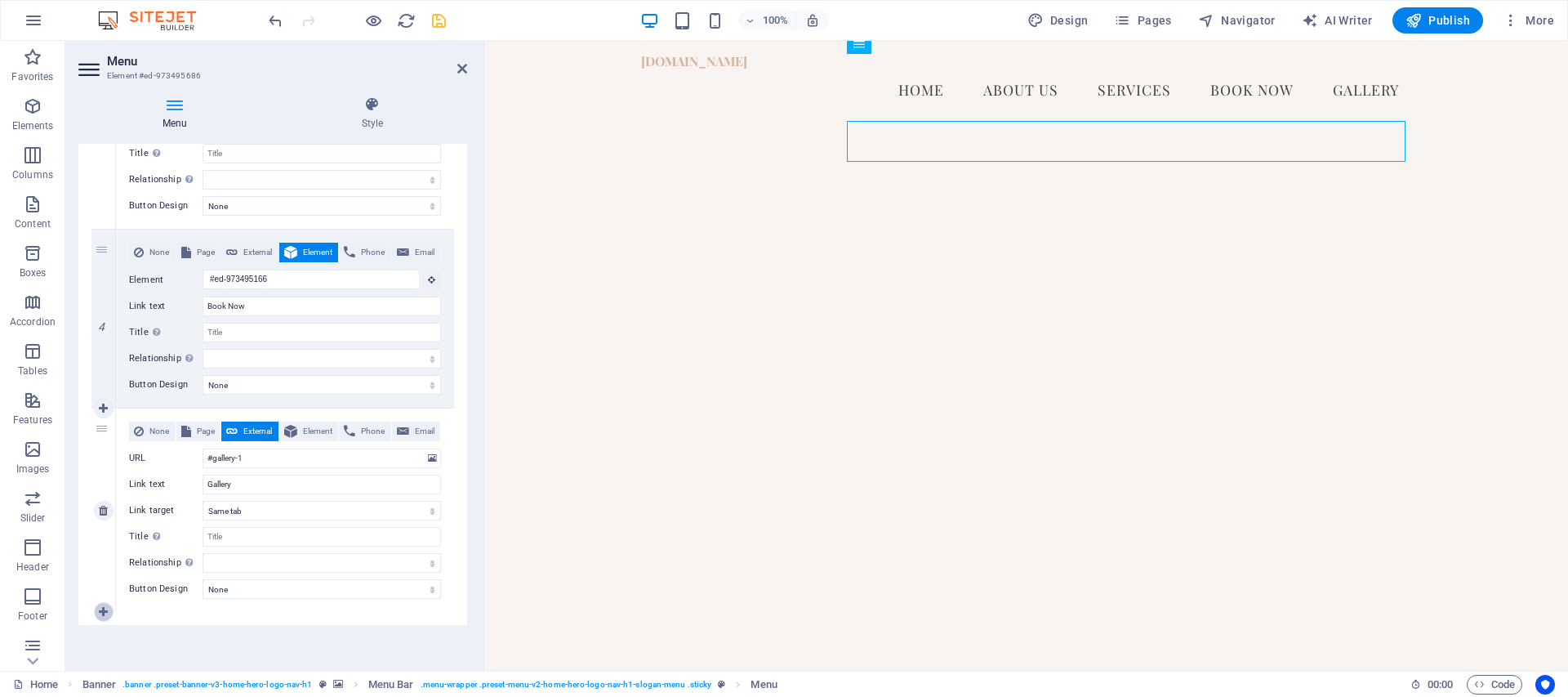
select select
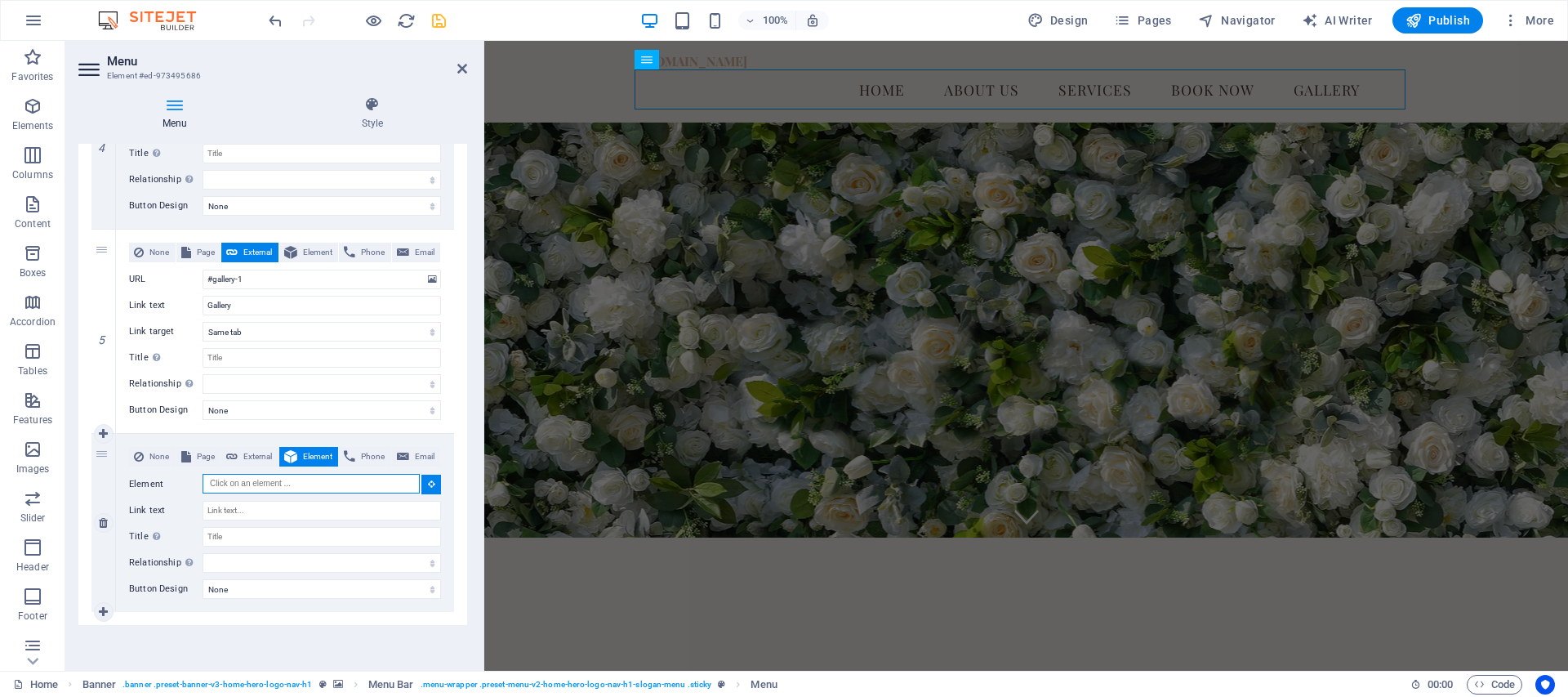
scroll to position [0, 0]
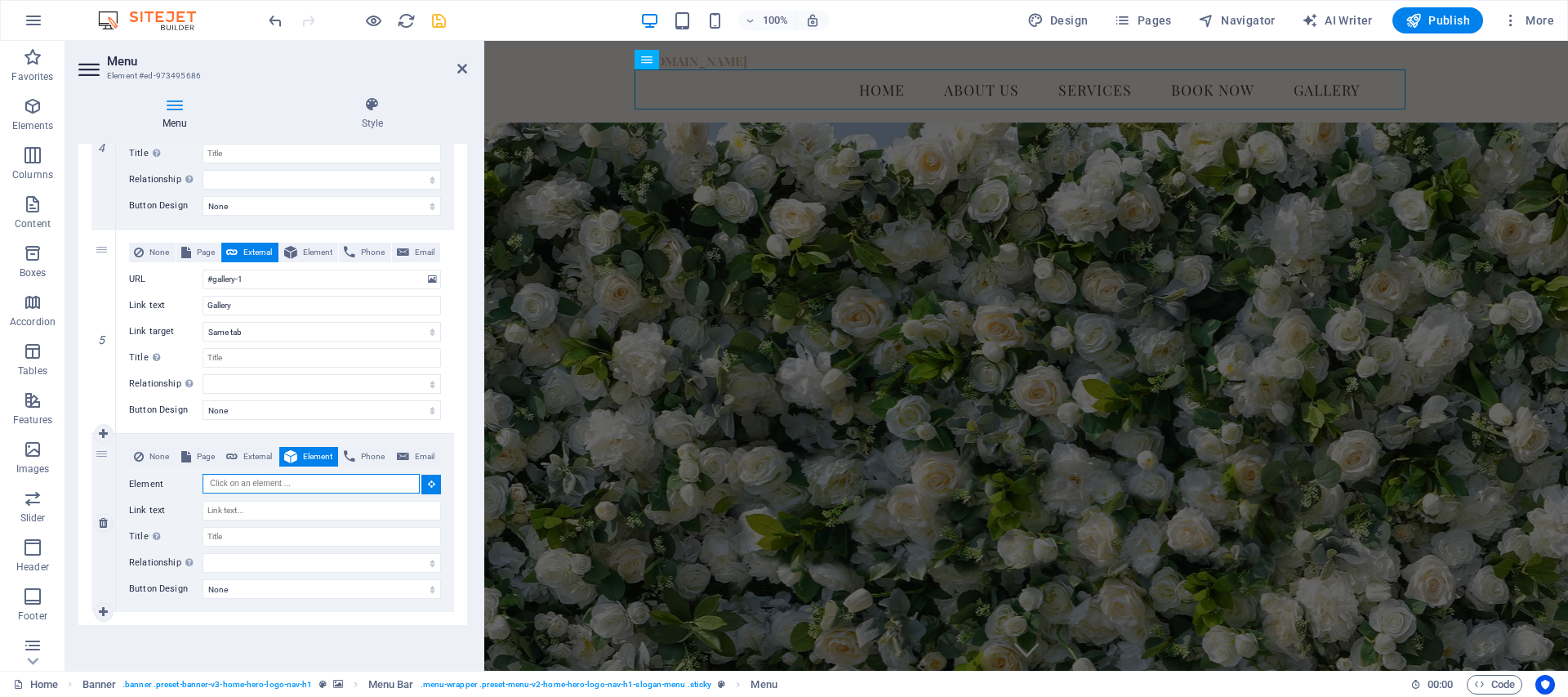
click at [263, 485] on input "Element" at bounding box center [312, 484] width 218 height 20
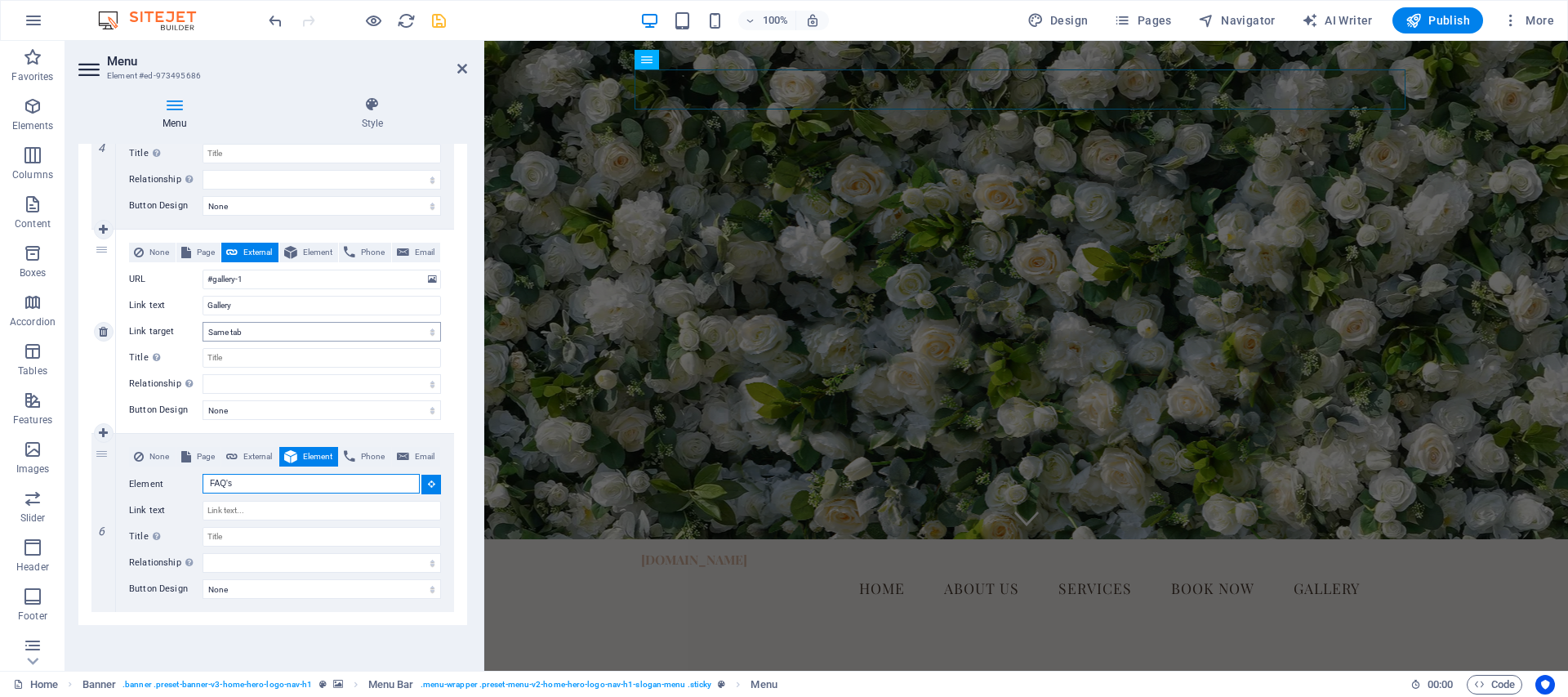
scroll to position [237, 0]
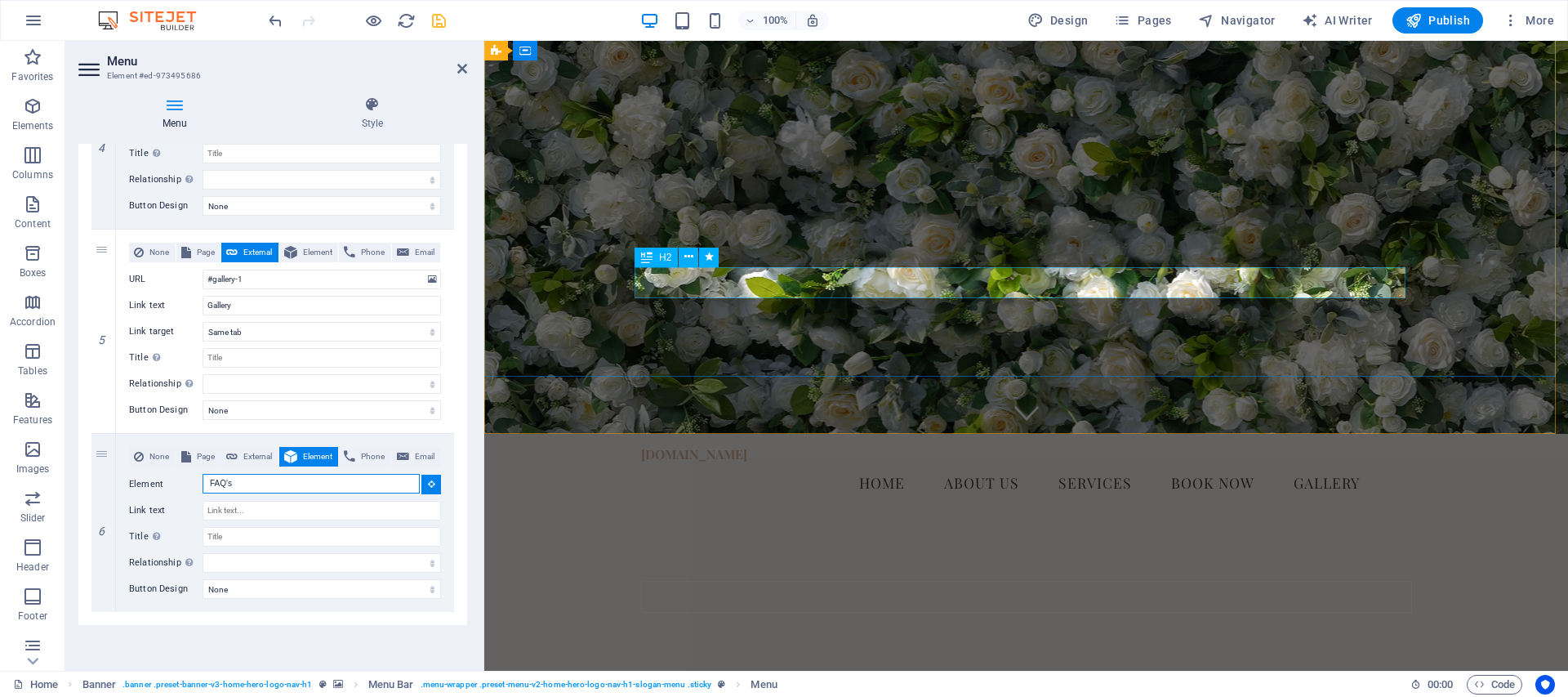
type input "FAQ's"
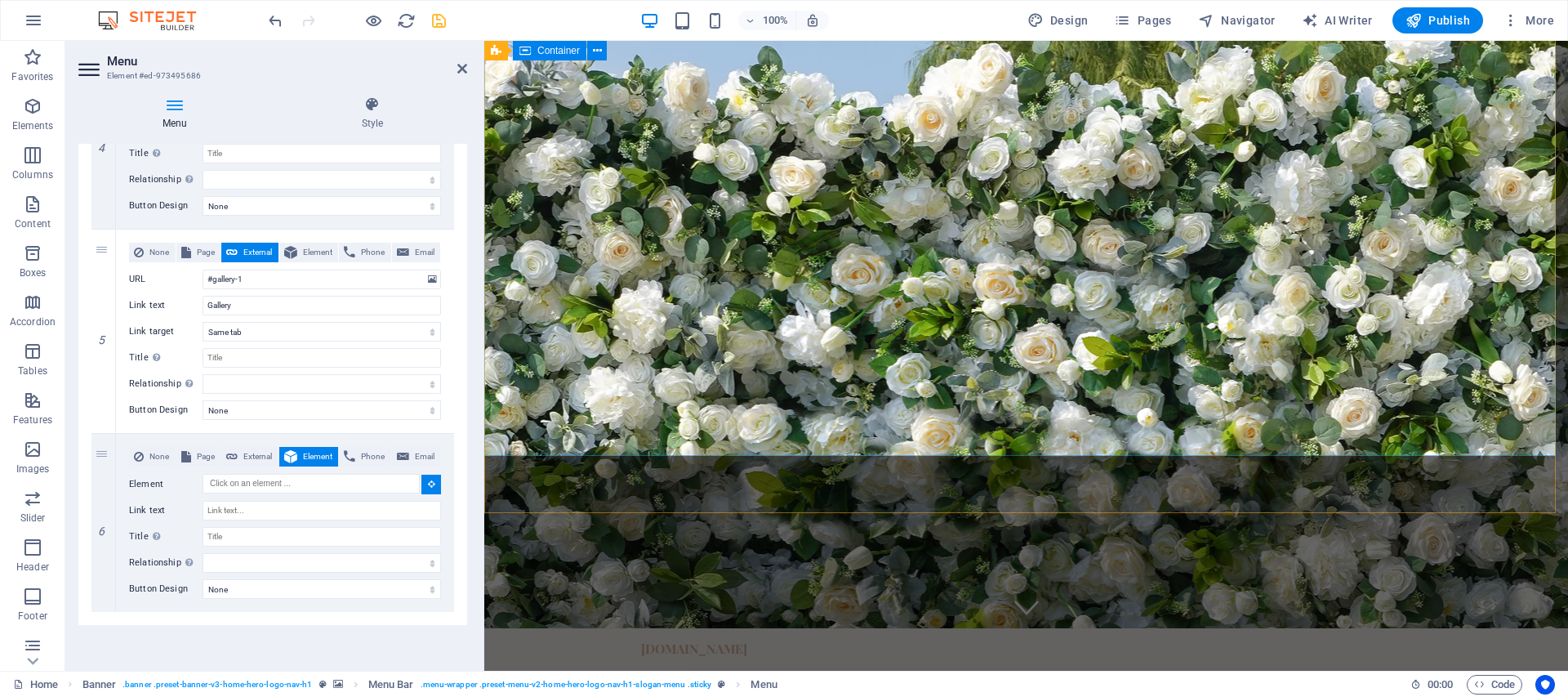
scroll to position [0, 0]
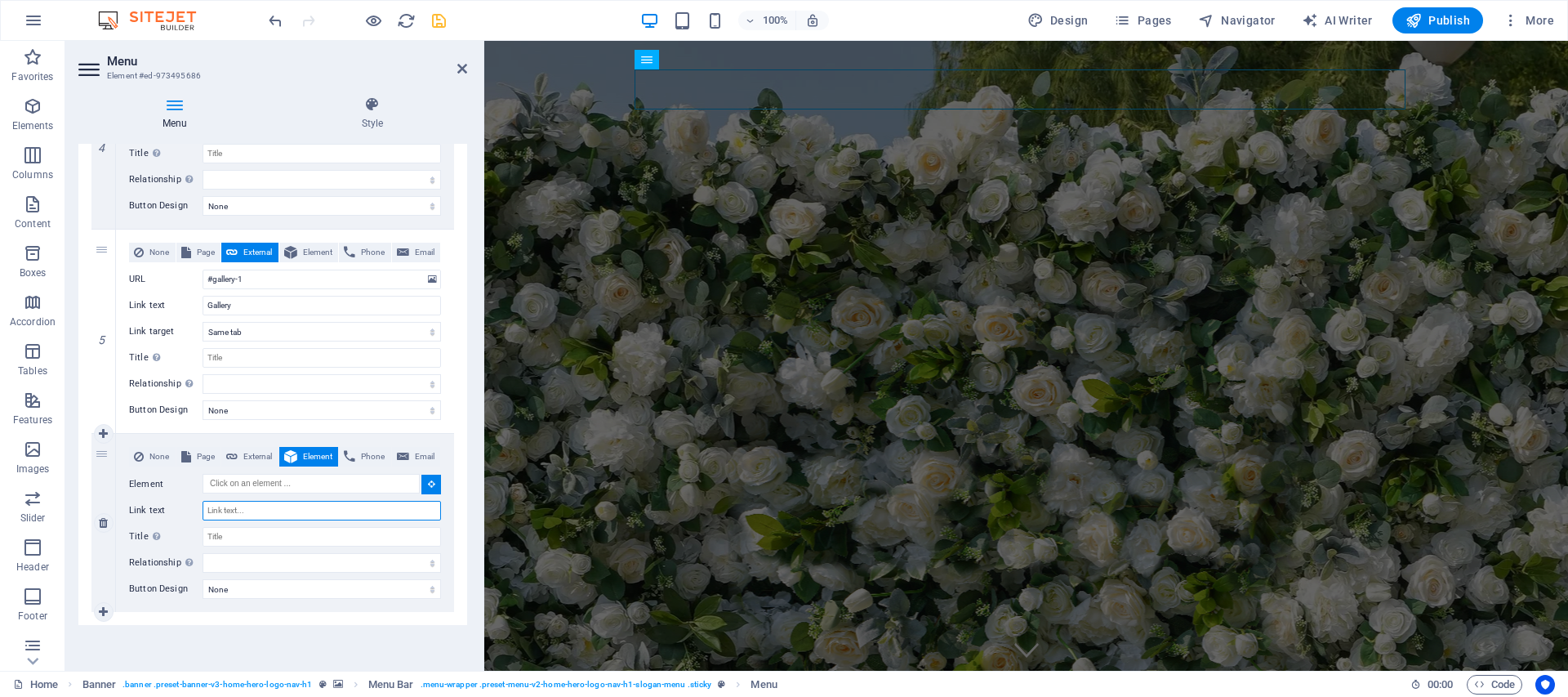
click at [239, 512] on input "Link text" at bounding box center [322, 510] width 238 height 20
type input "FA"
select select
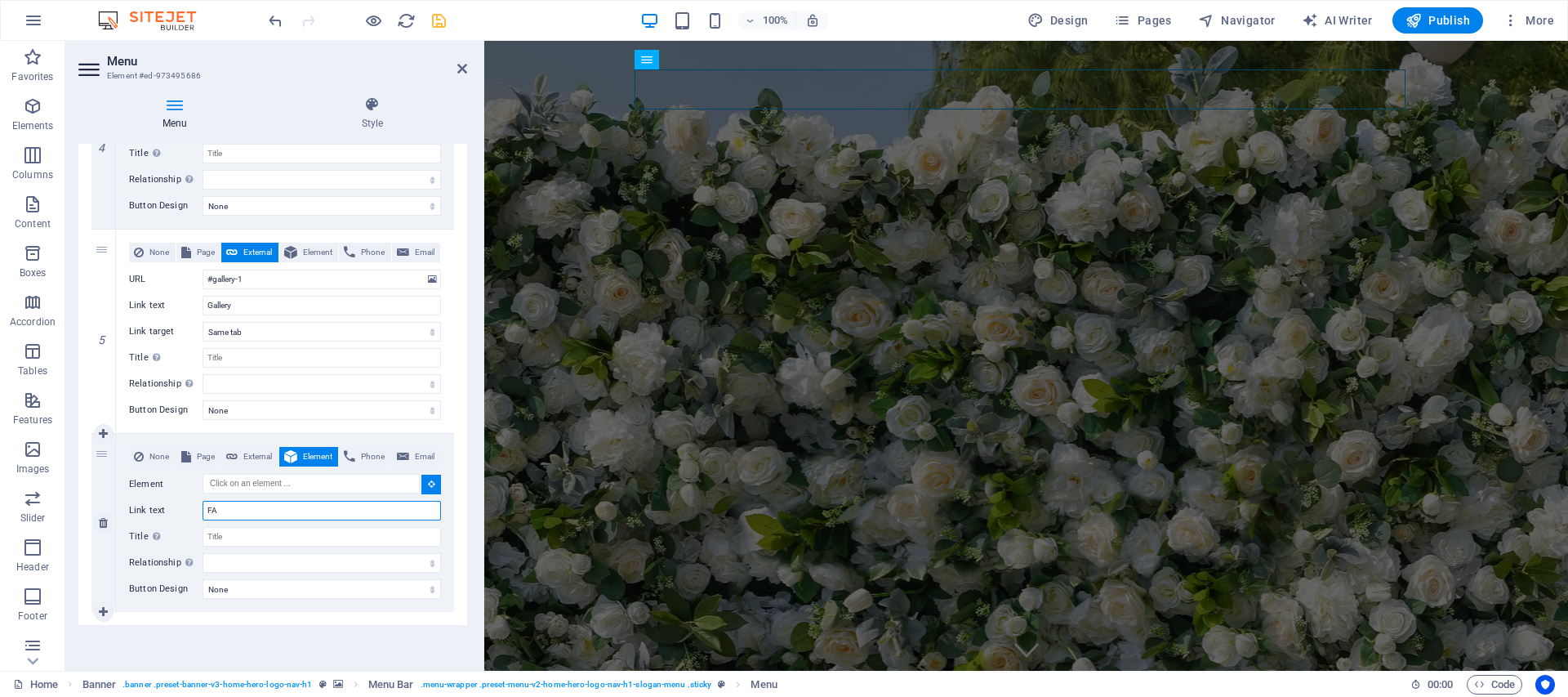
select select
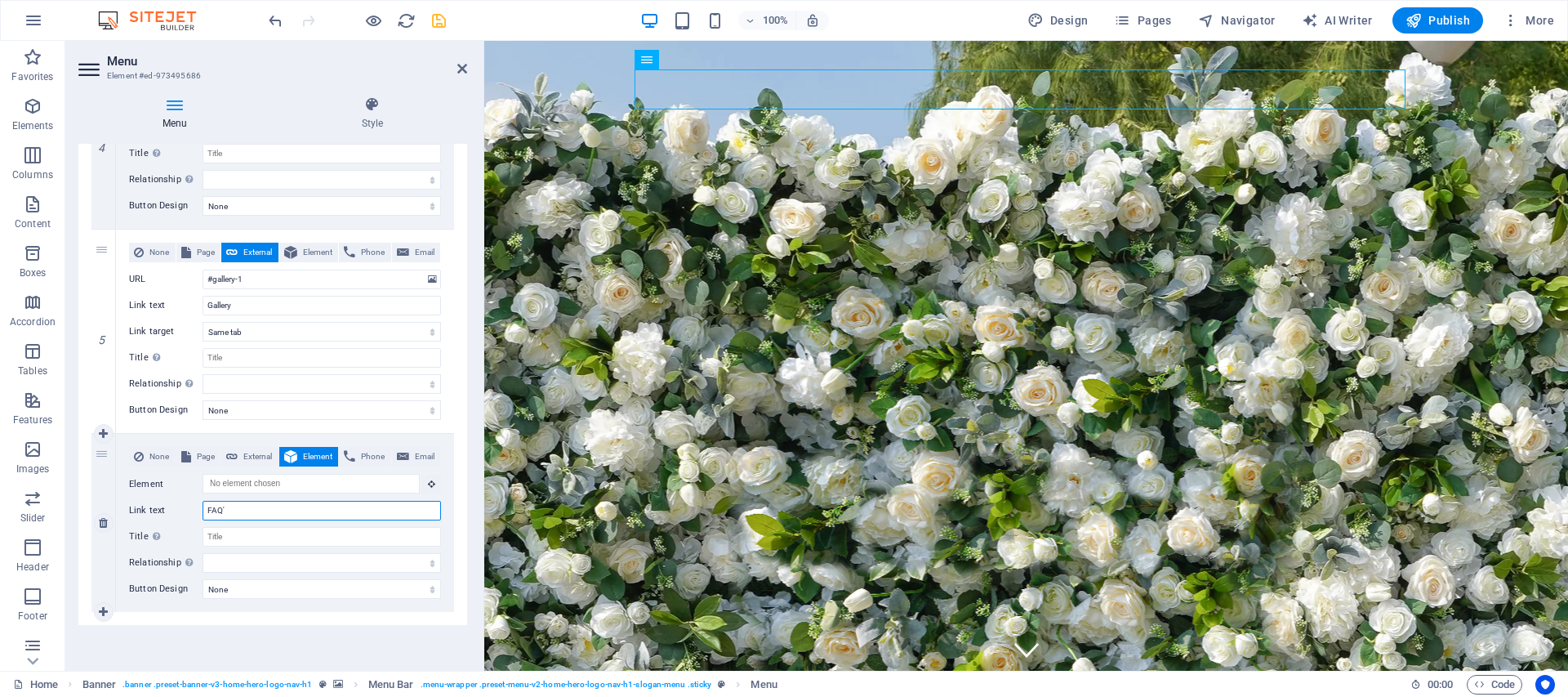
type input "FAQ's"
select select
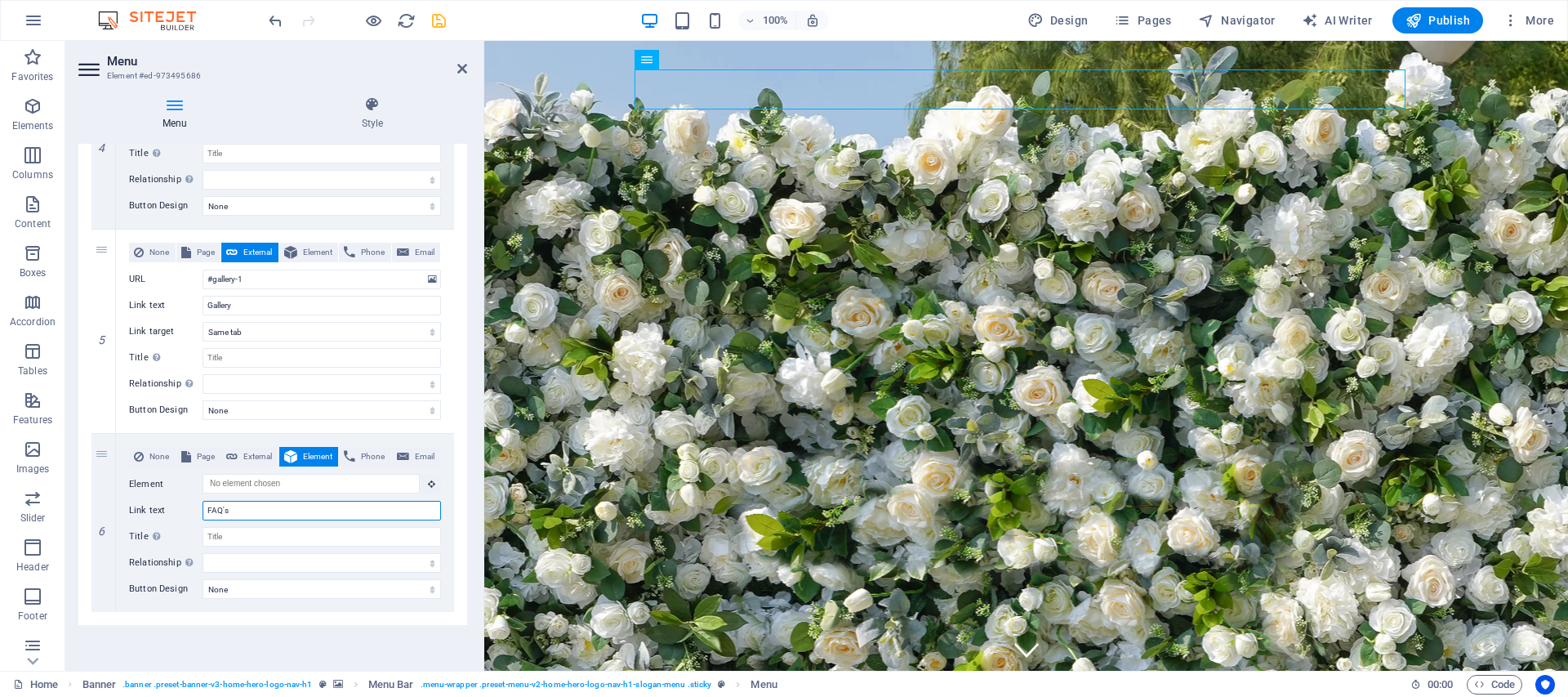
select select
type input "FAQ's"
click at [430, 482] on icon at bounding box center [432, 483] width 8 height 8
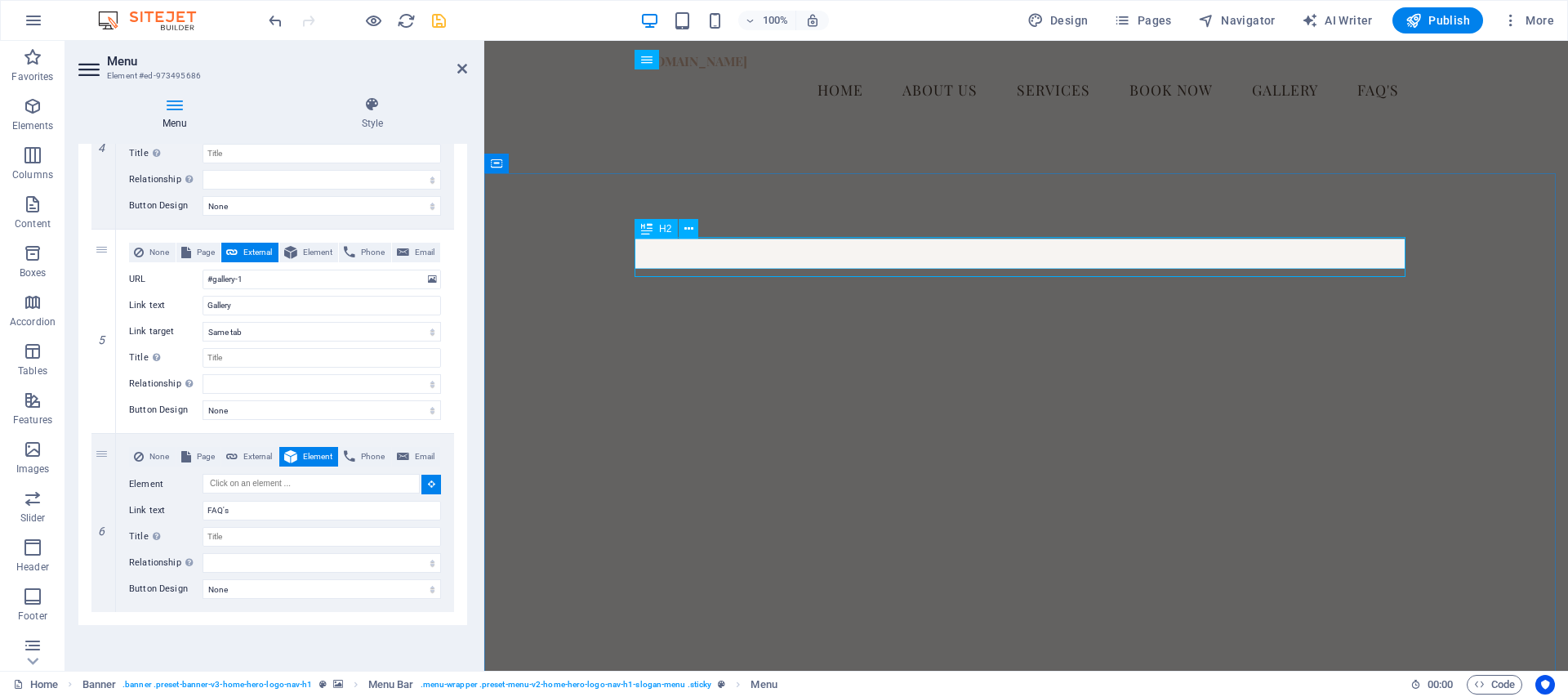
scroll to position [4799, 0]
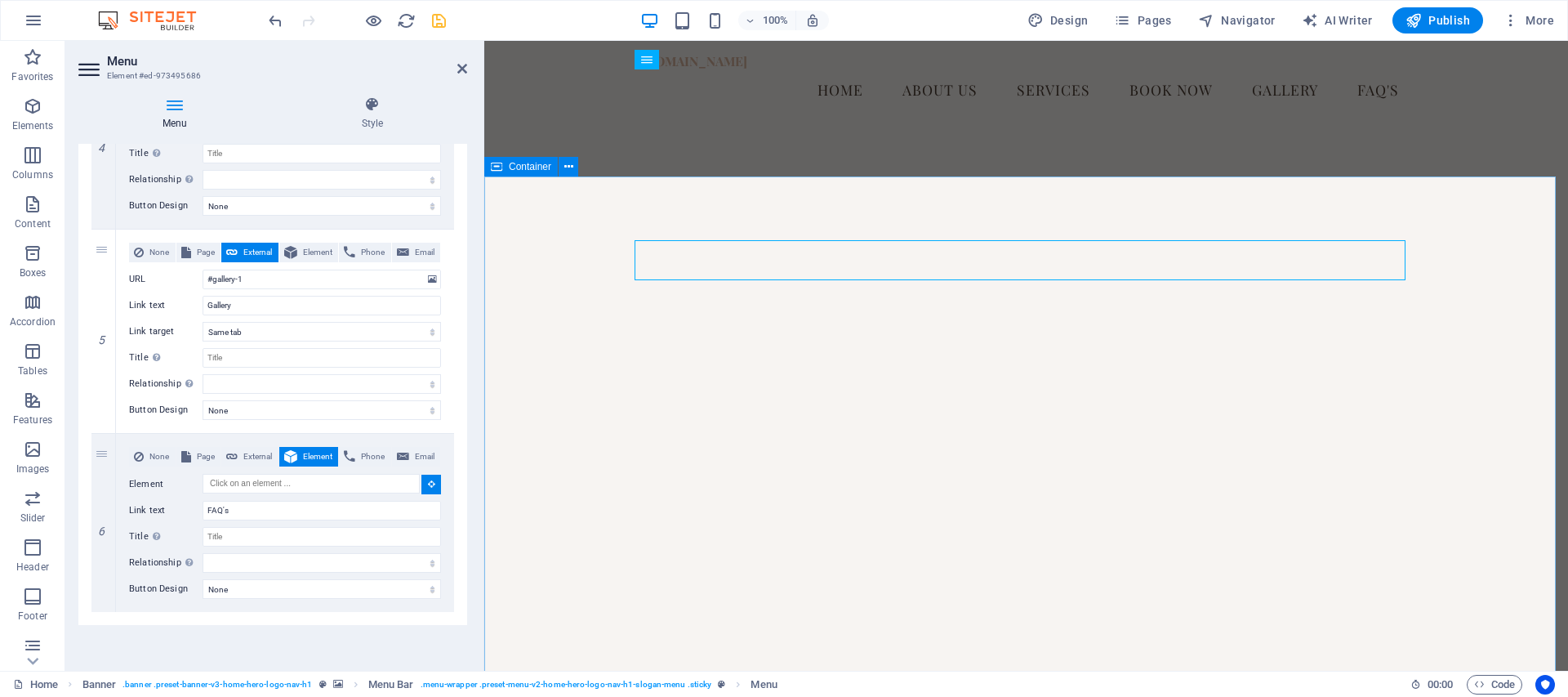
select select
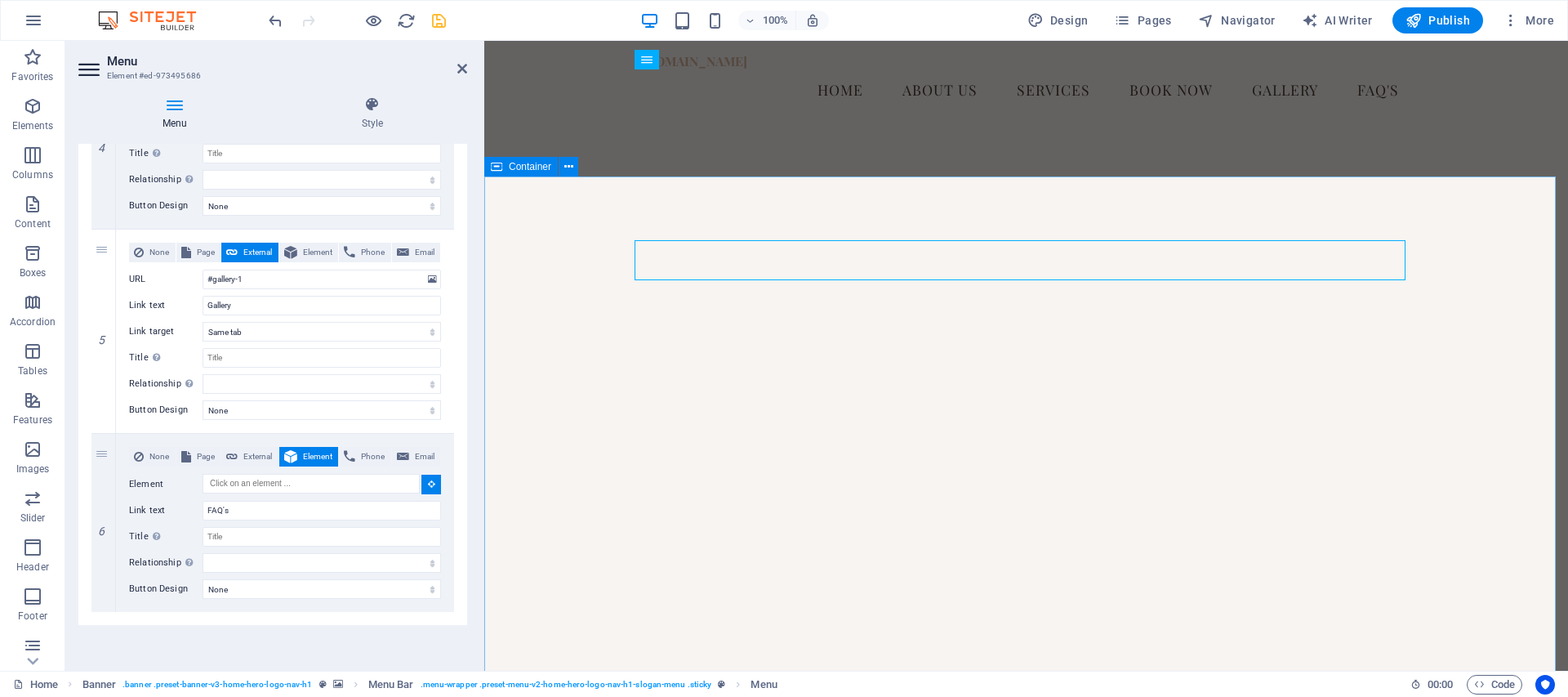
select select
type input "#ed-973495196"
select select
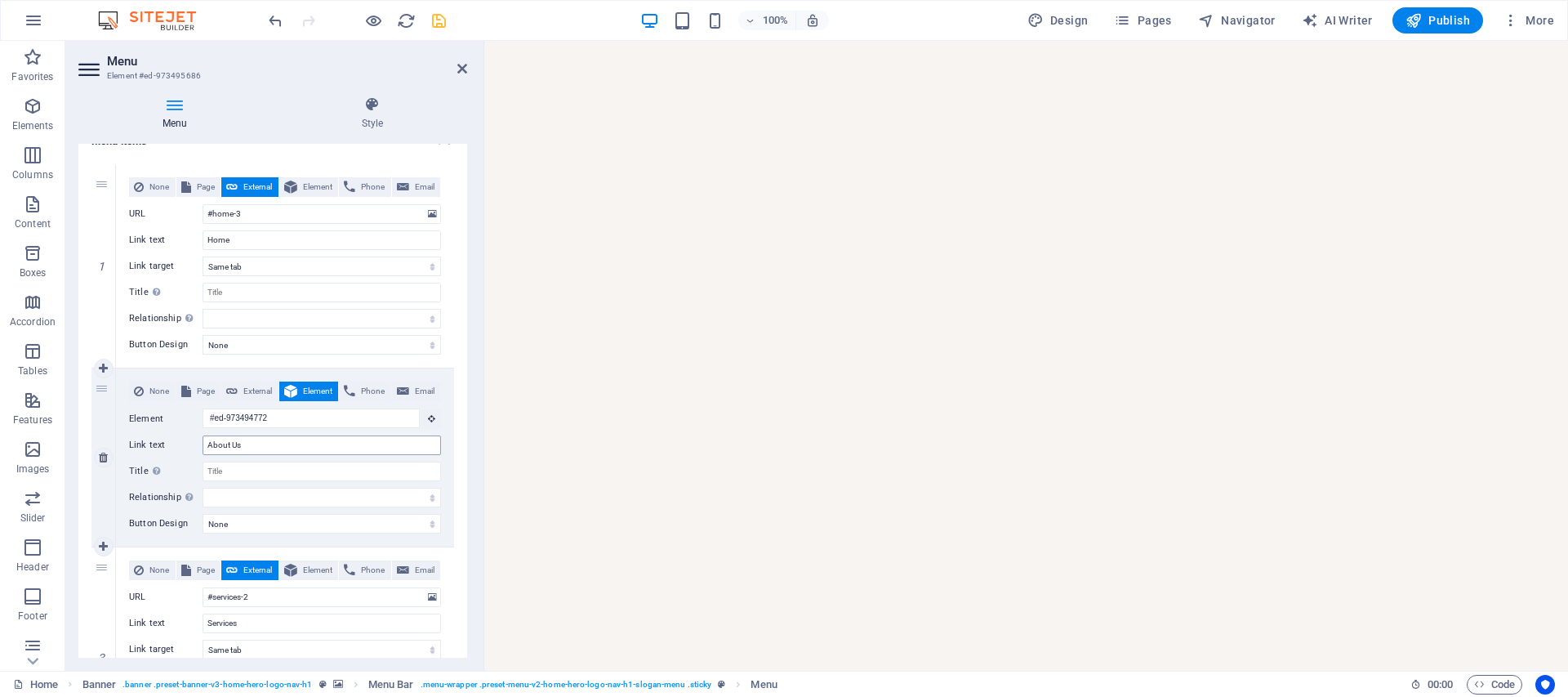
scroll to position [822, 0]
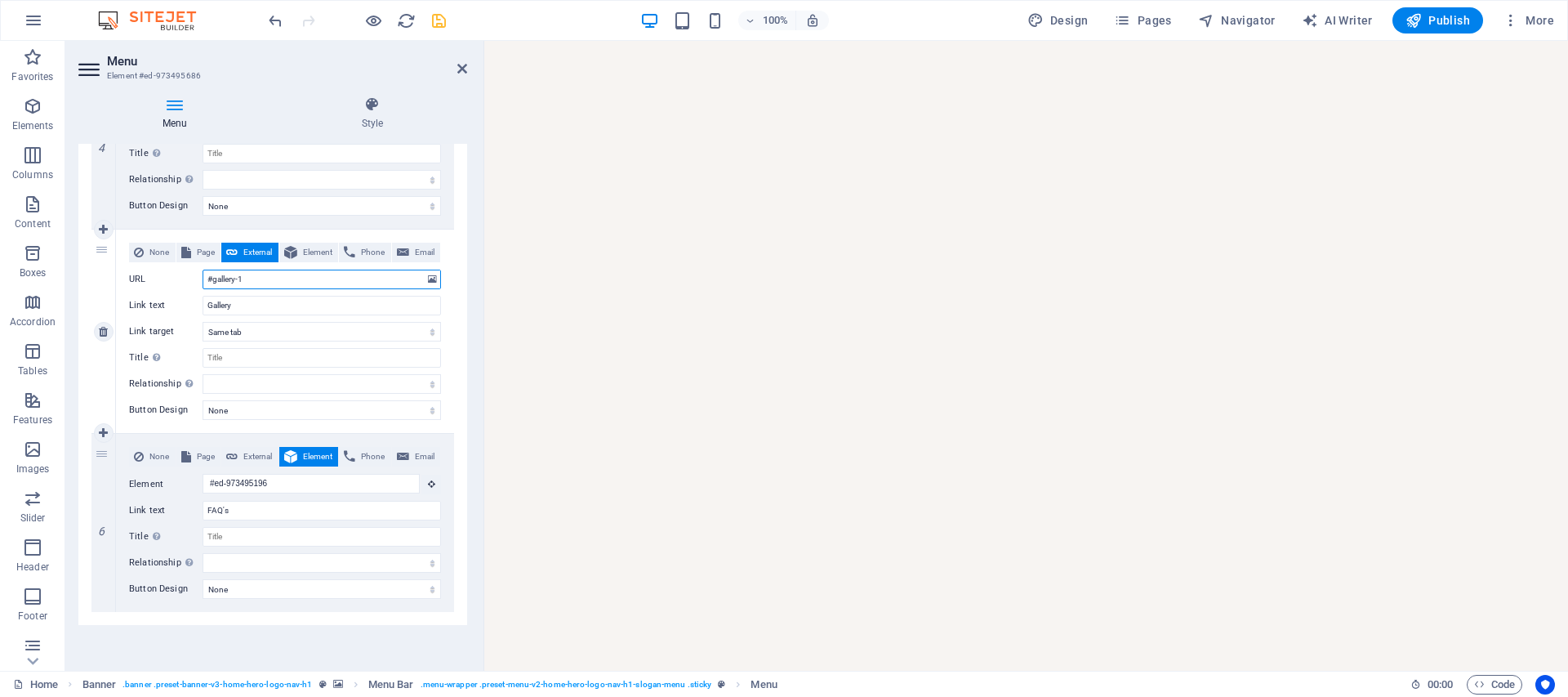
click at [268, 278] on input "#gallery-1" at bounding box center [322, 279] width 238 height 20
click at [296, 255] on button "Element" at bounding box center [308, 252] width 60 height 20
select select
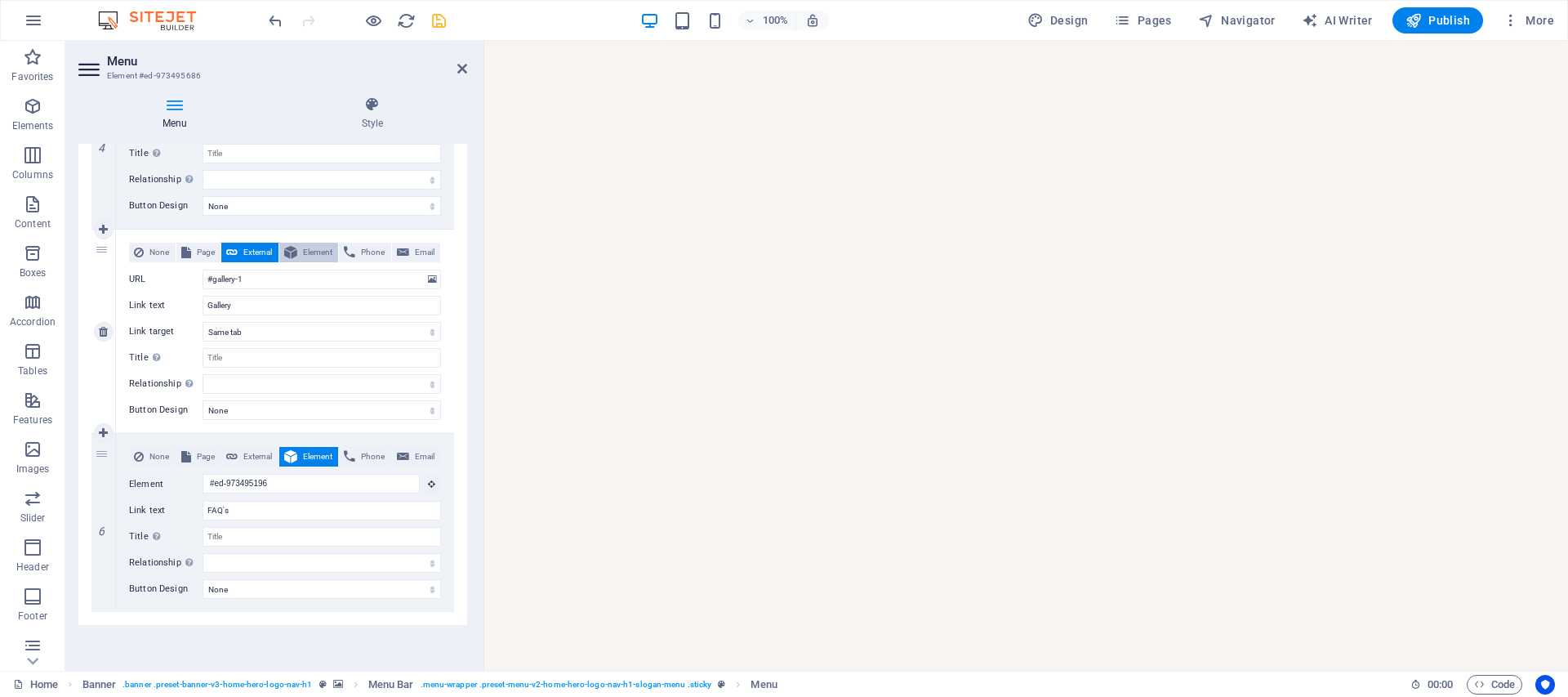
select select
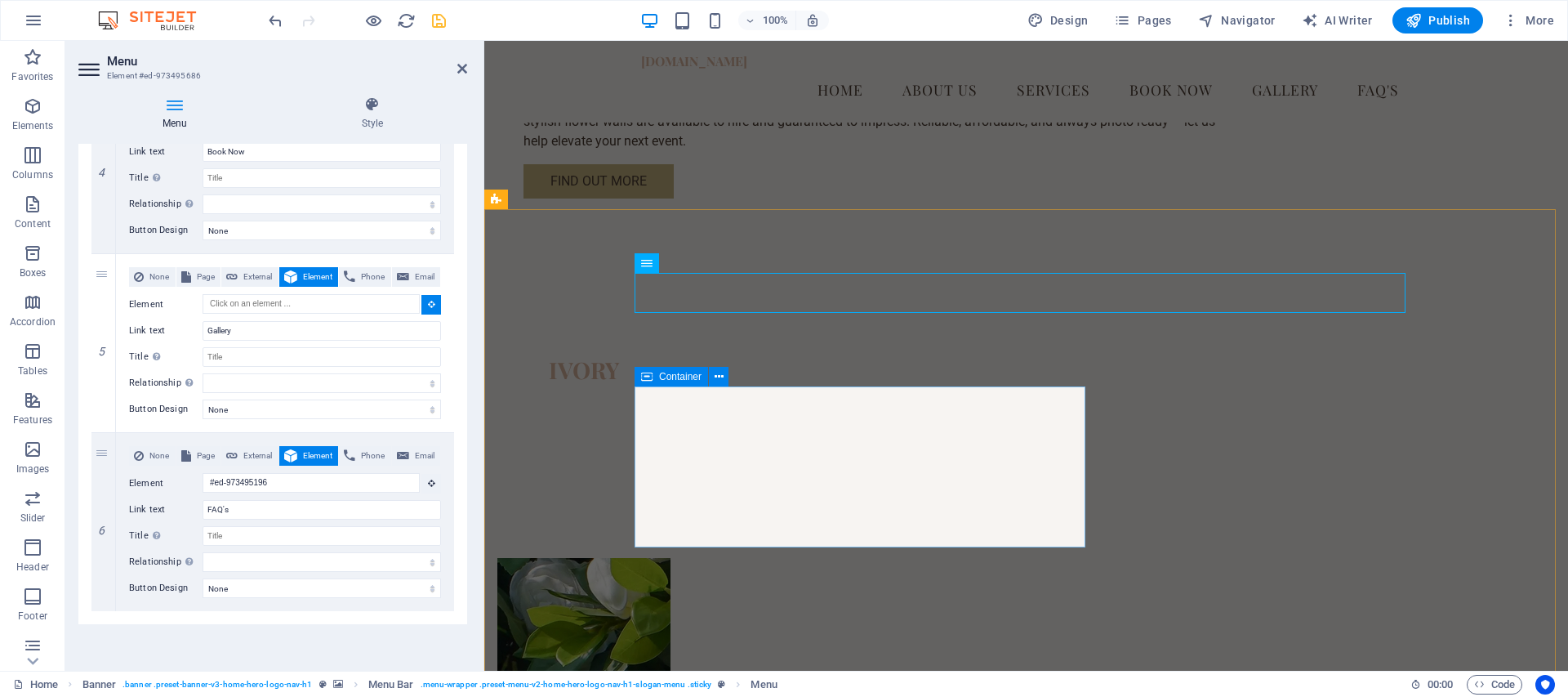
scroll to position [1548, 0]
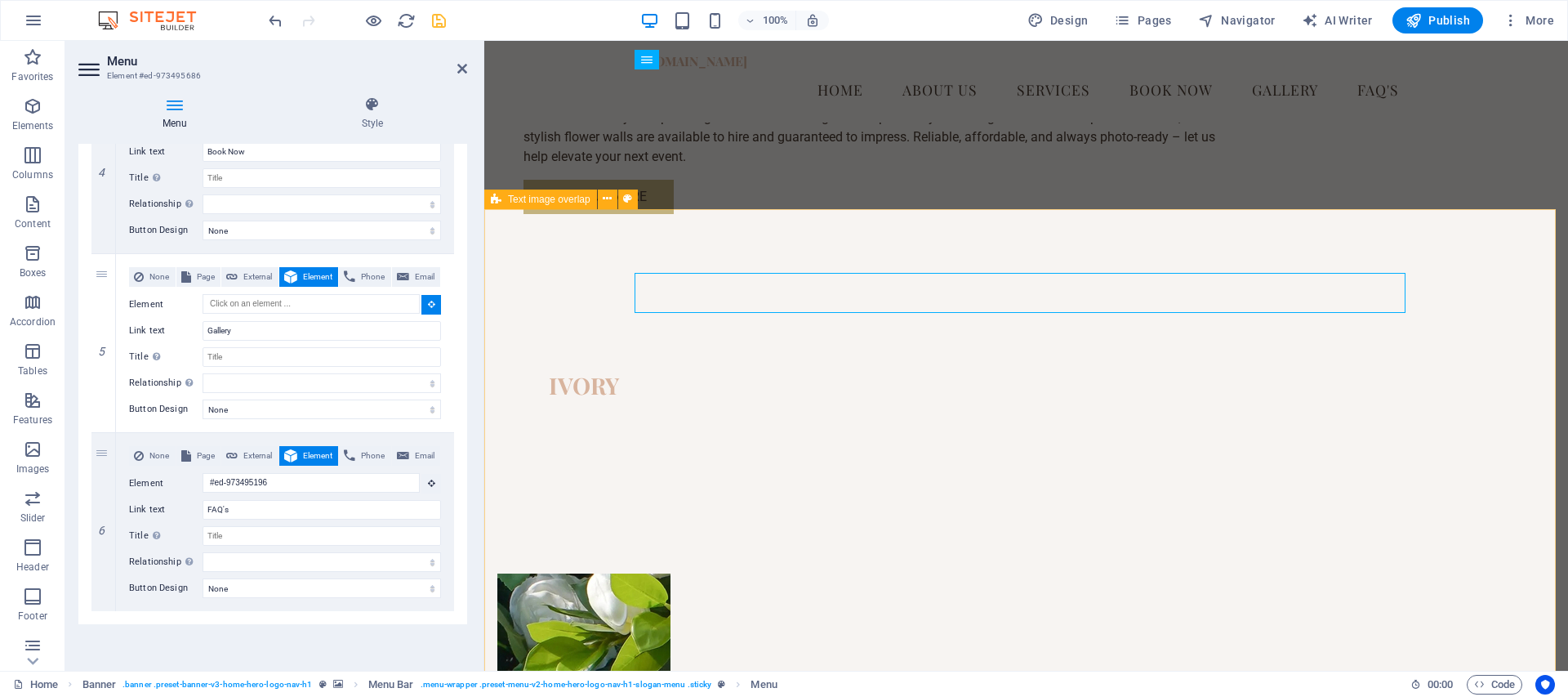
select select
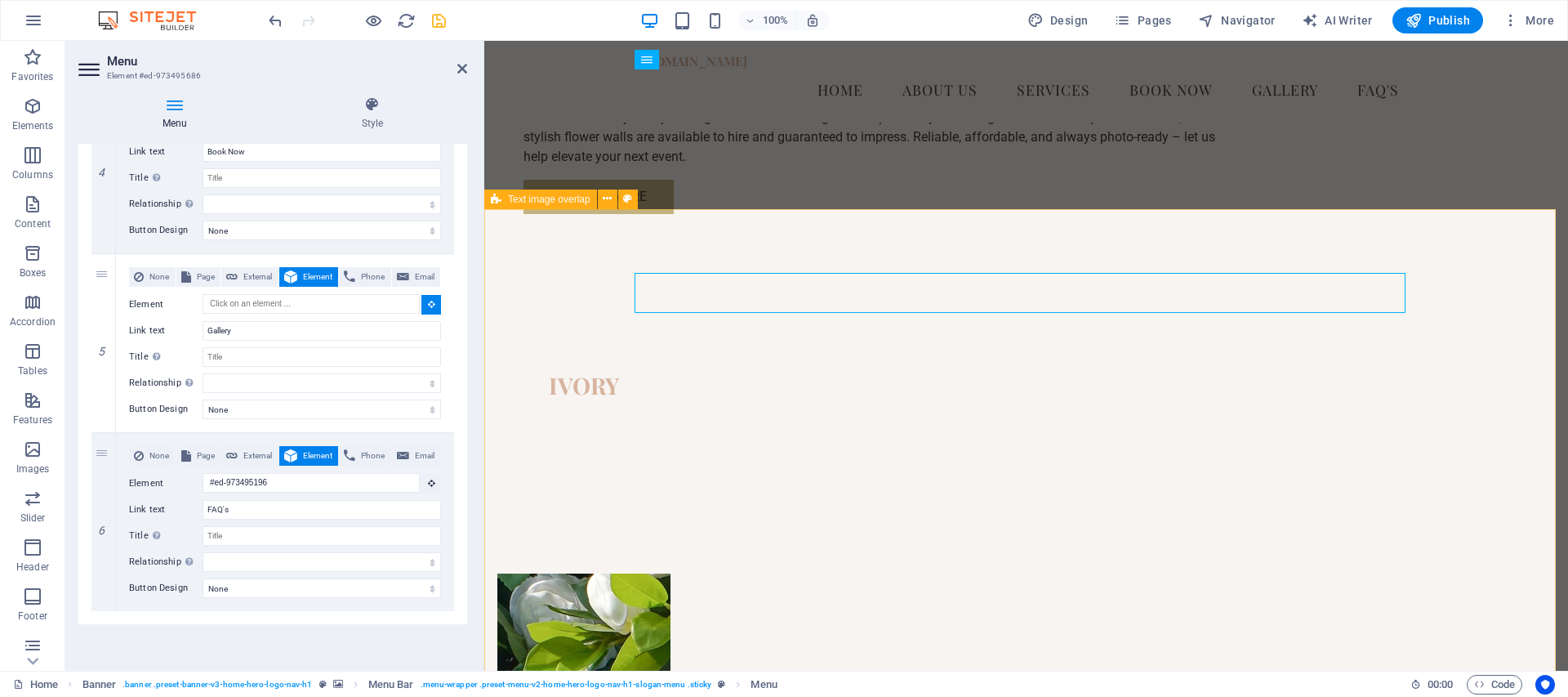
type input "#ed-973641560"
select select
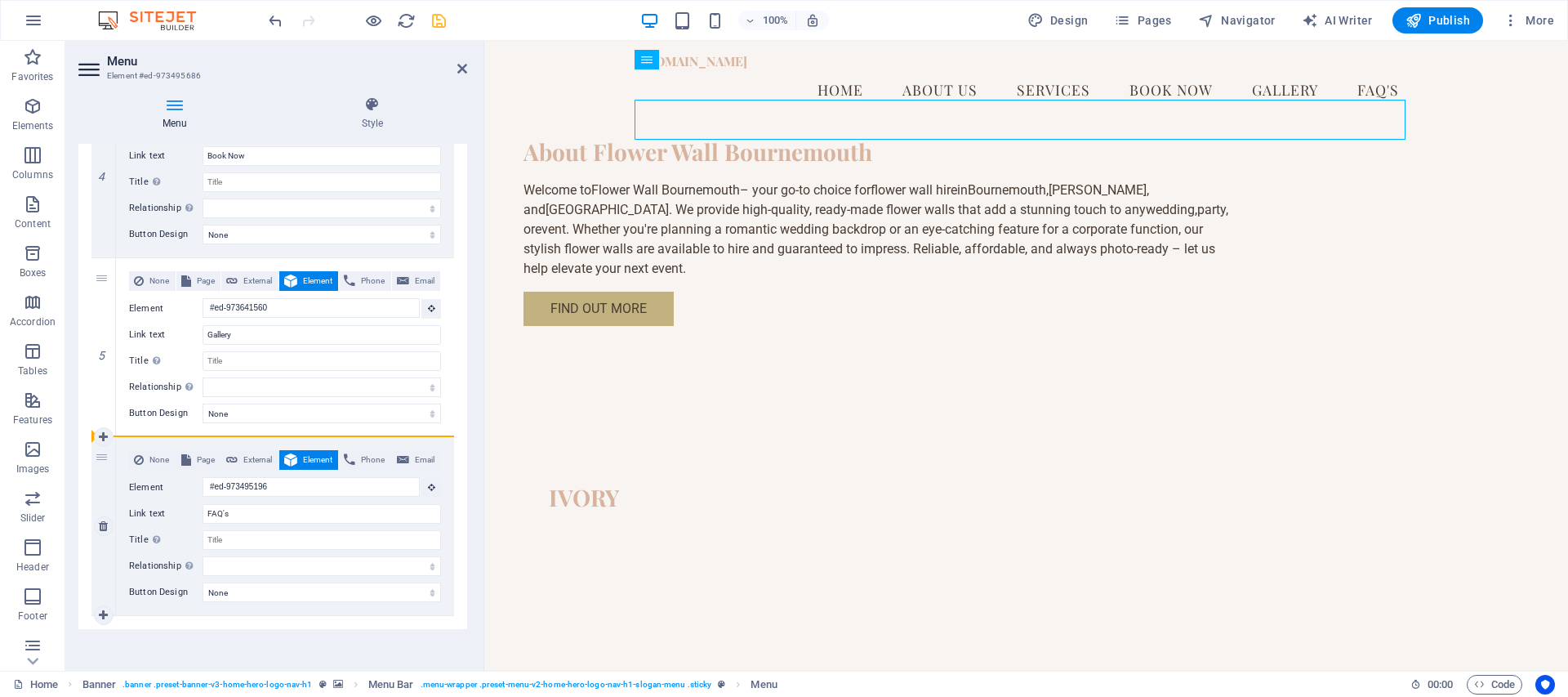
scroll to position [796, 0]
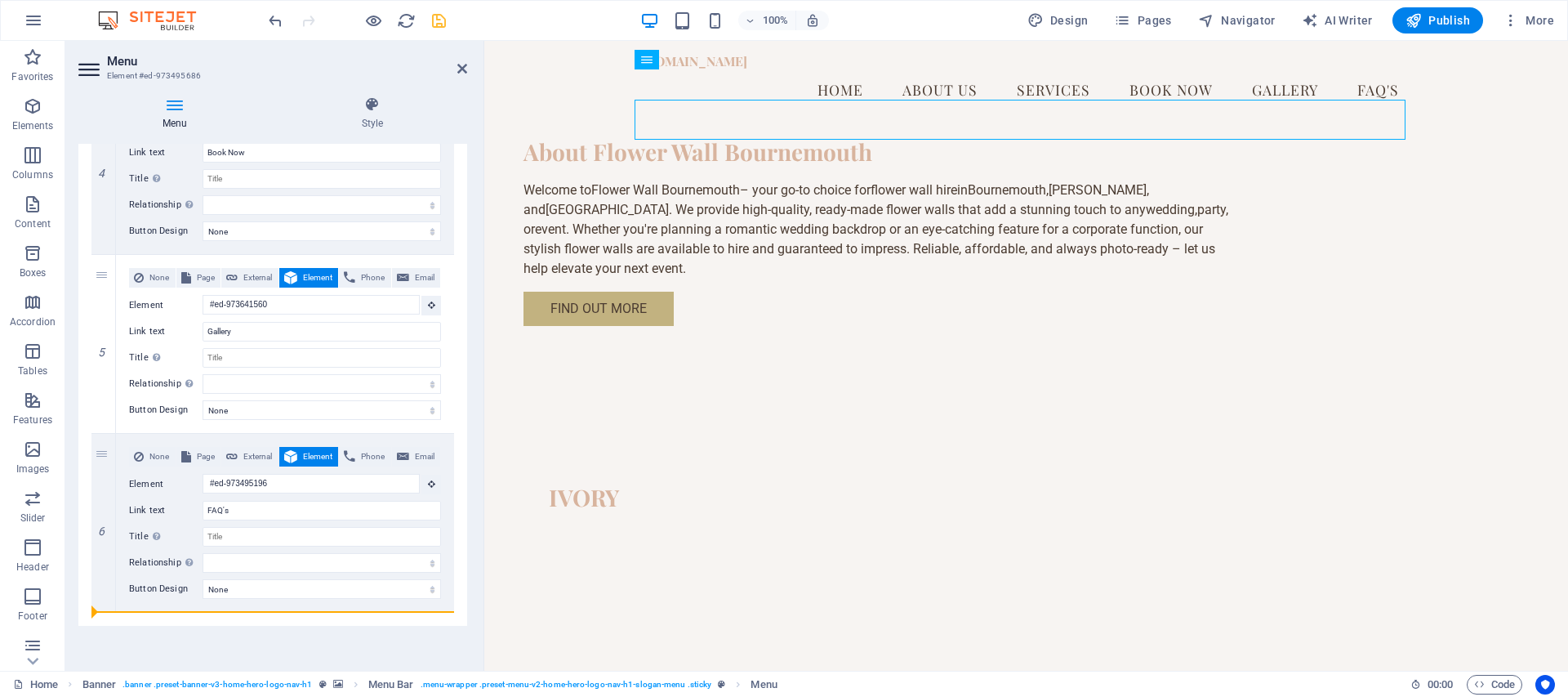
drag, startPoint x: 104, startPoint y: 458, endPoint x: 113, endPoint y: 616, distance: 158.3
click at [113, 616] on div "1 None Page External Element Phone Email Page Home Subpage Legal Notice Privacy…" at bounding box center [273, 51] width 389 height 1150
select select
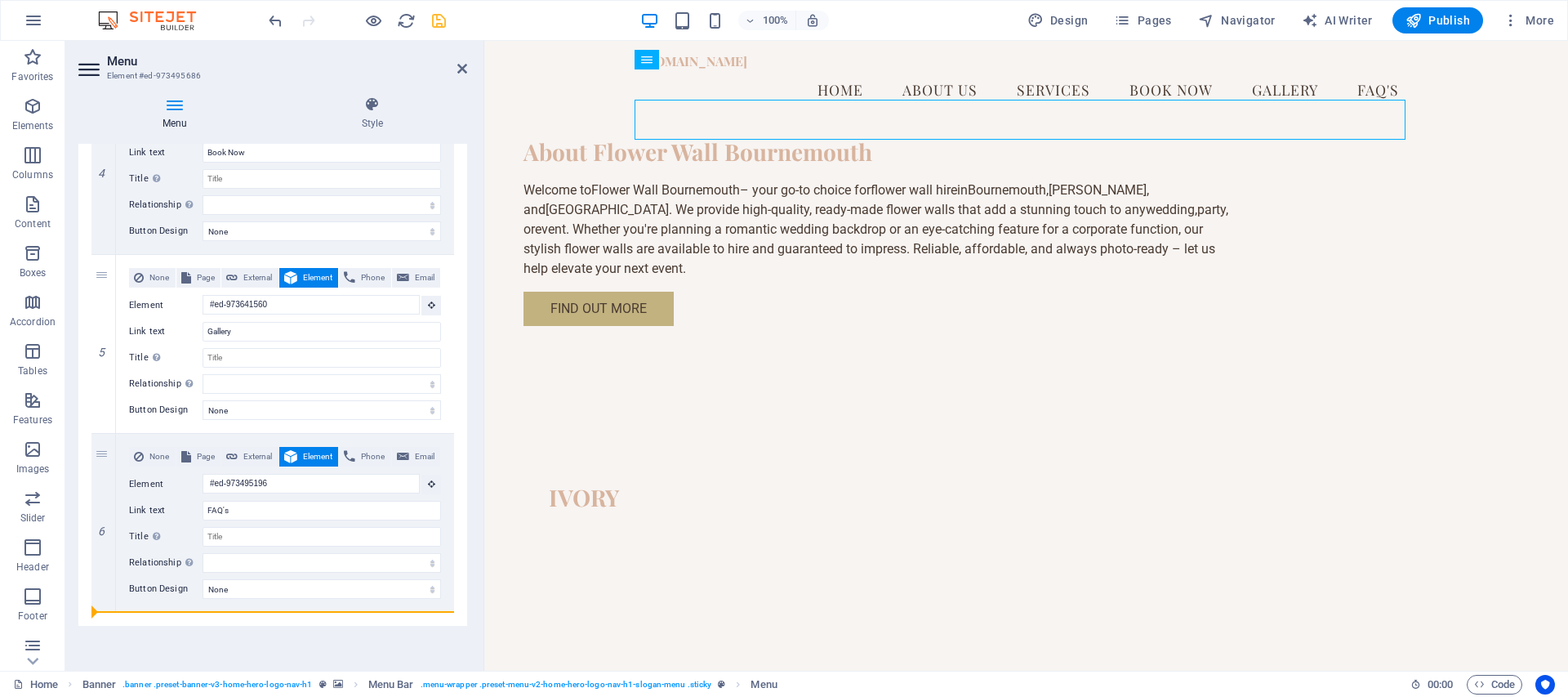
type input "#ed-973641560"
type input "Gallery"
select select
type input "#ed-973495196"
type input "FAQ's"
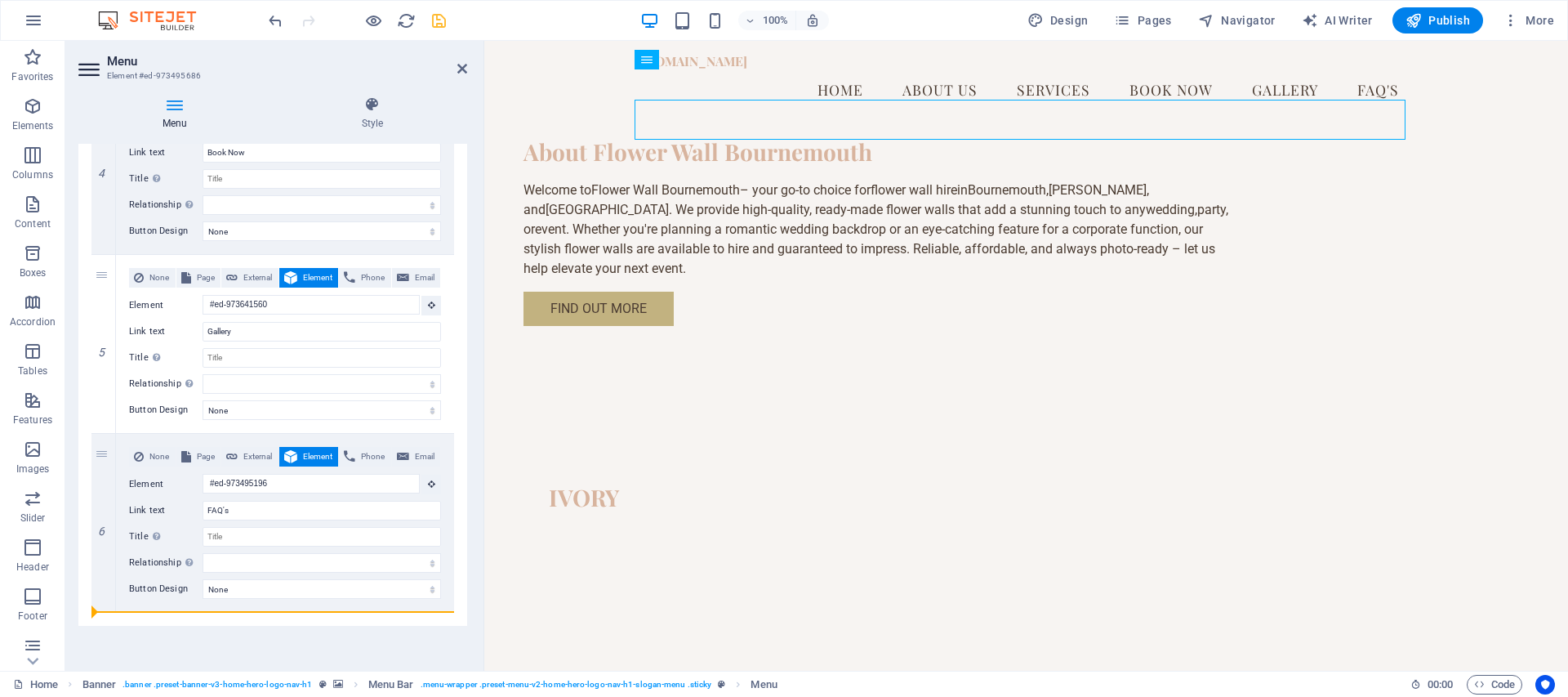
select select
type input "#ed-973495166"
type input "Book Now"
select select
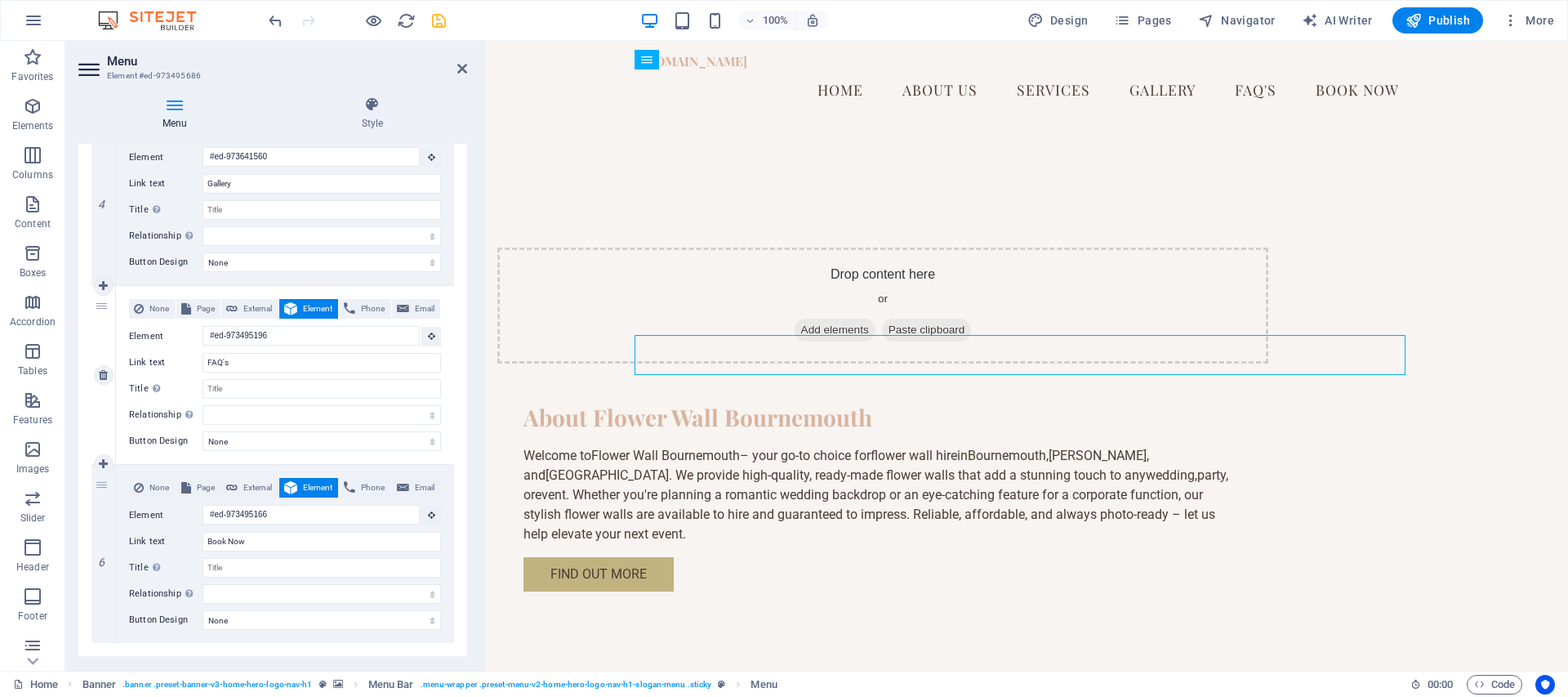
scroll to position [416, 0]
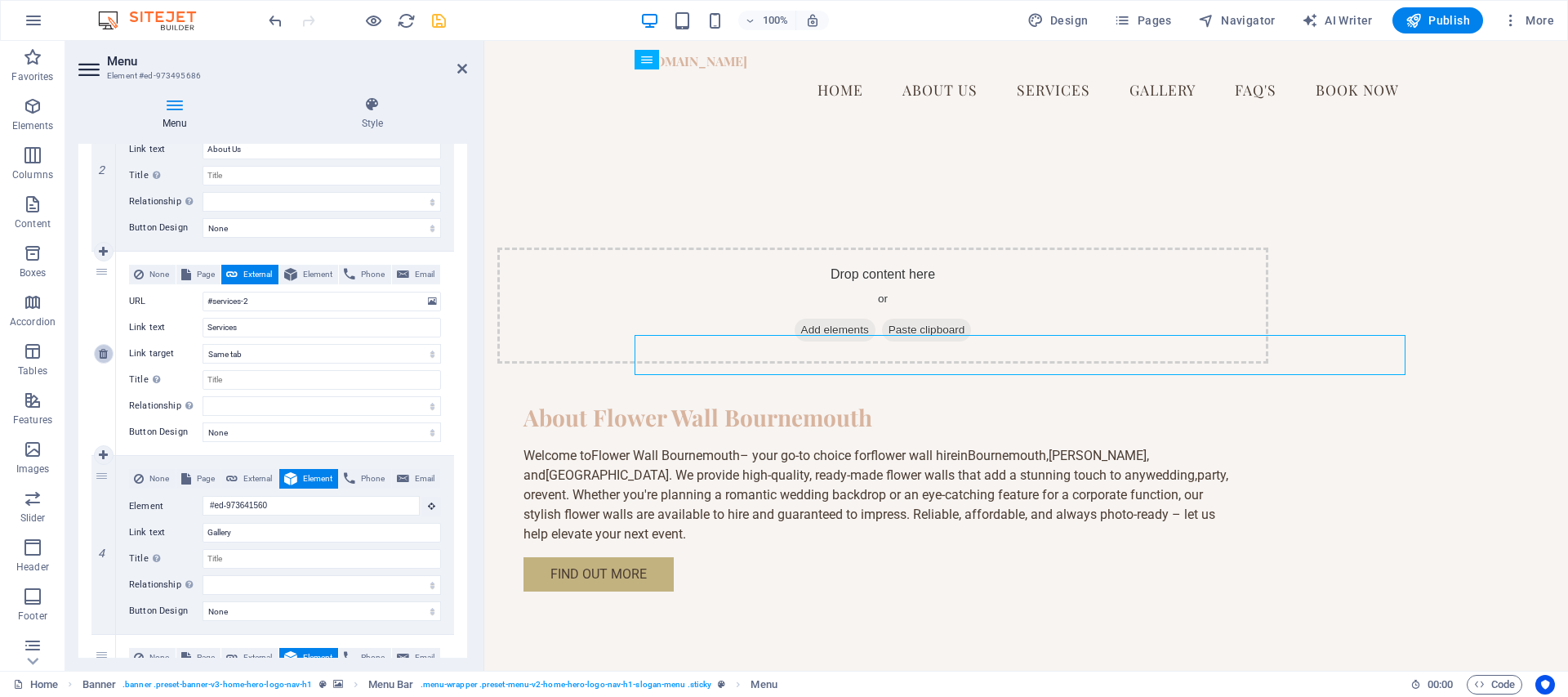
click at [103, 345] on link at bounding box center [104, 353] width 20 height 20
select select
type input "#ed-973641560"
type input "Gallery"
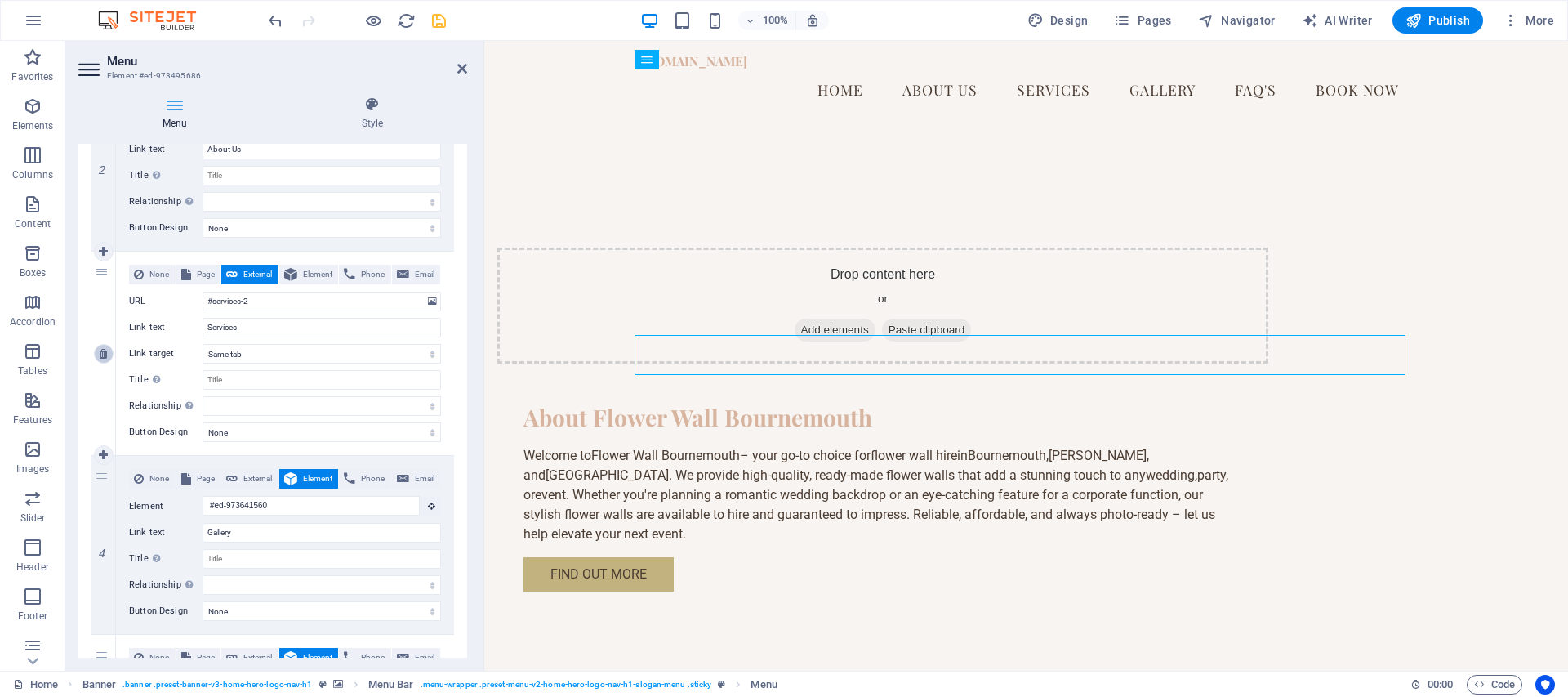
select select
type input "#ed-973495196"
type input "FAQ's"
select select
type input "#ed-973495166"
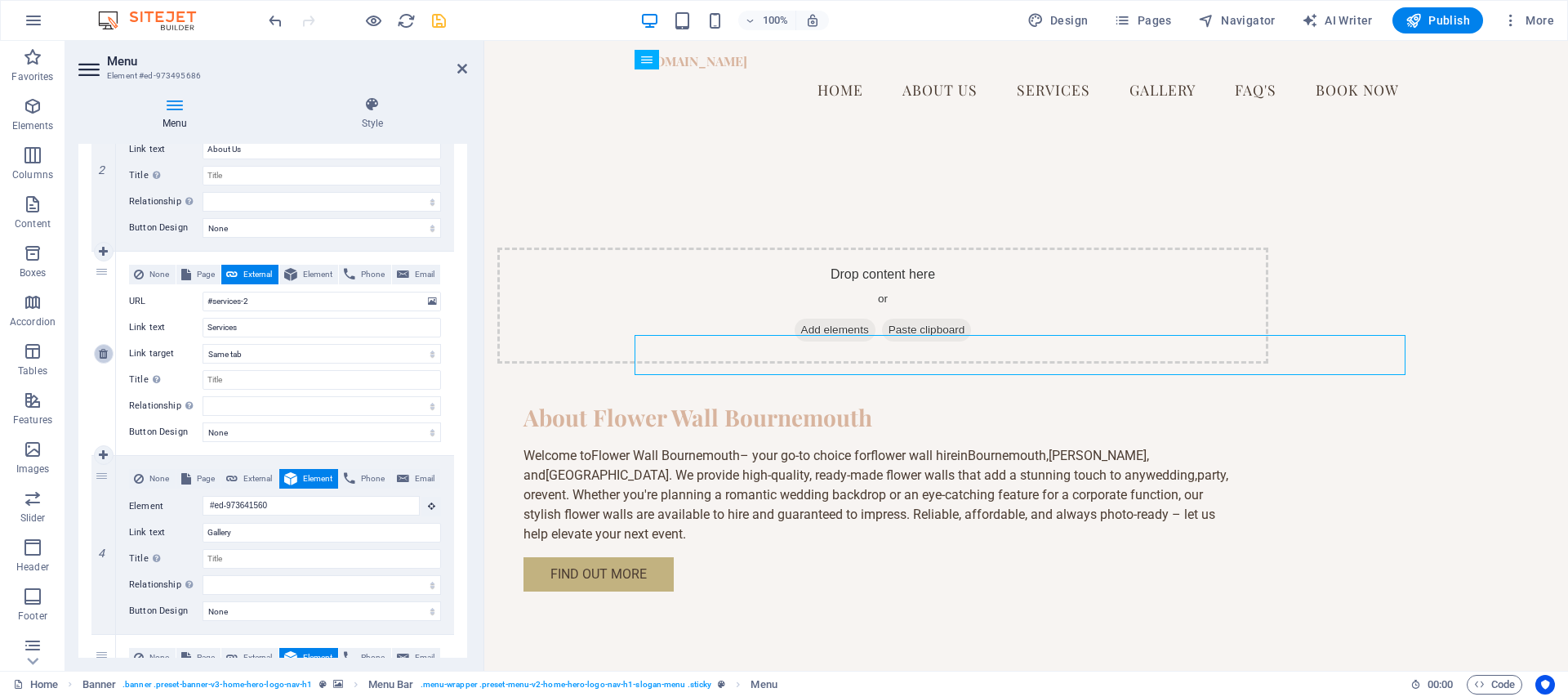
type input "Book Now"
select select
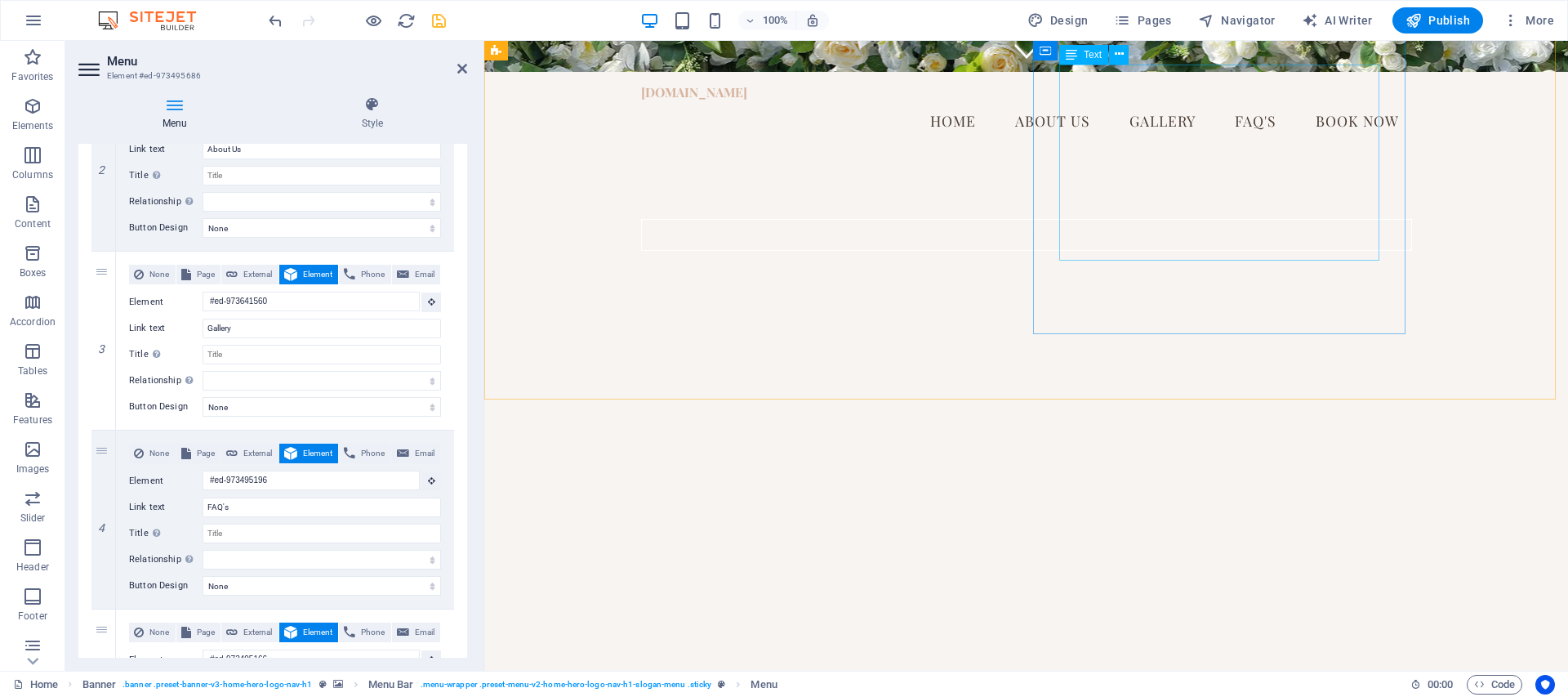
scroll to position [770, 0]
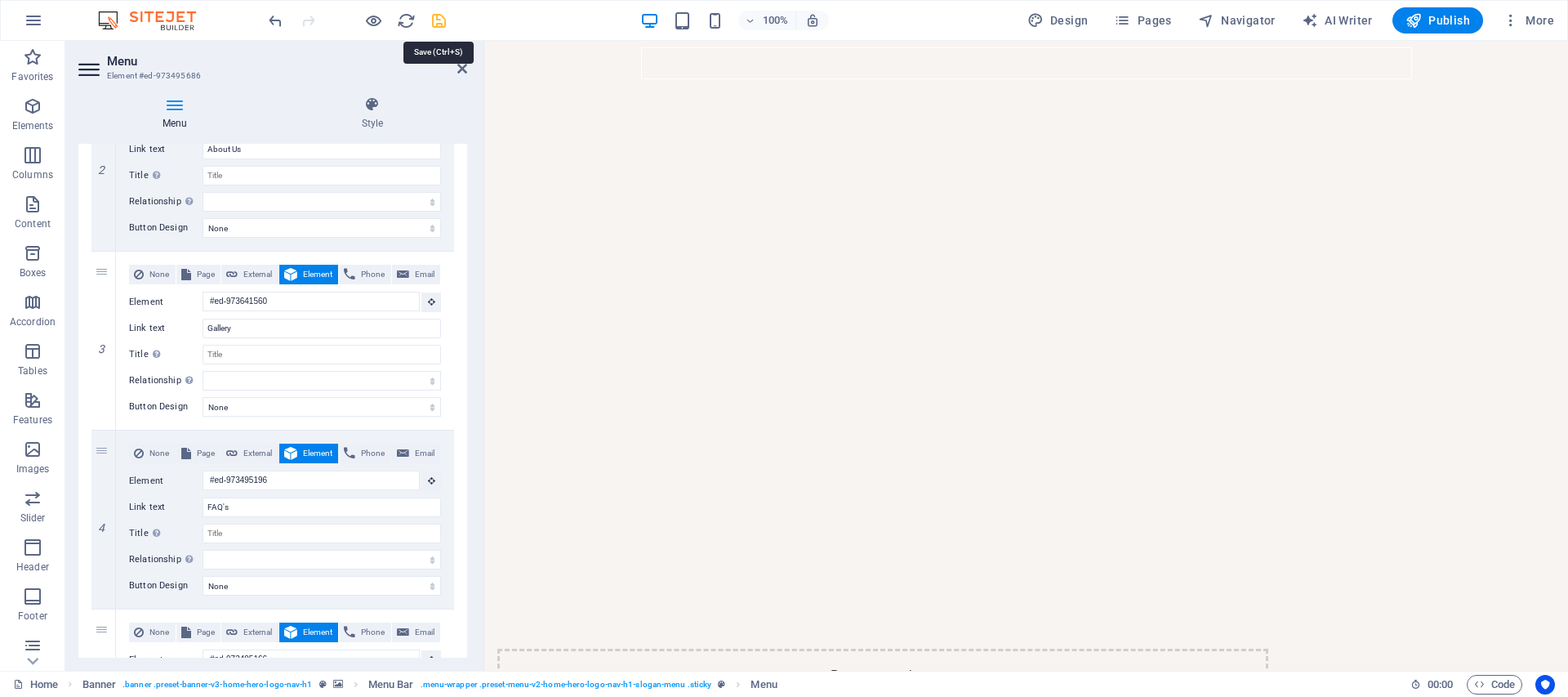
click at [439, 21] on icon "save" at bounding box center [439, 21] width 19 height 19
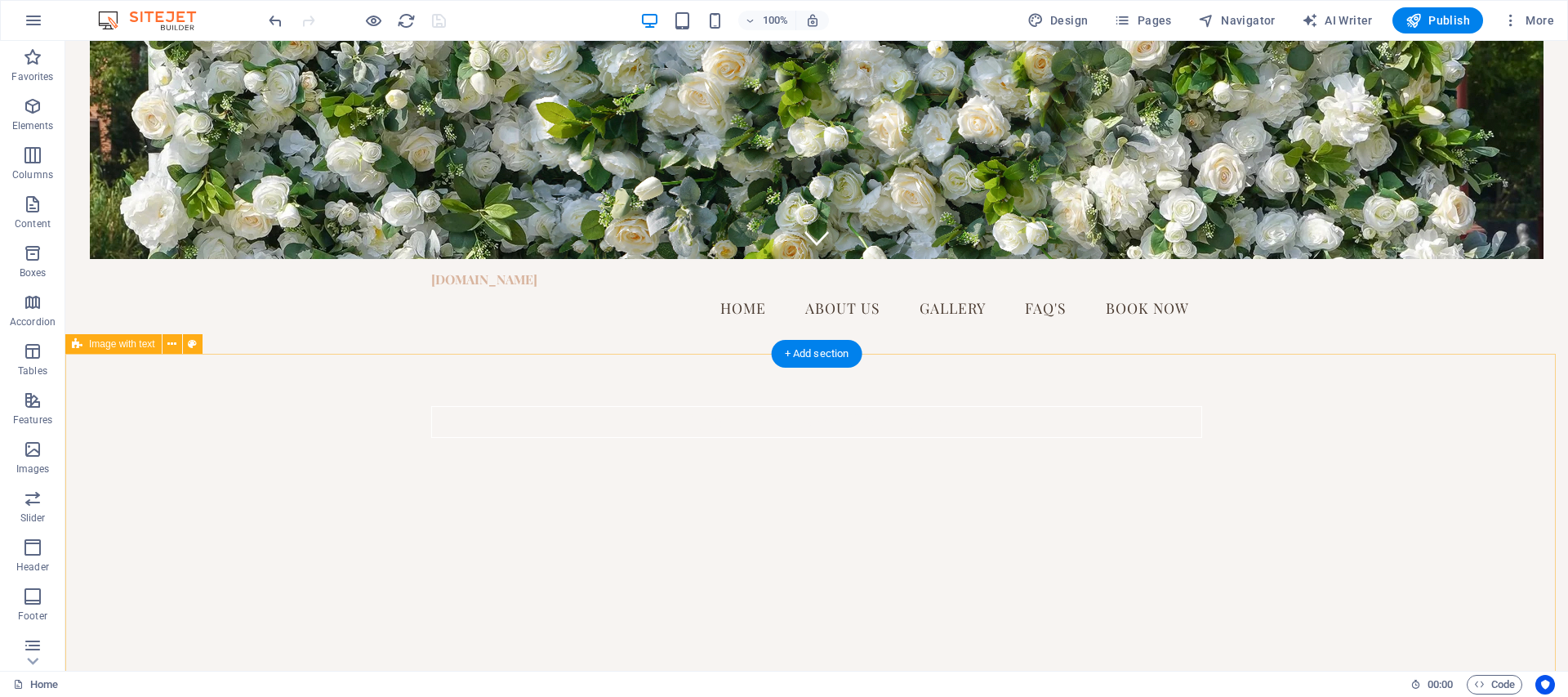
scroll to position [561, 0]
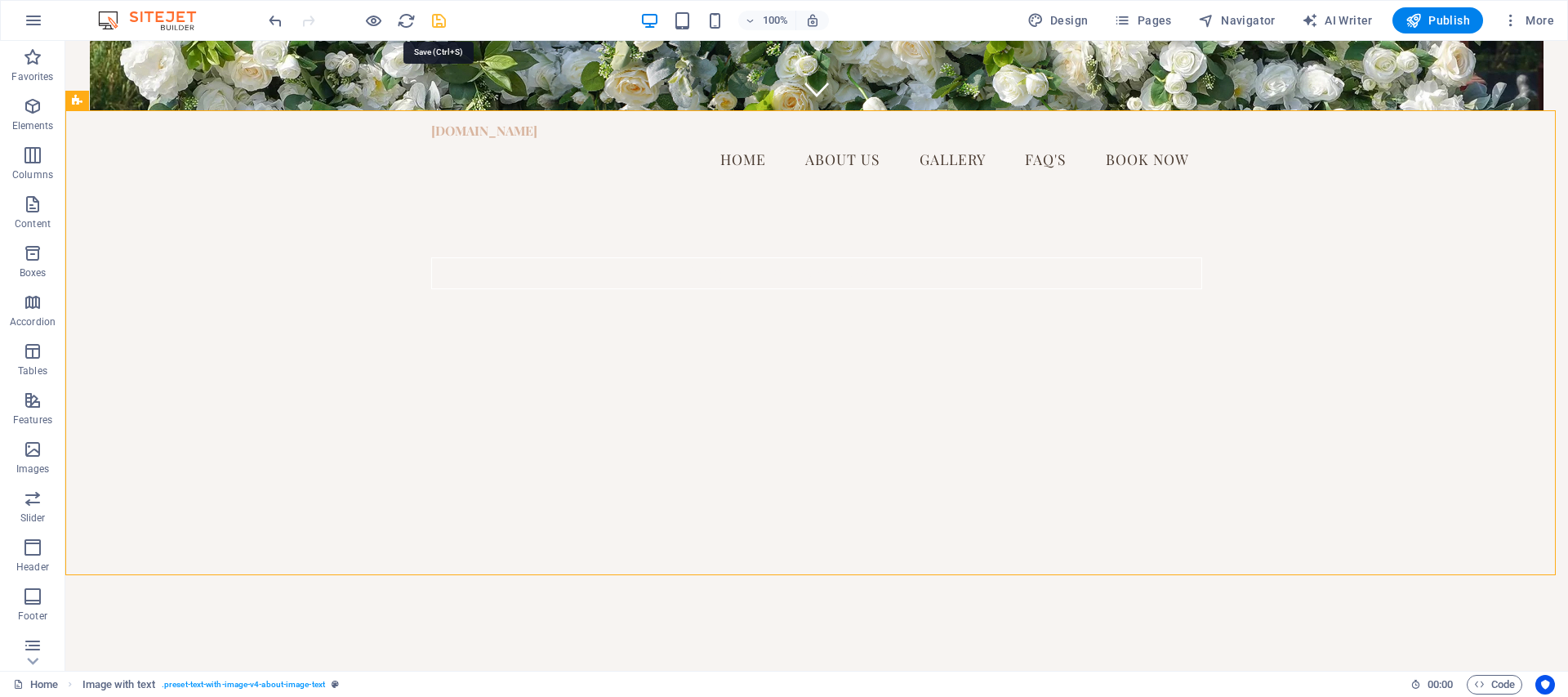
click at [439, 11] on icon "save" at bounding box center [439, 21] width 19 height 19
checkbox input "false"
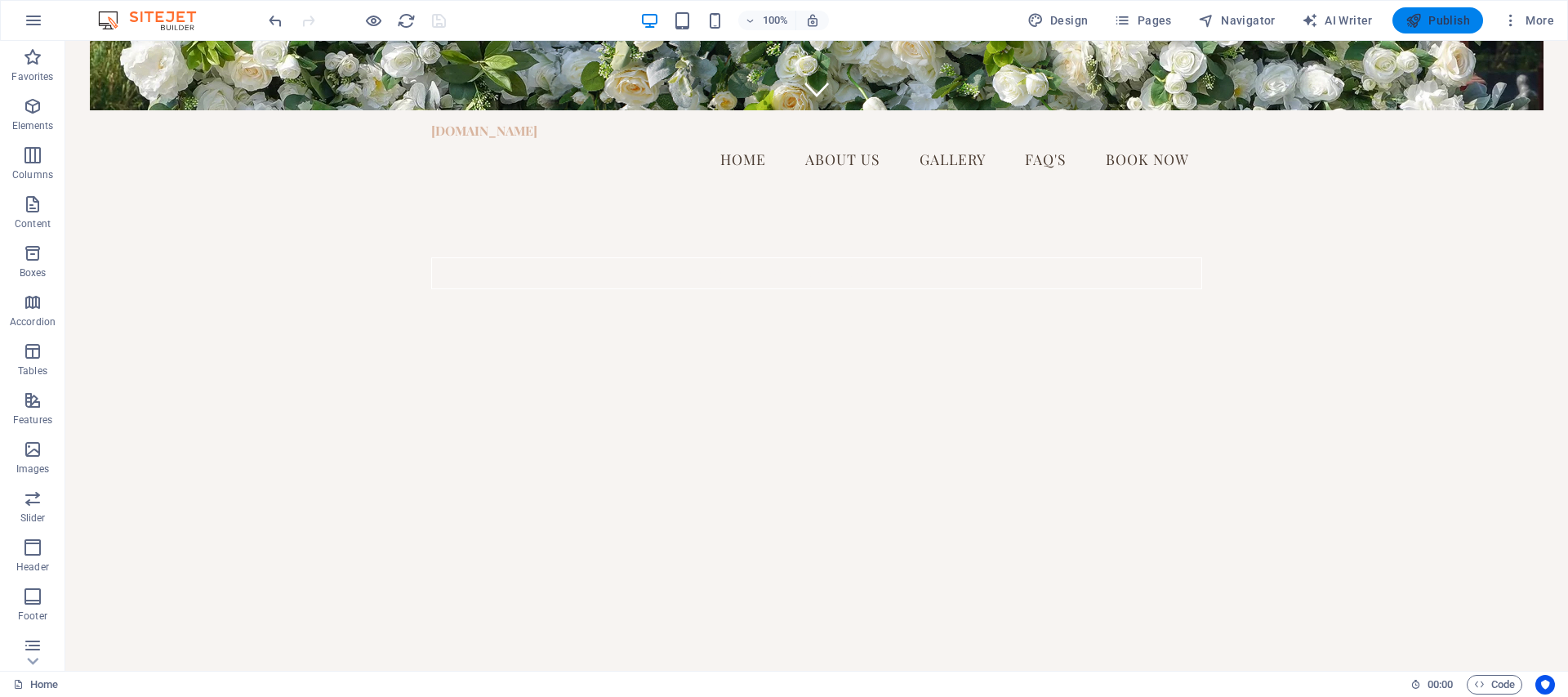
click at [1418, 22] on icon "button" at bounding box center [1413, 20] width 16 height 16
